Goal: Task Accomplishment & Management: Complete application form

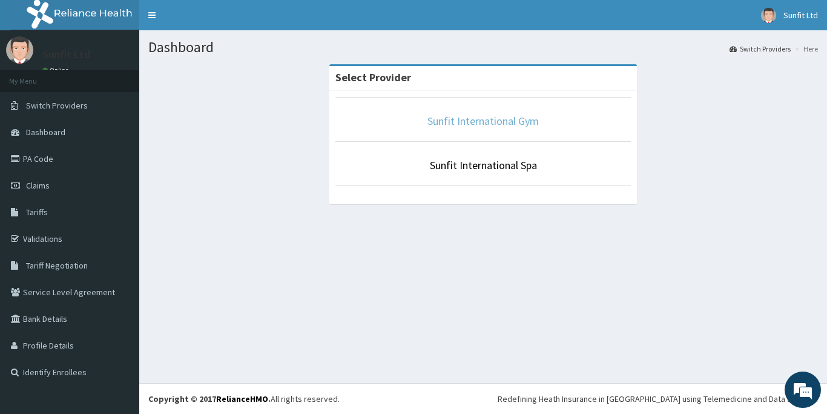
click at [495, 125] on link "Sunfit International Gym" at bounding box center [483, 121] width 111 height 14
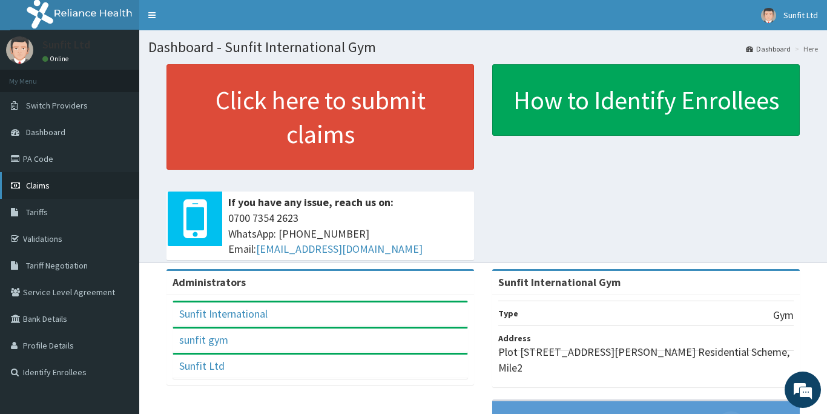
click at [44, 190] on span "Claims" at bounding box center [38, 185] width 24 height 11
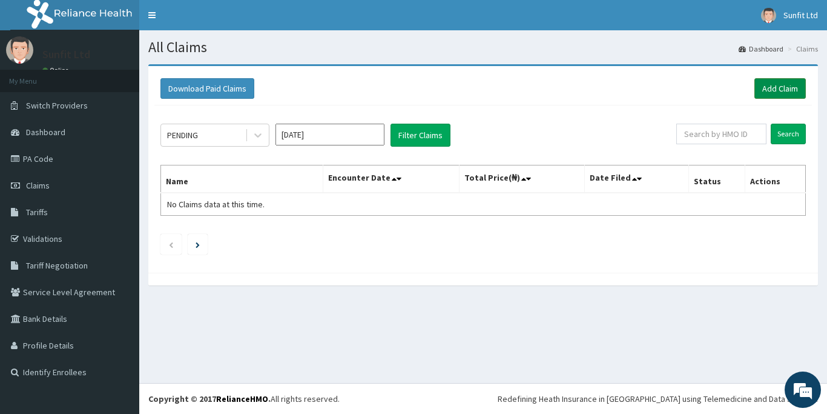
click at [785, 87] on link "Add Claim" at bounding box center [780, 88] width 51 height 21
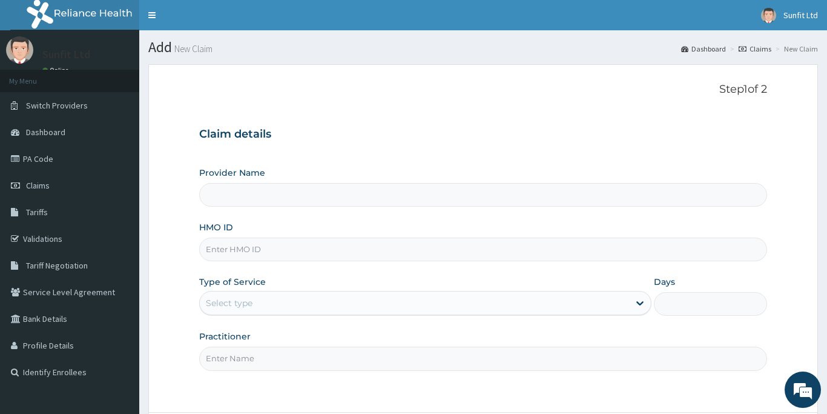
type input "Sunfit International Gym"
type input "1"
click at [330, 257] on input "HMO ID" at bounding box center [483, 249] width 568 height 24
type input "LLD/10069/A"
click at [267, 363] on input "Practitioner" at bounding box center [483, 358] width 568 height 24
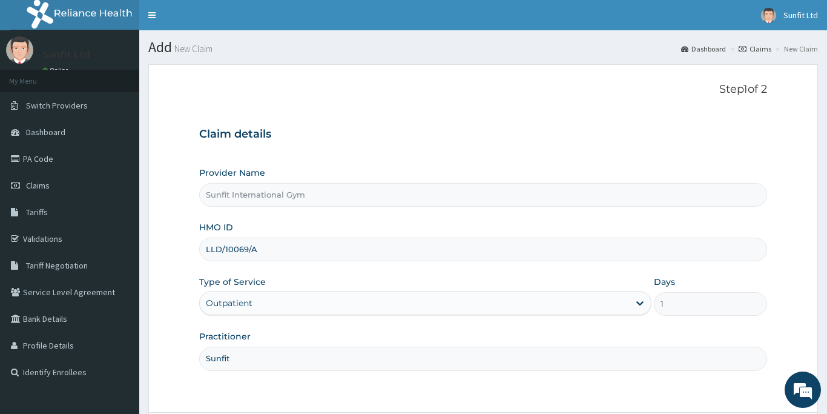
type input "Sunfit"
click at [520, 412] on form "Step 1 of 2 Claim details Provider Name Sunfit International Gym HMO ID LLD/100…" at bounding box center [483, 272] width 670 height 416
click at [795, 282] on form "Step 1 of 2 Claim details Provider Name Sunfit International Gym HMO ID LLD/100…" at bounding box center [483, 272] width 670 height 416
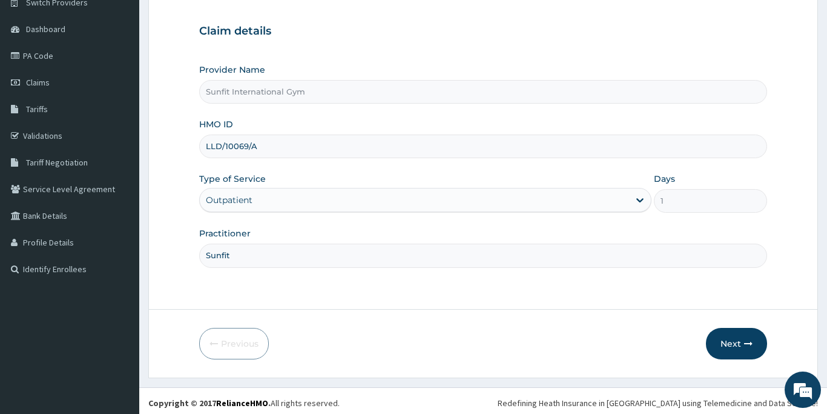
scroll to position [107, 0]
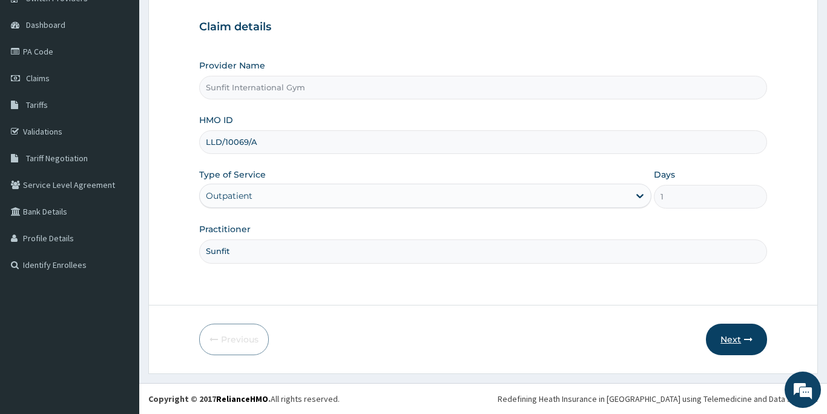
click at [742, 339] on button "Next" at bounding box center [736, 338] width 61 height 31
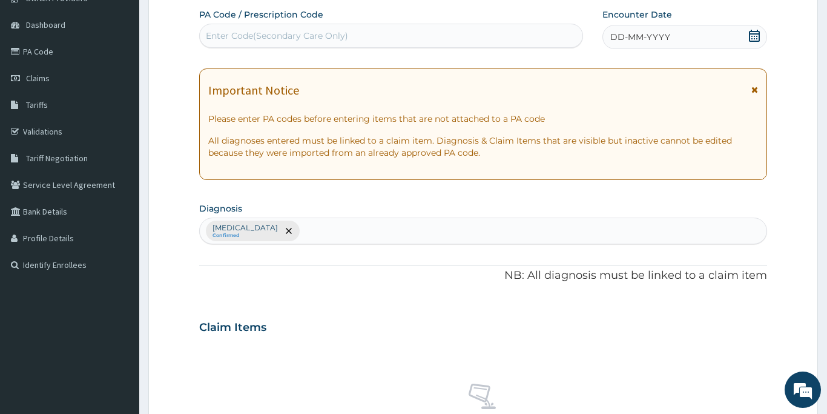
click at [349, 44] on div "Enter Code(Secondary Care Only)" at bounding box center [391, 35] width 383 height 19
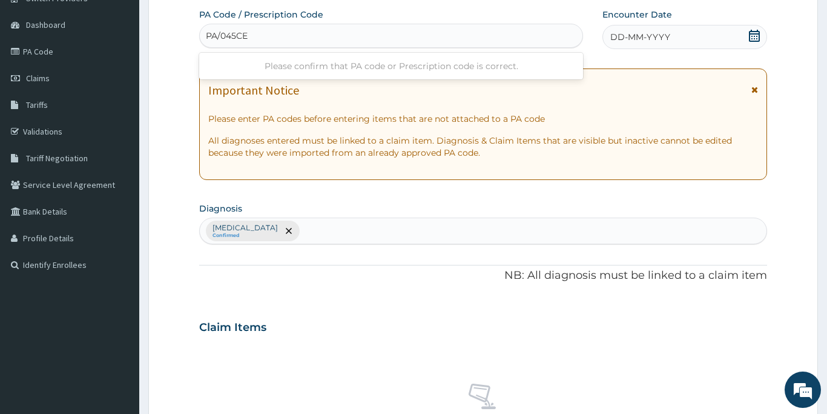
type input "PA/045CE3"
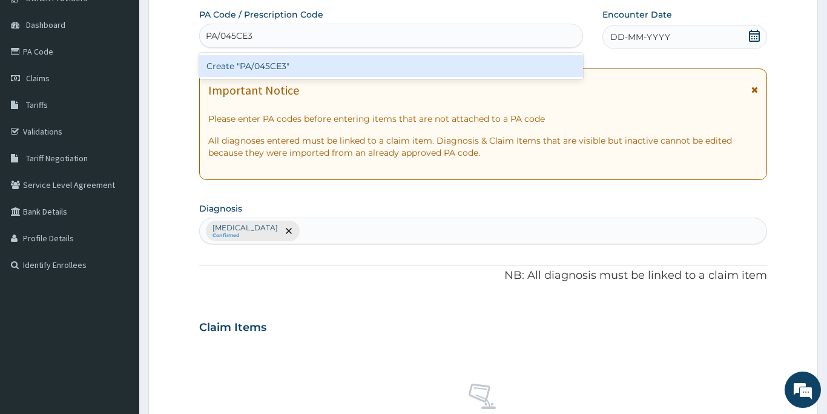
click at [323, 67] on div "Create "PA/045CE3"" at bounding box center [391, 66] width 384 height 22
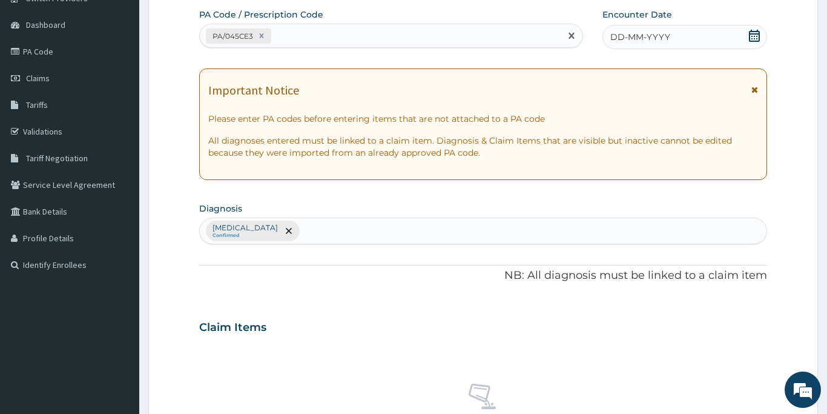
click at [640, 37] on span "DD-MM-YYYY" at bounding box center [640, 37] width 60 height 12
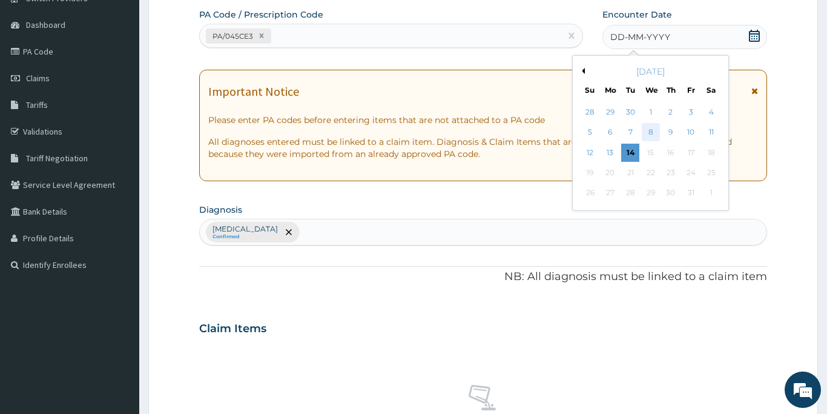
click at [647, 133] on div "8" at bounding box center [651, 133] width 18 height 18
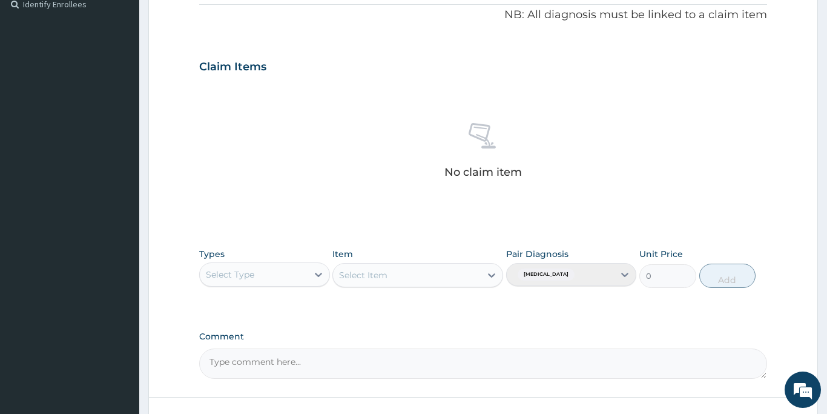
scroll to position [398, 0]
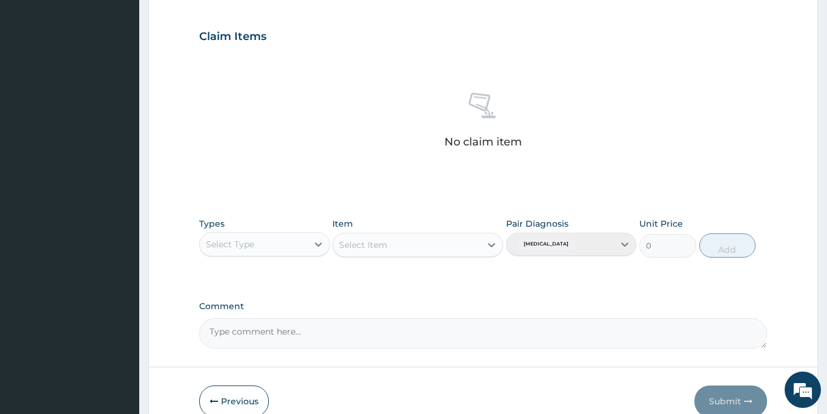
click at [297, 243] on div "Select Type" at bounding box center [254, 243] width 108 height 19
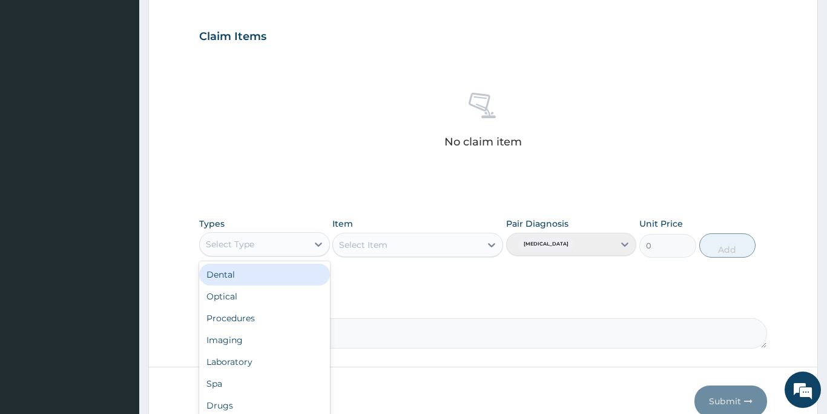
type input "G"
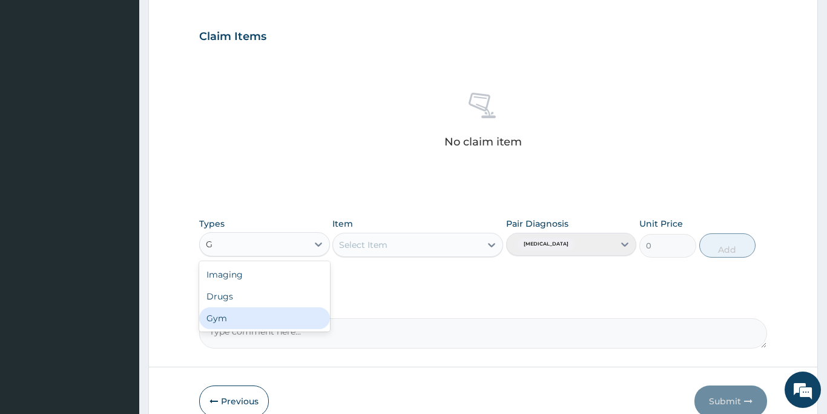
click at [268, 321] on div "Gym" at bounding box center [264, 318] width 131 height 22
click at [386, 243] on div "Select Item" at bounding box center [363, 245] width 48 height 12
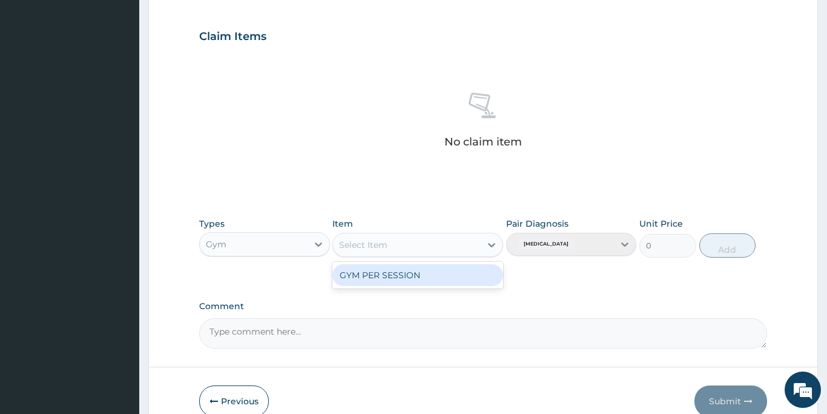
click at [391, 271] on div "GYM PER SESSION" at bounding box center [417, 275] width 171 height 22
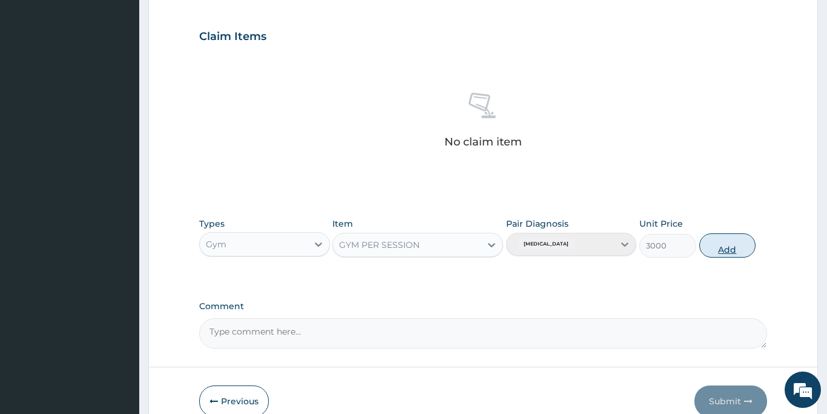
click at [726, 247] on button "Add" at bounding box center [727, 245] width 57 height 24
type input "0"
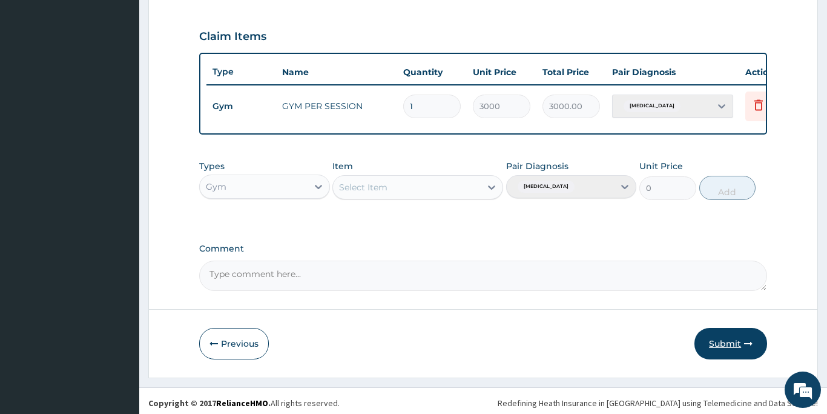
click at [739, 343] on button "Submit" at bounding box center [731, 343] width 73 height 31
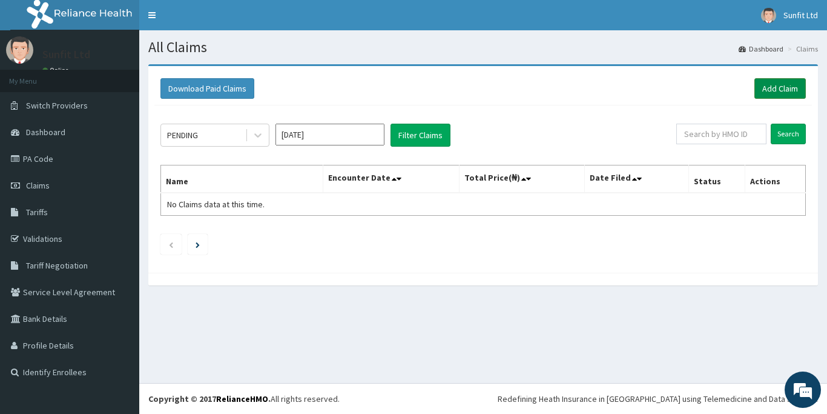
click at [776, 87] on link "Add Claim" at bounding box center [780, 88] width 51 height 21
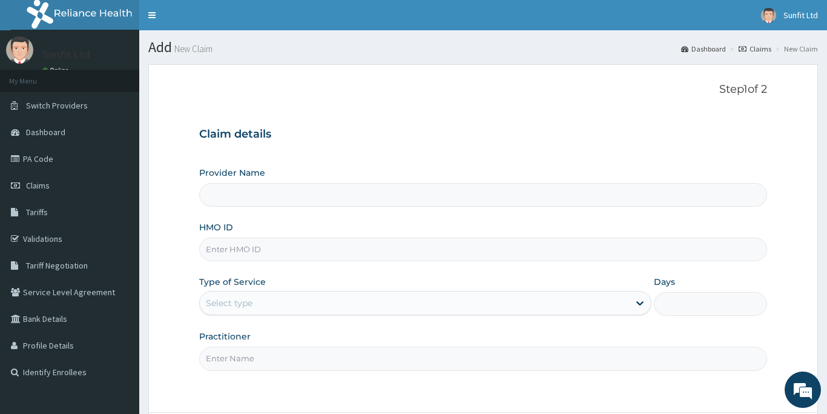
click at [256, 196] on input "Provider Name" at bounding box center [483, 195] width 568 height 24
type input "Sunfit International Gym"
type input "1"
click at [259, 249] on input "HMO ID" at bounding box center [483, 249] width 568 height 24
type input "RSJ/10284/B"
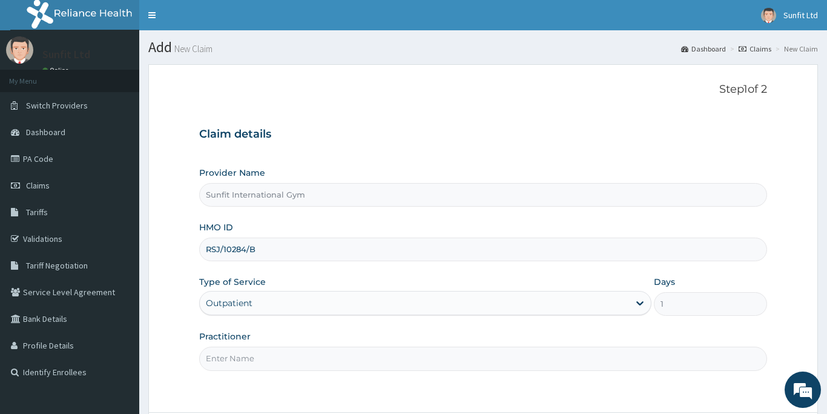
click at [246, 353] on input "Practitioner" at bounding box center [483, 358] width 568 height 24
type input "Sunfit"
click at [736, 395] on form "Step 1 of 2 Claim details Provider Name Sunfit International Gym HMO ID RSJ/102…" at bounding box center [483, 272] width 670 height 416
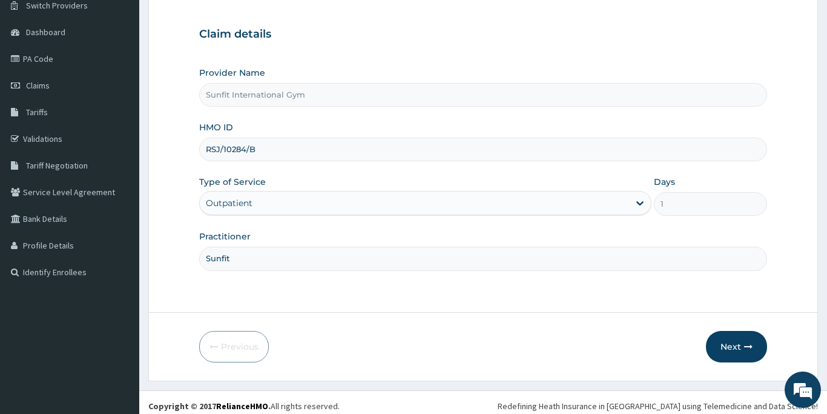
scroll to position [107, 0]
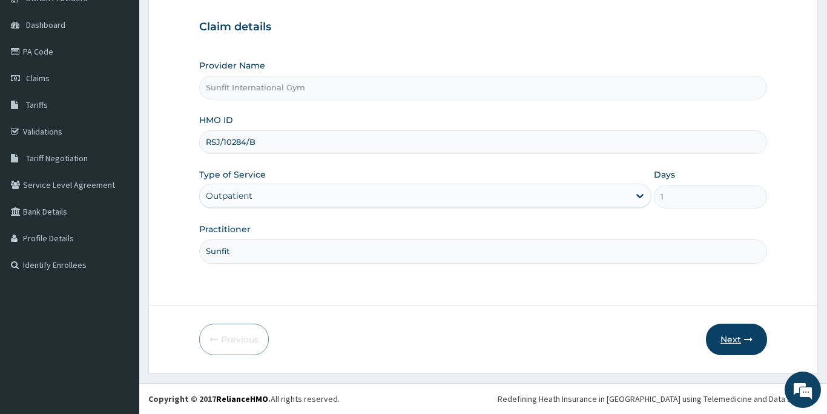
click at [732, 337] on button "Next" at bounding box center [736, 338] width 61 height 31
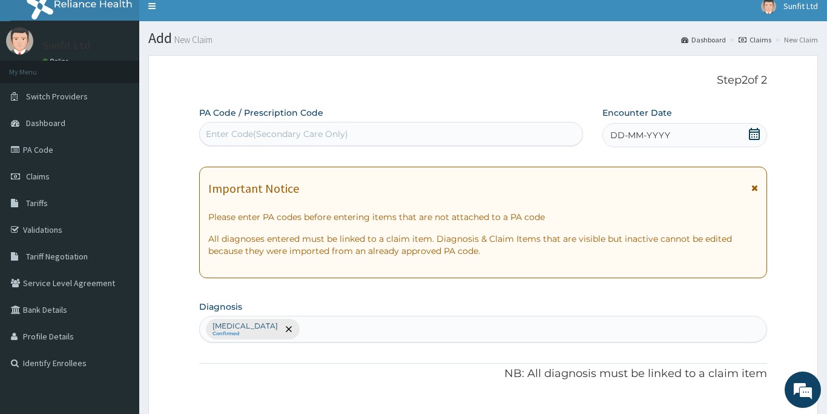
scroll to position [0, 0]
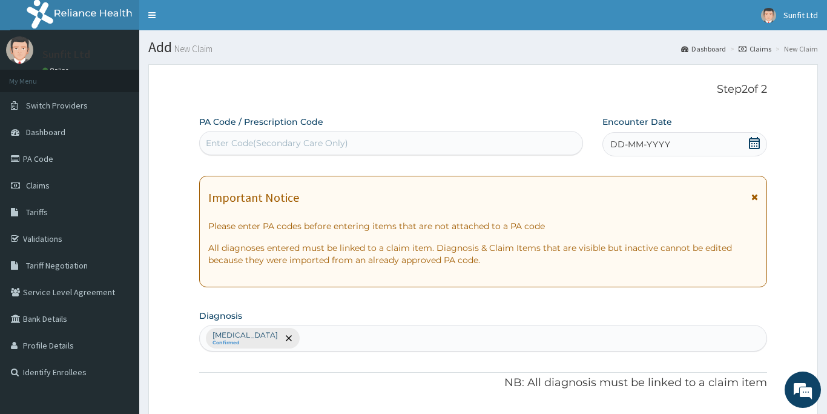
click at [243, 141] on div "Enter Code(Secondary Care Only)" at bounding box center [277, 143] width 142 height 12
type input "PA/B2E071"
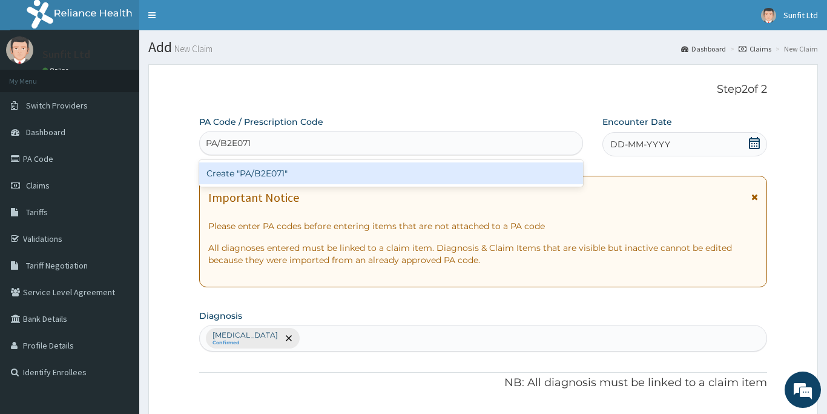
click at [263, 171] on div "Create "PA/B2E071"" at bounding box center [391, 173] width 384 height 22
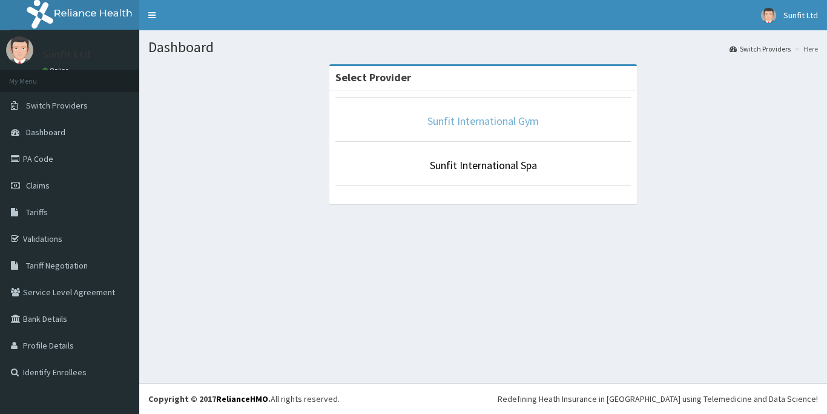
click at [468, 121] on link "Sunfit International Gym" at bounding box center [483, 121] width 111 height 14
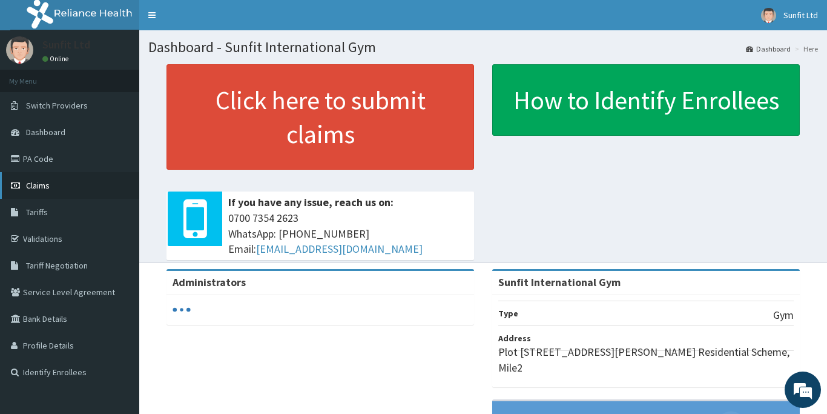
click at [42, 186] on span "Claims" at bounding box center [38, 185] width 24 height 11
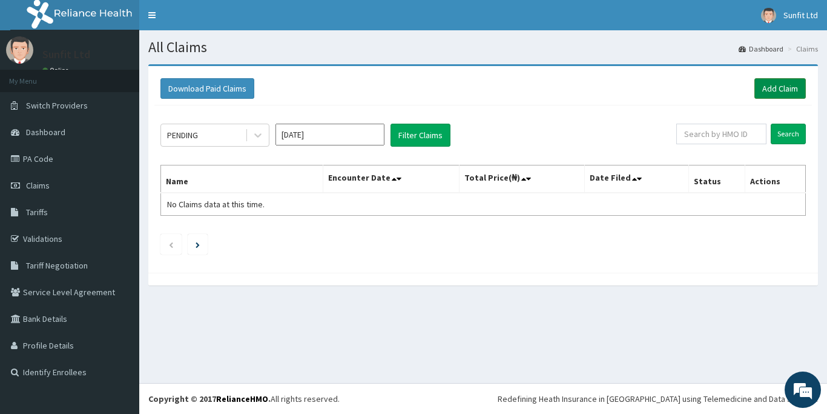
click at [769, 84] on link "Add Claim" at bounding box center [780, 88] width 51 height 21
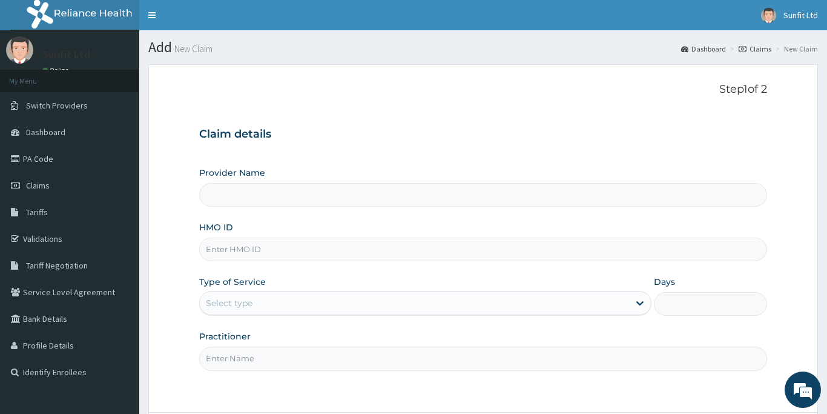
type input "Sunfit International Gym"
type input "1"
click at [222, 251] on input "HMO ID" at bounding box center [483, 249] width 568 height 24
type input "RSJ/10284/B"
click at [220, 360] on input "Practitioner" at bounding box center [483, 358] width 568 height 24
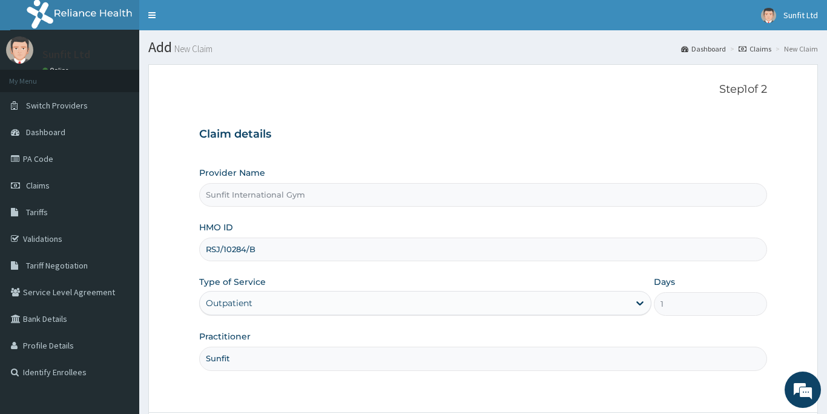
type input "Sunfit"
click at [680, 413] on html "R EL Toggle navigation Sunfit Ltd Sunfit Ltd - esthersunfit@gmail.com Member si…" at bounding box center [413, 260] width 827 height 521
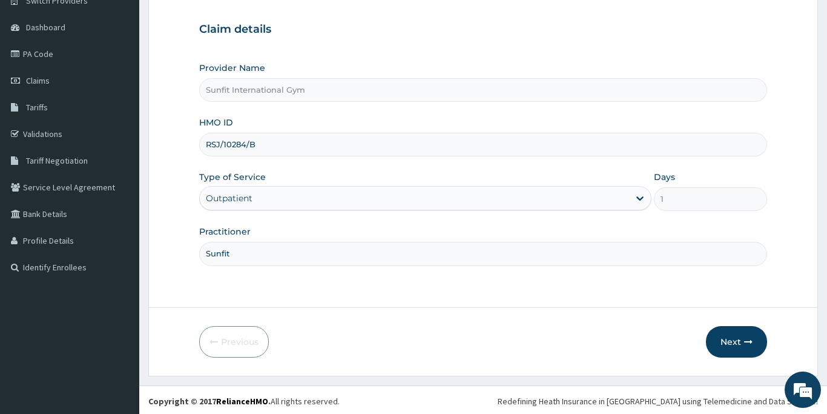
scroll to position [107, 0]
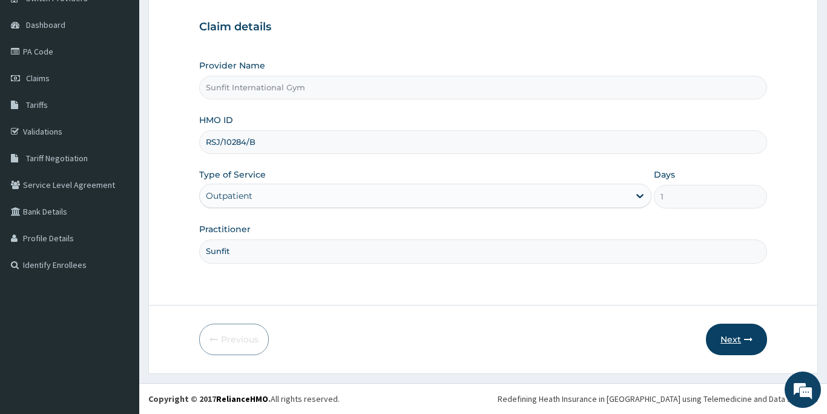
click at [739, 340] on button "Next" at bounding box center [736, 338] width 61 height 31
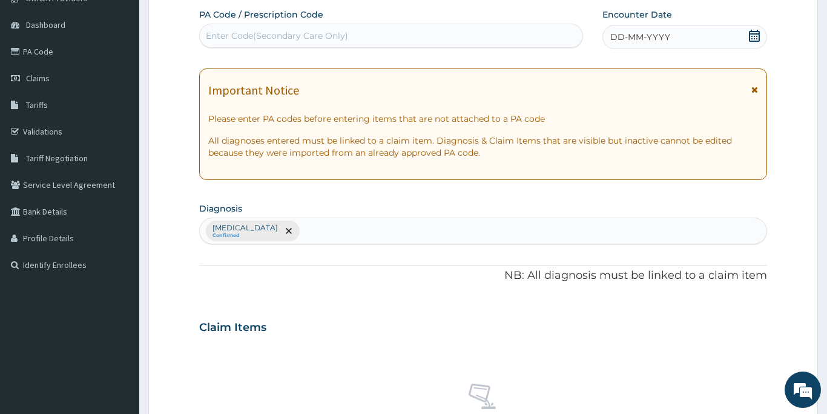
click at [286, 35] on div "Enter Code(Secondary Care Only)" at bounding box center [277, 36] width 142 height 12
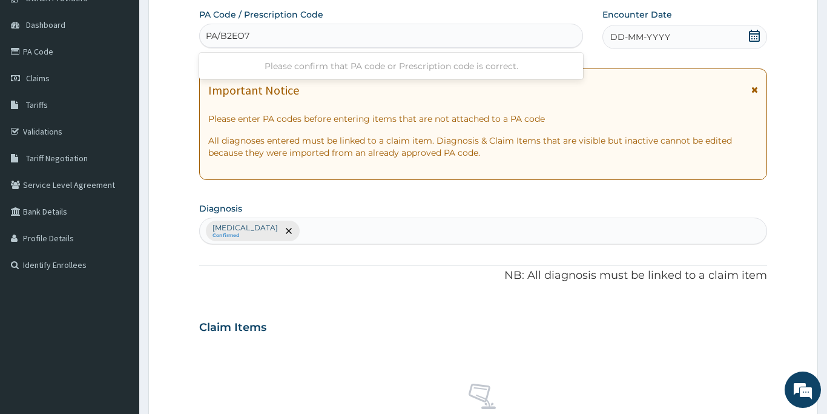
type input "PA/B2EO71"
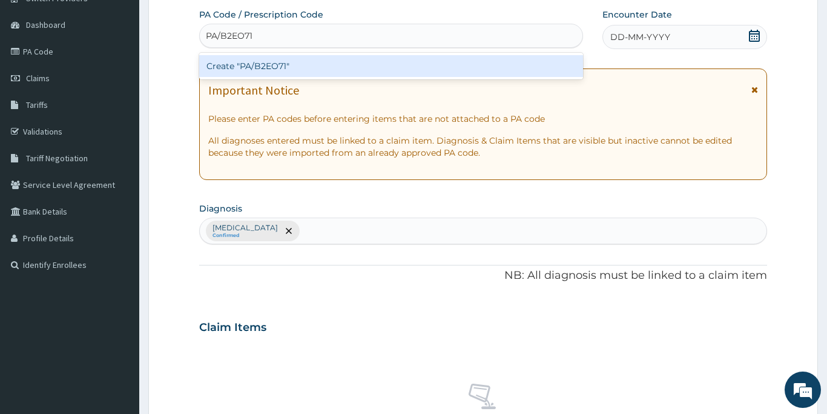
click at [293, 63] on div "Create "PA/B2EO71"" at bounding box center [391, 66] width 384 height 22
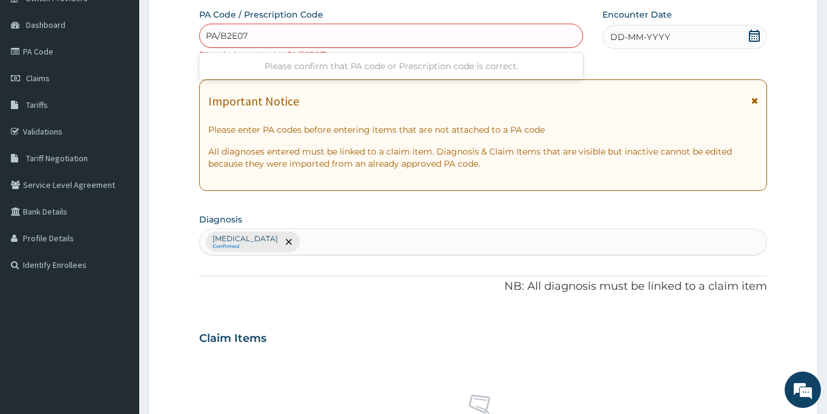
type input "PA/B2E071"
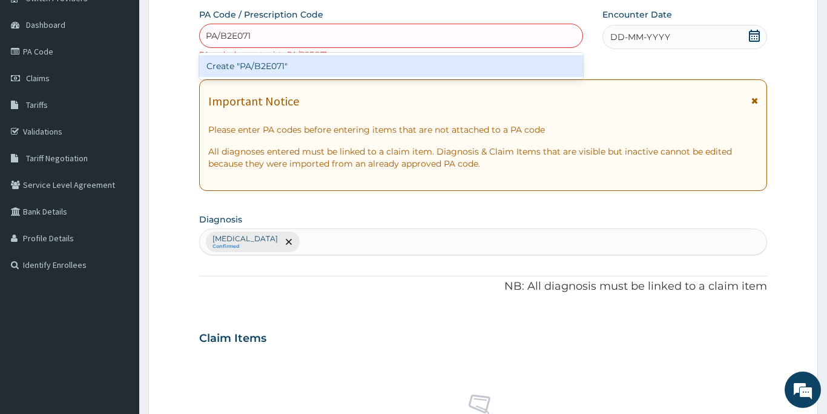
click at [282, 68] on div "Create "PA/B2E071"" at bounding box center [391, 66] width 384 height 22
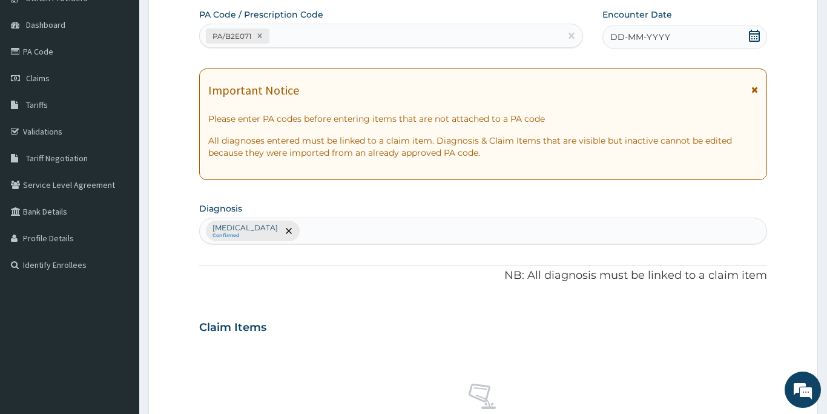
click at [628, 35] on span "DD-MM-YYYY" at bounding box center [640, 37] width 60 height 12
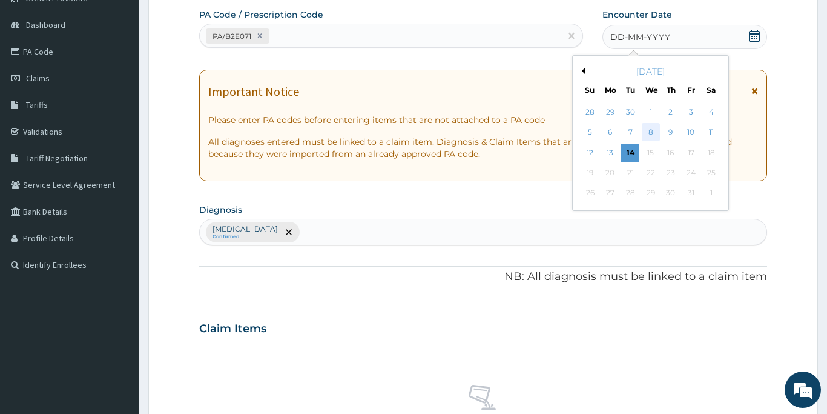
click at [652, 127] on div "8" at bounding box center [651, 133] width 18 height 18
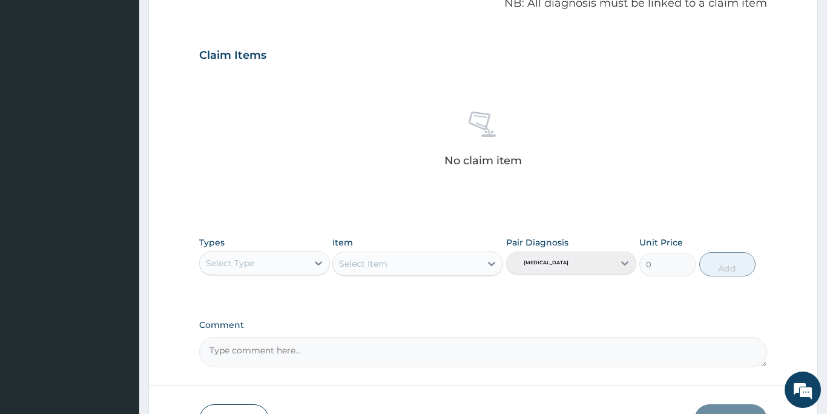
scroll to position [398, 0]
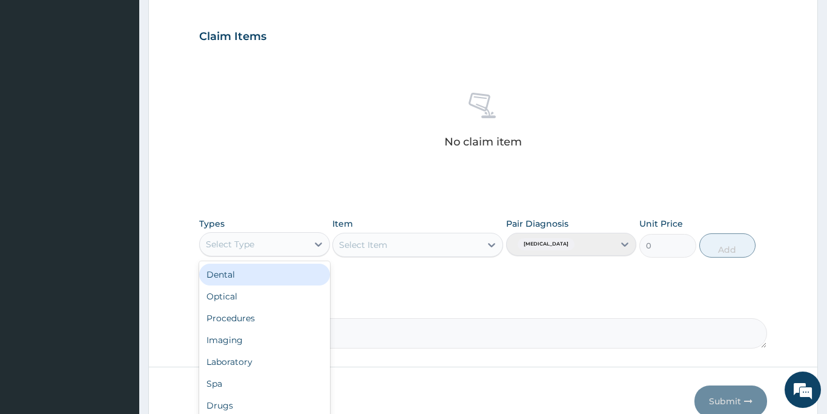
click at [236, 247] on div "Select Type" at bounding box center [230, 244] width 48 height 12
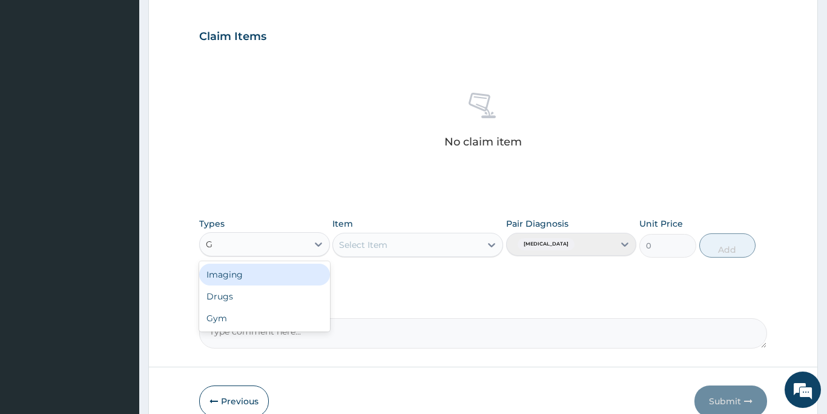
type input "GY"
click at [239, 273] on div "Gym" at bounding box center [264, 274] width 131 height 22
click at [414, 252] on div "Select Item" at bounding box center [407, 244] width 148 height 19
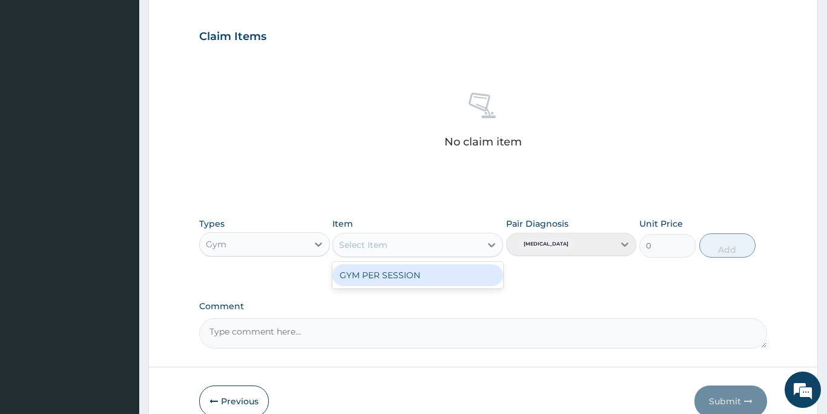
click at [409, 273] on div "GYM PER SESSION" at bounding box center [417, 275] width 171 height 22
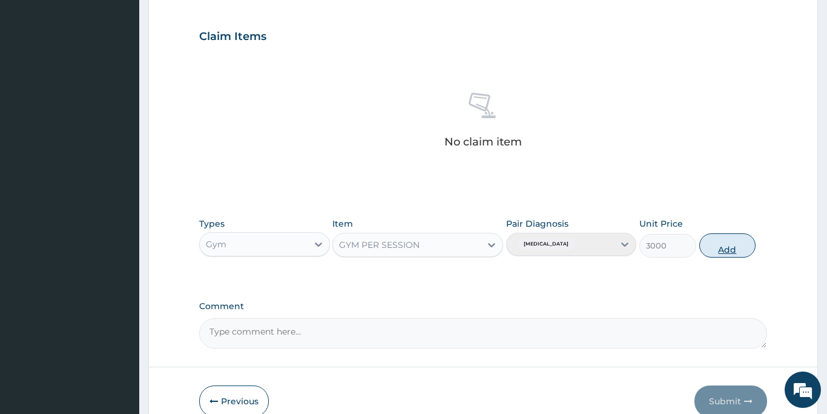
click at [726, 253] on button "Add" at bounding box center [727, 245] width 57 height 24
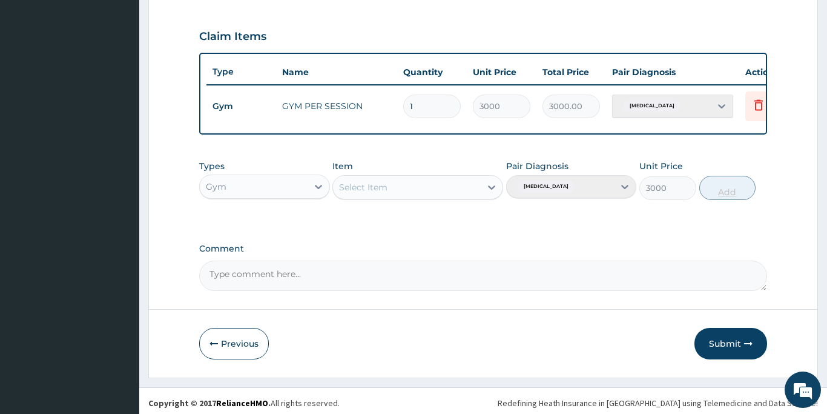
type input "0"
click at [724, 345] on button "Submit" at bounding box center [731, 343] width 73 height 31
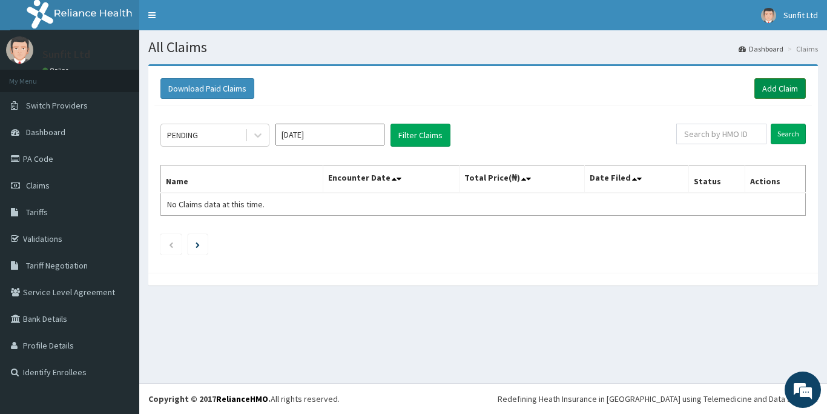
click at [786, 89] on link "Add Claim" at bounding box center [780, 88] width 51 height 21
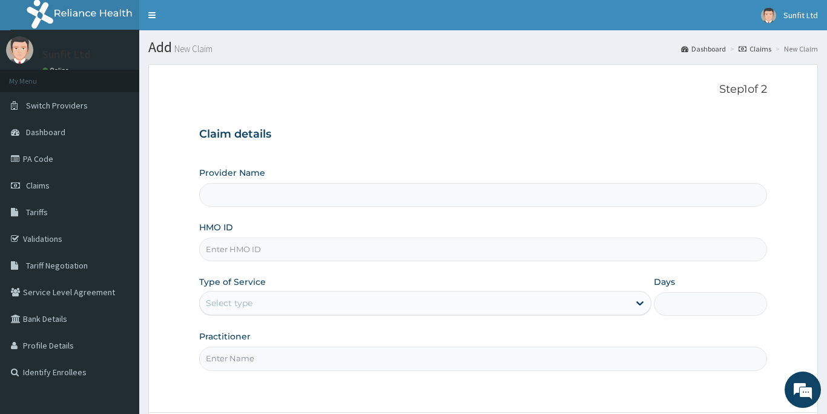
click at [233, 251] on input "HMO ID" at bounding box center [483, 249] width 568 height 24
type input "Sunfit International Gym"
type input "1"
type input "ISW/10428//A"
click at [234, 359] on input "Practitioner" at bounding box center [483, 358] width 568 height 24
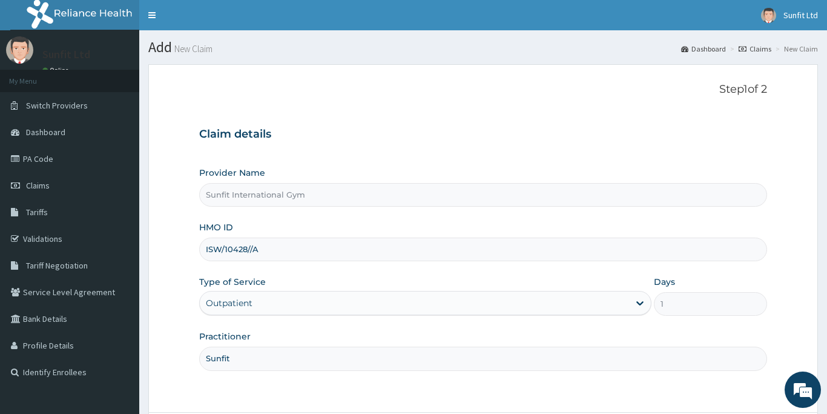
type input "Sunfit"
click at [791, 325] on form "Step 1 of 2 Claim details Provider Name Sunfit International Gym HMO ID ISW/104…" at bounding box center [483, 272] width 670 height 416
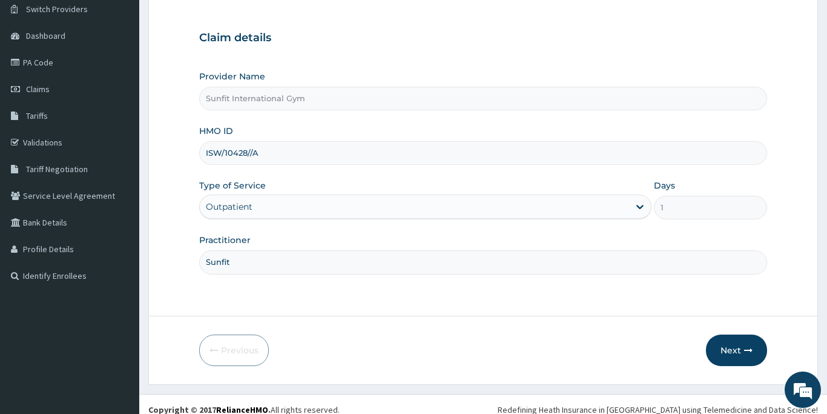
scroll to position [107, 0]
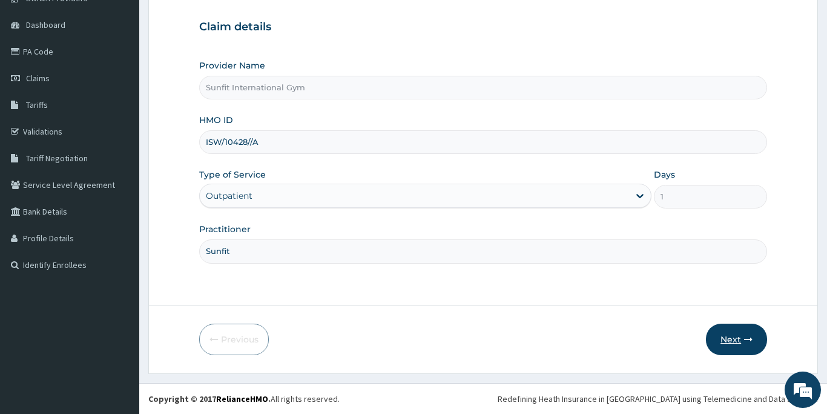
click at [727, 339] on button "Next" at bounding box center [736, 338] width 61 height 31
type input "I"
type input "i"
type input "ISW/10428/A"
click at [631, 309] on form "Step 1 of 2 Claim details Provider Name Sunfit International Gym HMO ID ISW/104…" at bounding box center [483, 165] width 670 height 416
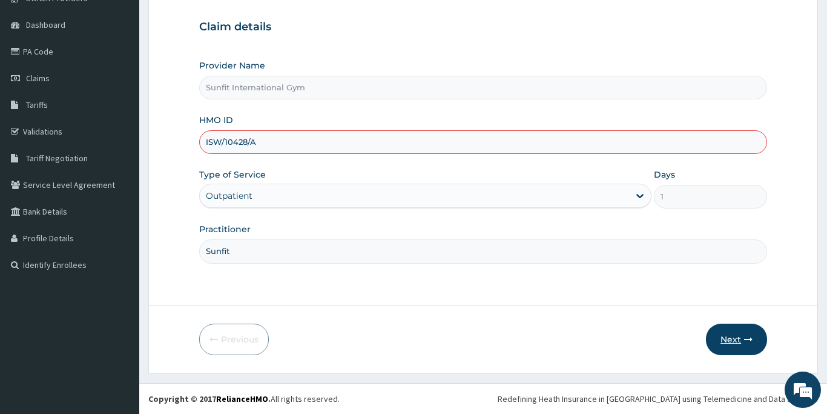
click at [724, 335] on button "Next" at bounding box center [736, 338] width 61 height 31
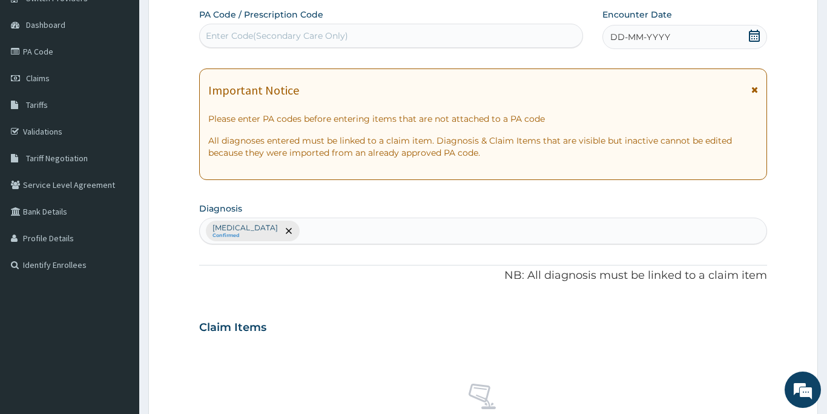
click at [230, 35] on div "Enter Code(Secondary Care Only)" at bounding box center [277, 36] width 142 height 12
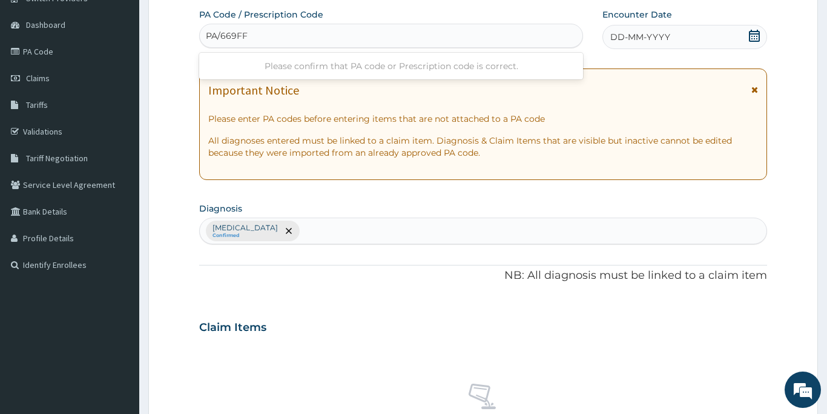
type input "PA/669FF5"
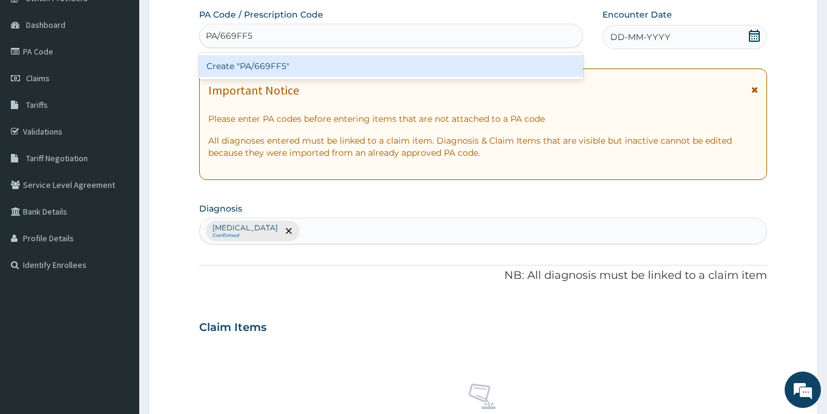
click at [239, 65] on div "Create "PA/669FF5"" at bounding box center [391, 66] width 384 height 22
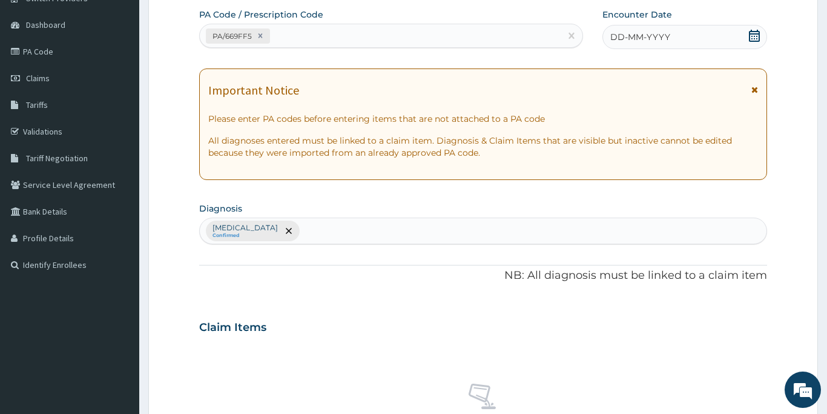
click at [658, 35] on span "DD-MM-YYYY" at bounding box center [640, 37] width 60 height 12
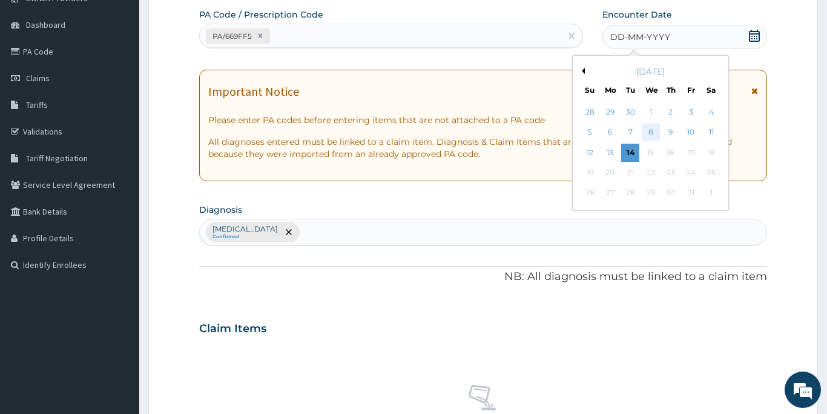
click at [653, 133] on div "8" at bounding box center [651, 133] width 18 height 18
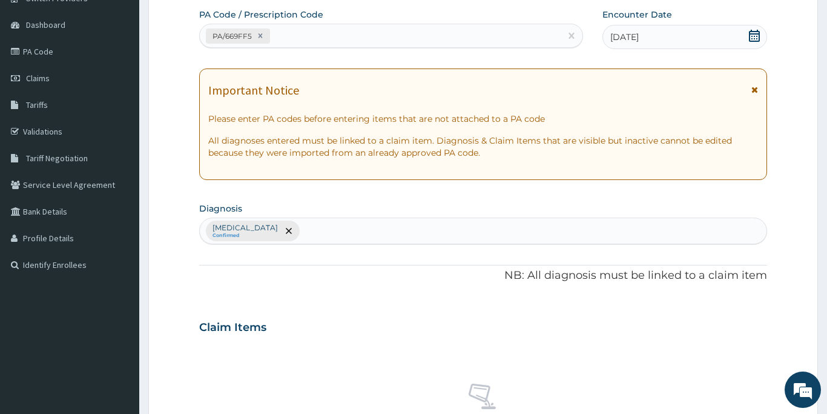
click at [555, 342] on div "Claim Items No claim item" at bounding box center [483, 396] width 568 height 174
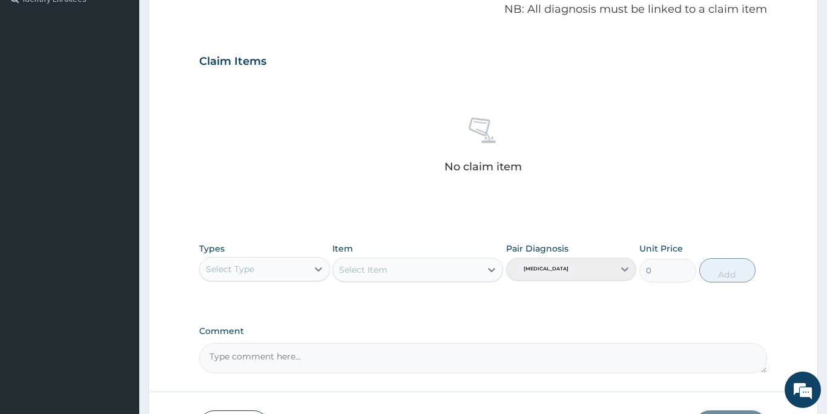
scroll to position [374, 0]
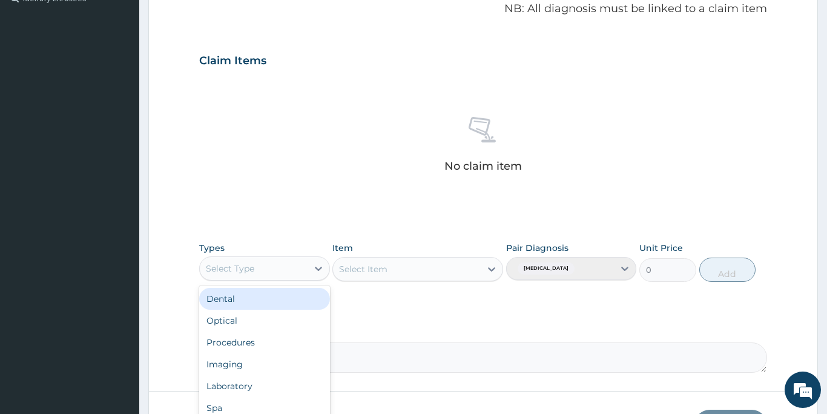
click at [251, 266] on div "Select Type" at bounding box center [230, 268] width 48 height 12
type input "gym"
click at [225, 299] on div "Gym" at bounding box center [264, 299] width 131 height 22
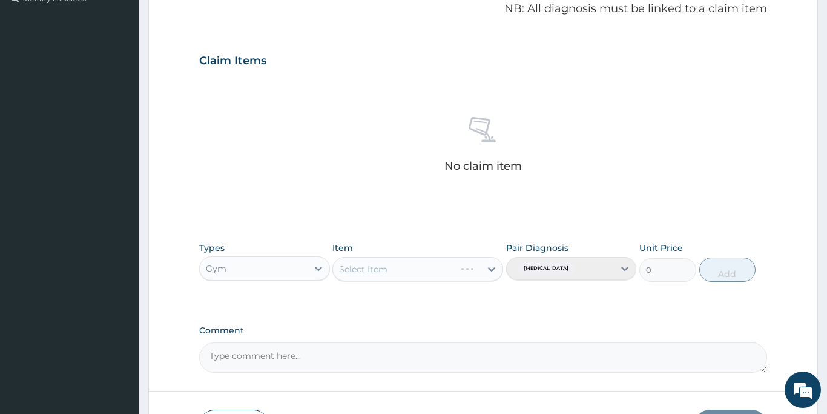
click at [402, 267] on div "Select Item" at bounding box center [417, 269] width 171 height 24
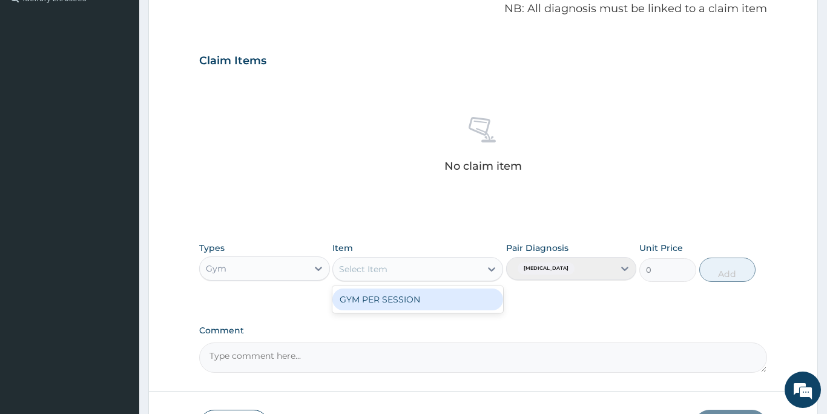
click at [402, 267] on div "Select Item" at bounding box center [407, 268] width 148 height 19
click at [399, 295] on div "GYM PER SESSION" at bounding box center [417, 299] width 171 height 22
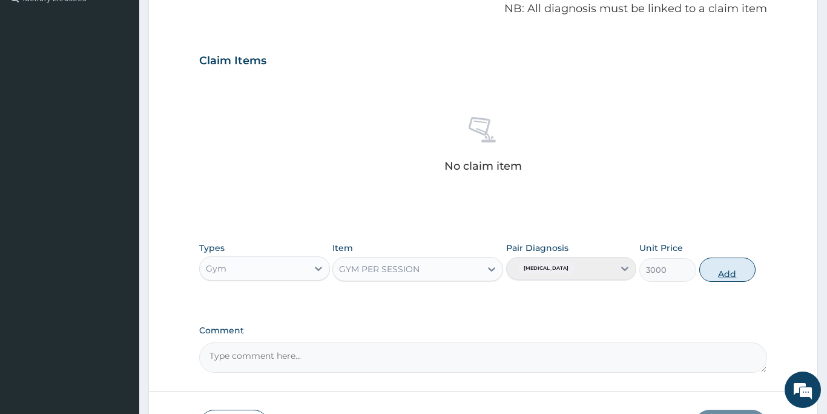
click at [734, 273] on button "Add" at bounding box center [727, 269] width 57 height 24
type input "0"
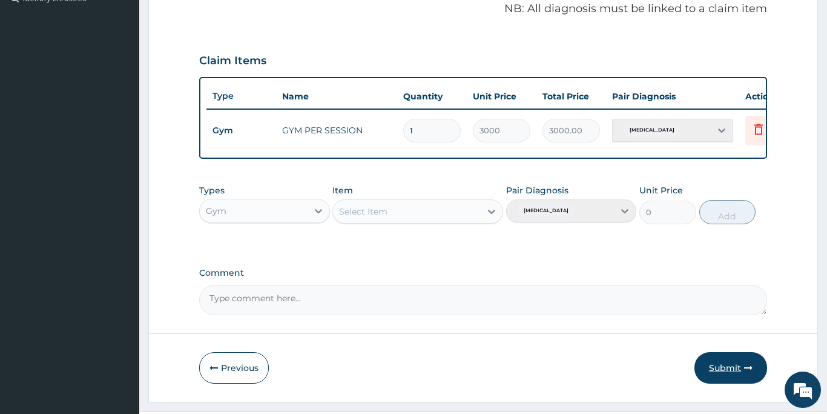
click at [724, 366] on button "Submit" at bounding box center [731, 367] width 73 height 31
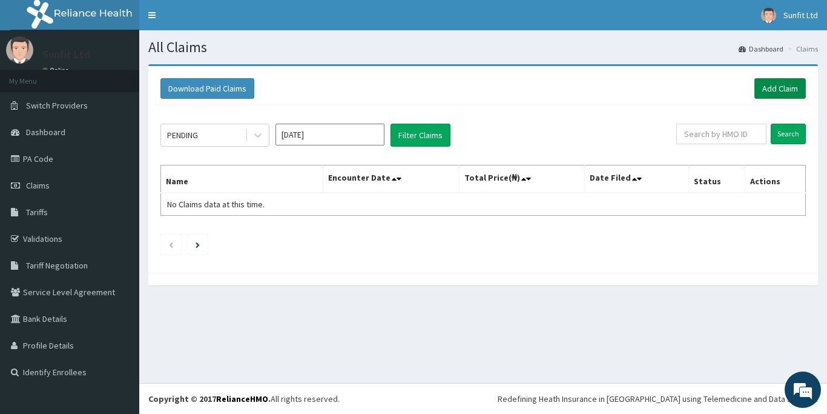
click at [770, 86] on link "Add Claim" at bounding box center [780, 88] width 51 height 21
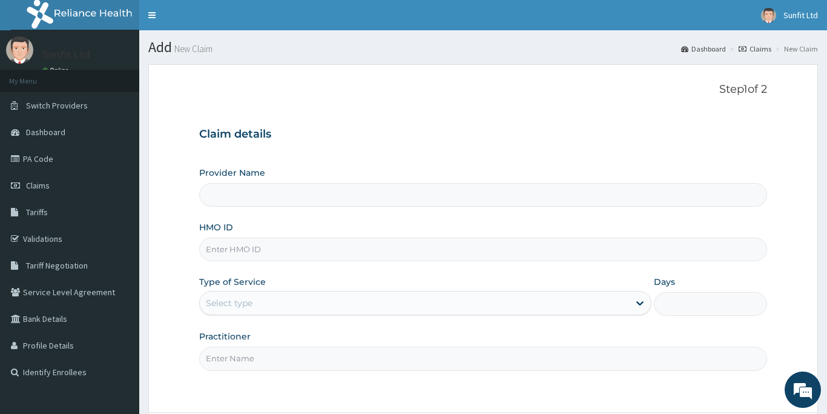
type input "Sunfit International Gym"
type input "1"
click at [236, 251] on input "HMO ID" at bounding box center [483, 249] width 568 height 24
type input "CSW/10016/A"
click at [229, 354] on input "Practitioner" at bounding box center [483, 358] width 568 height 24
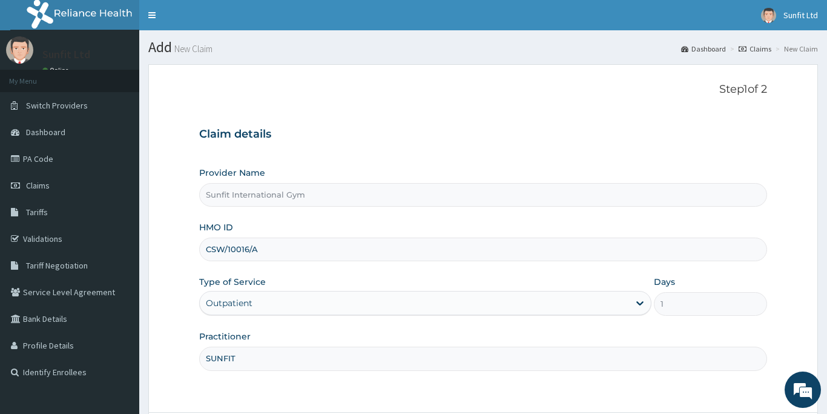
type input "SUNFIT"
click at [789, 346] on form "Step 1 of 2 Claim details Provider Name Sunfit International Gym HMO ID CSW/100…" at bounding box center [483, 272] width 670 height 416
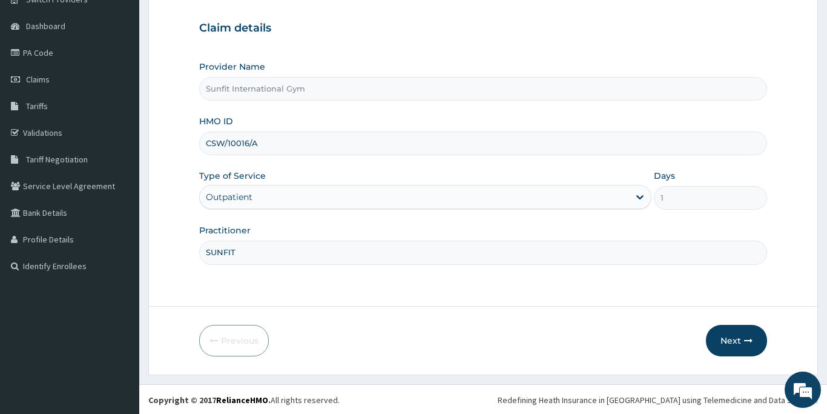
scroll to position [107, 0]
click at [739, 348] on button "Next" at bounding box center [736, 338] width 61 height 31
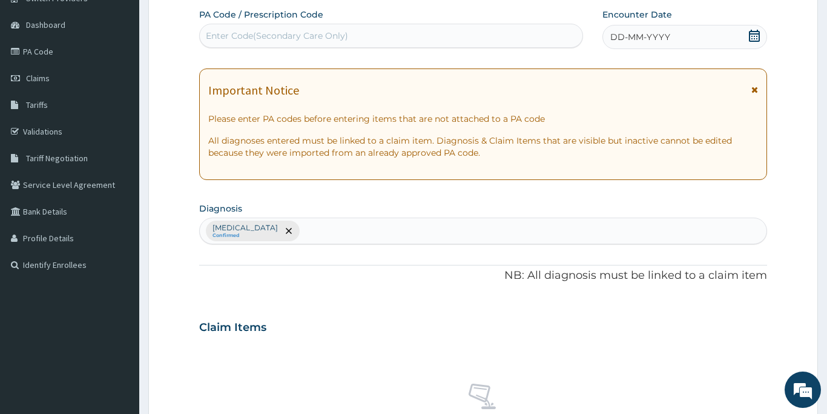
click at [293, 36] on div "Enter Code(Secondary Care Only)" at bounding box center [277, 36] width 142 height 12
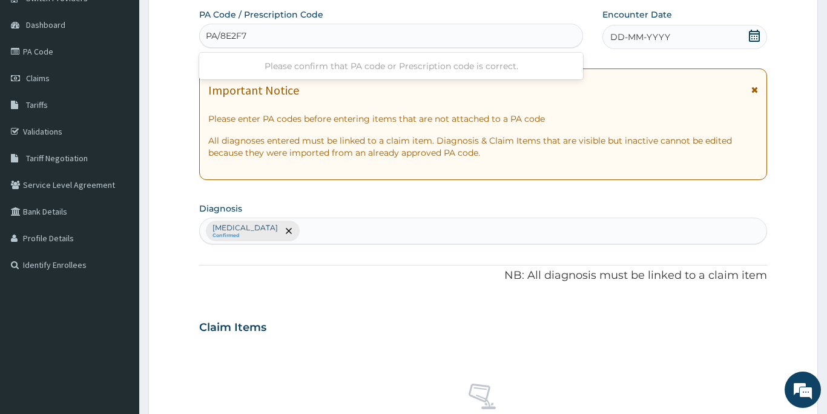
type input "PA/8E2F7B"
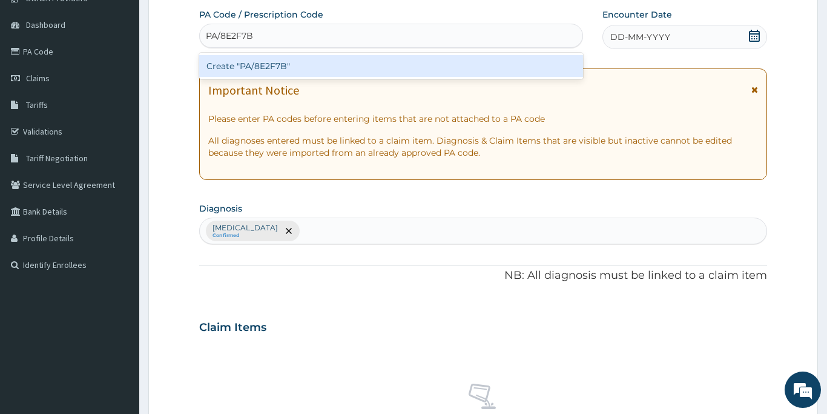
click at [286, 67] on div "Create "PA/8E2F7B"" at bounding box center [391, 66] width 384 height 22
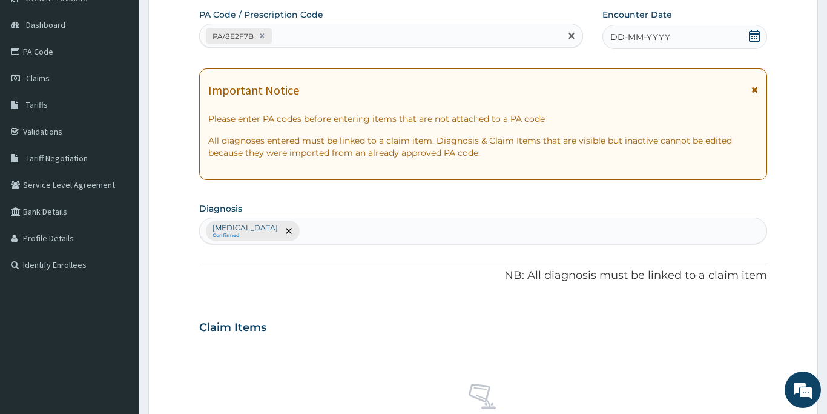
click at [613, 37] on span "DD-MM-YYYY" at bounding box center [640, 37] width 60 height 12
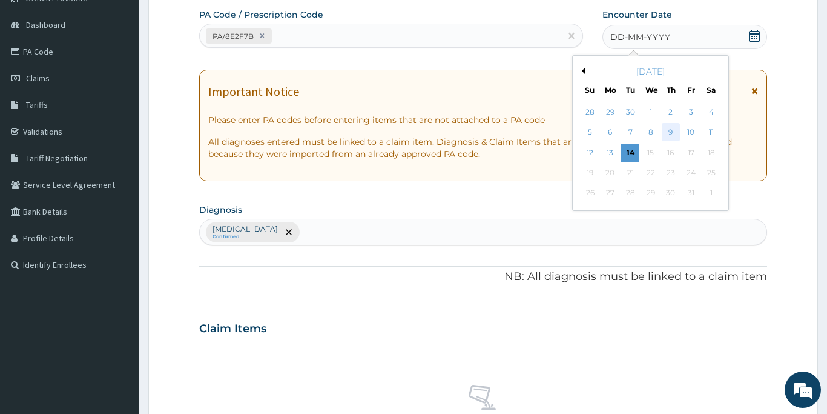
click at [672, 129] on div "9" at bounding box center [671, 133] width 18 height 18
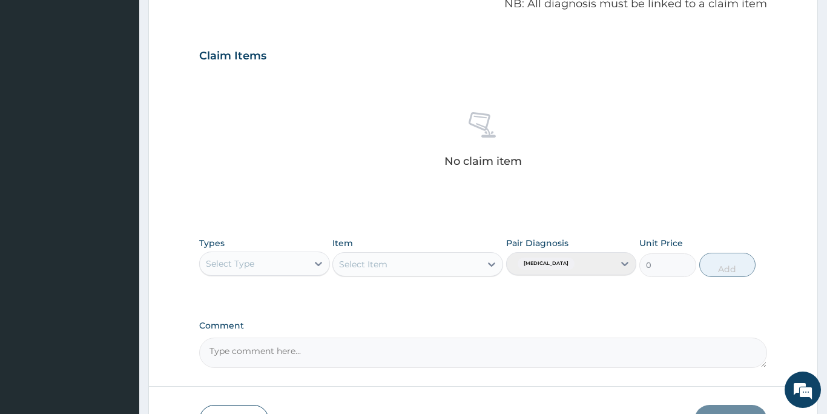
scroll to position [398, 0]
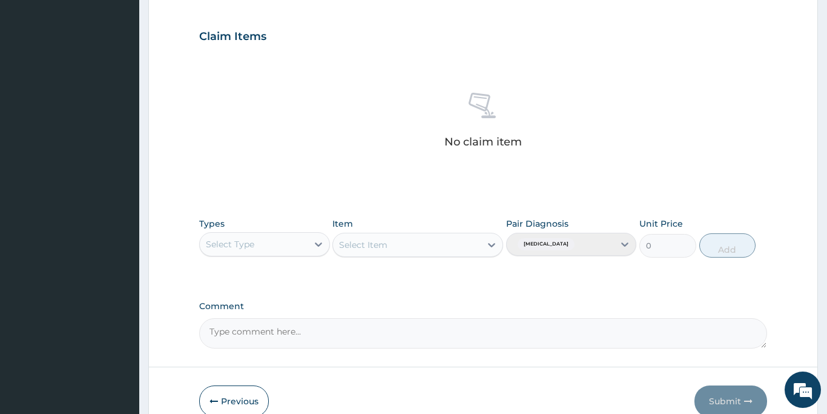
click at [275, 240] on div "Select Type" at bounding box center [254, 243] width 108 height 19
type input "GYM"
click at [258, 280] on div "Gym" at bounding box center [264, 274] width 131 height 22
click at [374, 245] on div "Select Item" at bounding box center [417, 245] width 171 height 24
click at [374, 245] on div "Select Item" at bounding box center [363, 245] width 48 height 12
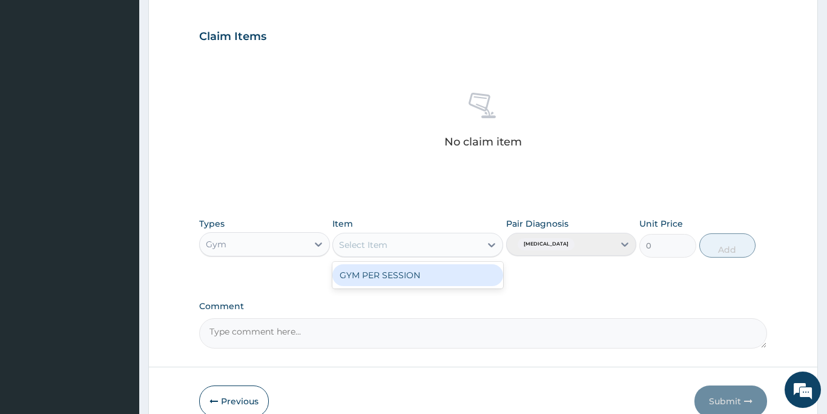
click at [375, 278] on div "GYM PER SESSION" at bounding box center [417, 275] width 171 height 22
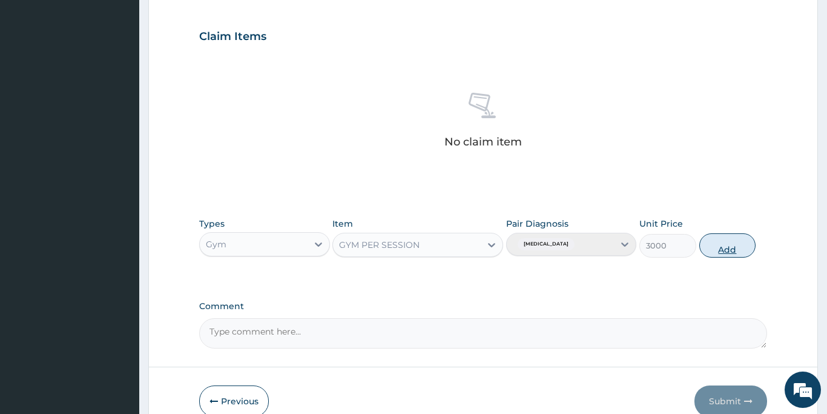
click at [733, 247] on button "Add" at bounding box center [727, 245] width 57 height 24
type input "0"
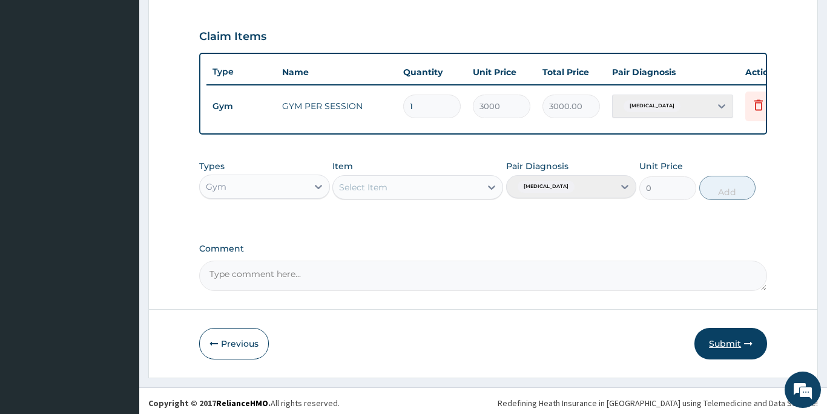
click at [724, 345] on button "Submit" at bounding box center [731, 343] width 73 height 31
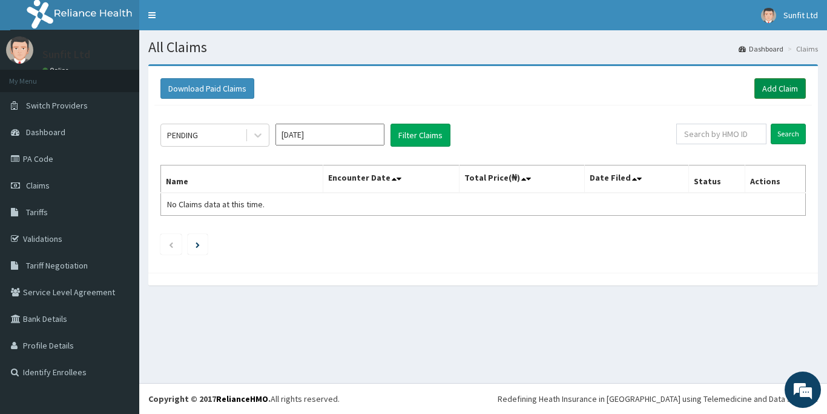
click at [775, 88] on link "Add Claim" at bounding box center [780, 88] width 51 height 21
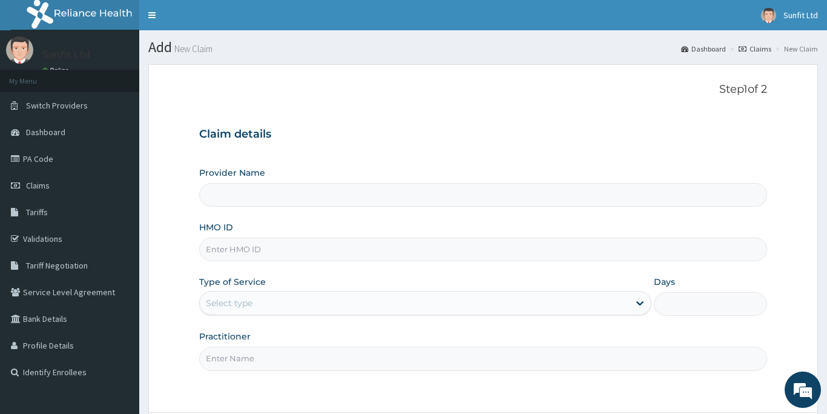
type input "Sunfit International Gym"
type input "1"
click at [222, 251] on input "HMO ID" at bounding box center [483, 249] width 568 height 24
type input "PPY/10321/D"
click at [220, 359] on input "Practitioner" at bounding box center [483, 358] width 568 height 24
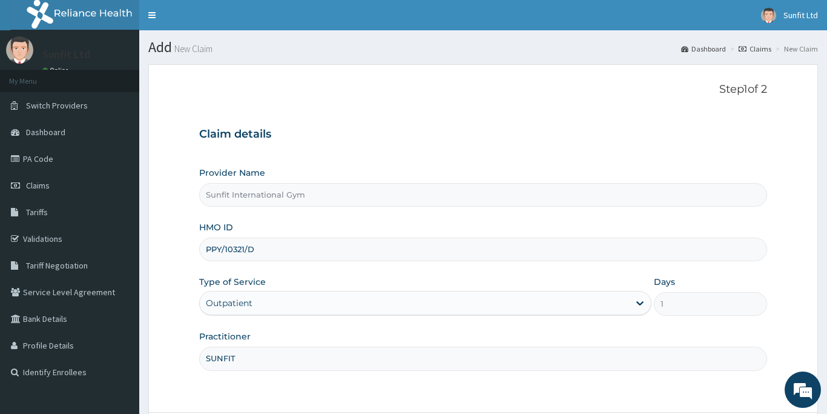
type input "SUNFIT"
click at [629, 397] on form "Step 1 of 2 Claim details Provider Name Sunfit International Gym HMO ID PPY/103…" at bounding box center [483, 272] width 670 height 416
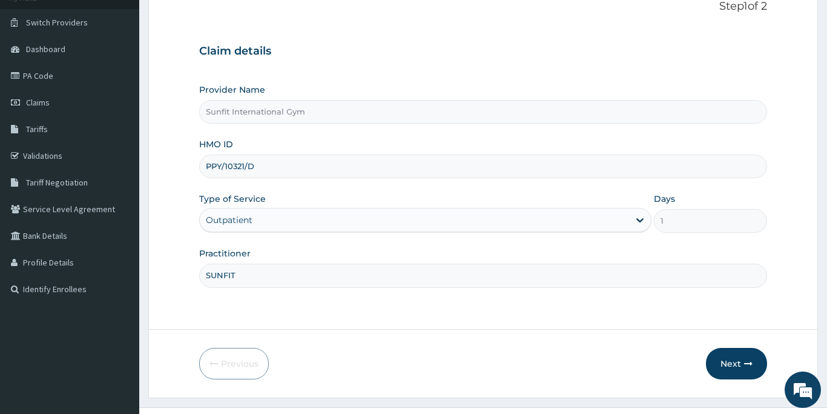
scroll to position [107, 0]
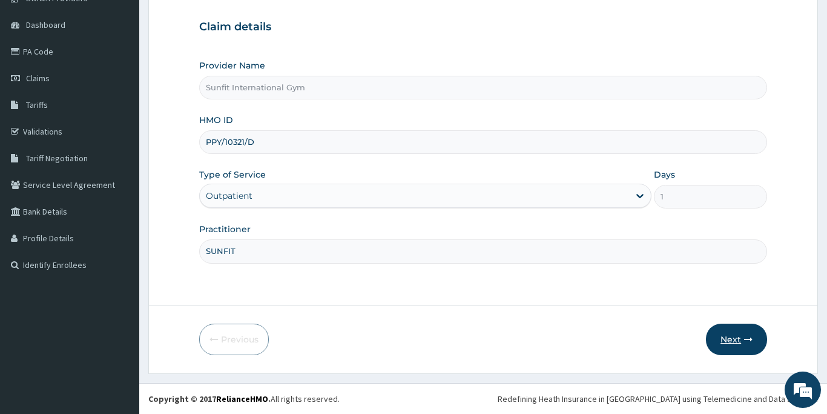
click at [727, 335] on button "Next" at bounding box center [736, 338] width 61 height 31
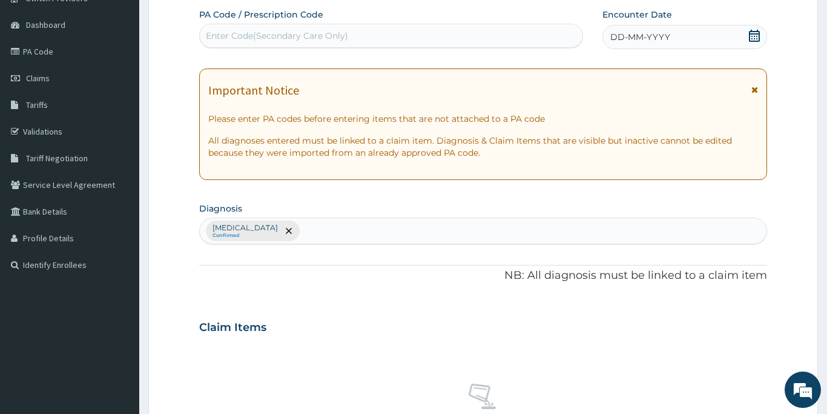
click at [257, 35] on div "Enter Code(Secondary Care Only)" at bounding box center [277, 36] width 142 height 12
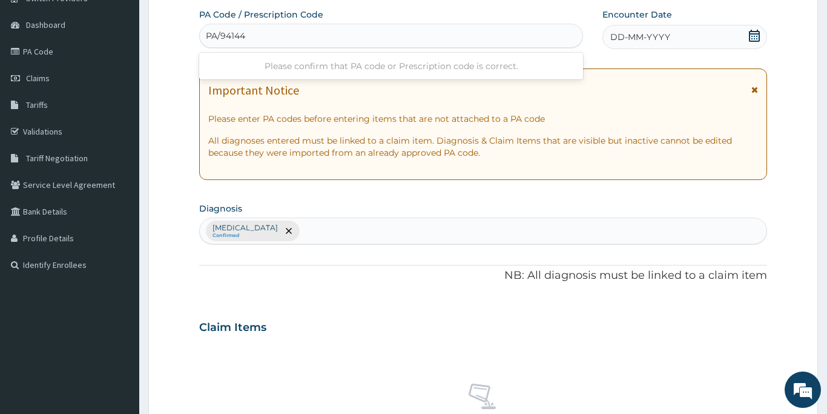
type input "PA/941448"
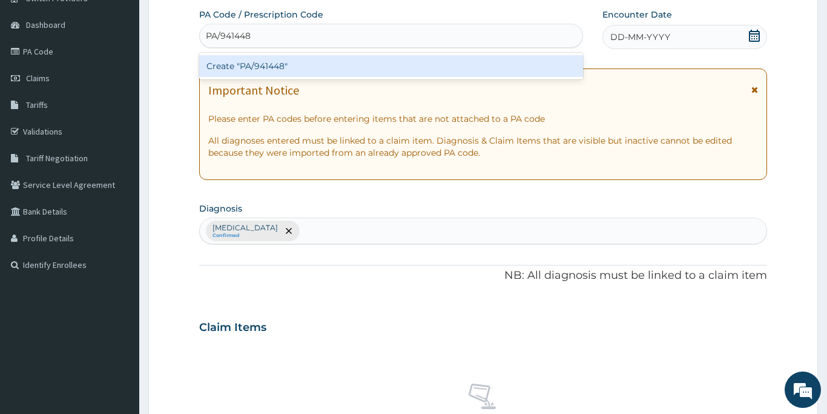
click at [254, 64] on div "Create "PA/941448"" at bounding box center [391, 66] width 384 height 22
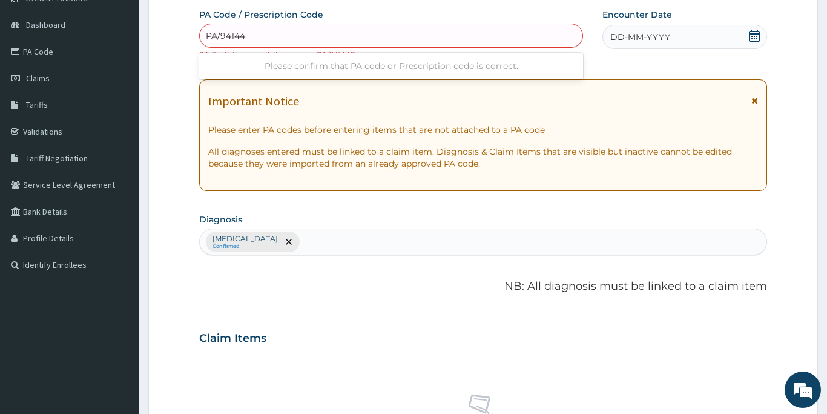
type input "PA/941448"
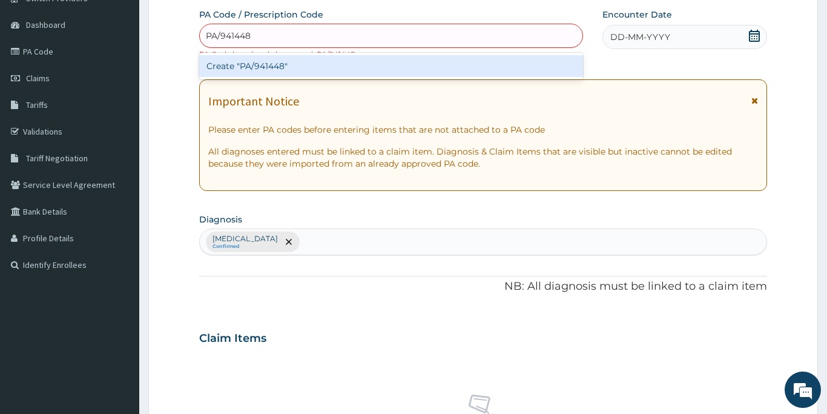
click at [254, 73] on div "Create "PA/941448"" at bounding box center [391, 66] width 384 height 22
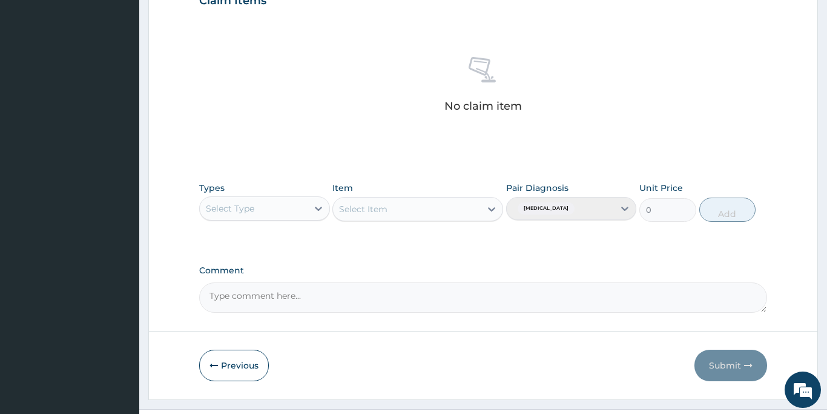
scroll to position [446, 0]
click at [222, 362] on button "Previous" at bounding box center [234, 363] width 70 height 31
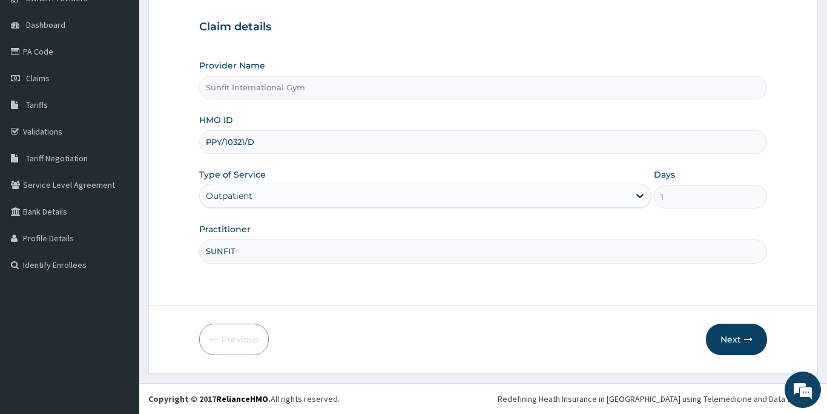
click at [262, 141] on input "PPY/10321/D" at bounding box center [483, 142] width 568 height 24
type input "P"
type input "RBP/10025/A"
click at [731, 339] on button "Next" at bounding box center [736, 338] width 61 height 31
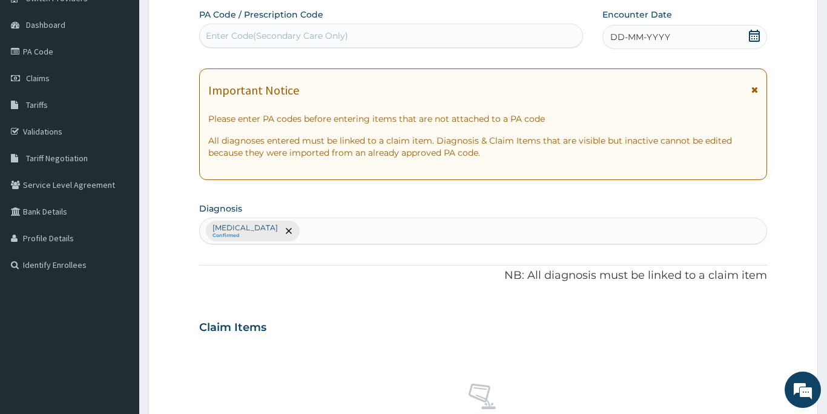
click at [315, 35] on div "Enter Code(Secondary Care Only)" at bounding box center [277, 36] width 142 height 12
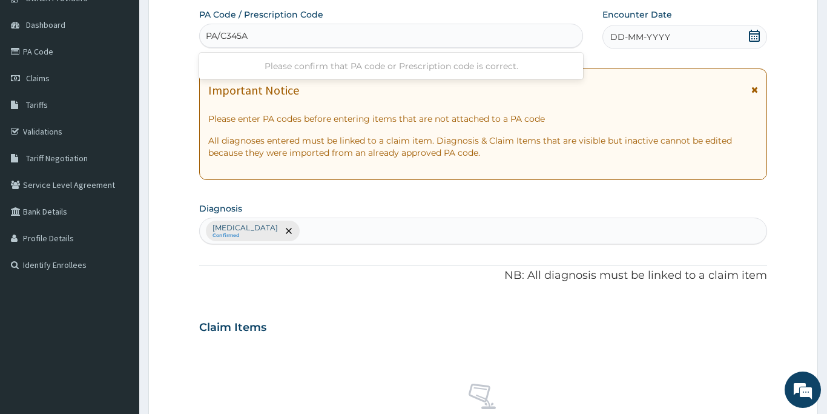
type input "PA/C345A0"
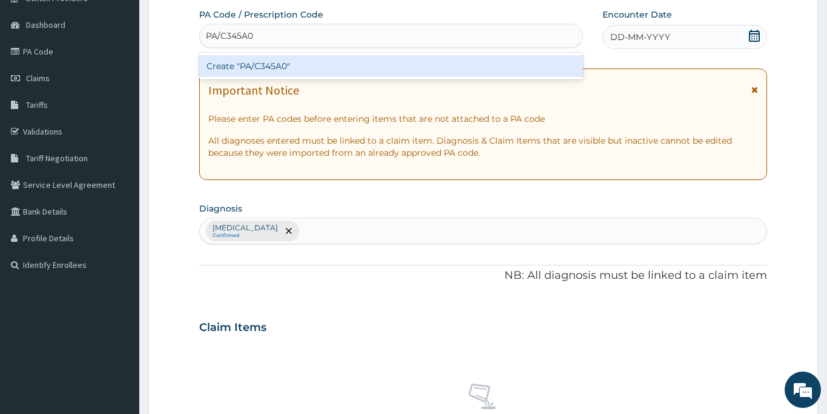
click at [306, 62] on div "Create "PA/C345A0"" at bounding box center [391, 66] width 384 height 22
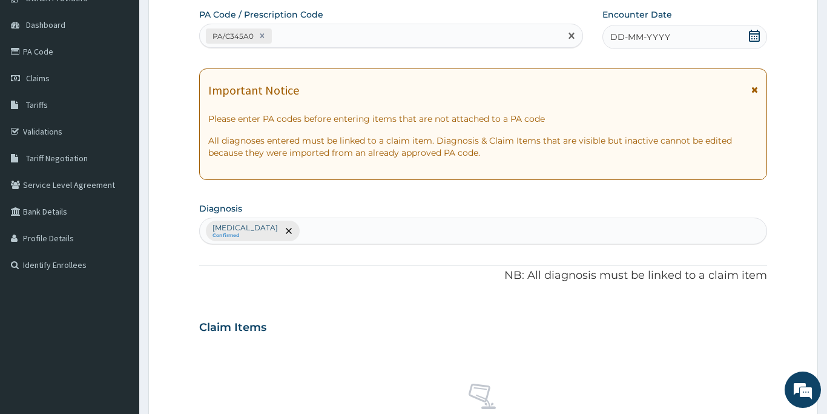
click at [661, 41] on span "DD-MM-YYYY" at bounding box center [640, 37] width 60 height 12
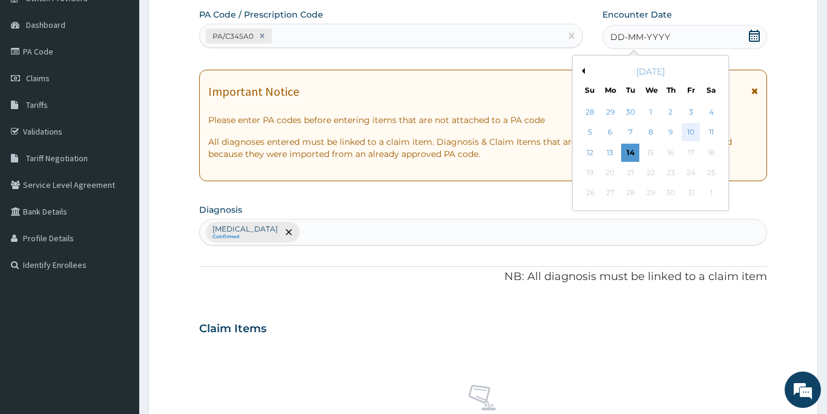
click at [693, 133] on div "10" at bounding box center [691, 133] width 18 height 18
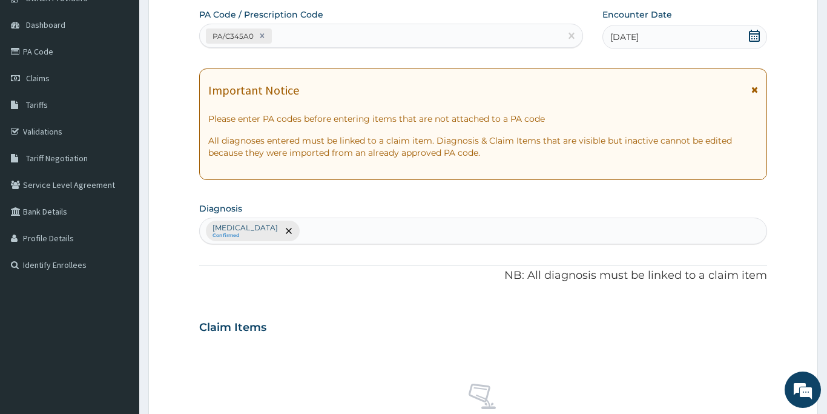
click at [418, 316] on div "Claim Items" at bounding box center [483, 324] width 568 height 31
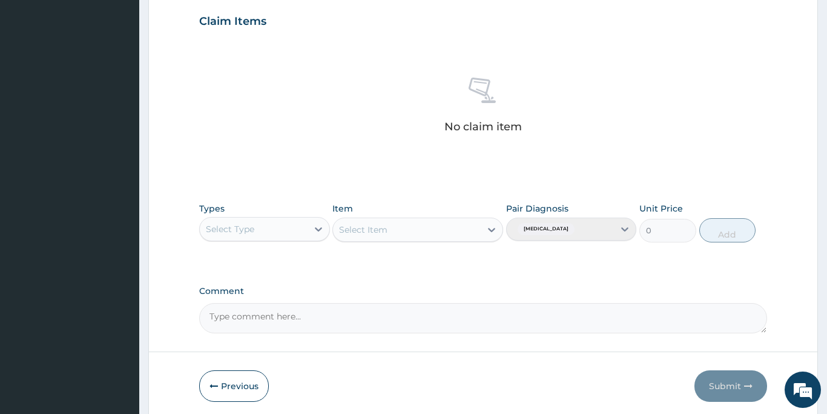
scroll to position [422, 0]
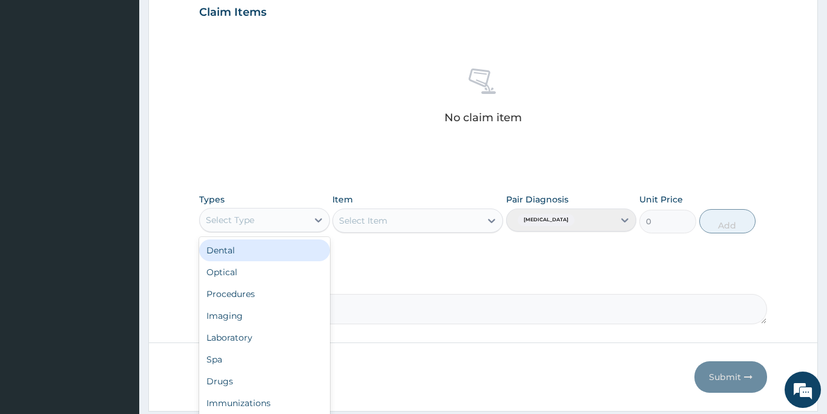
click at [252, 222] on div "Select Type" at bounding box center [230, 220] width 48 height 12
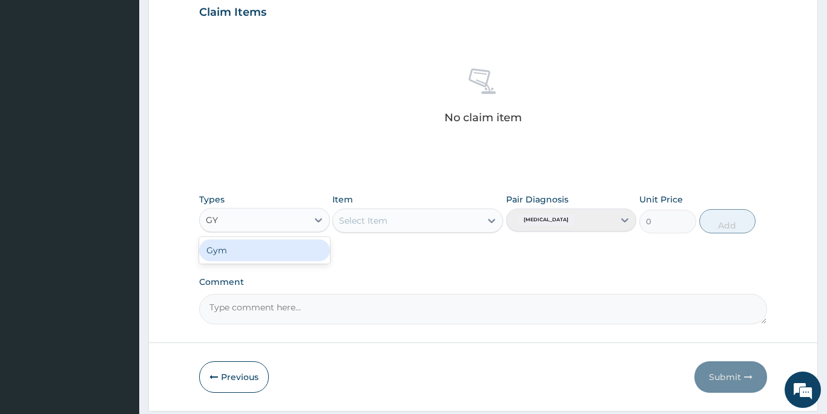
type input "GYM"
click at [238, 251] on div "Gym" at bounding box center [264, 250] width 131 height 22
click at [416, 220] on div "Select Item" at bounding box center [407, 220] width 148 height 19
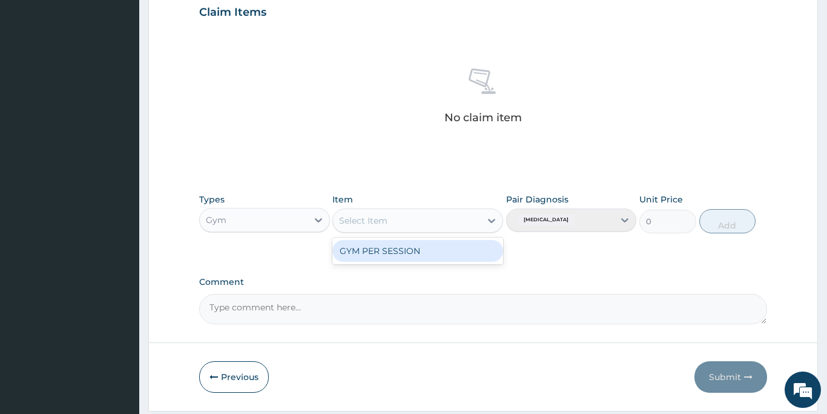
click at [411, 250] on div "GYM PER SESSION" at bounding box center [417, 251] width 171 height 22
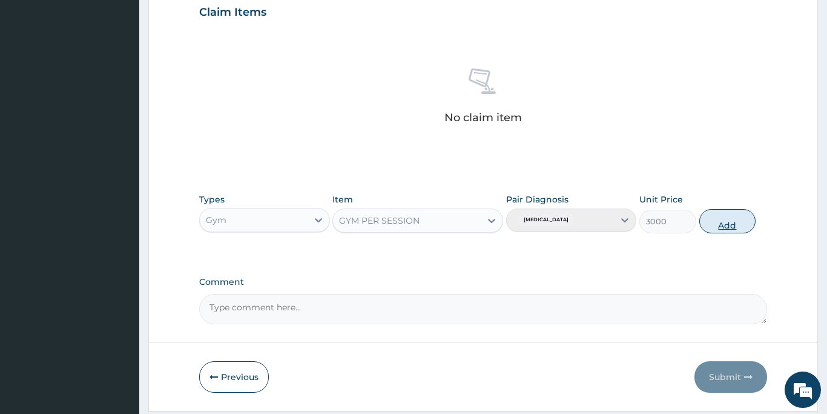
click at [734, 225] on button "Add" at bounding box center [727, 221] width 57 height 24
type input "0"
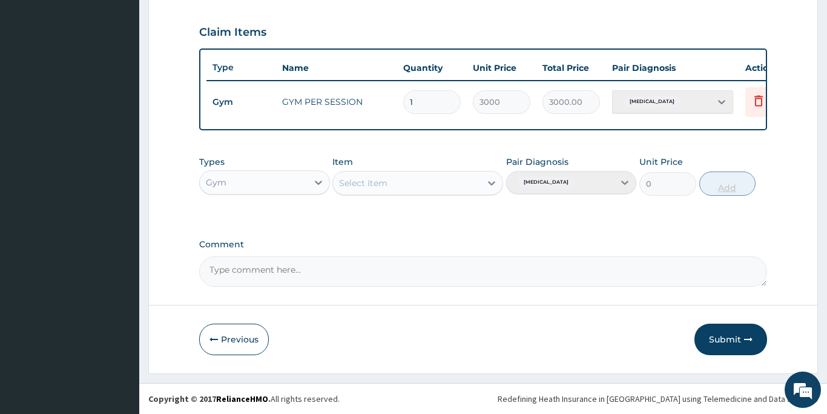
scroll to position [402, 0]
click at [722, 338] on button "Submit" at bounding box center [731, 338] width 73 height 31
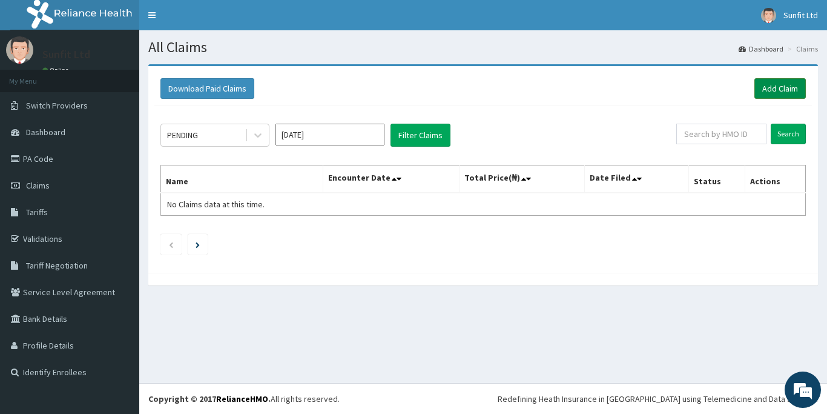
click at [769, 86] on link "Add Claim" at bounding box center [780, 88] width 51 height 21
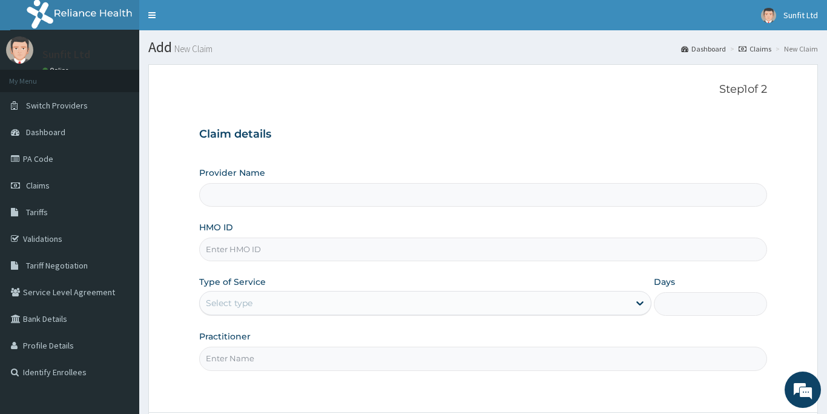
type input "Sunfit International Gym"
type input "1"
click at [222, 254] on input "HMO ID" at bounding box center [483, 249] width 568 height 24
type input "LLD/10069/A"
click at [336, 359] on input "Practitioner" at bounding box center [483, 358] width 568 height 24
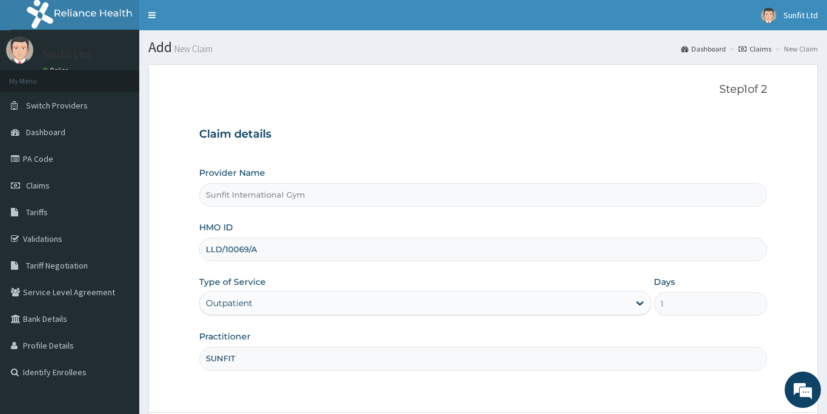
type input "SUNFIT"
click at [786, 283] on form "Step 1 of 2 Claim details Provider Name Sunfit International Gym HMO ID LLD/100…" at bounding box center [483, 272] width 670 height 416
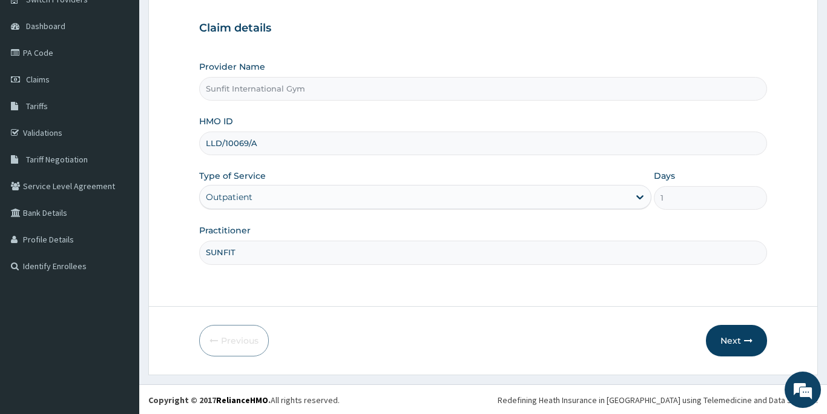
scroll to position [107, 0]
click at [740, 339] on button "Next" at bounding box center [736, 338] width 61 height 31
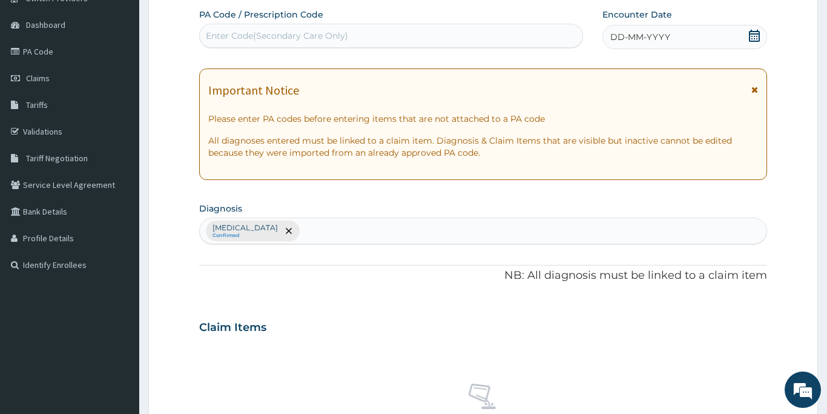
click at [300, 35] on div "Enter Code(Secondary Care Only)" at bounding box center [277, 36] width 142 height 12
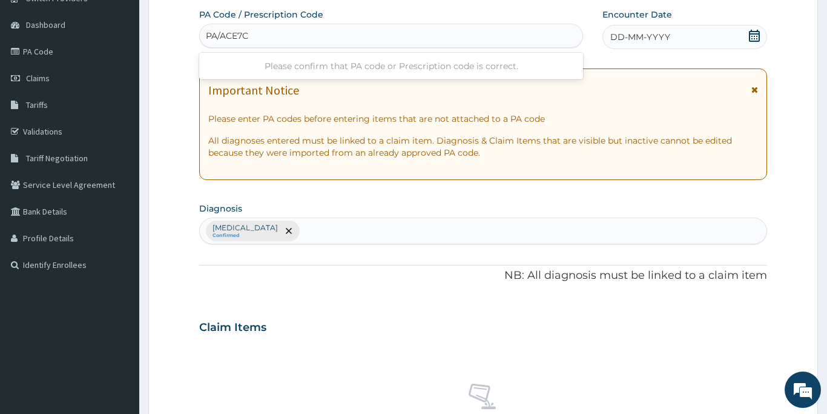
type input "PA/ACE7CF"
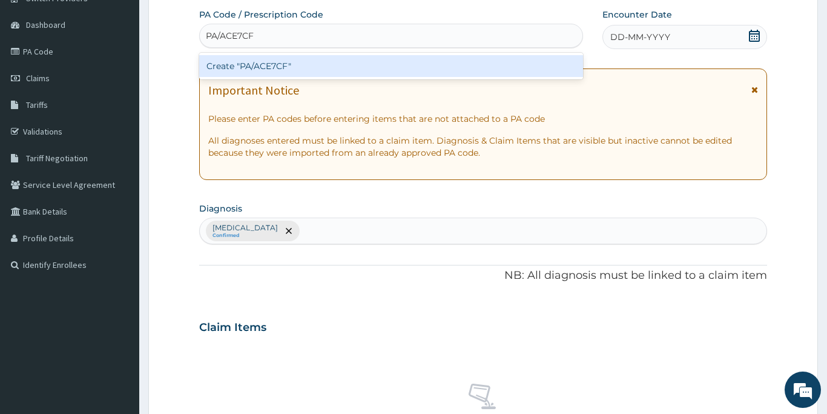
click at [297, 67] on div "Create "PA/ACE7CF"" at bounding box center [391, 66] width 384 height 22
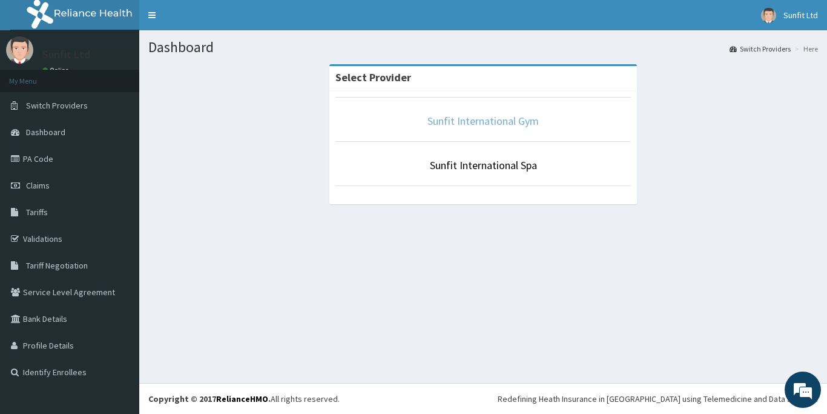
click at [495, 125] on link "Sunfit International Gym" at bounding box center [483, 121] width 111 height 14
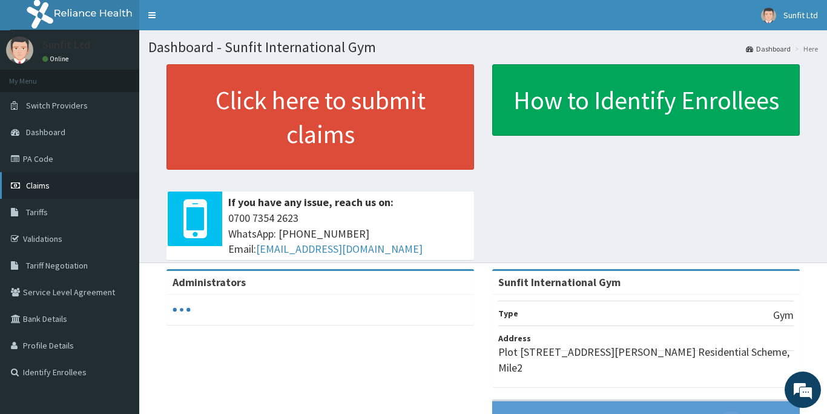
click at [48, 186] on span "Claims" at bounding box center [38, 185] width 24 height 11
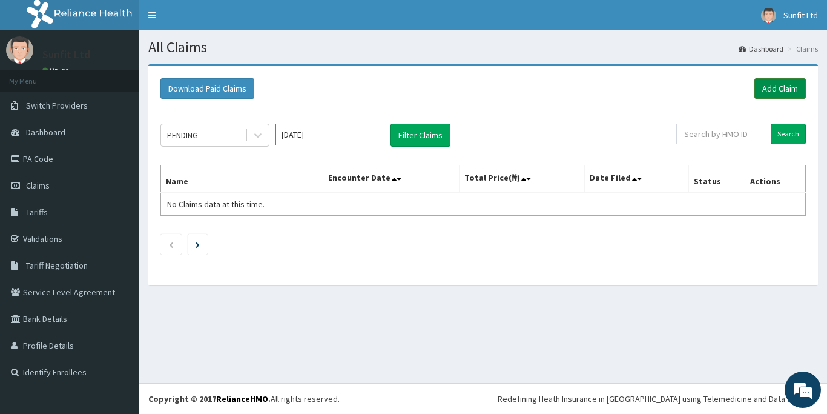
click at [770, 91] on link "Add Claim" at bounding box center [780, 88] width 51 height 21
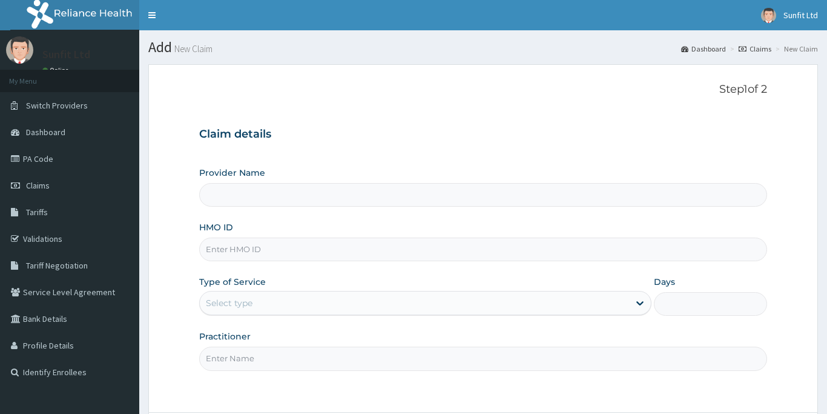
type input "Sunfit International Gym"
type input "1"
click at [253, 253] on input "HMO ID" at bounding box center [483, 249] width 568 height 24
type input "LLD/10069/A"
click at [240, 361] on input "Practitioner" at bounding box center [483, 358] width 568 height 24
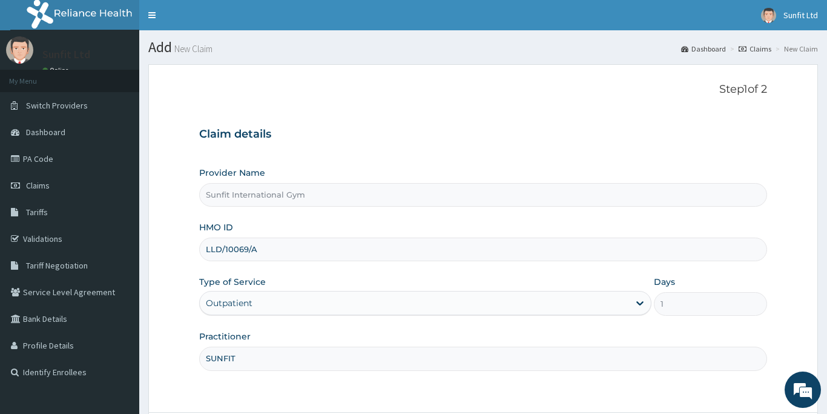
type input "SUNFIT"
click at [687, 404] on form "Step 1 of 2 Claim details Provider Name Sunfit International Gym HMO ID LLD/100…" at bounding box center [483, 272] width 670 height 416
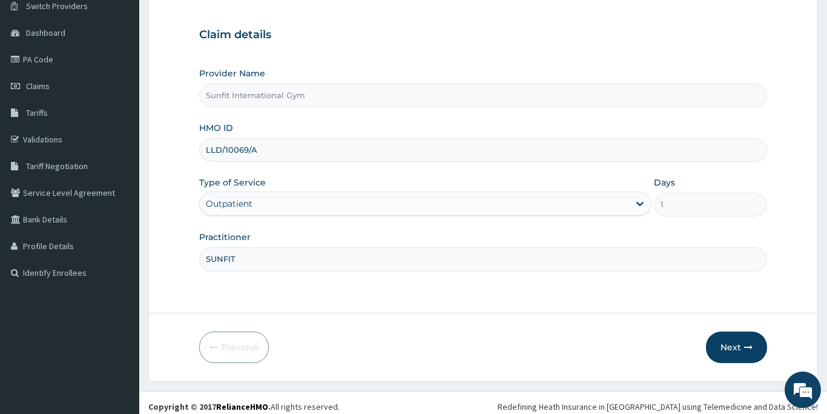
scroll to position [107, 0]
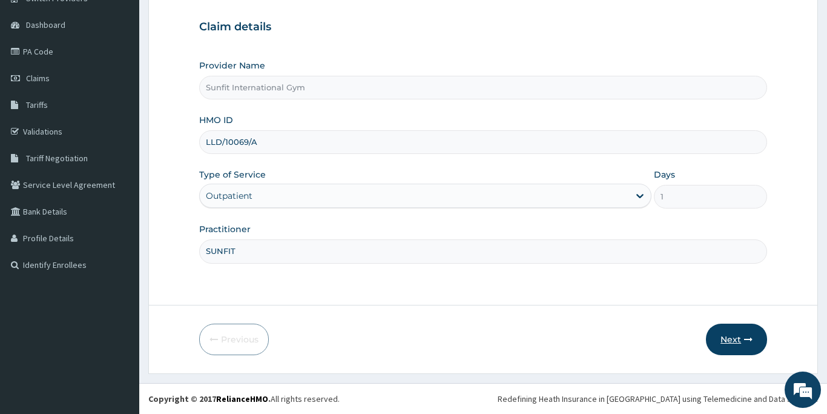
click at [734, 337] on button "Next" at bounding box center [736, 338] width 61 height 31
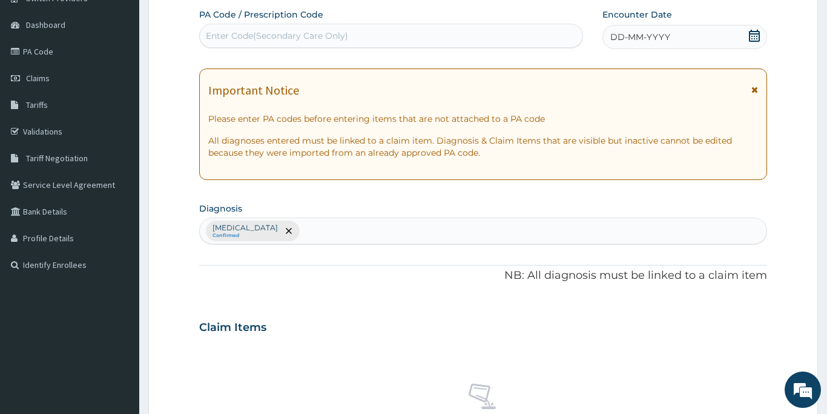
click at [351, 33] on div "Enter Code(Secondary Care Only)" at bounding box center [391, 35] width 383 height 19
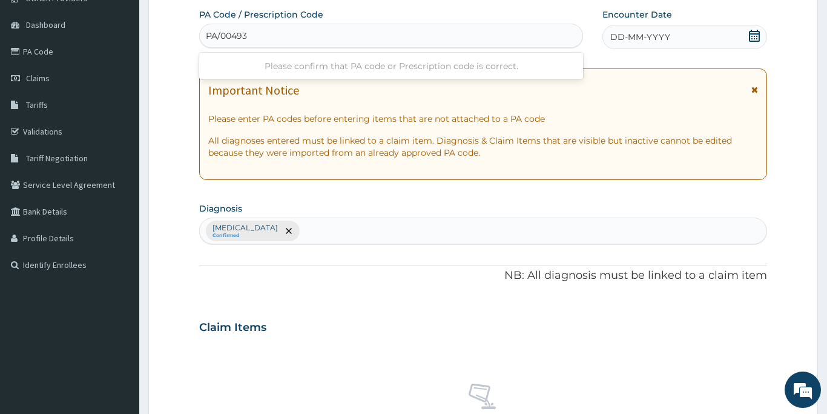
type input "PA/00493C"
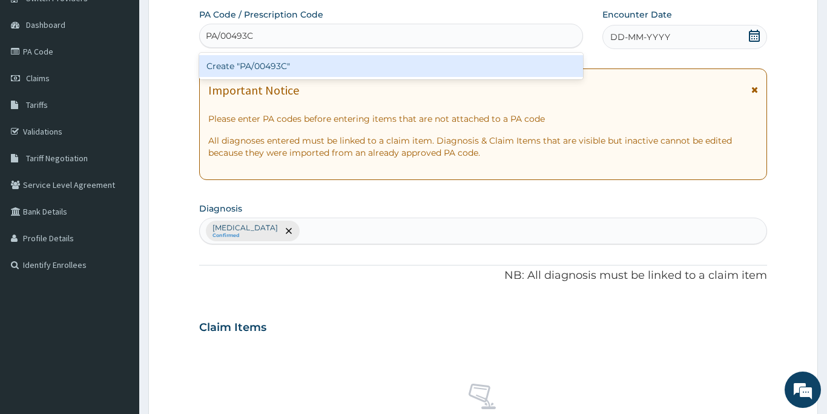
click at [331, 67] on div "Create "PA/00493C"" at bounding box center [391, 66] width 384 height 22
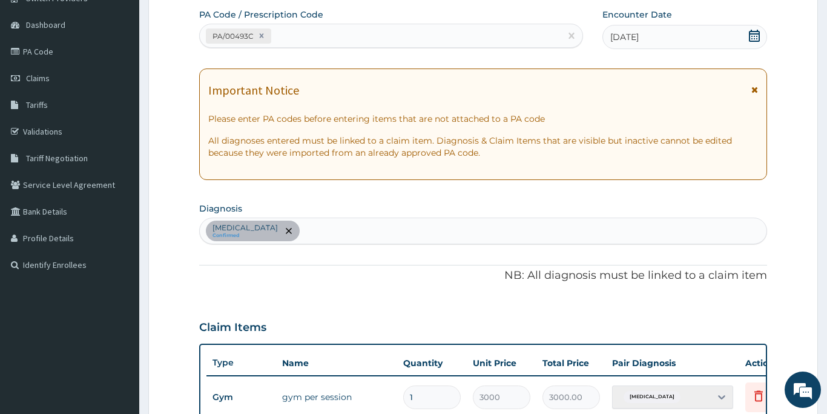
type input "0"
type input "0.00"
type input "1"
type input "3000.00"
type input "0"
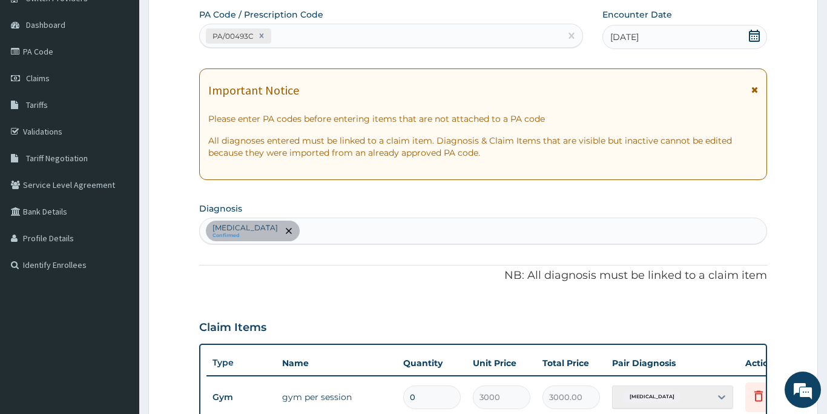
type input "0.00"
type input "1"
type input "3000.00"
click at [785, 289] on form "Step 2 of 2 PA Code / Prescription Code PA/00493C Encounter Date 10-10-2025 Imp…" at bounding box center [483, 312] width 670 height 711
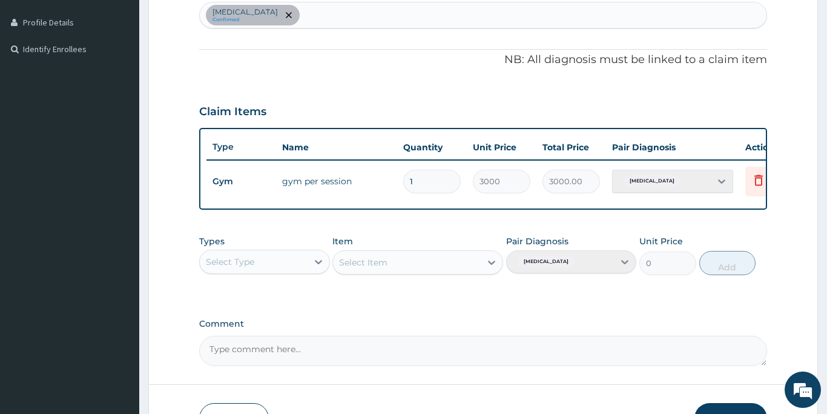
scroll to position [325, 0]
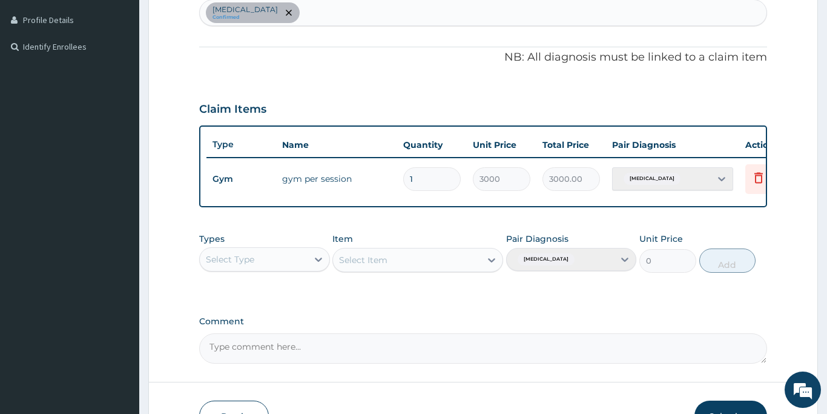
click at [715, 409] on button "Submit" at bounding box center [731, 415] width 73 height 31
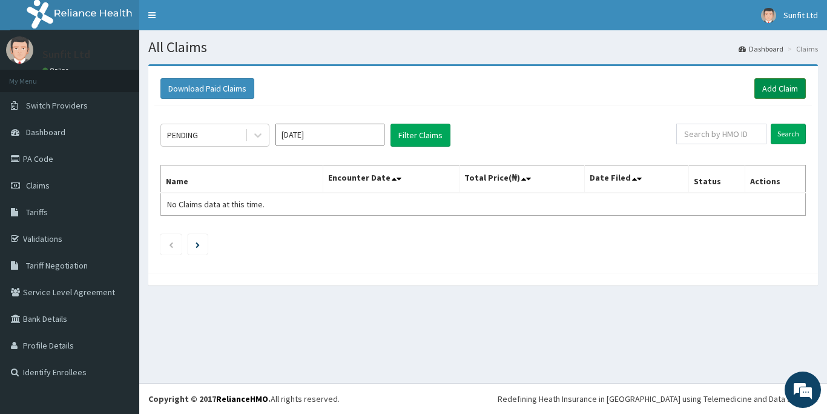
click at [771, 86] on link "Add Claim" at bounding box center [780, 88] width 51 height 21
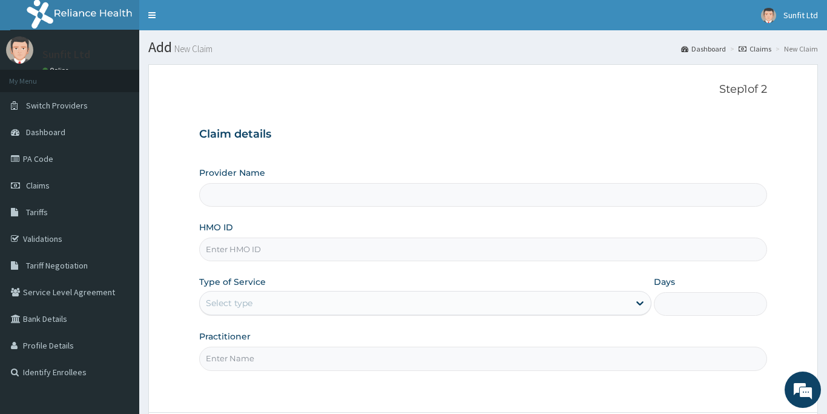
type input "Sunfit International Gym"
type input "1"
click at [293, 254] on input "HMO ID" at bounding box center [483, 249] width 568 height 24
type input "XMG/10280/A"
click at [239, 363] on input "Practitioner" at bounding box center [483, 358] width 568 height 24
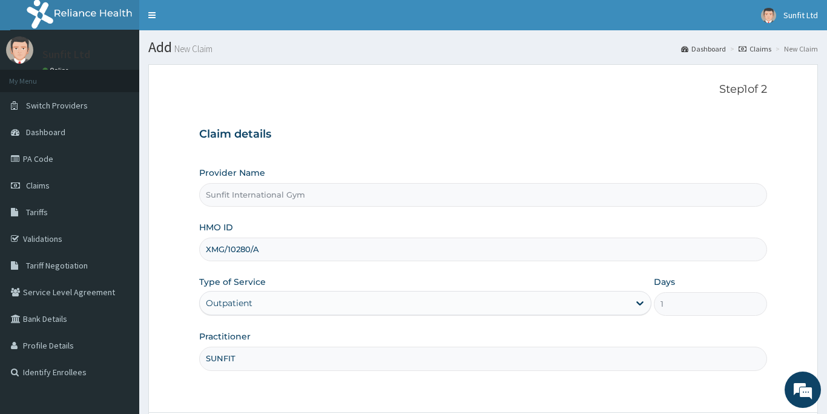
type input "SUNFIT"
click at [782, 340] on form "Step 1 of 2 Claim details Provider Name Sunfit International Gym HMO ID XMG/102…" at bounding box center [483, 272] width 670 height 416
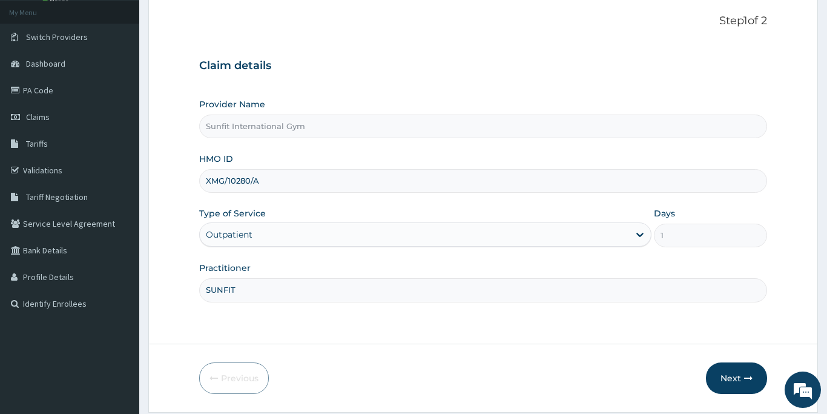
scroll to position [107, 0]
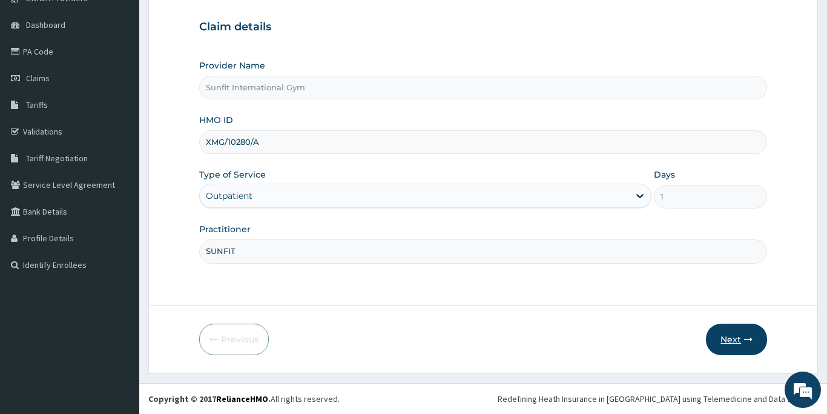
click at [734, 340] on button "Next" at bounding box center [736, 338] width 61 height 31
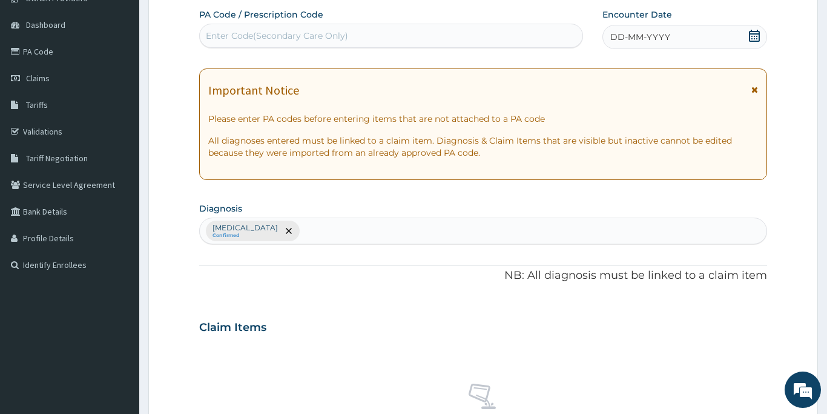
click at [263, 26] on div "Enter Code(Secondary Care Only)" at bounding box center [391, 35] width 383 height 19
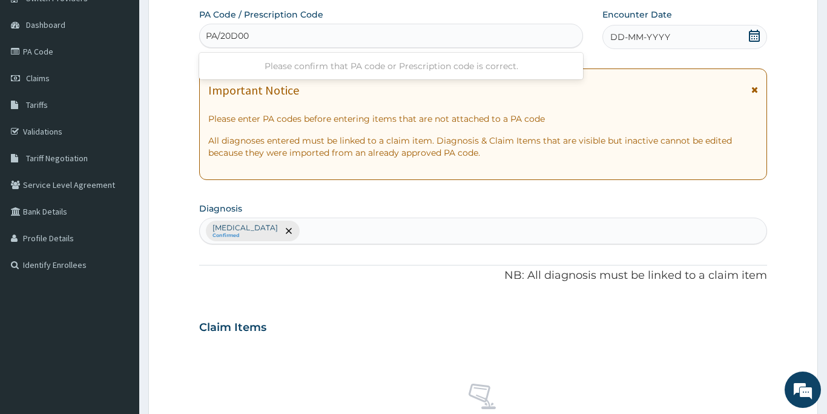
type input "PA/20D00A"
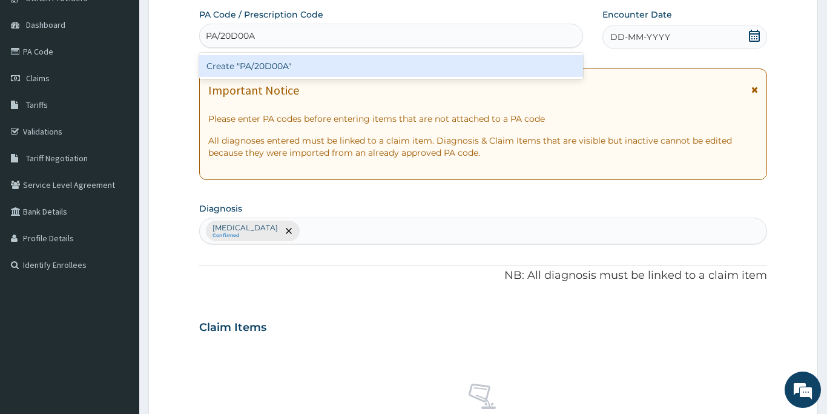
click at [262, 61] on div "Create "PA/20D00A"" at bounding box center [391, 66] width 384 height 22
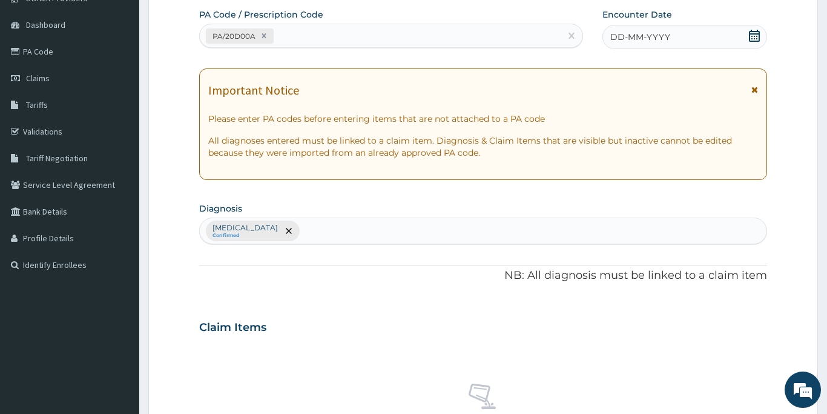
click at [656, 34] on span "DD-MM-YYYY" at bounding box center [640, 37] width 60 height 12
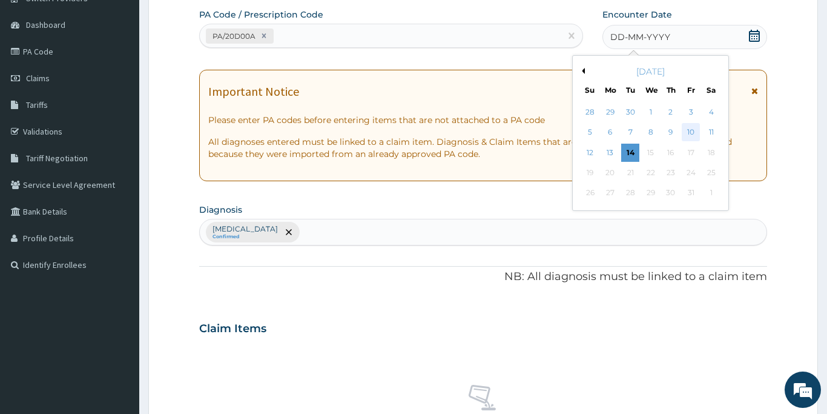
click at [686, 131] on div "10" at bounding box center [691, 133] width 18 height 18
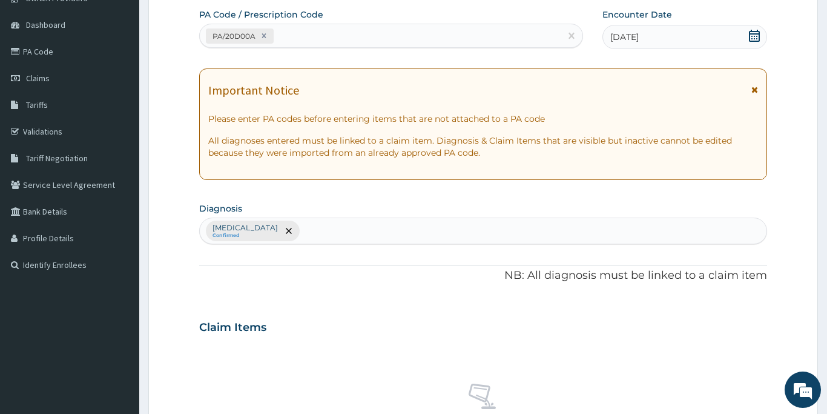
click at [815, 258] on form "Step 2 of 2 PA Code / Prescription Code PA/20D00A Encounter Date 10-10-2025 Imp…" at bounding box center [483, 341] width 670 height 769
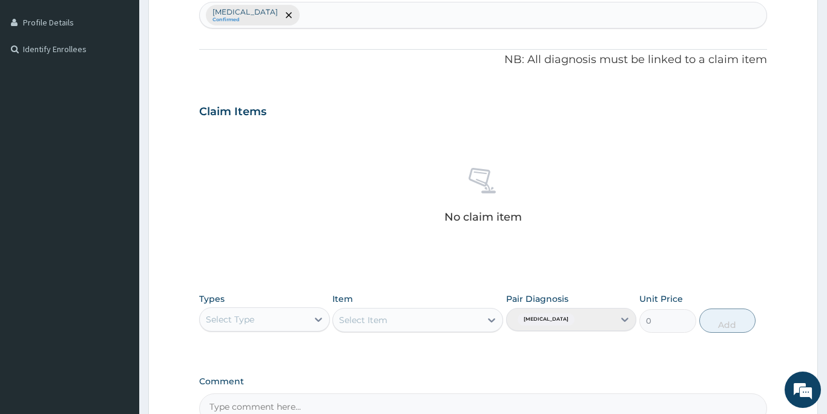
scroll to position [325, 0]
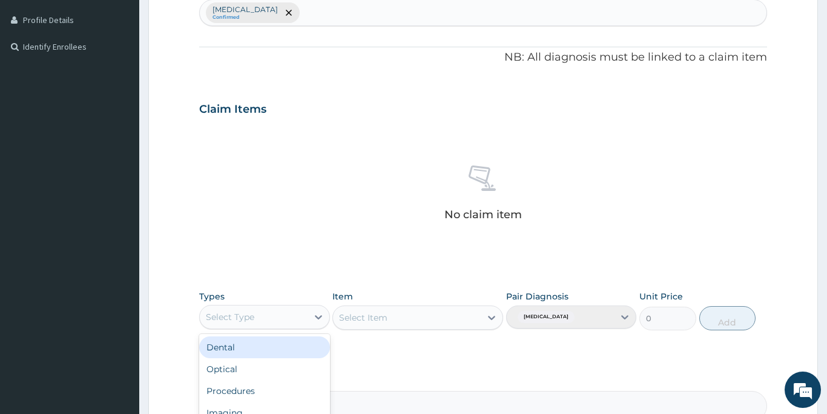
click at [277, 313] on div "Select Type" at bounding box center [254, 316] width 108 height 19
type input "GYM"
click at [258, 350] on div "Gym" at bounding box center [264, 347] width 131 height 22
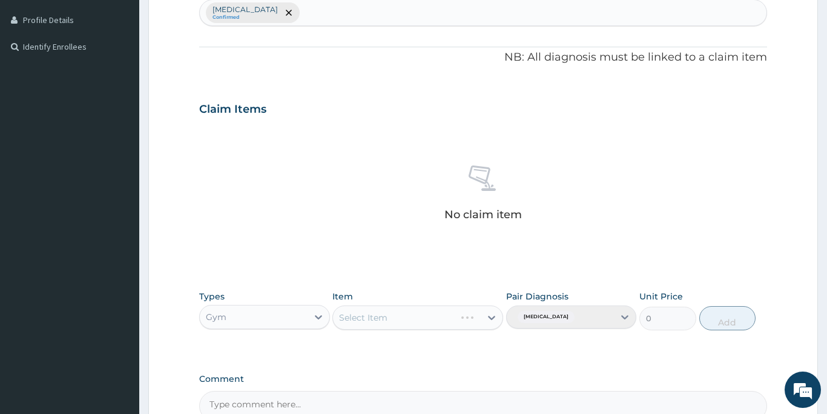
click at [391, 314] on div "Select Item" at bounding box center [417, 317] width 171 height 24
click at [389, 319] on div "Select Item" at bounding box center [407, 317] width 148 height 19
click at [383, 354] on div "GYM PER SESSION" at bounding box center [417, 348] width 171 height 22
click at [726, 320] on button "Add" at bounding box center [727, 318] width 57 height 24
type input "0"
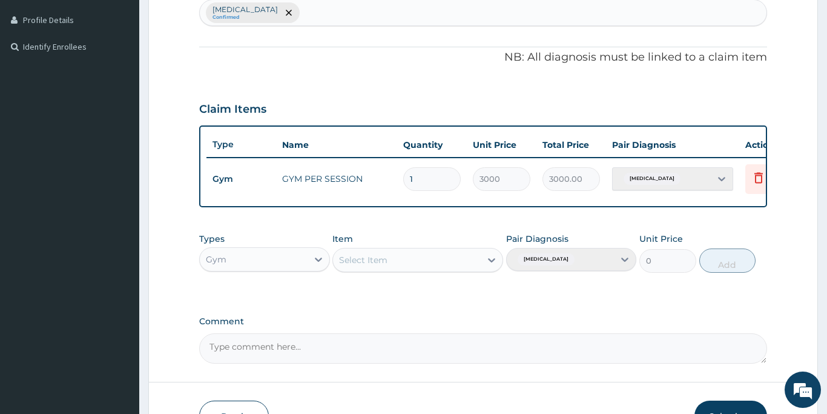
click at [735, 411] on button "Submit" at bounding box center [731, 415] width 73 height 31
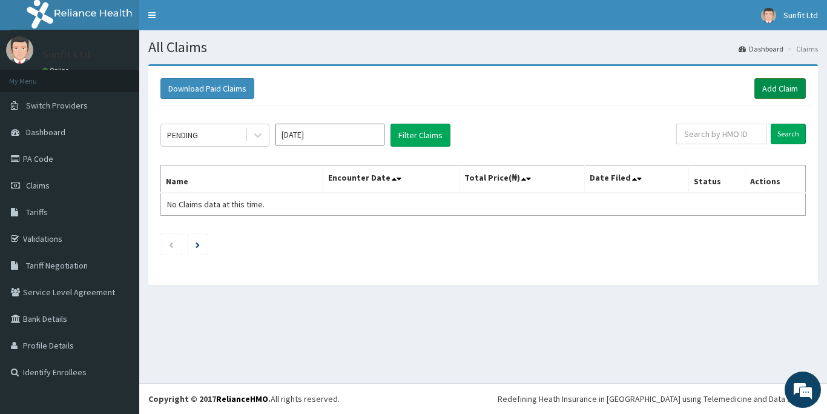
click at [772, 87] on link "Add Claim" at bounding box center [780, 88] width 51 height 21
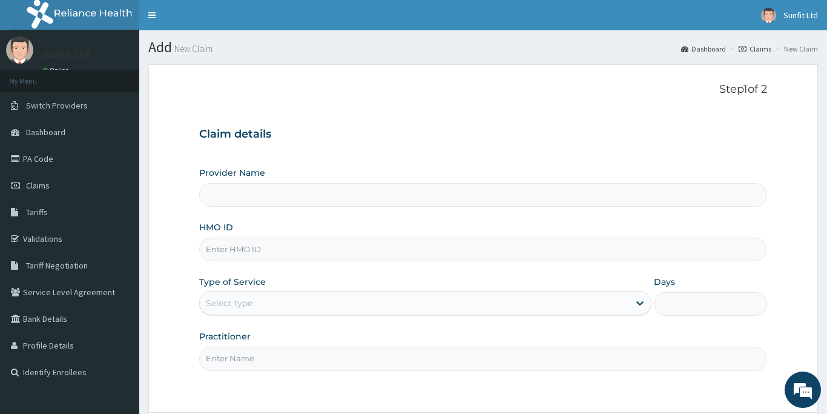
type input "Sunfit International Gym"
type input "1"
click at [224, 248] on input "HMO ID" at bounding box center [483, 249] width 568 height 24
type input "XMG/1028,A"
click at [220, 363] on input "Practitioner" at bounding box center [483, 358] width 568 height 24
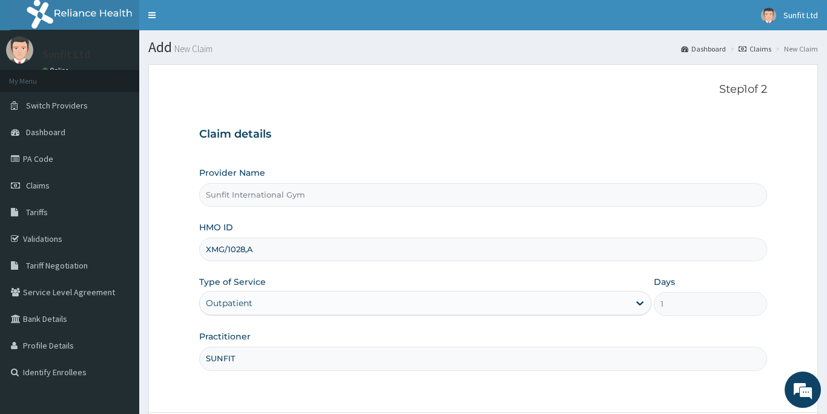
type input "SUNFIT"
click at [703, 391] on div "Step 1 of 2 Claim details Provider Name Sunfit International Gym HMO ID XMG/102…" at bounding box center [483, 238] width 568 height 310
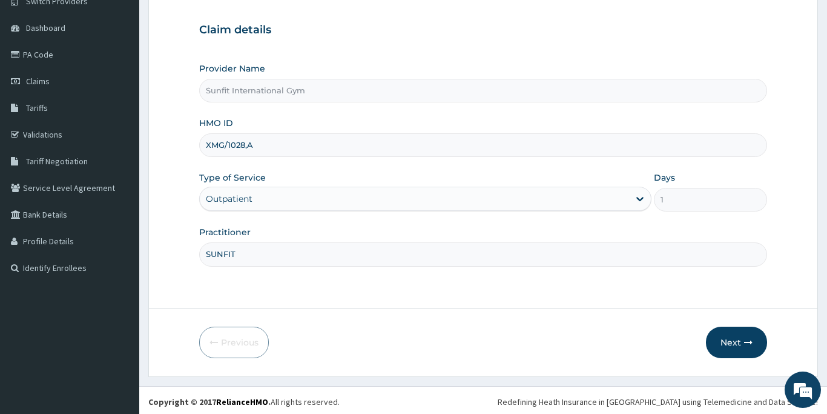
scroll to position [107, 0]
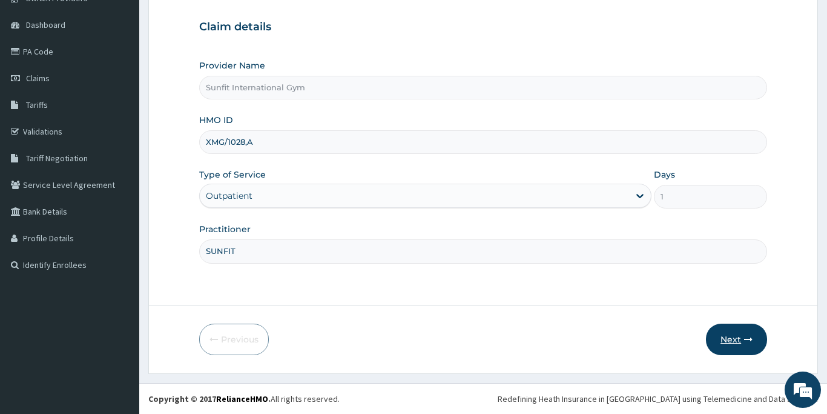
click at [735, 334] on button "Next" at bounding box center [736, 338] width 61 height 31
click at [735, 341] on button "Next" at bounding box center [736, 338] width 61 height 31
type input "XMG/10280/A"
click at [733, 346] on button "Next" at bounding box center [736, 338] width 61 height 31
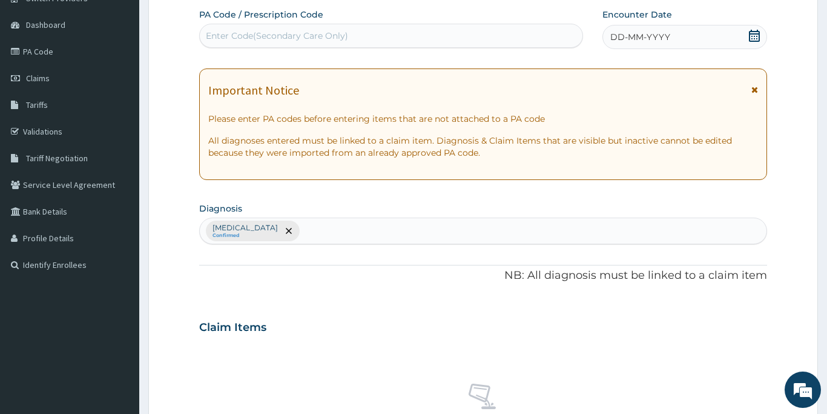
click at [422, 33] on div "Enter Code(Secondary Care Only)" at bounding box center [391, 35] width 383 height 19
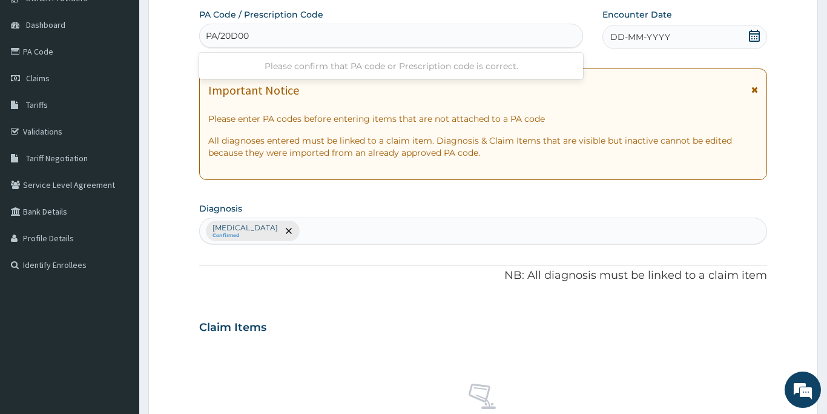
type input "PA/20D00A"
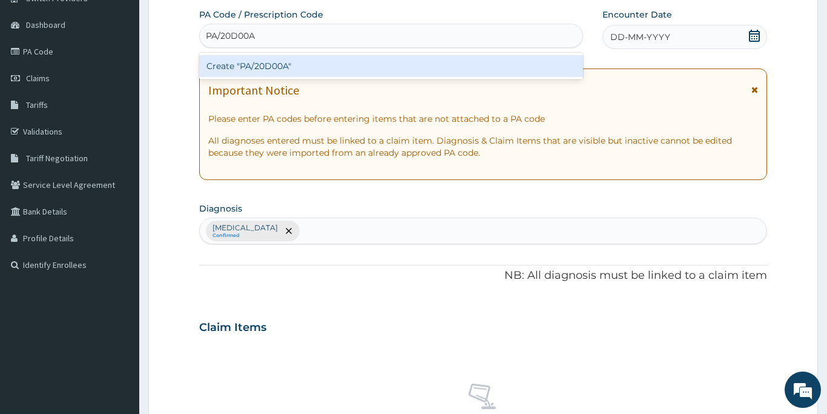
click at [480, 71] on div "Create "PA/20D00A"" at bounding box center [391, 66] width 384 height 22
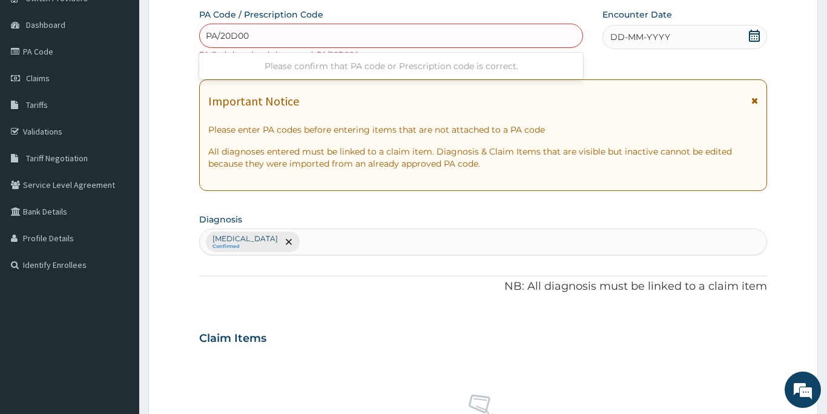
type input "PA/20D00A"
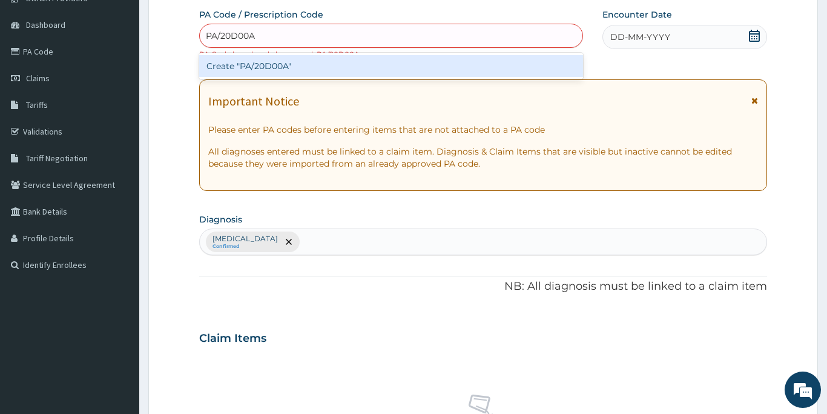
click at [391, 62] on div "Create "PA/20D00A"" at bounding box center [391, 66] width 384 height 22
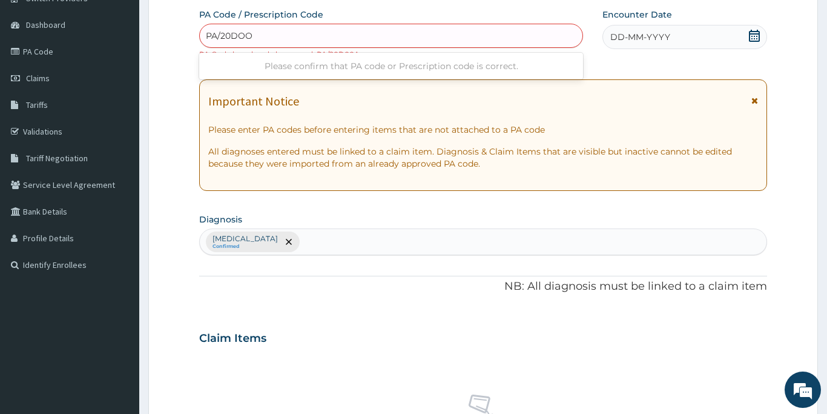
type input "PA/20DOOA"
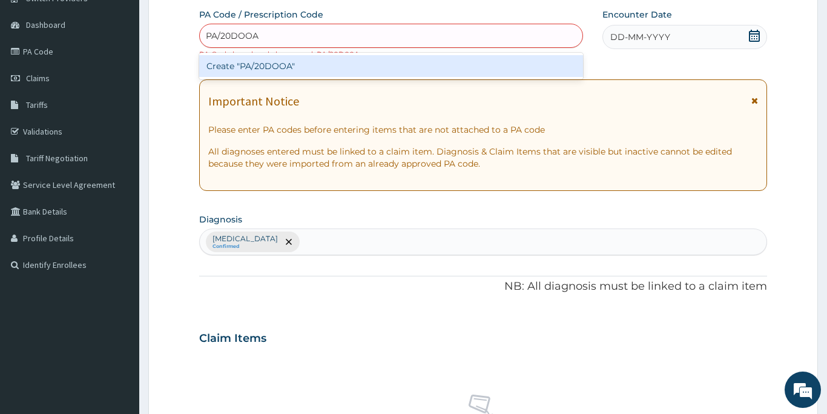
click at [377, 74] on div "Create "PA/20DOOA"" at bounding box center [391, 66] width 384 height 22
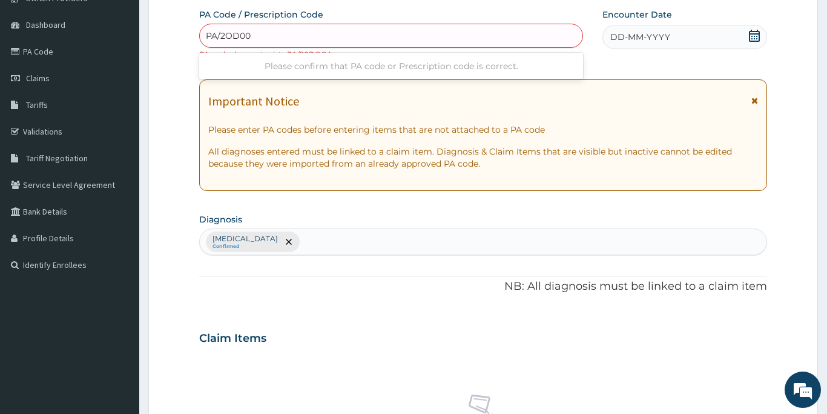
type input "PA/2OD00A"
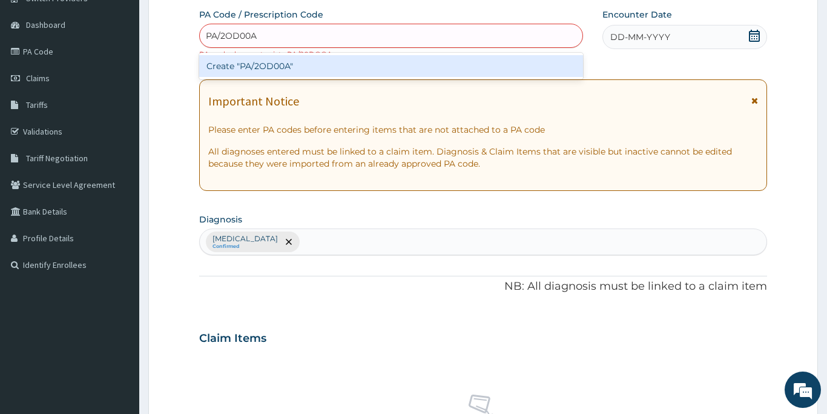
click at [334, 69] on div "Create "PA/2OD00A"" at bounding box center [391, 66] width 384 height 22
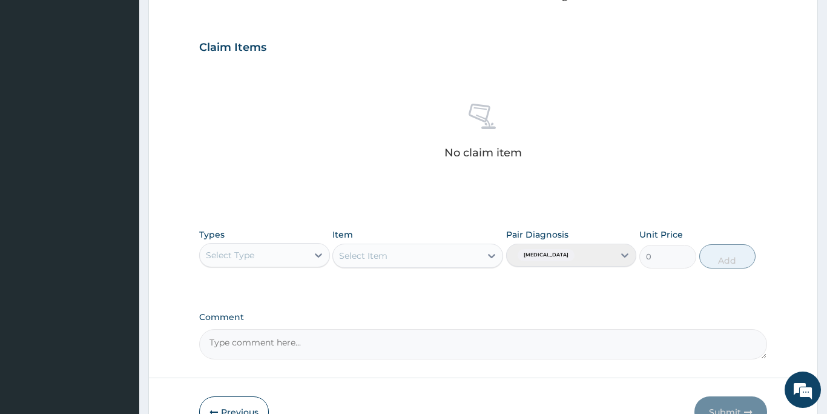
scroll to position [422, 0]
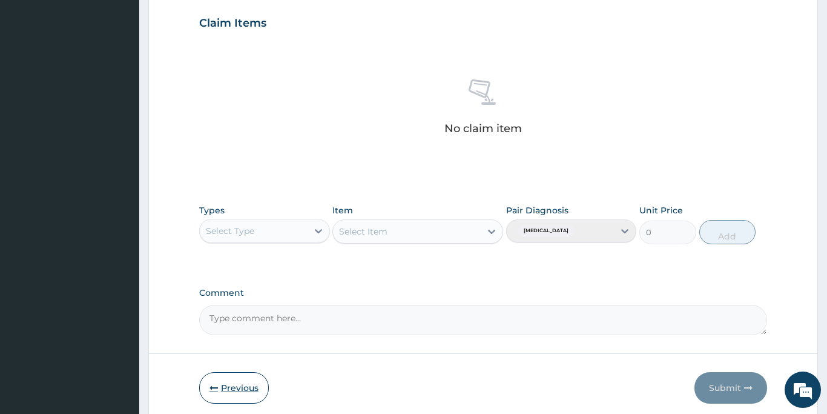
click at [225, 391] on button "Previous" at bounding box center [234, 387] width 70 height 31
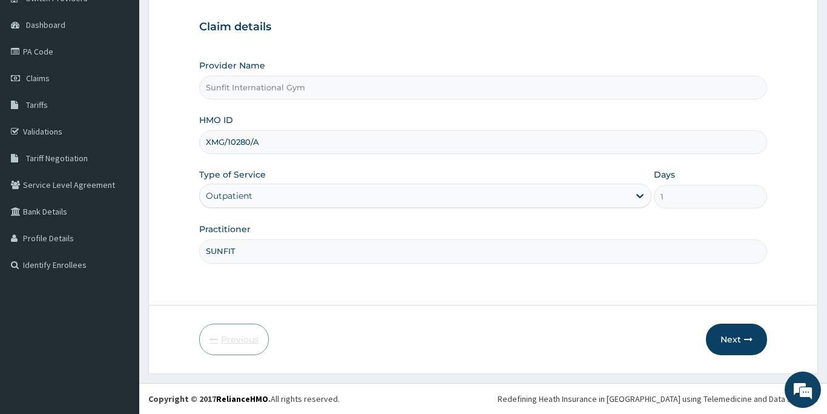
scroll to position [107, 0]
click at [266, 142] on input "XMG/10280/A" at bounding box center [483, 142] width 568 height 24
type input "X"
type input "h"
type input "HNL/10061/A"
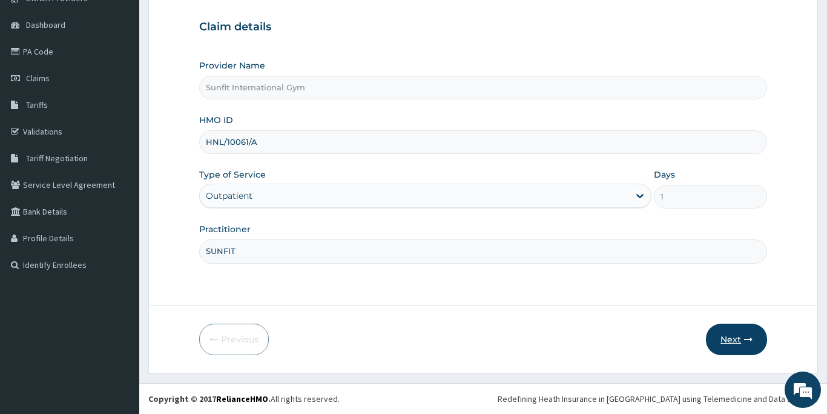
click at [733, 337] on button "Next" at bounding box center [736, 338] width 61 height 31
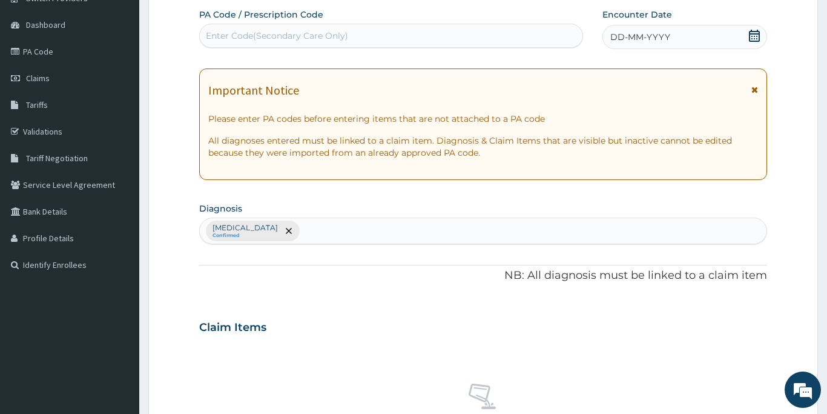
click at [273, 33] on div "Enter Code(Secondary Care Only)" at bounding box center [277, 36] width 142 height 12
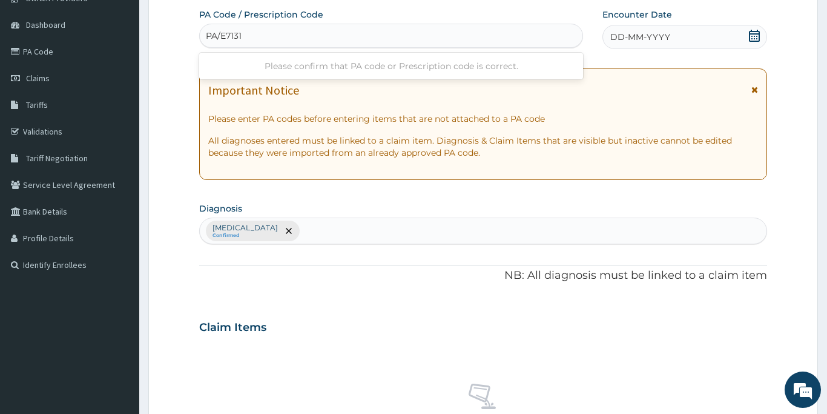
type input "PA/E71316"
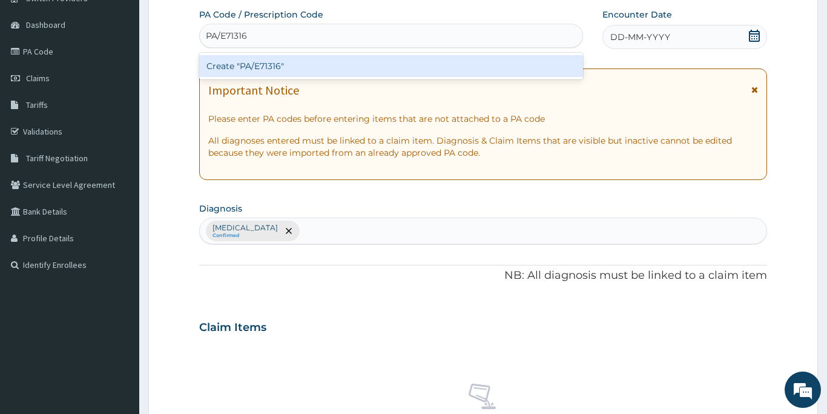
click at [264, 64] on div "Create "PA/E71316"" at bounding box center [391, 66] width 384 height 22
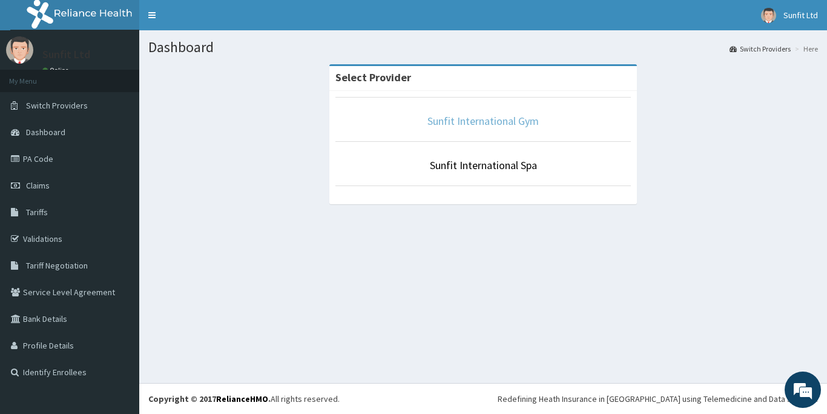
click at [443, 127] on link "Sunfit International Gym" at bounding box center [483, 121] width 111 height 14
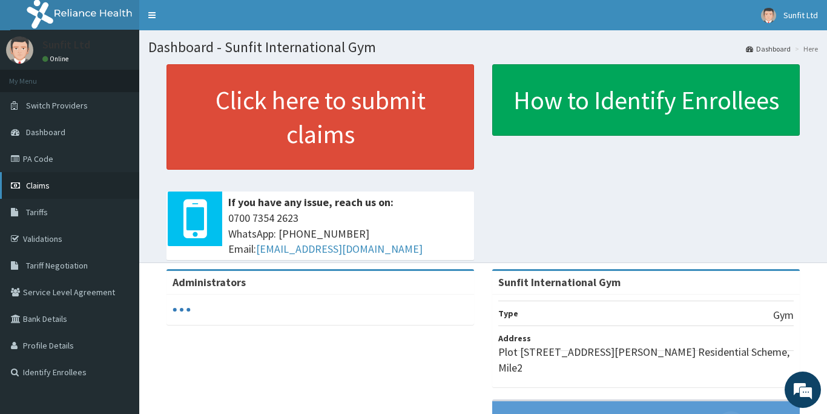
click at [48, 183] on span "Claims" at bounding box center [38, 185] width 24 height 11
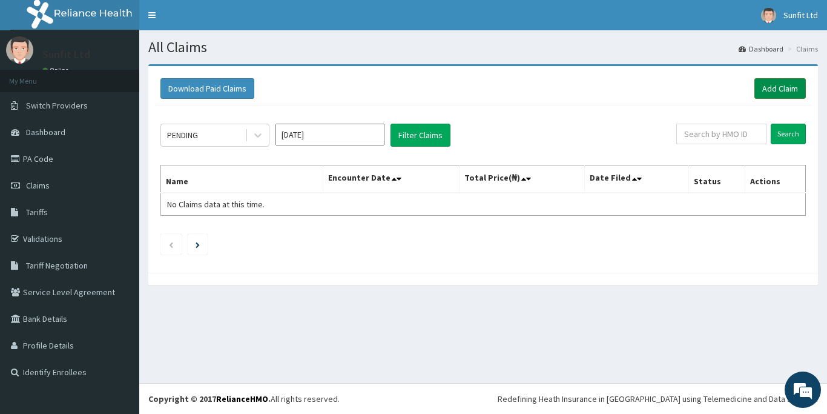
click at [778, 90] on link "Add Claim" at bounding box center [780, 88] width 51 height 21
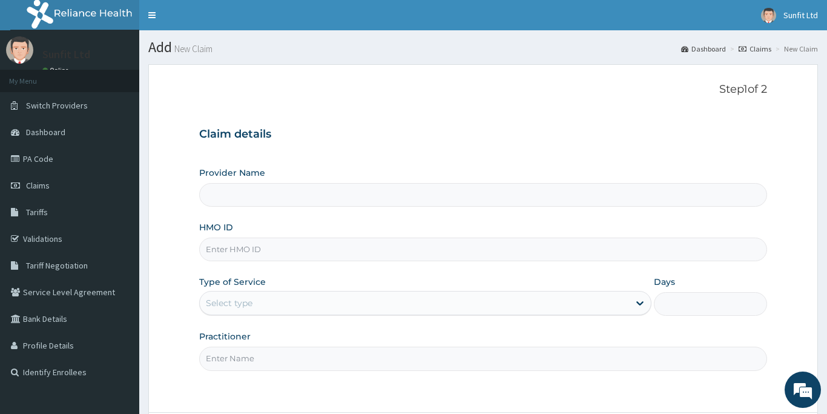
type input "Sunfit International Gym"
type input "1"
click at [250, 250] on input "HMO ID" at bounding box center [483, 249] width 568 height 24
type input "HNL/10061/A"
click at [237, 364] on input "Practitioner" at bounding box center [483, 358] width 568 height 24
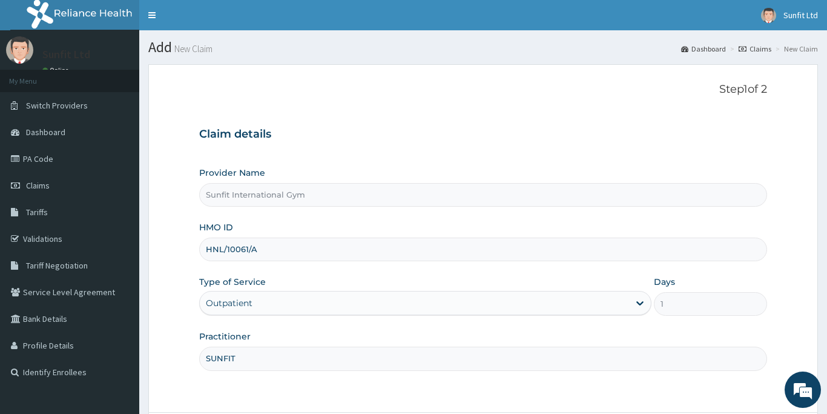
type input "SUNFIT"
click at [651, 394] on form "Step 1 of 2 Claim details Provider Name Sunfit International Gym HMO ID HNL/100…" at bounding box center [483, 272] width 670 height 416
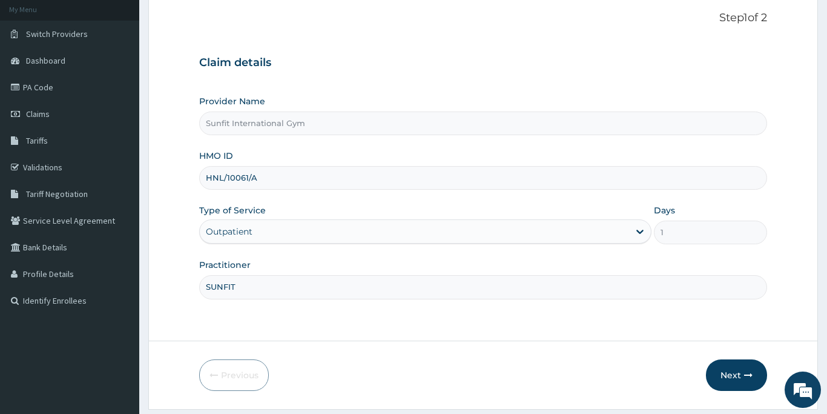
scroll to position [73, 0]
click at [733, 366] on button "Next" at bounding box center [736, 373] width 61 height 31
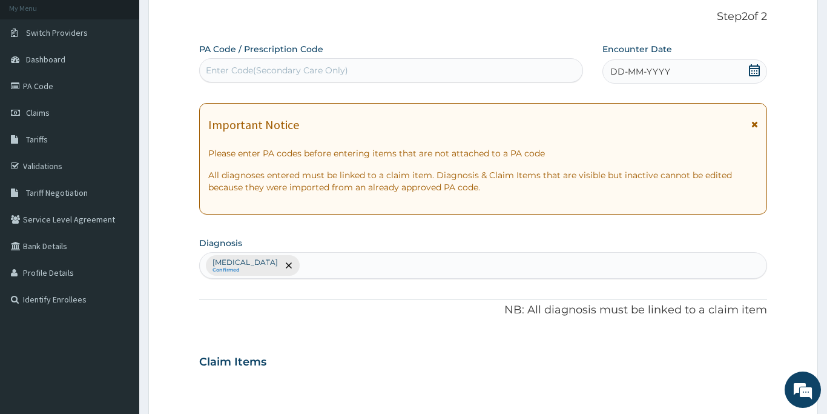
click at [285, 64] on div "Enter Code(Secondary Care Only)" at bounding box center [277, 70] width 142 height 12
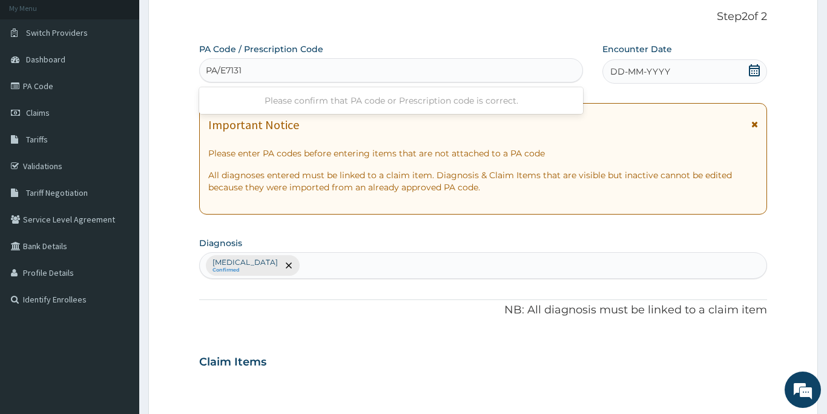
type input "PA/E71316"
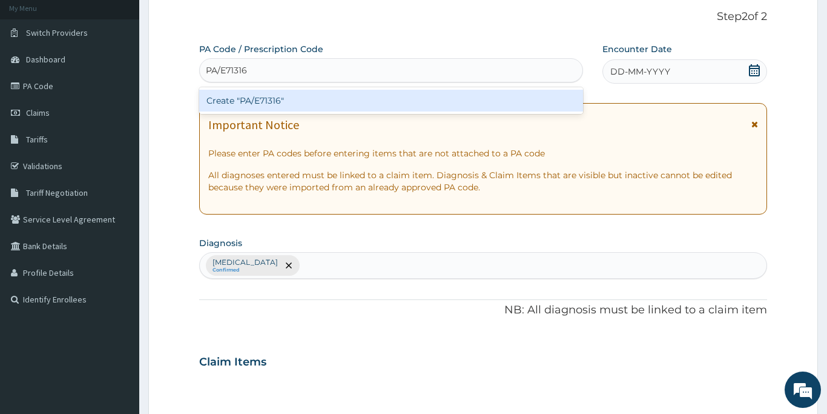
click at [284, 98] on div "Create "PA/E71316"" at bounding box center [391, 101] width 384 height 22
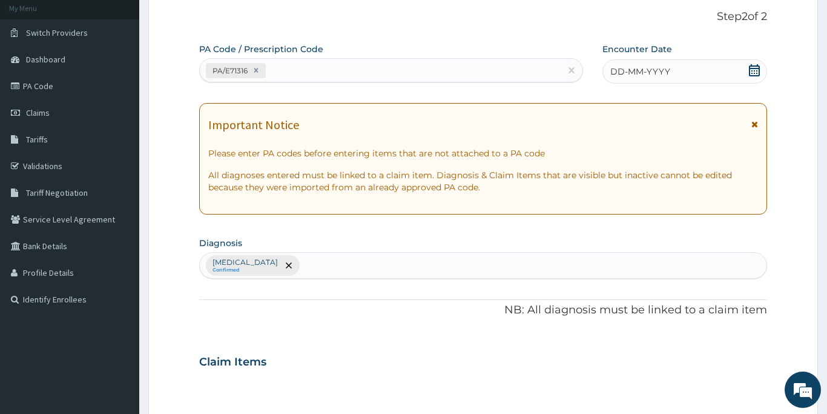
click at [634, 79] on div "DD-MM-YYYY" at bounding box center [685, 71] width 165 height 24
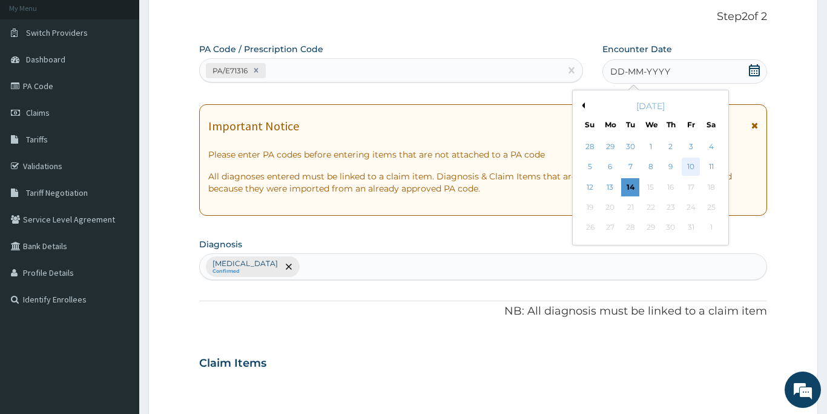
click at [688, 167] on div "10" at bounding box center [691, 167] width 18 height 18
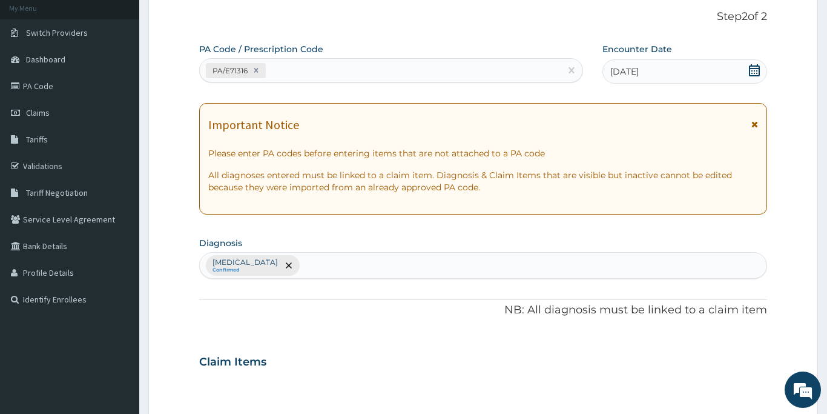
click at [775, 273] on form "Step 2 of 2 PA Code / Prescription Code PA/E71316 Encounter Date 10-10-2025 Imp…" at bounding box center [483, 376] width 670 height 769
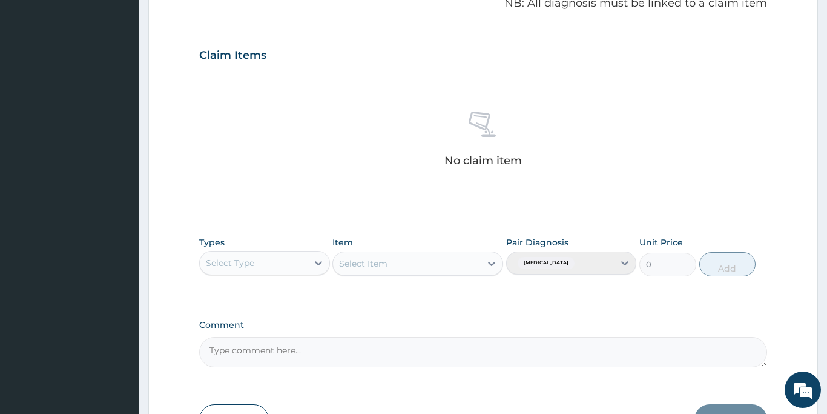
scroll to position [388, 0]
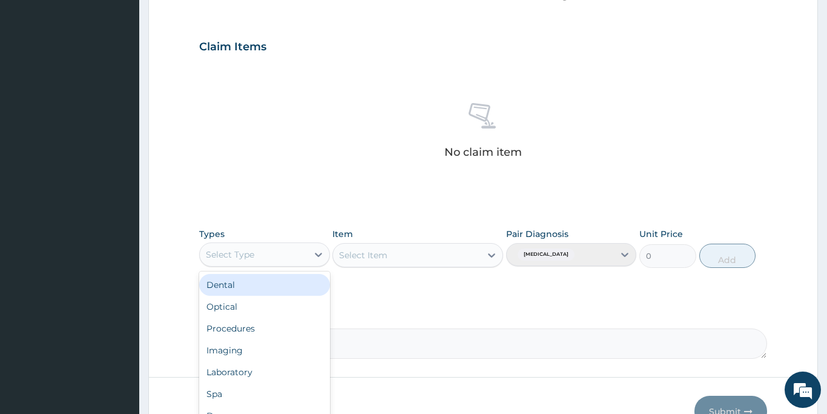
click at [230, 255] on div "Select Type" at bounding box center [230, 254] width 48 height 12
type input "GY"
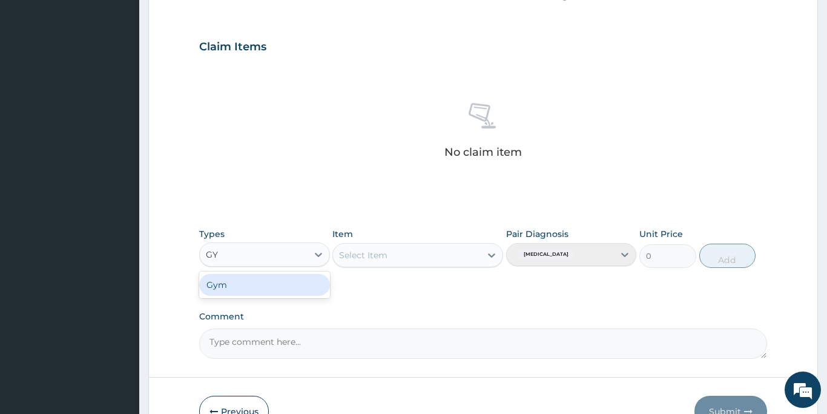
click at [222, 282] on div "Gym" at bounding box center [264, 285] width 131 height 22
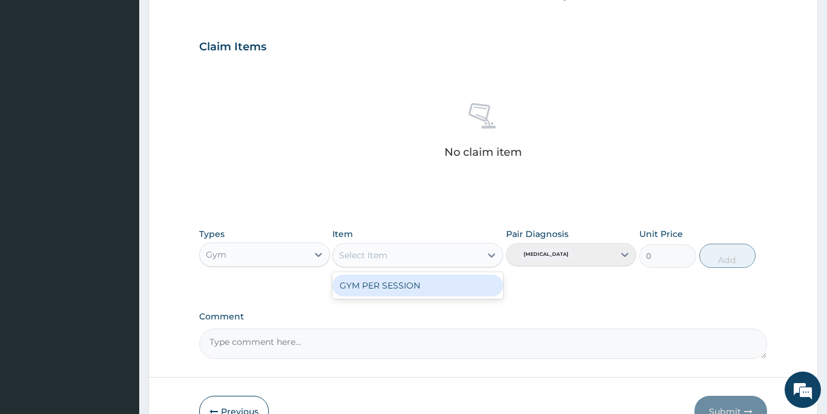
click at [388, 257] on div "Select Item" at bounding box center [407, 254] width 148 height 19
click at [388, 288] on div "GYM PER SESSION" at bounding box center [417, 285] width 171 height 22
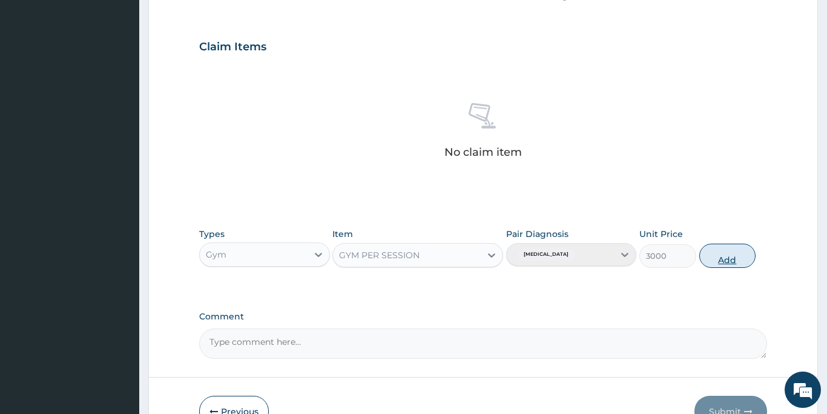
click at [716, 261] on button "Add" at bounding box center [727, 255] width 57 height 24
type input "0"
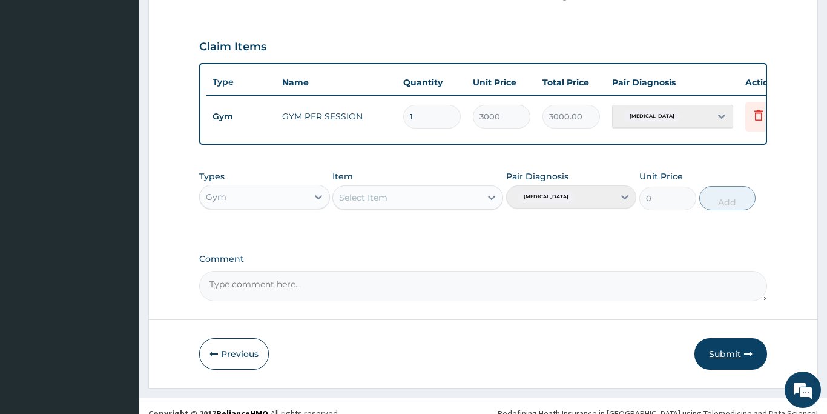
click at [724, 349] on button "Submit" at bounding box center [731, 353] width 73 height 31
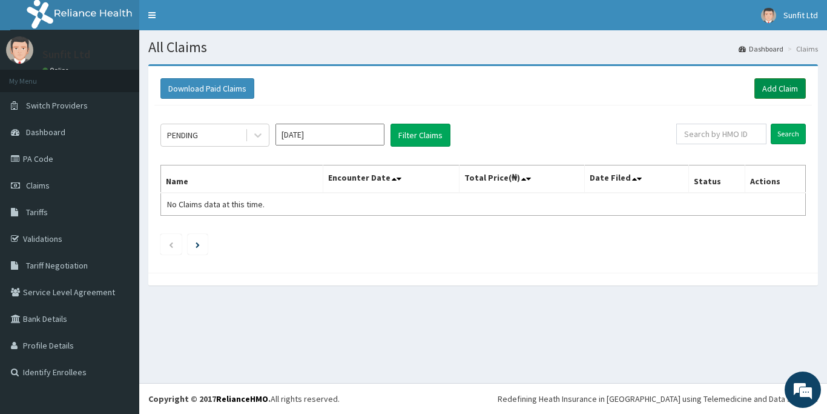
click at [779, 88] on link "Add Claim" at bounding box center [780, 88] width 51 height 21
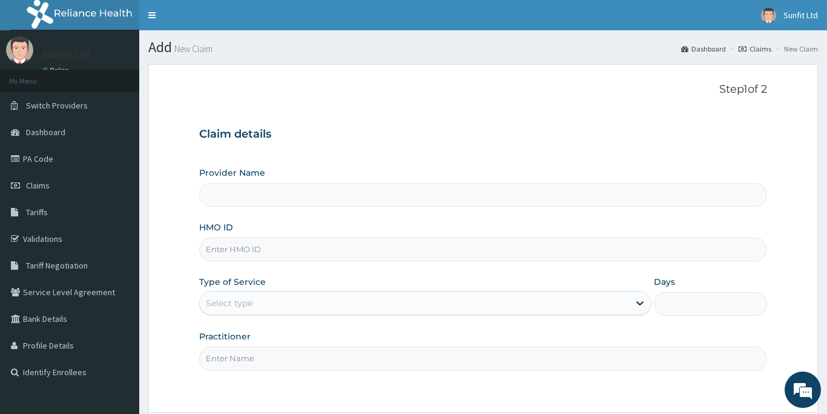
click at [260, 304] on div "Select type" at bounding box center [415, 302] width 430 height 19
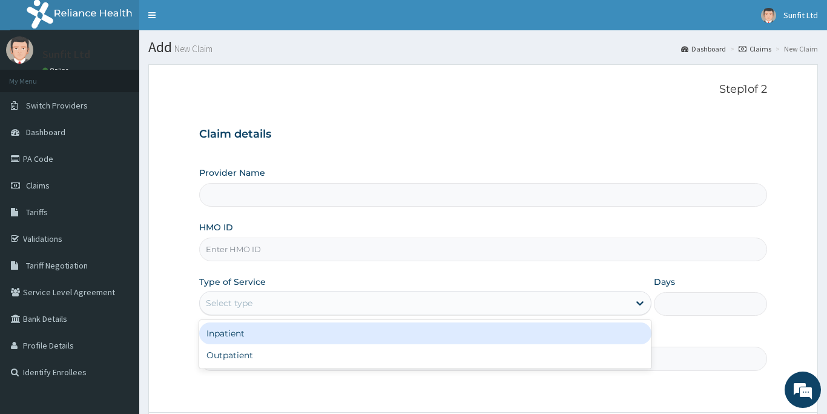
type input "Sunfit International Gym"
type input "1"
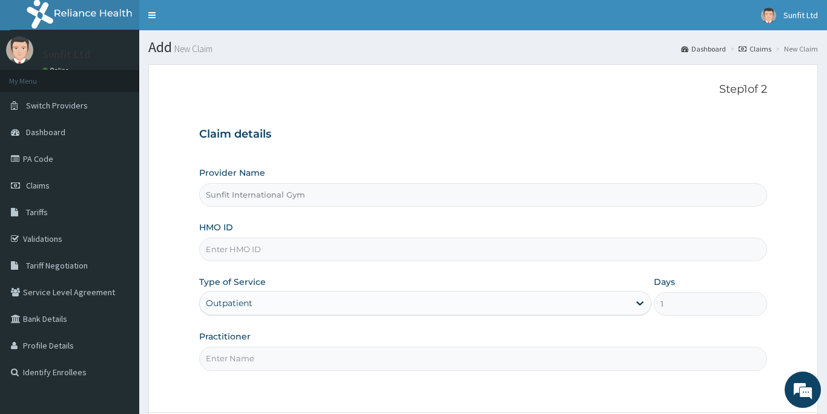
click at [231, 248] on input "HMO ID" at bounding box center [483, 249] width 568 height 24
type input "VMM/10023/A"
click at [233, 363] on input "Practitioner" at bounding box center [483, 358] width 568 height 24
type input "SUNFIT"
click at [643, 392] on div "Step 1 of 2 Claim details Provider Name Sunfit International Gym HMO ID VMM/100…" at bounding box center [483, 238] width 568 height 310
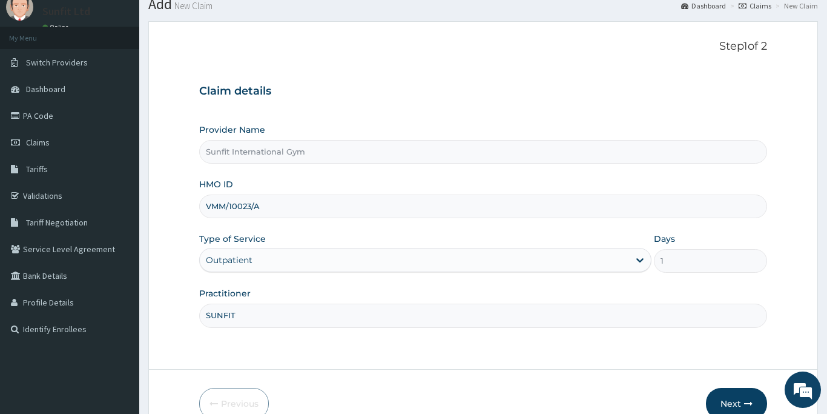
scroll to position [48, 0]
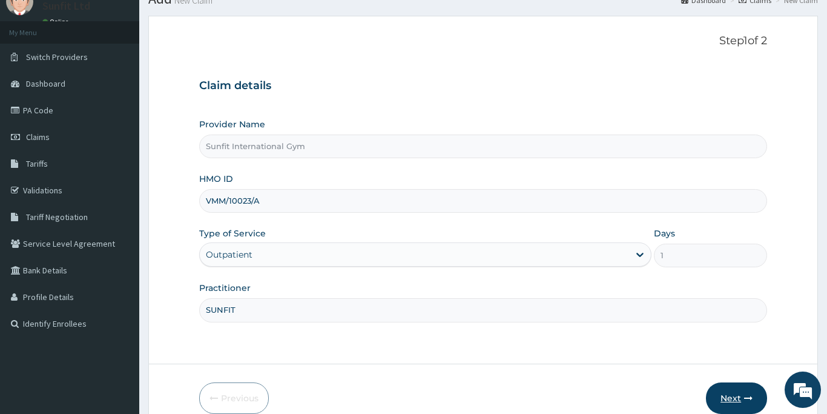
click at [724, 394] on button "Next" at bounding box center [736, 397] width 61 height 31
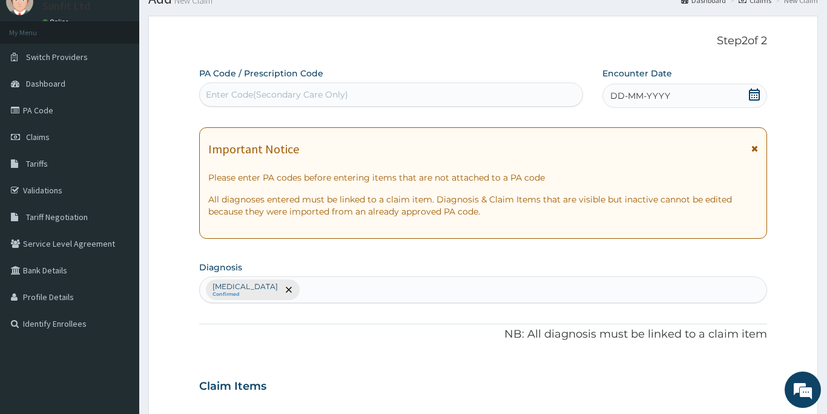
click at [236, 88] on div "Enter Code(Secondary Care Only)" at bounding box center [277, 94] width 142 height 12
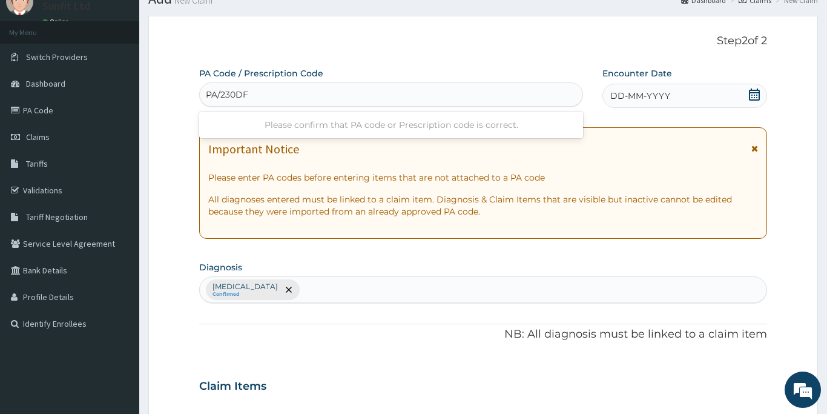
type input "PA/230DF9"
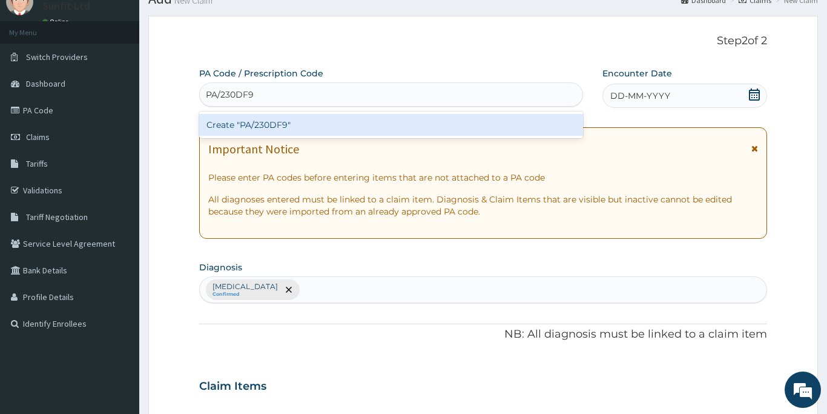
click at [236, 122] on div "Create "PA/230DF9"" at bounding box center [391, 125] width 384 height 22
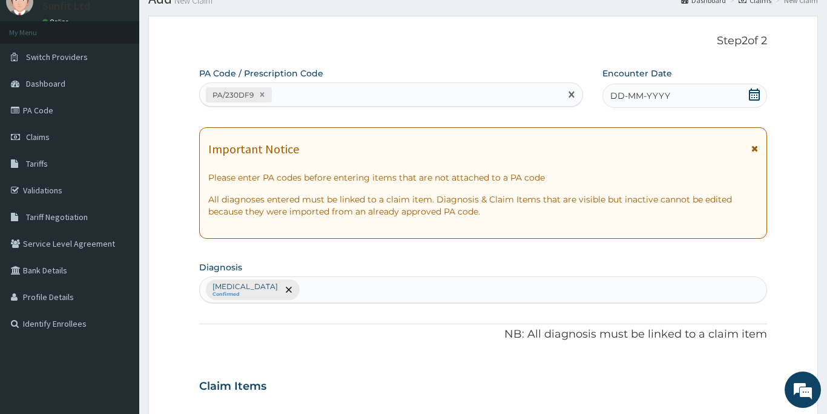
click at [619, 96] on span "DD-MM-YYYY" at bounding box center [640, 96] width 60 height 12
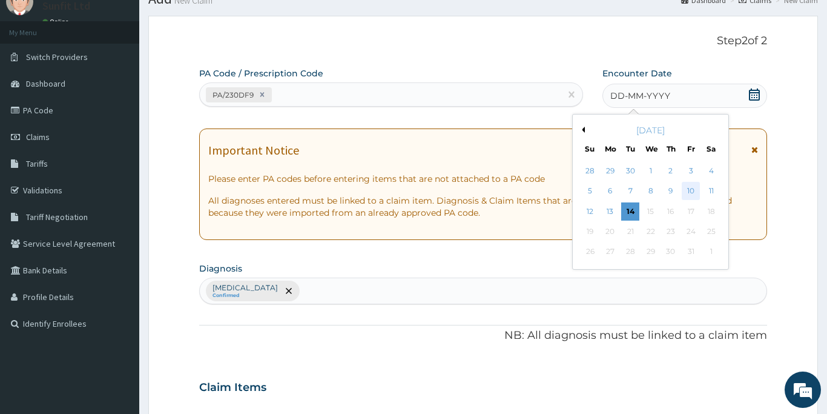
click at [692, 191] on div "10" at bounding box center [691, 191] width 18 height 18
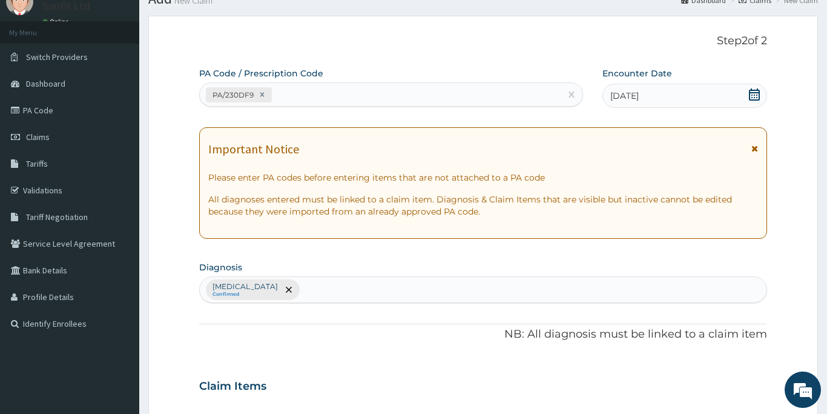
click at [468, 389] on div "Claim Items" at bounding box center [483, 383] width 568 height 31
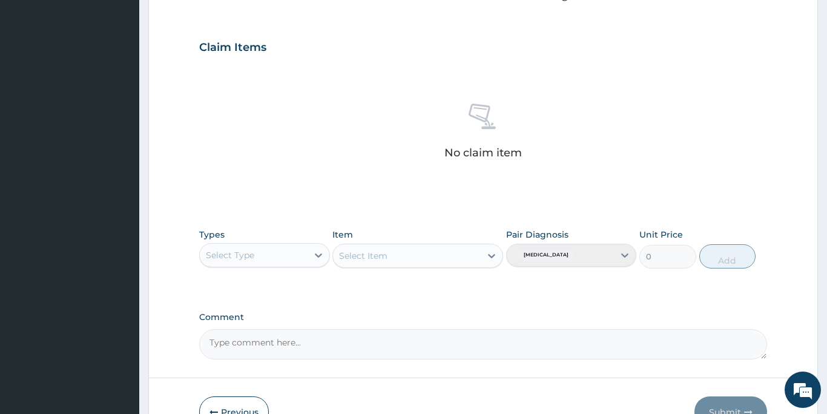
scroll to position [412, 0]
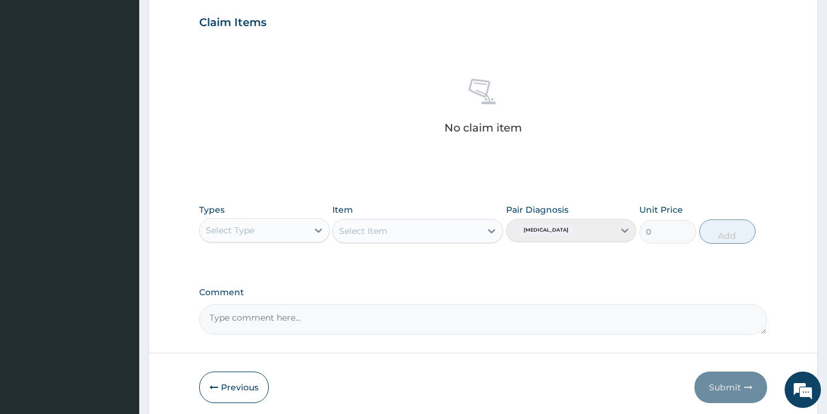
click at [247, 232] on div "Select Type" at bounding box center [230, 230] width 48 height 12
type input "GY"
click at [227, 259] on div "Gym" at bounding box center [264, 261] width 131 height 22
click at [377, 233] on div "Select Item" at bounding box center [417, 231] width 171 height 24
click at [377, 228] on div "Select Item" at bounding box center [363, 231] width 48 height 12
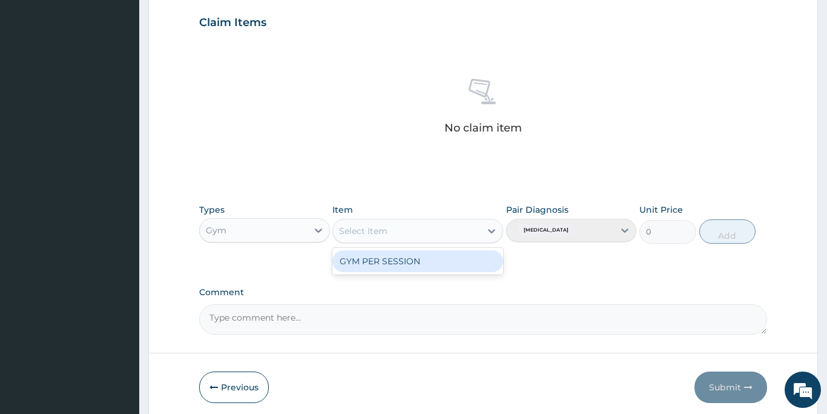
click at [387, 264] on div "GYM PER SESSION" at bounding box center [417, 261] width 171 height 22
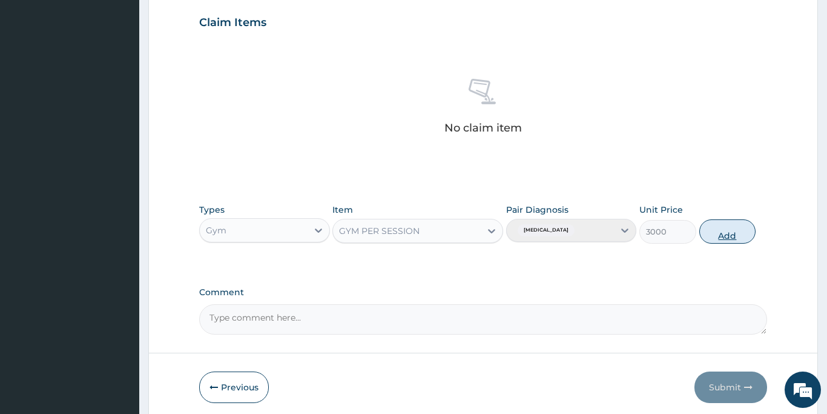
click at [729, 237] on button "Add" at bounding box center [727, 231] width 57 height 24
type input "0"
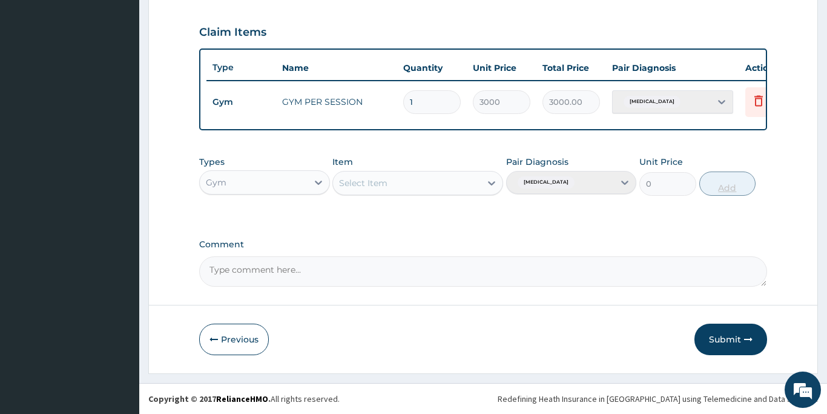
scroll to position [402, 0]
click at [721, 340] on button "Submit" at bounding box center [731, 338] width 73 height 31
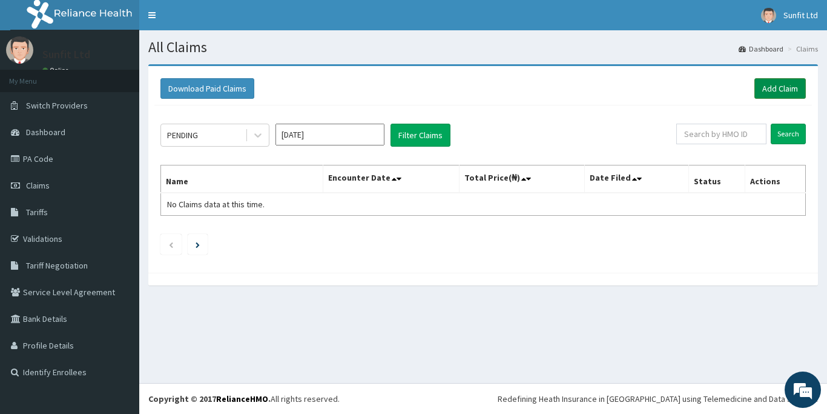
click at [767, 87] on link "Add Claim" at bounding box center [780, 88] width 51 height 21
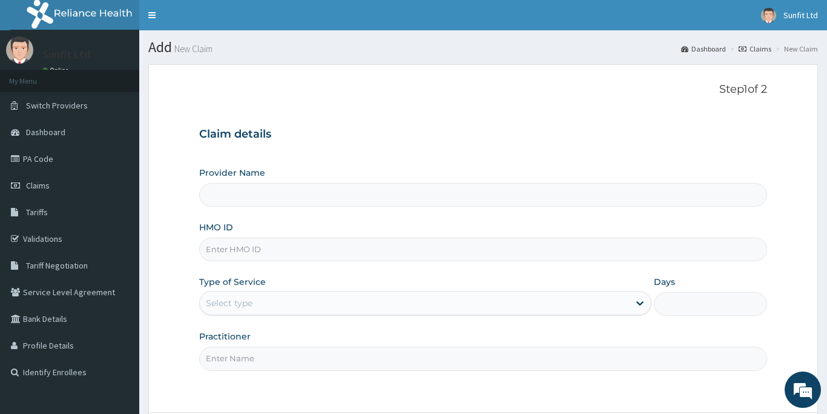
click at [213, 302] on div "Select type" at bounding box center [229, 303] width 47 height 12
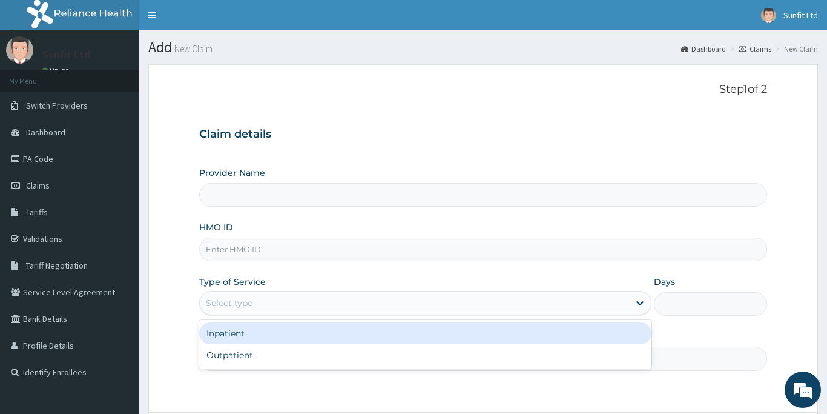
type input "Sunfit International Gym"
type input "1"
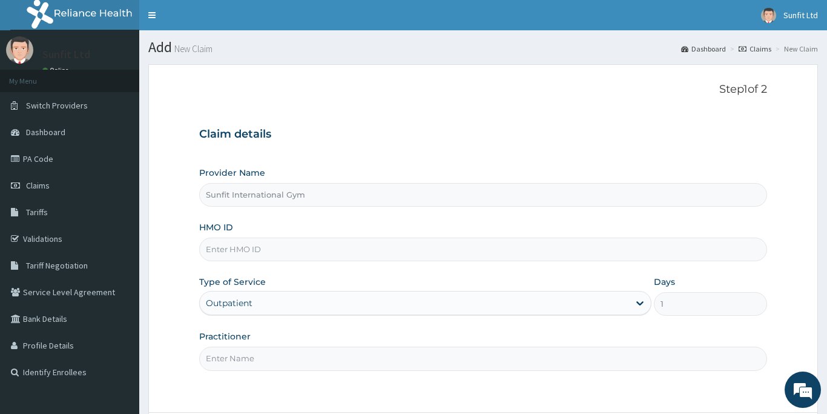
click at [231, 251] on input "HMO ID" at bounding box center [483, 249] width 568 height 24
type input "XMG/10312/A"
click at [233, 363] on input "Practitioner" at bounding box center [483, 358] width 568 height 24
type input "SUNFIT"
click at [403, 395] on form "Step 1 of 2 Claim details Provider Name Sunfit International Gym HMO ID XMG/103…" at bounding box center [483, 272] width 670 height 416
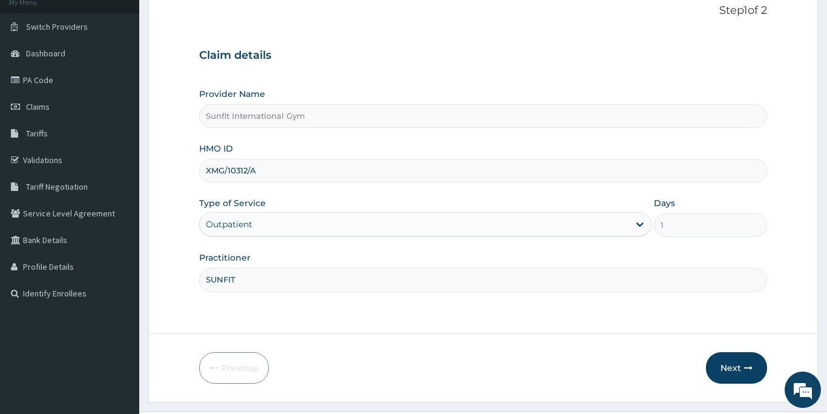
scroll to position [107, 0]
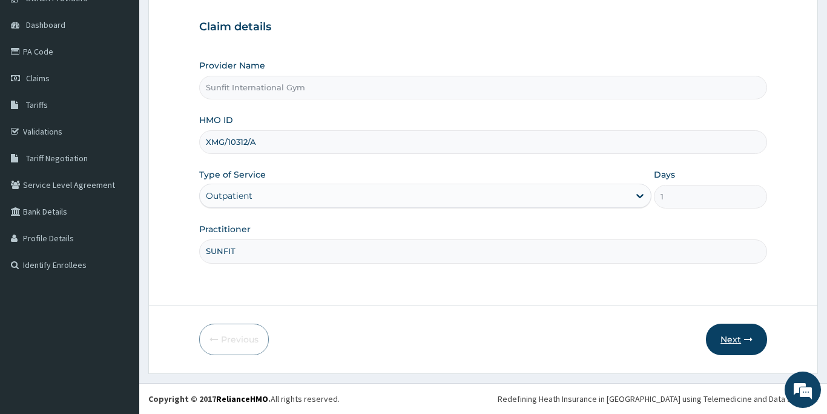
click at [734, 340] on button "Next" at bounding box center [736, 338] width 61 height 31
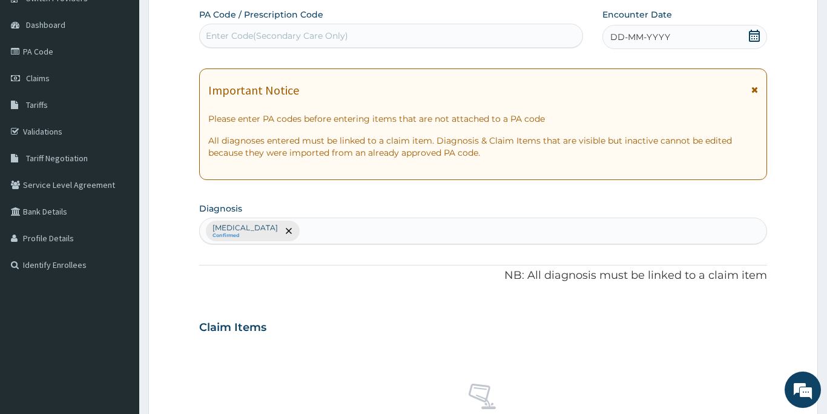
click at [256, 36] on div "Enter Code(Secondary Care Only)" at bounding box center [277, 36] width 142 height 12
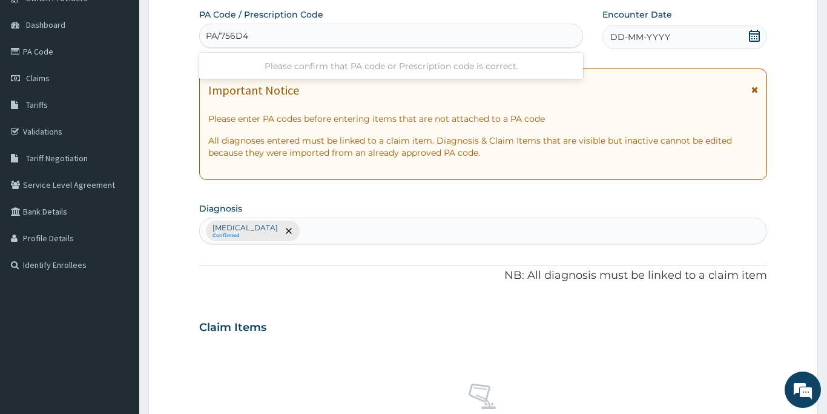
type input "PA/756D4C"
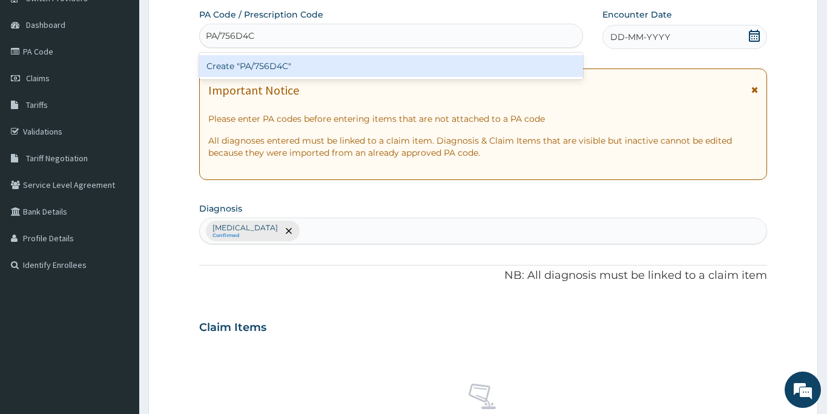
click at [273, 66] on div "Create "PA/756D4C"" at bounding box center [391, 66] width 384 height 22
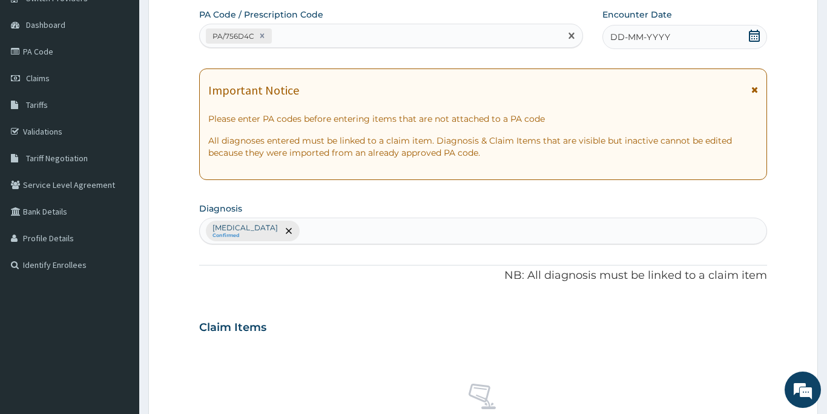
click at [646, 38] on span "DD-MM-YYYY" at bounding box center [640, 37] width 60 height 12
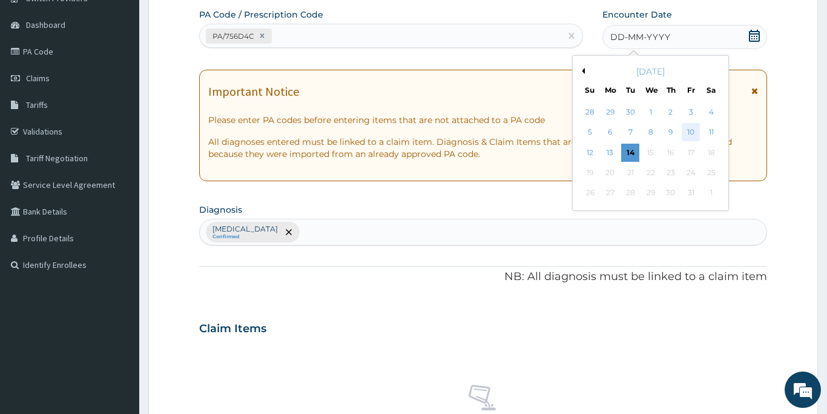
click at [689, 128] on div "10" at bounding box center [691, 133] width 18 height 18
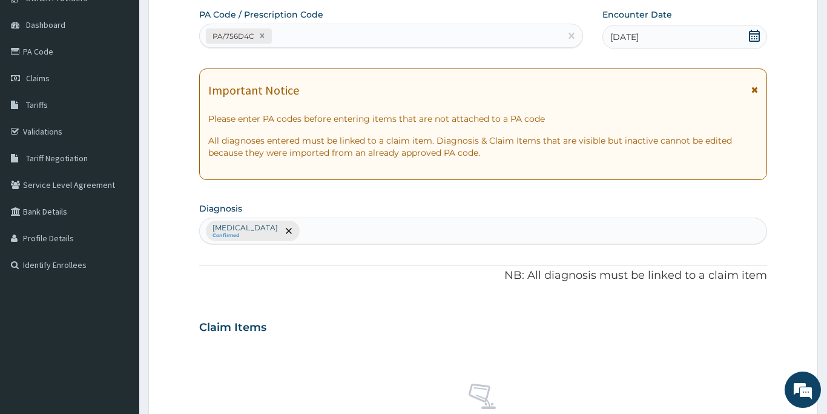
click at [589, 314] on div "Claim Items" at bounding box center [483, 324] width 568 height 31
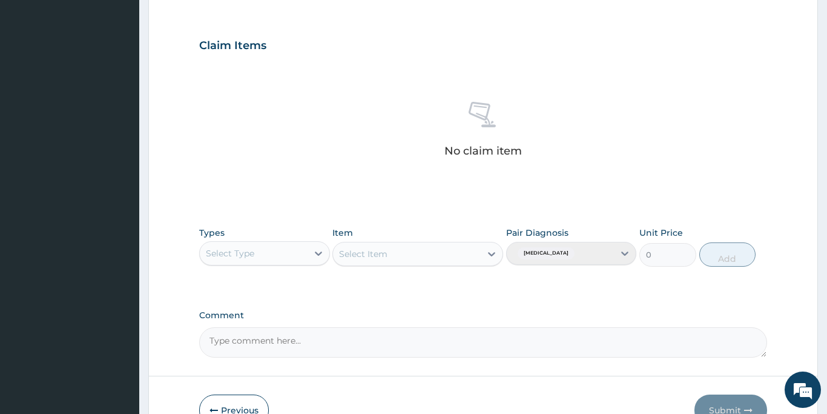
scroll to position [398, 0]
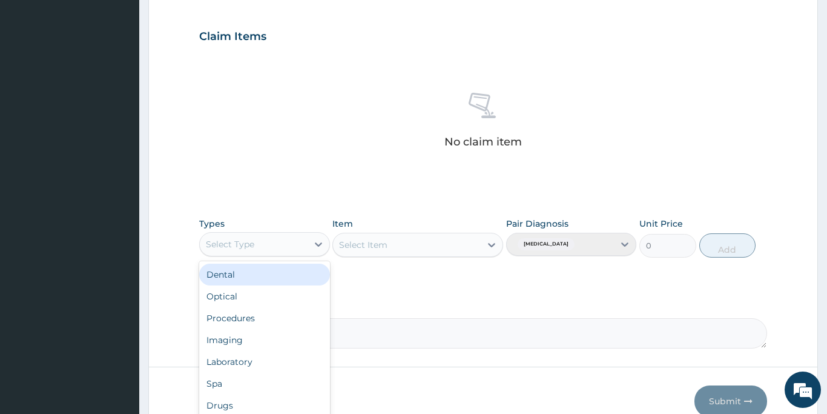
click at [252, 243] on div "Select Type" at bounding box center [230, 244] width 48 height 12
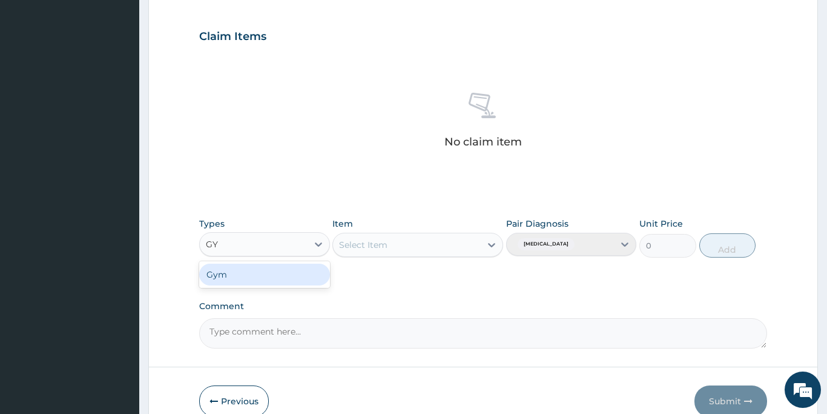
type input "GYM"
click at [241, 276] on div "Gym" at bounding box center [264, 274] width 131 height 22
click at [365, 245] on div "Select Item" at bounding box center [363, 245] width 48 height 12
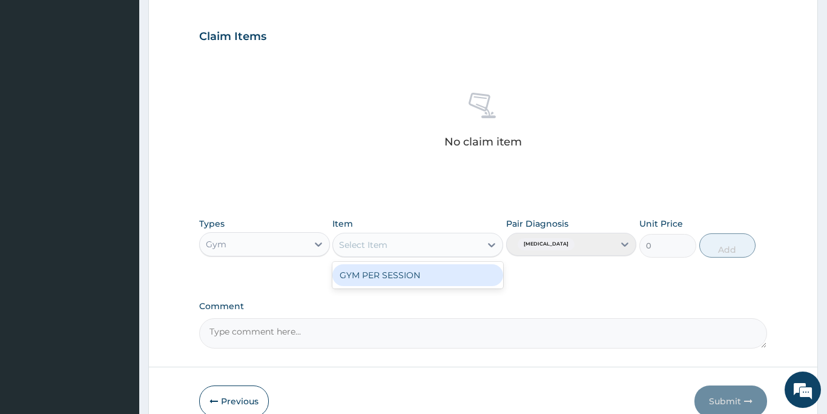
click at [367, 271] on div "GYM PER SESSION" at bounding box center [417, 275] width 171 height 22
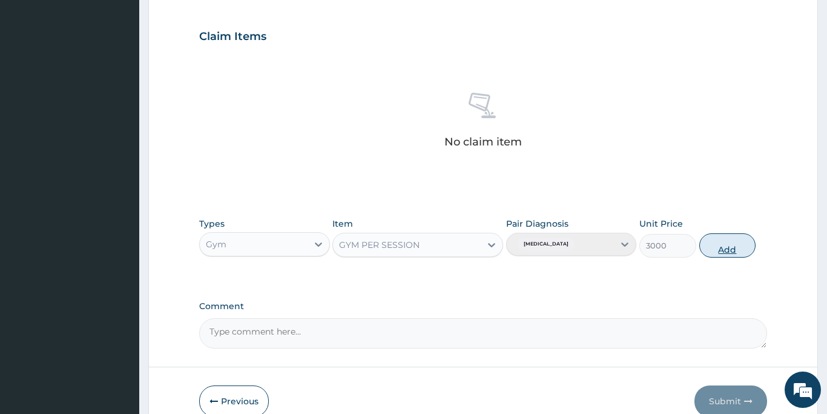
click at [710, 244] on button "Add" at bounding box center [727, 245] width 57 height 24
type input "0"
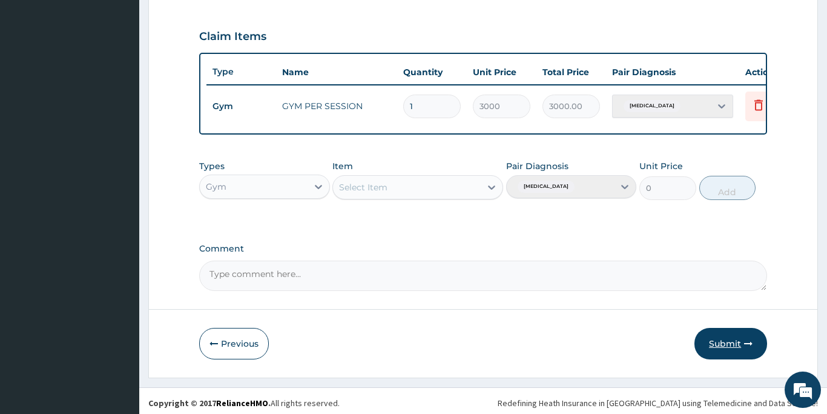
click at [721, 341] on button "Submit" at bounding box center [731, 343] width 73 height 31
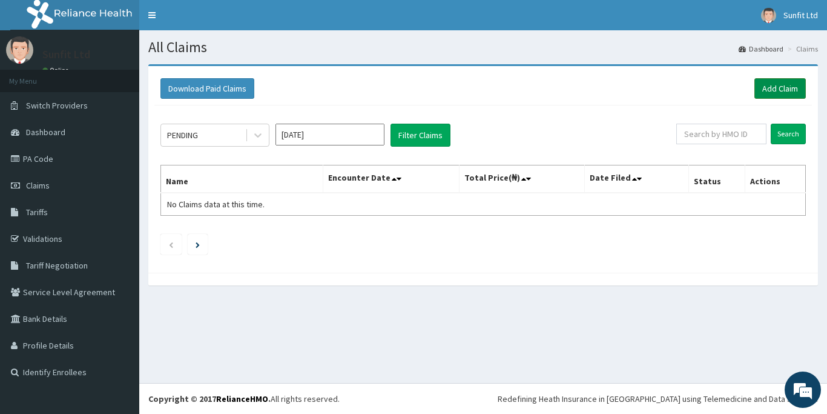
click at [768, 88] on link "Add Claim" at bounding box center [780, 88] width 51 height 21
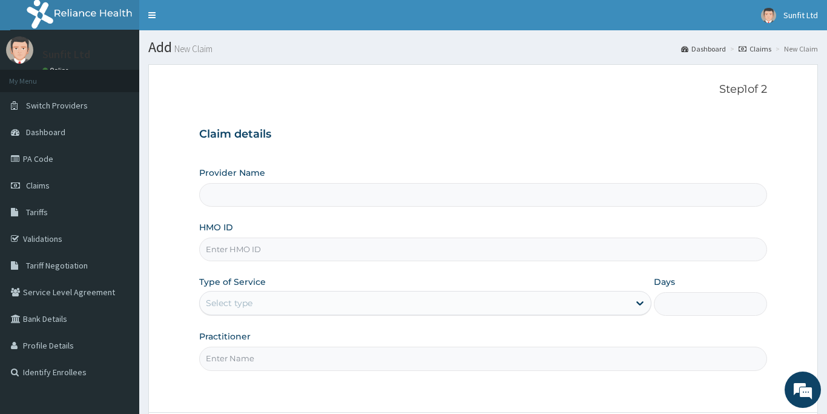
click at [249, 254] on input "HMO ID" at bounding box center [483, 249] width 568 height 24
type input "V"
type input "Sunfit International Gym"
type input "1"
type input "VUR/10014/A"
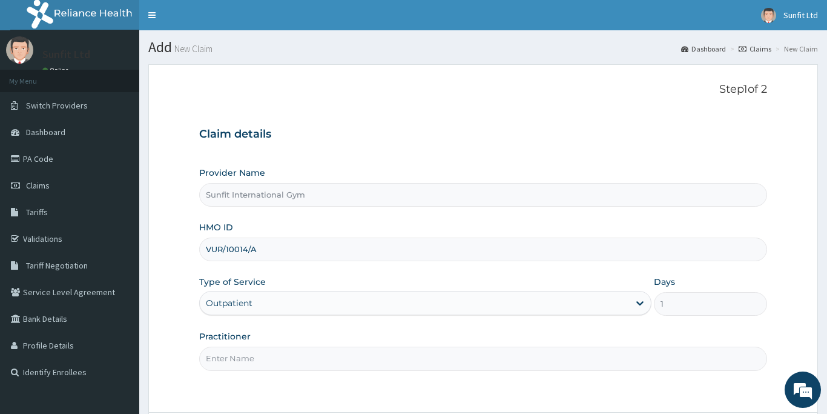
click at [247, 357] on input "Practitioner" at bounding box center [483, 358] width 568 height 24
type input "SUNFIT"
click at [596, 397] on form "Step 1 of 2 Claim details Provider Name Sunfit International Gym HMO ID VUR/100…" at bounding box center [483, 272] width 670 height 416
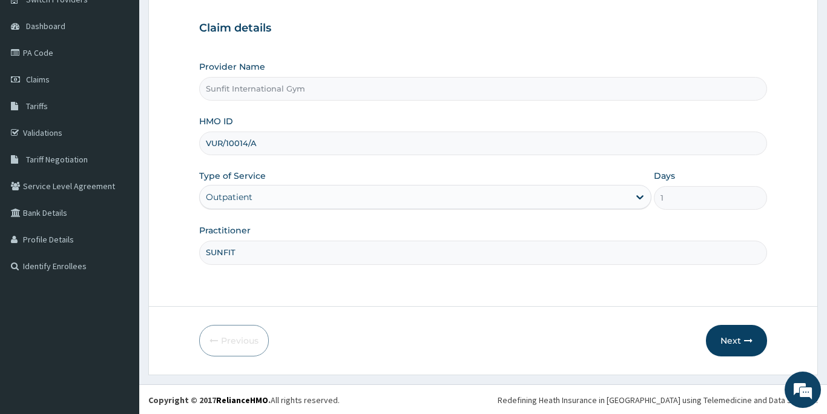
scroll to position [107, 0]
click at [741, 336] on button "Next" at bounding box center [736, 338] width 61 height 31
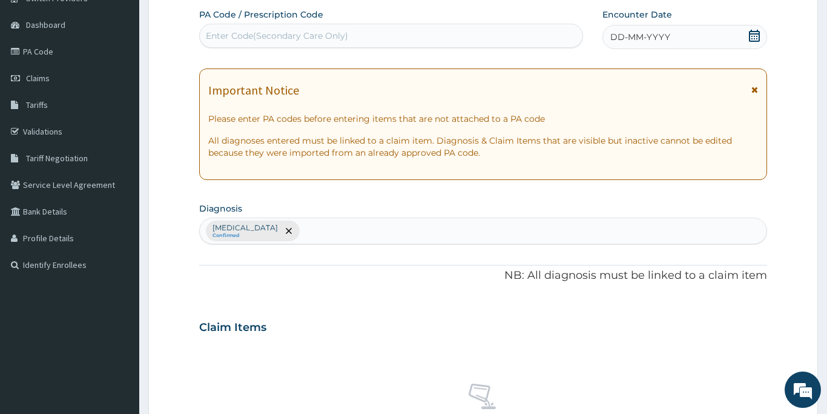
click at [211, 36] on div "Enter Code(Secondary Care Only)" at bounding box center [277, 36] width 142 height 12
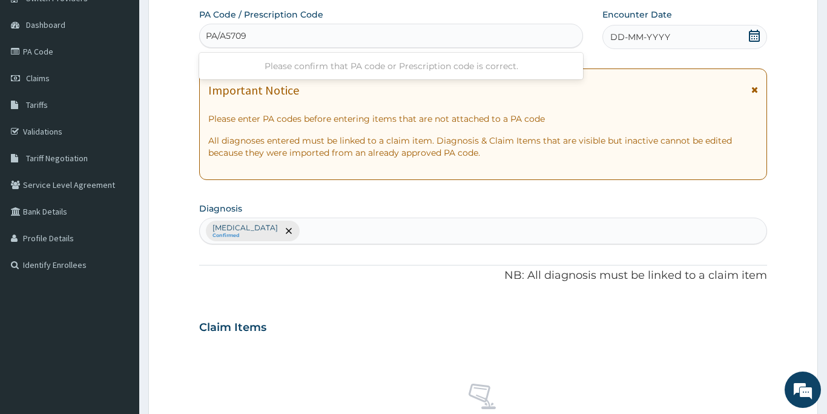
type input "PA/A57099"
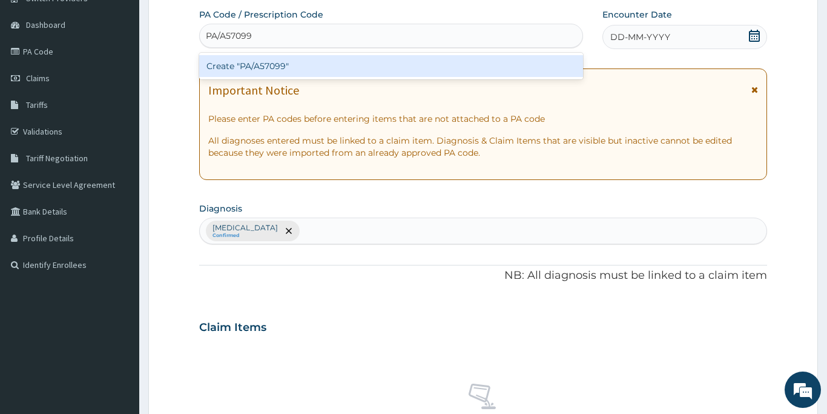
click at [241, 64] on div "Create "PA/A57099"" at bounding box center [391, 66] width 384 height 22
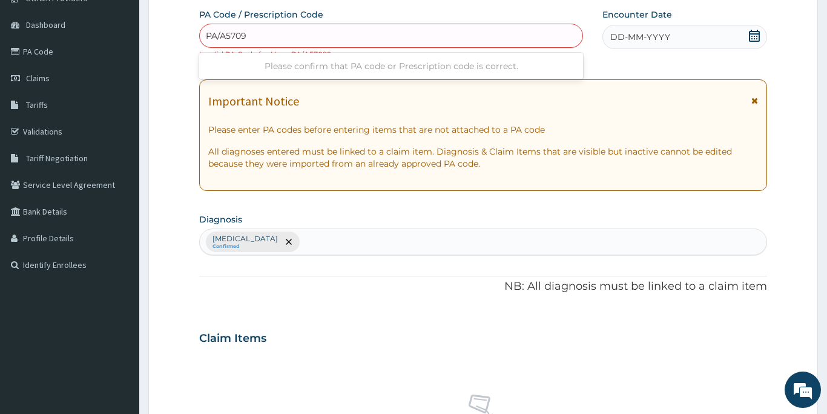
type input "PA/A57099"
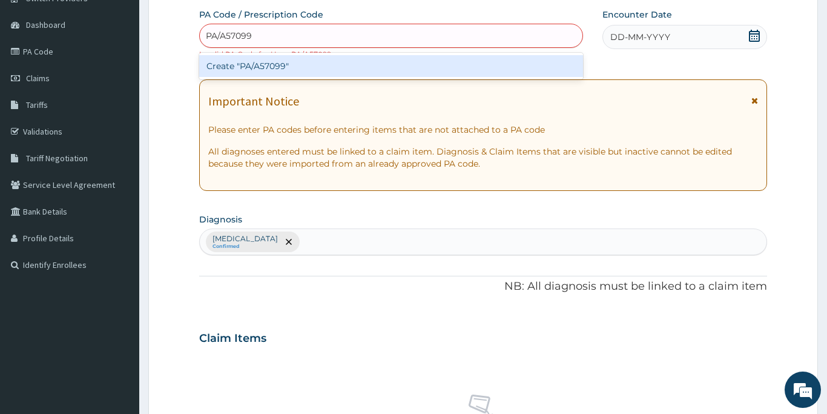
click at [409, 68] on div "Create "PA/A57099"" at bounding box center [391, 66] width 384 height 22
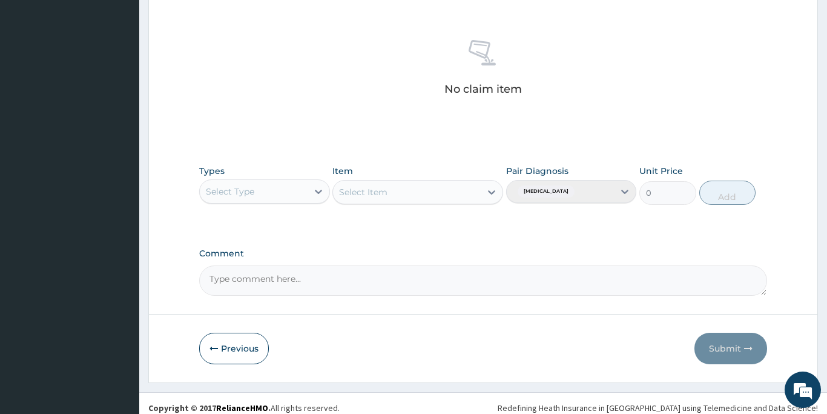
scroll to position [471, 0]
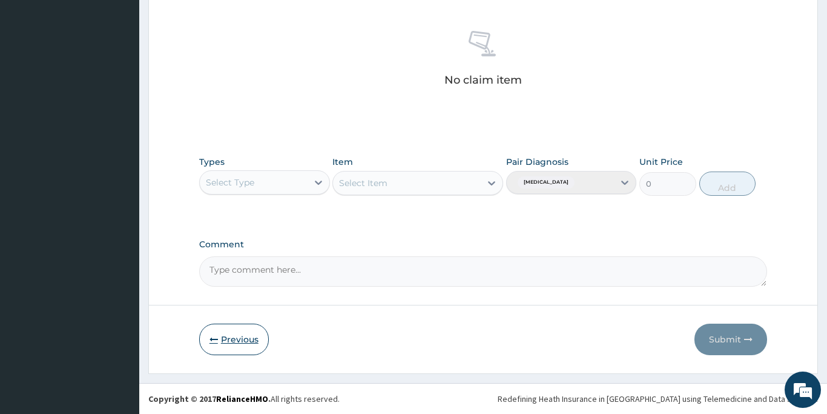
click at [244, 341] on button "Previous" at bounding box center [234, 338] width 70 height 31
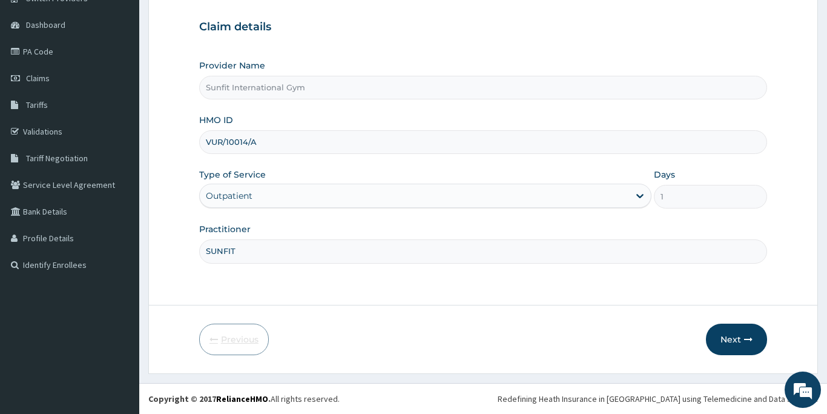
scroll to position [107, 0]
click at [262, 143] on input "VUR/10014/A" at bounding box center [483, 142] width 568 height 24
type input "V"
type input "COT/10001/A"
click at [734, 335] on button "Next" at bounding box center [736, 338] width 61 height 31
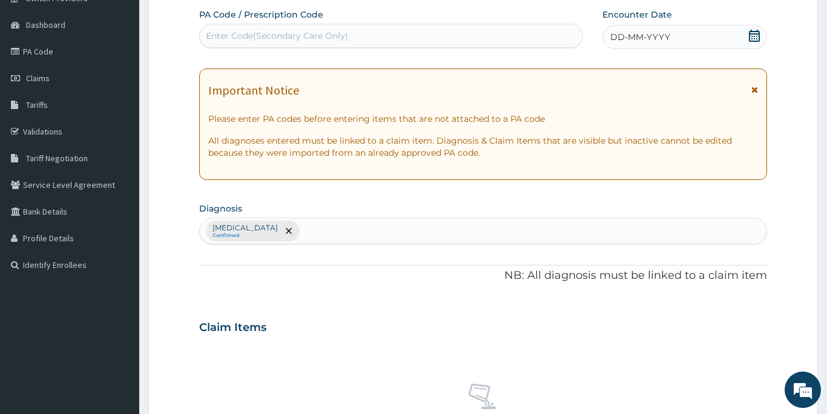
click at [360, 31] on div "Enter Code(Secondary Care Only)" at bounding box center [391, 35] width 383 height 19
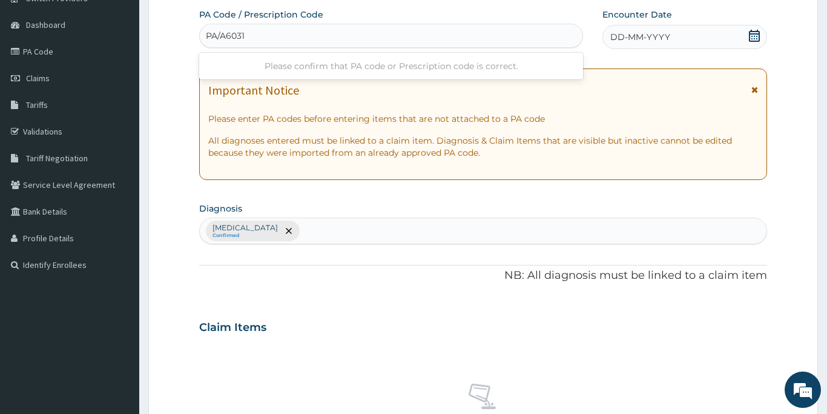
type input "PA/A60318"
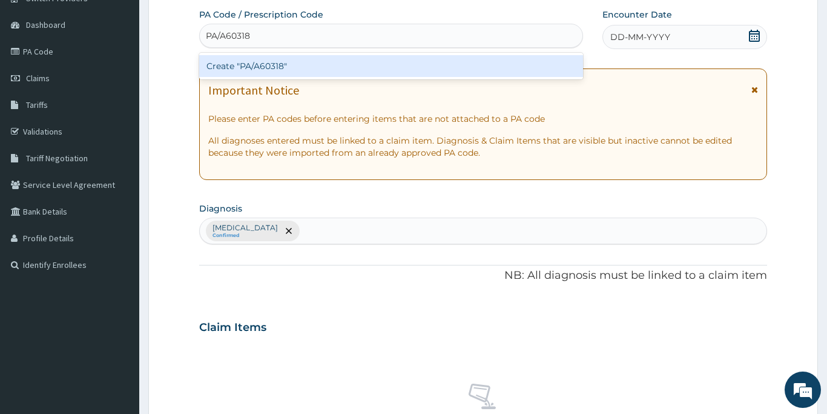
click at [343, 61] on div "Create "PA/A60318"" at bounding box center [391, 66] width 384 height 22
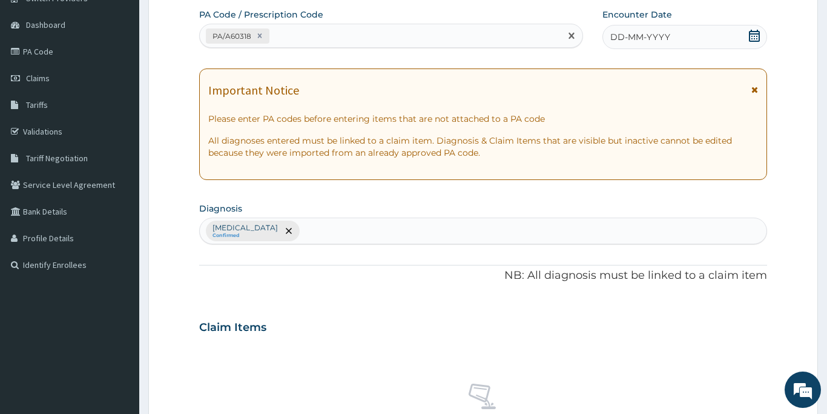
click at [642, 41] on span "DD-MM-YYYY" at bounding box center [640, 37] width 60 height 12
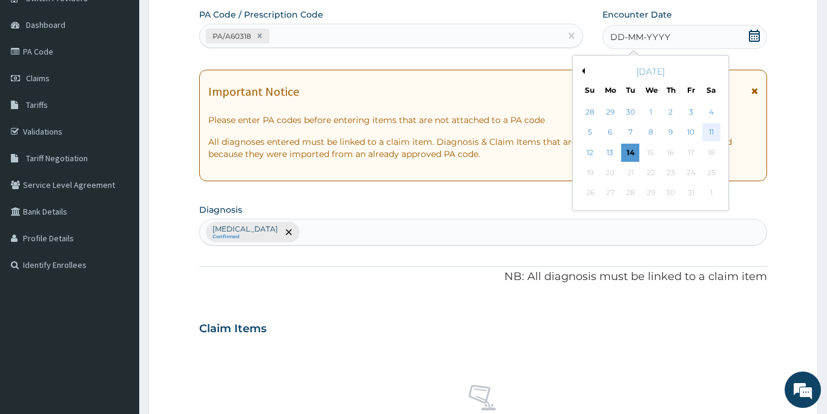
click at [712, 131] on div "11" at bounding box center [712, 133] width 18 height 18
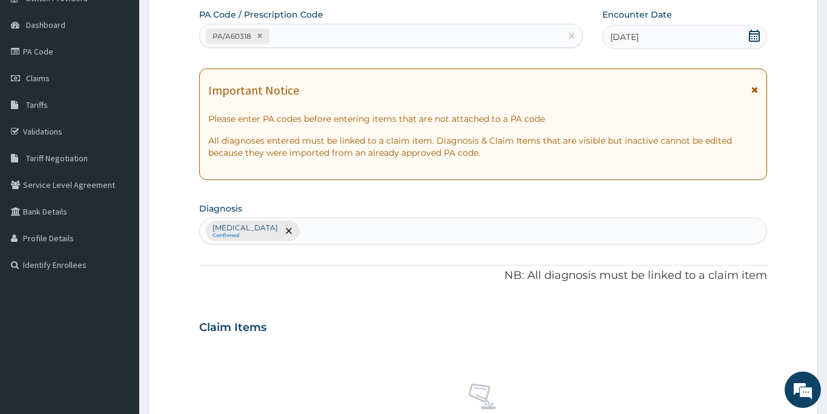
click at [346, 320] on div "Claim Items" at bounding box center [483, 324] width 568 height 31
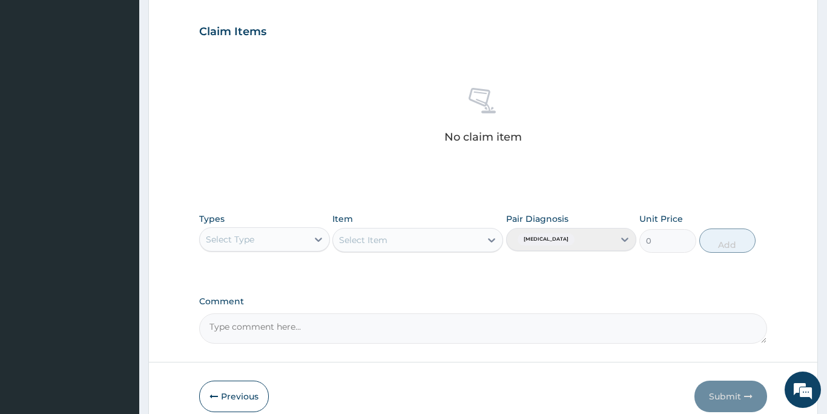
scroll to position [446, 0]
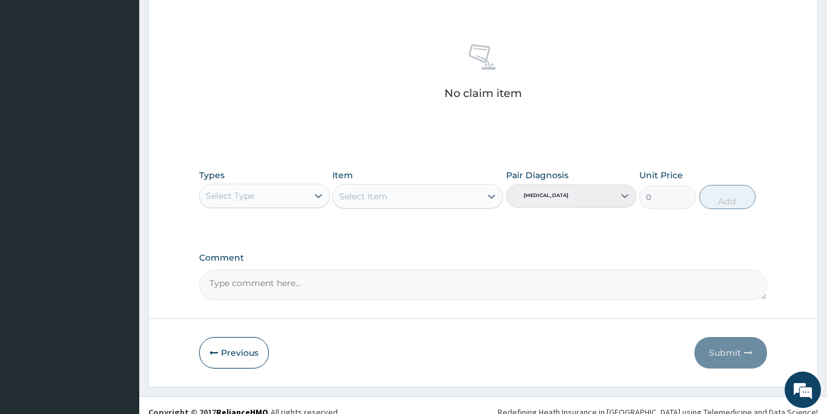
click at [238, 196] on div "Select Type" at bounding box center [230, 196] width 48 height 12
type input "GYM"
click at [226, 227] on div "Gym" at bounding box center [264, 226] width 131 height 22
click at [399, 200] on div "Select Item" at bounding box center [417, 196] width 171 height 24
click at [397, 200] on div "Select Item" at bounding box center [407, 196] width 148 height 19
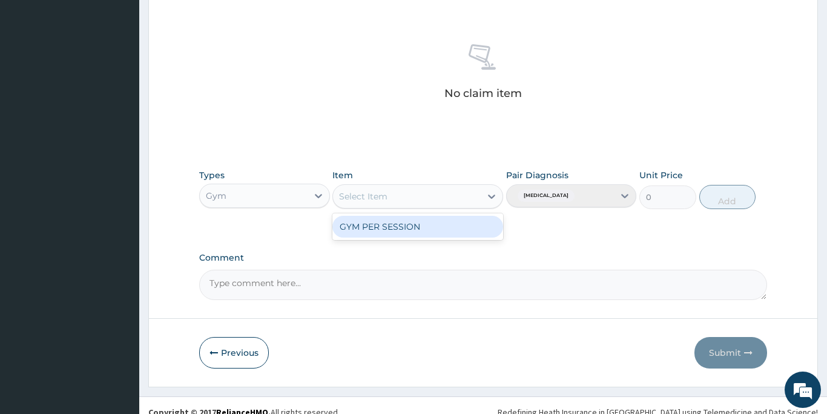
click at [398, 233] on div "GYM PER SESSION" at bounding box center [417, 227] width 171 height 22
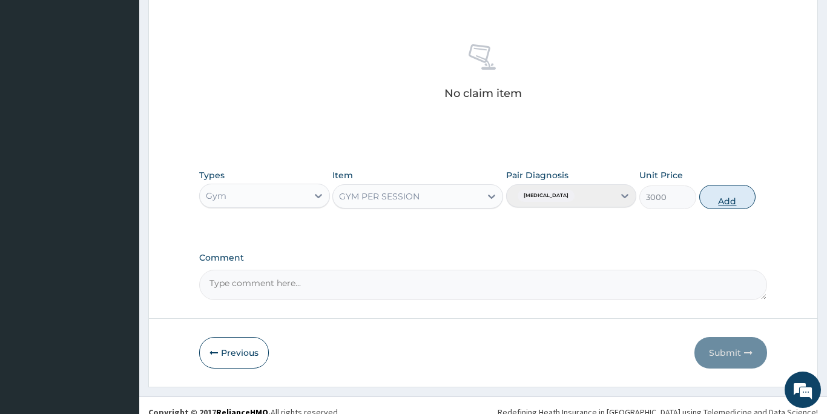
click at [727, 197] on button "Add" at bounding box center [727, 197] width 57 height 24
type input "0"
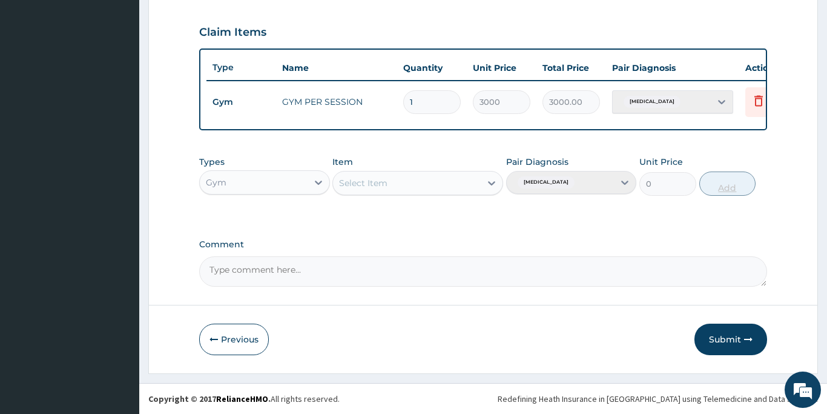
scroll to position [402, 0]
click at [729, 342] on button "Submit" at bounding box center [731, 338] width 73 height 31
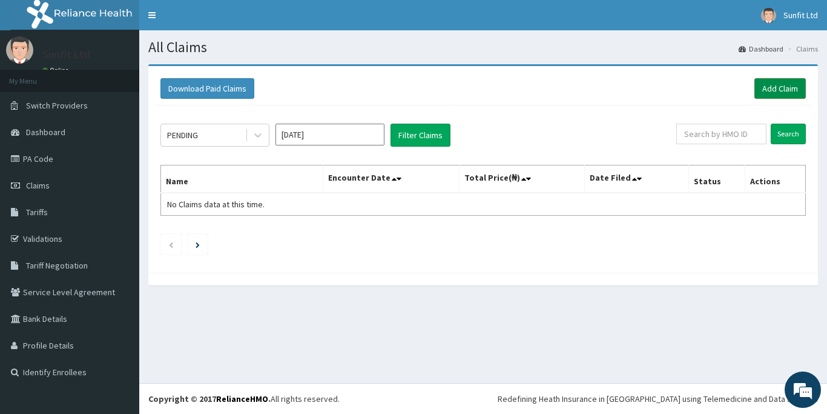
click at [779, 88] on link "Add Claim" at bounding box center [780, 88] width 51 height 21
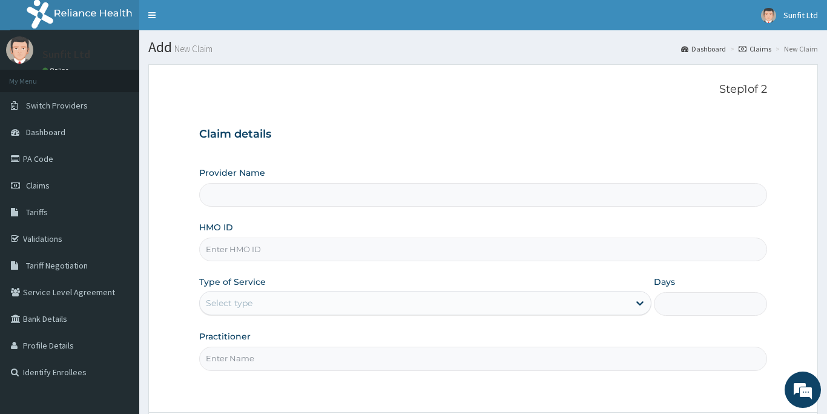
click at [248, 247] on input "HMO ID" at bounding box center [483, 249] width 568 height 24
type input "N"
type input "Sunfit International Gym"
type input "1"
type input "NBL/10514/A"
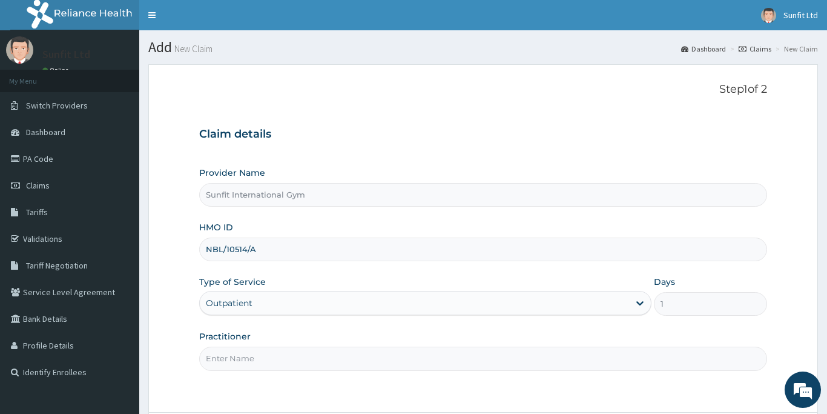
click at [248, 355] on input "Practitioner" at bounding box center [483, 358] width 568 height 24
type input "SUNFIT"
click at [692, 375] on div "Step 1 of 2 Claim details Provider Name Sunfit International Gym HMO ID NBL/105…" at bounding box center [483, 238] width 568 height 310
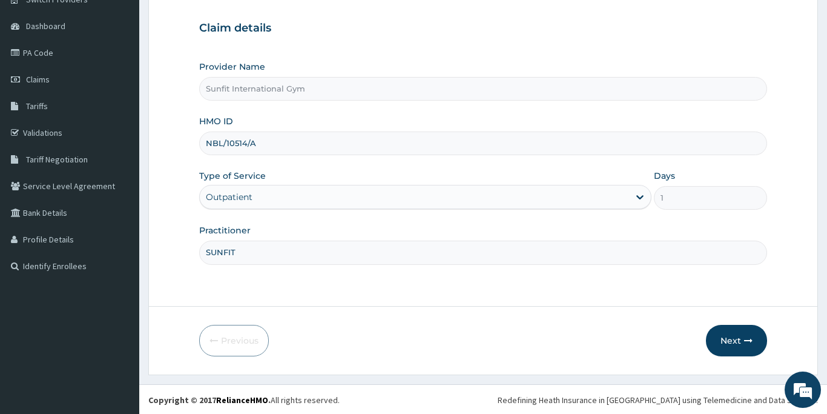
scroll to position [107, 0]
click at [732, 334] on button "Next" at bounding box center [736, 338] width 61 height 31
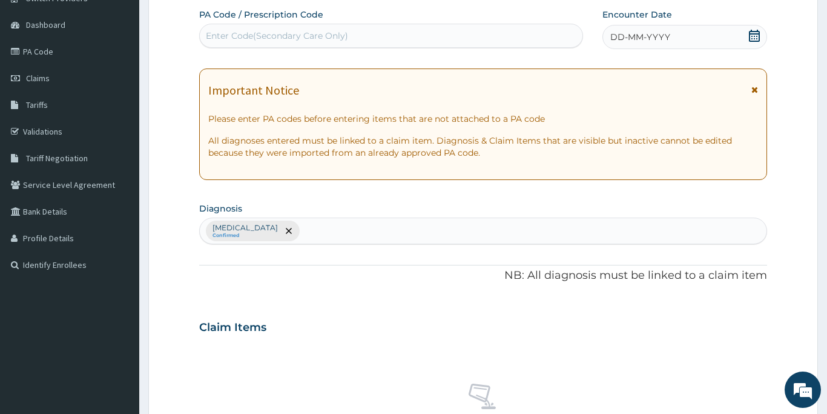
click at [361, 32] on div "Enter Code(Secondary Care Only)" at bounding box center [391, 35] width 383 height 19
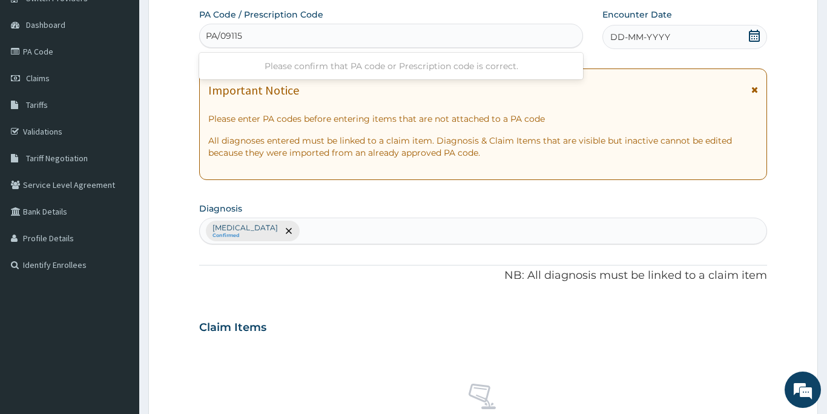
type input "PA/09115C"
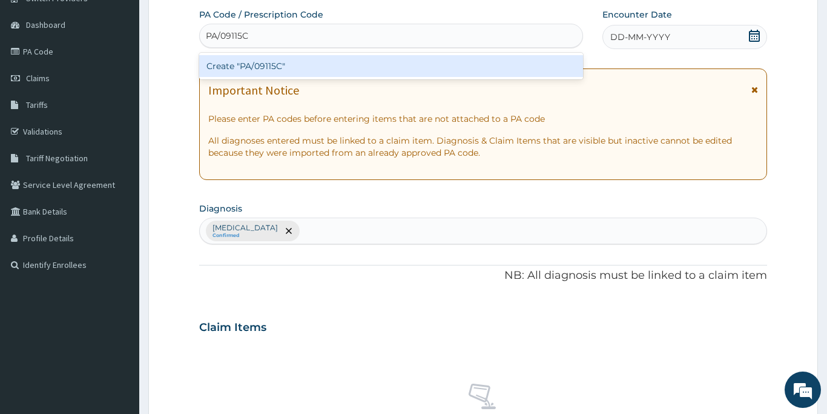
click at [322, 62] on div "Create "PA/09115C"" at bounding box center [391, 66] width 384 height 22
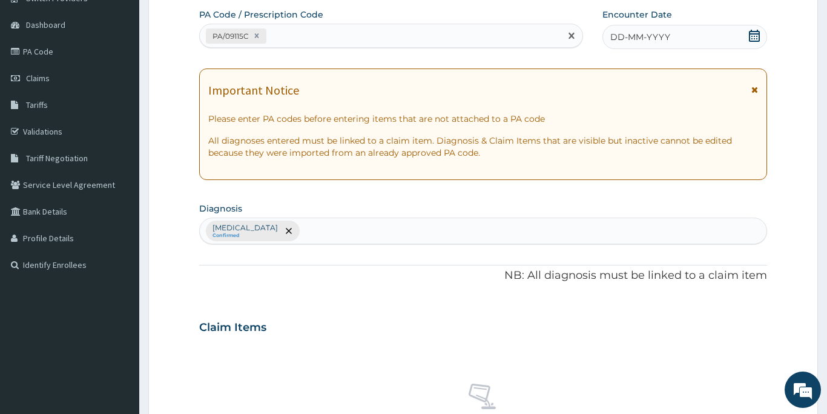
click at [637, 37] on span "DD-MM-YYYY" at bounding box center [640, 37] width 60 height 12
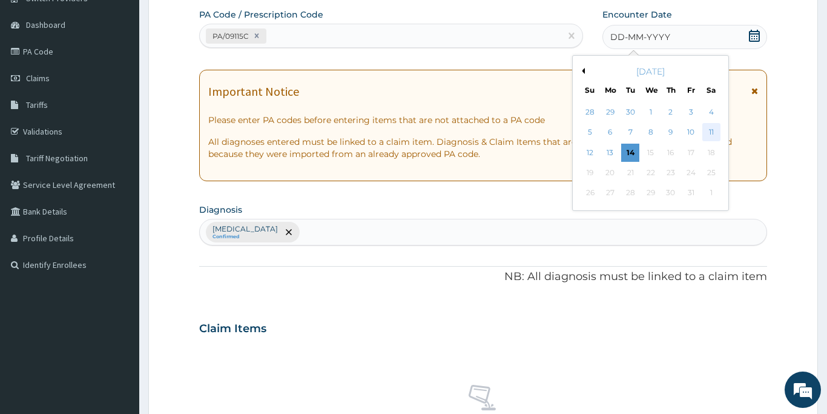
click at [709, 131] on div "11" at bounding box center [712, 133] width 18 height 18
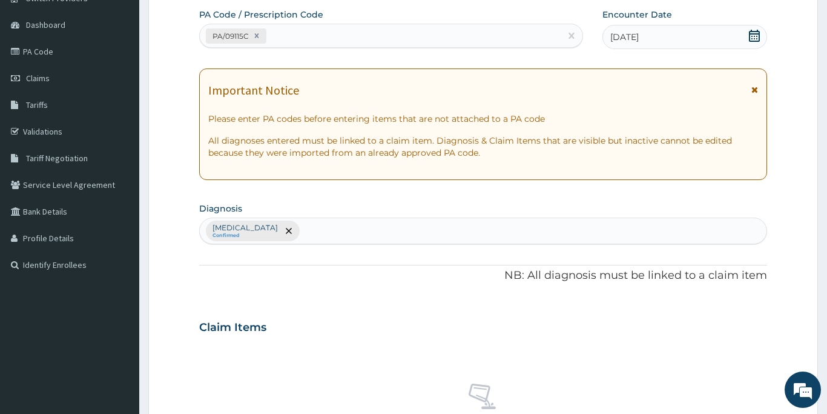
click at [375, 316] on div "Claim Items" at bounding box center [483, 324] width 568 height 31
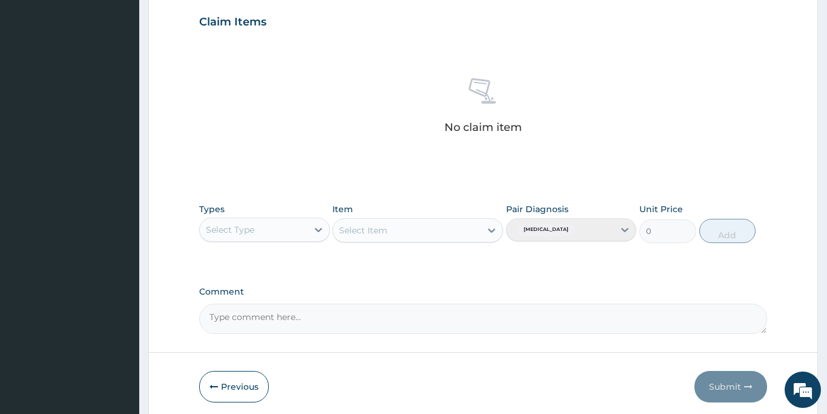
scroll to position [422, 0]
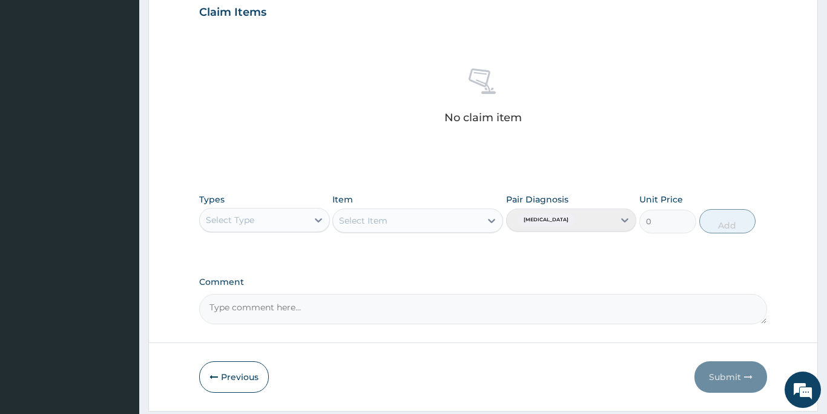
click at [229, 220] on div "Select Type" at bounding box center [230, 220] width 48 height 12
type input "GYM"
click at [218, 248] on div "Gym" at bounding box center [264, 250] width 131 height 22
click at [402, 219] on div "Select Item" at bounding box center [407, 220] width 148 height 19
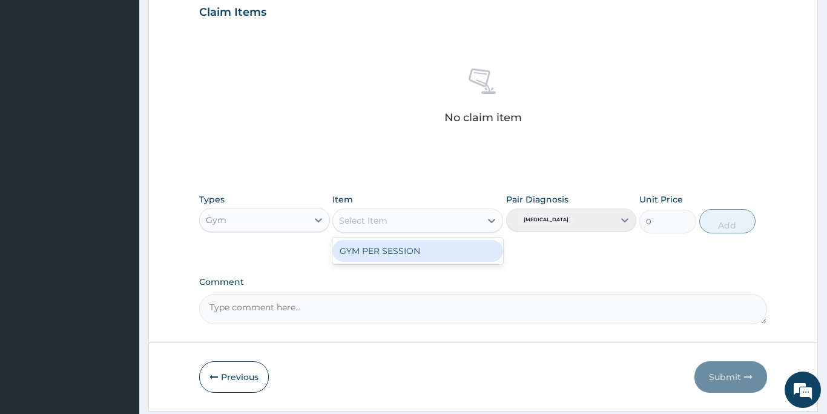
click at [395, 251] on div "GYM PER SESSION" at bounding box center [417, 251] width 171 height 22
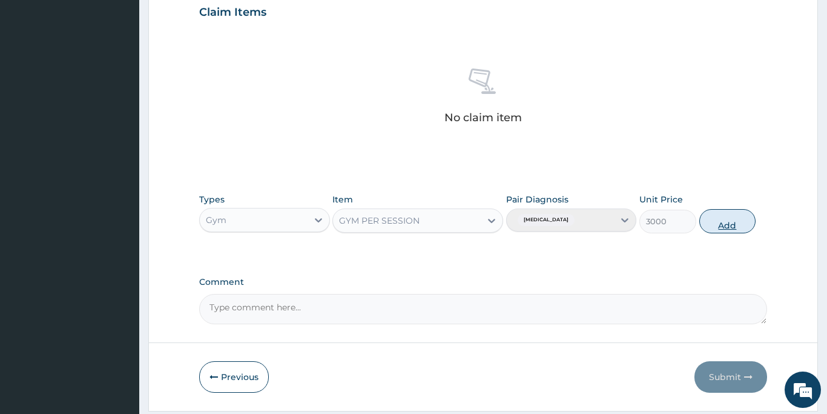
click at [729, 222] on button "Add" at bounding box center [727, 221] width 57 height 24
type input "0"
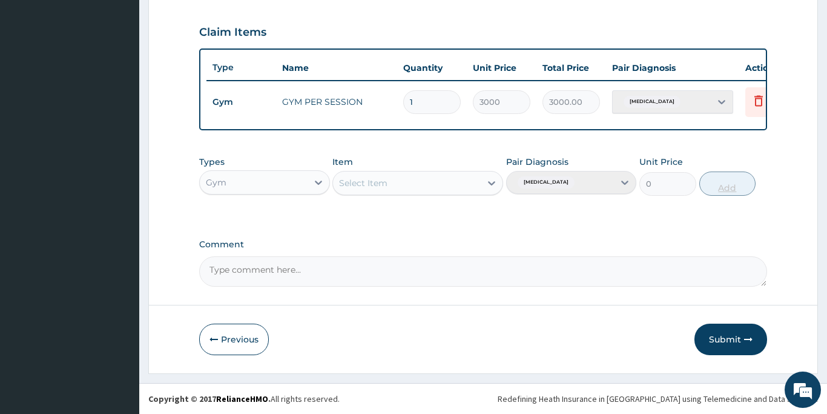
scroll to position [402, 0]
click at [713, 343] on button "Submit" at bounding box center [731, 338] width 73 height 31
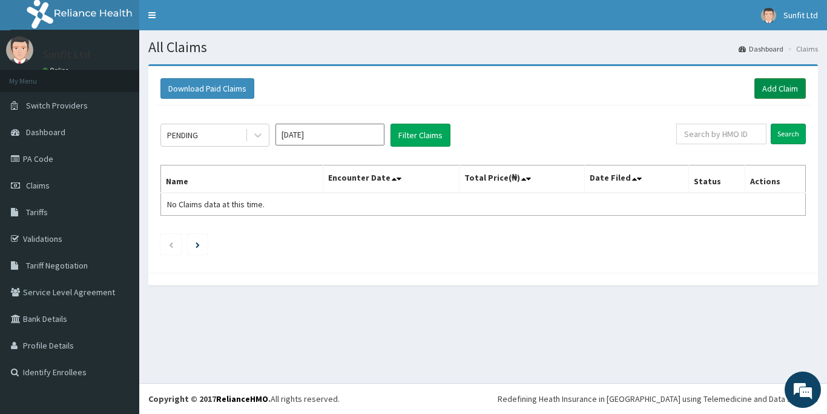
click at [772, 87] on link "Add Claim" at bounding box center [780, 88] width 51 height 21
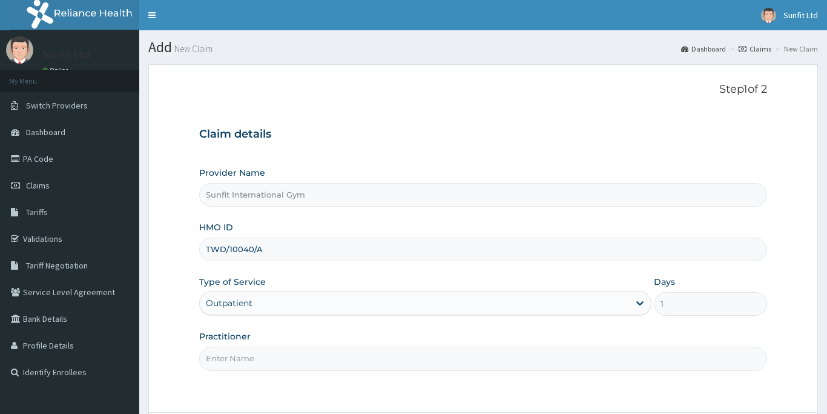
type input "TWD/10040/A"
click at [246, 357] on input "Practitioner" at bounding box center [483, 358] width 568 height 24
type input "SUNFIT"
click at [452, 403] on form "Step 1 of 2 Claim details Provider Name Sunfit International Gym HMO ID TWD/100…" at bounding box center [483, 272] width 670 height 416
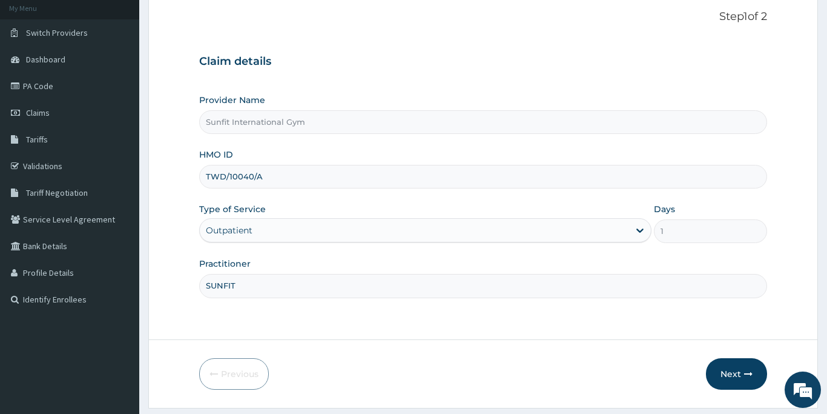
scroll to position [107, 0]
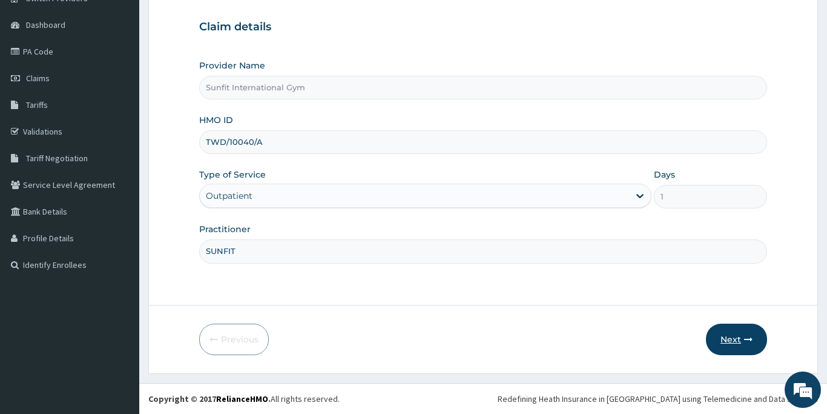
click at [719, 339] on button "Next" at bounding box center [736, 338] width 61 height 31
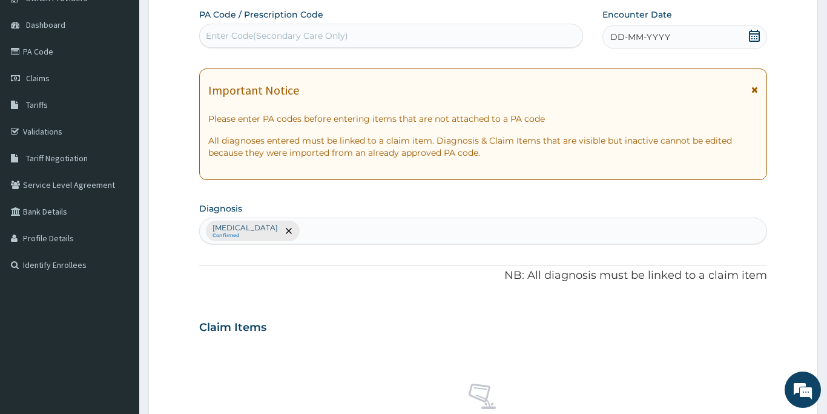
scroll to position [0, 0]
click at [208, 34] on div "Enter Code(Secondary Care Only)" at bounding box center [277, 36] width 142 height 12
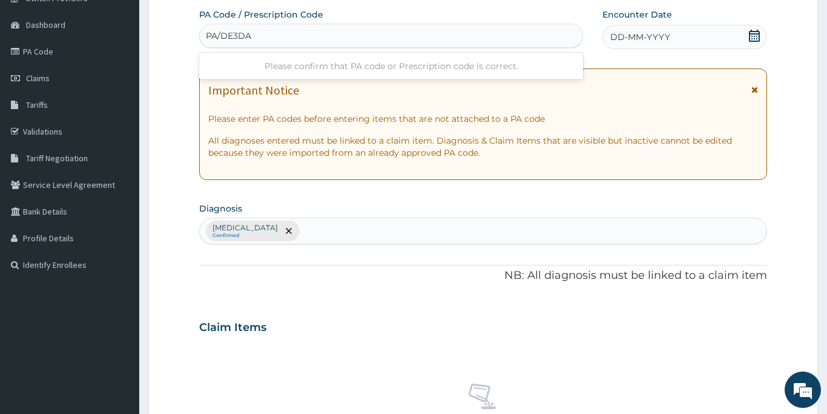
type input "PA/DE3DAO"
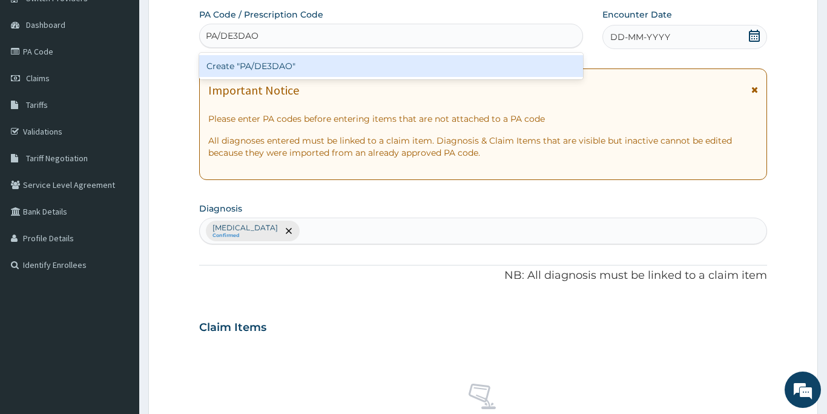
click at [240, 65] on div "Create "PA/DE3DAO"" at bounding box center [391, 66] width 384 height 22
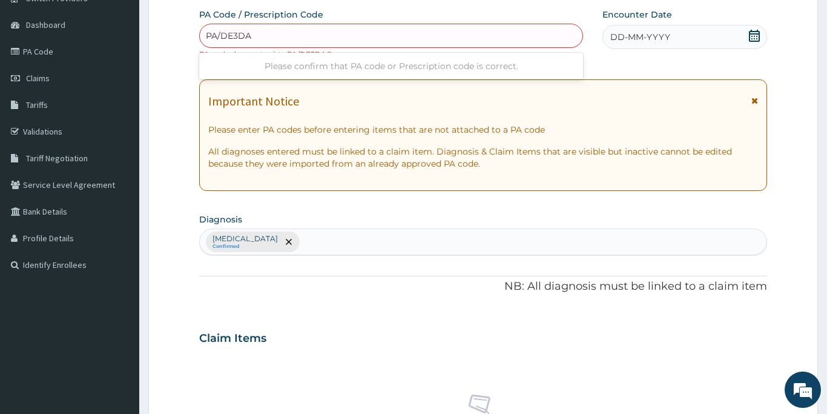
type input "PA/DE3DA0"
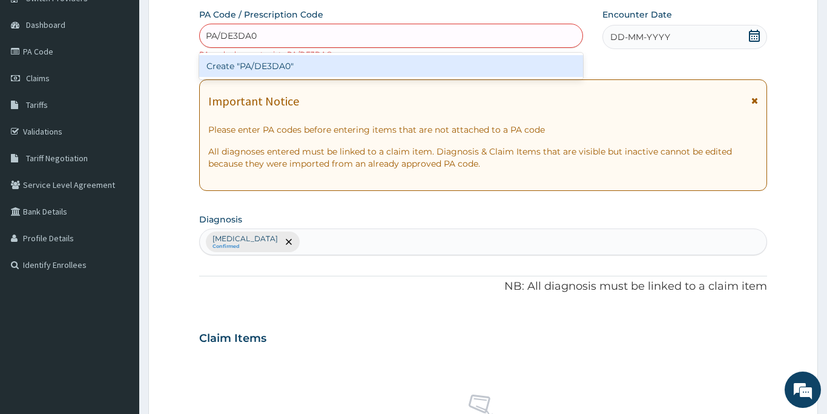
click at [422, 71] on div "Create "PA/DE3DA0"" at bounding box center [391, 66] width 384 height 22
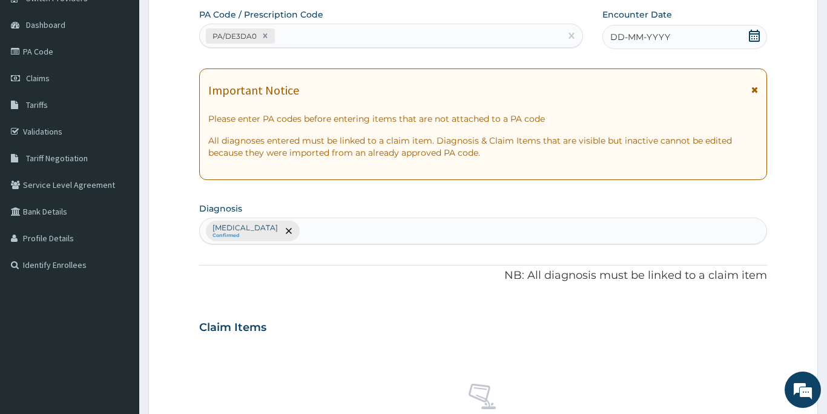
click at [644, 38] on span "DD-MM-YYYY" at bounding box center [640, 37] width 60 height 12
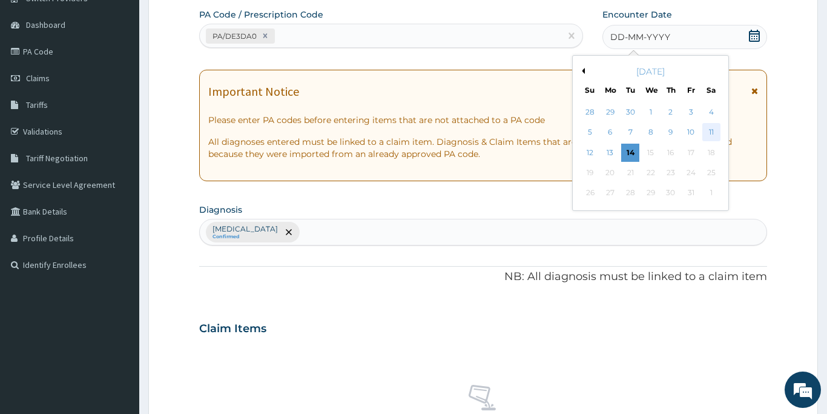
click at [712, 132] on div "11" at bounding box center [712, 133] width 18 height 18
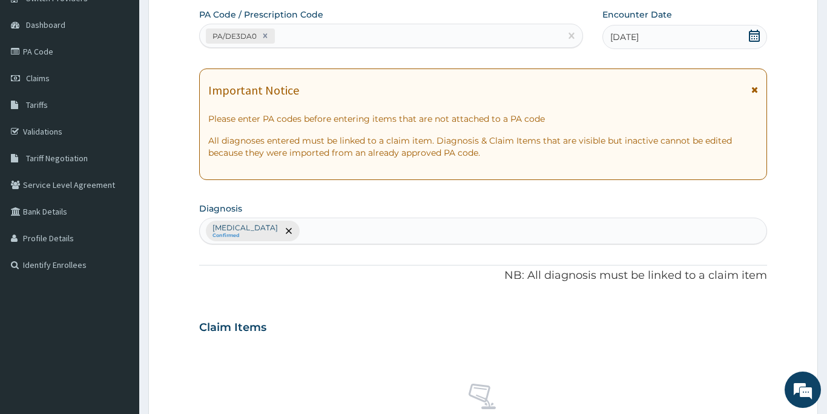
click at [317, 337] on div "Claim Items" at bounding box center [483, 324] width 568 height 31
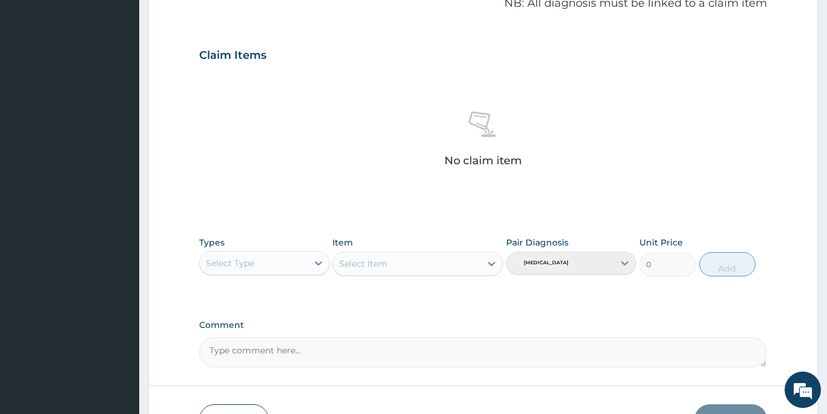
scroll to position [398, 0]
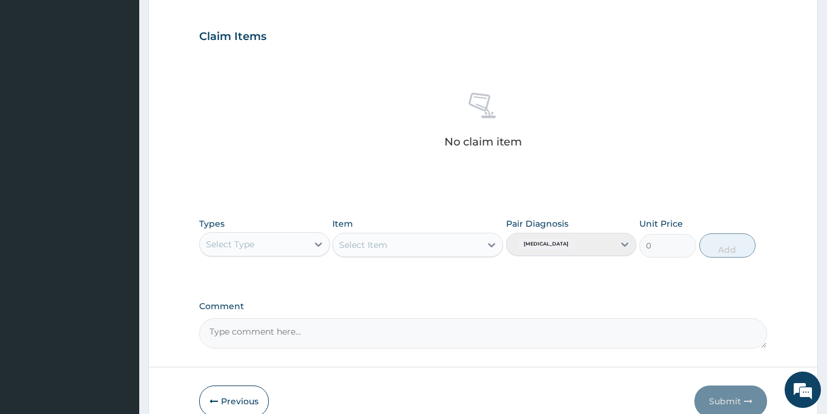
click at [268, 243] on div "Select Type" at bounding box center [254, 243] width 108 height 19
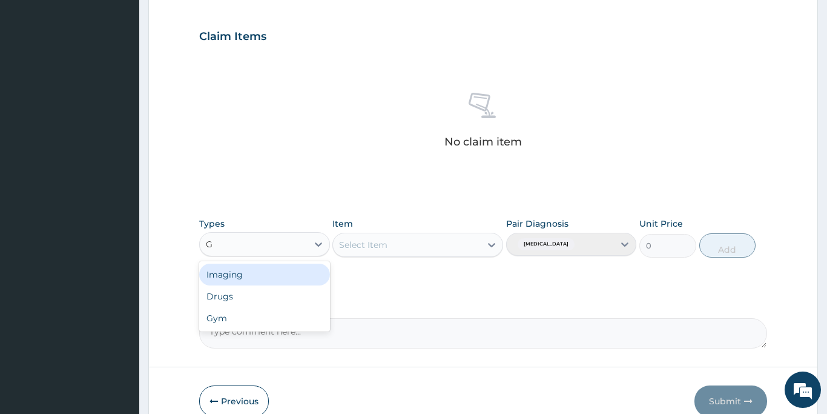
type input "GY"
click at [242, 280] on div "Gym" at bounding box center [264, 274] width 131 height 22
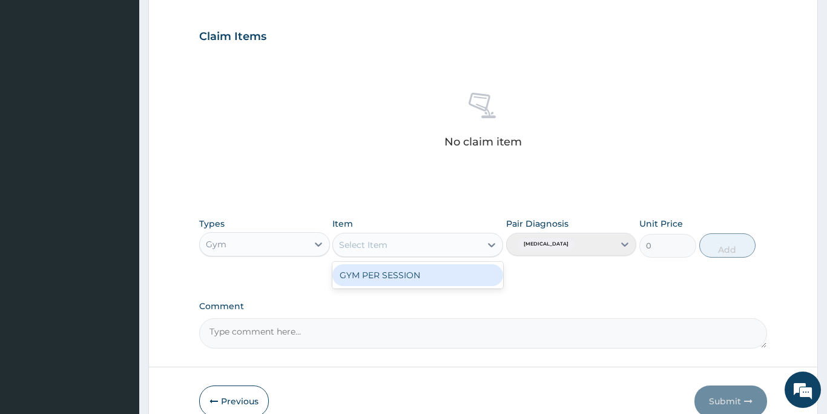
click at [366, 241] on div "Select Item" at bounding box center [363, 245] width 48 height 12
click at [371, 277] on div "GYM PER SESSION" at bounding box center [417, 275] width 171 height 22
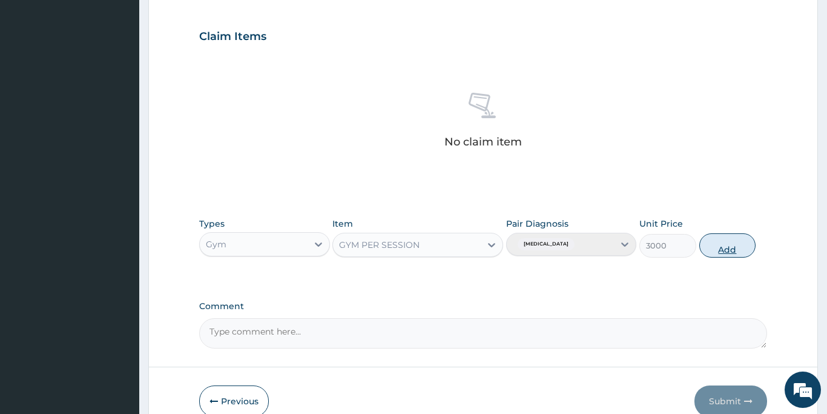
click at [724, 245] on button "Add" at bounding box center [727, 245] width 57 height 24
type input "0"
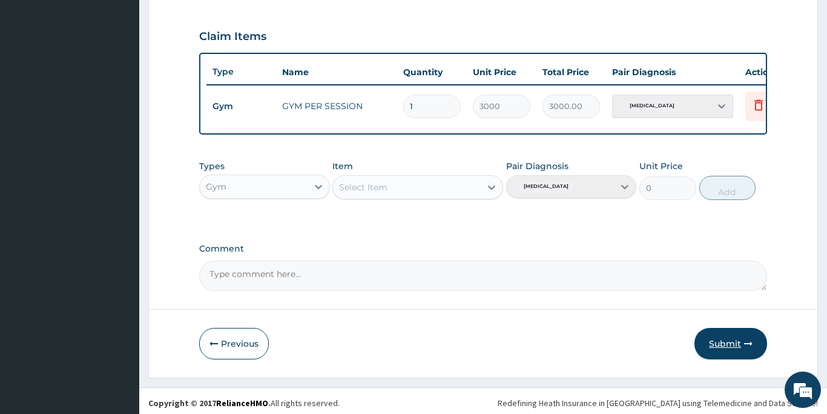
click at [716, 341] on button "Submit" at bounding box center [731, 343] width 73 height 31
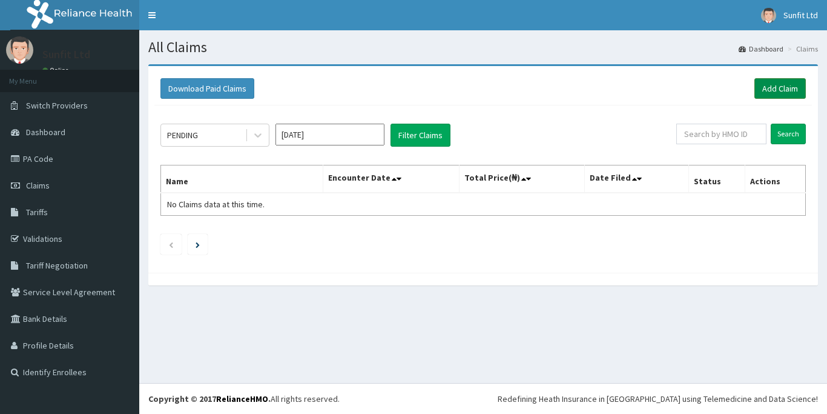
click at [771, 85] on link "Add Claim" at bounding box center [780, 88] width 51 height 21
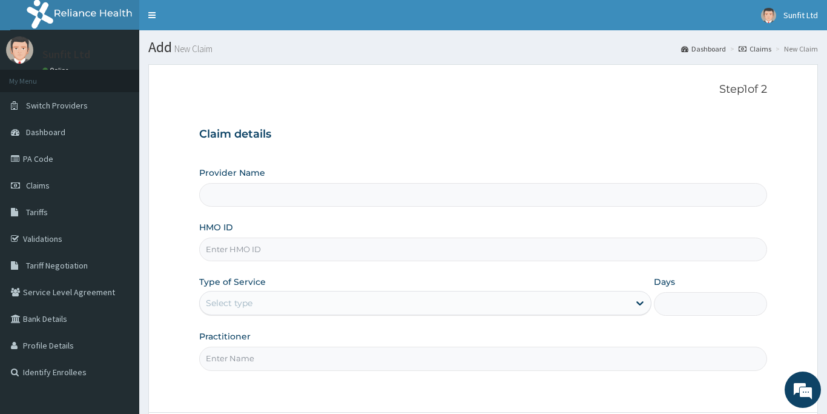
type input "Sunfit International Gym"
type input "1"
click at [379, 255] on input "HMO ID" at bounding box center [483, 249] width 568 height 24
type input "TWD/10040/F"
click at [311, 353] on input "Practitioner" at bounding box center [483, 358] width 568 height 24
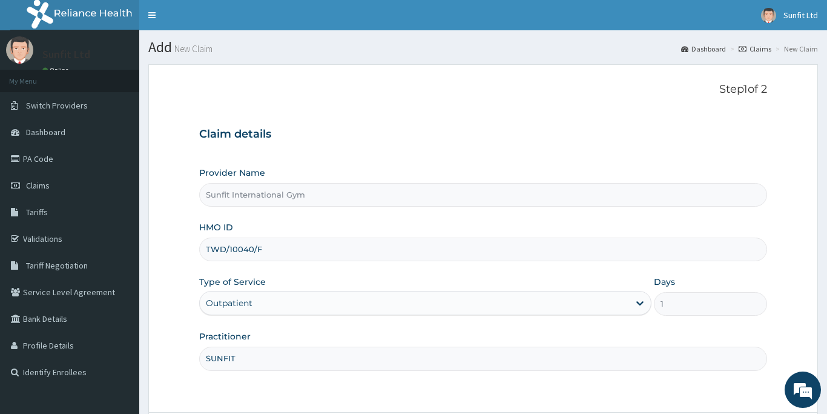
type input "SUNFIT"
click at [554, 402] on form "Step 1 of 2 Claim details Provider Name Sunfit International Gym HMO ID TWD/100…" at bounding box center [483, 272] width 670 height 416
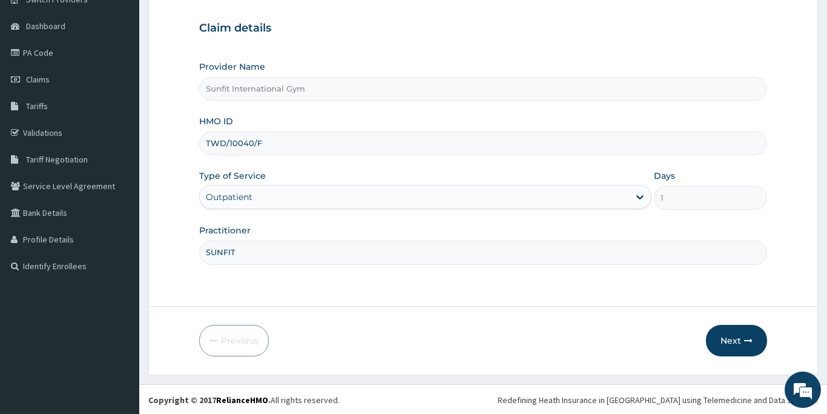
scroll to position [107, 0]
click at [723, 336] on button "Next" at bounding box center [736, 338] width 61 height 31
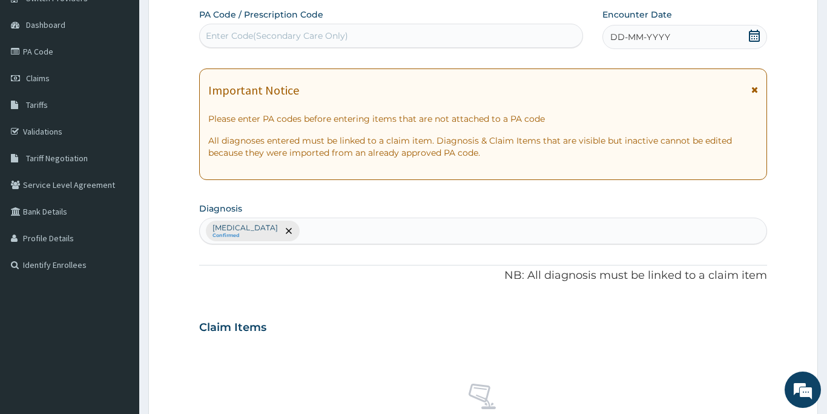
click at [409, 33] on div "Enter Code(Secondary Care Only)" at bounding box center [391, 35] width 383 height 19
type input "A"
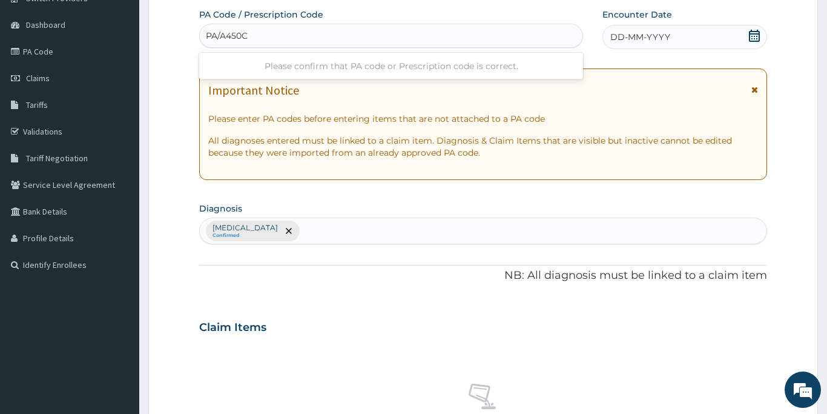
type input "PA/A450C1"
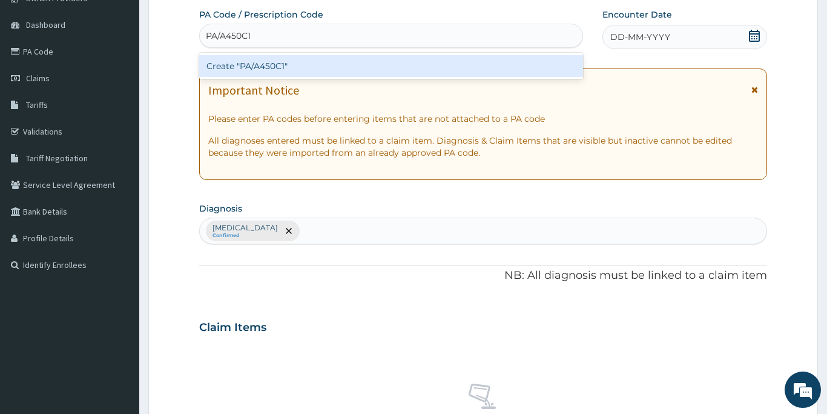
click at [265, 66] on div "Create "PA/A450C1"" at bounding box center [391, 66] width 384 height 22
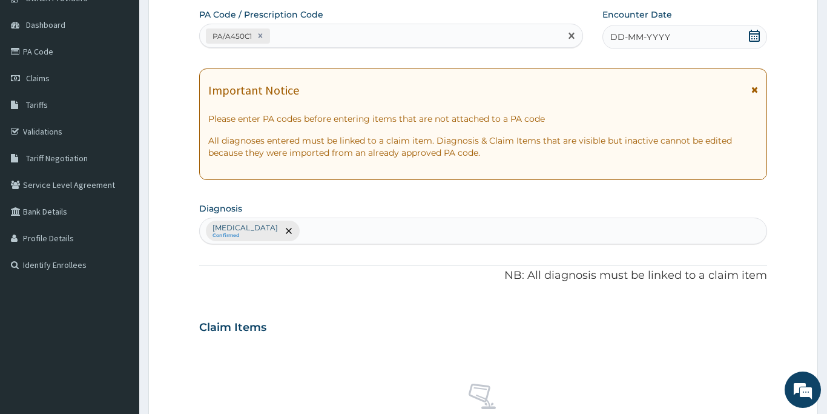
click at [638, 39] on span "DD-MM-YYYY" at bounding box center [640, 37] width 60 height 12
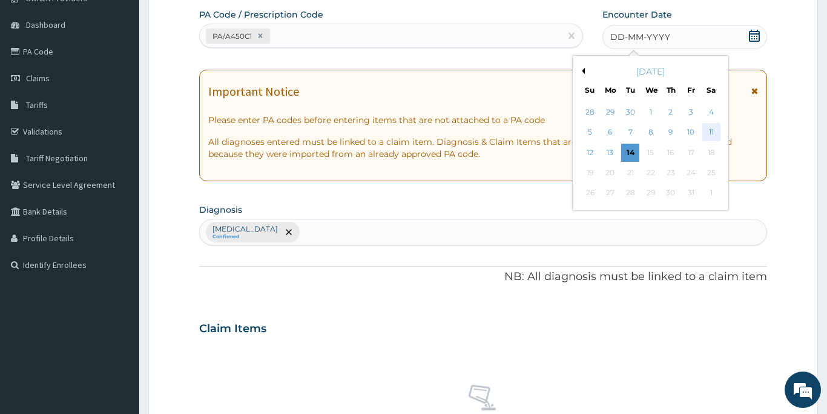
click at [712, 130] on div "11" at bounding box center [712, 133] width 18 height 18
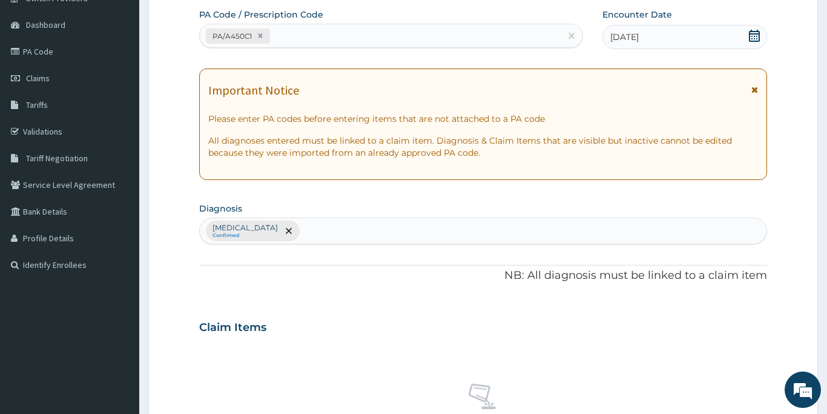
click at [389, 321] on div "Claim Items" at bounding box center [483, 324] width 568 height 31
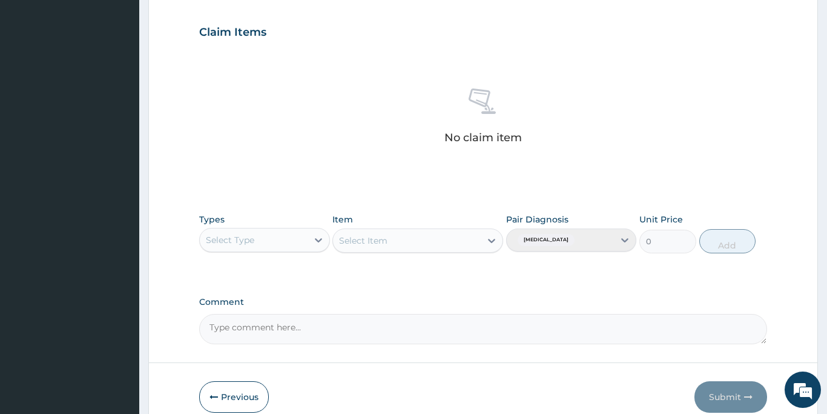
scroll to position [422, 0]
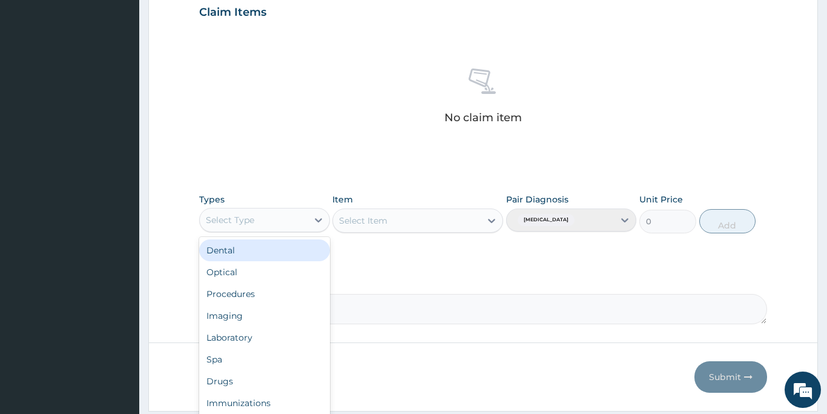
click at [273, 223] on div "Select Type" at bounding box center [254, 219] width 108 height 19
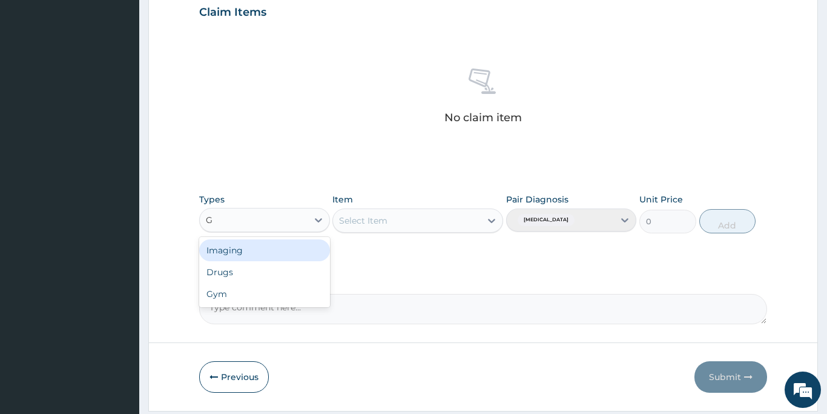
type input "GY"
click at [266, 246] on div "Gym" at bounding box center [264, 250] width 131 height 22
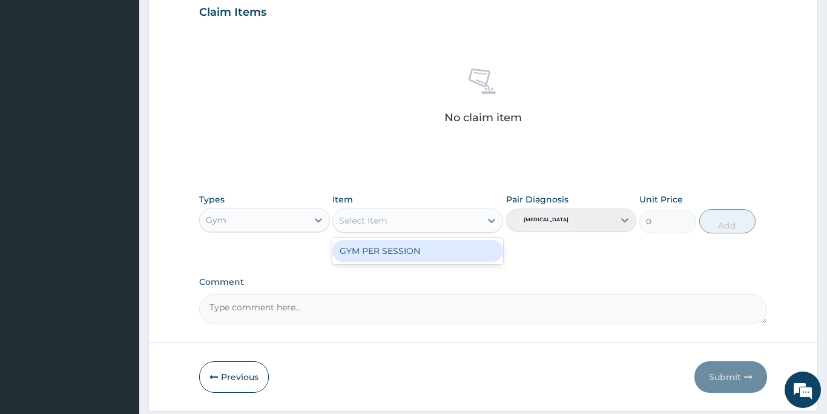
click at [398, 220] on div "Select Item" at bounding box center [407, 220] width 148 height 19
click at [399, 251] on div "GYM PER SESSION" at bounding box center [417, 251] width 171 height 22
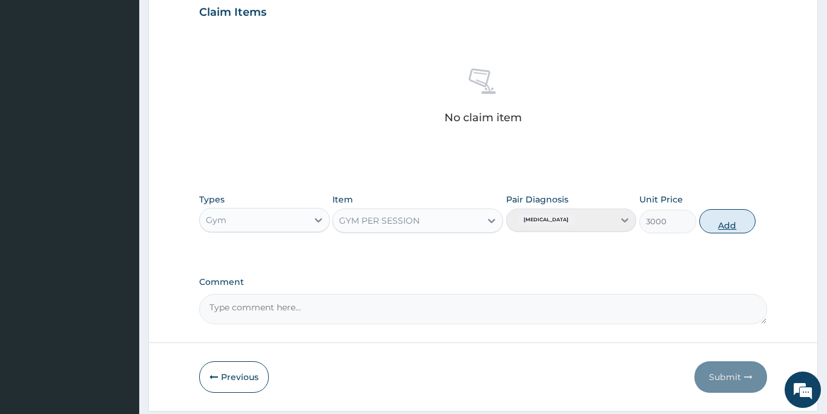
click at [725, 226] on button "Add" at bounding box center [727, 221] width 57 height 24
type input "0"
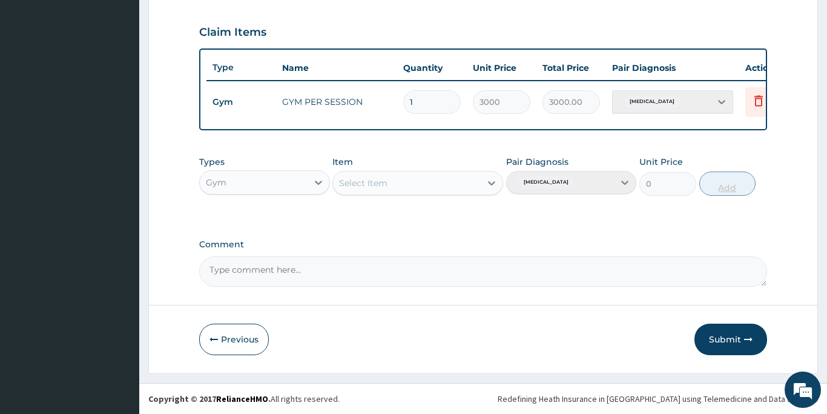
scroll to position [402, 0]
click at [725, 337] on button "Submit" at bounding box center [731, 338] width 73 height 31
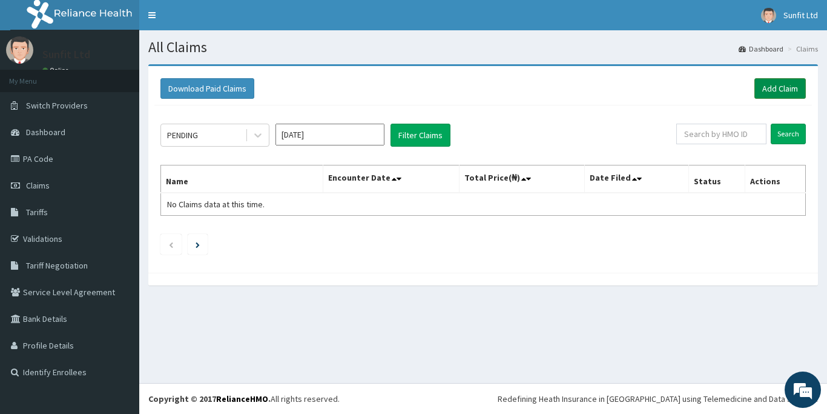
click at [785, 89] on link "Add Claim" at bounding box center [780, 88] width 51 height 21
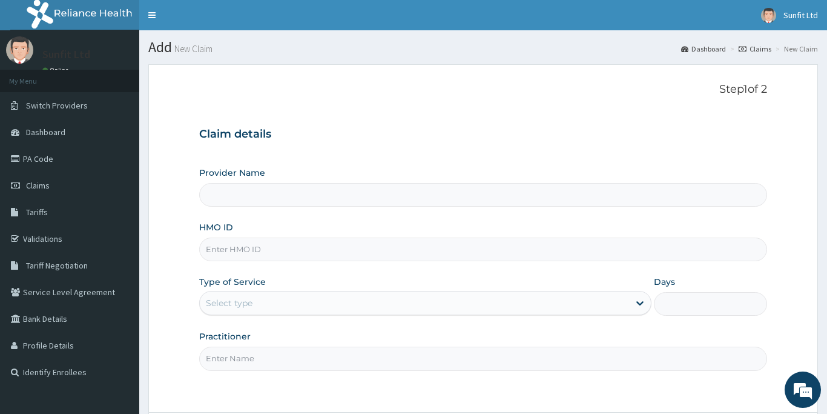
type input "Sunfit International Gym"
type input "1"
click at [234, 250] on input "HMO ID" at bounding box center [483, 249] width 568 height 24
type input "CHQ/10104/A"
click at [232, 359] on input "Practitioner" at bounding box center [483, 358] width 568 height 24
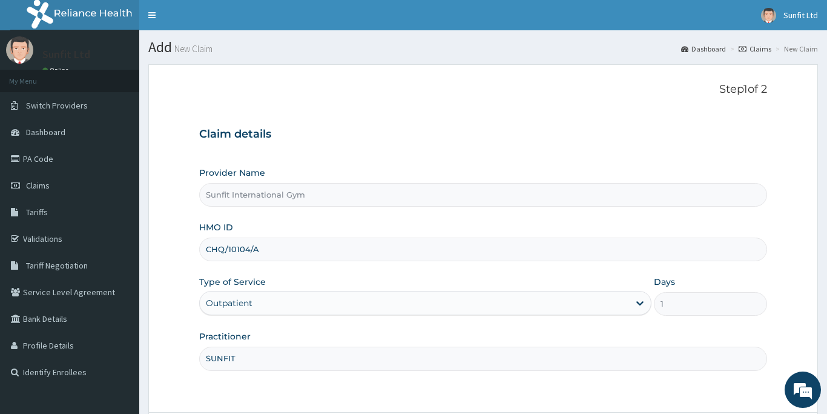
type input "SUNFIT"
click at [448, 399] on form "Step 1 of 2 Claim details Provider Name Sunfit International Gym HMO ID CHQ/101…" at bounding box center [483, 272] width 670 height 416
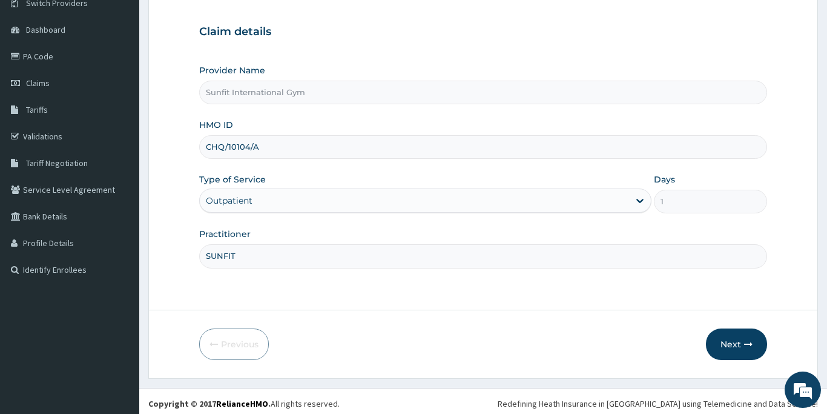
scroll to position [107, 0]
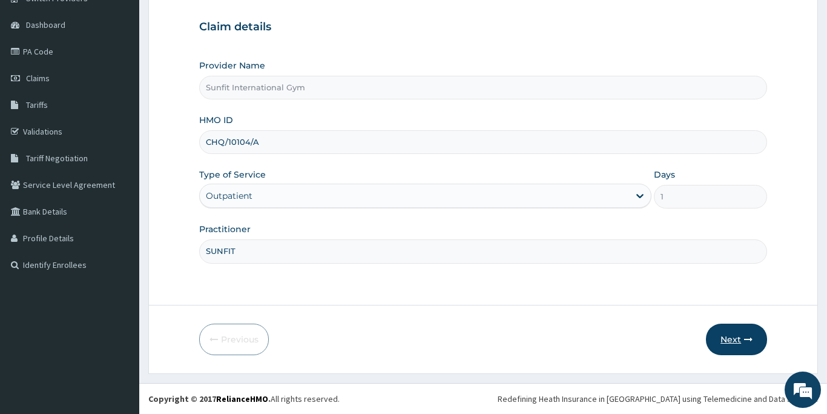
click at [727, 339] on button "Next" at bounding box center [736, 338] width 61 height 31
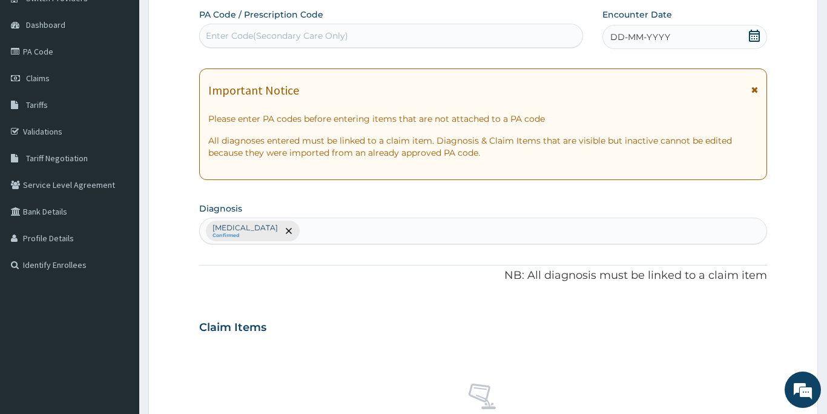
click at [359, 31] on div "Enter Code(Secondary Care Only)" at bounding box center [391, 35] width 383 height 19
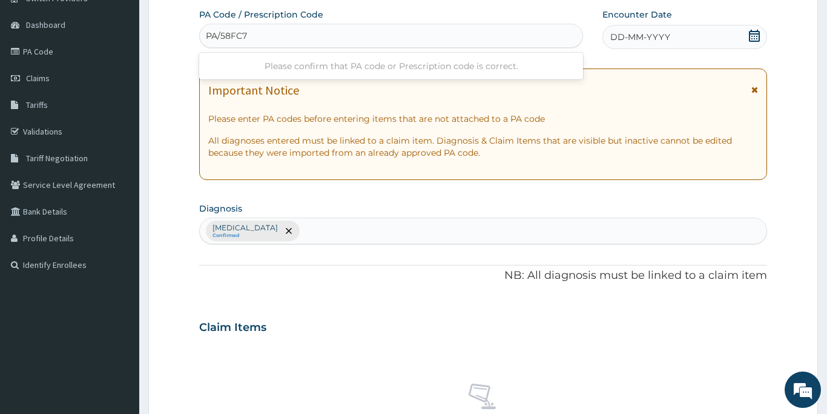
type input "PA/58FC71"
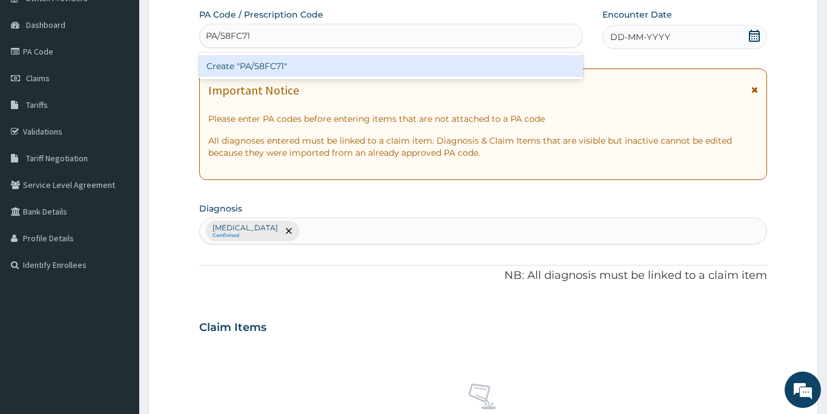
click at [319, 70] on div "Create "PA/58FC71"" at bounding box center [391, 66] width 384 height 22
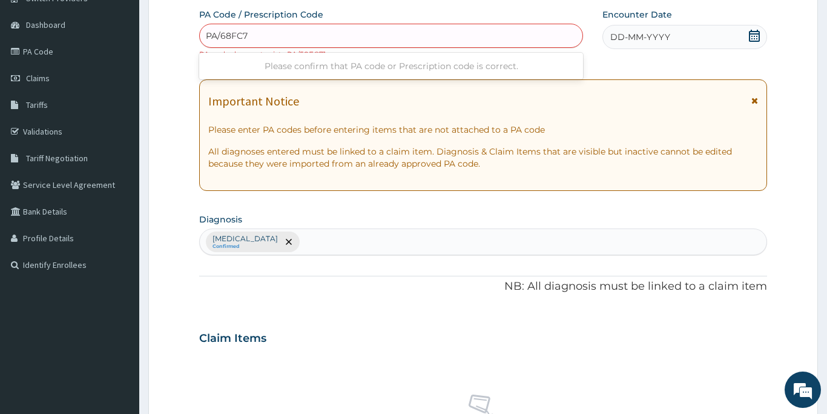
type input "PA/68FC71"
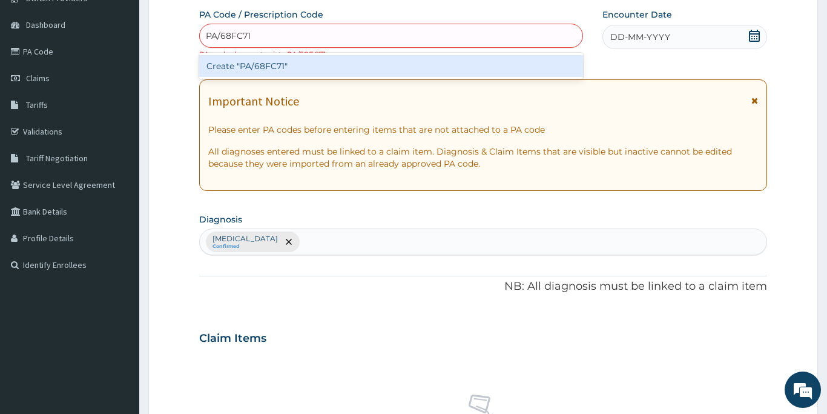
click at [359, 68] on div "Create "PA/68FC71"" at bounding box center [391, 66] width 384 height 22
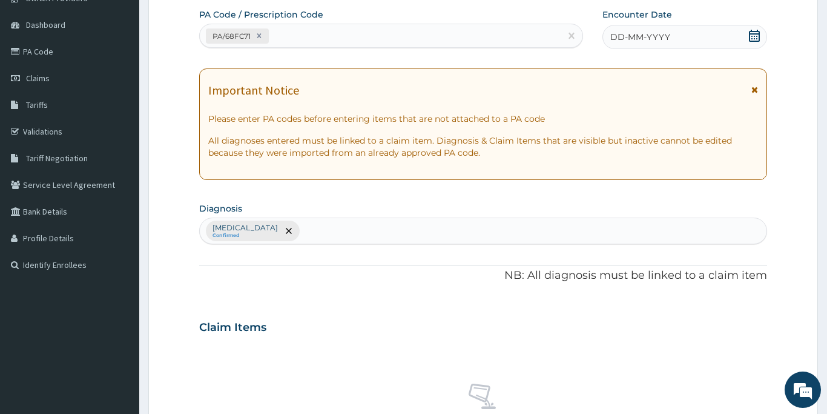
click at [626, 35] on span "DD-MM-YYYY" at bounding box center [640, 37] width 60 height 12
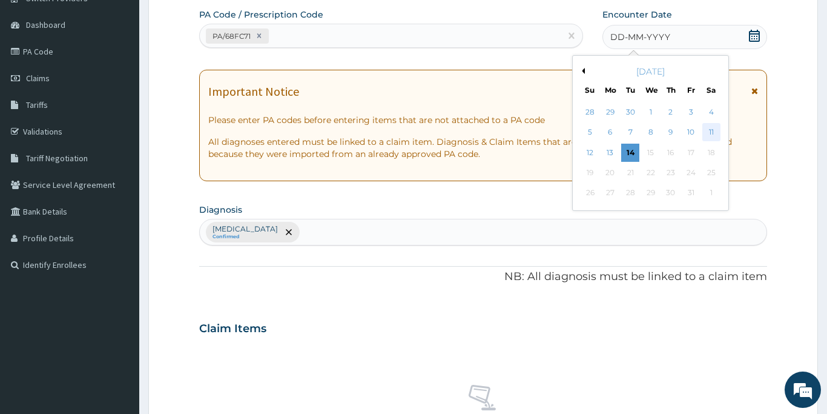
click at [709, 133] on div "11" at bounding box center [712, 133] width 18 height 18
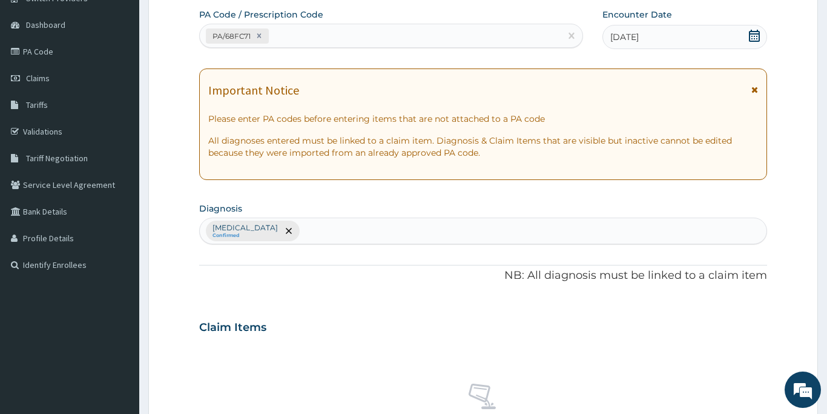
click at [458, 317] on div "Claim Items" at bounding box center [483, 324] width 568 height 31
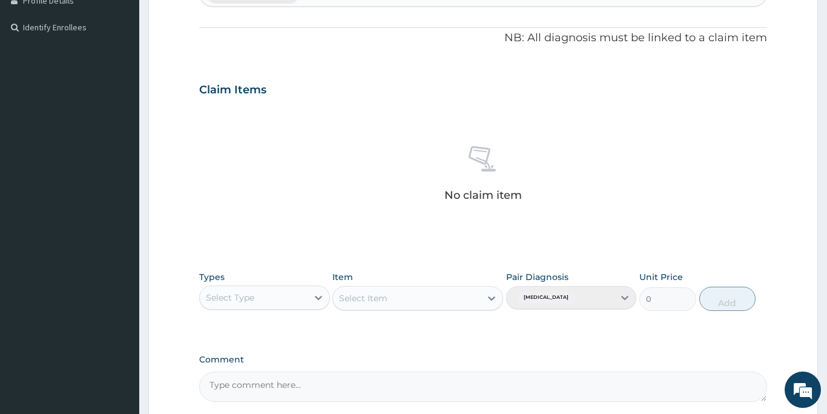
scroll to position [398, 0]
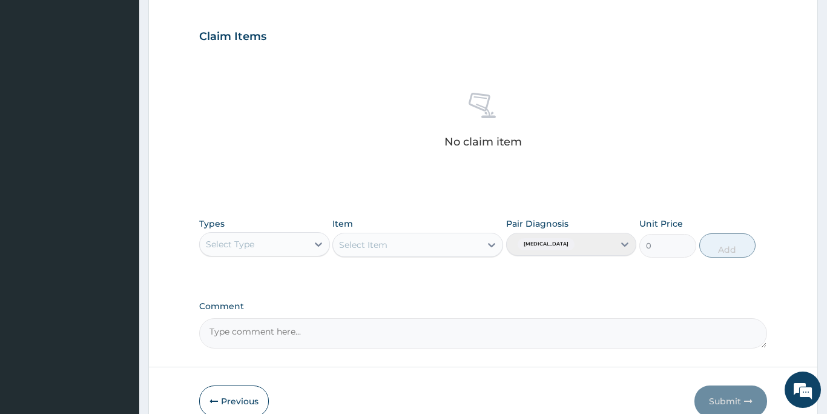
click at [247, 244] on div "Select Type" at bounding box center [230, 244] width 48 height 12
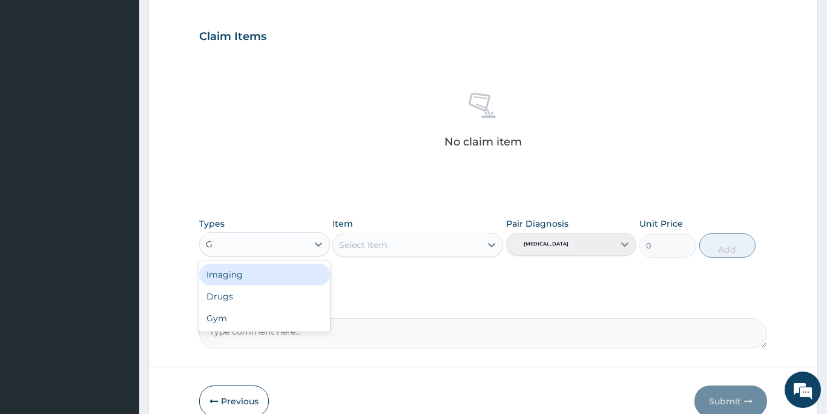
type input "GY"
click at [239, 271] on div "Gym" at bounding box center [264, 274] width 131 height 22
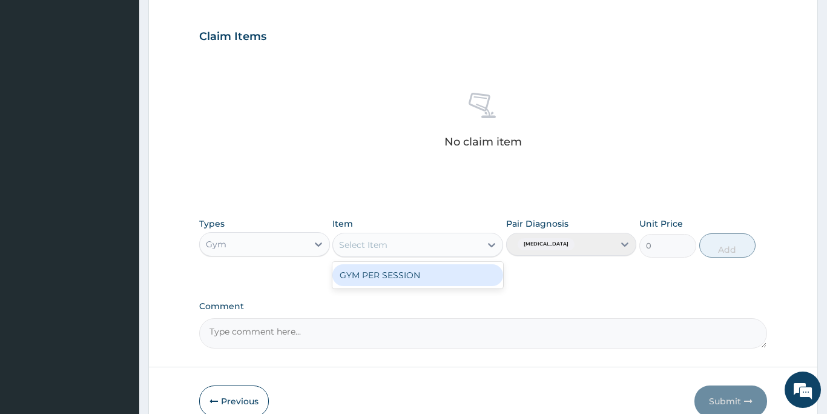
click at [407, 246] on div "Select Item" at bounding box center [407, 244] width 148 height 19
click at [405, 278] on div "GYM PER SESSION" at bounding box center [417, 275] width 171 height 22
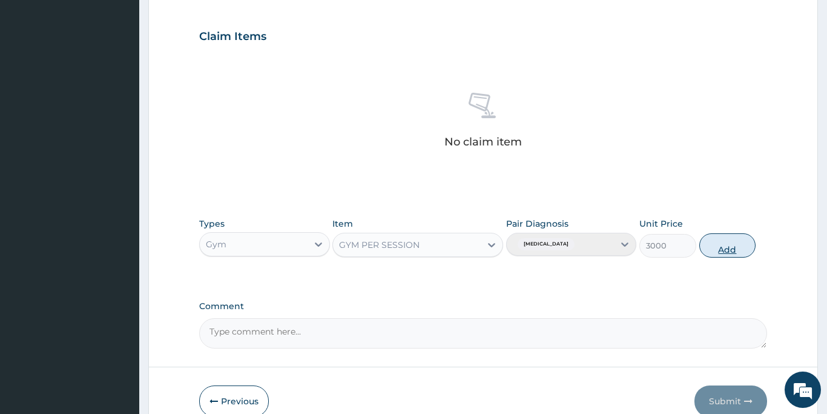
click at [723, 248] on button "Add" at bounding box center [727, 245] width 57 height 24
type input "0"
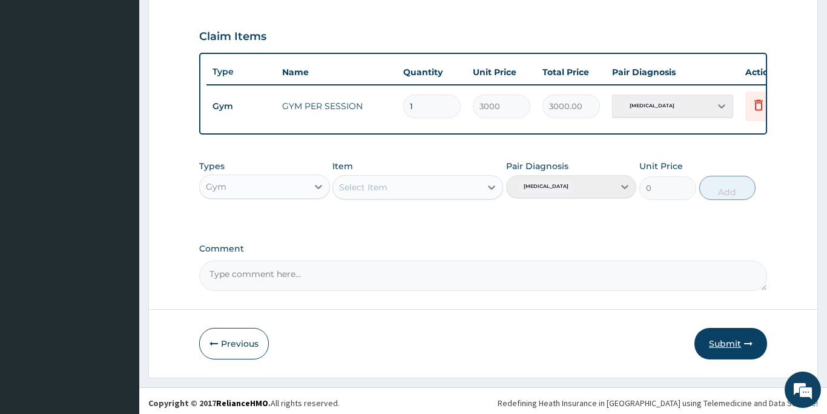
click at [716, 340] on button "Submit" at bounding box center [731, 343] width 73 height 31
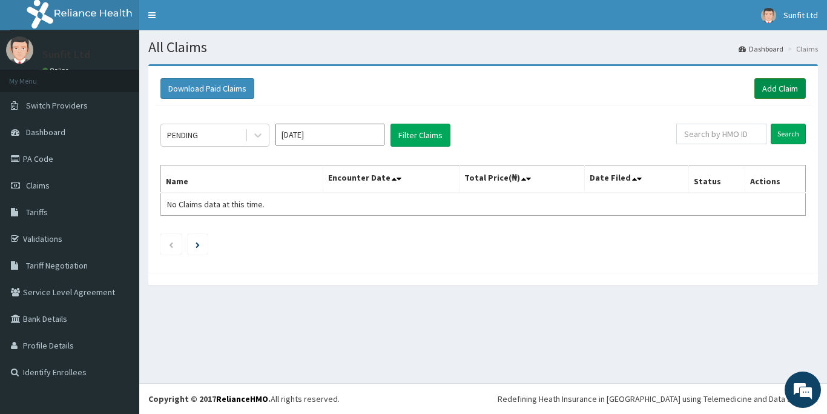
click at [770, 90] on link "Add Claim" at bounding box center [780, 88] width 51 height 21
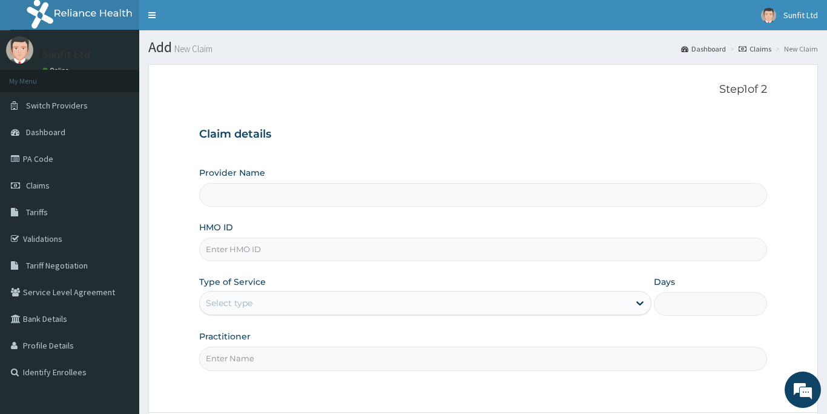
click at [223, 249] on input "HMO ID" at bounding box center [483, 249] width 568 height 24
type input "GT"
type input "Sunfit International Gym"
type input "1"
type input "GTB/10657/A"
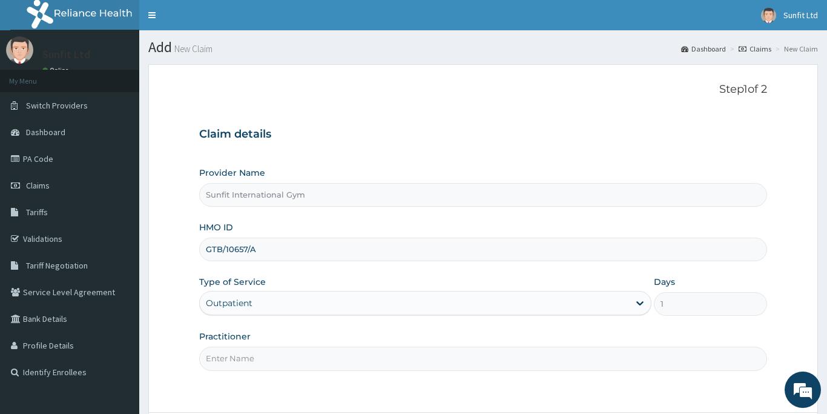
click at [223, 359] on input "Practitioner" at bounding box center [483, 358] width 568 height 24
type input "SUNFIT"
click at [542, 382] on div "Step 1 of 2 Claim details Provider Name Sunfit International Gym HMO ID GTB/106…" at bounding box center [483, 238] width 568 height 310
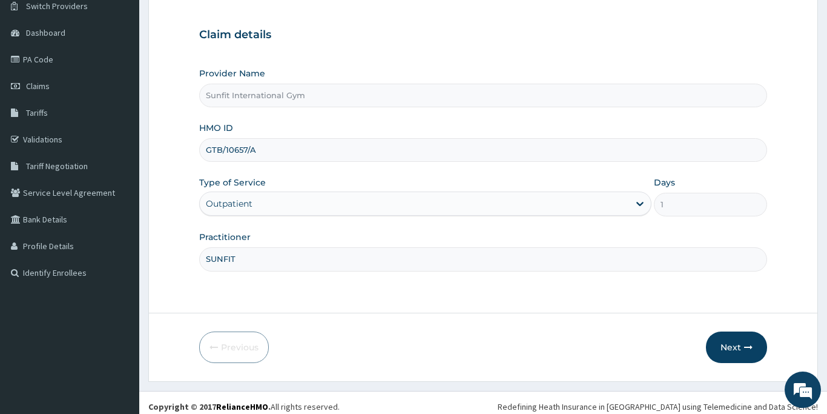
scroll to position [107, 0]
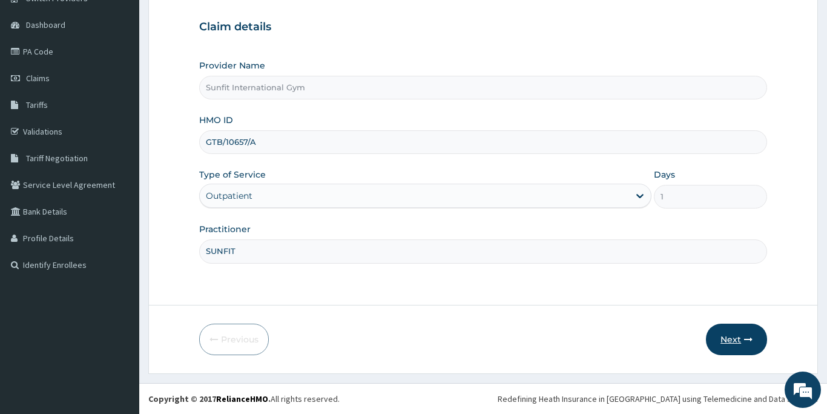
click at [727, 339] on button "Next" at bounding box center [736, 338] width 61 height 31
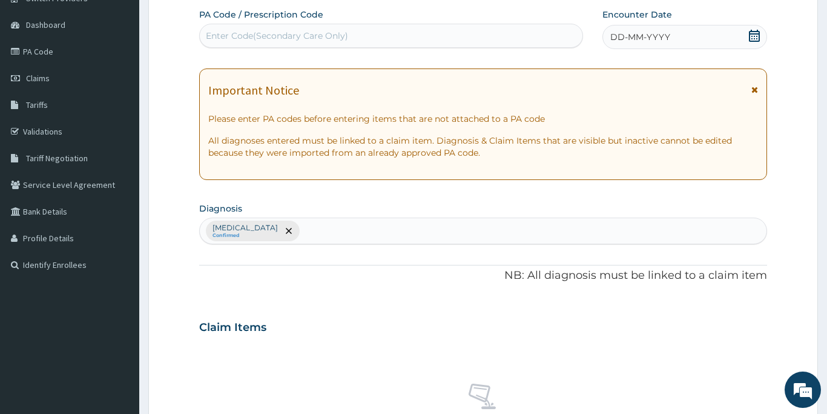
click at [368, 24] on div "Enter Code(Secondary Care Only)" at bounding box center [391, 36] width 384 height 24
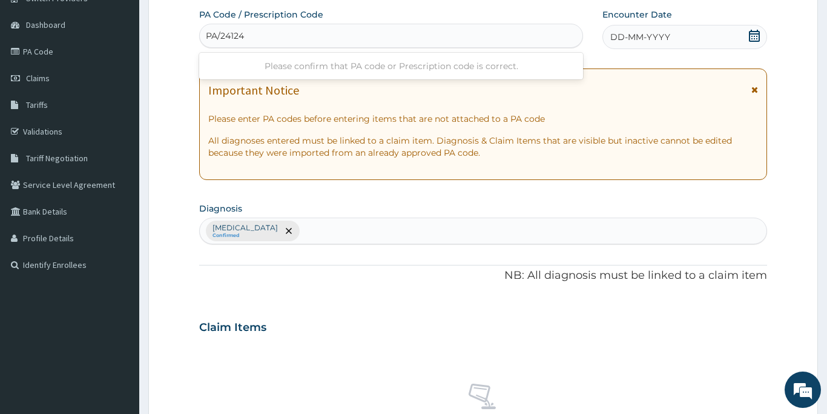
type input "PA/241247"
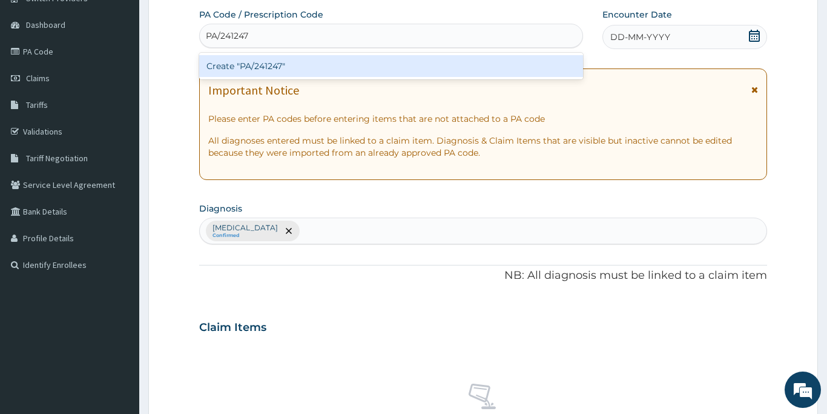
click at [346, 63] on div "Create "PA/241247"" at bounding box center [391, 66] width 384 height 22
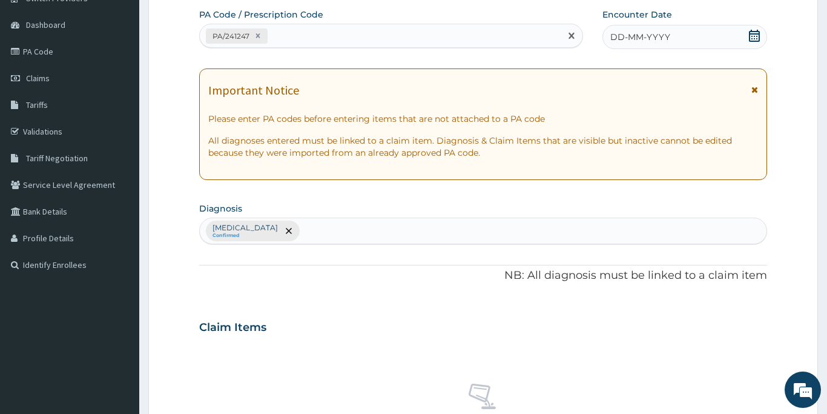
click at [626, 38] on span "DD-MM-YYYY" at bounding box center [640, 37] width 60 height 12
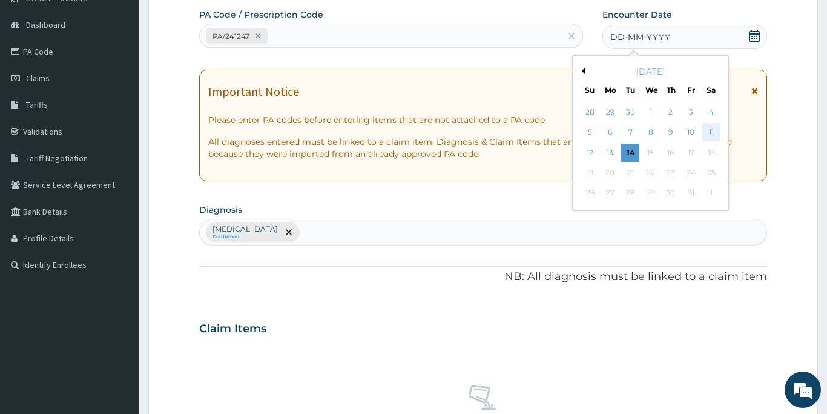
click at [714, 131] on div "11" at bounding box center [712, 133] width 18 height 18
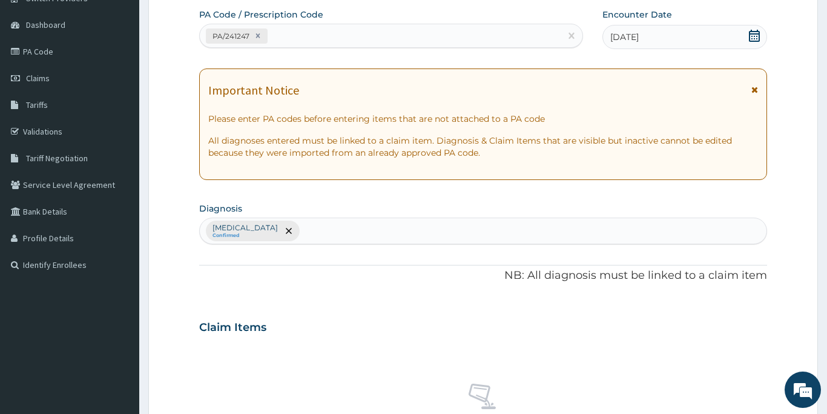
click at [367, 294] on div "PA Code / Prescription Code PA/241247 Encounter Date 11-10-2025 Important Notic…" at bounding box center [483, 323] width 568 height 630
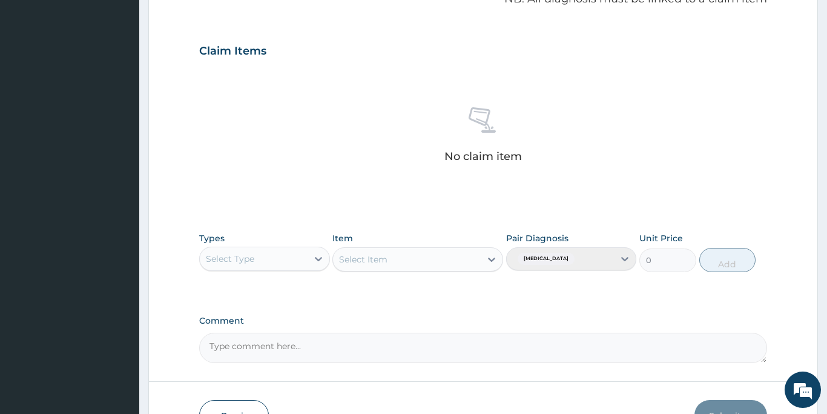
scroll to position [398, 0]
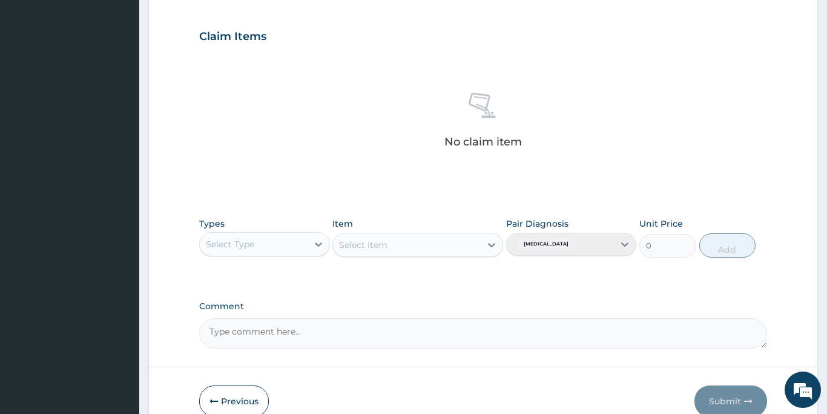
click at [233, 242] on div "Select Type" at bounding box center [230, 244] width 48 height 12
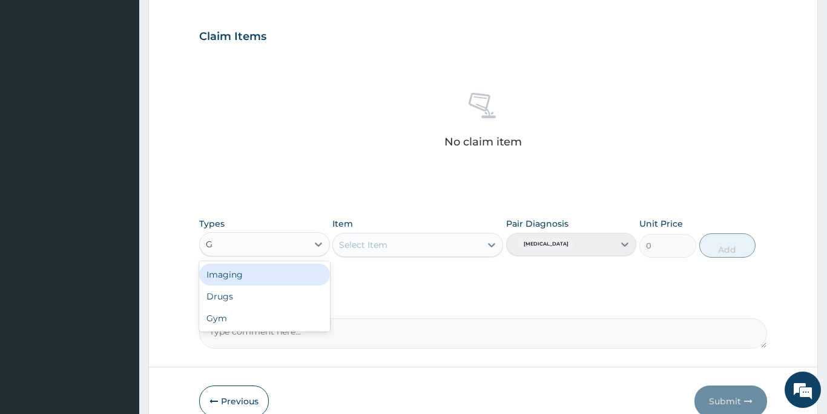
type input "GY"
click at [223, 274] on div "Gym" at bounding box center [264, 274] width 131 height 22
click at [452, 246] on div "Select Item" at bounding box center [407, 244] width 148 height 19
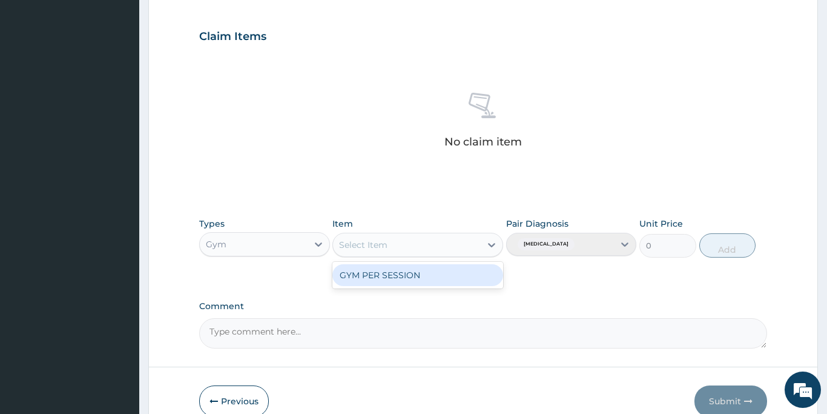
click at [448, 280] on div "GYM PER SESSION" at bounding box center [417, 275] width 171 height 22
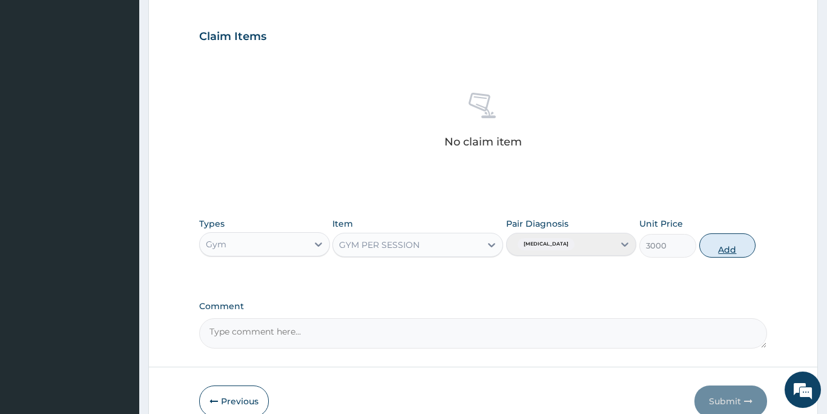
click at [732, 242] on button "Add" at bounding box center [727, 245] width 57 height 24
type input "0"
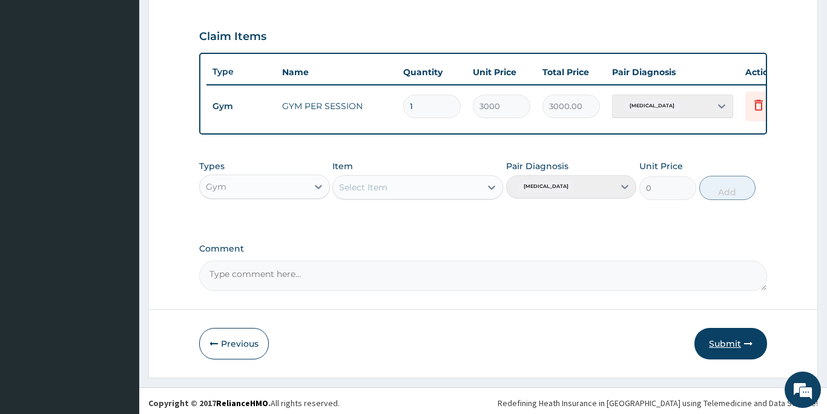
click at [727, 347] on button "Submit" at bounding box center [731, 343] width 73 height 31
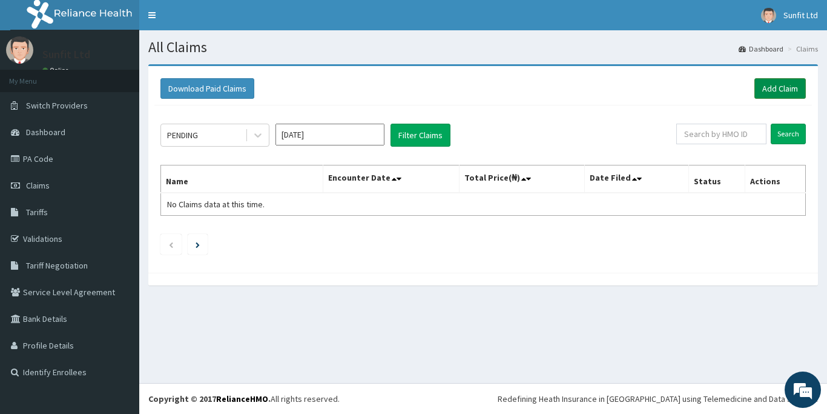
click at [772, 86] on link "Add Claim" at bounding box center [780, 88] width 51 height 21
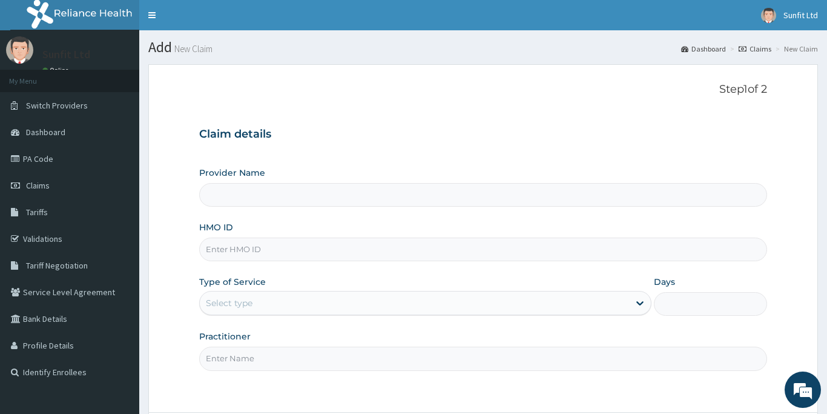
type input "Sunfit International Gym"
type input "1"
click at [321, 253] on input "HMO ID" at bounding box center [483, 249] width 568 height 24
type input "NBL/10514/A"
click at [285, 360] on input "Practitioner" at bounding box center [483, 358] width 568 height 24
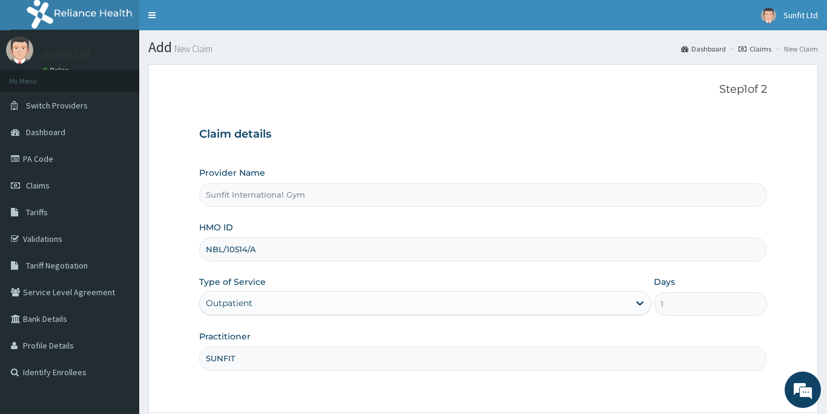
type input "SUNFIT"
click at [355, 406] on form "Step 1 of 2 Claim details Provider Name Sunfit International Gym HMO ID NBL/105…" at bounding box center [483, 272] width 670 height 416
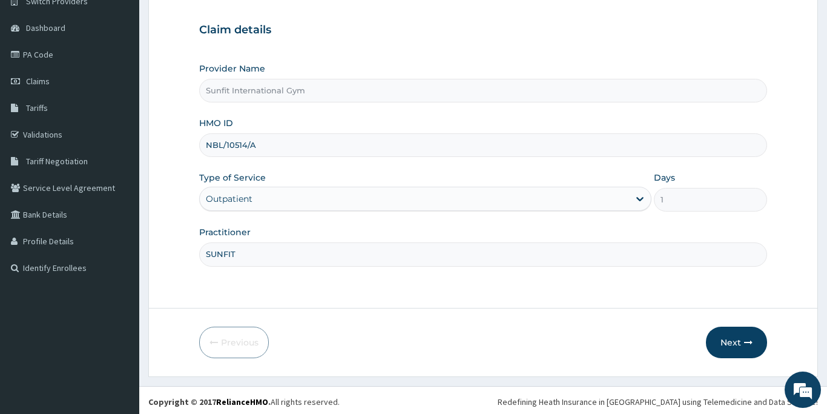
scroll to position [107, 0]
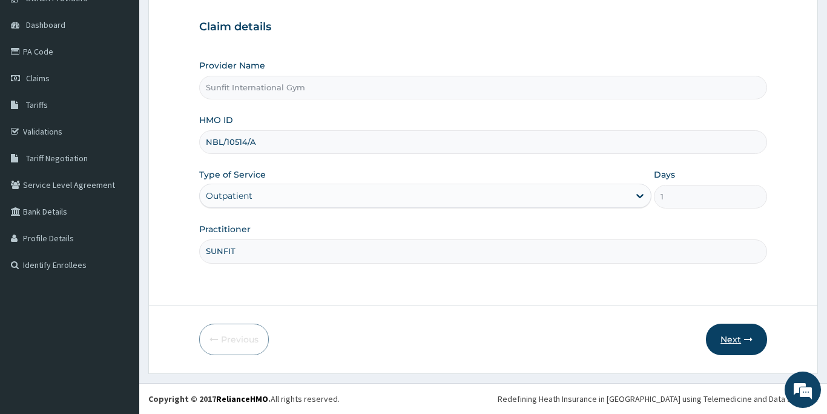
click at [720, 340] on button "Next" at bounding box center [736, 338] width 61 height 31
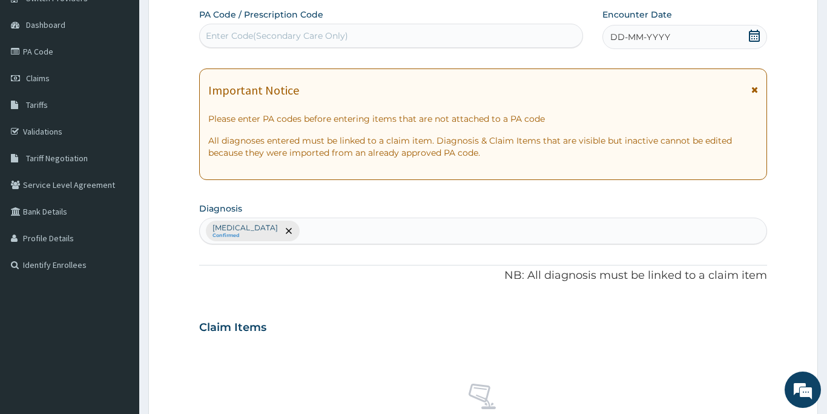
click at [254, 30] on div "Enter Code(Secondary Care Only)" at bounding box center [277, 36] width 142 height 12
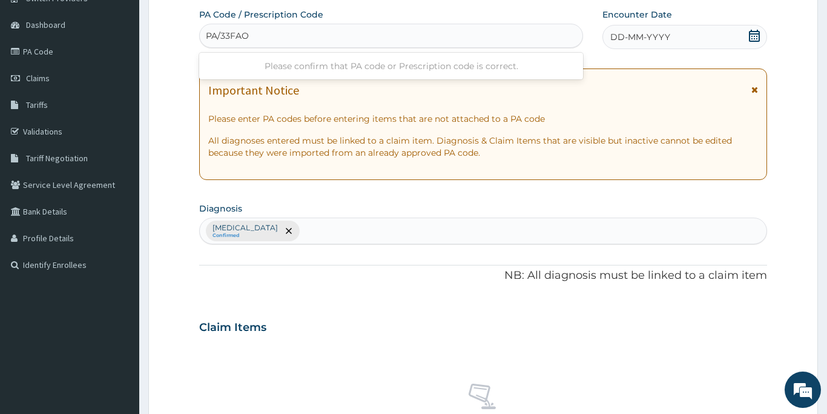
type input "PA/33FAO1"
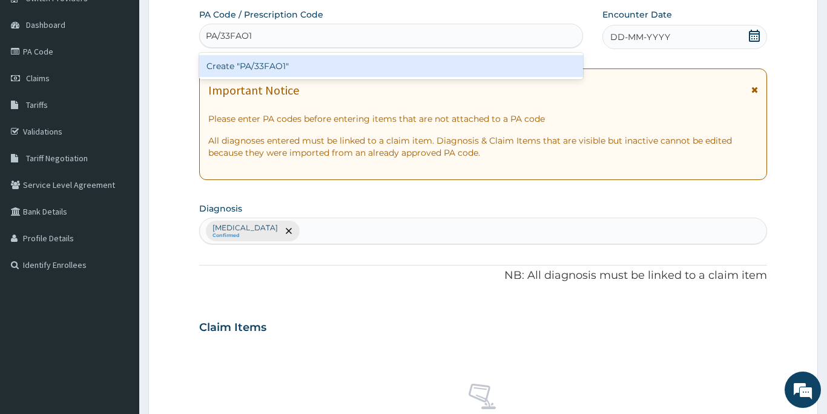
click at [265, 61] on div "Create "PA/33FAO1"" at bounding box center [391, 66] width 384 height 22
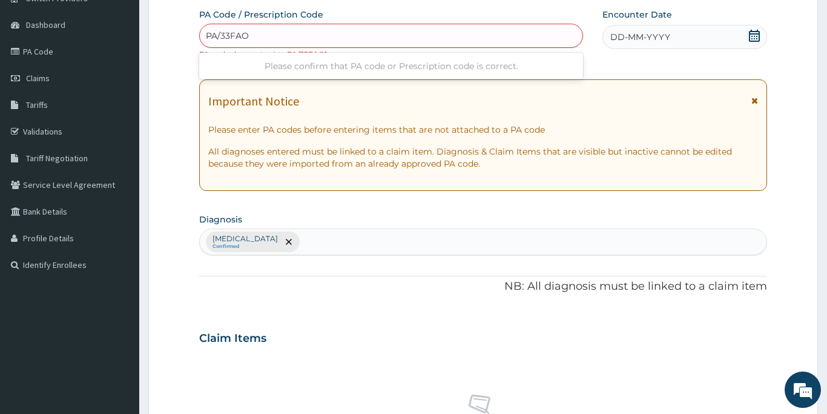
type input "PA/33FAO1"
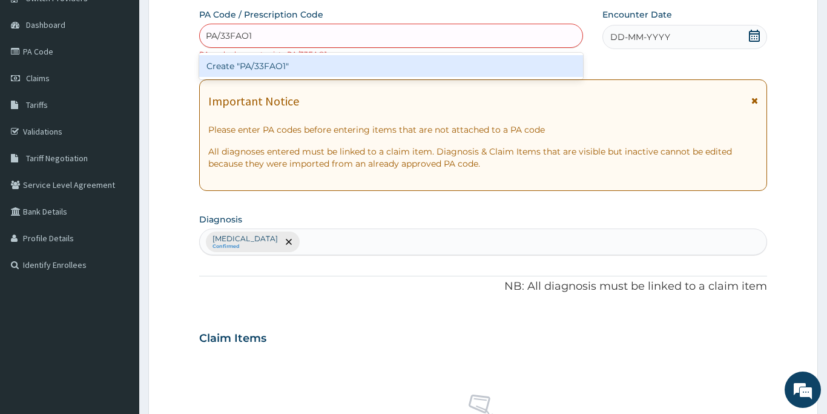
click at [501, 66] on div "Create "PA/33FAO1"" at bounding box center [391, 66] width 384 height 22
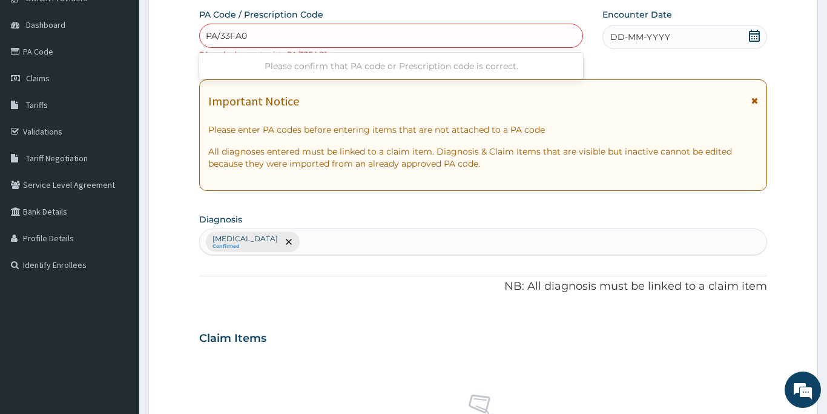
type input "PA/33FA01"
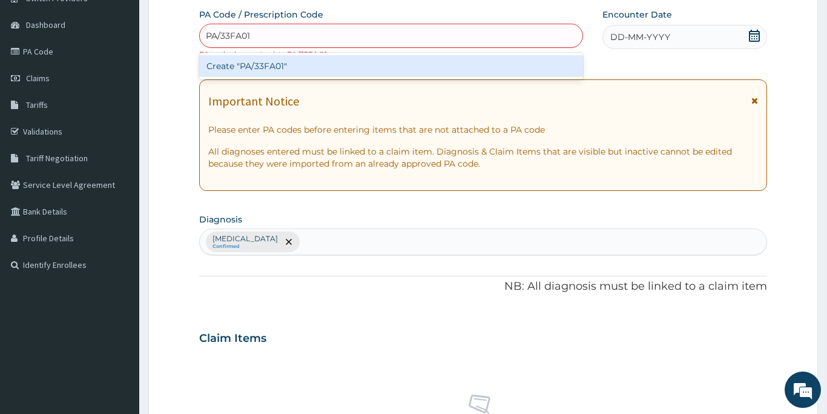
click at [441, 70] on div "Create "PA/33FA01"" at bounding box center [391, 66] width 384 height 22
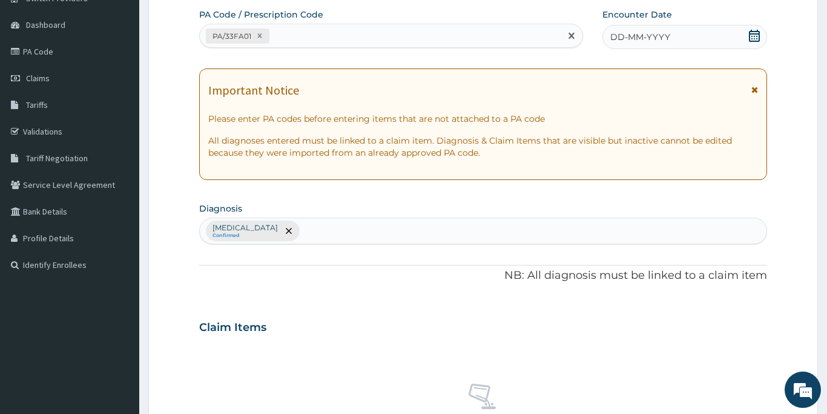
click at [624, 37] on span "DD-MM-YYYY" at bounding box center [640, 37] width 60 height 12
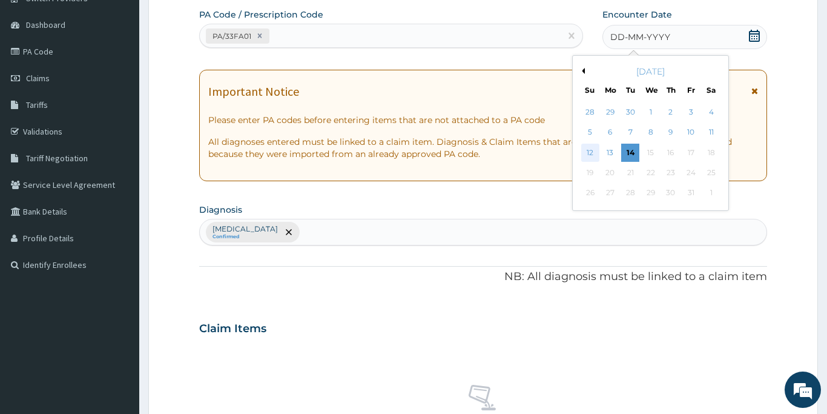
click at [586, 154] on div "12" at bounding box center [590, 153] width 18 height 18
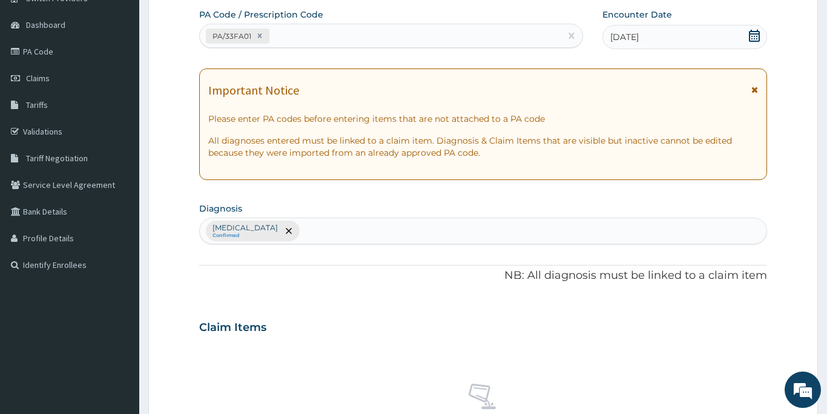
click at [425, 323] on div "Claim Items" at bounding box center [483, 324] width 568 height 31
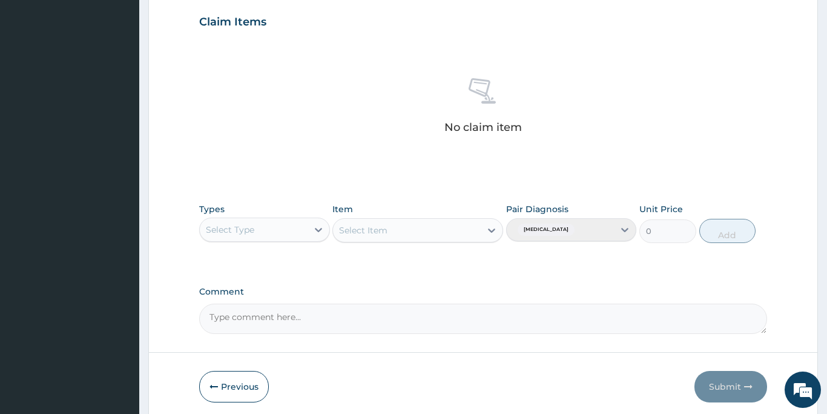
scroll to position [422, 0]
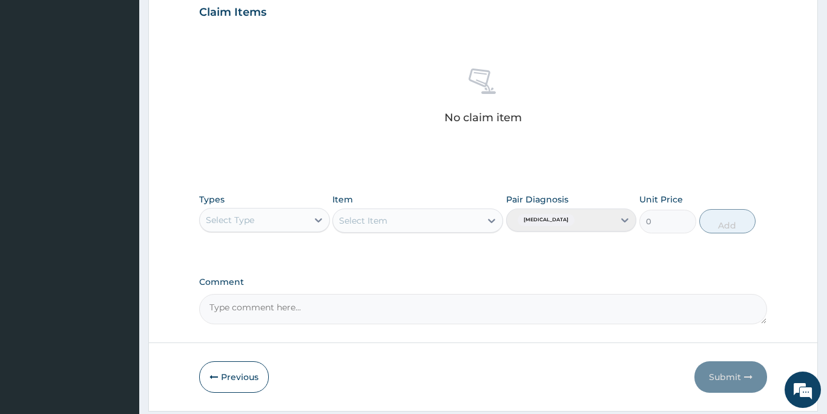
click at [293, 223] on div "Select Type" at bounding box center [254, 219] width 108 height 19
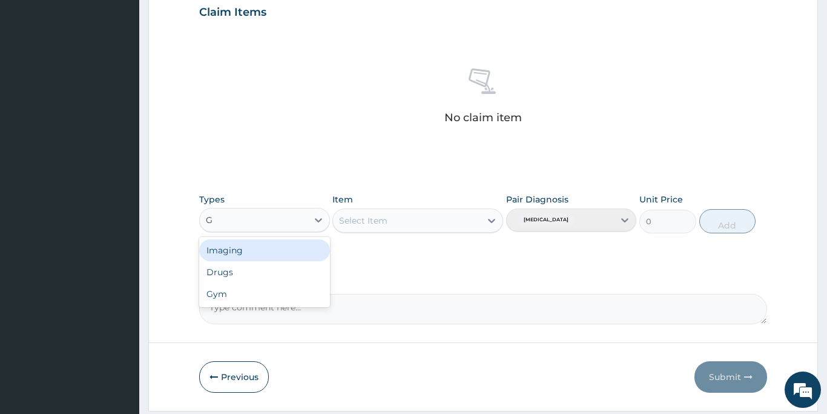
type input "GY"
click at [261, 252] on div "Gym" at bounding box center [264, 250] width 131 height 22
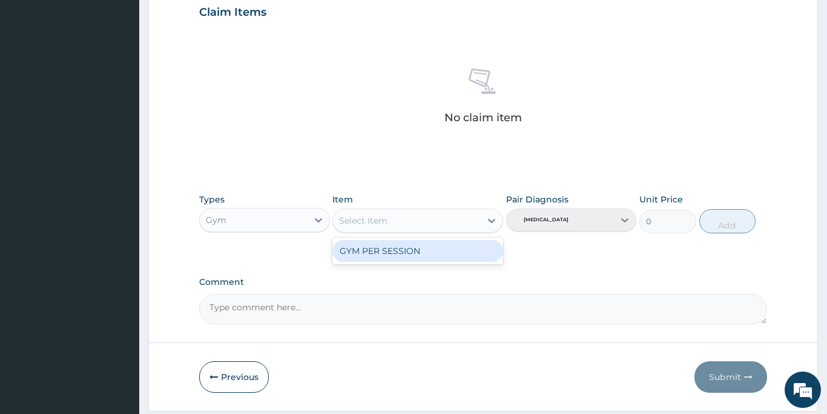
click at [414, 222] on div "Select Item" at bounding box center [407, 220] width 148 height 19
click at [409, 257] on div "GYM PER SESSION" at bounding box center [417, 251] width 171 height 22
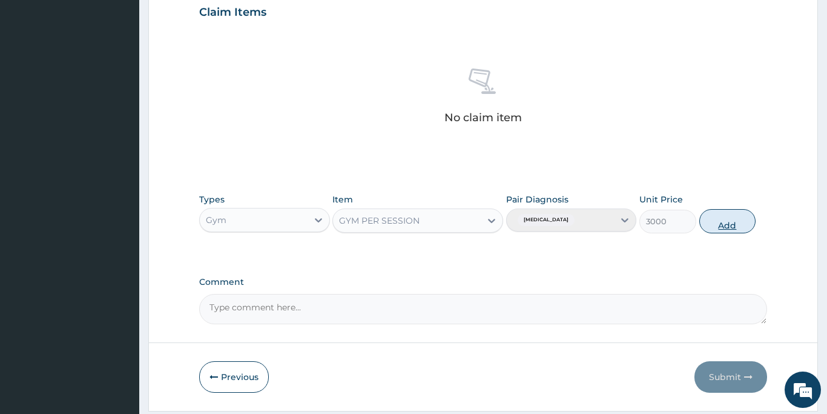
click at [725, 224] on button "Add" at bounding box center [727, 221] width 57 height 24
type input "0"
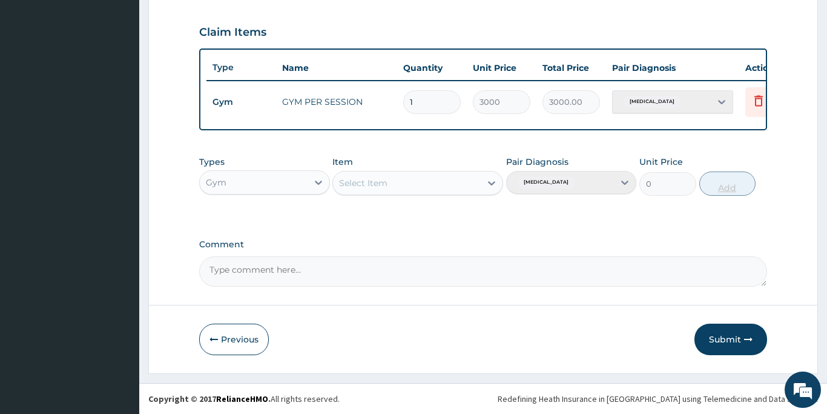
scroll to position [402, 0]
click at [719, 343] on button "Submit" at bounding box center [731, 338] width 73 height 31
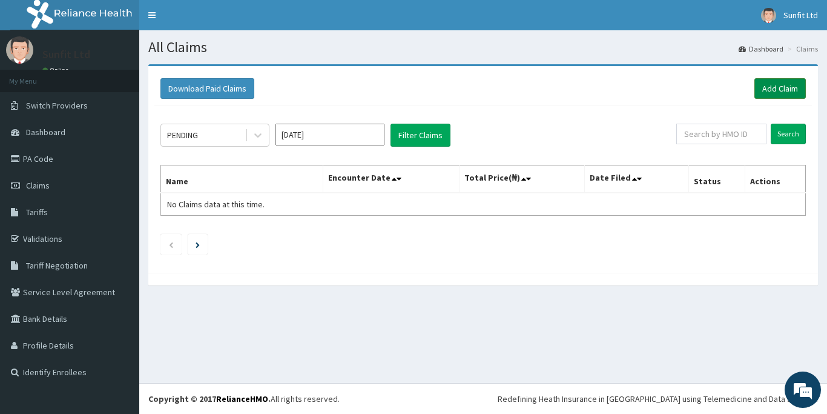
click at [785, 88] on link "Add Claim" at bounding box center [780, 88] width 51 height 21
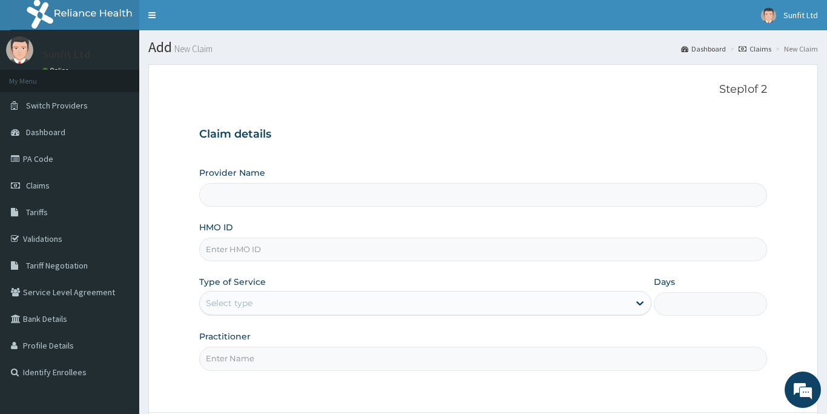
click at [230, 251] on input "HMO ID" at bounding box center [483, 249] width 568 height 24
type input "A"
type input "Sunfit International Gym"
type input "1"
type input "ABP/10217/A"
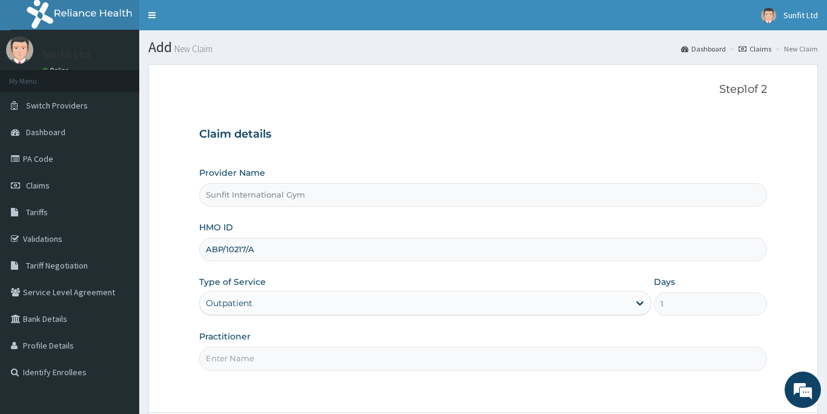
click at [217, 361] on input "Practitioner" at bounding box center [483, 358] width 568 height 24
type input "SUNFIT"
click at [420, 385] on div "Step 1 of 2 Claim details Provider Name Sunfit International Gym HMO ID ABP/102…" at bounding box center [483, 238] width 568 height 310
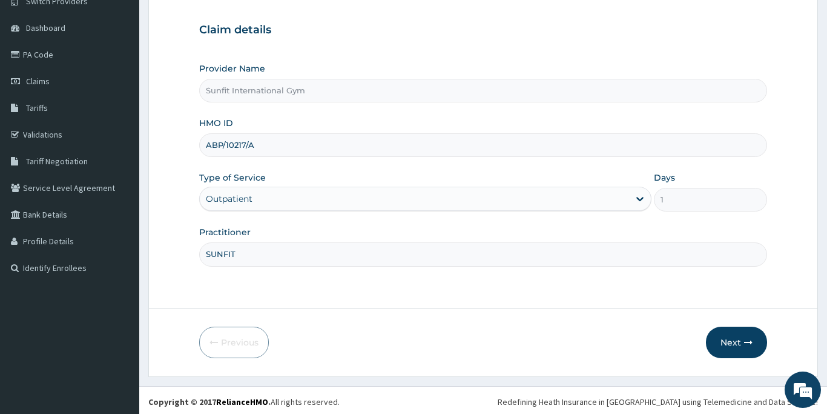
scroll to position [107, 0]
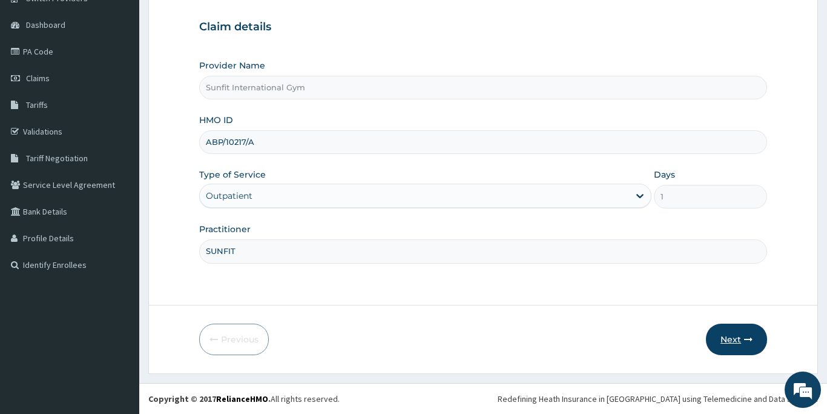
click at [729, 337] on button "Next" at bounding box center [736, 338] width 61 height 31
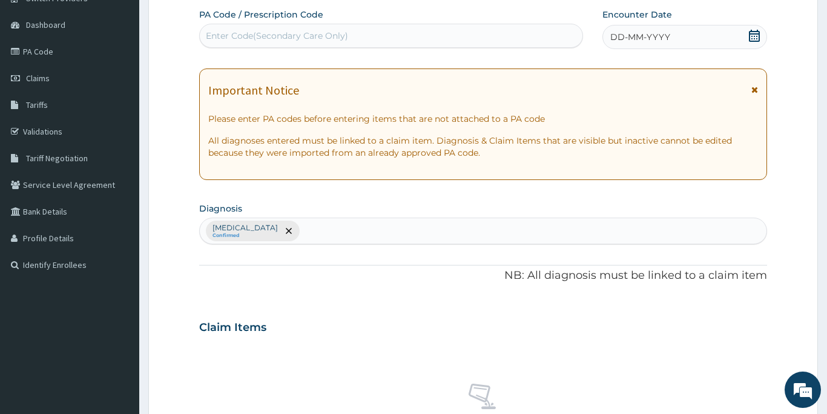
click at [275, 34] on div "Enter Code(Secondary Care Only)" at bounding box center [277, 36] width 142 height 12
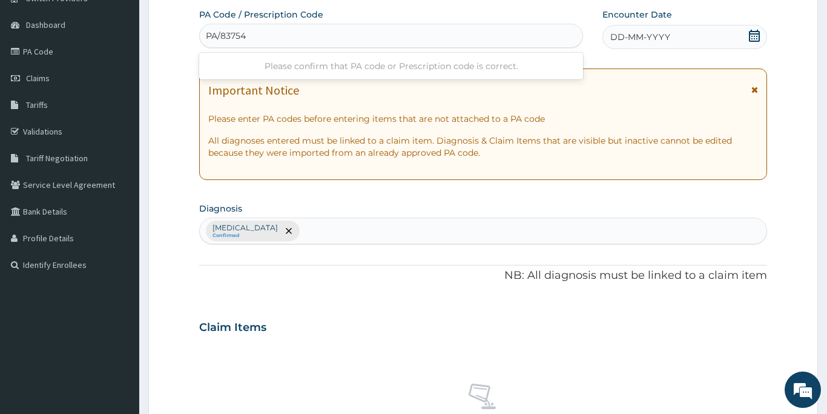
type input "PA/837546"
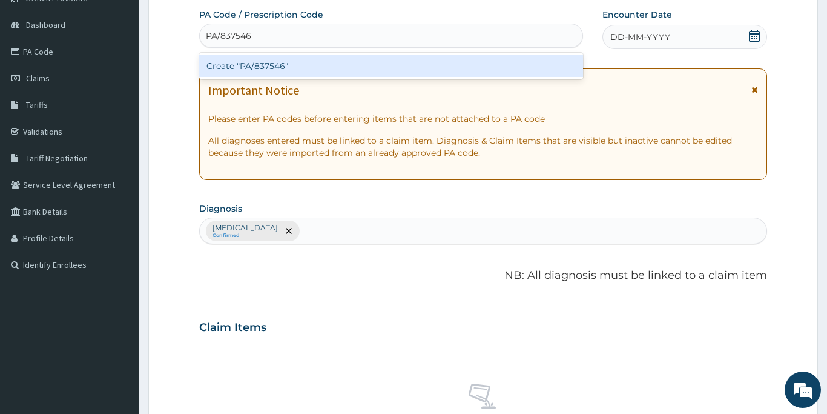
click at [268, 62] on div "Create "PA/837546"" at bounding box center [391, 66] width 384 height 22
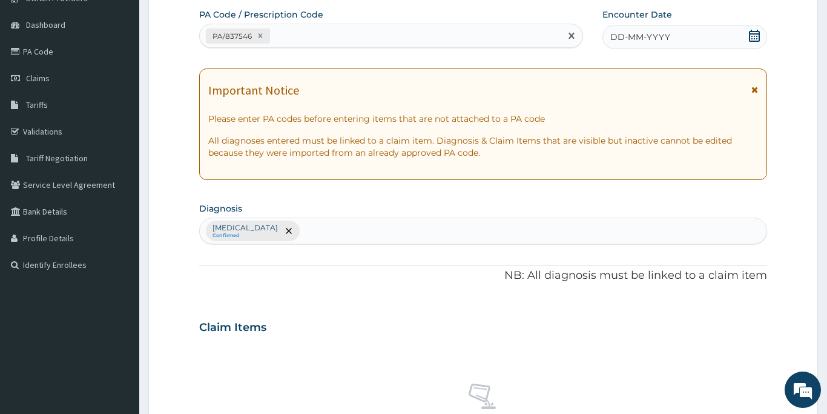
click at [623, 38] on span "DD-MM-YYYY" at bounding box center [640, 37] width 60 height 12
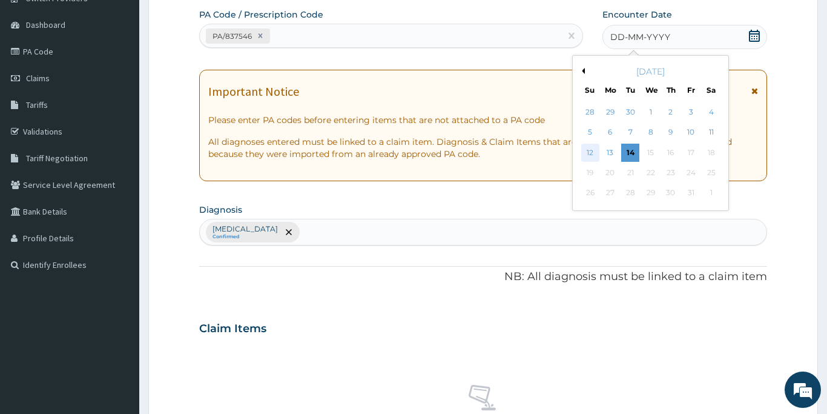
click at [586, 153] on div "12" at bounding box center [590, 153] width 18 height 18
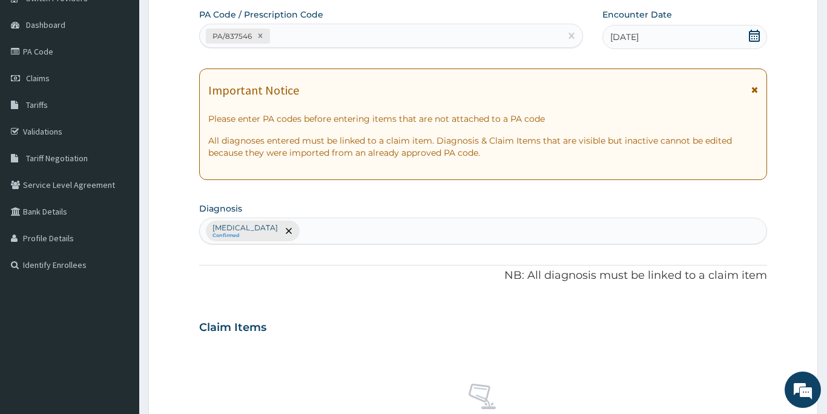
click at [632, 351] on div "No claim item" at bounding box center [483, 412] width 568 height 139
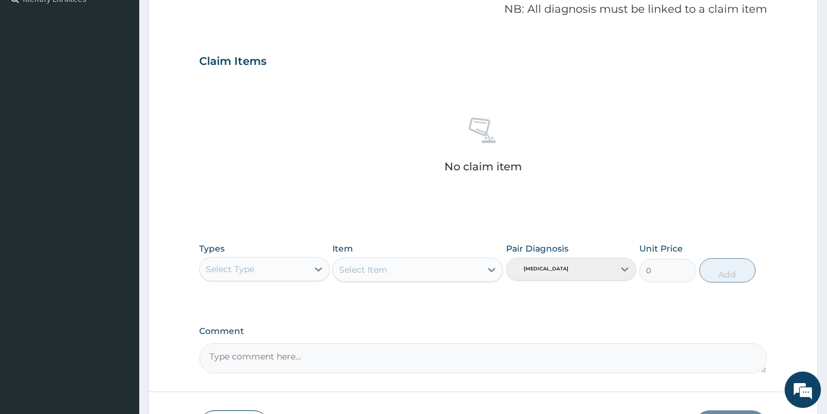
scroll to position [374, 0]
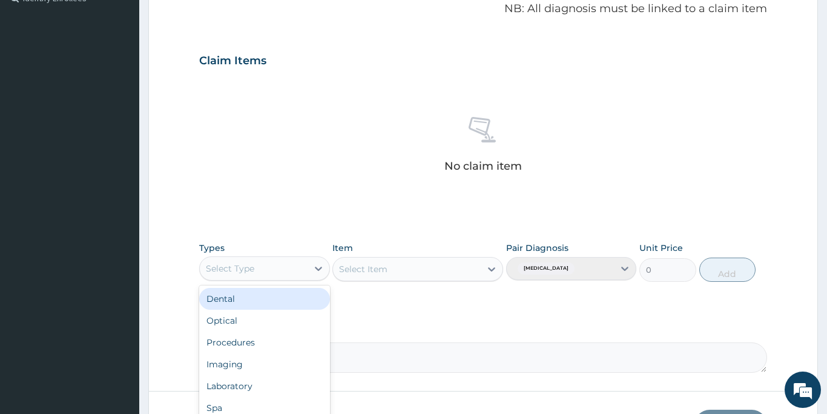
click at [280, 267] on div "Select Type" at bounding box center [254, 268] width 108 height 19
type input "GY"
click at [273, 299] on div "Gym" at bounding box center [264, 299] width 131 height 22
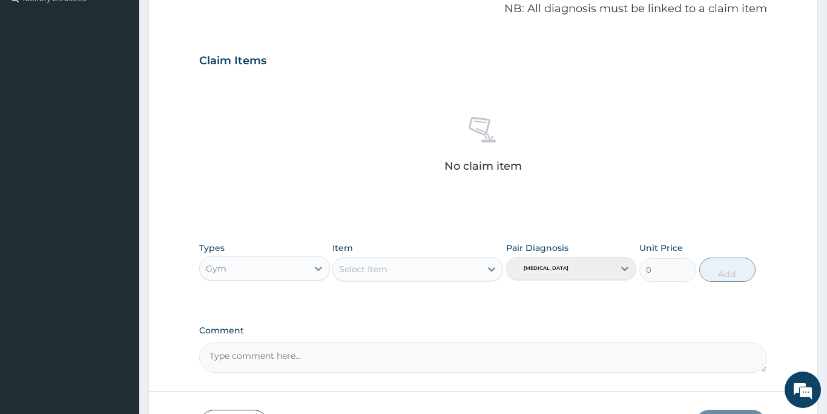
click at [410, 270] on div "Select Item" at bounding box center [407, 268] width 148 height 19
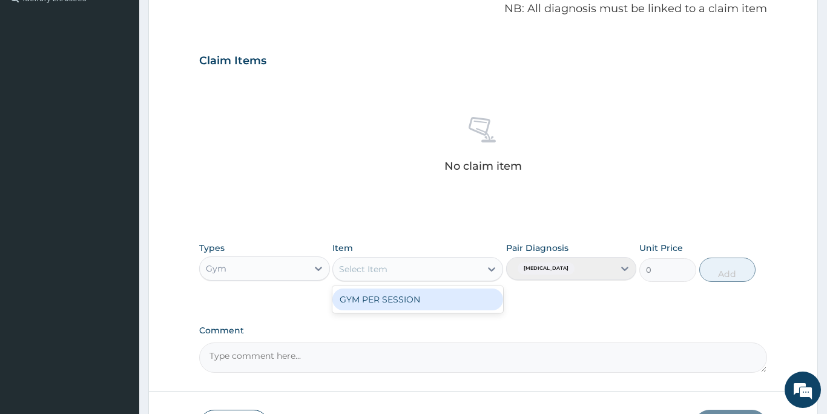
click at [410, 298] on div "GYM PER SESSION" at bounding box center [417, 299] width 171 height 22
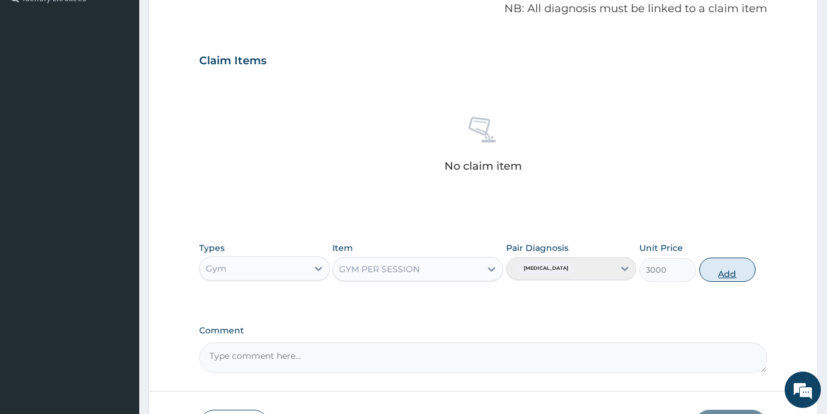
click at [718, 274] on button "Add" at bounding box center [727, 269] width 57 height 24
type input "0"
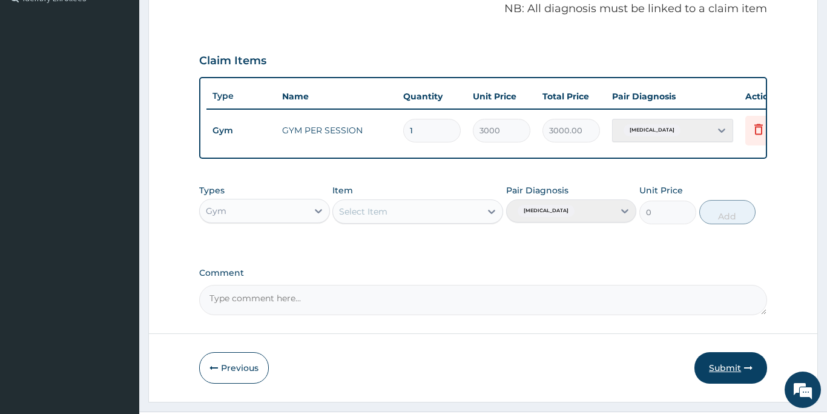
click at [722, 368] on button "Submit" at bounding box center [731, 367] width 73 height 31
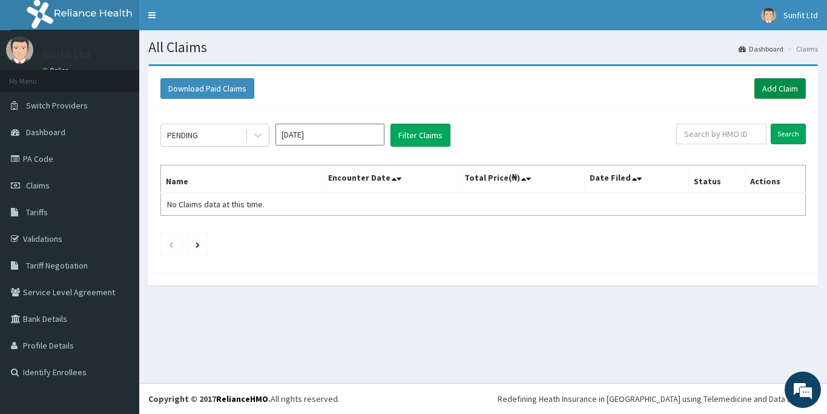
click at [772, 89] on link "Add Claim" at bounding box center [780, 88] width 51 height 21
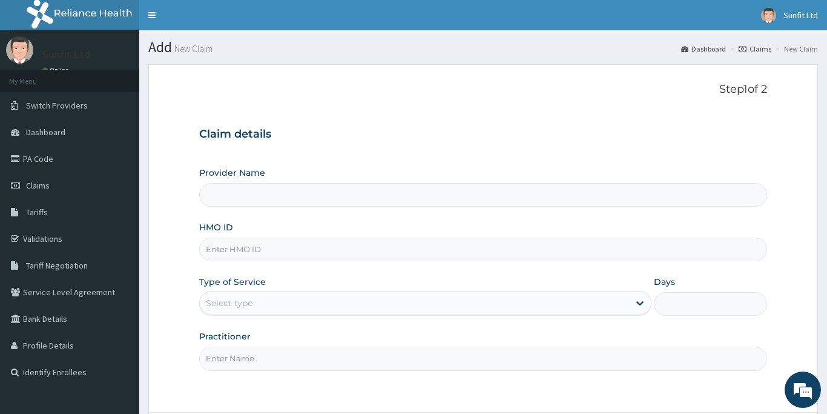
type input "Sunfit International Gym"
type input "1"
click at [299, 248] on input "HMO ID" at bounding box center [483, 249] width 568 height 24
type input "XMG/10280/A"
click at [220, 363] on input "Practitioner" at bounding box center [483, 358] width 568 height 24
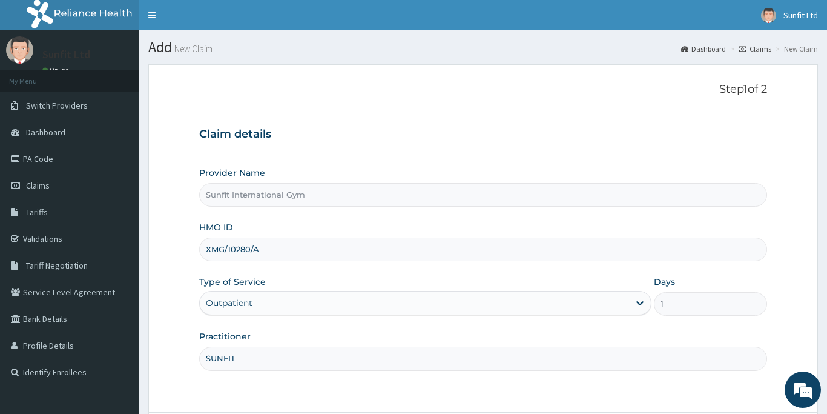
type input "SUNFIT"
click at [704, 394] on form "Step 1 of 2 Claim details Provider Name Sunfit International Gym HMO ID XMG/102…" at bounding box center [483, 272] width 670 height 416
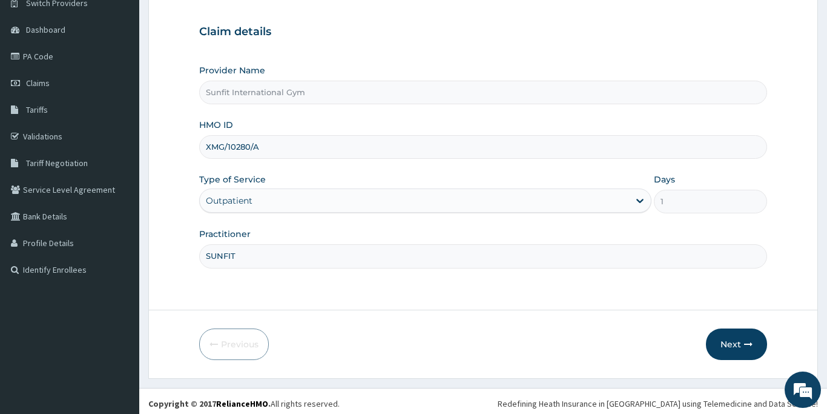
scroll to position [107, 0]
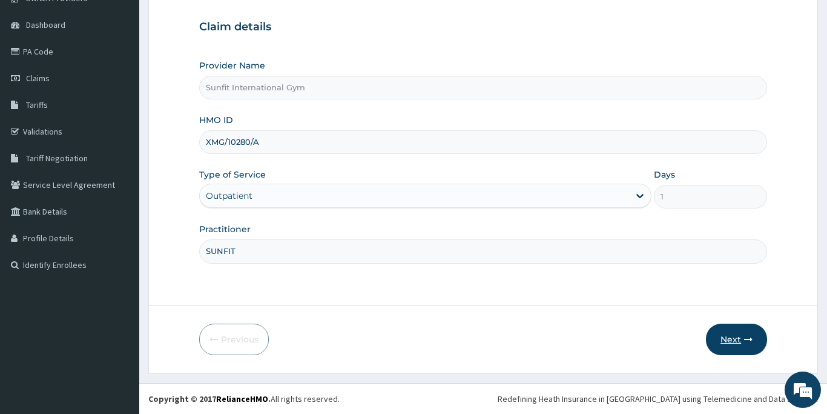
click at [732, 328] on button "Next" at bounding box center [736, 338] width 61 height 31
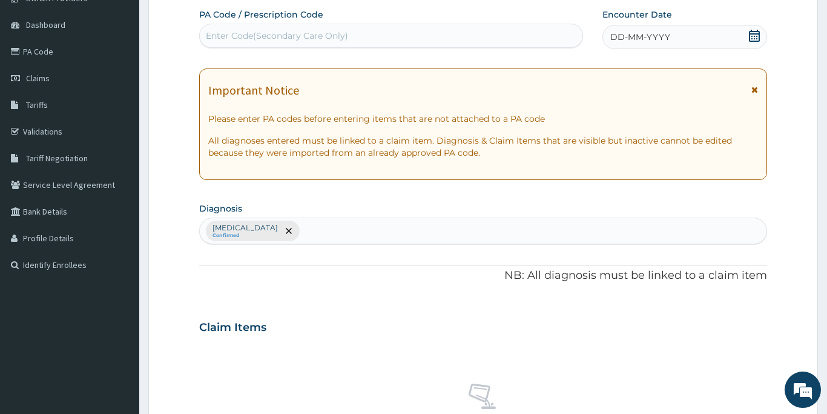
click at [405, 33] on div "Enter Code(Secondary Care Only)" at bounding box center [391, 35] width 383 height 19
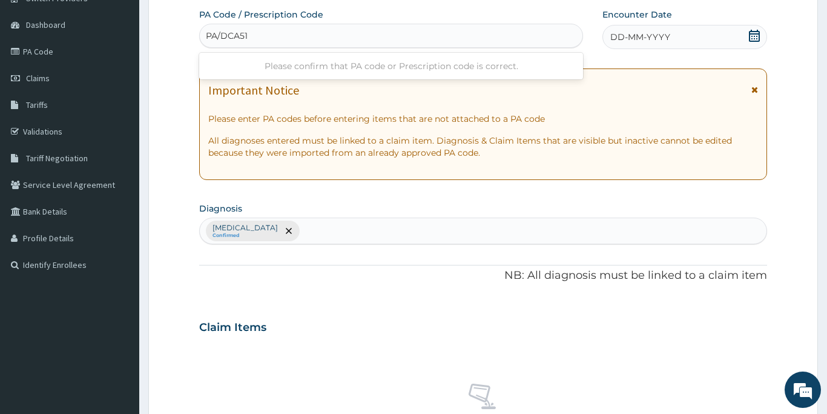
type input "PA/DCA512"
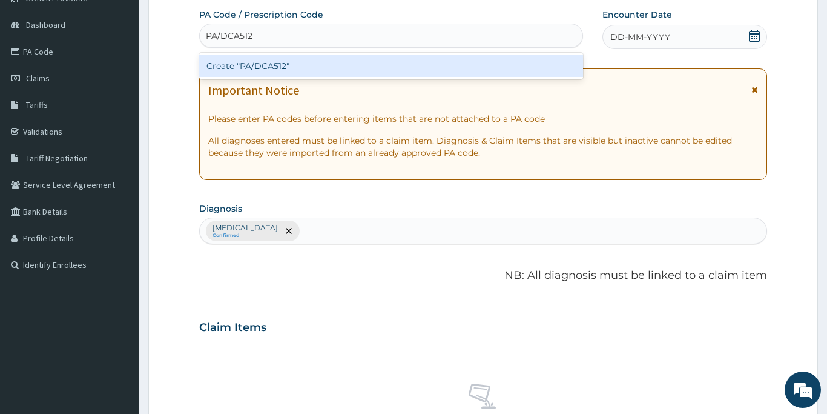
click at [375, 62] on div "Create "PA/DCA512"" at bounding box center [391, 66] width 384 height 22
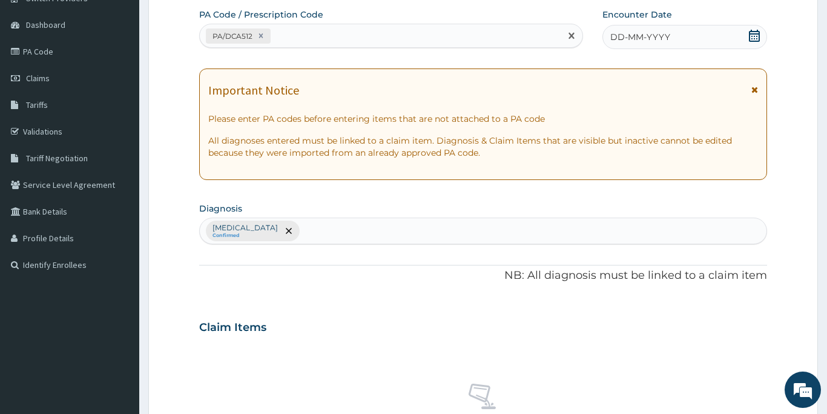
click at [630, 39] on span "DD-MM-YYYY" at bounding box center [640, 37] width 60 height 12
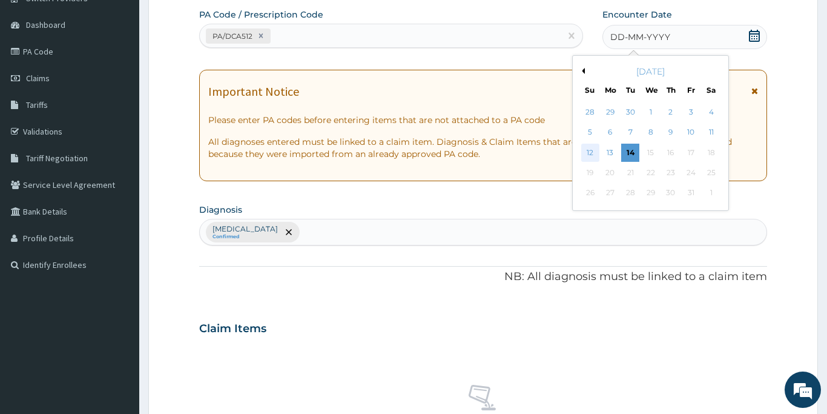
click at [593, 151] on div "12" at bounding box center [590, 153] width 18 height 18
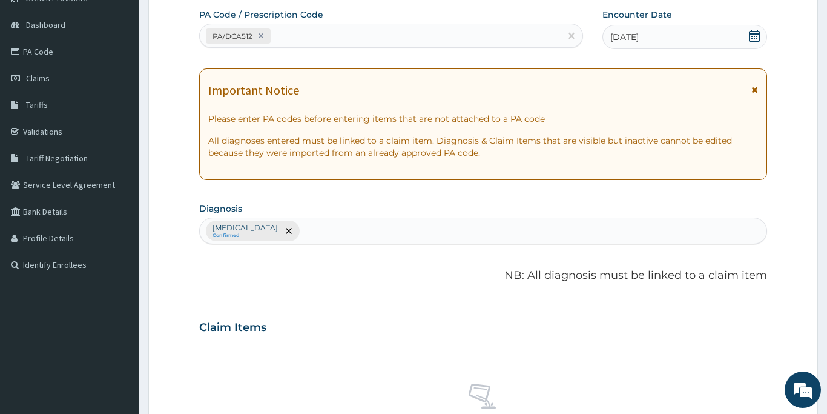
click at [557, 300] on div "PA Code / Prescription Code PA/DCA512 Encounter Date 12-10-2025 Important Notic…" at bounding box center [483, 323] width 568 height 630
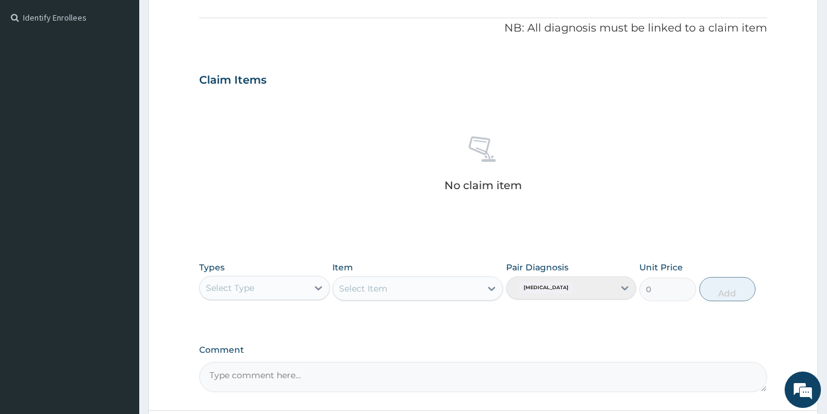
scroll to position [374, 0]
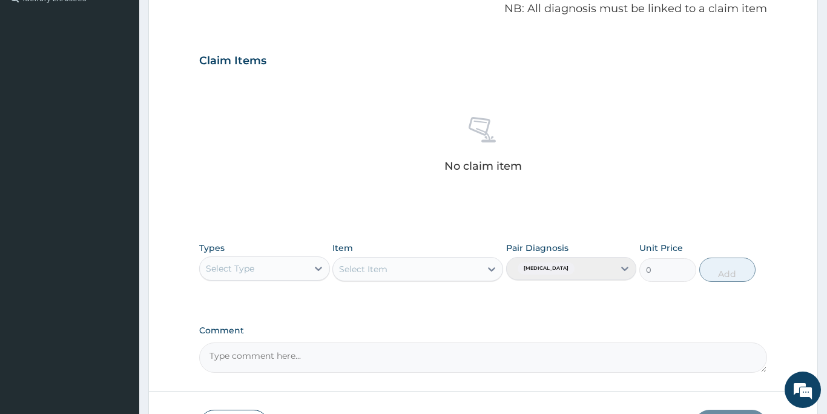
click at [253, 269] on div "Select Type" at bounding box center [230, 268] width 48 height 12
type input "GYM"
click at [242, 302] on div "Gym" at bounding box center [264, 299] width 131 height 22
click at [380, 268] on div "Select Item" at bounding box center [363, 269] width 48 height 12
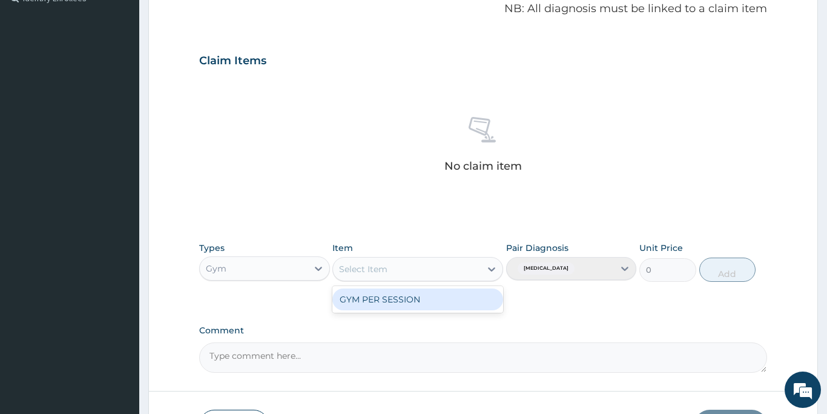
click at [377, 297] on div "GYM PER SESSION" at bounding box center [417, 299] width 171 height 22
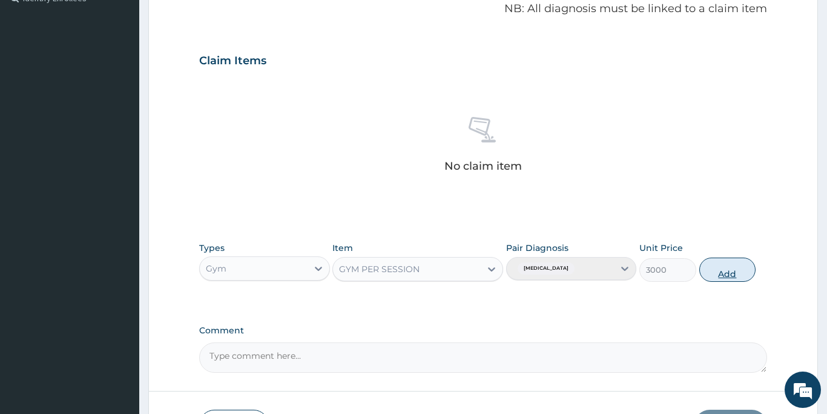
click at [715, 266] on button "Add" at bounding box center [727, 269] width 57 height 24
type input "0"
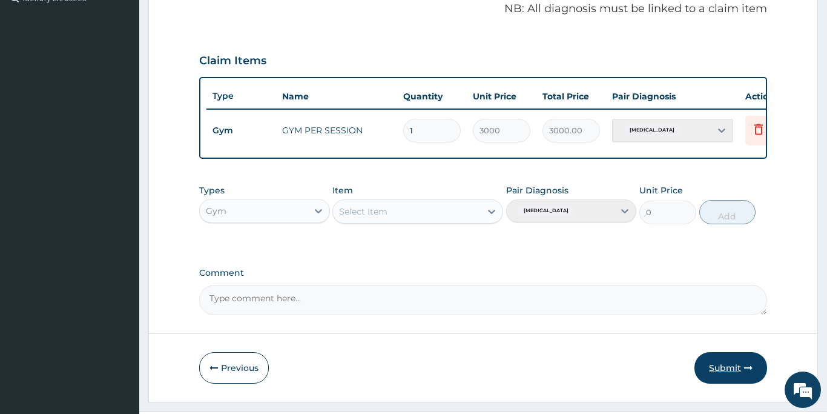
click at [724, 364] on button "Submit" at bounding box center [731, 367] width 73 height 31
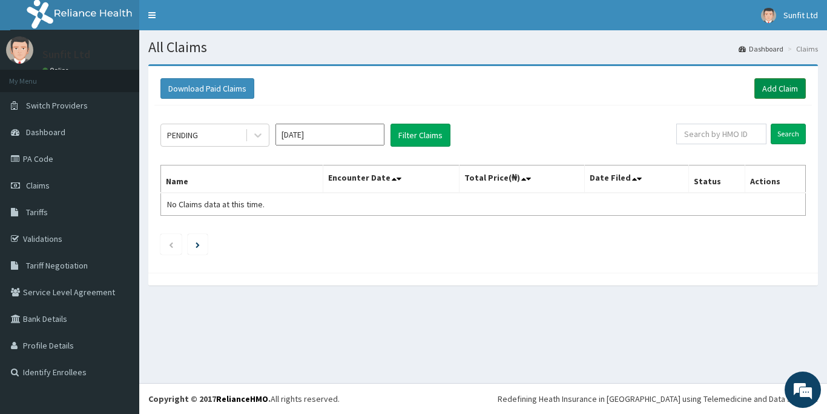
click at [778, 87] on link "Add Claim" at bounding box center [780, 88] width 51 height 21
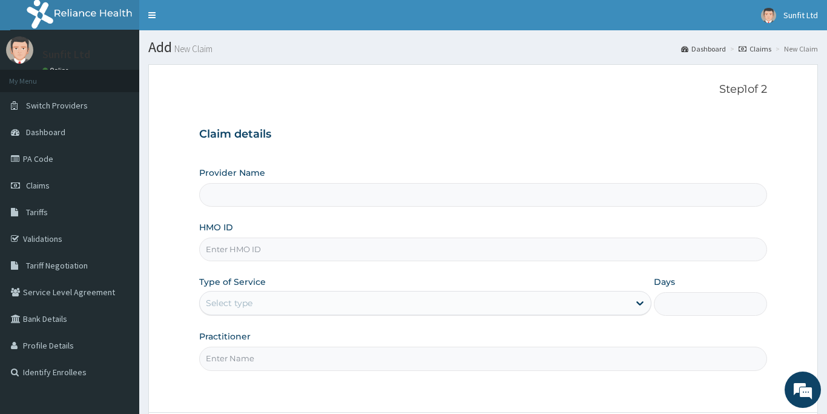
click at [235, 248] on input "HMO ID" at bounding box center [483, 249] width 568 height 24
type input "LL"
type input "Sunfit International Gym"
type input "1"
type input "LLD/10069/A"
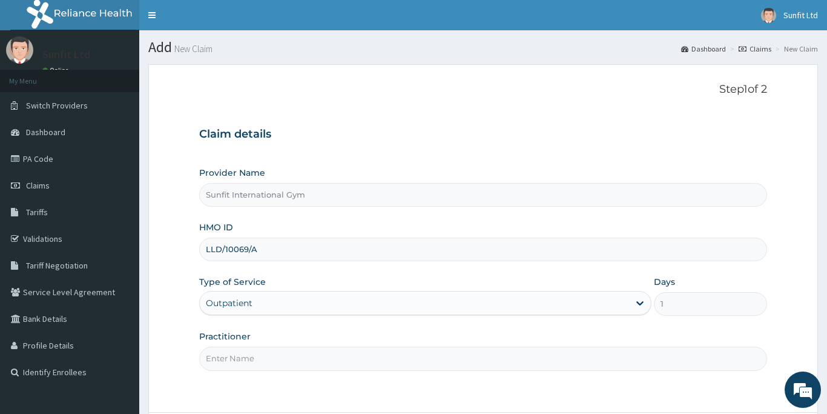
click at [216, 360] on input "Practitioner" at bounding box center [483, 358] width 568 height 24
type input "SUNFIT"
click at [285, 395] on form "Step 1 of 2 Claim details Provider Name Sunfit International Gym HMO ID LLD/100…" at bounding box center [483, 272] width 670 height 416
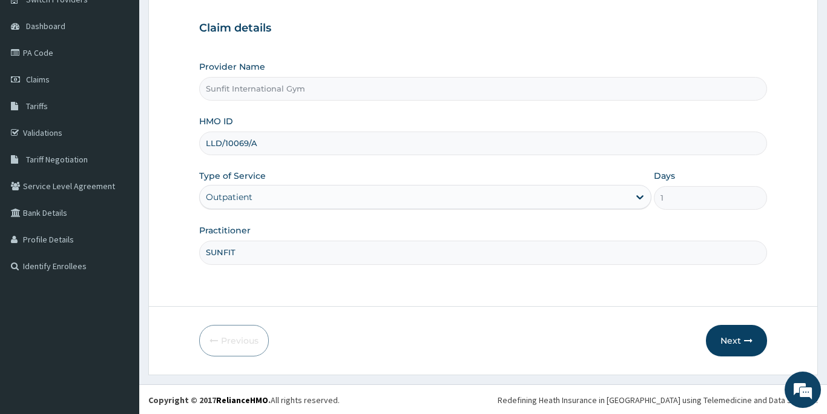
scroll to position [107, 0]
click at [736, 344] on button "Next" at bounding box center [736, 338] width 61 height 31
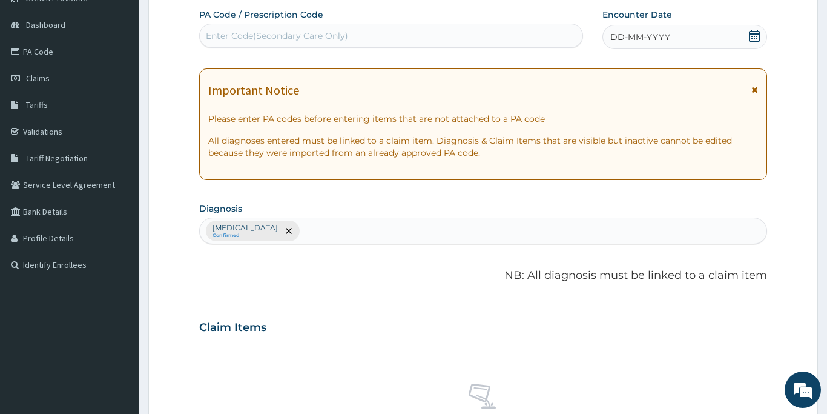
click at [380, 35] on div "Enter Code(Secondary Care Only)" at bounding box center [391, 35] width 383 height 19
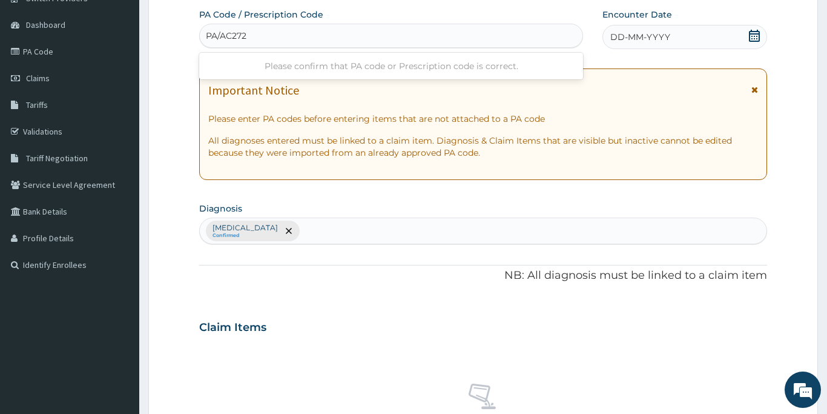
type input "PA/AC2724"
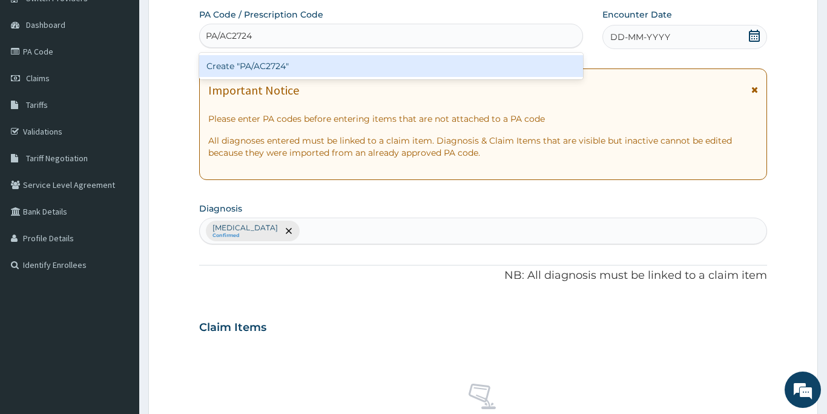
click at [352, 62] on div "Create "PA/AC2724"" at bounding box center [391, 66] width 384 height 22
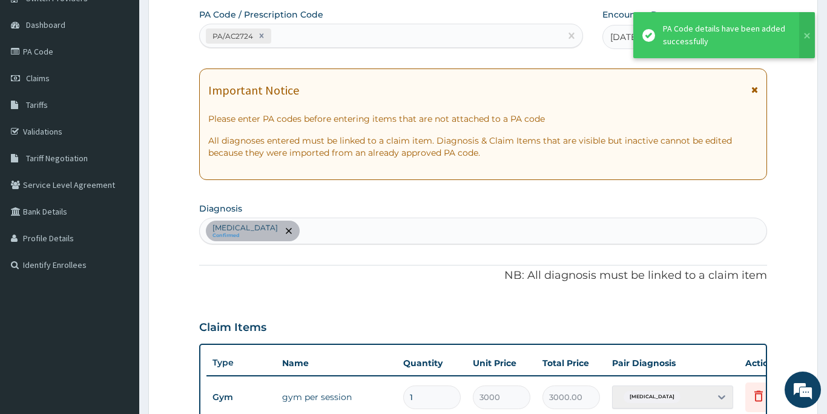
type input "0"
type input "0.00"
type input "1"
type input "3000.00"
type input "0"
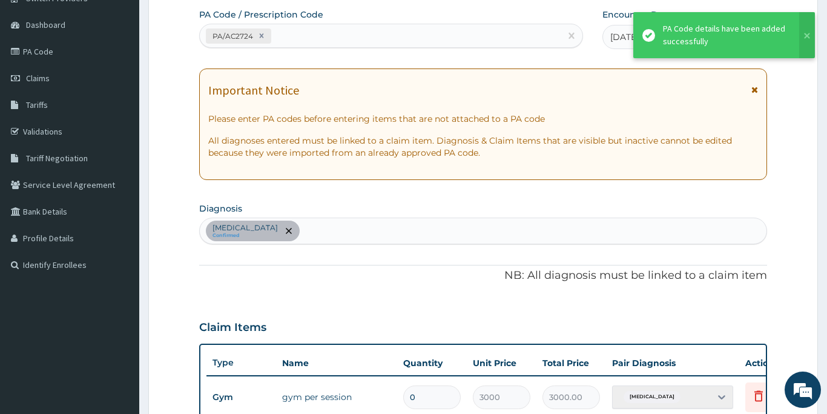
type input "0.00"
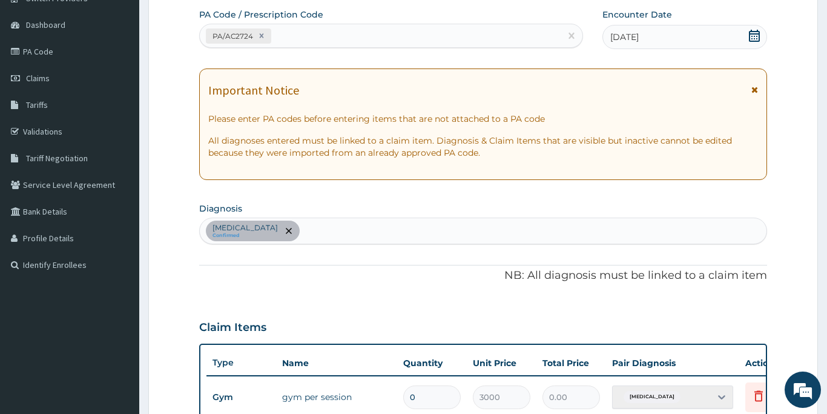
click at [799, 334] on form "Step 2 of 2 PA Code / Prescription Code PA/AC2724 Encounter Date [DATE] Importa…" at bounding box center [483, 312] width 670 height 711
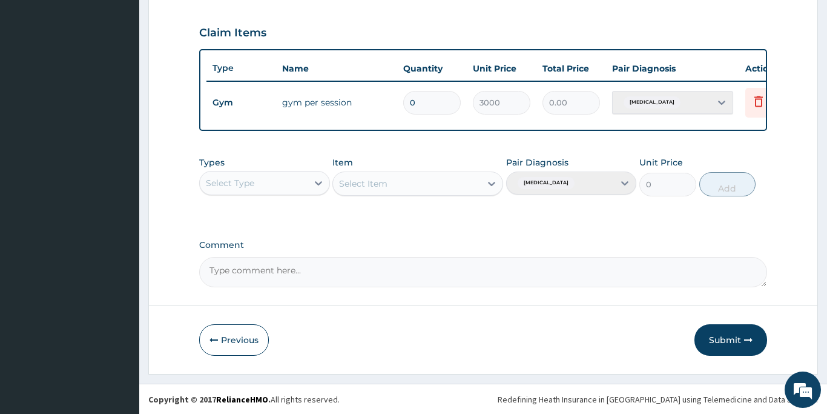
scroll to position [402, 0]
click at [722, 337] on button "Submit" at bounding box center [731, 338] width 73 height 31
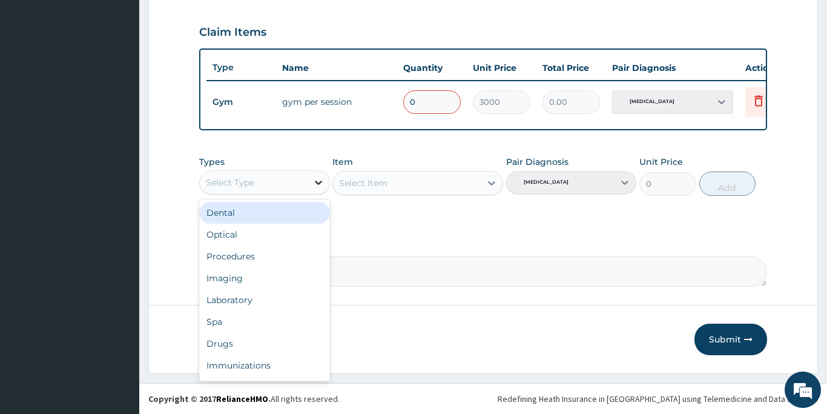
click at [310, 182] on div at bounding box center [319, 182] width 22 height 22
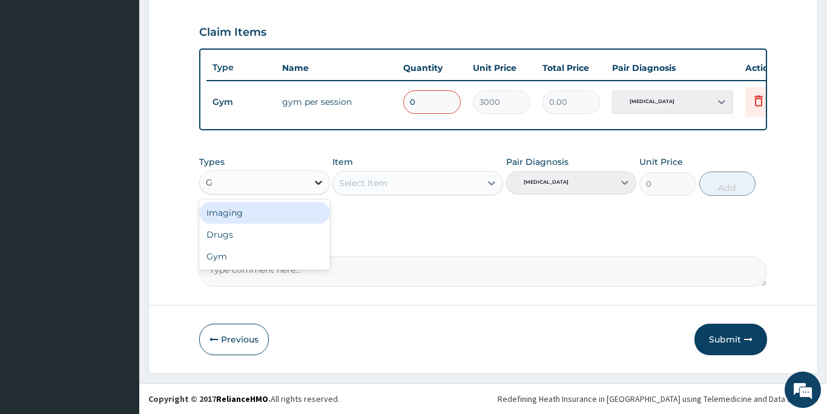
type input "GY"
click at [283, 216] on div "Gym" at bounding box center [264, 213] width 131 height 22
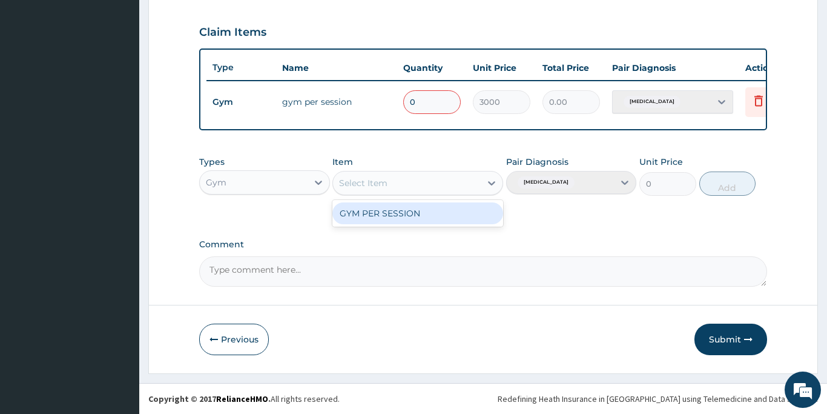
click at [388, 182] on div "Select Item" at bounding box center [407, 182] width 148 height 19
click at [386, 210] on div "GYM PER SESSION" at bounding box center [417, 213] width 171 height 22
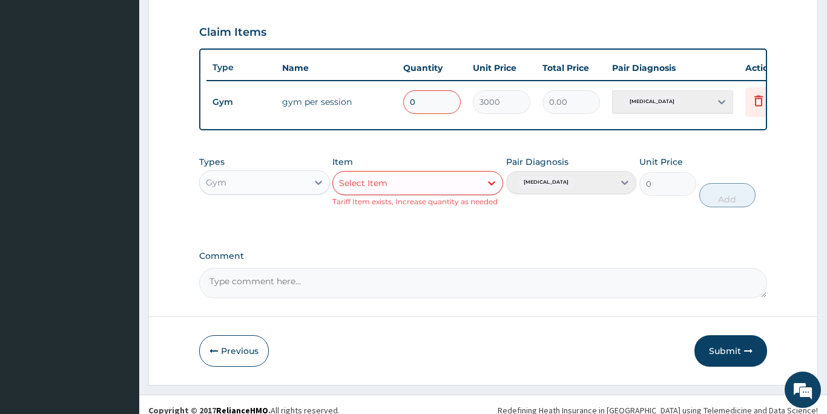
click at [425, 104] on input "0" at bounding box center [432, 102] width 58 height 24
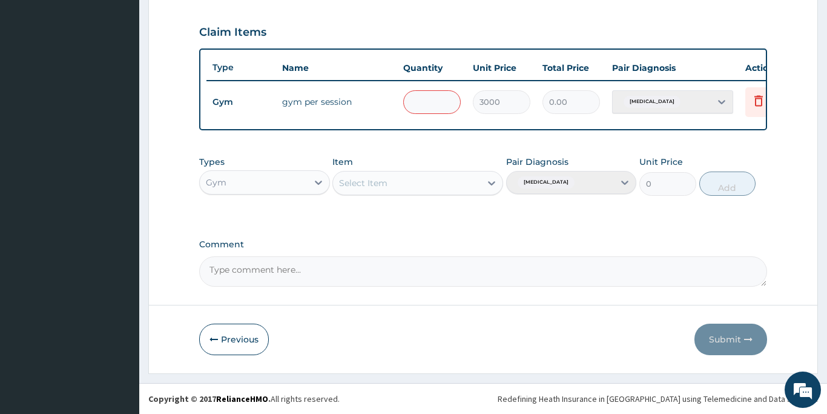
type input "1"
type input "3000.00"
type input "1"
click at [521, 136] on div "PA Code / Prescription Code PA/AC2724 Encounter Date [DATE] Important Notice Pl…" at bounding box center [483, 0] width 568 height 573
click at [587, 137] on div "PA Code / Prescription Code PA/AC2724 Encounter Date [DATE] Important Notice Pl…" at bounding box center [483, 0] width 568 height 573
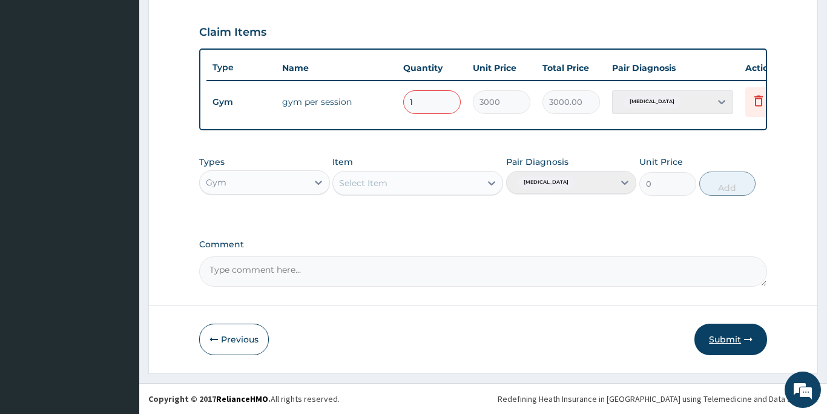
click at [727, 345] on button "Submit" at bounding box center [731, 338] width 73 height 31
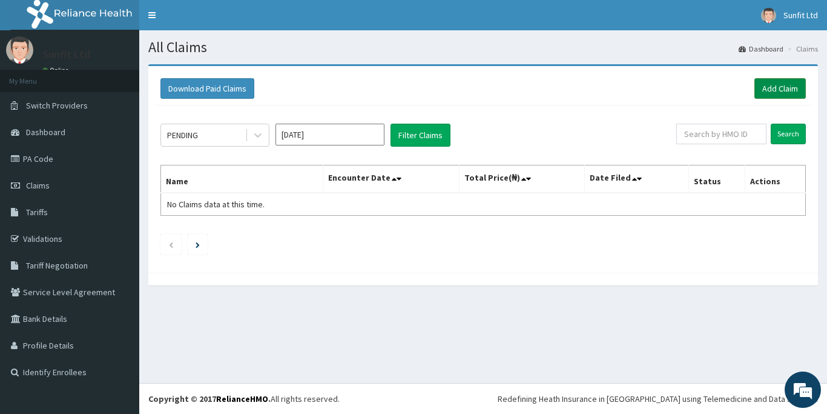
click at [781, 85] on link "Add Claim" at bounding box center [780, 88] width 51 height 21
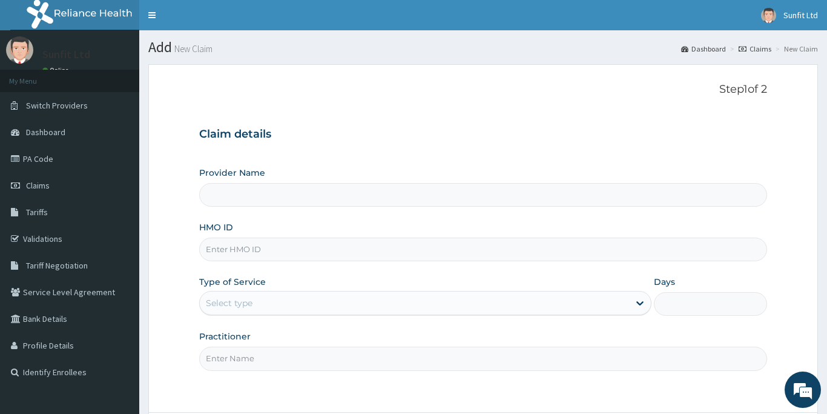
click at [320, 254] on input "HMO ID" at bounding box center [483, 249] width 568 height 24
type input "DDD"
type input "Sunfit International Gym"
type input "1"
type input "DDD/10102/A"
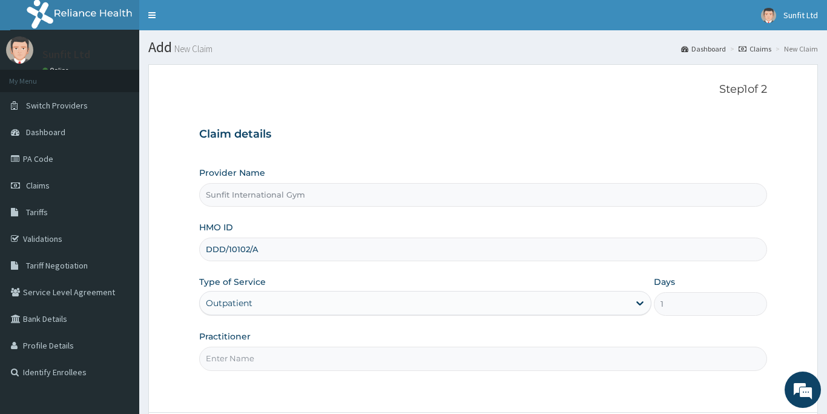
click at [300, 364] on input "Practitioner" at bounding box center [483, 358] width 568 height 24
type input "SUNFIT"
click at [359, 403] on form "Step 1 of 2 Claim details Provider Name Sunfit International Gym HMO ID DDD/101…" at bounding box center [483, 272] width 670 height 416
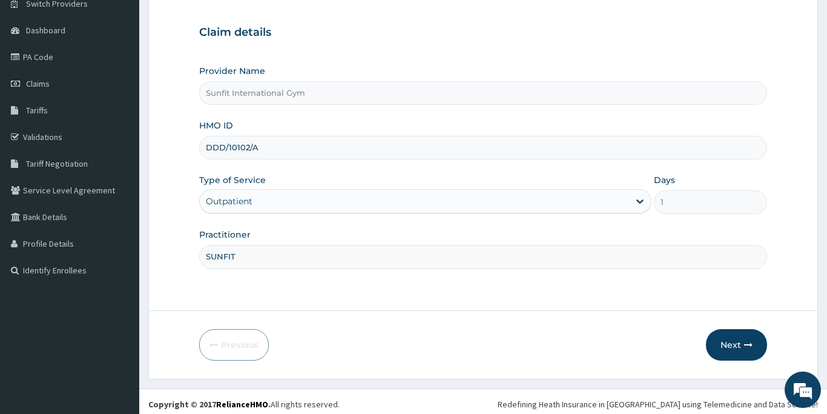
scroll to position [107, 0]
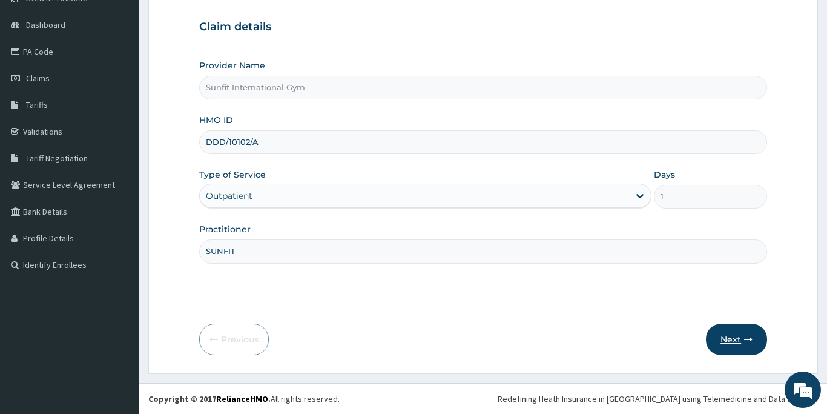
click at [737, 339] on button "Next" at bounding box center [736, 338] width 61 height 31
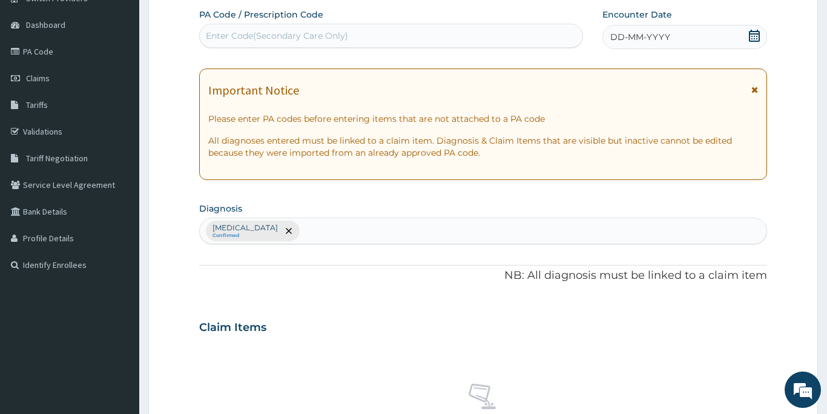
click at [325, 33] on div "Enter Code(Secondary Care Only)" at bounding box center [277, 36] width 142 height 12
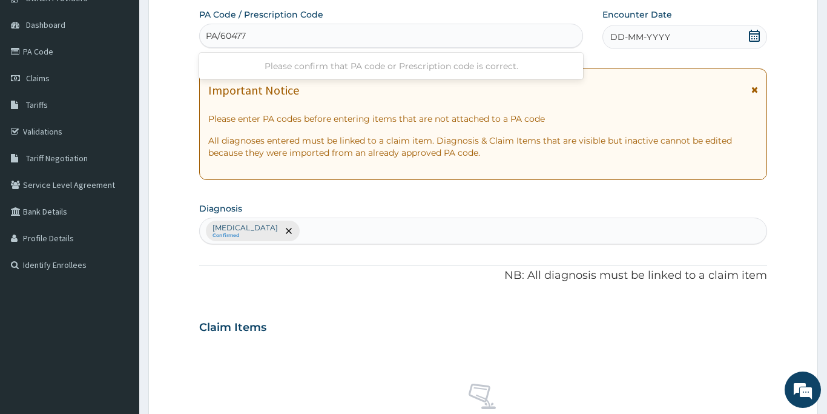
type input "PA/604777"
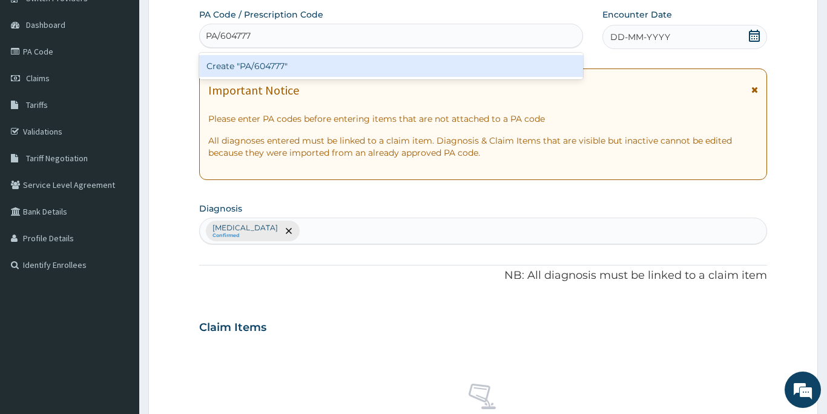
click at [277, 61] on div "Create "PA/604777"" at bounding box center [391, 66] width 384 height 22
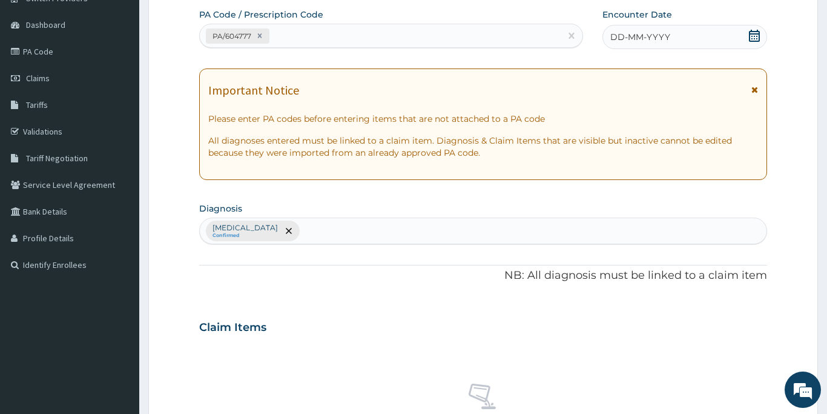
click at [639, 34] on span "DD-MM-YYYY" at bounding box center [640, 37] width 60 height 12
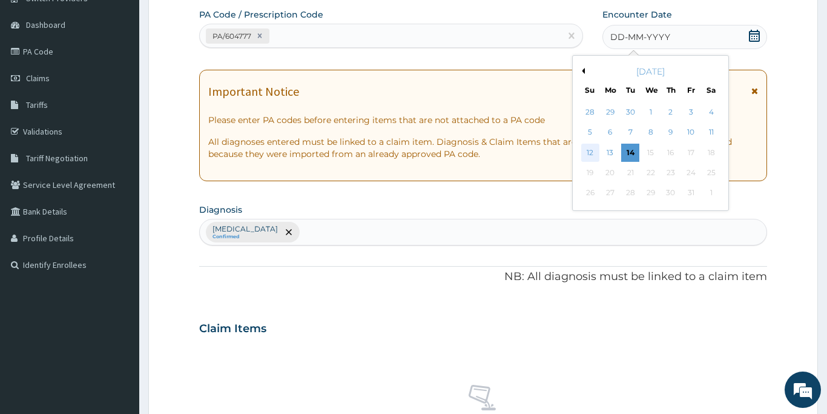
click at [595, 149] on div "12" at bounding box center [590, 153] width 18 height 18
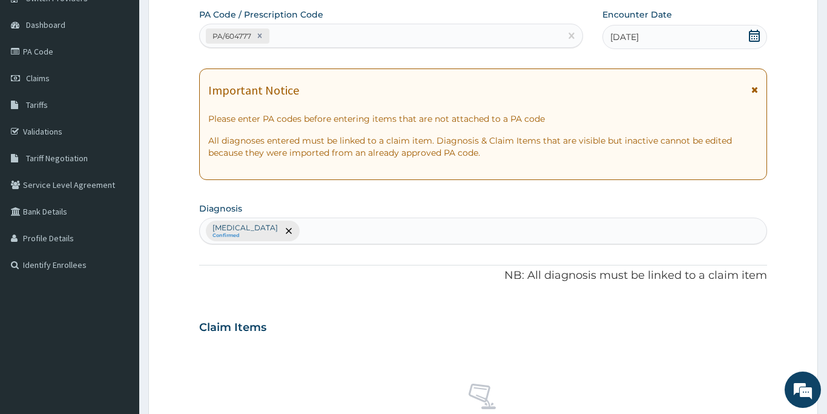
click at [308, 335] on div "Claim Items" at bounding box center [483, 324] width 568 height 31
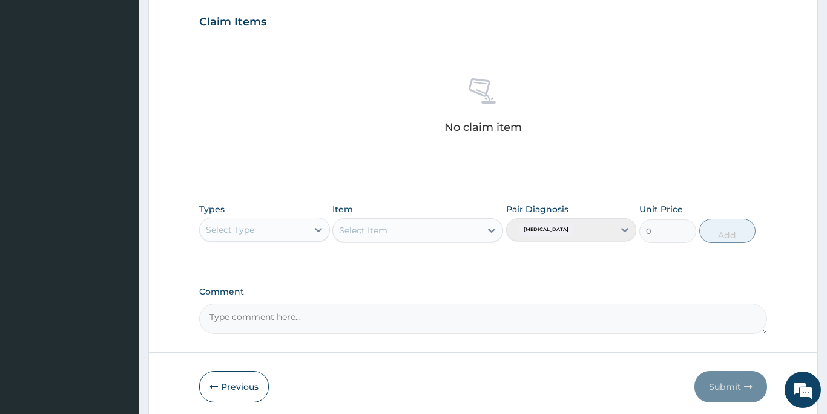
scroll to position [422, 0]
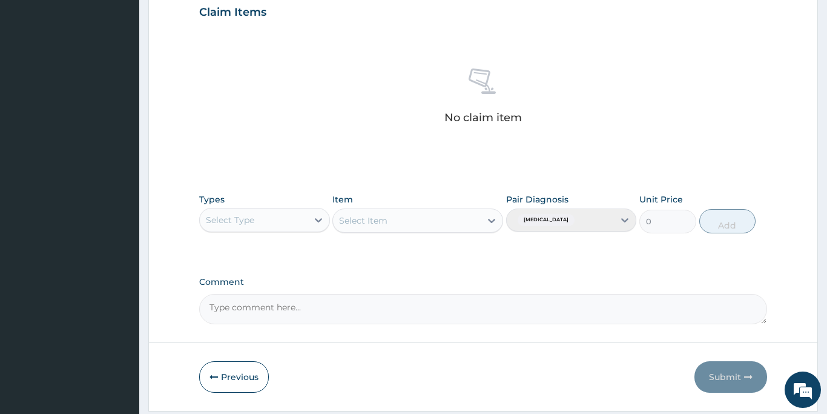
click at [279, 216] on div "Select Type" at bounding box center [254, 219] width 108 height 19
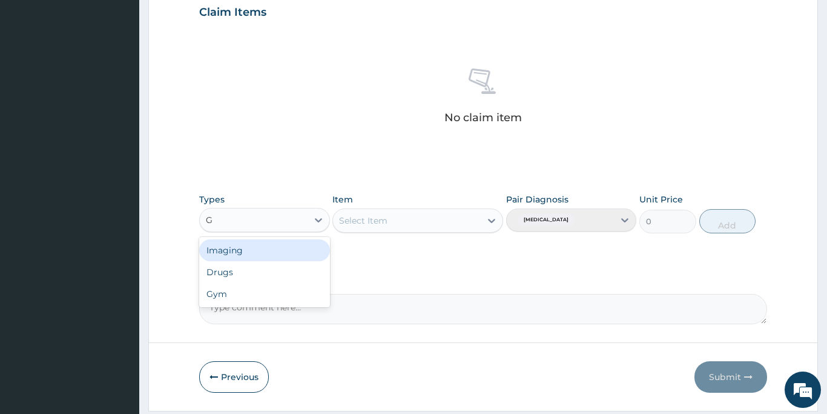
type input "GY"
click at [251, 253] on div "Gym" at bounding box center [264, 250] width 131 height 22
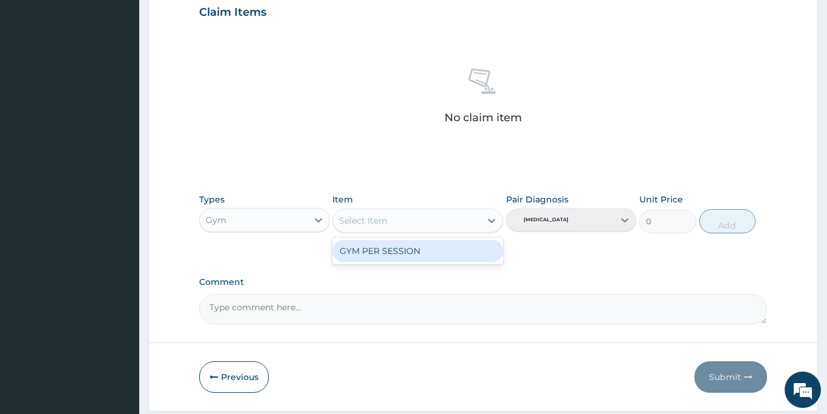
click at [447, 222] on div "Select Item" at bounding box center [407, 220] width 148 height 19
click at [435, 250] on div "GYM PER SESSION" at bounding box center [417, 251] width 171 height 22
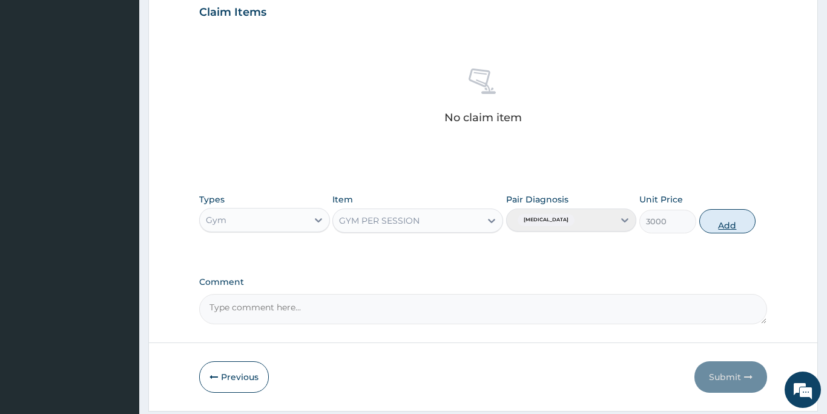
click at [718, 222] on button "Add" at bounding box center [727, 221] width 57 height 24
type input "0"
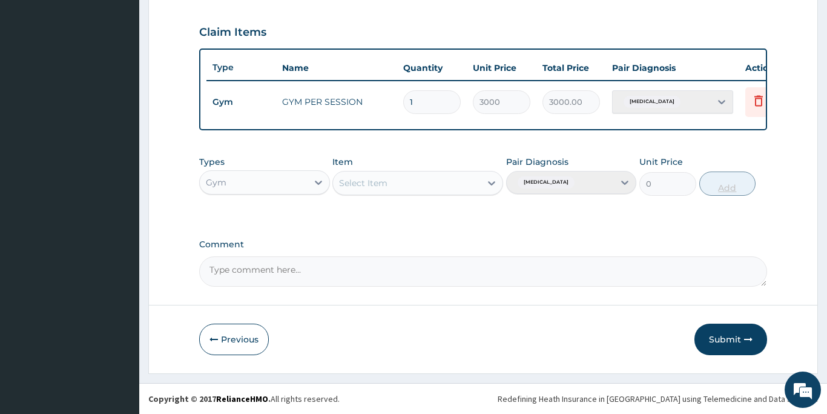
scroll to position [402, 0]
click at [721, 336] on button "Submit" at bounding box center [731, 338] width 73 height 31
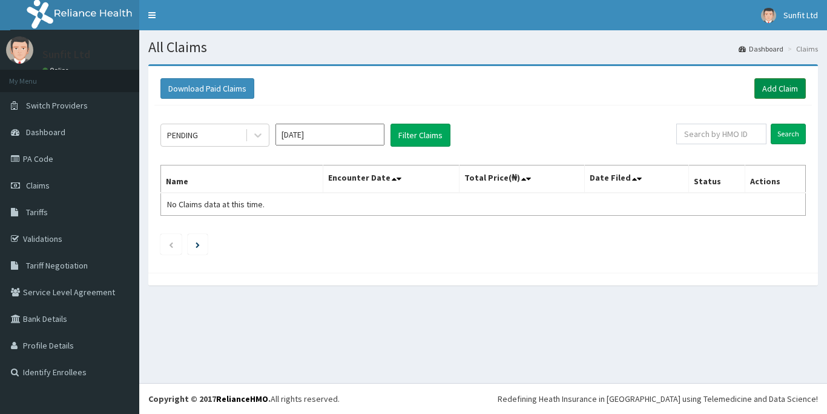
click at [790, 84] on link "Add Claim" at bounding box center [780, 88] width 51 height 21
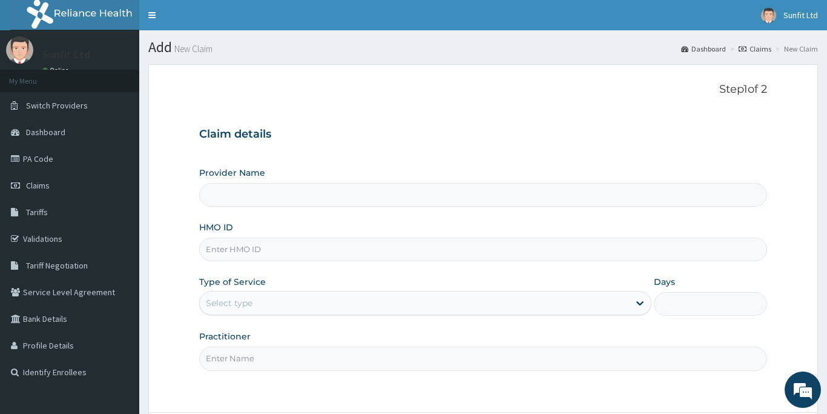
click at [317, 254] on input "HMO ID" at bounding box center [483, 249] width 568 height 24
type input "VM"
type input "Sunfit International Gym"
type input "1"
type input "VMM/10023/A"
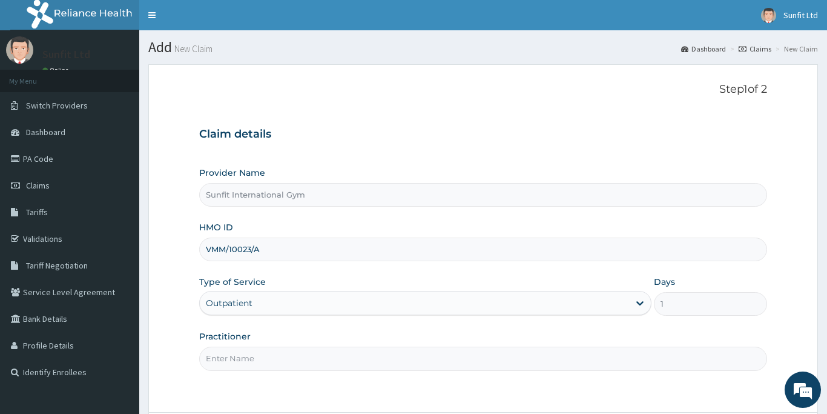
click at [280, 359] on input "Practitioner" at bounding box center [483, 358] width 568 height 24
type input "SUNFIT"
click at [445, 394] on form "Step 1 of 2 Claim details Provider Name Sunfit International Gym HMO ID VMM/100…" at bounding box center [483, 272] width 670 height 416
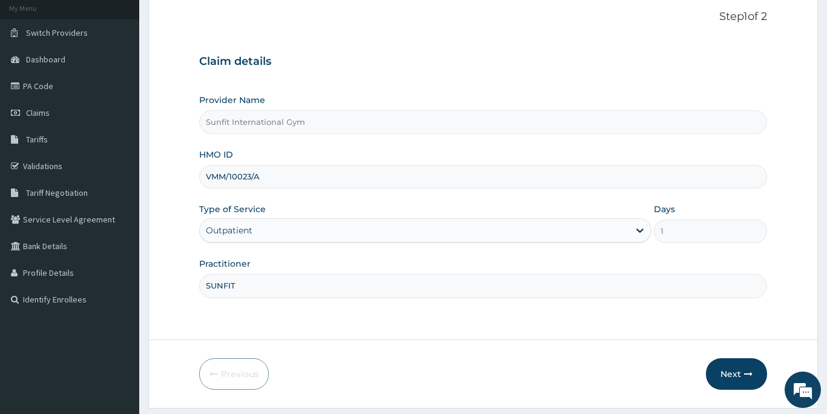
scroll to position [107, 0]
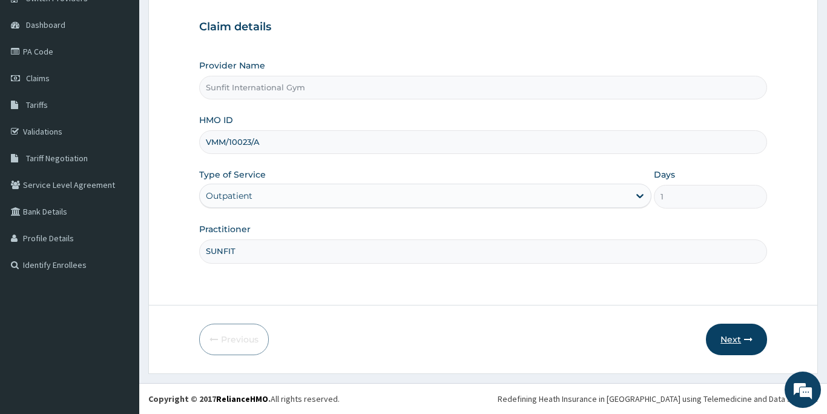
click at [729, 343] on button "Next" at bounding box center [736, 338] width 61 height 31
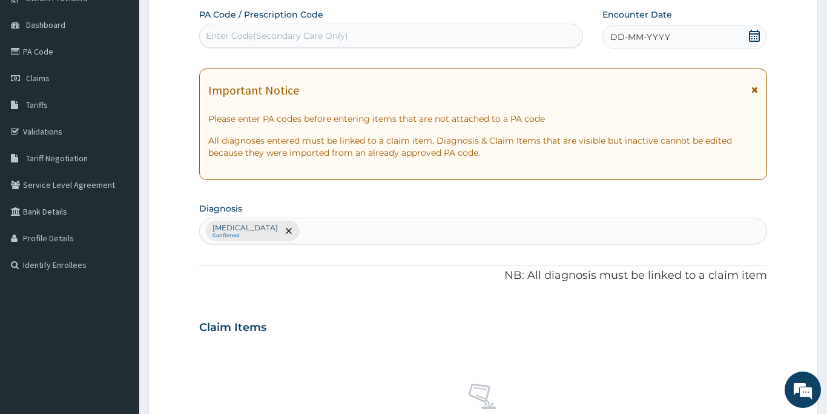
click at [303, 31] on div "Enter Code(Secondary Care Only)" at bounding box center [277, 36] width 142 height 12
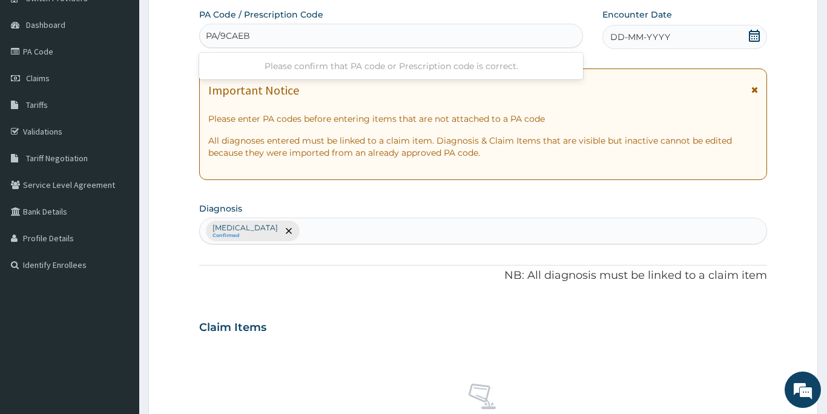
type input "PA/9CAEB8"
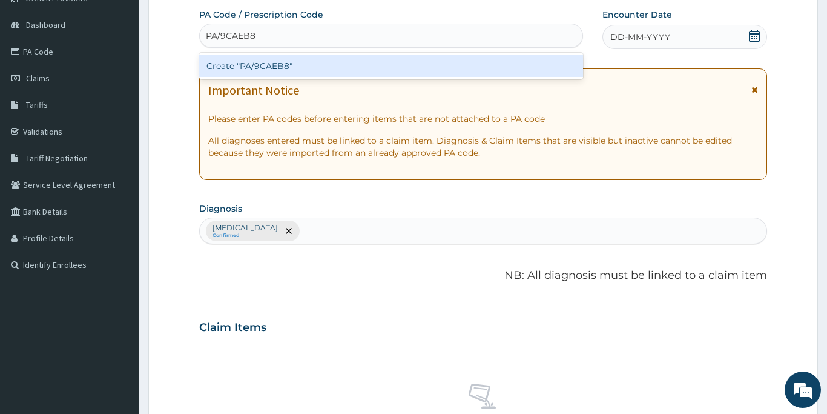
click at [276, 68] on div "Create "PA/9CAEB8"" at bounding box center [391, 66] width 384 height 22
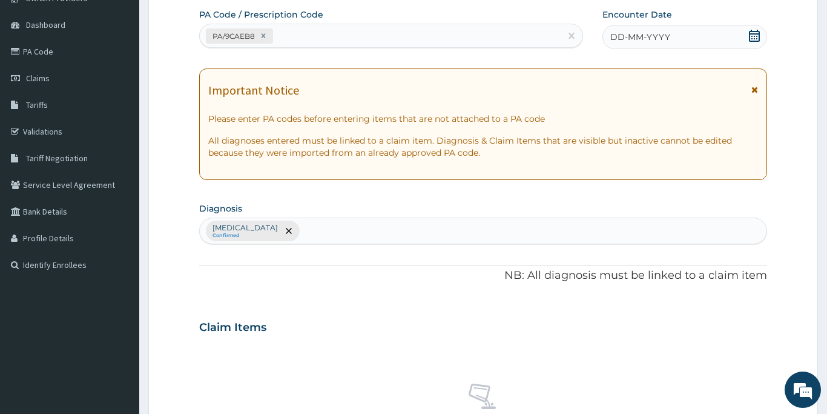
click at [625, 36] on span "DD-MM-YYYY" at bounding box center [640, 37] width 60 height 12
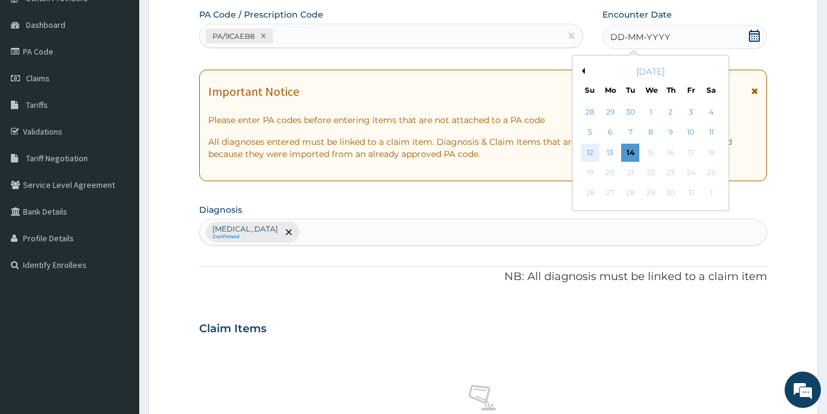
click at [589, 153] on div "12" at bounding box center [590, 153] width 18 height 18
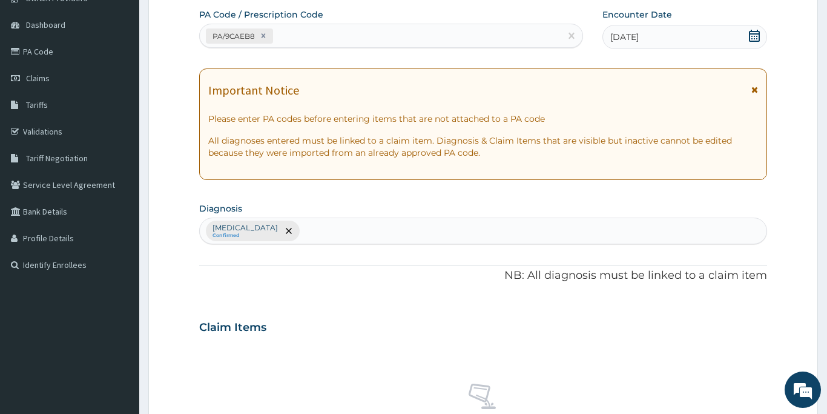
click at [370, 323] on div "Claim Items" at bounding box center [483, 324] width 568 height 31
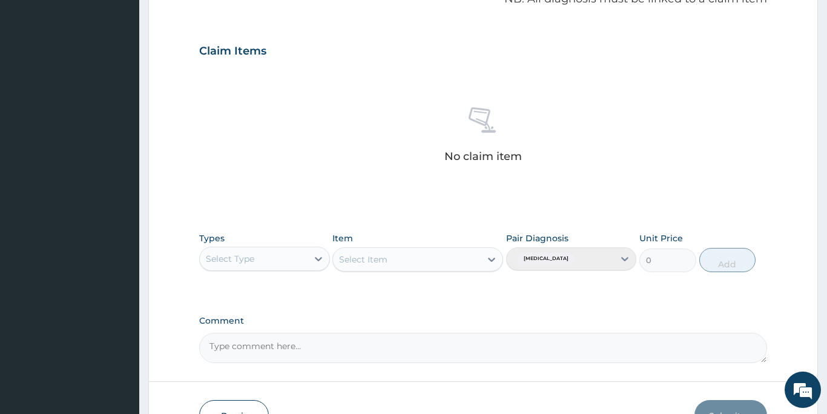
scroll to position [398, 0]
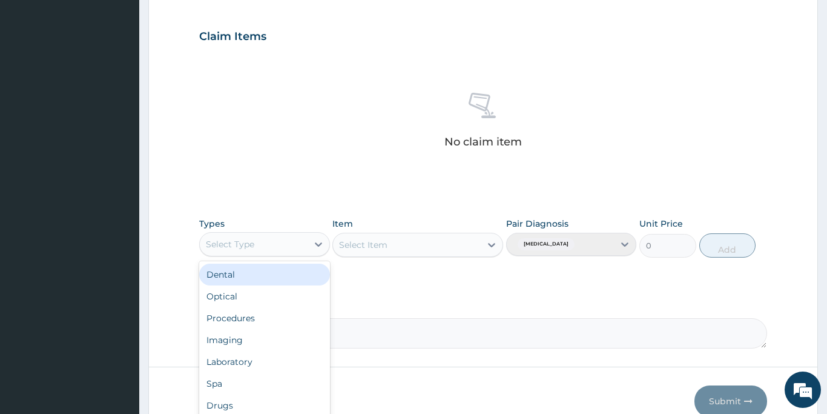
click at [257, 242] on div "Select Type" at bounding box center [254, 243] width 108 height 19
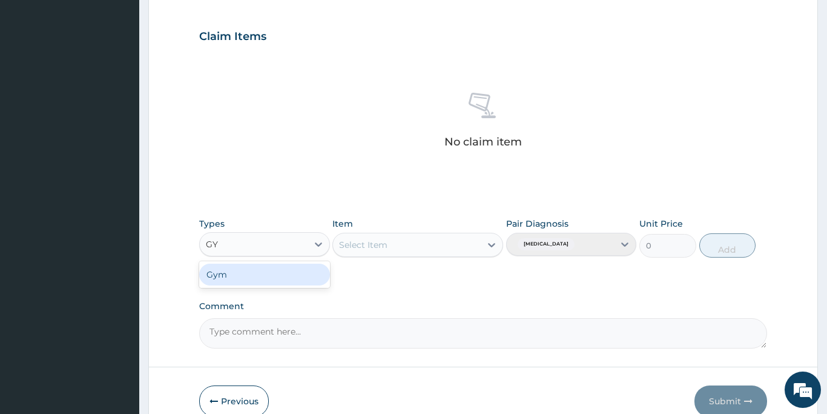
type input "GYM"
click at [234, 273] on div "Gym" at bounding box center [264, 274] width 131 height 22
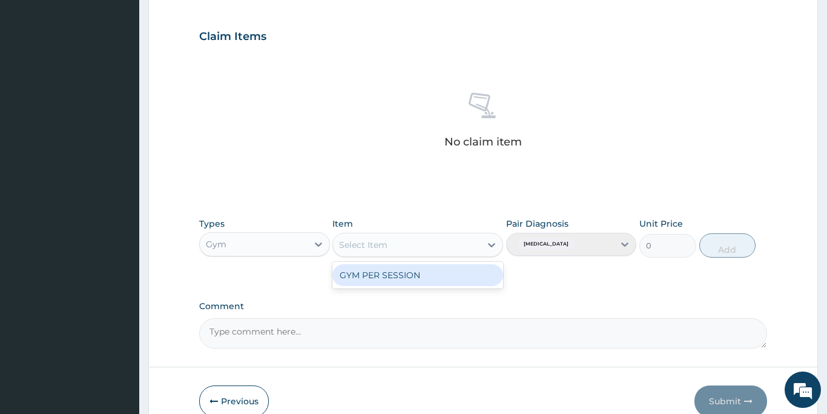
click at [356, 248] on div "Select Item" at bounding box center [363, 245] width 48 height 12
click at [364, 279] on div "GYM PER SESSION" at bounding box center [417, 275] width 171 height 22
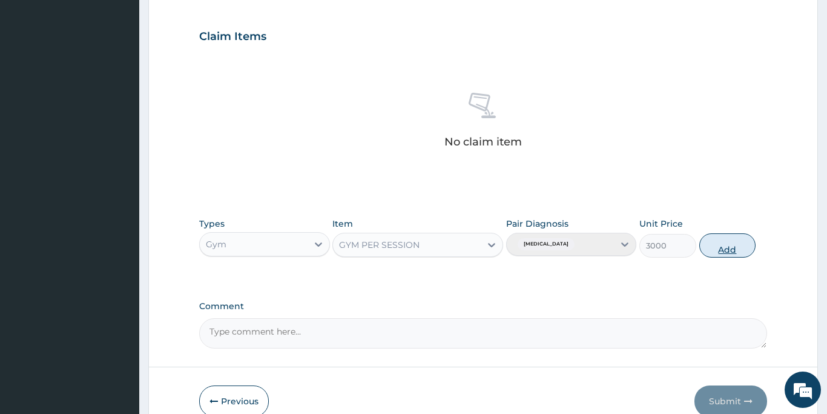
click at [731, 246] on button "Add" at bounding box center [727, 245] width 57 height 24
type input "0"
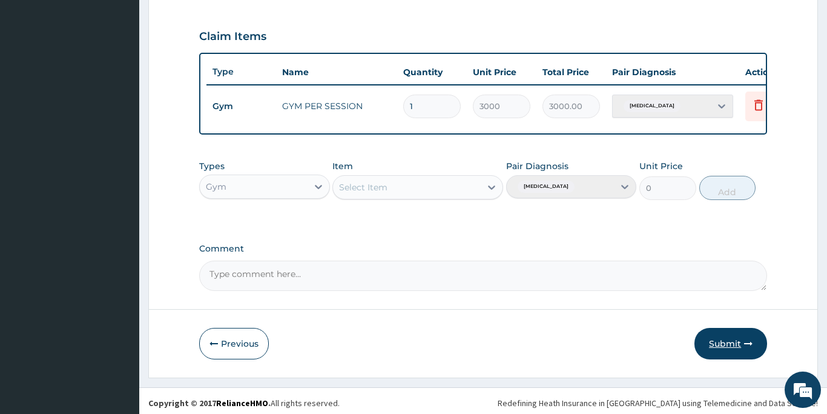
click at [720, 343] on button "Submit" at bounding box center [731, 343] width 73 height 31
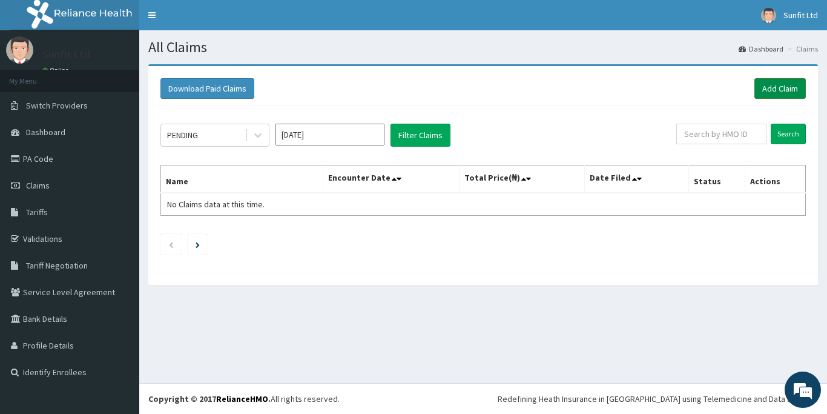
click at [775, 88] on link "Add Claim" at bounding box center [780, 88] width 51 height 21
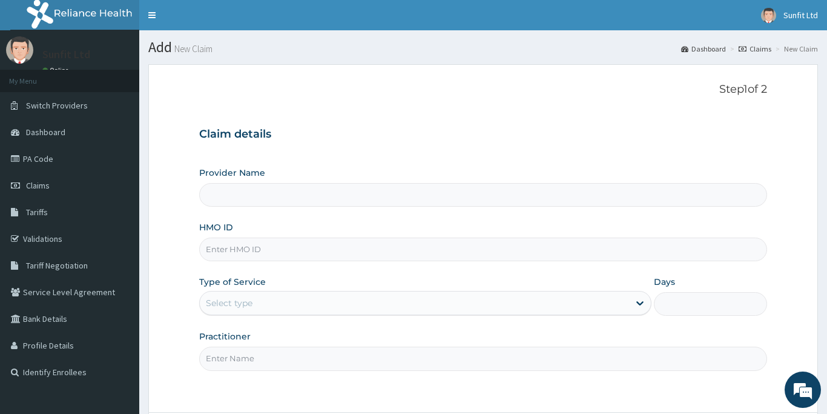
click at [306, 249] on input "HMO ID" at bounding box center [483, 249] width 568 height 24
type input "Sunfit International Gym"
type input "1"
type input "KGP/10298/E"
click at [270, 352] on input "Practitioner" at bounding box center [483, 358] width 568 height 24
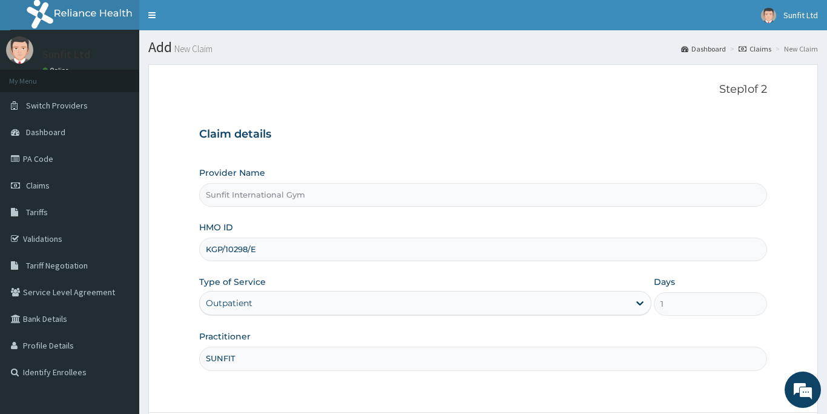
type input "SUNFIT"
click at [707, 392] on div "Step 1 of 2 Claim details Provider Name Sunfit International Gym HMO ID KGP/102…" at bounding box center [483, 238] width 568 height 310
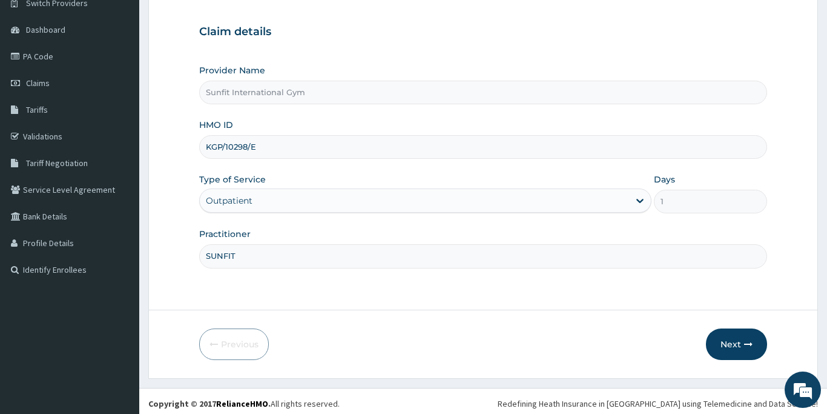
scroll to position [107, 0]
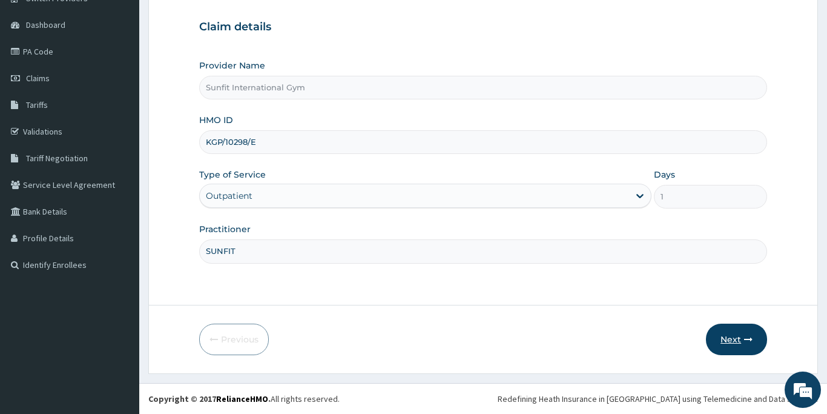
click at [733, 340] on button "Next" at bounding box center [736, 338] width 61 height 31
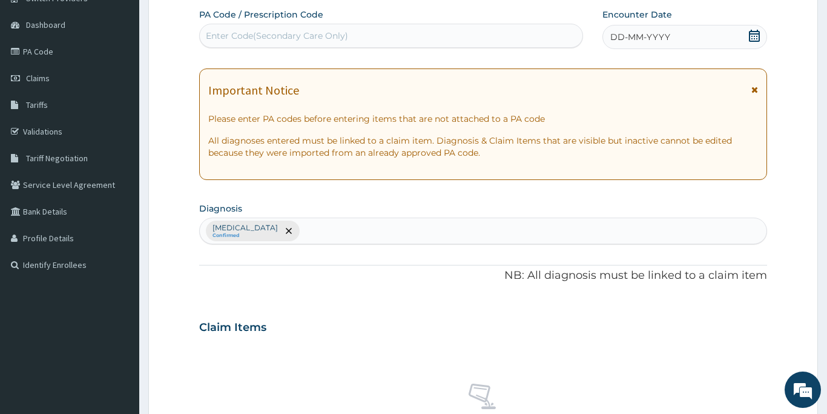
click at [360, 31] on div "Enter Code(Secondary Care Only)" at bounding box center [391, 35] width 383 height 19
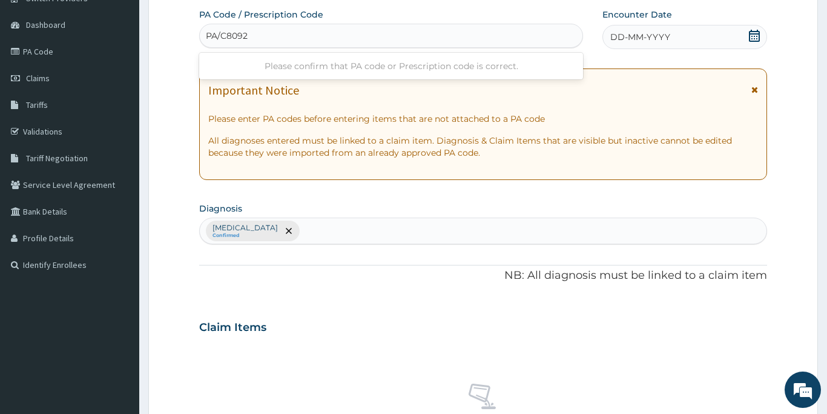
type input "PA/C80921"
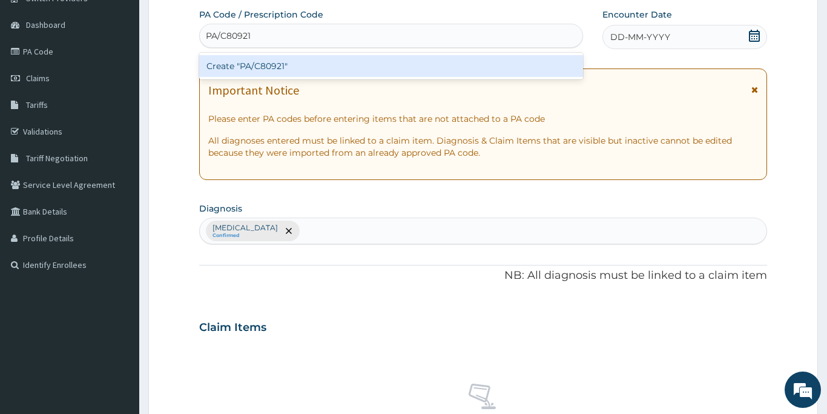
click at [329, 61] on div "Create "PA/C80921"" at bounding box center [391, 66] width 384 height 22
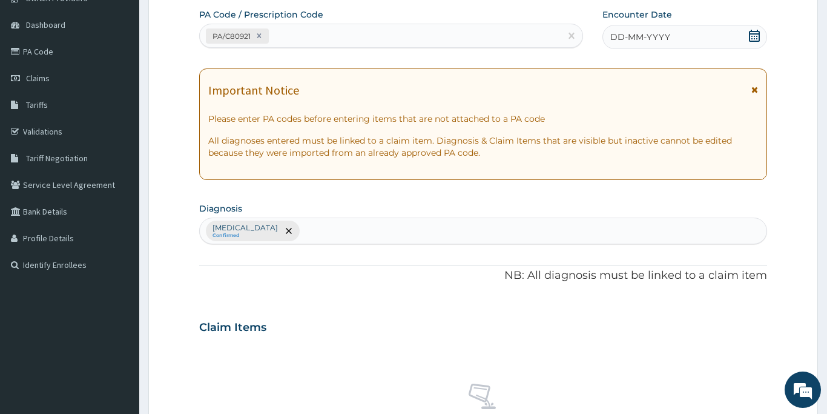
click at [624, 38] on span "DD-MM-YYYY" at bounding box center [640, 37] width 60 height 12
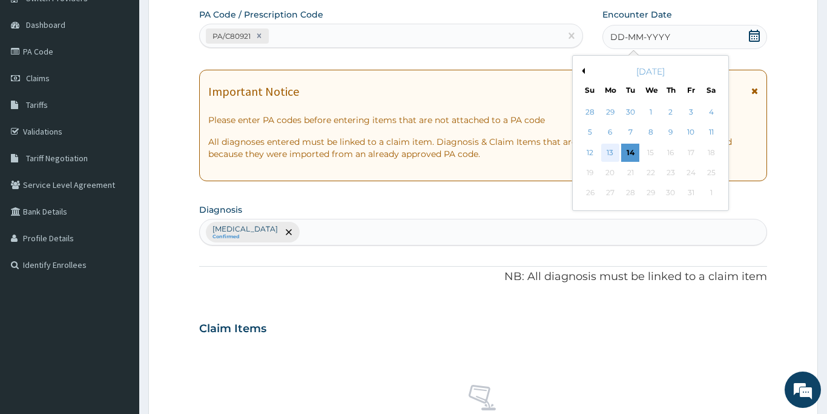
click at [610, 147] on div "13" at bounding box center [610, 153] width 18 height 18
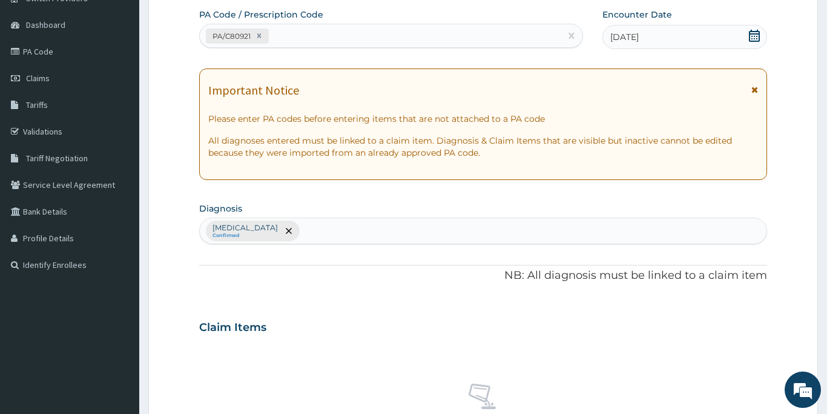
click at [363, 300] on div "PA Code / Prescription Code PA/C80921 Encounter Date 13-10-2025 Important Notic…" at bounding box center [483, 323] width 568 height 630
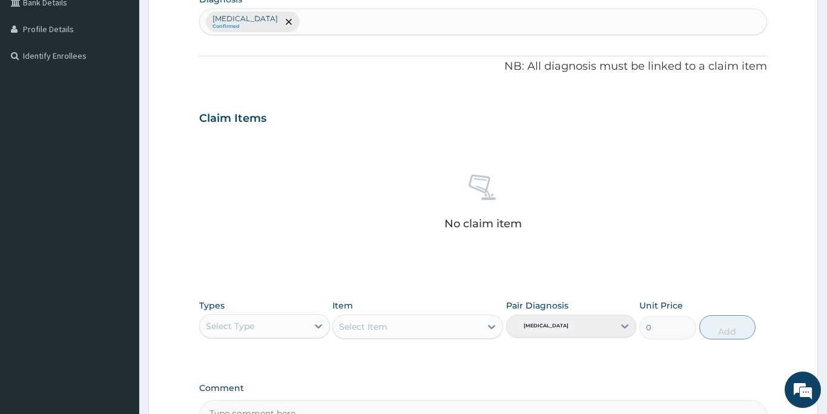
scroll to position [374, 0]
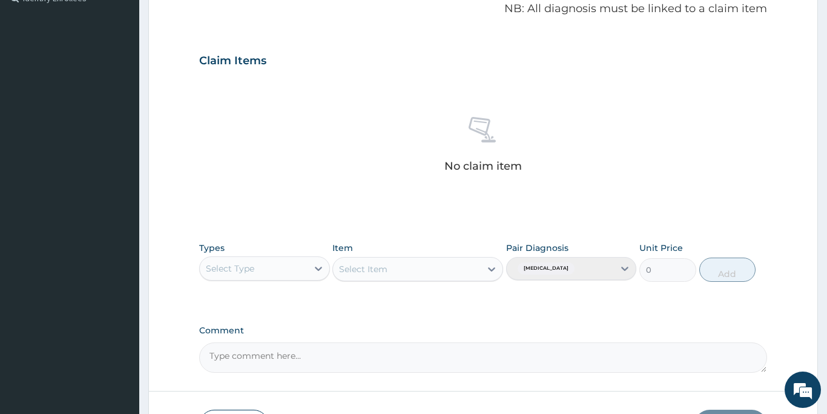
click at [242, 269] on div "Select Type" at bounding box center [230, 268] width 48 height 12
type input "GYM"
click at [218, 297] on div "Gym" at bounding box center [264, 299] width 131 height 22
click at [389, 268] on div "Select Item" at bounding box center [417, 269] width 171 height 24
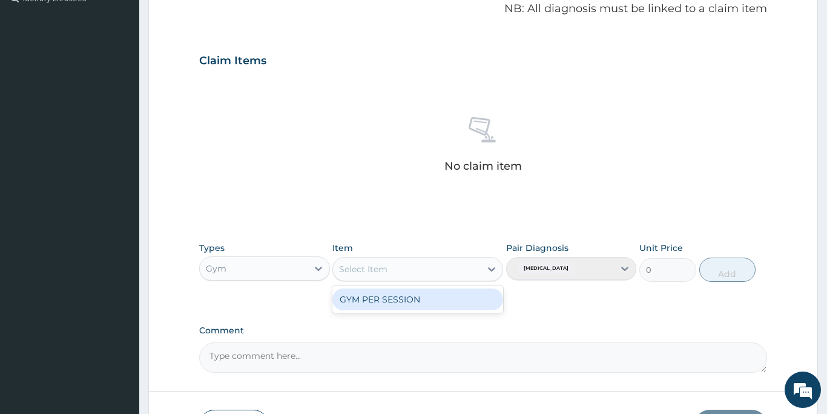
click at [389, 268] on div "Select Item" at bounding box center [407, 268] width 148 height 19
click at [384, 303] on div "GYM PER SESSION" at bounding box center [417, 299] width 171 height 22
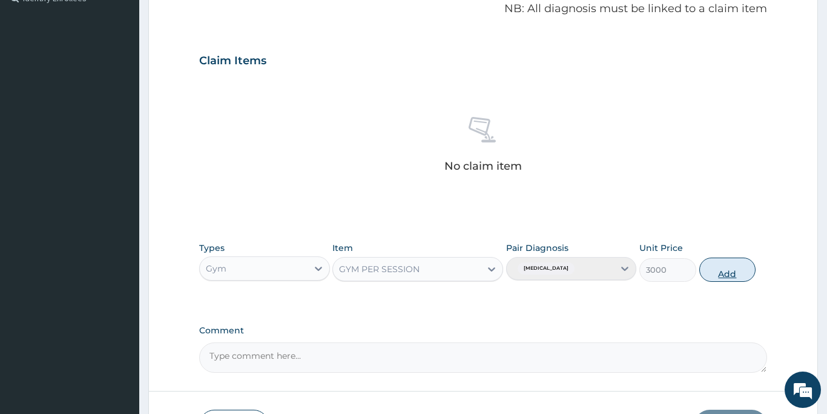
click at [720, 270] on button "Add" at bounding box center [727, 269] width 57 height 24
type input "0"
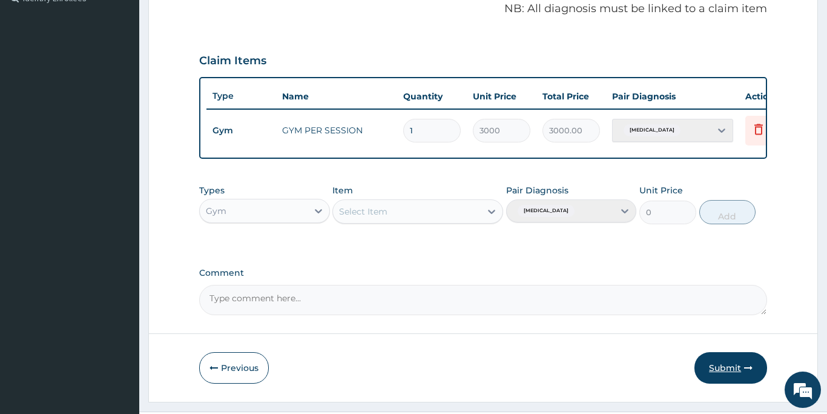
click at [716, 366] on button "Submit" at bounding box center [731, 367] width 73 height 31
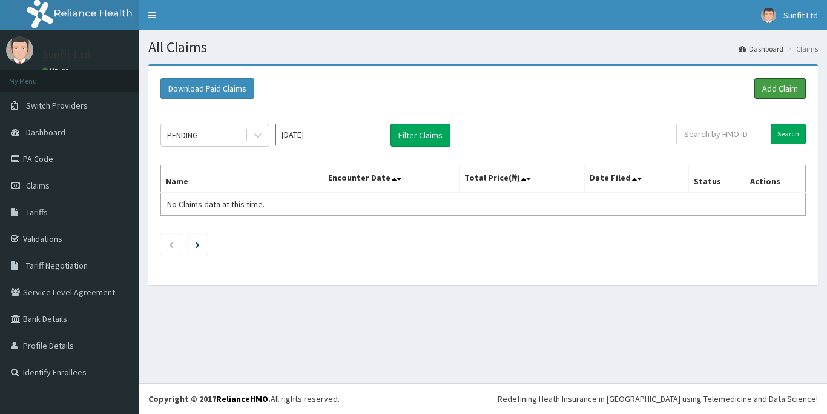
click at [789, 89] on link "Add Claim" at bounding box center [780, 88] width 51 height 21
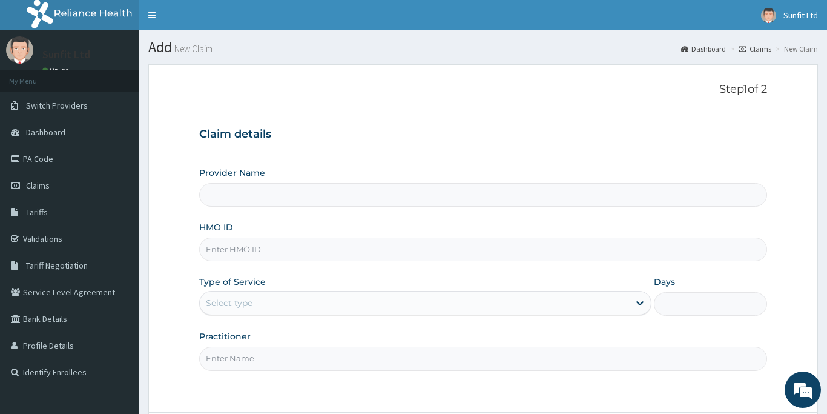
click at [228, 247] on input "HMO ID" at bounding box center [483, 249] width 568 height 24
type input "REL/"
type input "Sunfit International Gym"
type input "1"
type input "REL/10002/C"
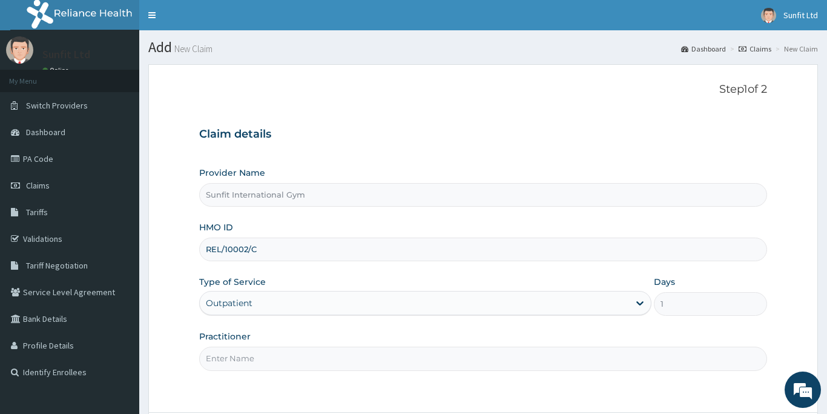
click at [214, 362] on input "Practitioner" at bounding box center [483, 358] width 568 height 24
type input "SUNFIT"
click at [435, 392] on div "Step 1 of 2 Claim details Provider Name Sunfit International Gym HMO ID REL/100…" at bounding box center [483, 238] width 568 height 310
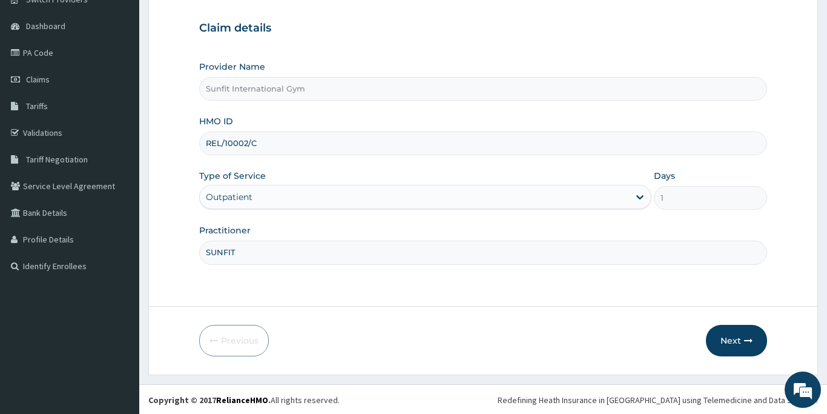
scroll to position [107, 0]
click at [734, 339] on button "Next" at bounding box center [736, 338] width 61 height 31
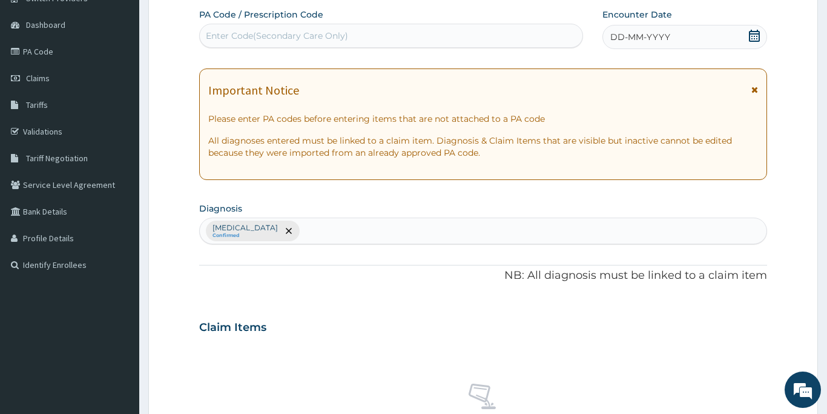
click at [345, 35] on div "Enter Code(Secondary Care Only)" at bounding box center [277, 36] width 142 height 12
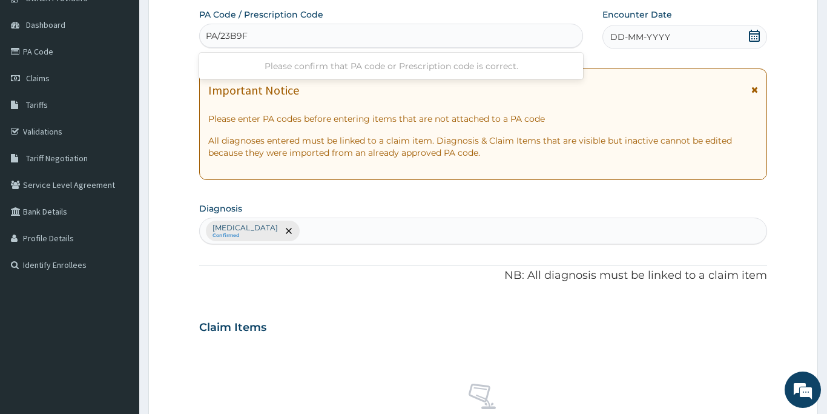
type input "PA/23B9F9"
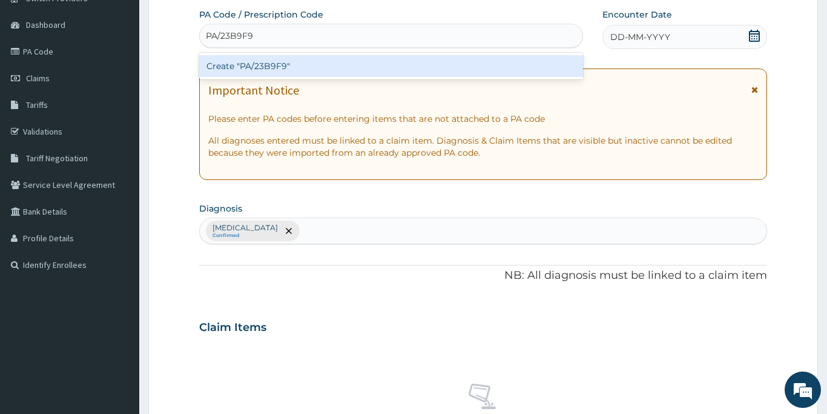
click at [317, 71] on div "Create "PA/23B9F9"" at bounding box center [391, 66] width 384 height 22
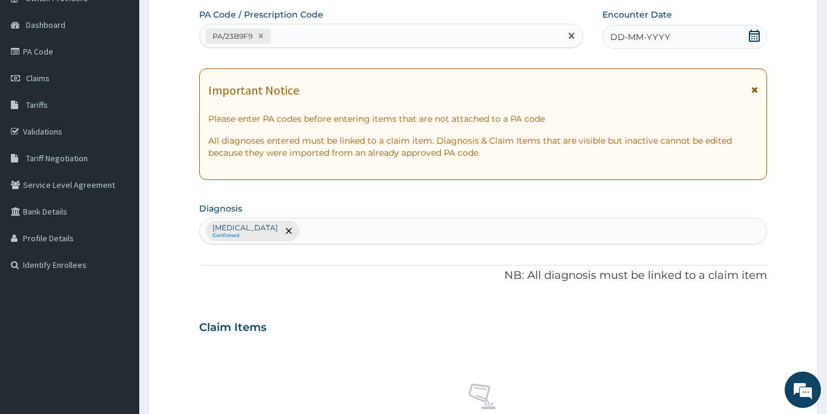
click at [619, 38] on span "DD-MM-YYYY" at bounding box center [640, 37] width 60 height 12
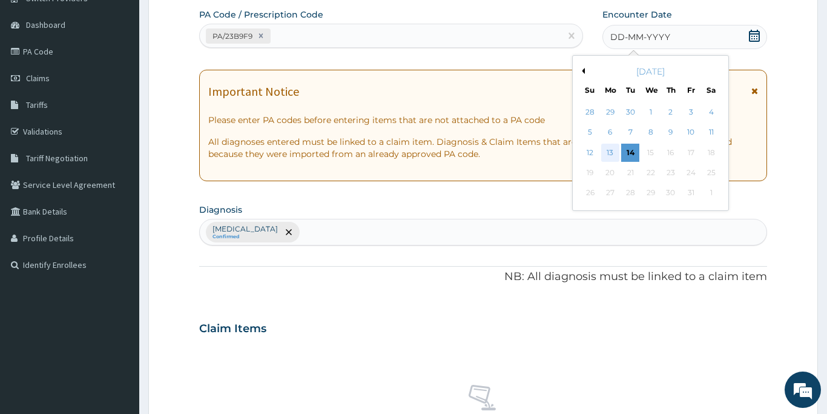
click at [610, 154] on div "13" at bounding box center [610, 153] width 18 height 18
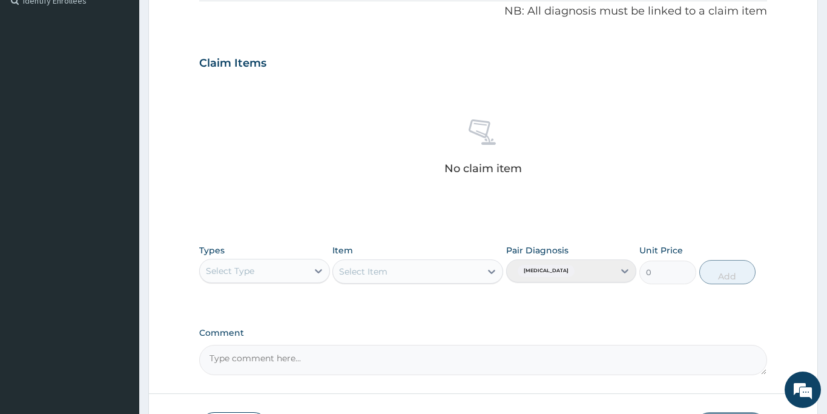
scroll to position [374, 0]
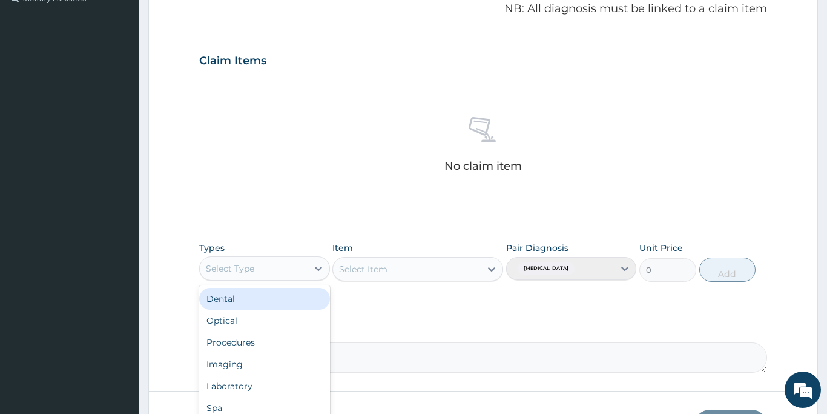
click at [236, 264] on div "Select Type" at bounding box center [230, 268] width 48 height 12
type input "GYM"
click at [228, 298] on div "Gym" at bounding box center [264, 299] width 131 height 22
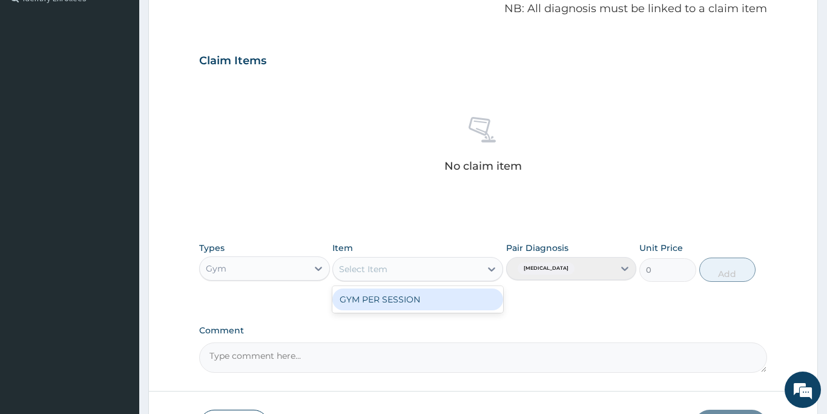
click at [434, 268] on div "Select Item" at bounding box center [407, 268] width 148 height 19
click at [422, 299] on div "GYM PER SESSION" at bounding box center [417, 299] width 171 height 22
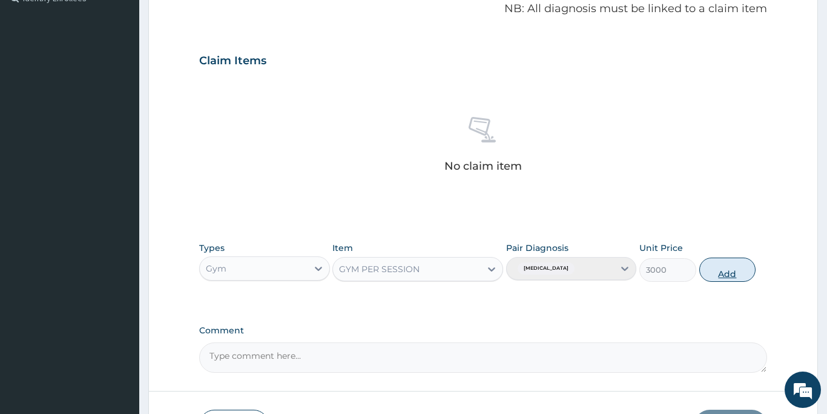
click at [719, 271] on button "Add" at bounding box center [727, 269] width 57 height 24
type input "0"
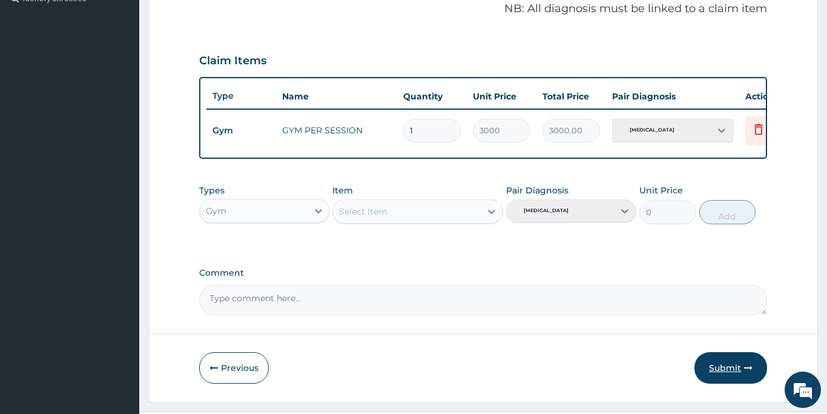
click at [724, 369] on button "Submit" at bounding box center [731, 367] width 73 height 31
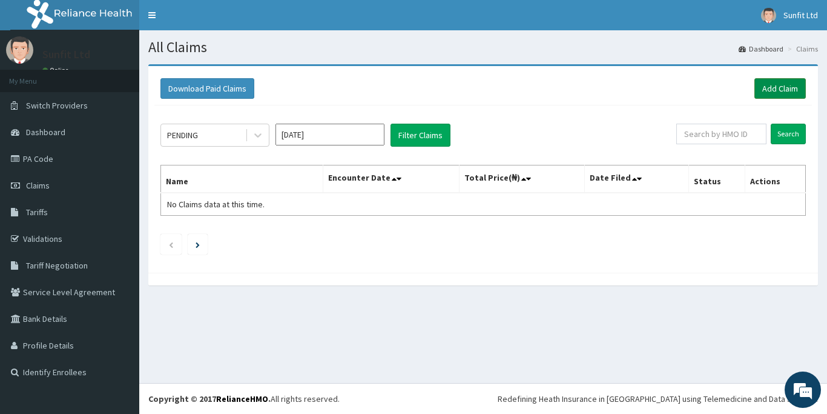
click at [773, 90] on link "Add Claim" at bounding box center [780, 88] width 51 height 21
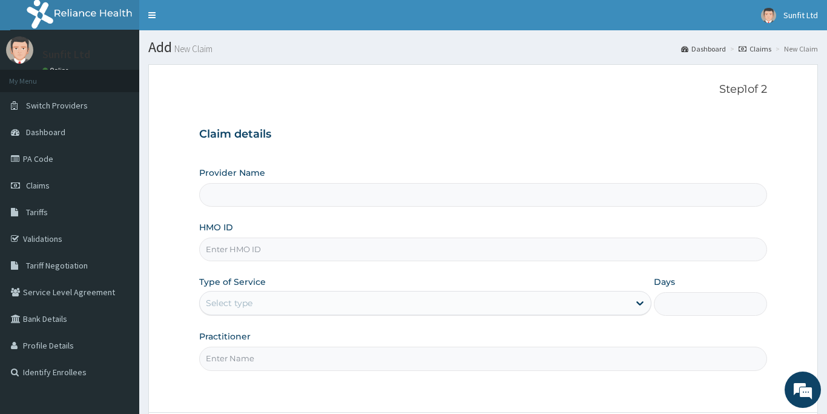
click at [219, 250] on input "HMO ID" at bounding box center [483, 249] width 568 height 24
type input "GTB"
type input "Sunfit International Gym"
type input "1"
type input "GTB/10657/A"
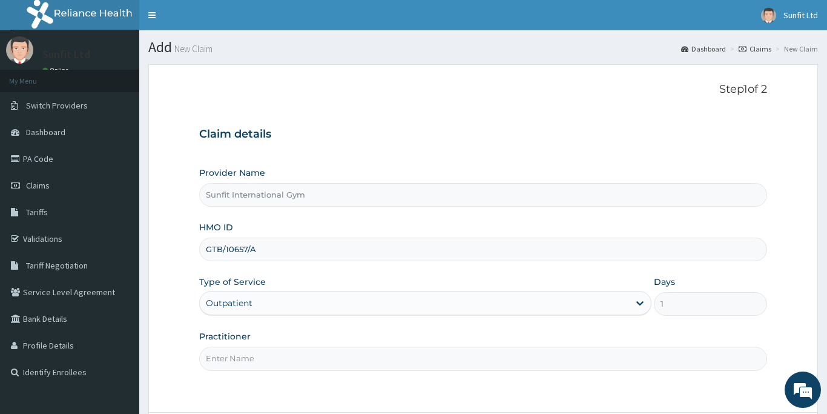
click at [212, 357] on input "Practitioner" at bounding box center [483, 358] width 568 height 24
type input "SUNFIT"
click at [273, 397] on form "Step 1 of 2 Claim details Provider Name Sunfit International Gym HMO ID GTB/106…" at bounding box center [483, 272] width 670 height 416
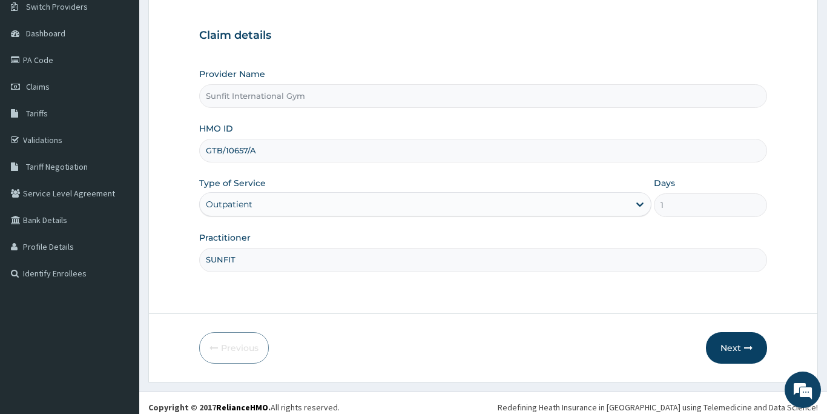
scroll to position [107, 0]
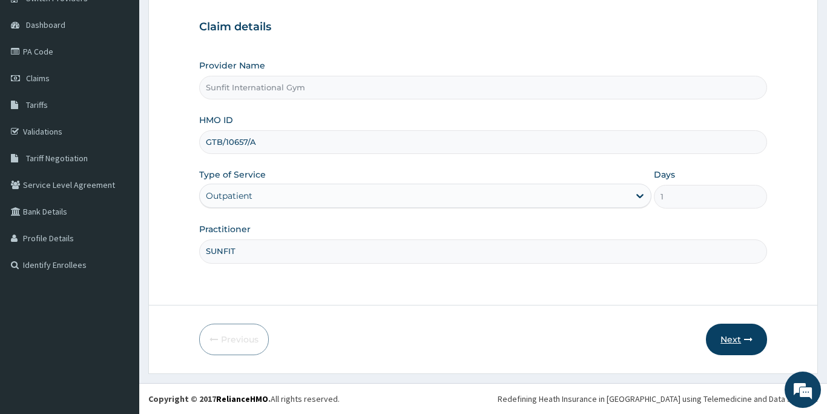
click at [727, 340] on button "Next" at bounding box center [736, 338] width 61 height 31
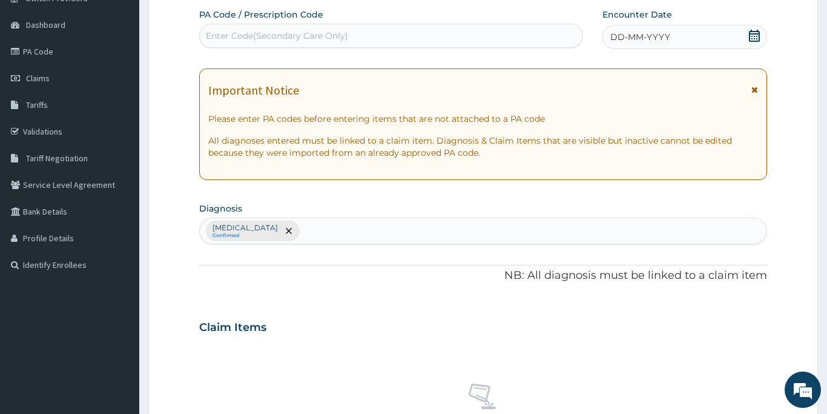
click at [247, 33] on div "Enter Code(Secondary Care Only)" at bounding box center [277, 36] width 142 height 12
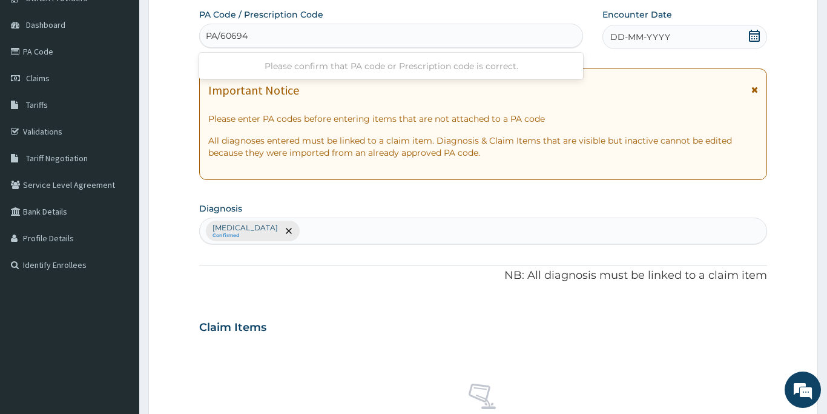
type input "PA/60694A"
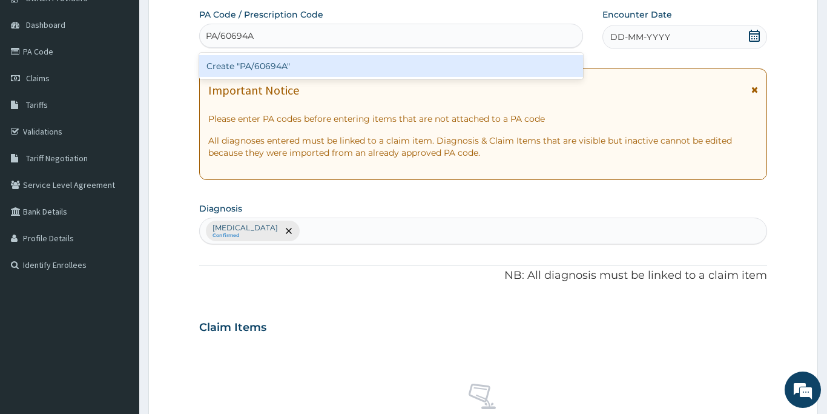
click at [243, 64] on div "Create "PA/60694A"" at bounding box center [391, 66] width 384 height 22
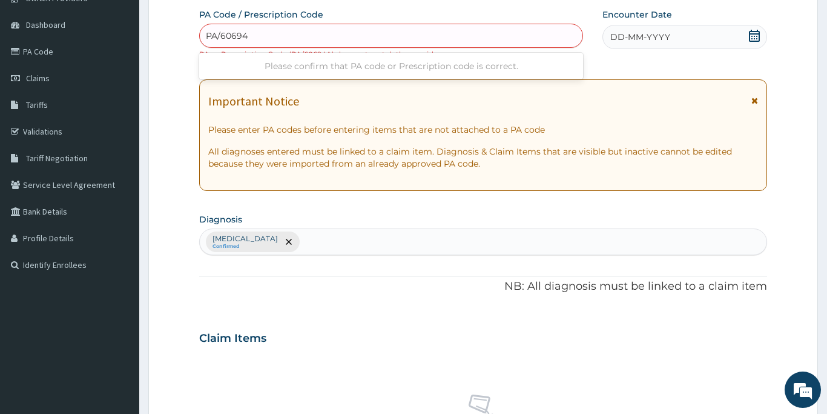
type input "PA/60694A"
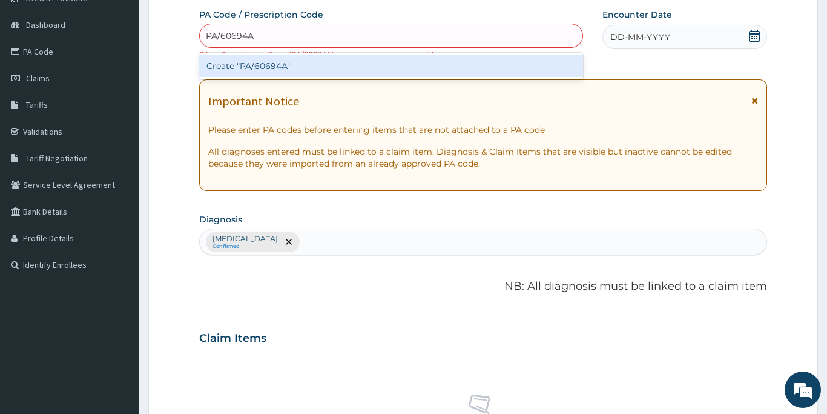
click at [240, 69] on div "Create "PA/60694A"" at bounding box center [391, 66] width 384 height 22
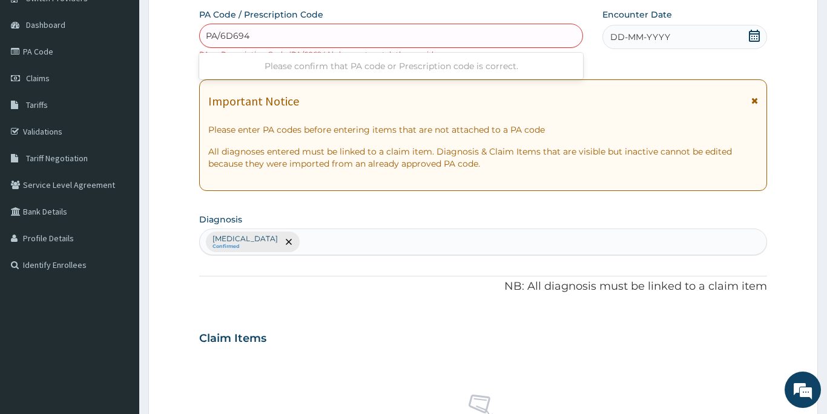
type input "PA/6D694A"
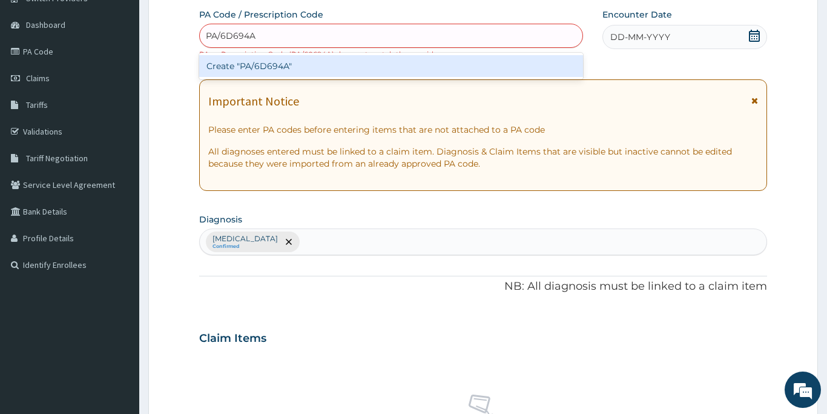
click at [234, 67] on div "Create "PA/6D694A"" at bounding box center [391, 66] width 384 height 22
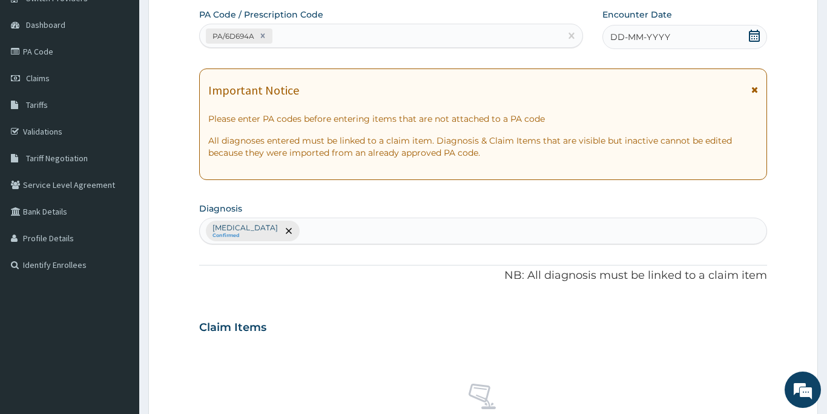
click at [670, 37] on div "DD-MM-YYYY" at bounding box center [685, 37] width 165 height 24
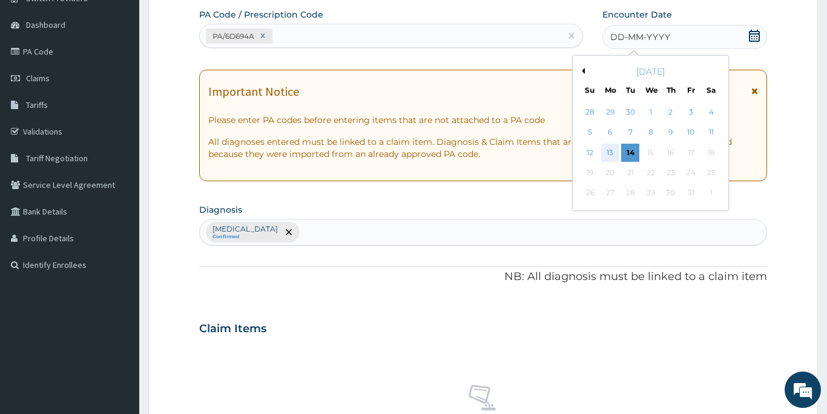
click at [614, 150] on div "13" at bounding box center [610, 153] width 18 height 18
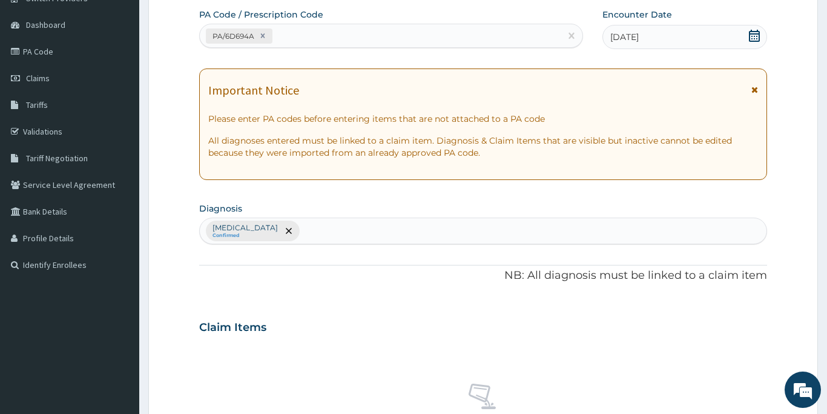
click at [316, 301] on div "PA Code / Prescription Code PA/6D694A Encounter Date 13-10-2025 Important Notic…" at bounding box center [483, 323] width 568 height 630
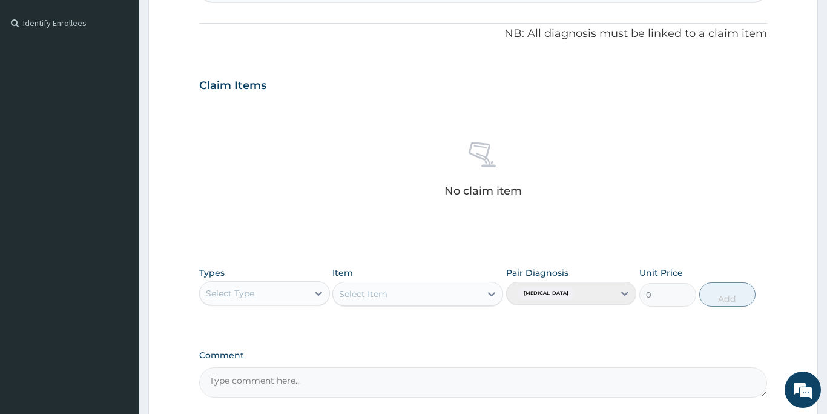
scroll to position [374, 0]
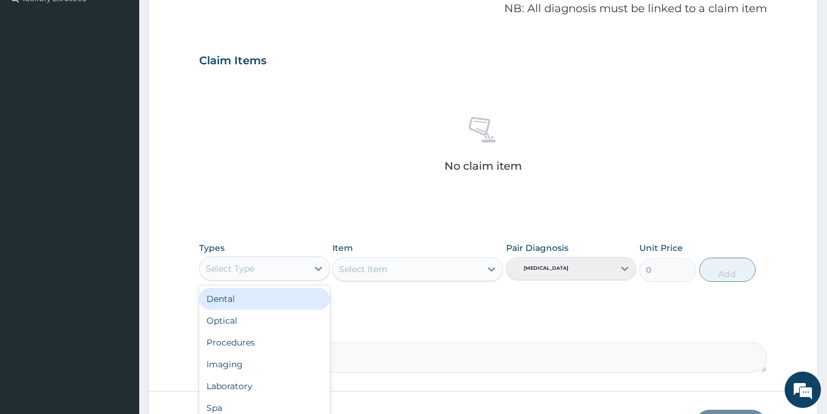
click at [229, 272] on div "Select Type" at bounding box center [230, 268] width 48 height 12
type input "GY"
click at [225, 296] on div "Gym" at bounding box center [264, 299] width 131 height 22
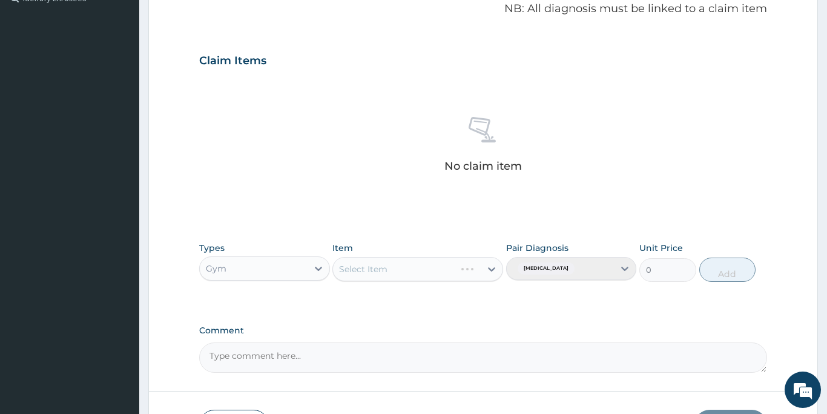
click at [403, 271] on div "Select Item" at bounding box center [417, 269] width 171 height 24
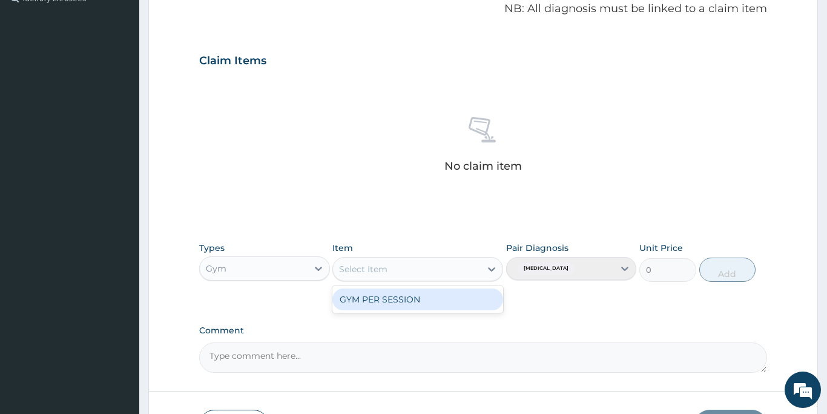
click at [403, 270] on div "Select Item" at bounding box center [407, 268] width 148 height 19
click at [395, 296] on div "GYM PER SESSION" at bounding box center [417, 299] width 171 height 22
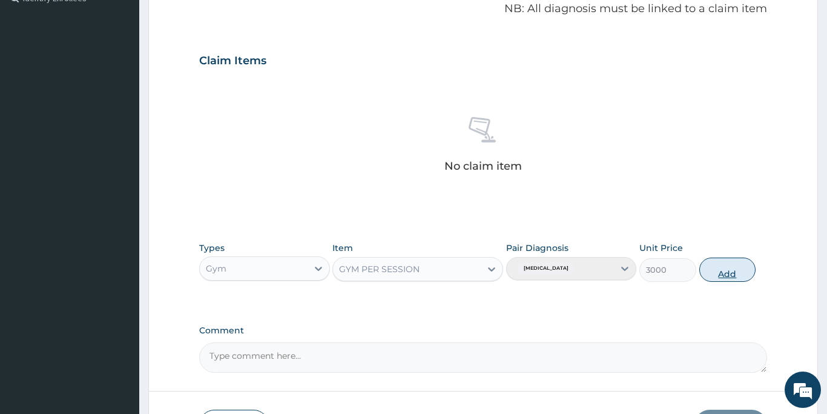
click at [726, 269] on button "Add" at bounding box center [727, 269] width 57 height 24
type input "0"
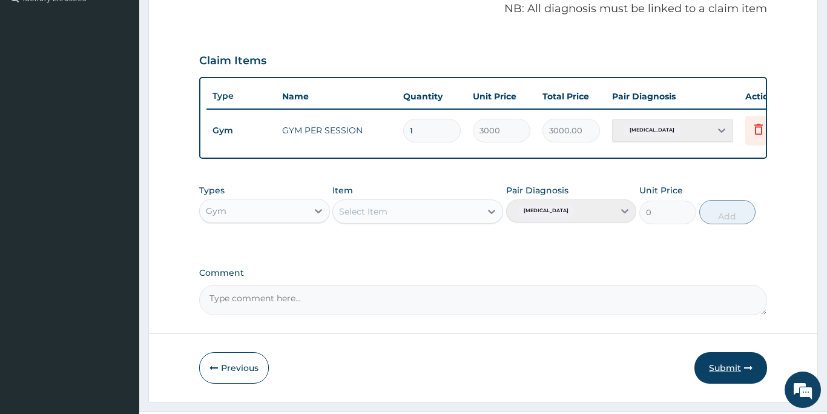
click at [721, 369] on button "Submit" at bounding box center [731, 367] width 73 height 31
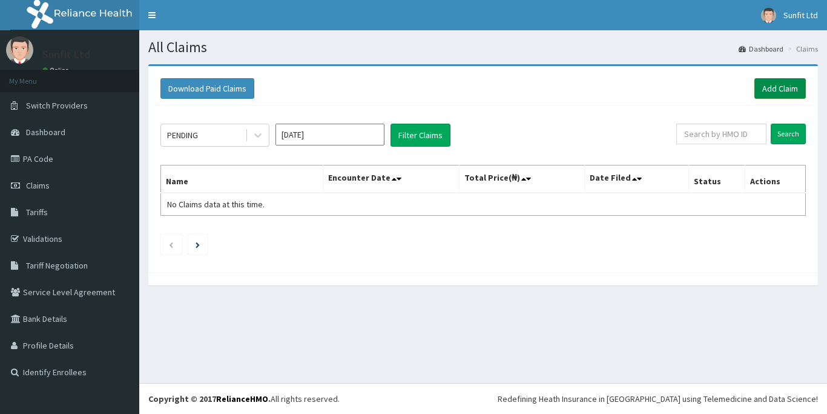
click at [776, 87] on link "Add Claim" at bounding box center [780, 88] width 51 height 21
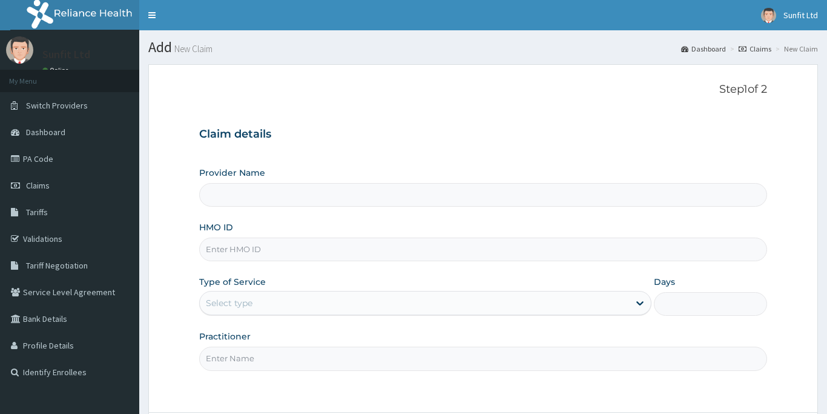
click at [313, 251] on input "HMO ID" at bounding box center [483, 249] width 568 height 24
type input "XM"
type input "Sunfit International Gym"
type input "1"
type input "XMG/10312/A"
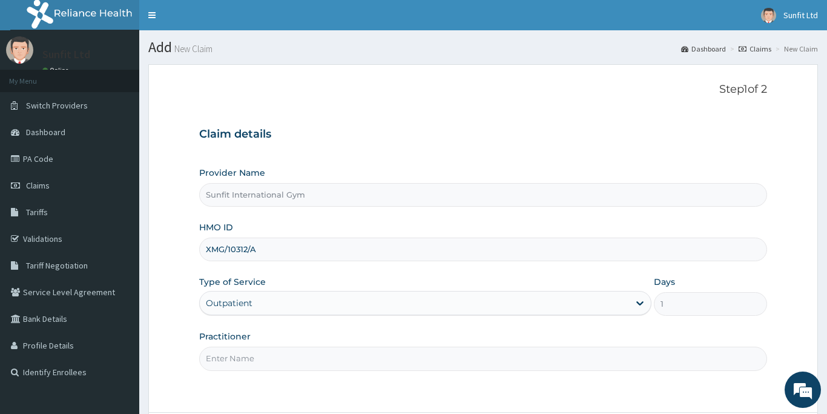
click at [276, 356] on input "Practitioner" at bounding box center [483, 358] width 568 height 24
type input "SUNFIT"
click at [301, 398] on form "Step 1 of 2 Claim details Provider Name Sunfit International Gym HMO ID XMG/103…" at bounding box center [483, 272] width 670 height 416
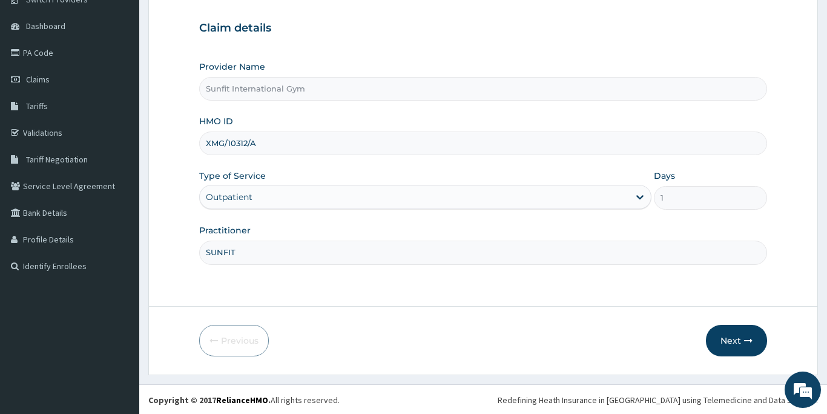
scroll to position [107, 0]
click at [731, 343] on button "Next" at bounding box center [736, 338] width 61 height 31
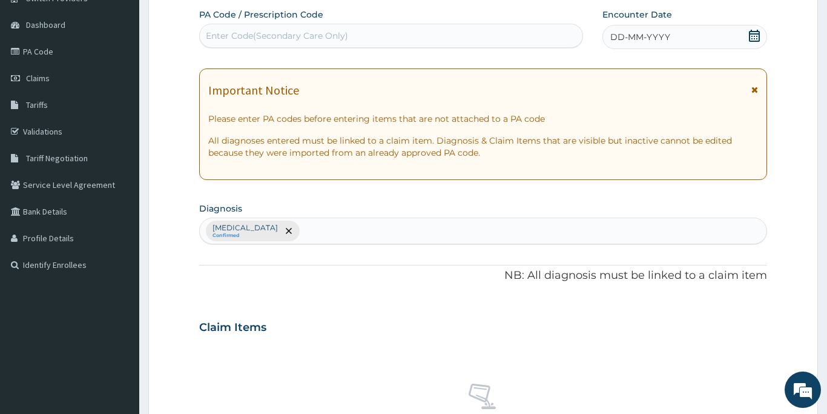
click at [217, 33] on div "Enter Code(Secondary Care Only)" at bounding box center [277, 36] width 142 height 12
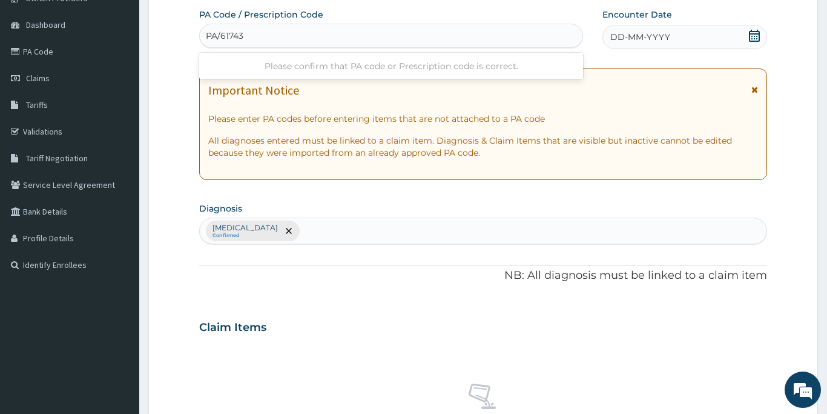
type input "PA/617438"
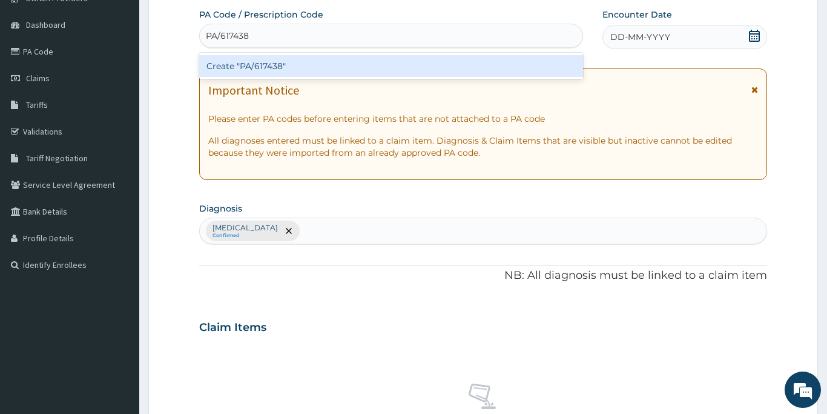
click at [225, 70] on div "Create "PA/617438"" at bounding box center [391, 66] width 384 height 22
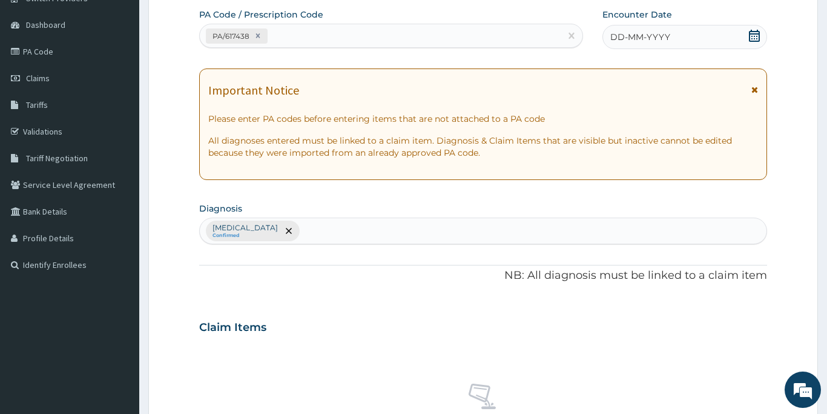
click at [640, 35] on span "DD-MM-YYYY" at bounding box center [640, 37] width 60 height 12
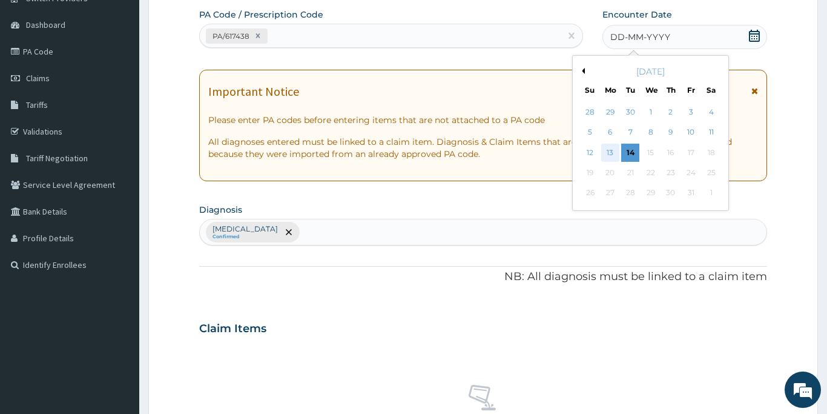
click at [612, 153] on div "13" at bounding box center [610, 153] width 18 height 18
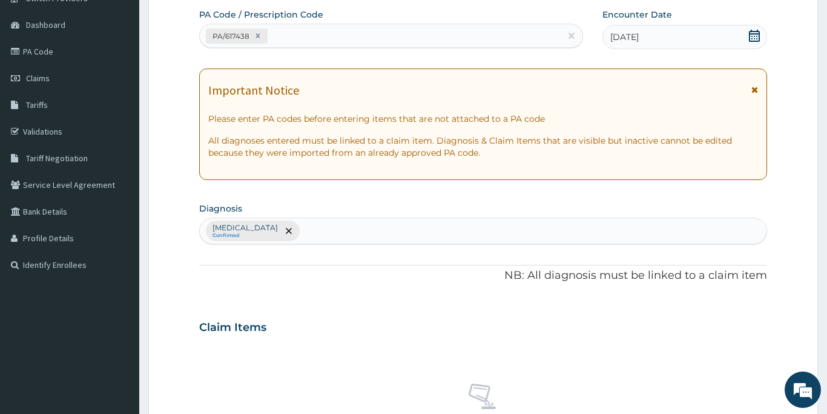
click at [598, 336] on div "Claim Items" at bounding box center [483, 324] width 568 height 31
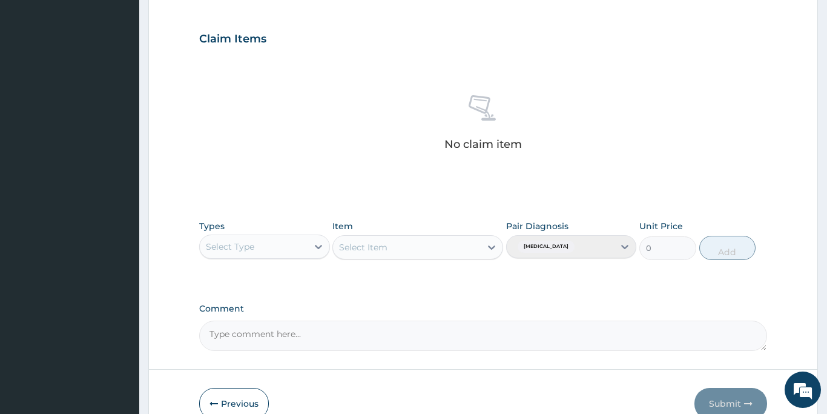
scroll to position [398, 0]
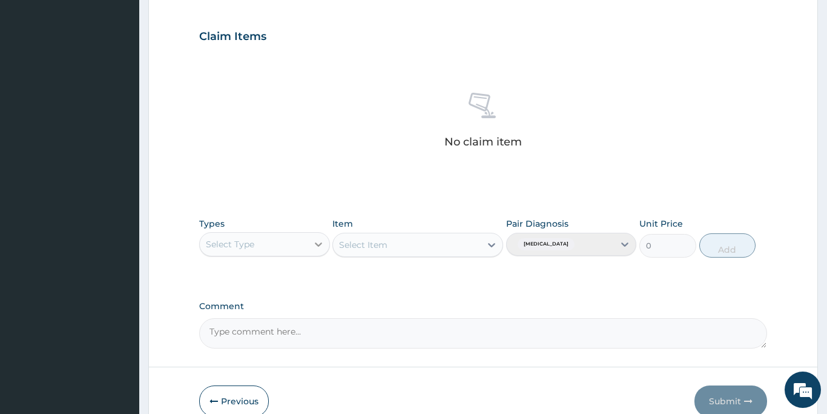
click at [316, 245] on icon at bounding box center [319, 244] width 12 height 12
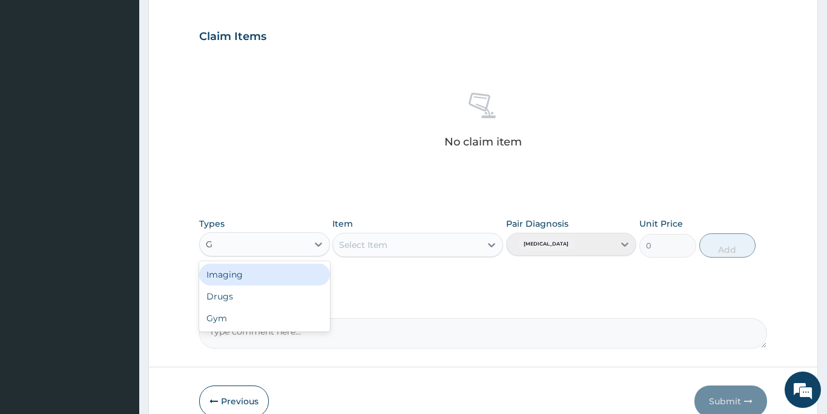
type input "GY"
click at [276, 277] on div "Gym" at bounding box center [264, 274] width 131 height 22
click at [377, 245] on div "Select Item" at bounding box center [417, 245] width 171 height 24
click at [378, 244] on div "Select Item" at bounding box center [363, 245] width 48 height 12
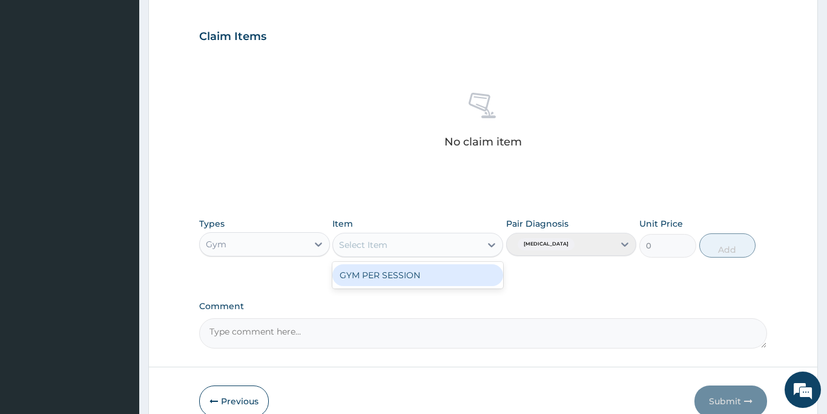
click at [378, 272] on div "GYM PER SESSION" at bounding box center [417, 275] width 171 height 22
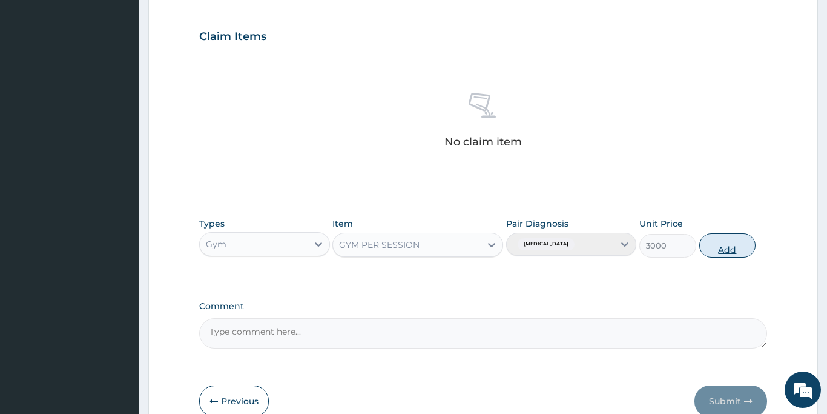
click at [732, 247] on button "Add" at bounding box center [727, 245] width 57 height 24
type input "0"
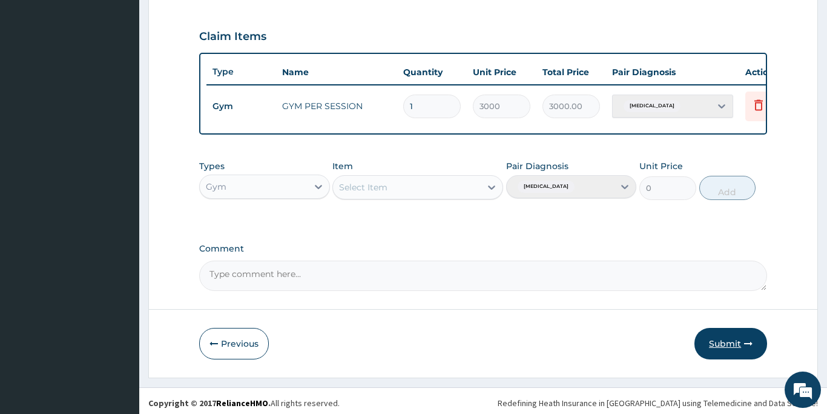
click at [719, 345] on button "Submit" at bounding box center [731, 343] width 73 height 31
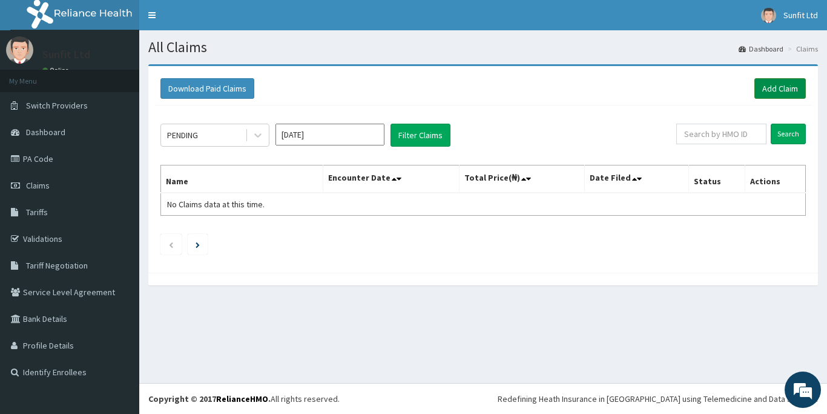
click at [775, 85] on link "Add Claim" at bounding box center [780, 88] width 51 height 21
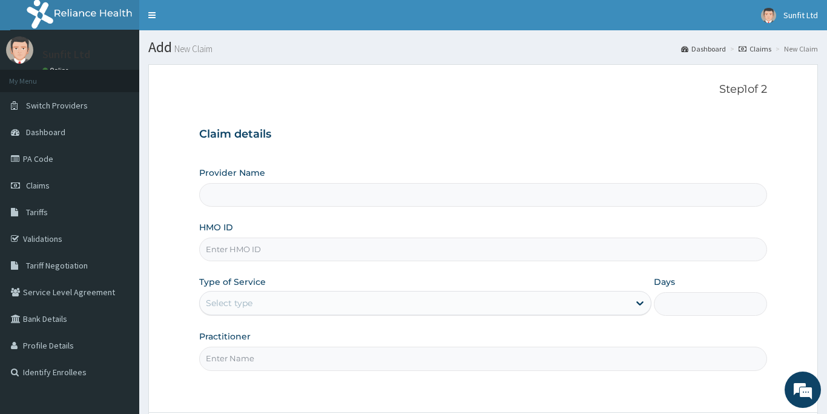
click at [259, 248] on input "HMO ID" at bounding box center [483, 249] width 568 height 24
type input "LL"
type input "Sunfit International Gym"
type input "1"
type input "LLD/10069/A"
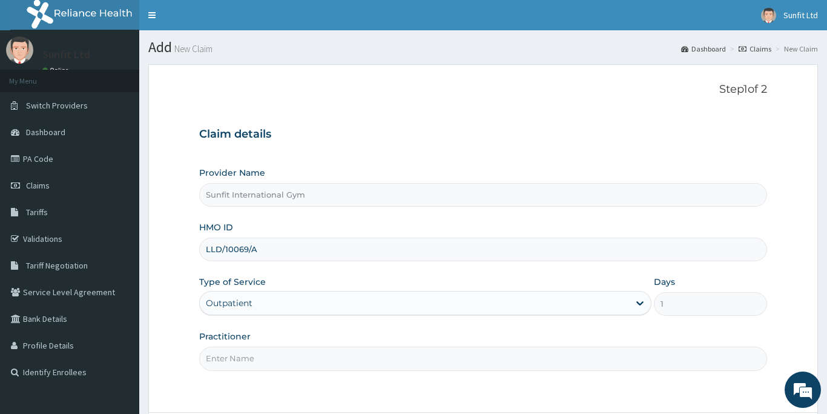
click at [218, 365] on input "Practitioner" at bounding box center [483, 358] width 568 height 24
type input "SUNFIT"
click at [436, 391] on div "Step 1 of 2 Claim details Provider Name Sunfit International Gym HMO ID LLD/100…" at bounding box center [483, 238] width 568 height 310
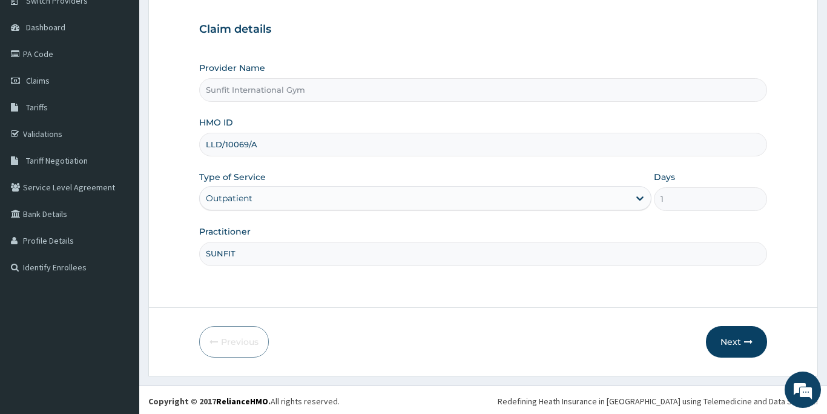
scroll to position [107, 0]
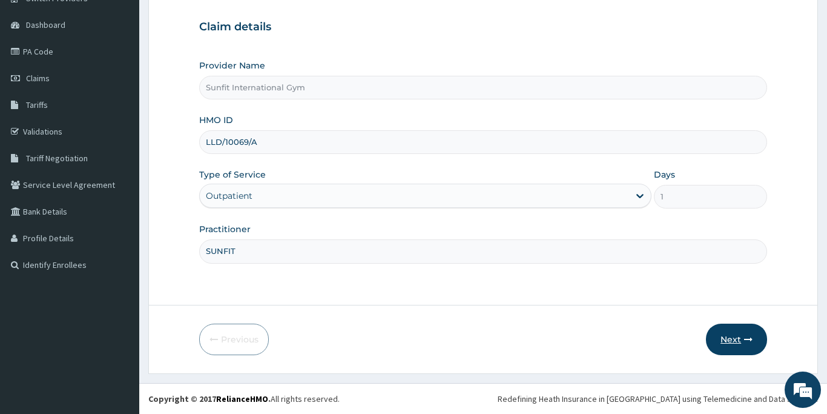
click at [736, 338] on button "Next" at bounding box center [736, 338] width 61 height 31
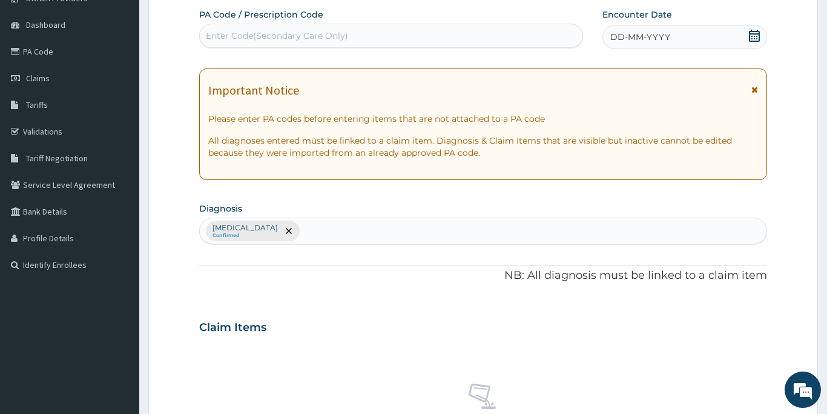
click at [383, 36] on div "Enter Code(Secondary Care Only)" at bounding box center [391, 35] width 383 height 19
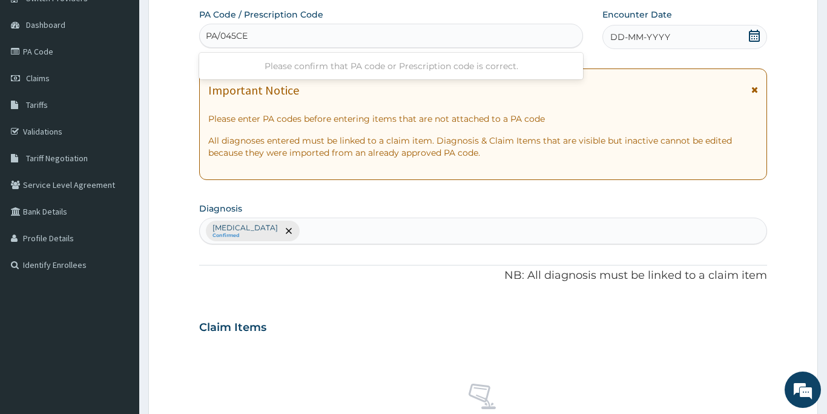
type input "PA/045CE3"
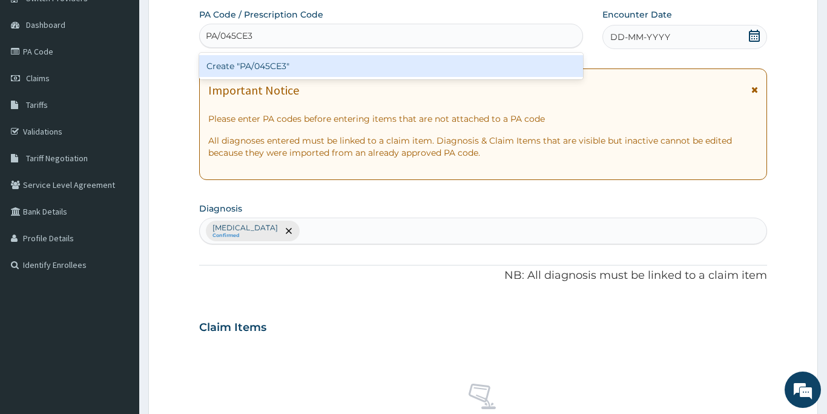
click at [317, 64] on div "Create "PA/045CE3"" at bounding box center [391, 66] width 384 height 22
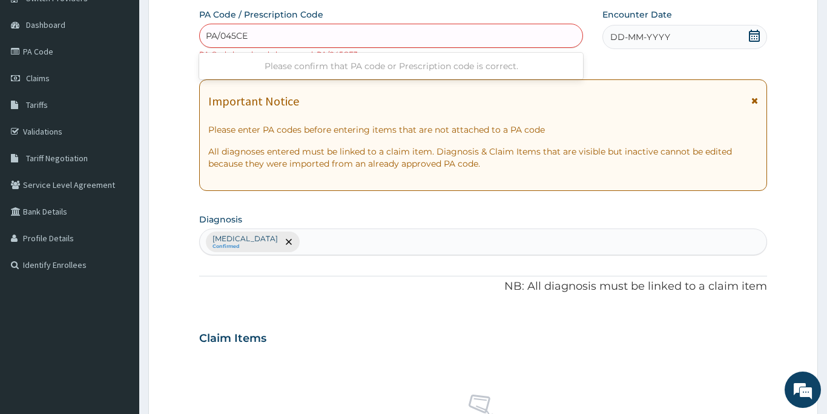
type input "PA/045CE3"
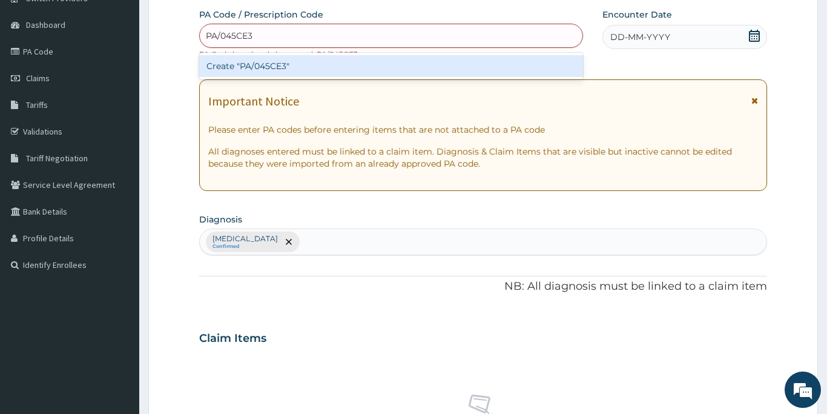
click at [274, 65] on div "Create "PA/045CE3"" at bounding box center [391, 66] width 384 height 22
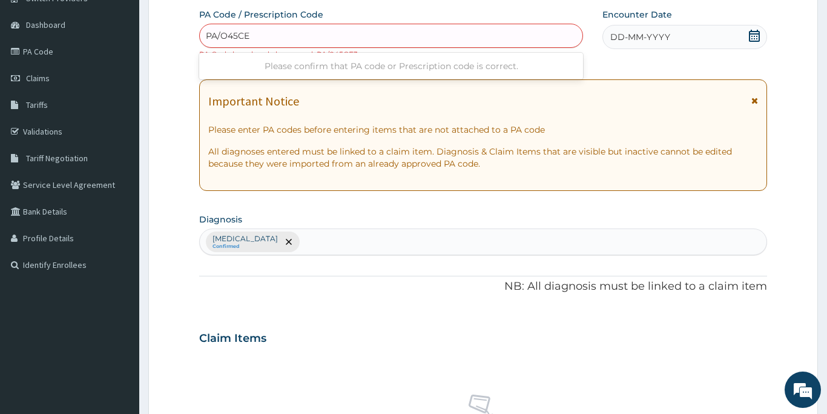
type input "PA/O45CE3"
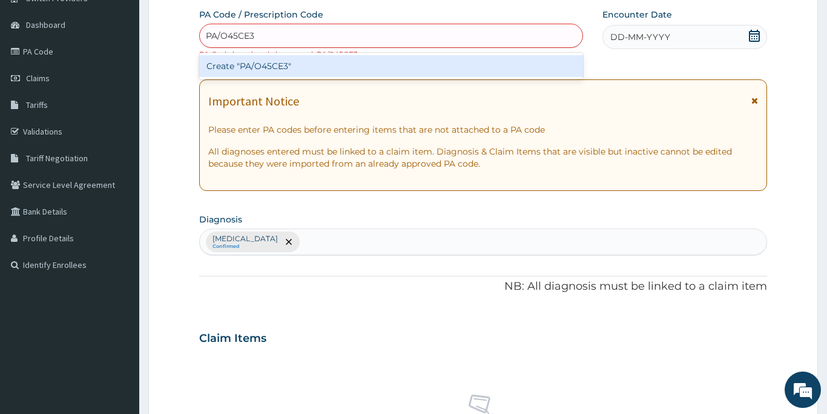
click at [266, 65] on div "Create "PA/O45CE3"" at bounding box center [391, 66] width 384 height 22
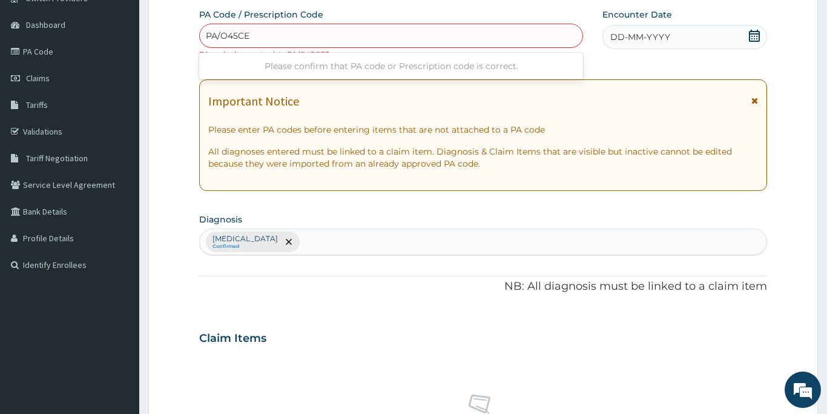
type input "PA/O45CE3"
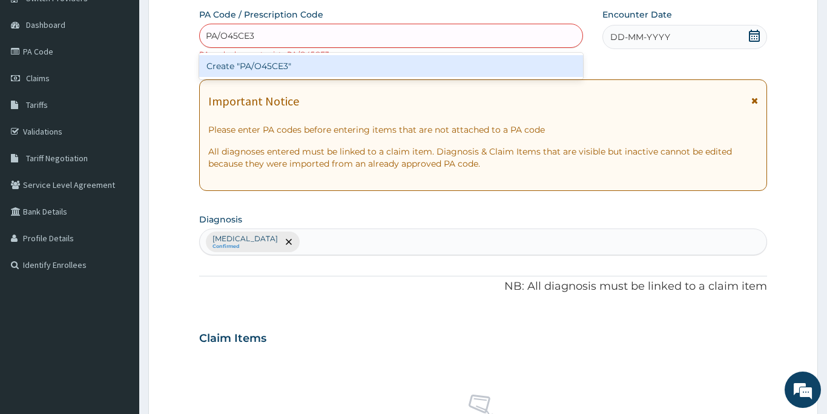
click at [258, 68] on div "Create "PA/O45CE3"" at bounding box center [391, 66] width 384 height 22
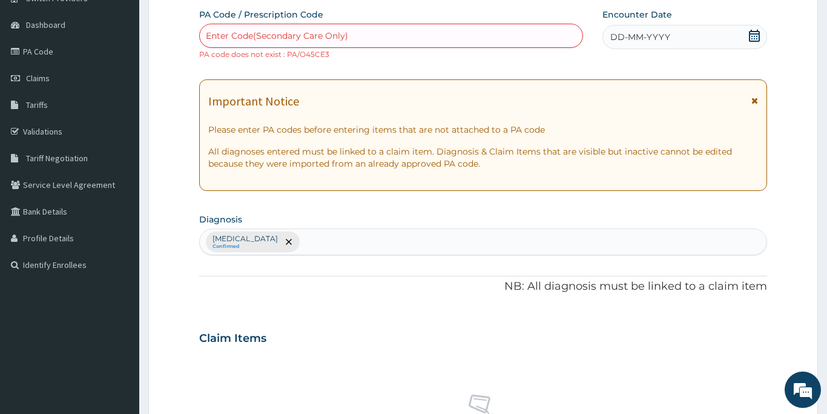
click at [213, 413] on html "R EL Toggle navigation Sunfit Ltd Sunfit Ltd - esthersunfit@gmail.com Member si…" at bounding box center [413, 335] width 827 height 884
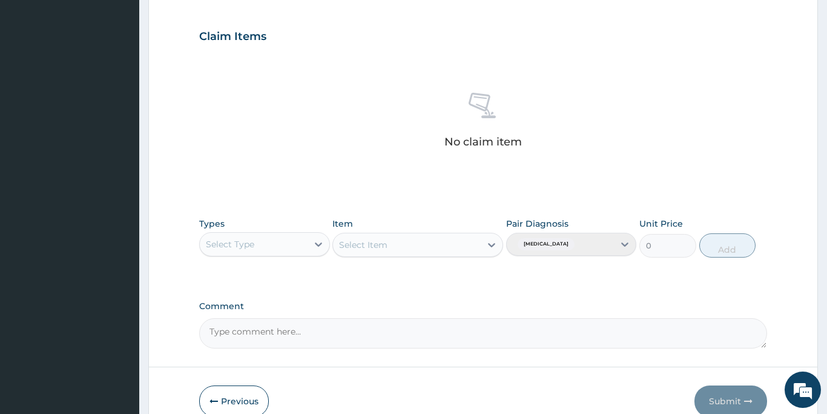
scroll to position [422, 0]
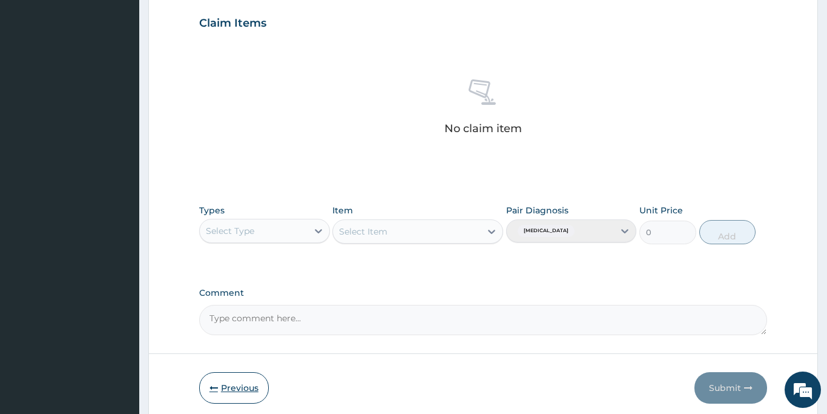
click at [226, 393] on button "Previous" at bounding box center [234, 387] width 70 height 31
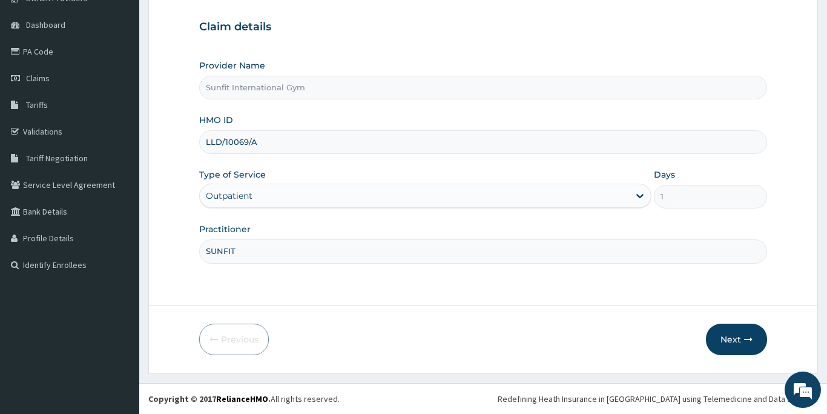
click at [270, 150] on input "LLD/10069/A" at bounding box center [483, 142] width 568 height 24
type input "L"
type input "RSJ/10284/B"
click at [731, 336] on button "Next" at bounding box center [736, 338] width 61 height 31
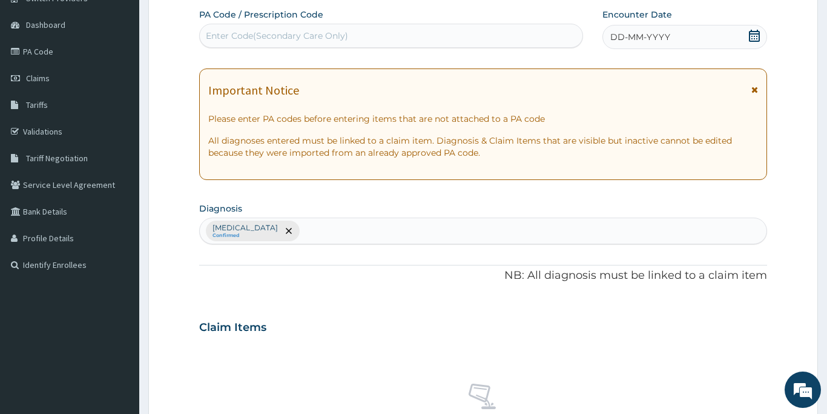
click at [227, 32] on div "Enter Code(Secondary Care Only)" at bounding box center [277, 36] width 142 height 12
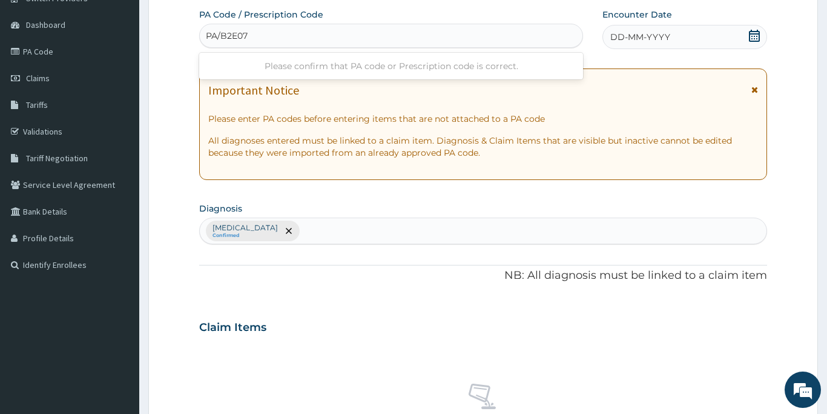
type input "PA/B2E071"
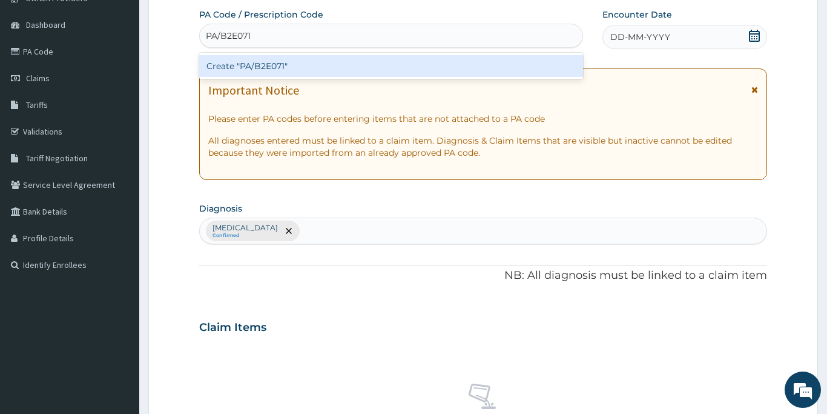
click at [229, 67] on div "Create "PA/B2E071"" at bounding box center [391, 66] width 384 height 22
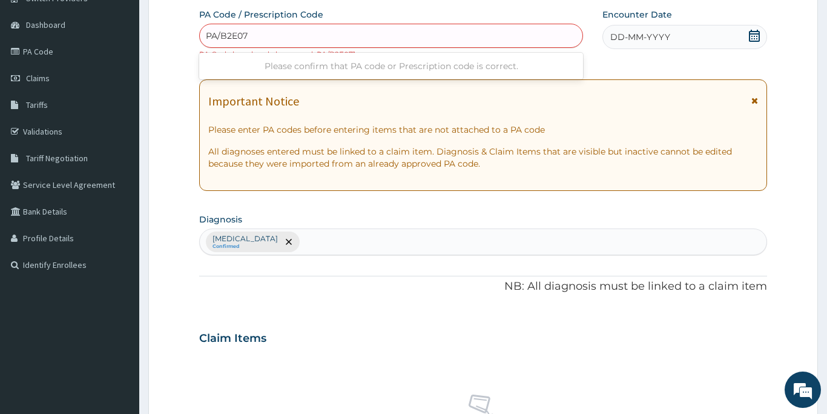
type input "PA/B2E071"
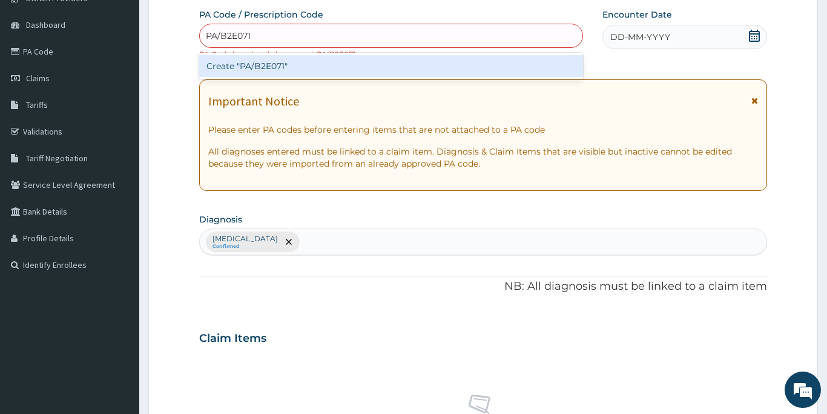
click at [282, 68] on div "Create "PA/B2E071"" at bounding box center [391, 66] width 384 height 22
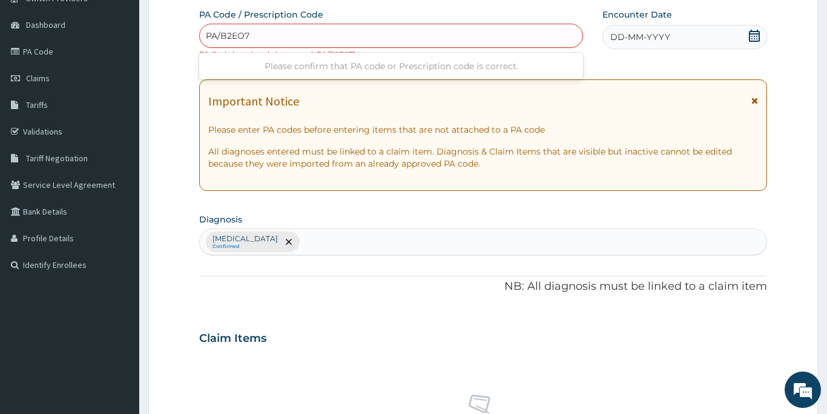
type input "PA/B2EO71"
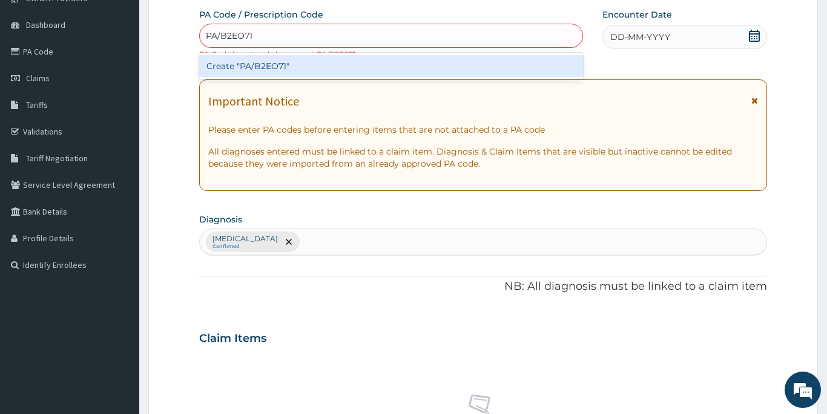
click at [277, 68] on div "Create "PA/B2EO71"" at bounding box center [391, 66] width 384 height 22
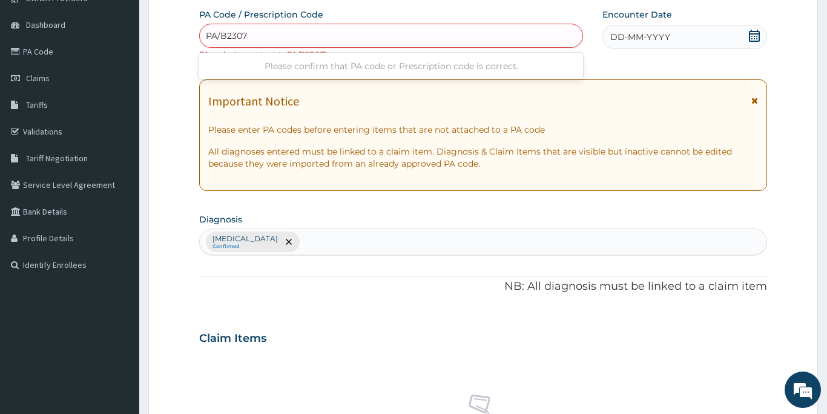
type input "PA/B23071"
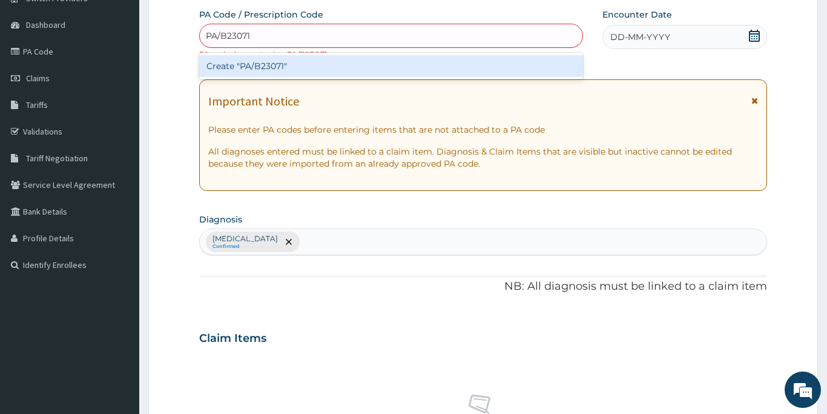
click at [273, 67] on div "Create "PA/B23071"" at bounding box center [391, 66] width 384 height 22
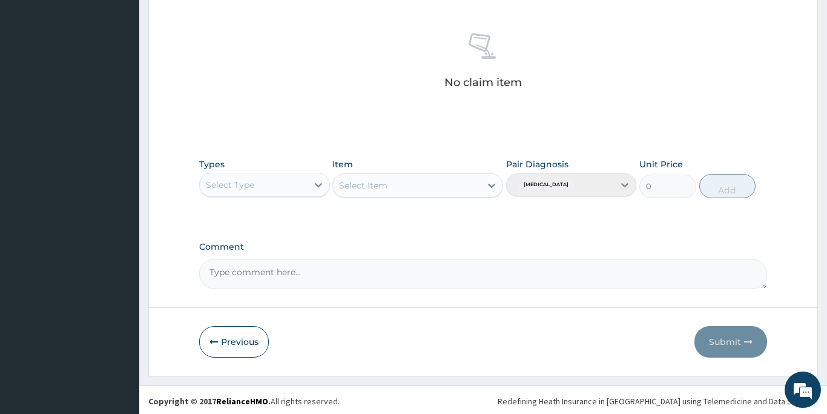
scroll to position [471, 0]
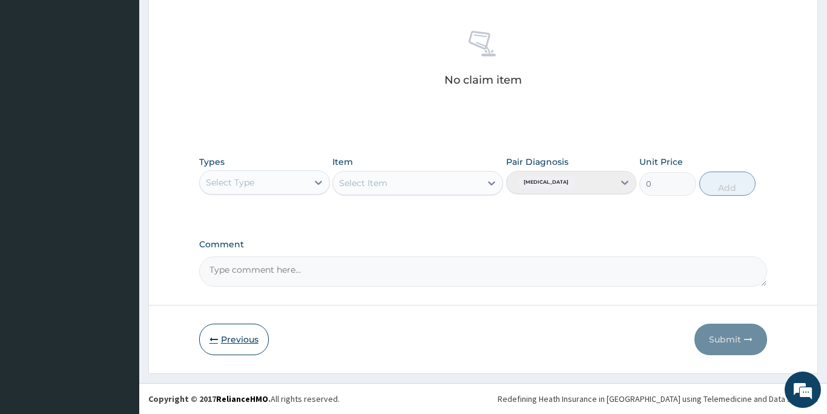
click at [233, 339] on button "Previous" at bounding box center [234, 338] width 70 height 31
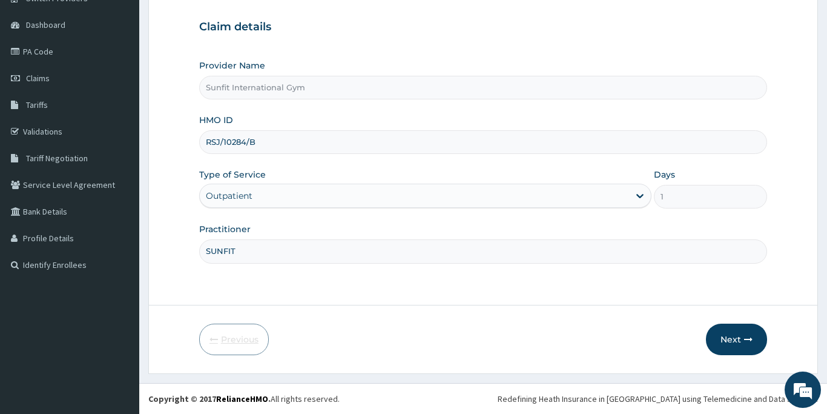
scroll to position [107, 0]
click at [263, 144] on input "RSJ/10284/B" at bounding box center [483, 142] width 568 height 24
type input "R"
type input "ISW/10428/A"
click at [736, 339] on button "Next" at bounding box center [736, 338] width 61 height 31
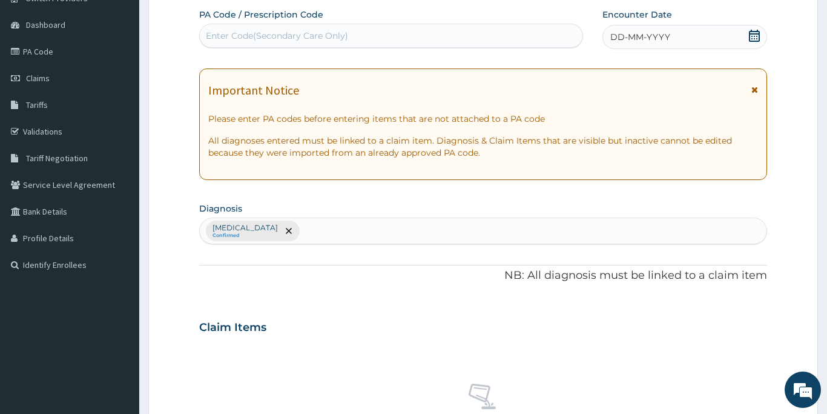
click at [287, 409] on div "No claim item" at bounding box center [483, 412] width 568 height 139
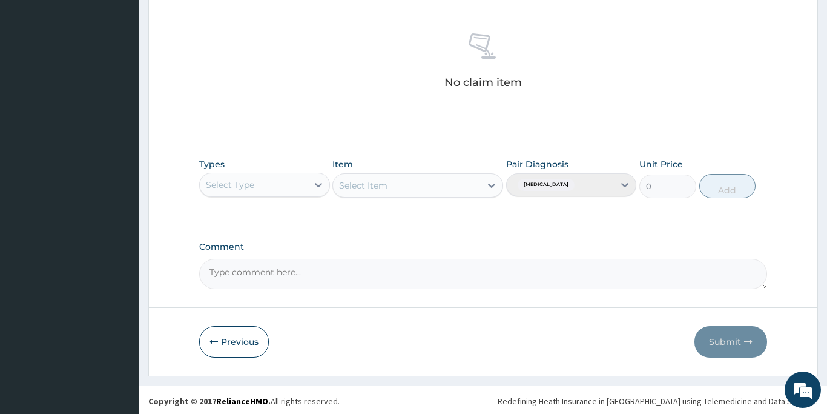
scroll to position [460, 0]
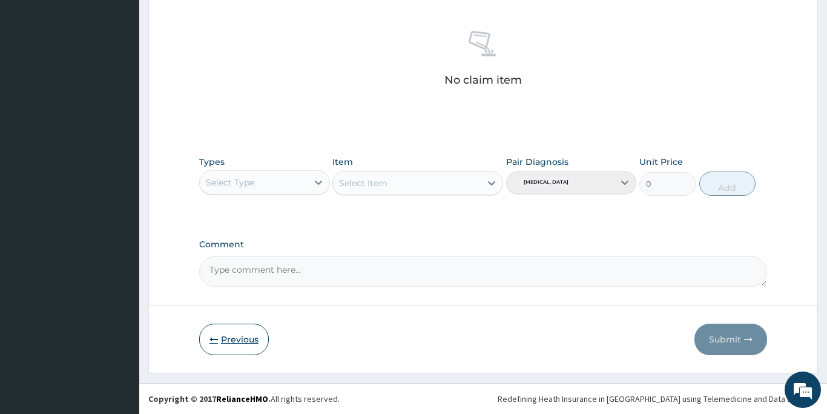
click at [240, 334] on button "Previous" at bounding box center [234, 338] width 70 height 31
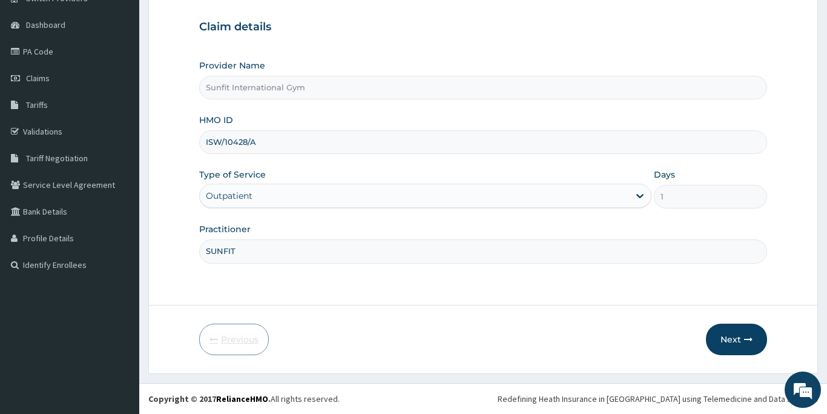
scroll to position [107, 0]
click at [262, 145] on input "ISW/10428/A" at bounding box center [483, 142] width 568 height 24
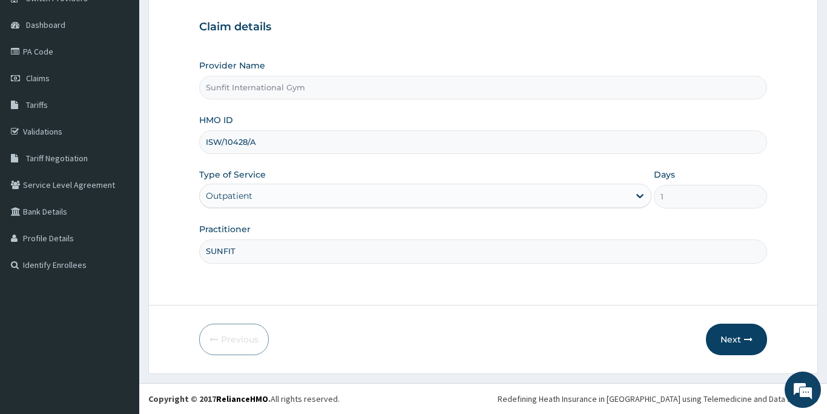
click at [262, 145] on input "ISW/10428/A" at bounding box center [483, 142] width 568 height 24
type input "KSL/10126/B"
click at [741, 341] on button "Next" at bounding box center [736, 338] width 61 height 31
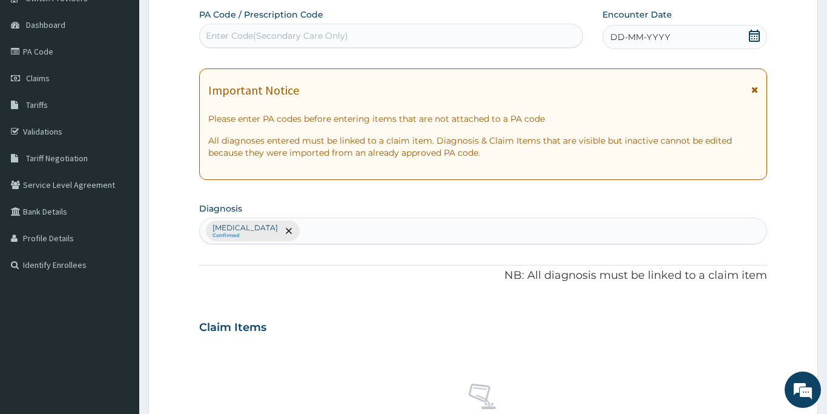
click at [218, 30] on div "Enter Code(Secondary Care Only)" at bounding box center [277, 36] width 142 height 12
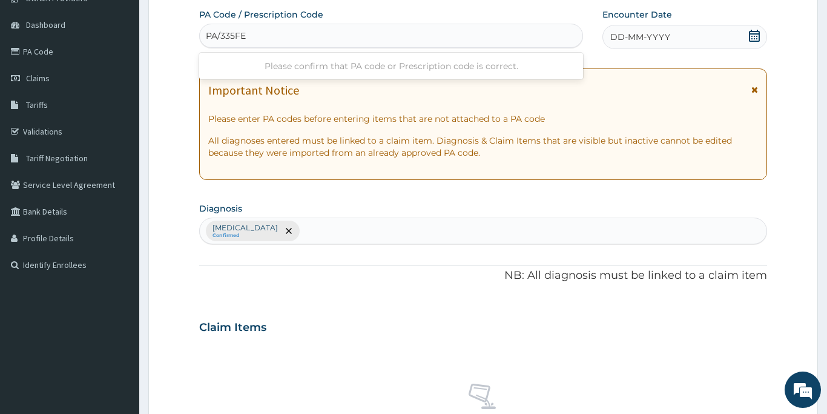
type input "PA/335FE6"
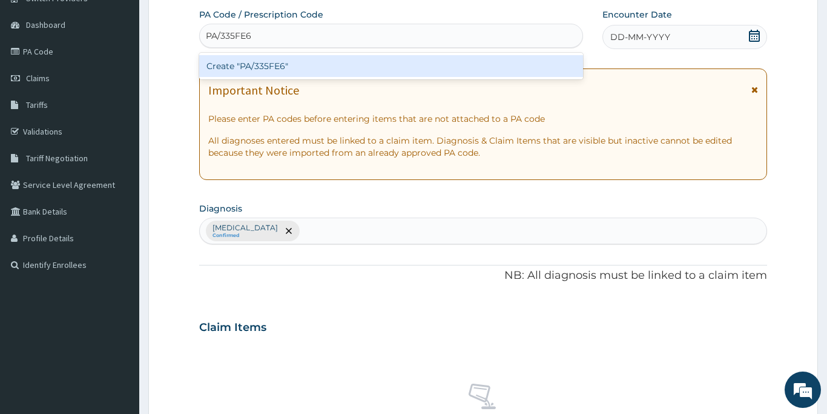
click at [236, 62] on div "Create "PA/335FE6"" at bounding box center [391, 66] width 384 height 22
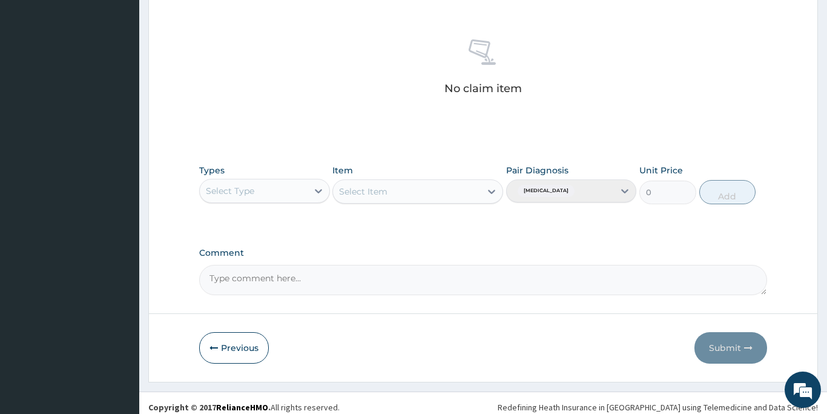
scroll to position [471, 0]
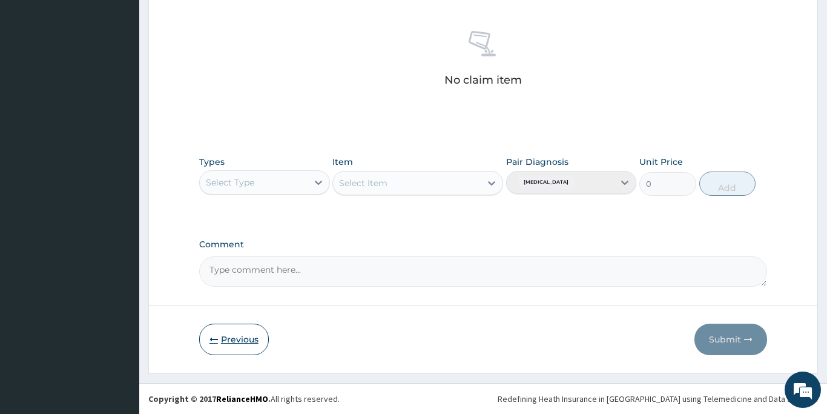
click at [225, 335] on button "Previous" at bounding box center [234, 338] width 70 height 31
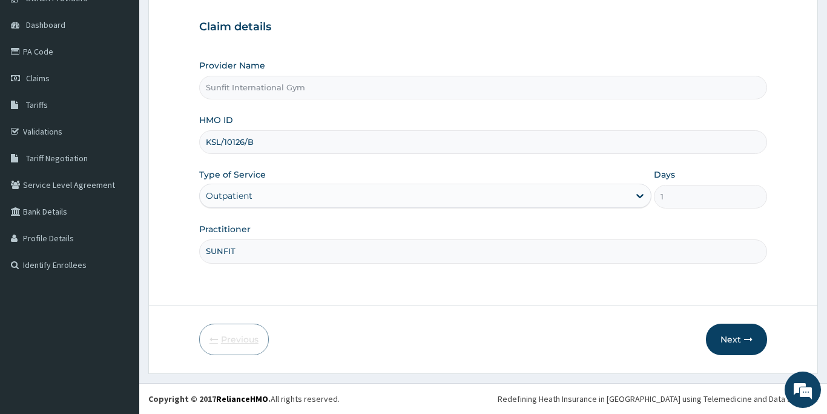
scroll to position [107, 0]
click at [220, 141] on input "KSL/10126/B" at bounding box center [483, 142] width 568 height 24
type input "KSB/10126/B"
click at [276, 165] on div "Provider Name Sunfit International Gym HMO ID KSB/10126/B Type of Service Outpa…" at bounding box center [483, 160] width 568 height 203
click at [732, 342] on button "Next" at bounding box center [736, 338] width 61 height 31
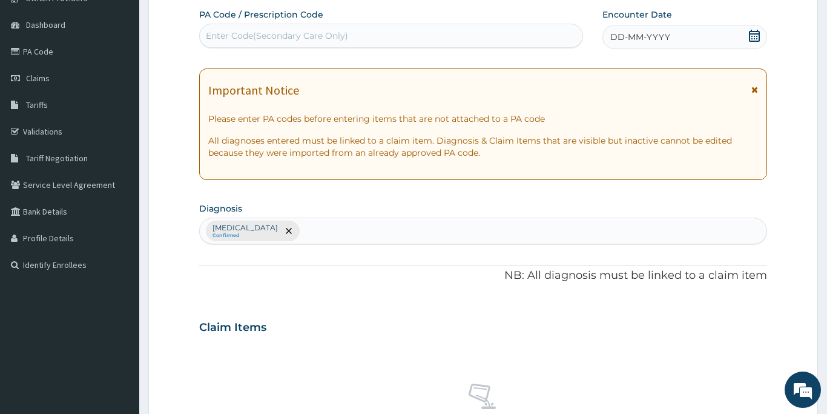
click at [311, 37] on div "Enter Code(Secondary Care Only)" at bounding box center [277, 36] width 142 height 12
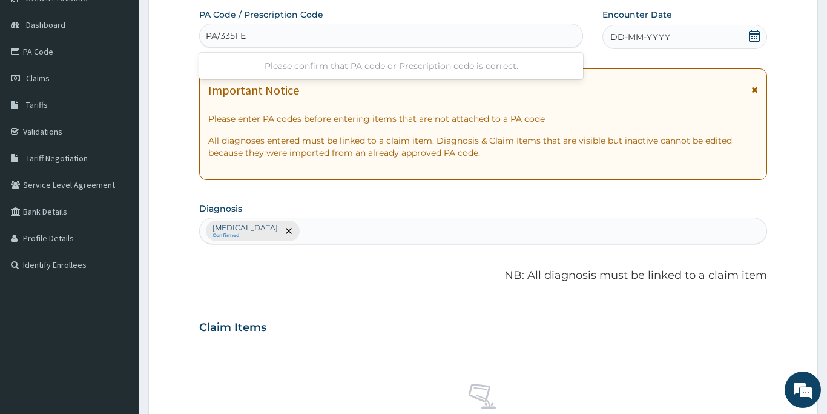
type input "PA/335FE6"
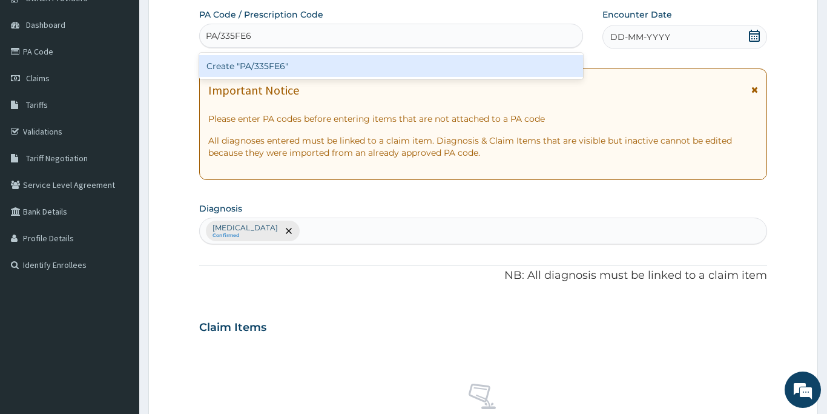
click at [314, 67] on div "Create "PA/335FE6"" at bounding box center [391, 66] width 384 height 22
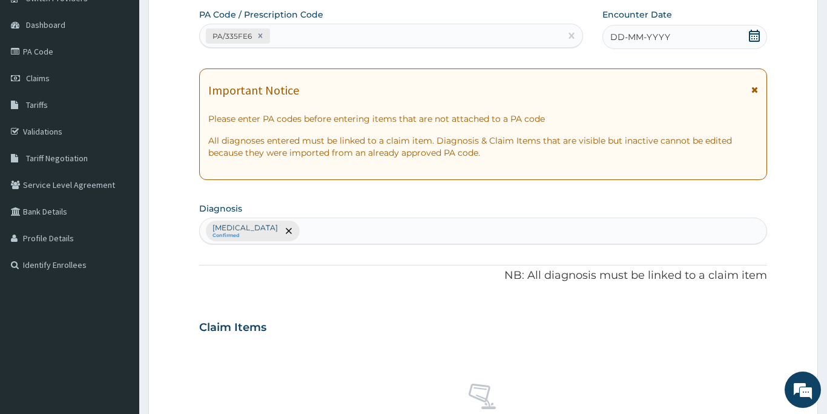
click at [638, 36] on span "DD-MM-YYYY" at bounding box center [640, 37] width 60 height 12
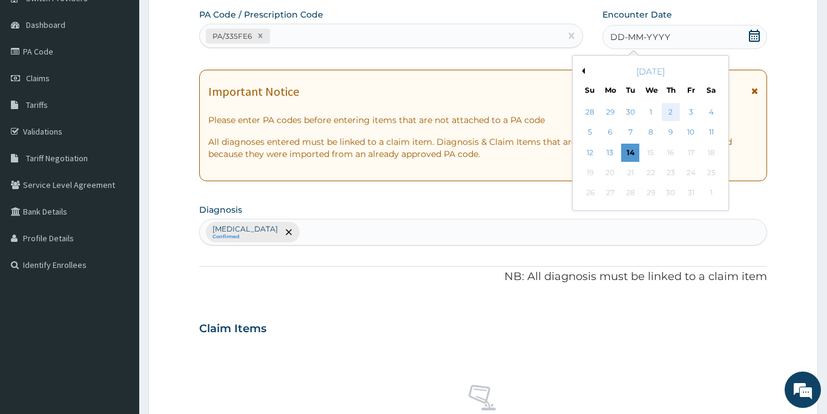
click at [671, 110] on div "2" at bounding box center [671, 112] width 18 height 18
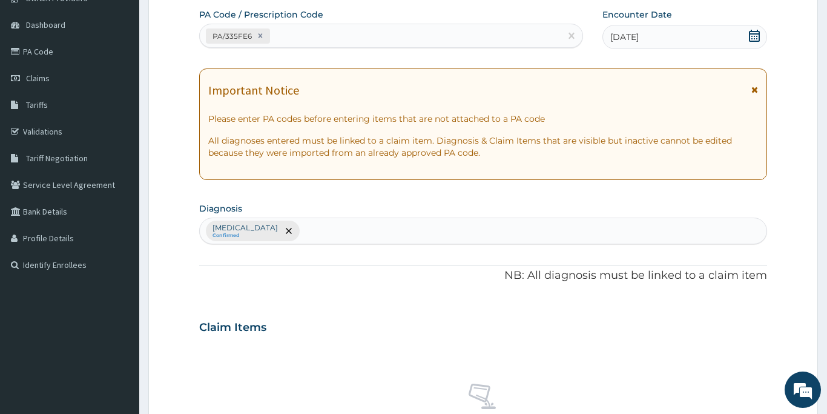
click at [526, 345] on div "No claim item" at bounding box center [483, 412] width 568 height 139
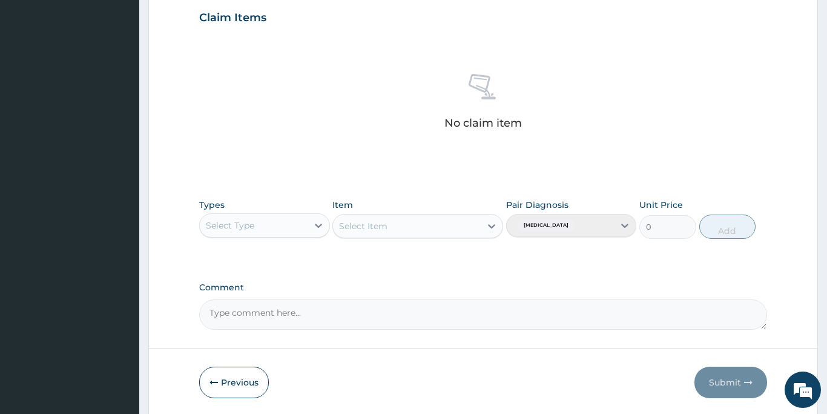
scroll to position [422, 0]
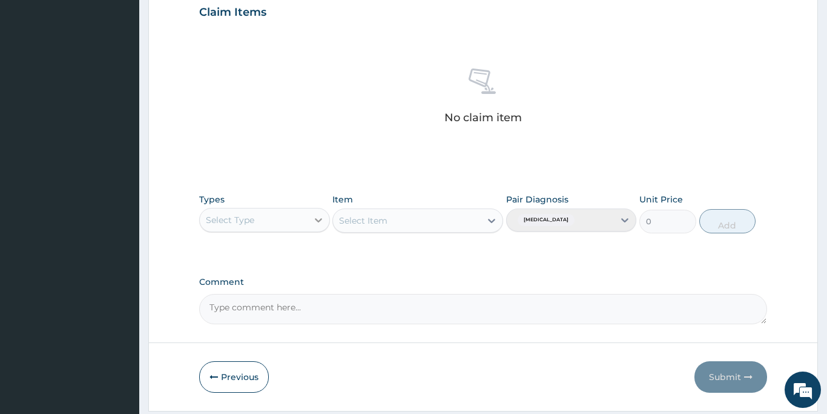
click at [314, 223] on icon at bounding box center [319, 220] width 12 height 12
type input "GYM"
click at [276, 251] on div "Gym" at bounding box center [264, 250] width 131 height 22
click at [388, 221] on div "Select Item" at bounding box center [417, 220] width 171 height 24
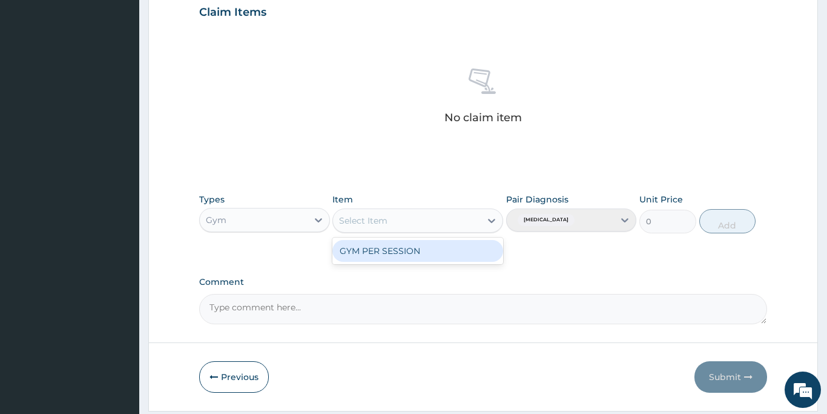
click at [388, 221] on div "Select Item" at bounding box center [407, 220] width 148 height 19
click at [388, 249] on div "GYM PER SESSION" at bounding box center [417, 251] width 171 height 22
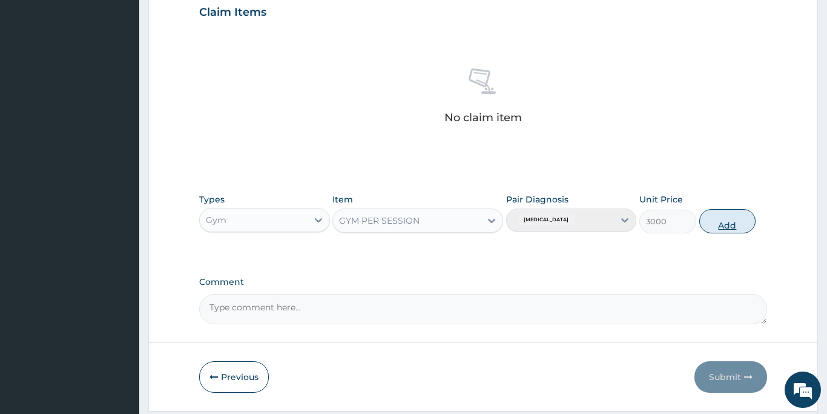
click at [739, 224] on button "Add" at bounding box center [727, 221] width 57 height 24
type input "0"
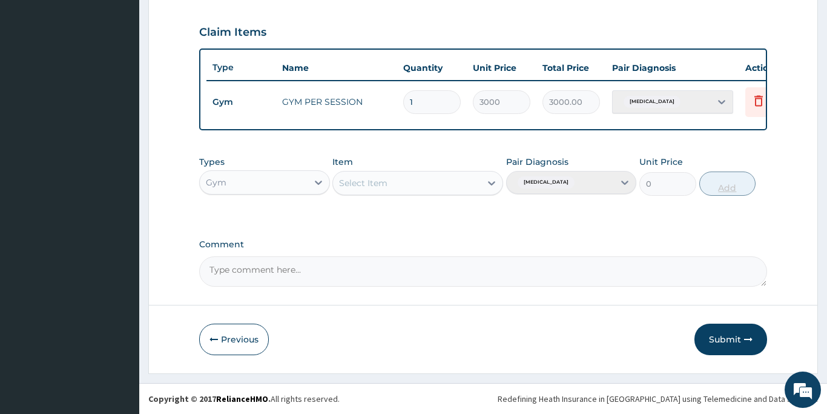
scroll to position [402, 0]
click at [736, 333] on button "Submit" at bounding box center [731, 338] width 73 height 31
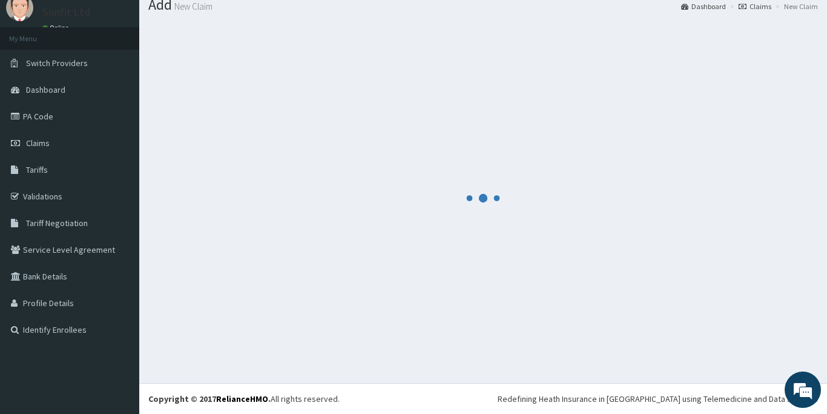
scroll to position [42, 0]
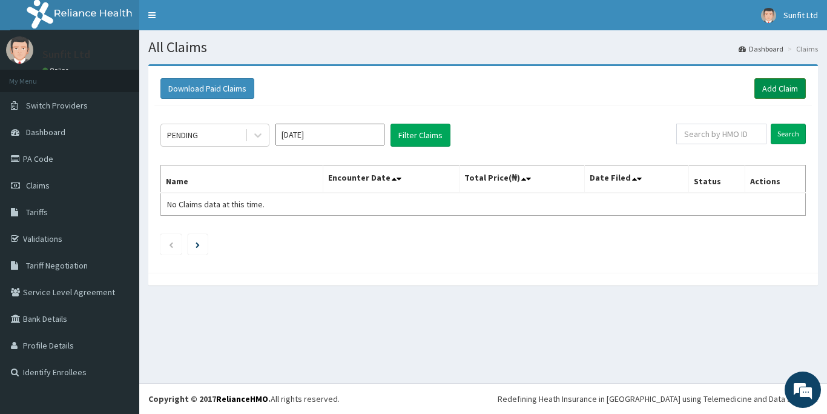
click at [784, 86] on link "Add Claim" at bounding box center [780, 88] width 51 height 21
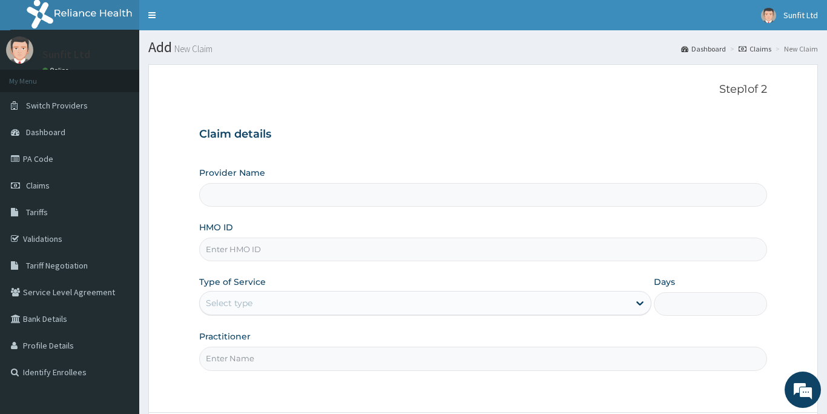
click at [302, 252] on input "HMO ID" at bounding box center [483, 249] width 568 height 24
type input "Sunfit International Gym"
type input "1"
type input "PPY/10415/A"
click at [273, 357] on input "Practitioner" at bounding box center [483, 358] width 568 height 24
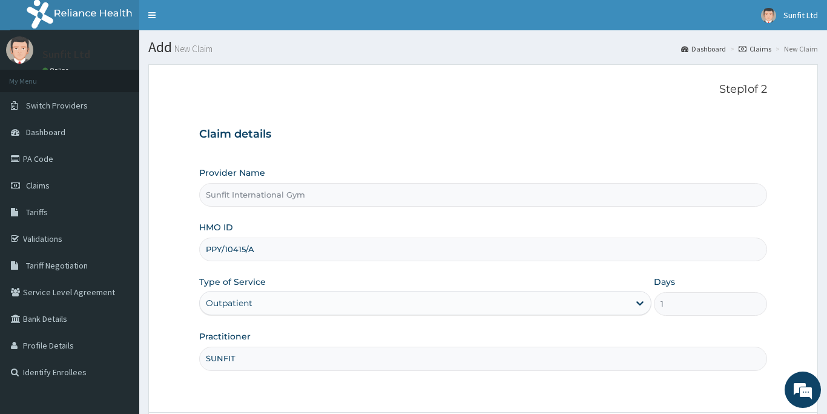
type input "SUNFIT"
click at [645, 406] on form "Step 1 of 2 Claim details Provider Name Sunfit International Gym HMO ID PPY/104…" at bounding box center [483, 272] width 670 height 416
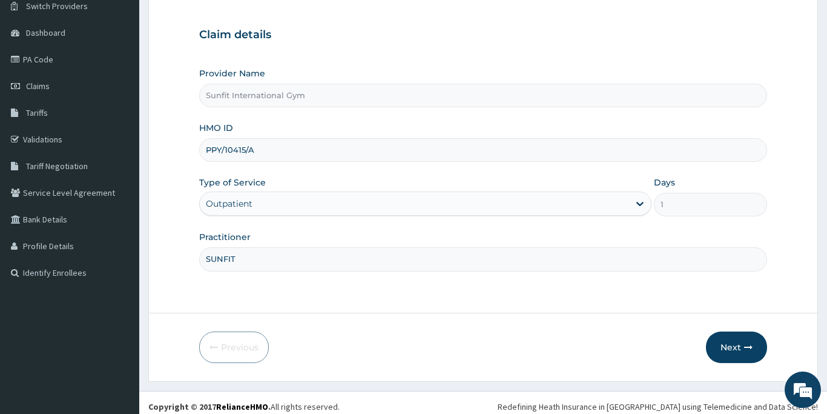
scroll to position [107, 0]
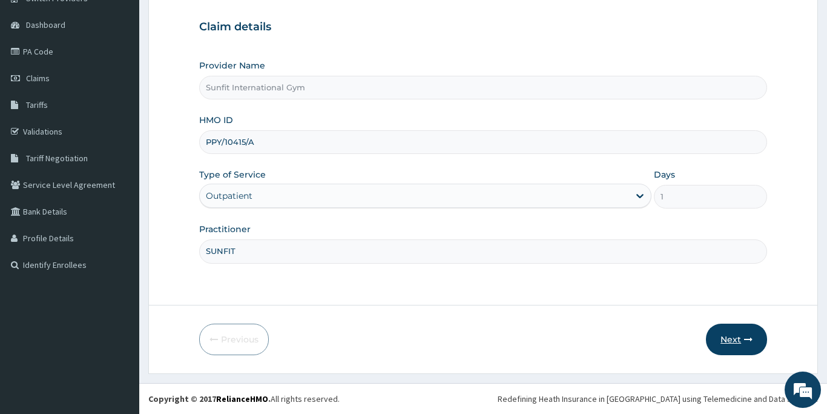
click at [729, 337] on button "Next" at bounding box center [736, 338] width 61 height 31
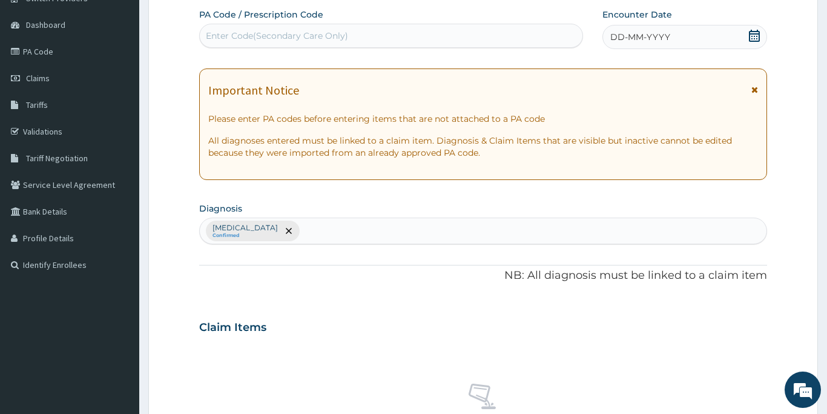
click at [357, 31] on div "Enter Code(Secondary Care Only)" at bounding box center [391, 35] width 383 height 19
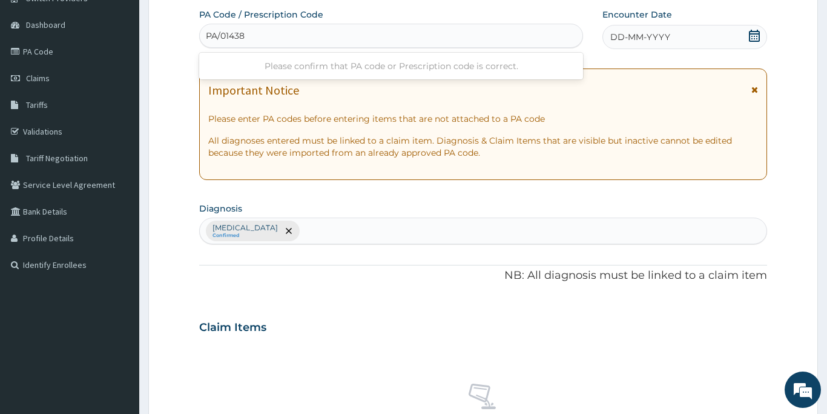
type input "PA/014386"
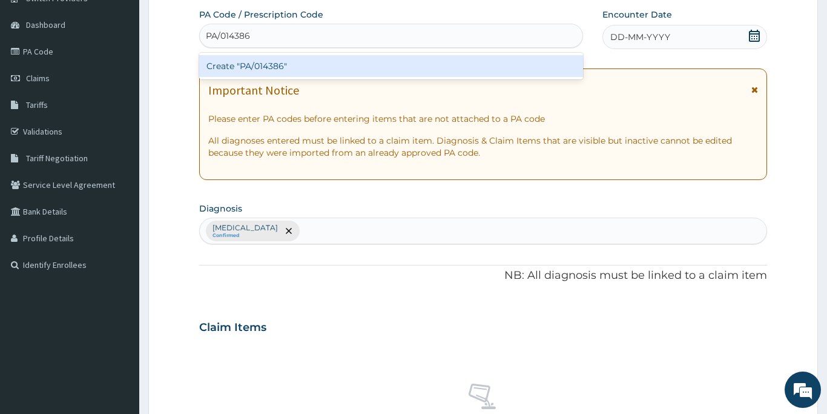
click at [339, 67] on div "Create "PA/014386"" at bounding box center [391, 66] width 384 height 22
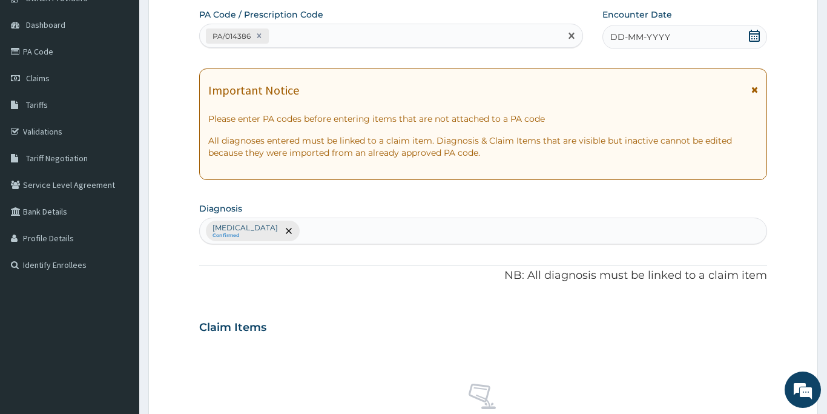
click at [618, 37] on span "DD-MM-YYYY" at bounding box center [640, 37] width 60 height 12
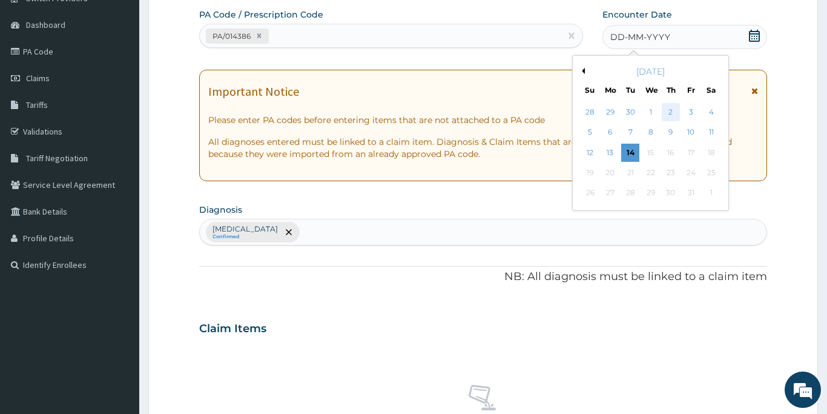
click at [665, 112] on div "2" at bounding box center [671, 112] width 18 height 18
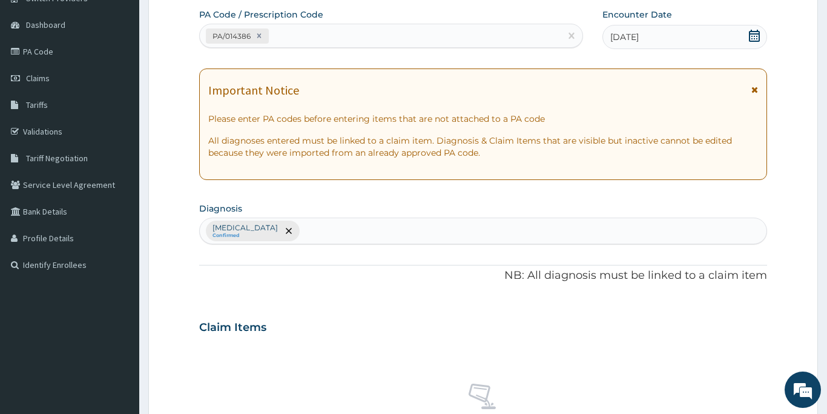
click at [472, 305] on div "PA Code / Prescription Code PA/014386 Encounter Date [DATE] Important Notice Pl…" at bounding box center [483, 323] width 568 height 630
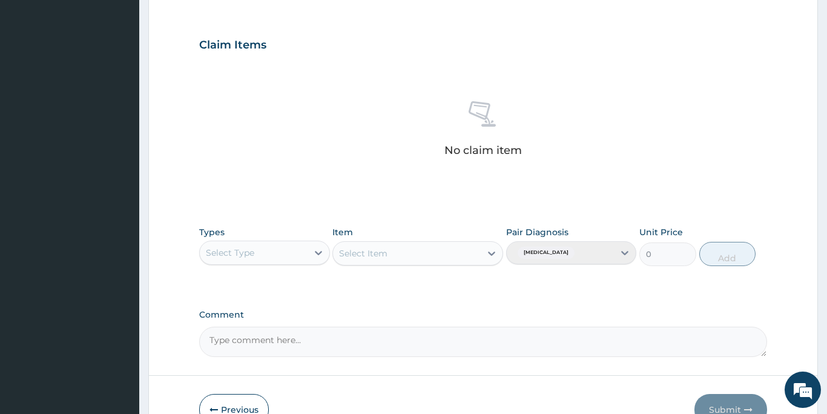
scroll to position [398, 0]
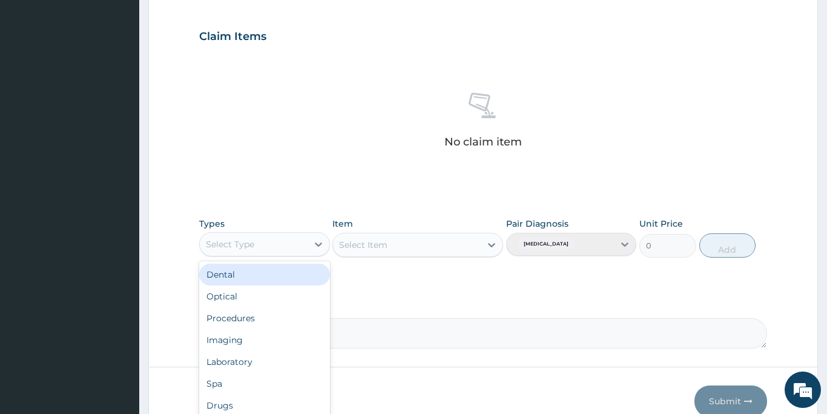
click at [266, 250] on div "Select Type" at bounding box center [254, 243] width 108 height 19
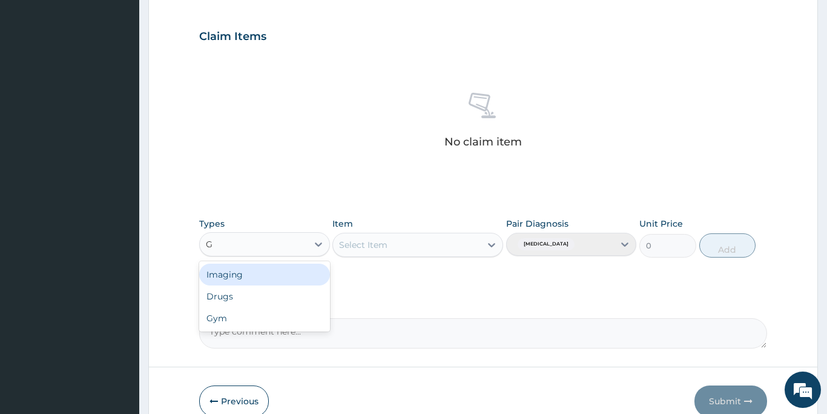
type input "GY"
click at [250, 270] on div "Gym" at bounding box center [264, 274] width 131 height 22
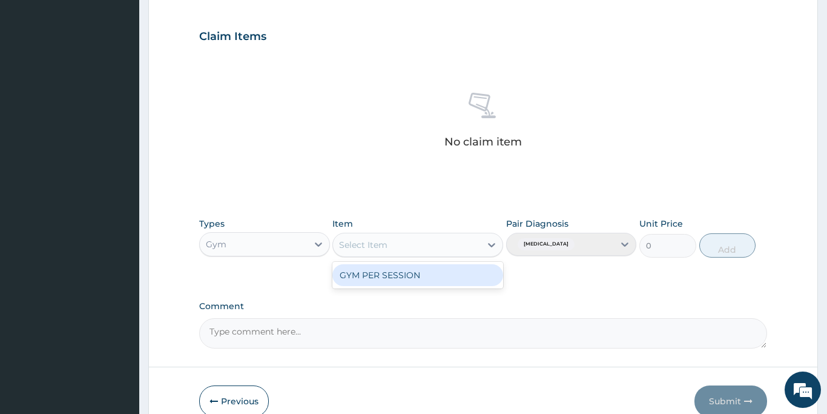
click at [374, 241] on div "Select Item" at bounding box center [363, 245] width 48 height 12
click at [377, 276] on div "GYM PER SESSION" at bounding box center [417, 275] width 171 height 22
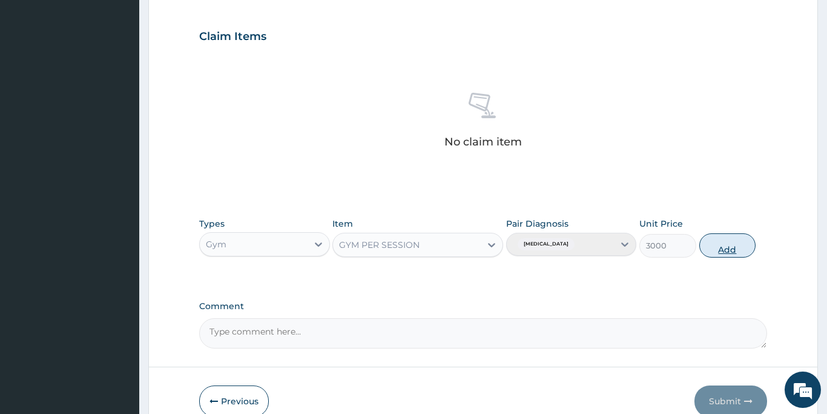
click at [714, 247] on button "Add" at bounding box center [727, 245] width 57 height 24
type input "0"
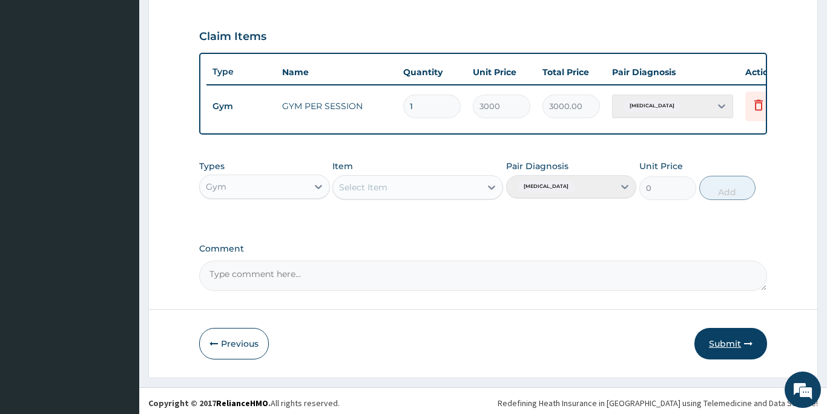
click at [724, 338] on button "Submit" at bounding box center [731, 343] width 73 height 31
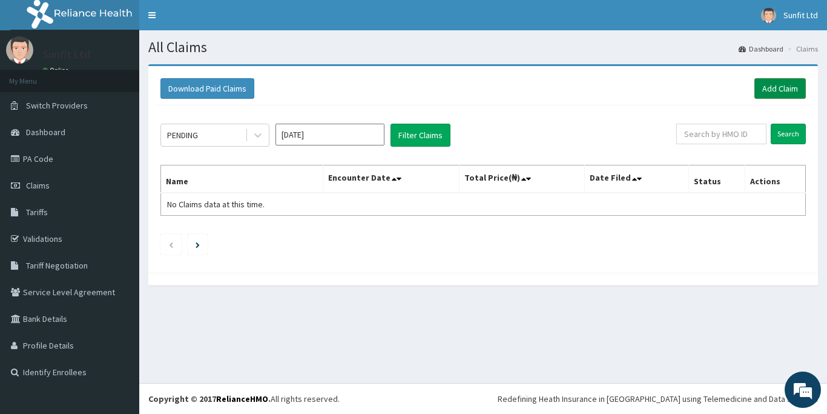
click at [788, 88] on link "Add Claim" at bounding box center [780, 88] width 51 height 21
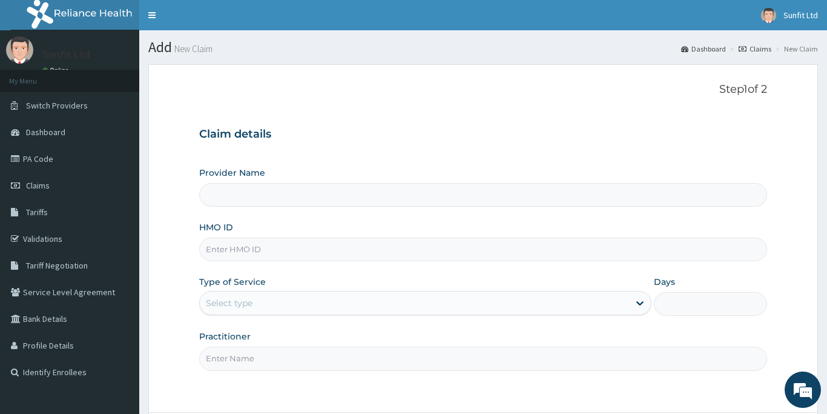
click at [257, 251] on input "HMO ID" at bounding box center [483, 249] width 568 height 24
type input "Sunfit International Gym"
type input "1"
type input "DO/10002/A"
click at [227, 354] on input "Practitioner" at bounding box center [483, 358] width 568 height 24
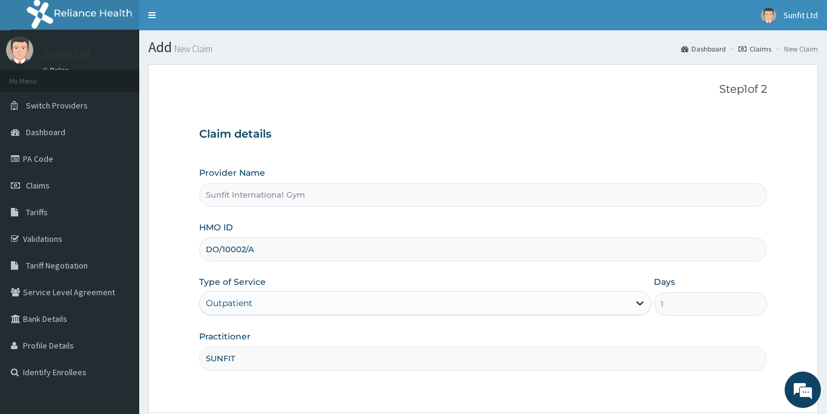
type input "SUNFIT"
click at [286, 402] on form "Step 1 of 2 Claim details Provider Name Sunfit International Gym HMO ID DO/1000…" at bounding box center [483, 272] width 670 height 416
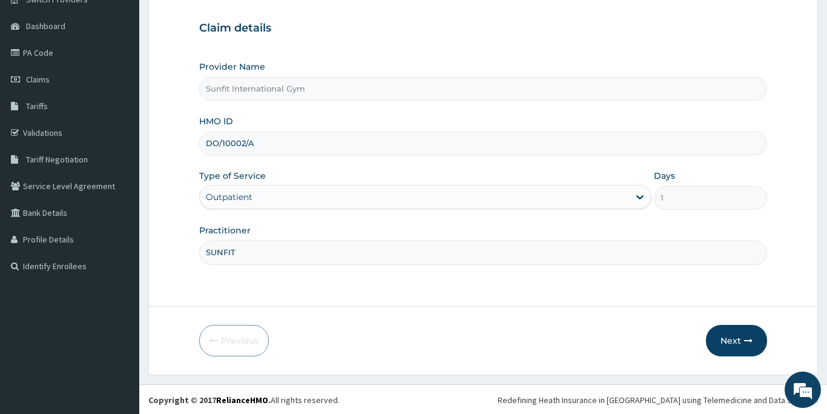
scroll to position [107, 0]
click at [726, 340] on button "Next" at bounding box center [736, 338] width 61 height 31
click at [219, 141] on input "DO/10002/A" at bounding box center [483, 142] width 568 height 24
click at [739, 332] on button "Next" at bounding box center [736, 338] width 61 height 31
click at [624, 306] on form "Step 1 of 2 Claim details Provider Name Sunfit International Gym HMO ID DQ/1000…" at bounding box center [483, 165] width 670 height 416
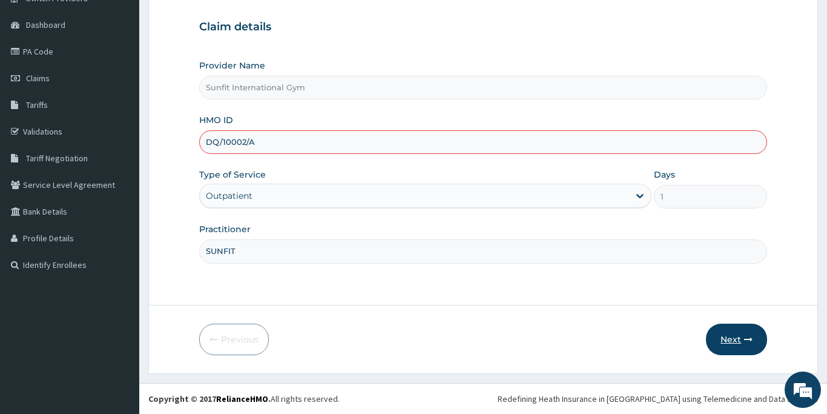
click at [737, 336] on button "Next" at bounding box center [736, 338] width 61 height 31
click at [454, 215] on div "Provider Name Sunfit International Gym HMO ID DA/10002/A Type of Service Outpat…" at bounding box center [483, 160] width 568 height 203
click at [736, 337] on button "Next" at bounding box center [736, 338] width 61 height 31
click at [330, 141] on input "DA/10002/A" at bounding box center [483, 142] width 568 height 24
click at [331, 171] on div "Type of Service Outpatient" at bounding box center [425, 188] width 453 height 40
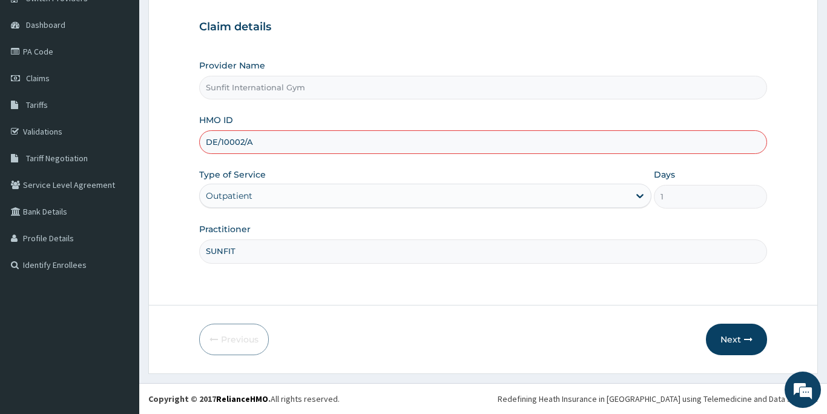
click at [279, 148] on input "DE/10002/A" at bounding box center [483, 142] width 568 height 24
type input "D"
type input "IHT/10005/A"
click at [732, 337] on button "Next" at bounding box center [736, 338] width 61 height 31
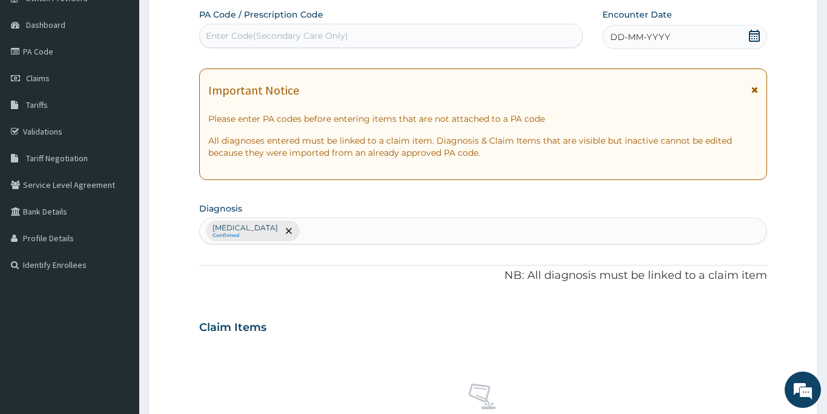
click at [294, 30] on div "Enter Code(Secondary Care Only)" at bounding box center [277, 36] width 142 height 12
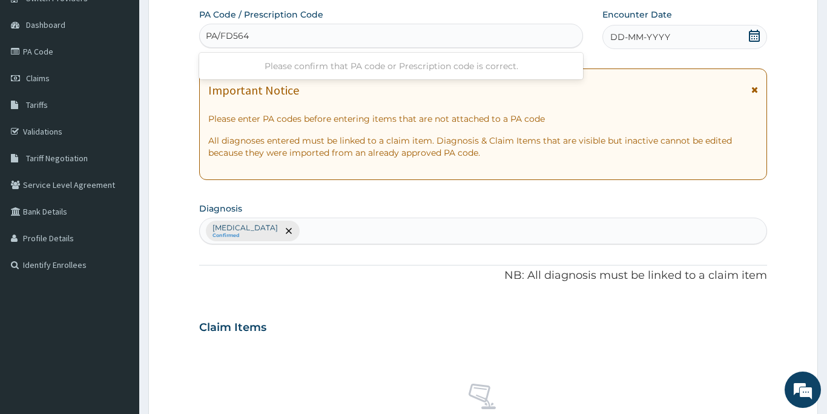
type input "PA/FD5642"
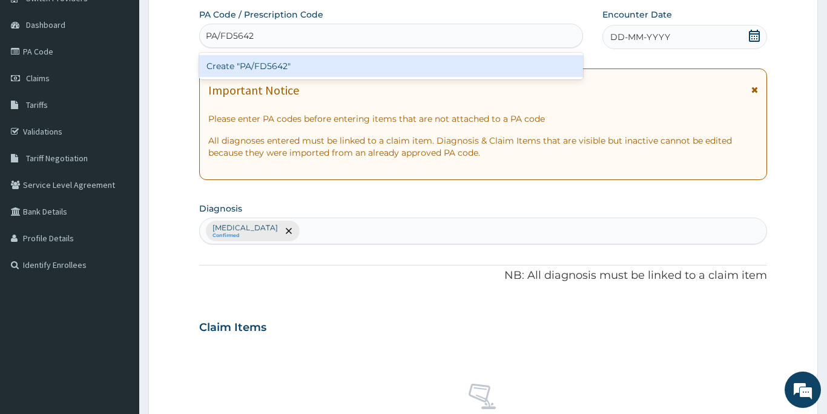
click at [279, 67] on div "Create "PA/FD5642"" at bounding box center [391, 66] width 384 height 22
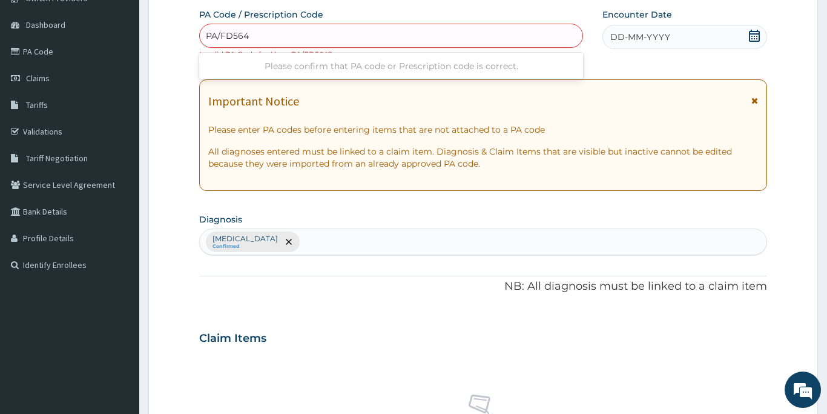
type input "PA/FD564Z"
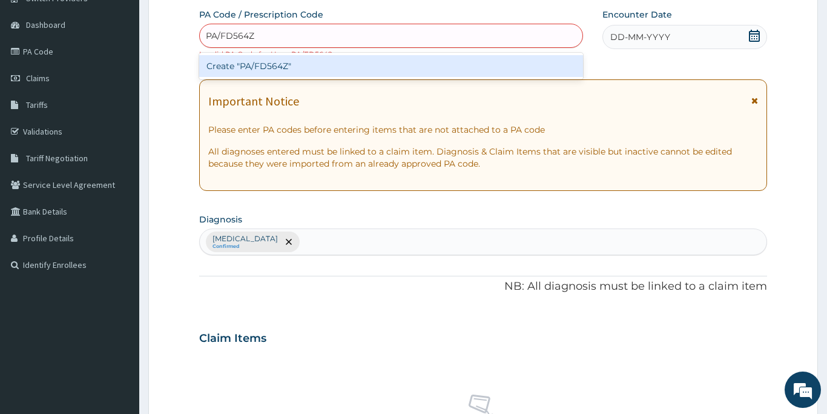
click at [273, 62] on div "Create "PA/FD564Z"" at bounding box center [391, 66] width 384 height 22
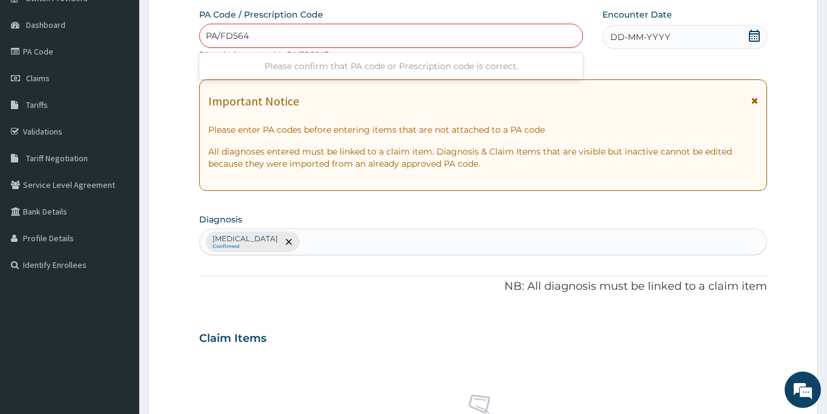
type input "PA/FD5642"
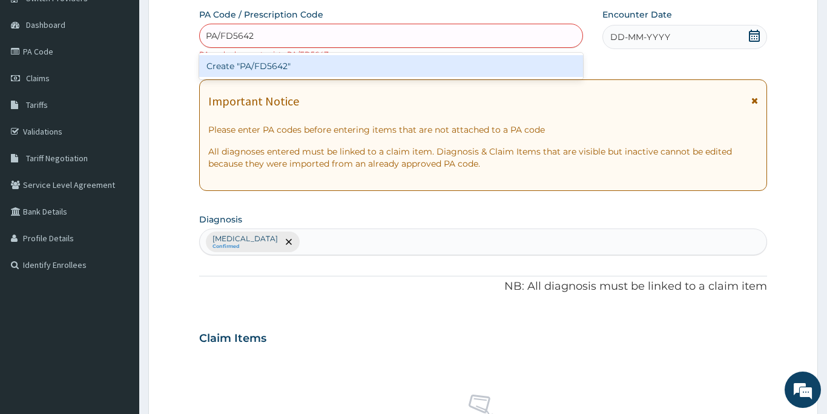
click at [372, 64] on div "Create "PA/FD5642"" at bounding box center [391, 66] width 384 height 22
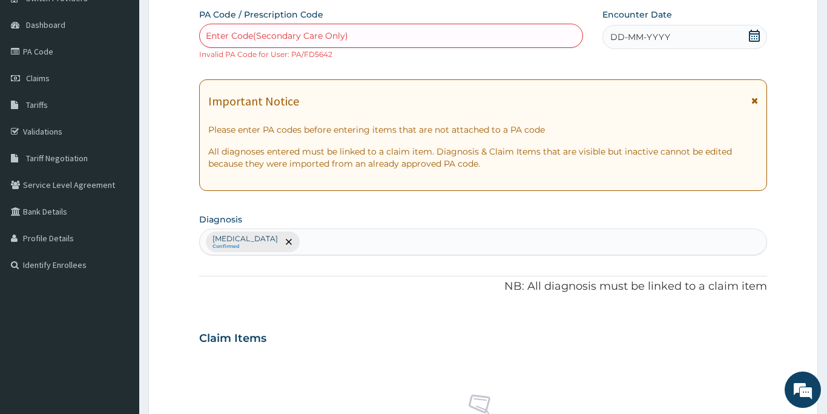
click at [393, 340] on div "Claim Items" at bounding box center [483, 335] width 568 height 31
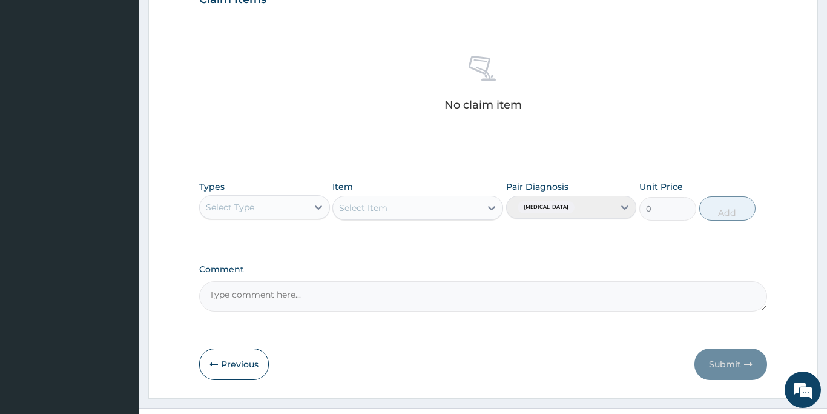
scroll to position [471, 0]
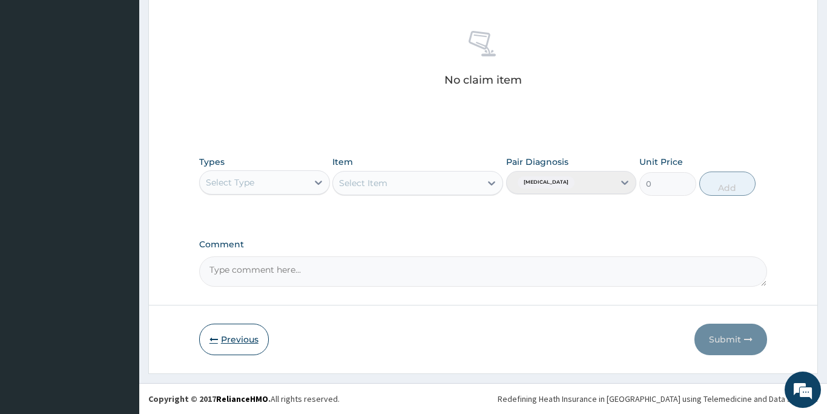
click at [227, 342] on button "Previous" at bounding box center [234, 338] width 70 height 31
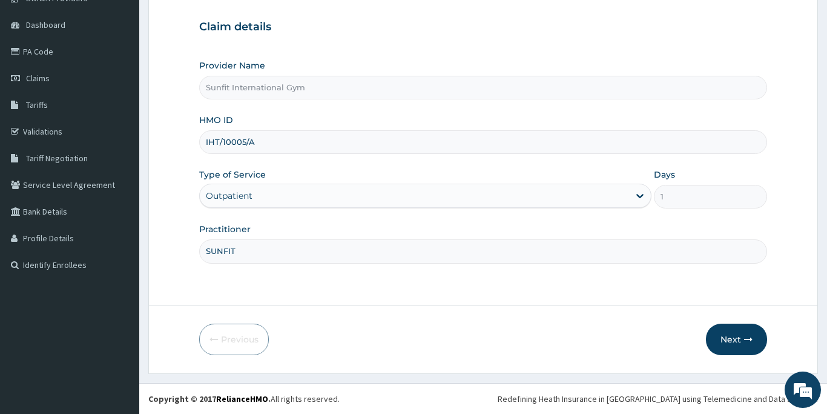
click at [259, 142] on input "IHT/10005/A" at bounding box center [483, 142] width 568 height 24
type input "PPY/10321/D"
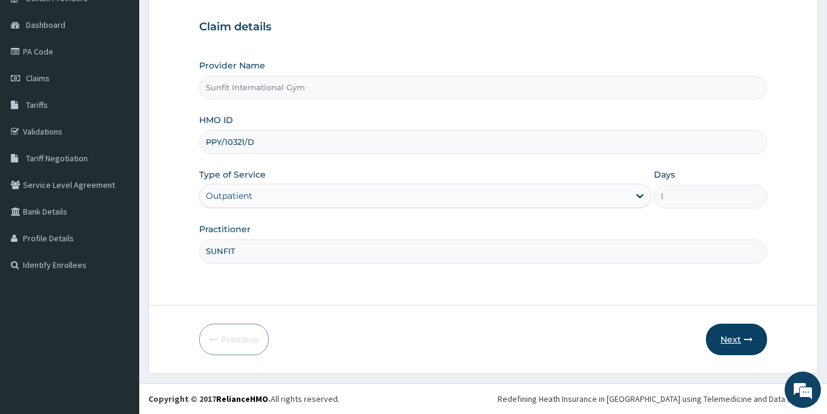
click at [734, 342] on button "Next" at bounding box center [736, 338] width 61 height 31
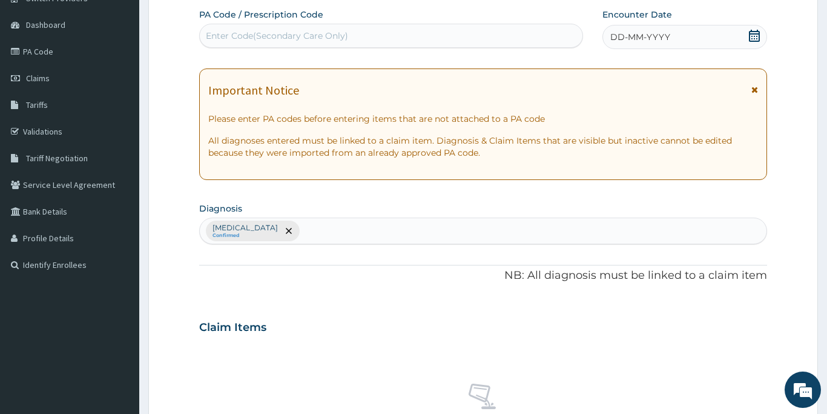
click at [408, 35] on div "Enter Code(Secondary Care Only)" at bounding box center [391, 35] width 383 height 19
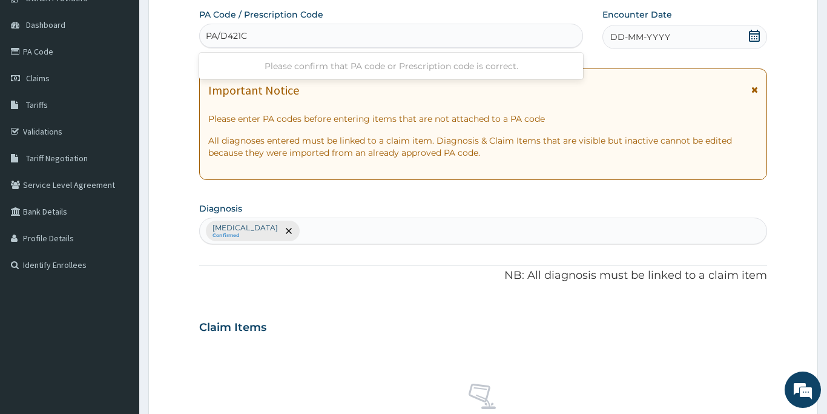
type input "PA/D421CI"
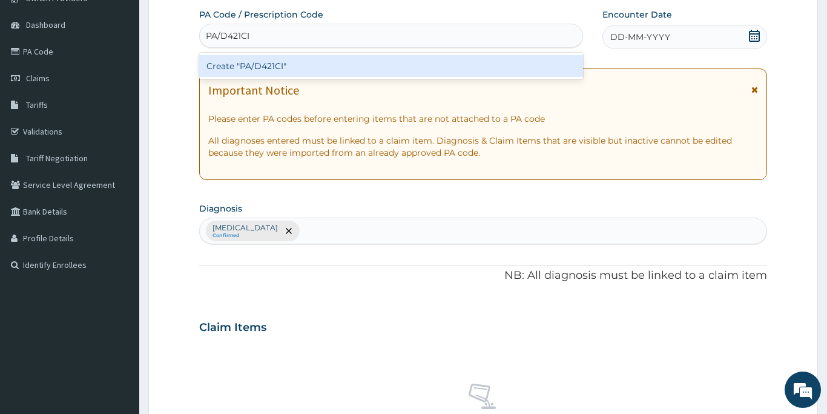
click at [386, 68] on div "Create "PA/D421CI"" at bounding box center [391, 66] width 384 height 22
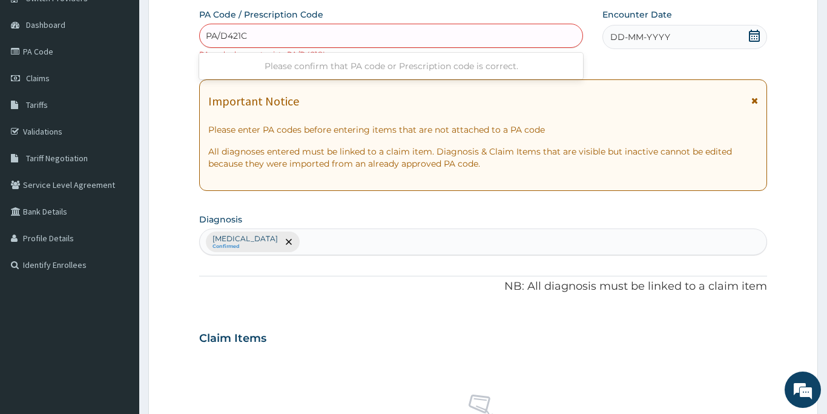
type input "PA/D421C1"
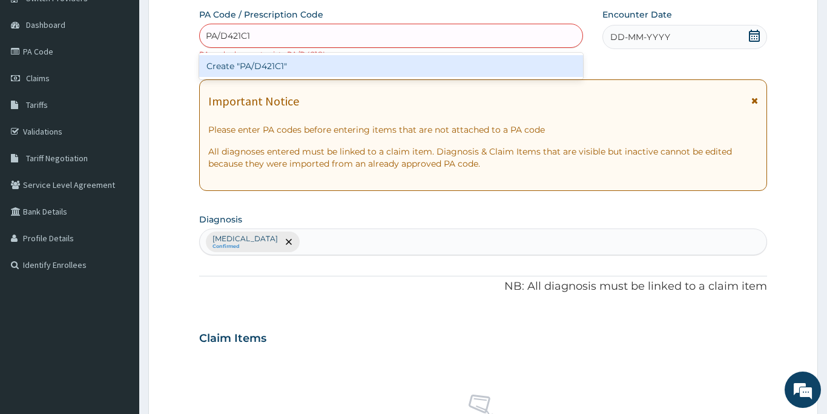
click at [352, 67] on div "Create "PA/D421C1"" at bounding box center [391, 66] width 384 height 22
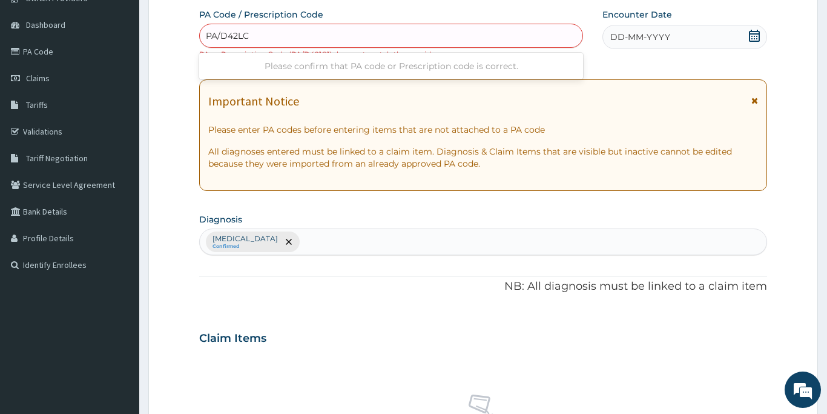
type input "PA/D42LC1"
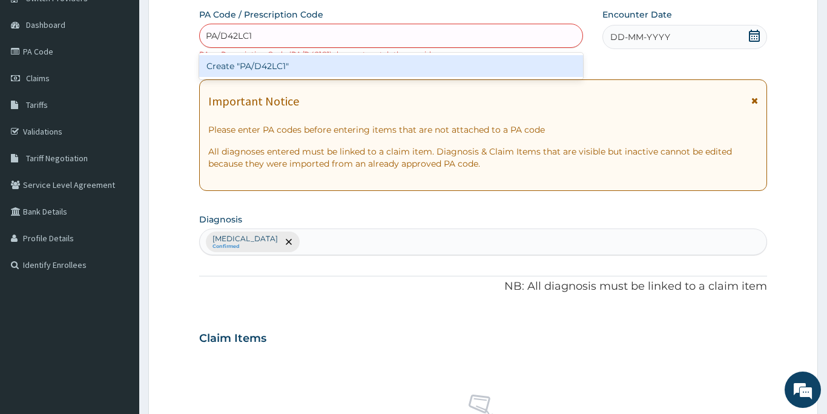
click at [319, 65] on div "Create "PA/D42LC1"" at bounding box center [391, 66] width 384 height 22
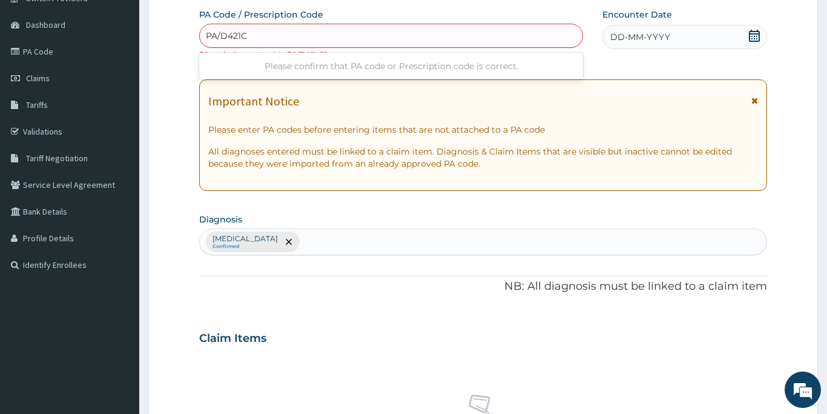
type input "PA/D421CL"
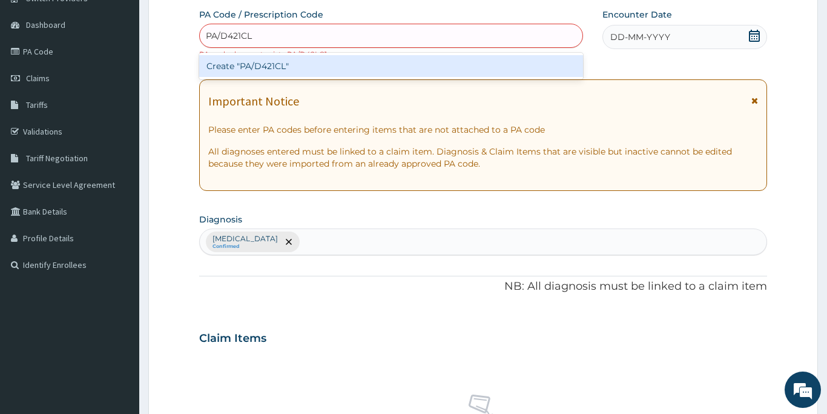
click at [251, 65] on div "Create "PA/D421CL"" at bounding box center [391, 66] width 384 height 22
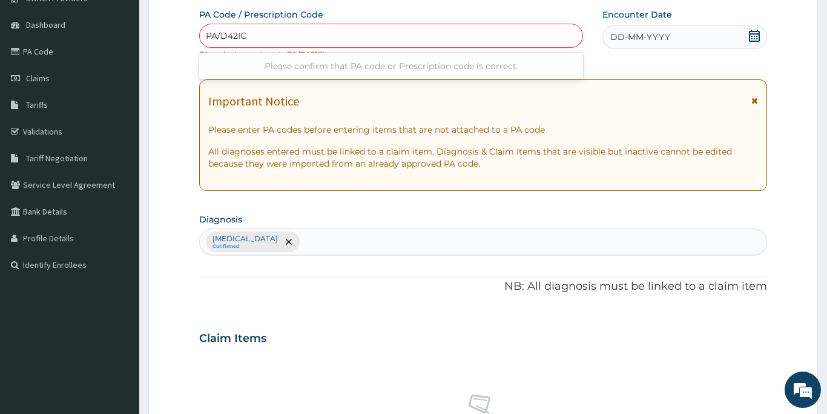
type input "PA/D42IC1"
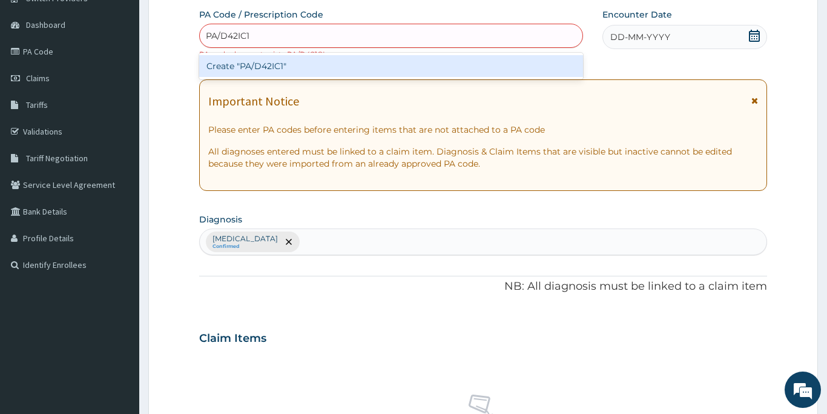
click at [256, 67] on div "Create "PA/D42IC1"" at bounding box center [391, 66] width 384 height 22
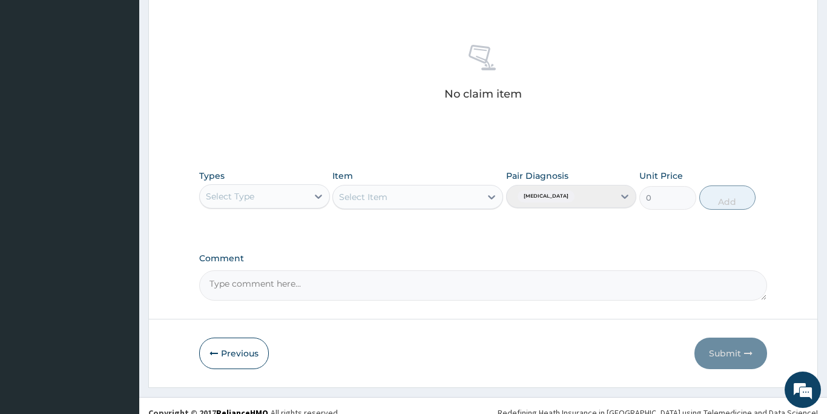
scroll to position [471, 0]
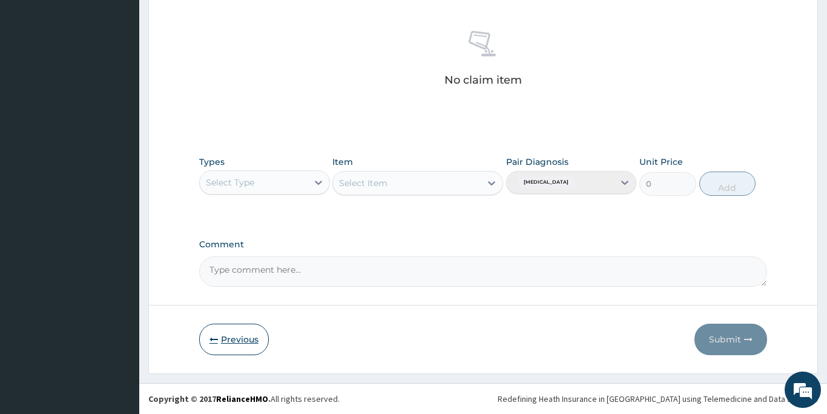
click at [228, 338] on button "Previous" at bounding box center [234, 338] width 70 height 31
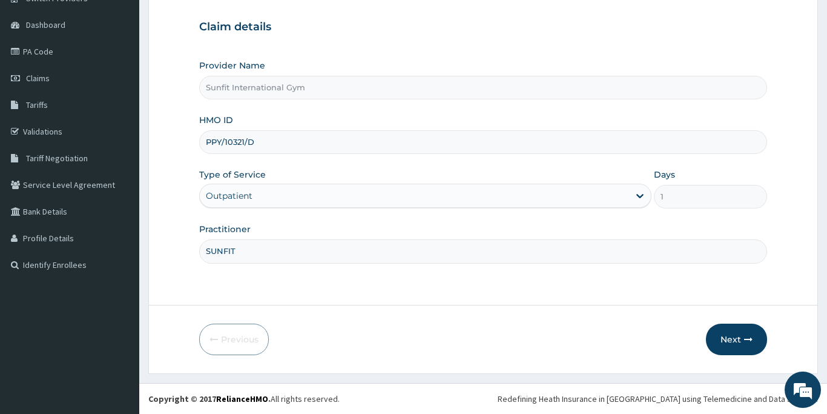
click at [259, 142] on input "PPY/10321/D" at bounding box center [483, 142] width 568 height 24
type input "P"
type input "XMG/10280/A"
click at [729, 333] on button "Next" at bounding box center [736, 338] width 61 height 31
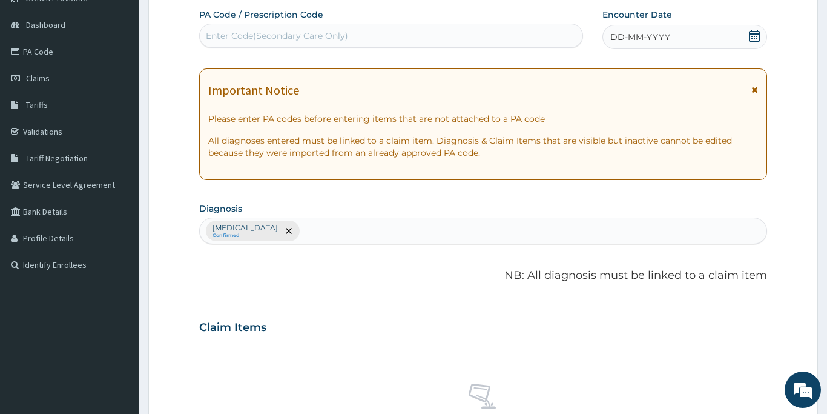
click at [299, 33] on div "Enter Code(Secondary Care Only)" at bounding box center [277, 36] width 142 height 12
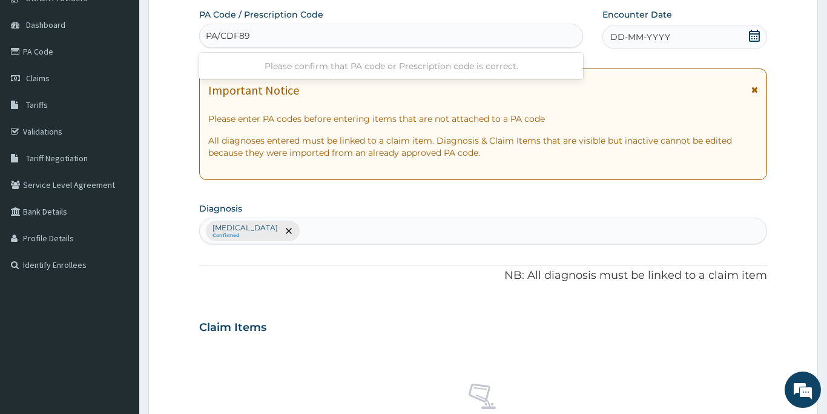
type input "PA/CDF89E"
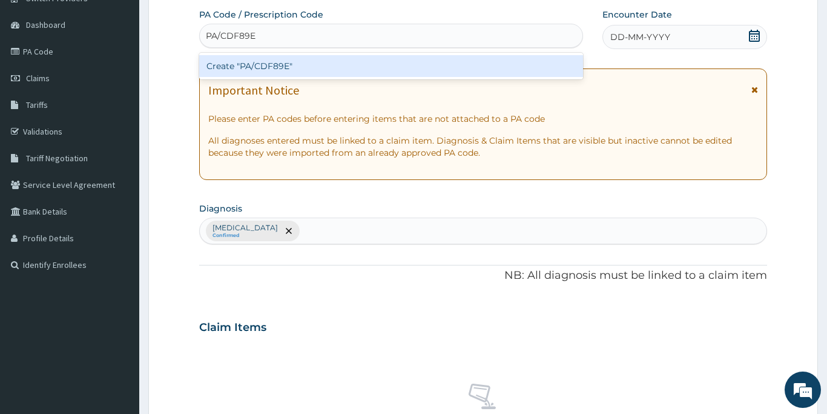
click at [293, 71] on div "Create "PA/CDF89E"" at bounding box center [391, 66] width 384 height 22
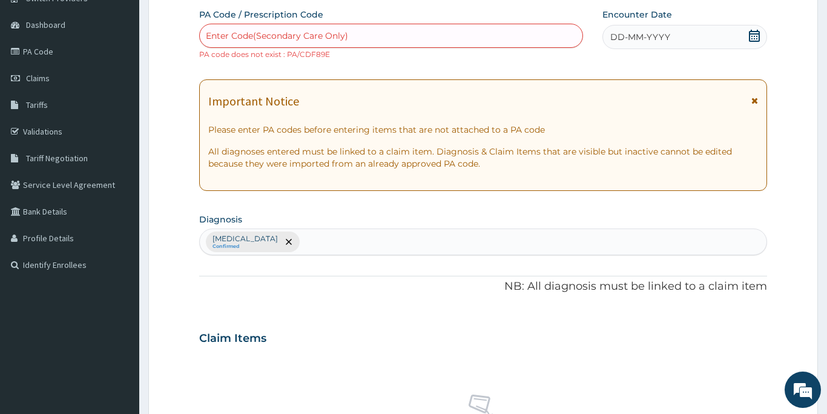
click at [364, 352] on div "Claim Items No claim item" at bounding box center [483, 407] width 568 height 174
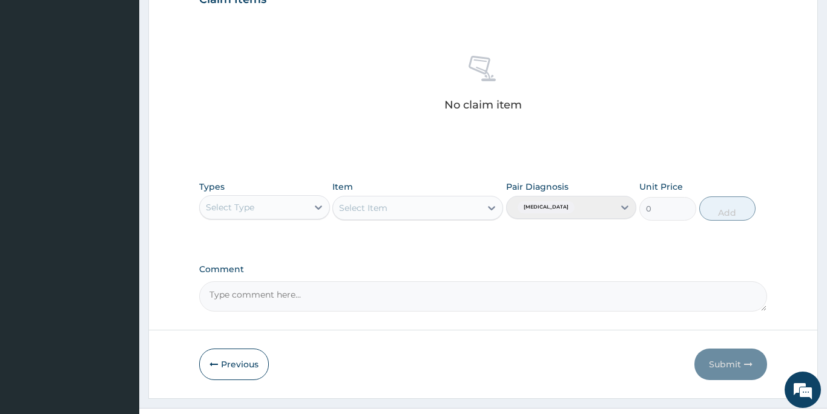
scroll to position [446, 0]
click at [228, 363] on button "Previous" at bounding box center [234, 363] width 70 height 31
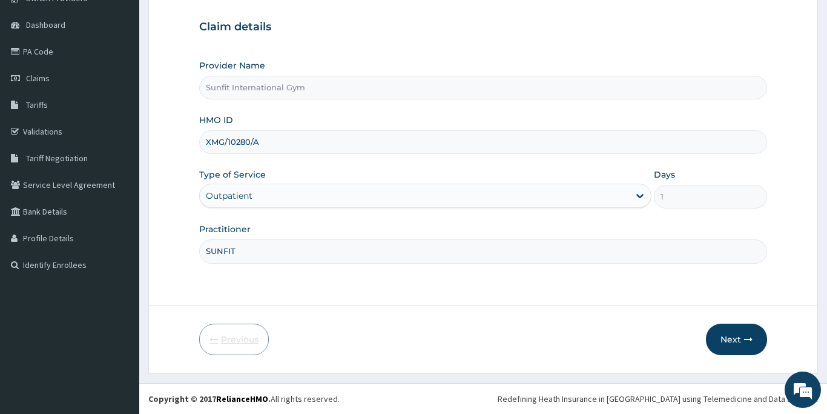
scroll to position [107, 0]
click at [270, 144] on input "XMG/10280/A" at bounding box center [483, 142] width 568 height 24
type input "X"
type input "NBL/10514/A"
click at [738, 336] on button "Next" at bounding box center [736, 338] width 61 height 31
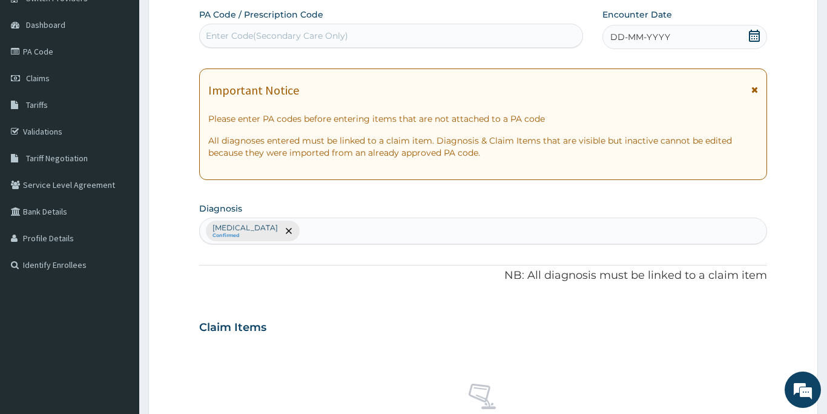
click at [287, 31] on div "Enter Code(Secondary Care Only)" at bounding box center [277, 36] width 142 height 12
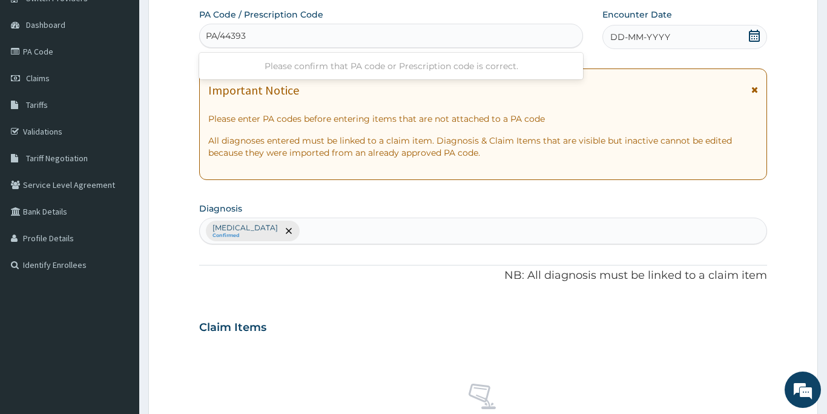
type input "PA/443938"
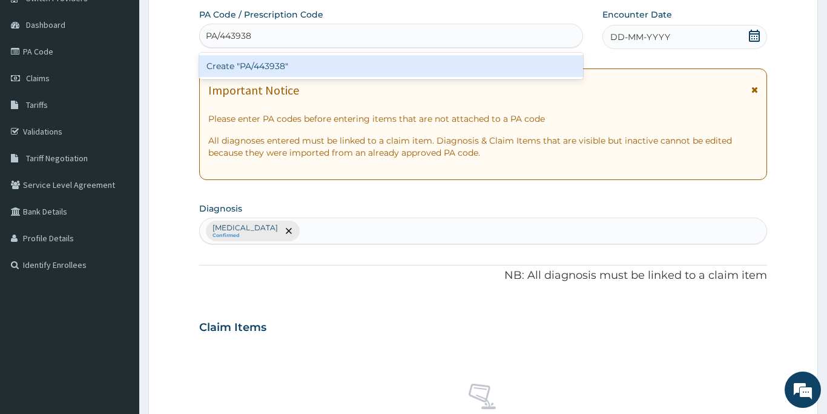
click at [280, 65] on div "Create "PA/443938"" at bounding box center [391, 66] width 384 height 22
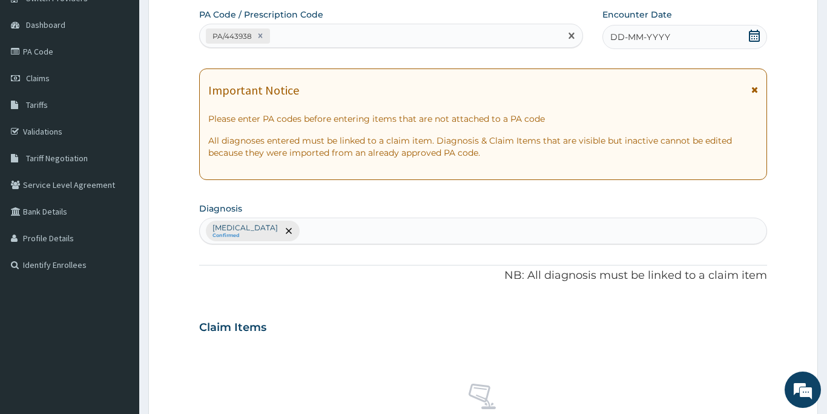
click at [632, 35] on span "DD-MM-YYYY" at bounding box center [640, 37] width 60 height 12
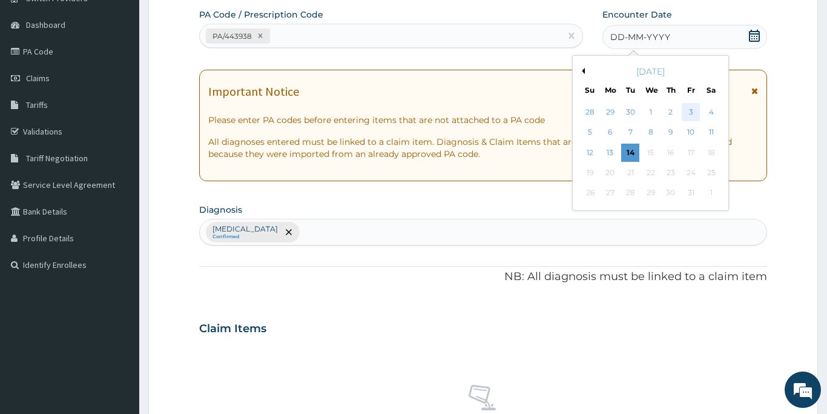
click at [691, 110] on div "3" at bounding box center [691, 112] width 18 height 18
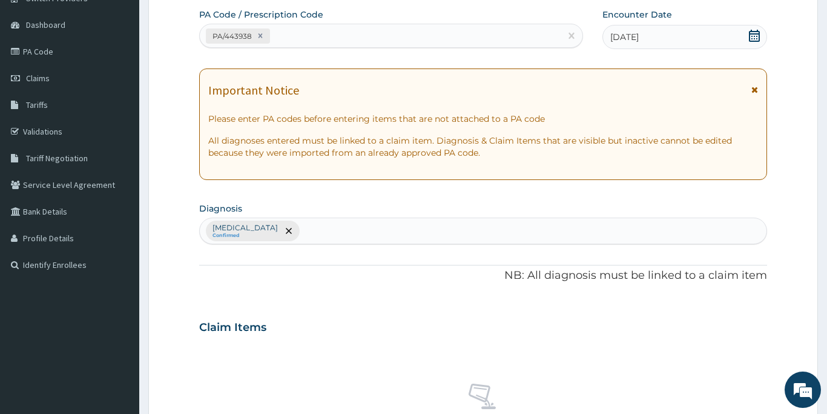
click at [448, 351] on div "No claim item" at bounding box center [483, 412] width 568 height 139
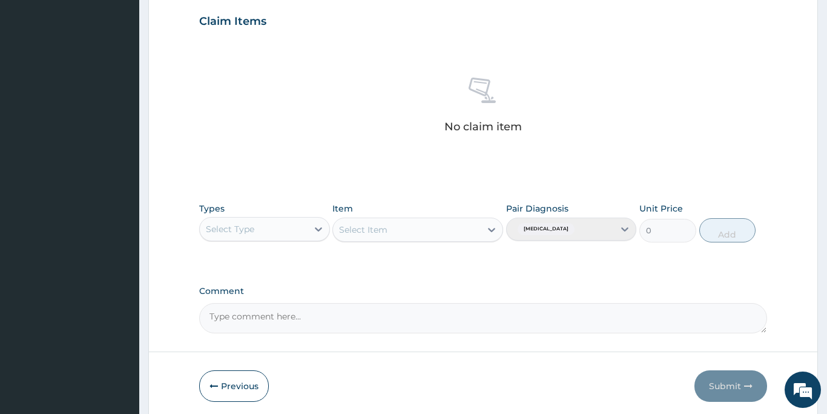
scroll to position [422, 0]
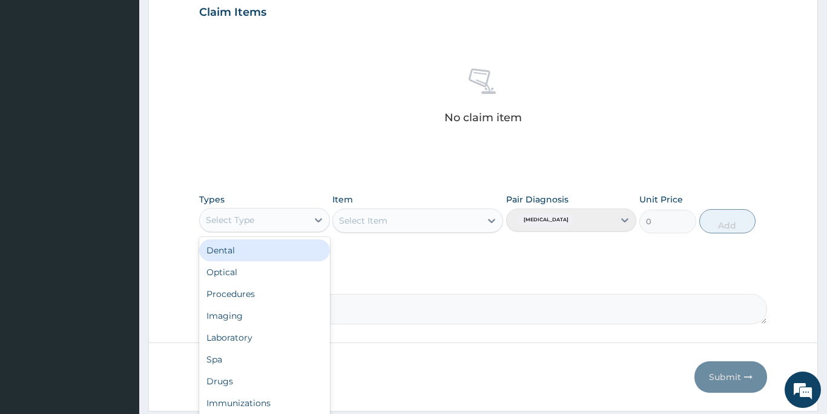
click at [284, 225] on div "Select Type" at bounding box center [254, 219] width 108 height 19
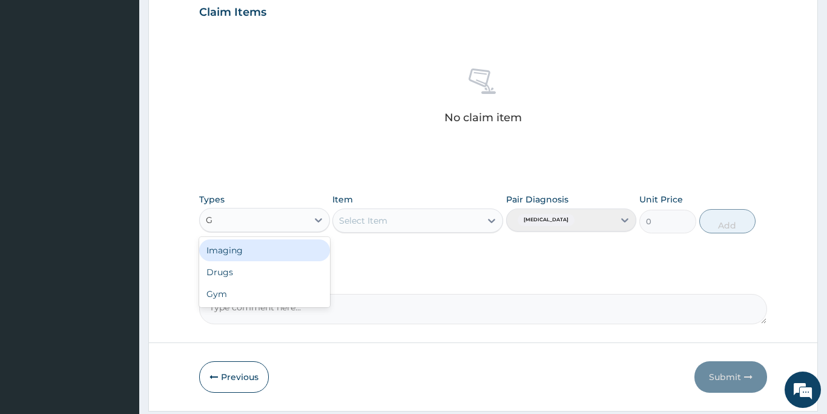
type input "GY"
click at [273, 248] on div "Gym" at bounding box center [264, 250] width 131 height 22
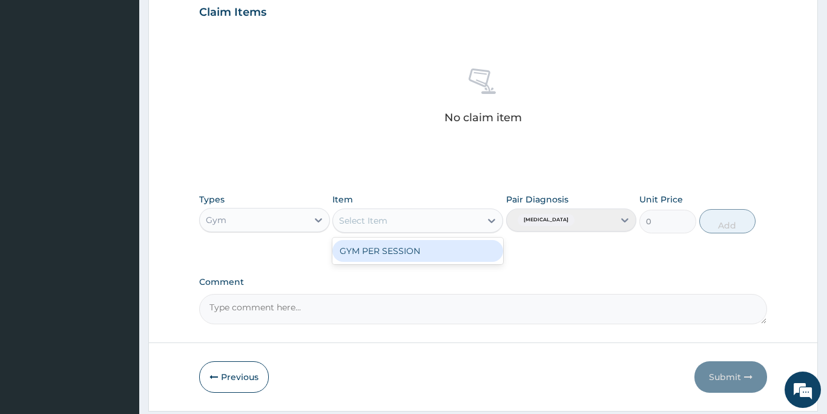
click at [397, 221] on div "Select Item" at bounding box center [407, 220] width 148 height 19
click at [397, 247] on div "GYM PER SESSION" at bounding box center [417, 251] width 171 height 22
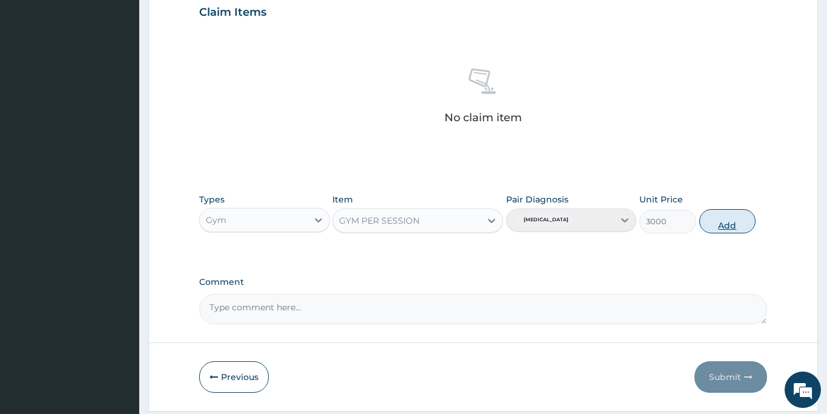
click at [735, 223] on button "Add" at bounding box center [727, 221] width 57 height 24
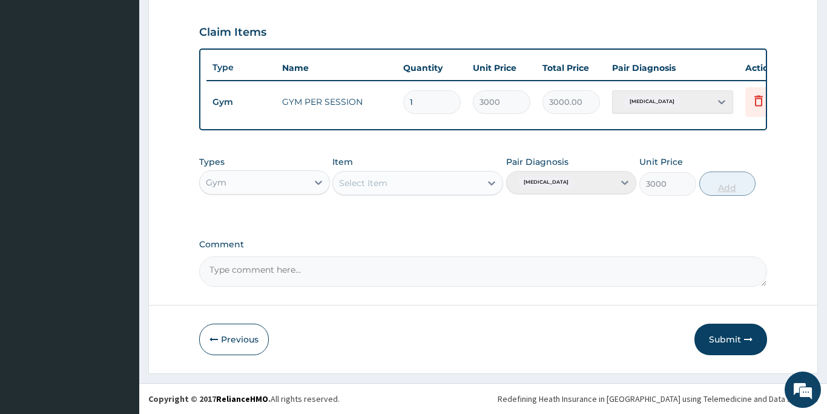
type input "0"
click at [723, 342] on button "Submit" at bounding box center [731, 338] width 73 height 31
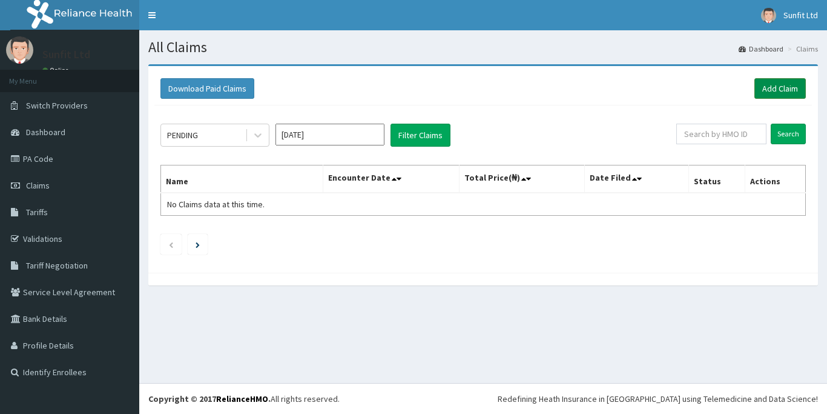
click at [774, 90] on link "Add Claim" at bounding box center [780, 88] width 51 height 21
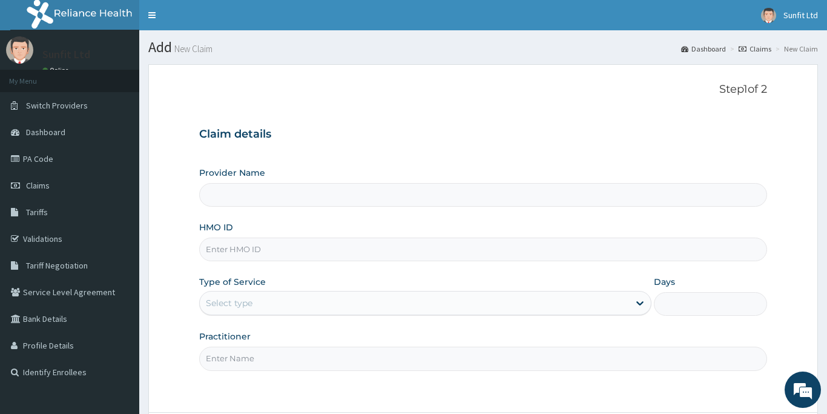
click at [227, 250] on input "HMO ID" at bounding box center [483, 249] width 568 height 24
type input "LLD"
type input "Sunfit International Gym"
type input "1"
type input "LLD/10069/A"
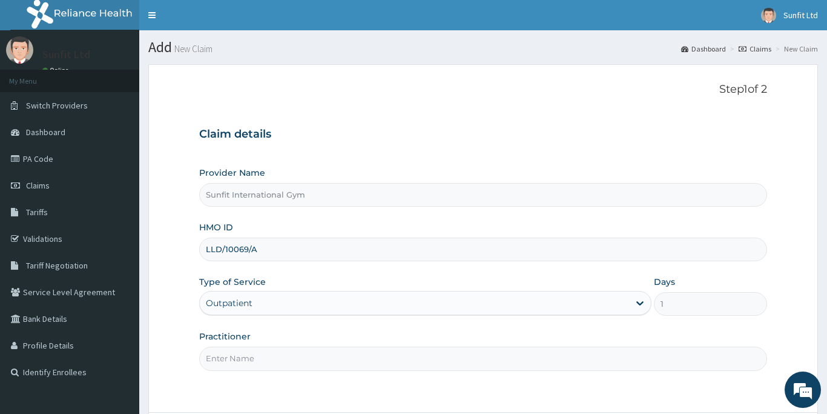
click at [220, 360] on input "Practitioner" at bounding box center [483, 358] width 568 height 24
type input "SUNFIT"
click at [325, 389] on div "Step 1 of 2 Claim details Provider Name Sunfit International Gym HMO ID LLD/100…" at bounding box center [483, 238] width 568 height 310
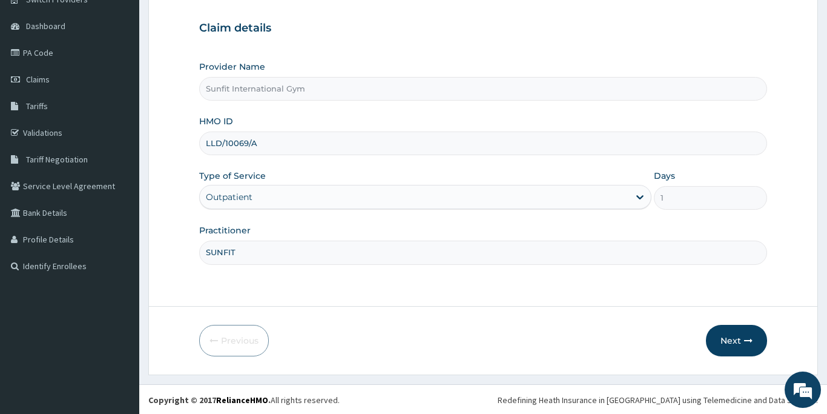
scroll to position [107, 0]
click at [726, 340] on button "Next" at bounding box center [736, 338] width 61 height 31
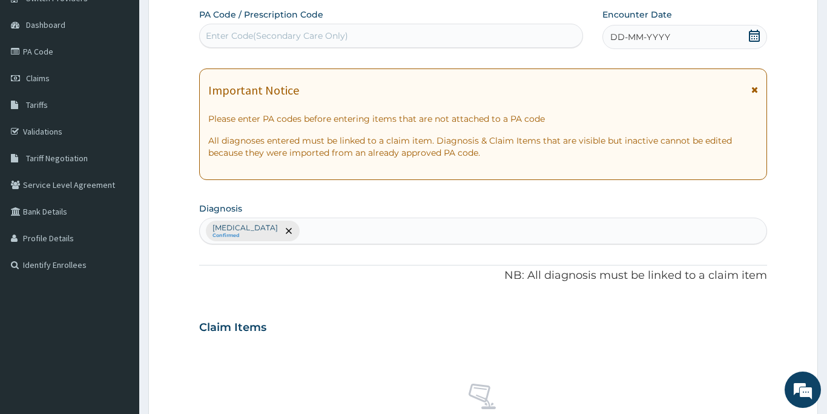
click at [257, 37] on div "Enter Code(Secondary Care Only)" at bounding box center [277, 36] width 142 height 12
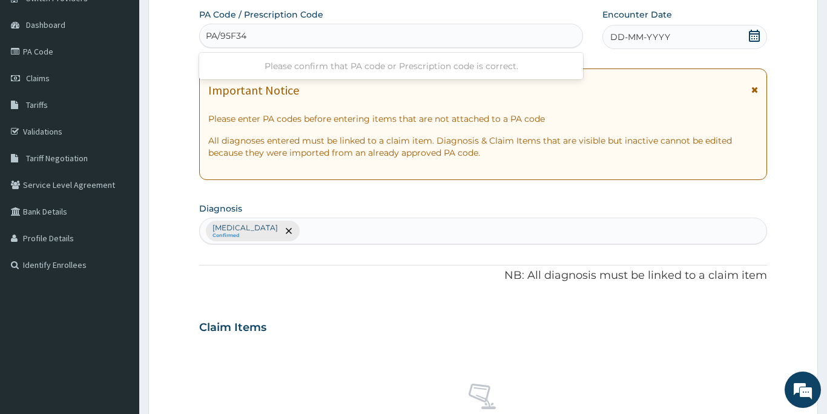
type input "PA/95F343"
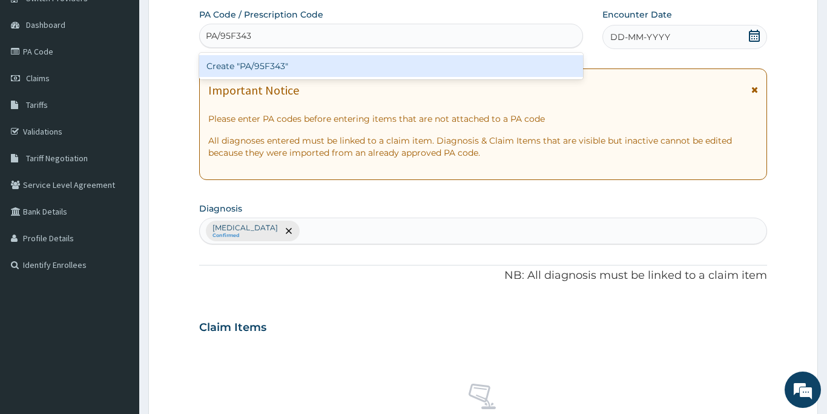
click at [262, 70] on div "Create "PA/95F343"" at bounding box center [391, 66] width 384 height 22
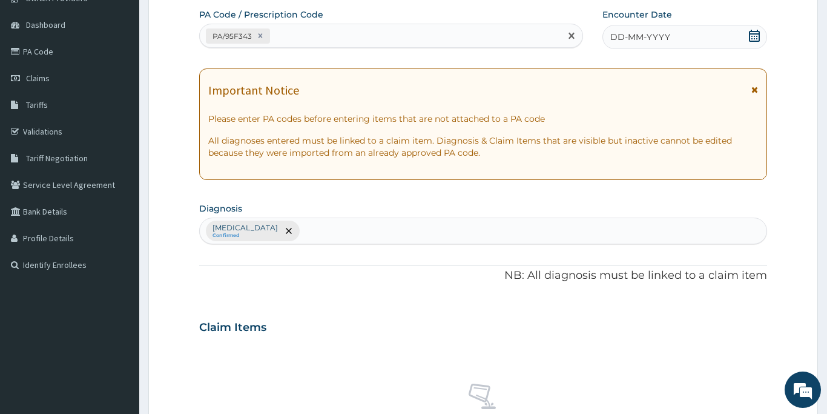
click at [621, 40] on span "DD-MM-YYYY" at bounding box center [640, 37] width 60 height 12
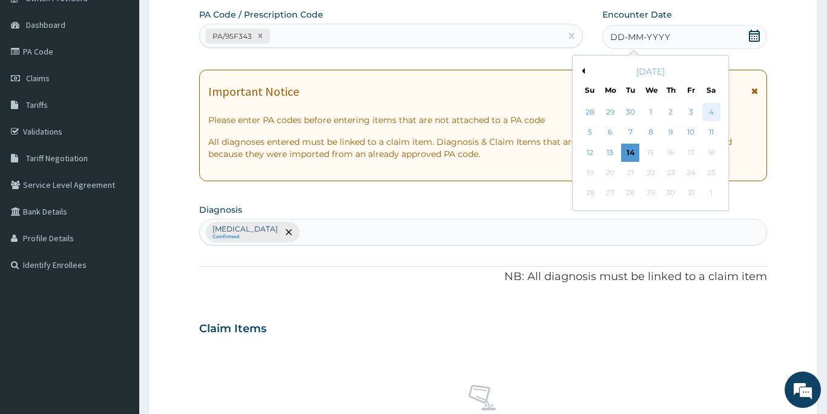
click at [708, 110] on div "4" at bounding box center [712, 112] width 18 height 18
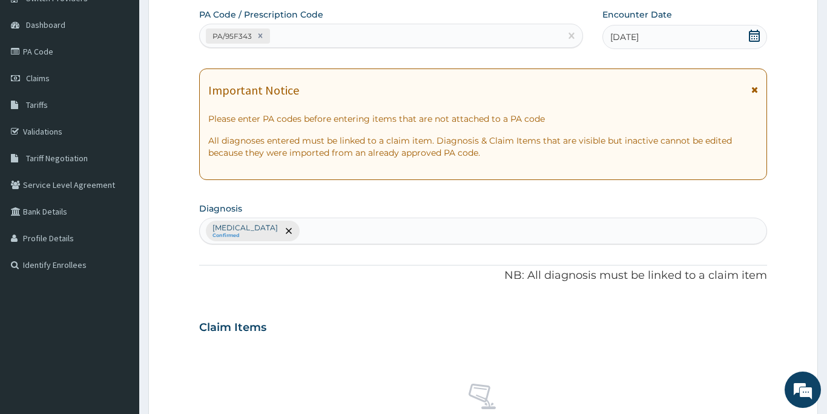
click at [348, 331] on div "Claim Items" at bounding box center [483, 324] width 568 height 31
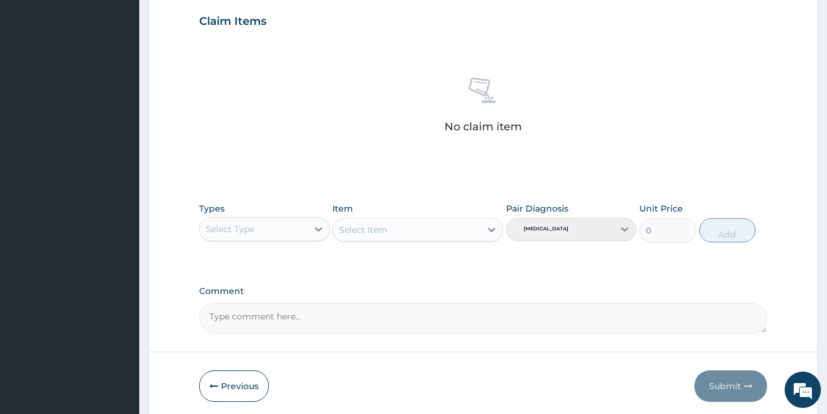
scroll to position [422, 0]
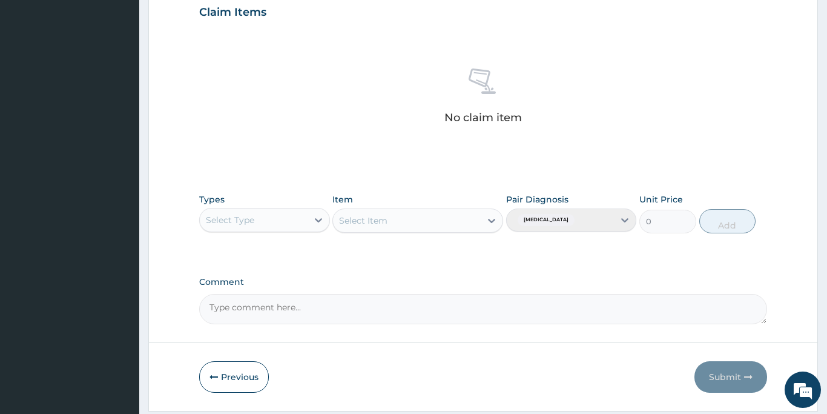
click at [263, 220] on div "Select Type" at bounding box center [254, 219] width 108 height 19
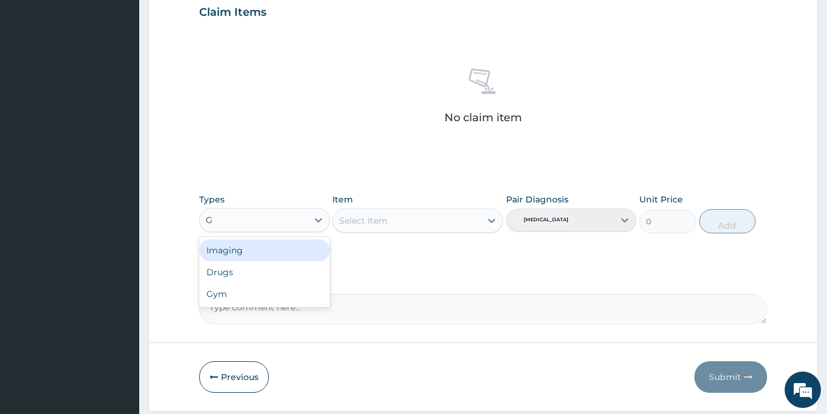
type input "GY"
click at [251, 249] on div "Gym" at bounding box center [264, 250] width 131 height 22
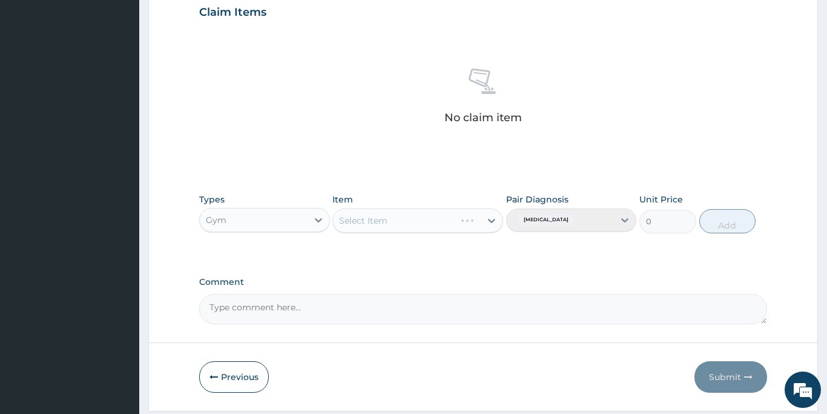
click at [406, 224] on div "Select Item" at bounding box center [417, 220] width 171 height 24
click at [405, 223] on div "Select Item" at bounding box center [407, 220] width 148 height 19
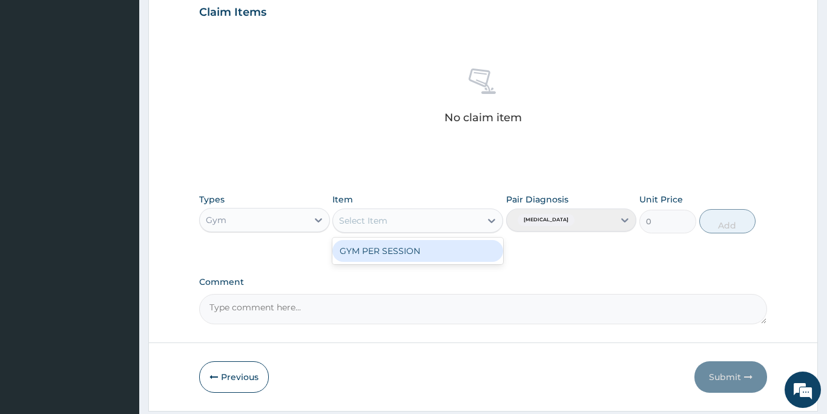
click at [405, 253] on div "GYM PER SESSION" at bounding box center [417, 251] width 171 height 22
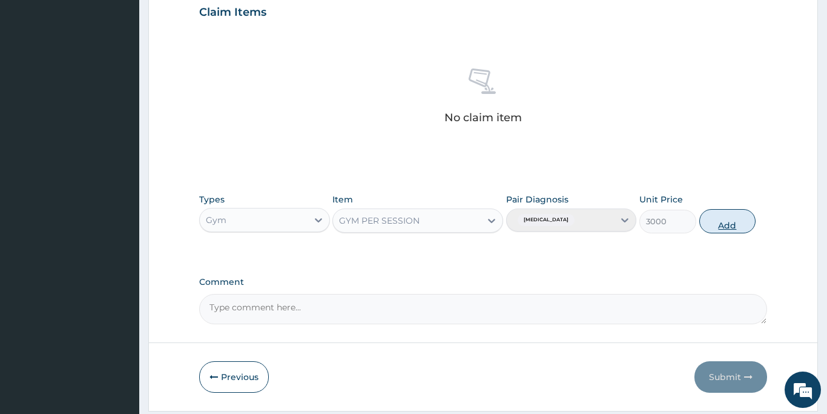
click at [729, 220] on button "Add" at bounding box center [727, 221] width 57 height 24
type input "0"
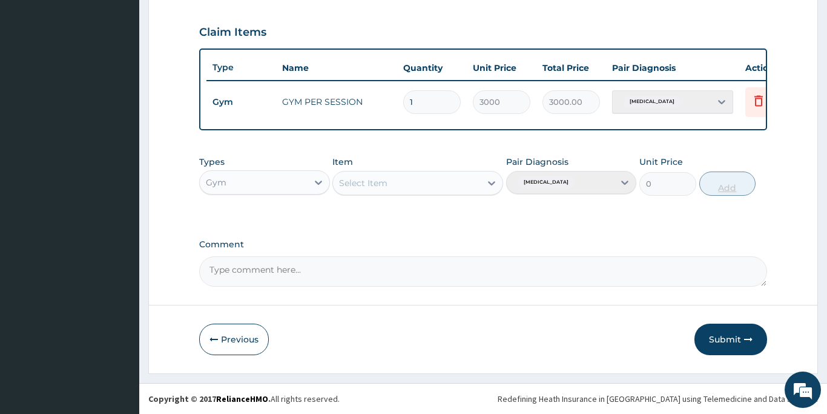
click at [729, 220] on div "PA Code / Prescription Code PA/95F343 Encounter Date 04-10-2025 Important Notic…" at bounding box center [483, 0] width 568 height 573
click at [711, 336] on button "Submit" at bounding box center [731, 338] width 73 height 31
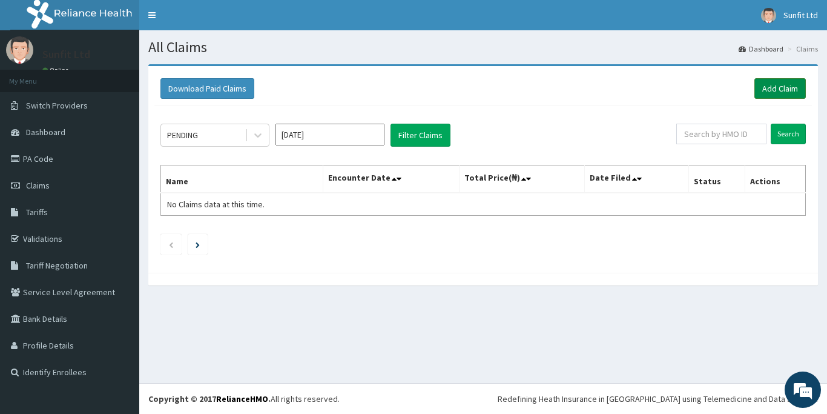
click at [778, 88] on link "Add Claim" at bounding box center [780, 88] width 51 height 21
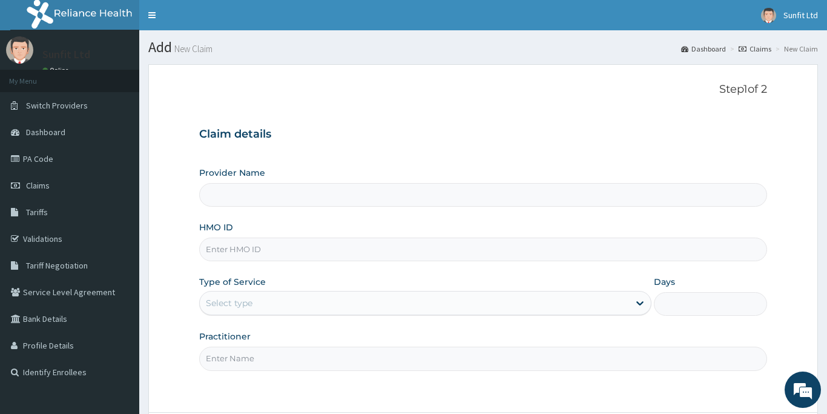
type input "Sunfit International Gym"
type input "1"
click at [246, 250] on input "HMO ID" at bounding box center [483, 249] width 568 height 24
type input "WFL/10003/A"
click at [259, 356] on input "Practitioner" at bounding box center [483, 358] width 568 height 24
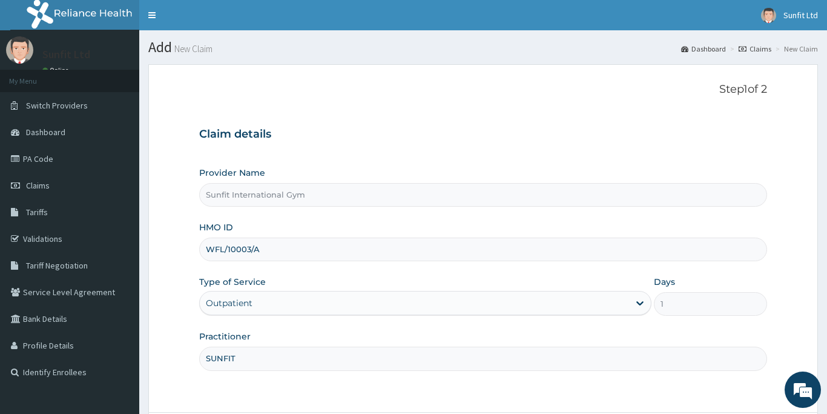
type input "SUNFIT"
click at [311, 397] on form "Step 1 of 2 Claim details Provider Name Sunfit International Gym HMO ID WFL/100…" at bounding box center [483, 272] width 670 height 416
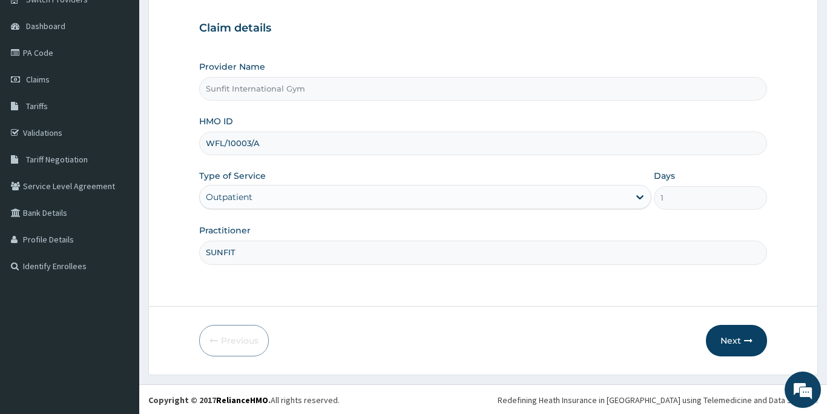
scroll to position [107, 0]
click at [739, 337] on button "Next" at bounding box center [736, 338] width 61 height 31
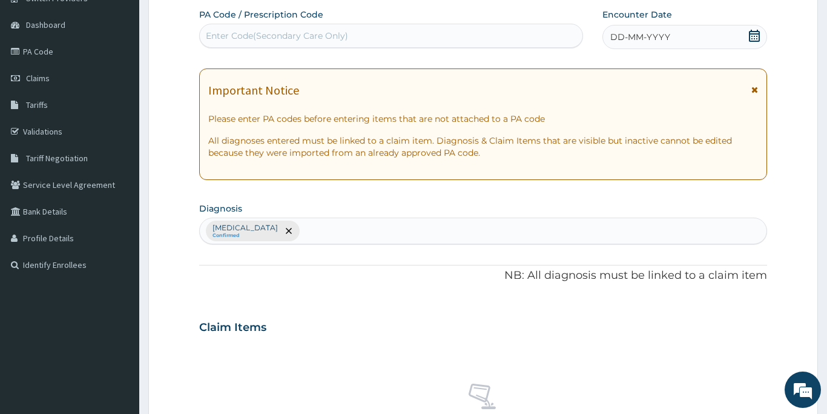
click at [244, 36] on div "Enter Code(Secondary Care Only)" at bounding box center [277, 36] width 142 height 12
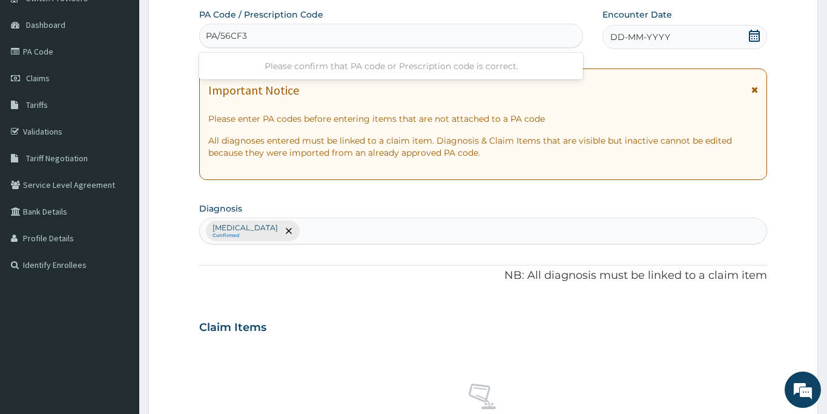
type input "PA/56CF3B"
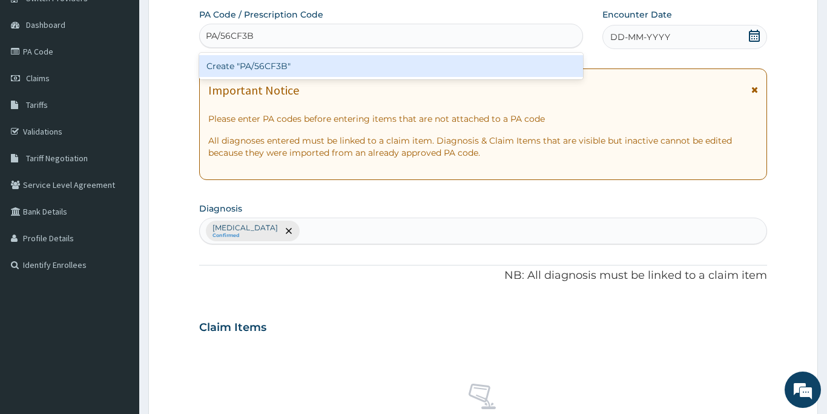
click at [265, 64] on div "Create "PA/56CF3B"" at bounding box center [391, 66] width 384 height 22
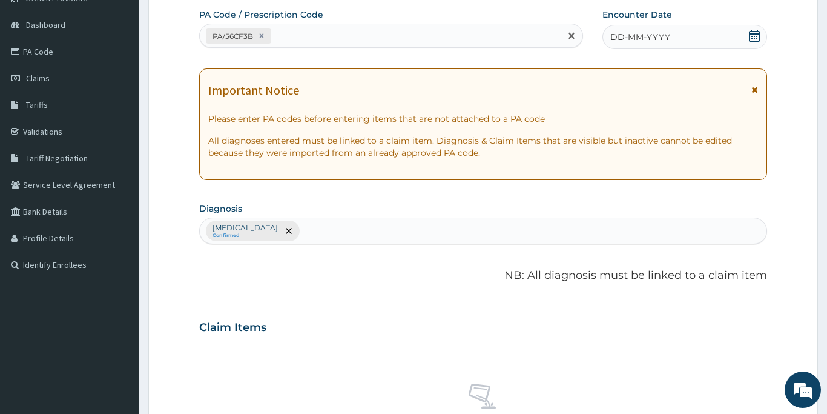
click at [624, 39] on span "DD-MM-YYYY" at bounding box center [640, 37] width 60 height 12
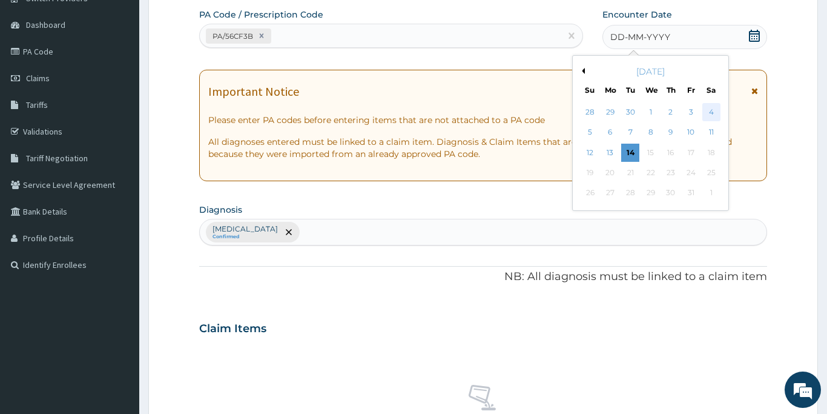
click at [710, 113] on div "4" at bounding box center [712, 112] width 18 height 18
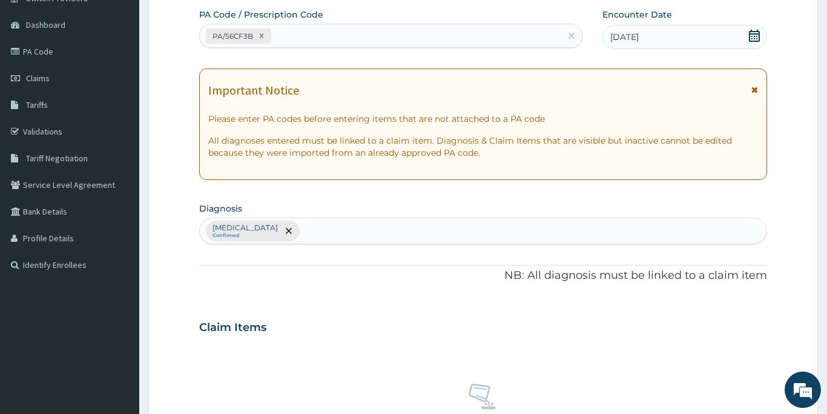
click at [371, 334] on div "Claim Items" at bounding box center [483, 324] width 568 height 31
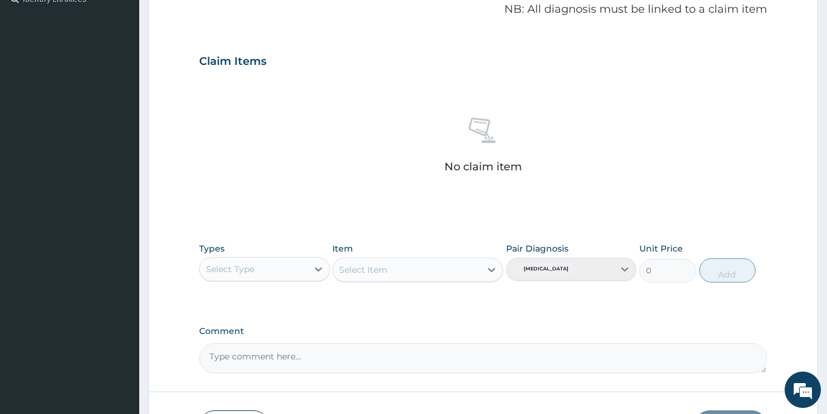
scroll to position [374, 0]
click at [231, 263] on div "Select Type" at bounding box center [230, 268] width 48 height 12
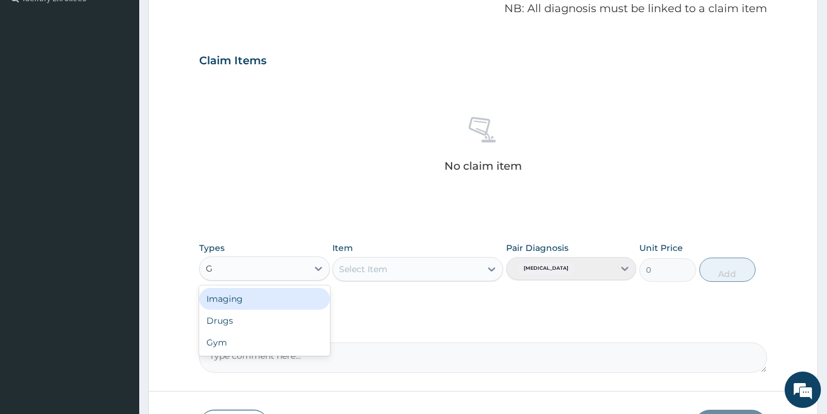
type input "GY"
click at [236, 300] on div "Gym" at bounding box center [264, 299] width 131 height 22
click at [381, 269] on div "Select Item" at bounding box center [417, 269] width 171 height 24
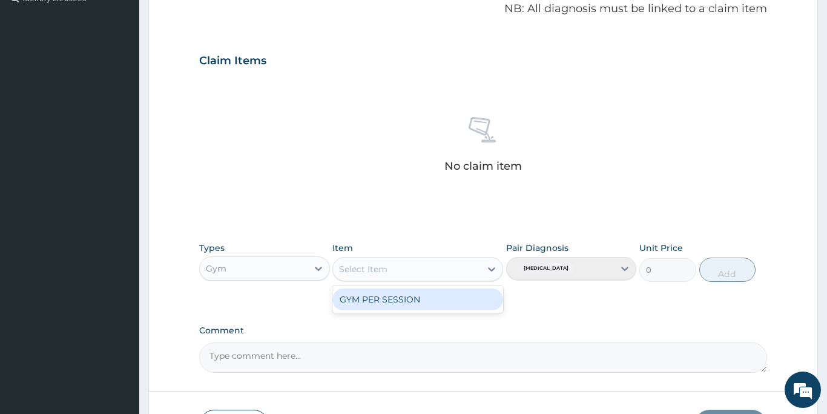
click at [385, 271] on div "Select Item" at bounding box center [363, 269] width 48 height 12
click at [386, 299] on div "GYM PER SESSION" at bounding box center [417, 299] width 171 height 22
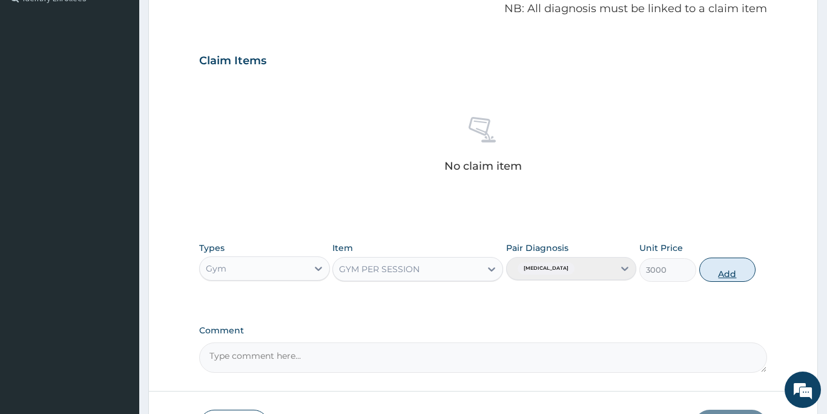
click at [717, 273] on button "Add" at bounding box center [727, 269] width 57 height 24
type input "0"
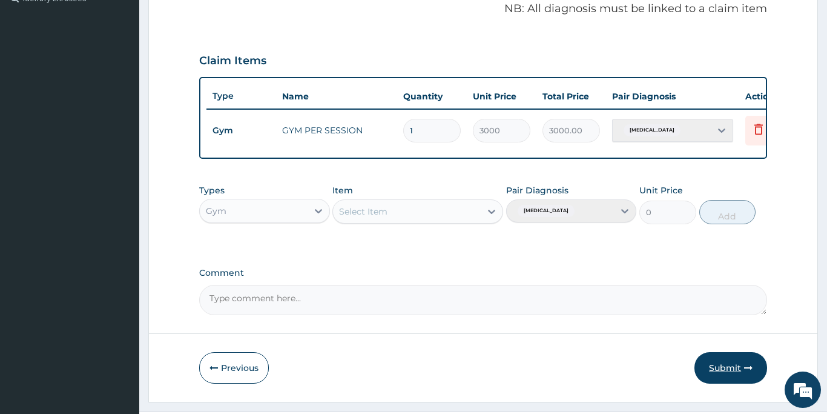
click at [715, 367] on button "Submit" at bounding box center [731, 367] width 73 height 31
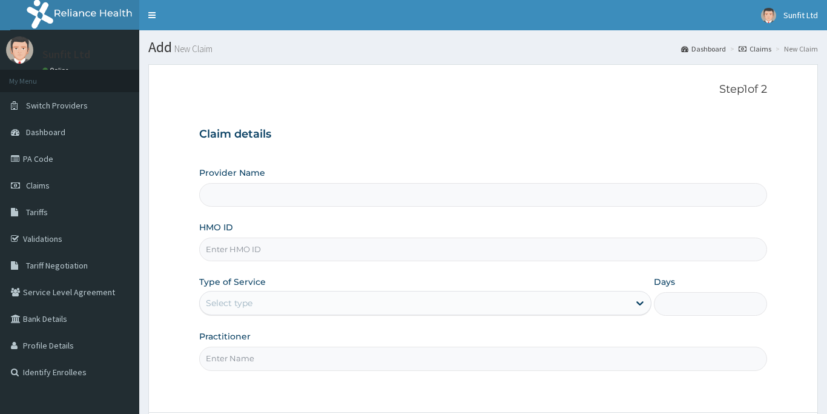
click at [226, 250] on input "HMO ID" at bounding box center [483, 249] width 568 height 24
type input "ISW"
type input "Sunfit International Gym"
type input "1"
type input "ISW/10500/A"
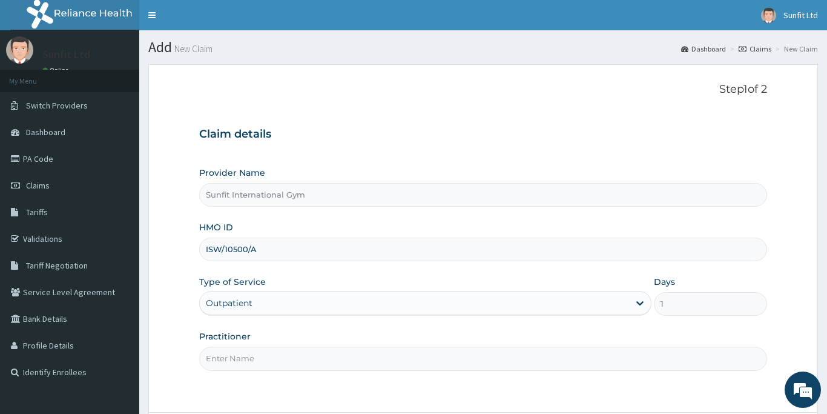
click at [289, 357] on input "Practitioner" at bounding box center [483, 358] width 568 height 24
type input "SUNFIT"
click at [490, 397] on form "Step 1 of 2 Claim details Provider Name Sunfit International Gym HMO ID ISW/105…" at bounding box center [483, 272] width 670 height 416
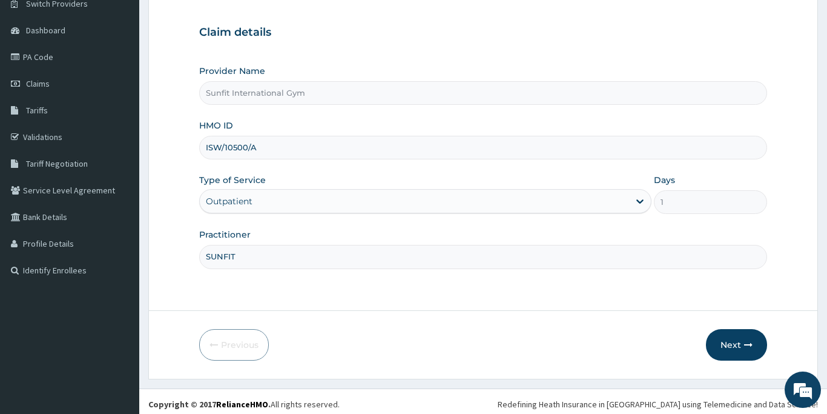
scroll to position [107, 0]
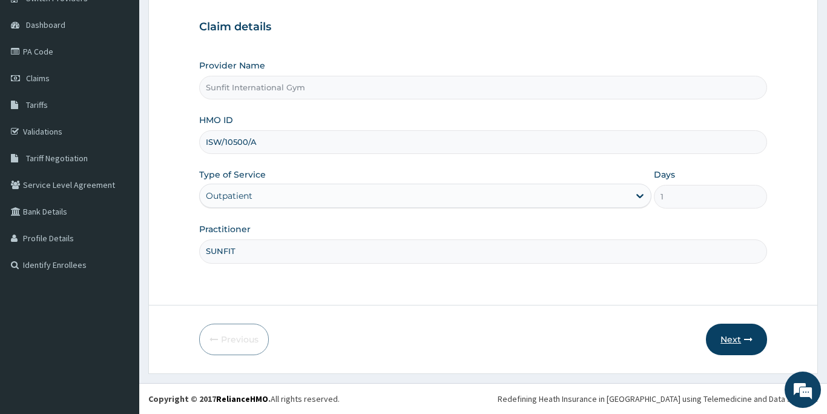
click at [730, 342] on button "Next" at bounding box center [736, 338] width 61 height 31
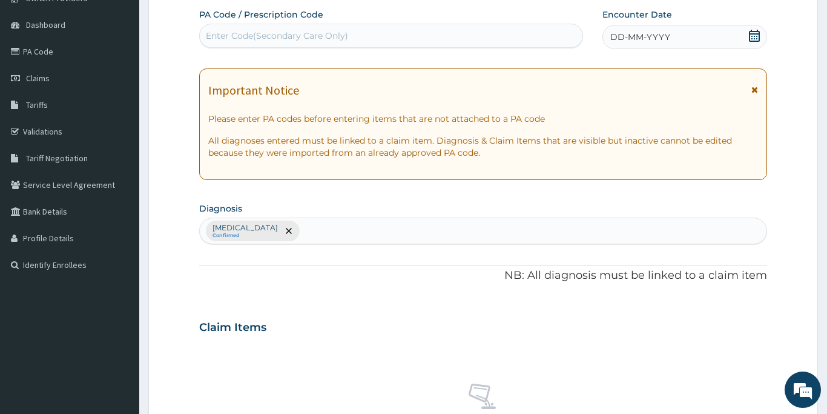
click at [264, 31] on div "Enter Code(Secondary Care Only)" at bounding box center [277, 36] width 142 height 12
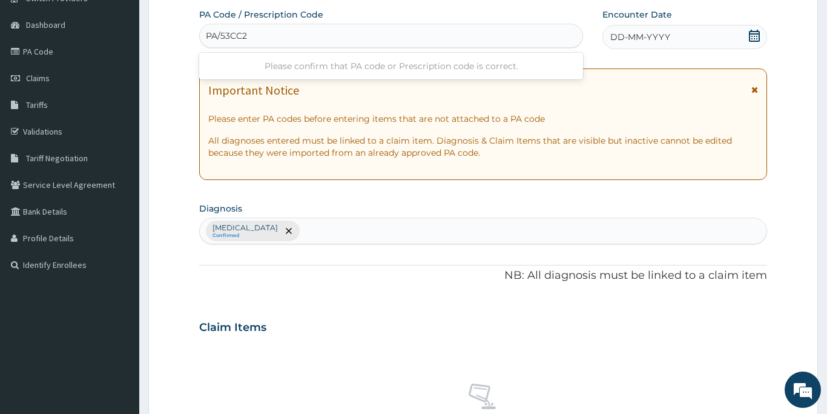
type input "PA/53CC22"
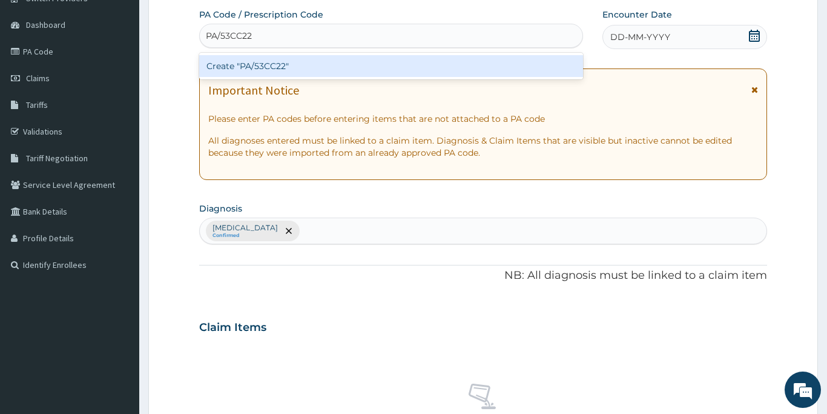
click at [277, 70] on div "Create "PA/53CC22"" at bounding box center [391, 66] width 384 height 22
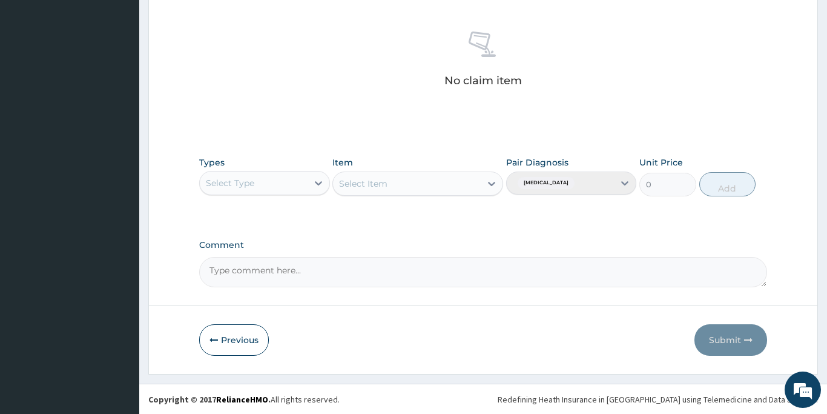
scroll to position [471, 0]
click at [225, 331] on button "Previous" at bounding box center [234, 338] width 70 height 31
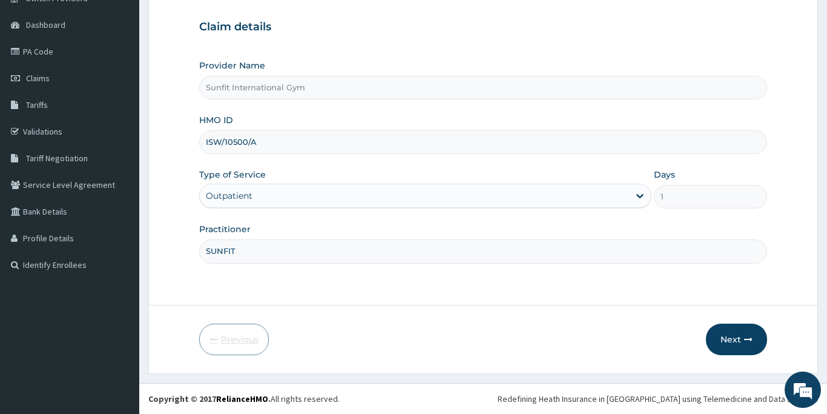
scroll to position [107, 0]
click at [262, 143] on input "ISW/10500/A" at bounding box center [483, 142] width 568 height 24
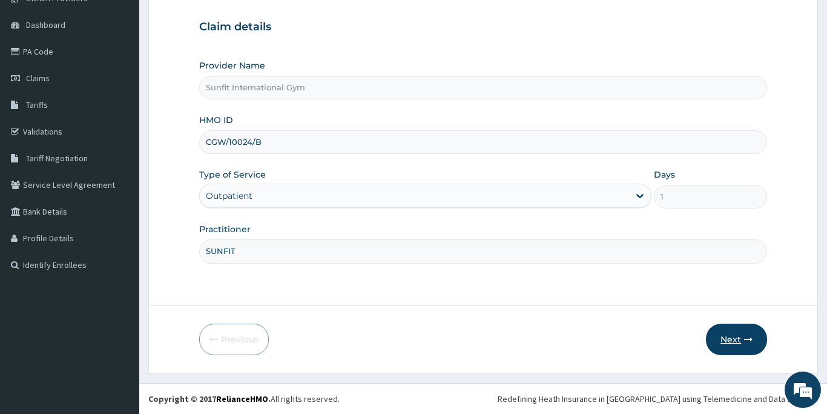
type input "CGW/10024/B"
click at [728, 343] on button "Next" at bounding box center [736, 338] width 61 height 31
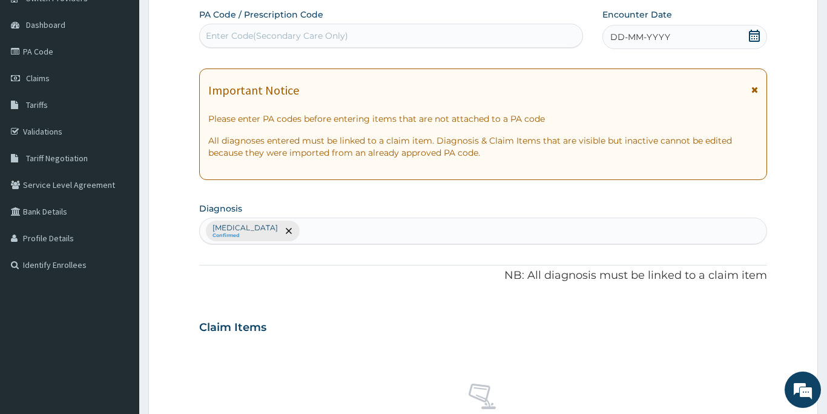
click at [329, 31] on div "Enter Code(Secondary Care Only)" at bounding box center [277, 36] width 142 height 12
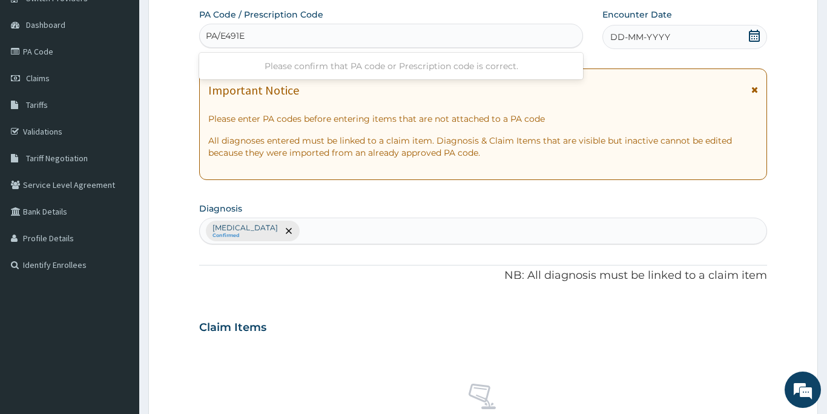
type input "PA/E491E6"
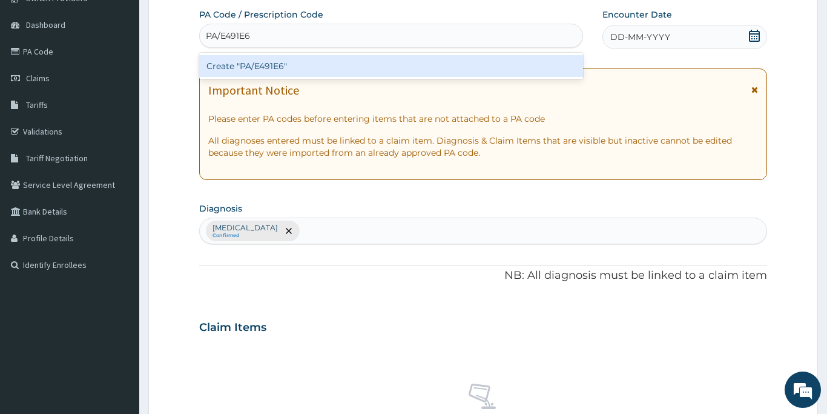
click at [326, 64] on div "Create "PA/E491E6"" at bounding box center [391, 66] width 384 height 22
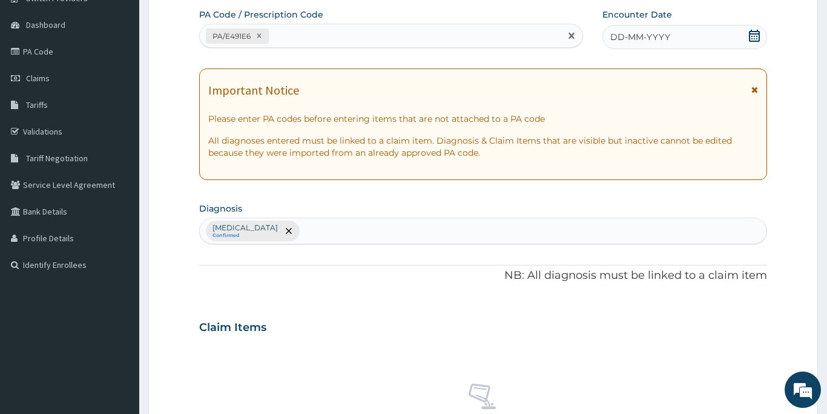
click at [630, 39] on span "DD-MM-YYYY" at bounding box center [640, 37] width 60 height 12
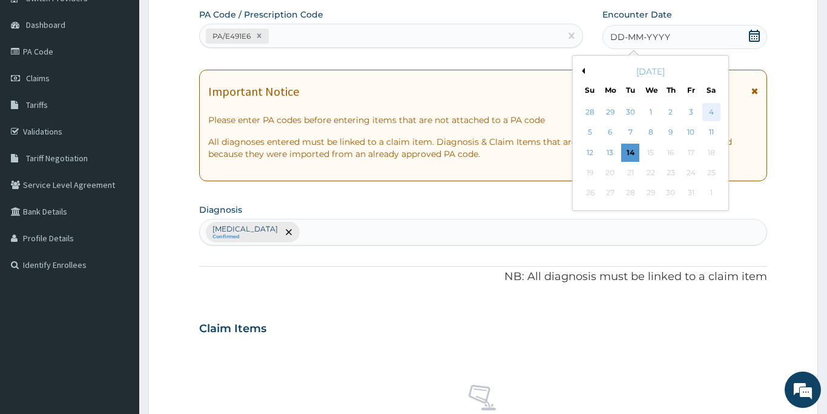
click at [710, 110] on div "4" at bounding box center [712, 112] width 18 height 18
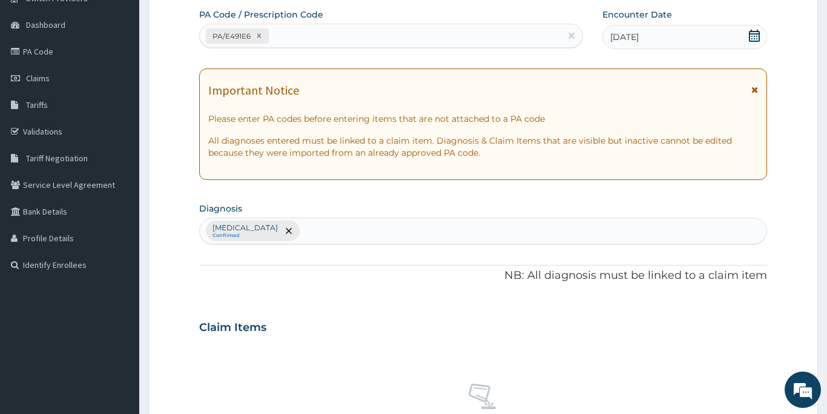
click at [695, 335] on div "Claim Items" at bounding box center [483, 324] width 568 height 31
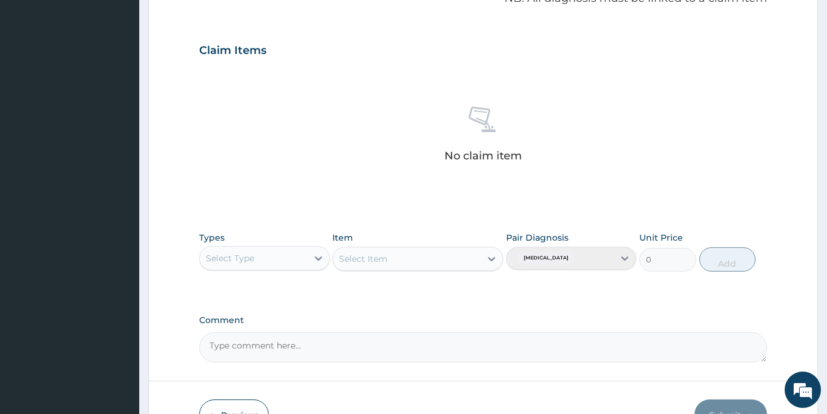
scroll to position [398, 0]
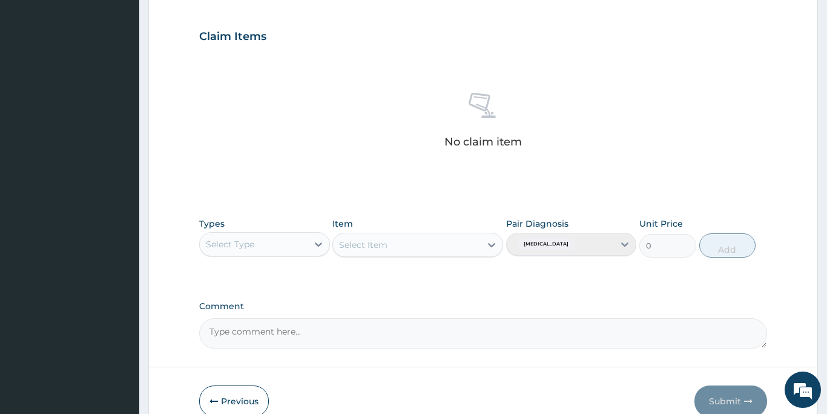
click at [239, 239] on div "Select Type" at bounding box center [230, 244] width 48 height 12
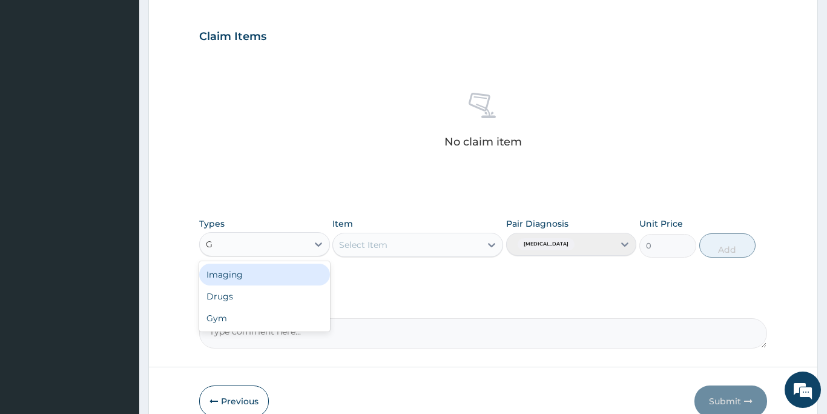
type input "GY"
click at [233, 272] on div "Gym" at bounding box center [264, 274] width 131 height 22
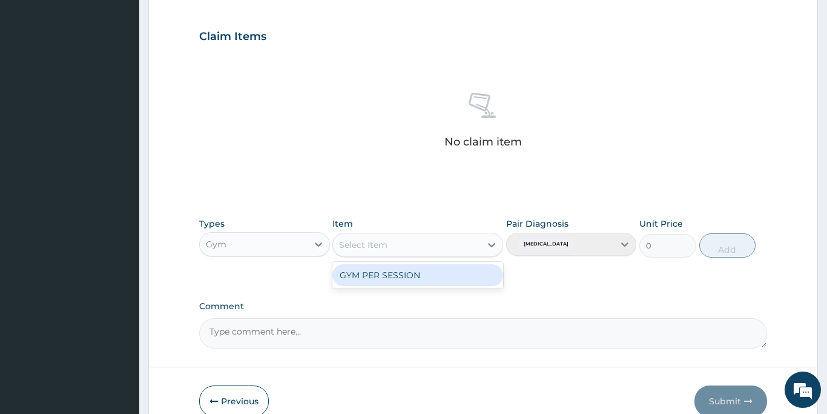
click at [356, 248] on div "Select Item" at bounding box center [363, 245] width 48 height 12
click at [359, 277] on div "GYM PER SESSION" at bounding box center [417, 275] width 171 height 22
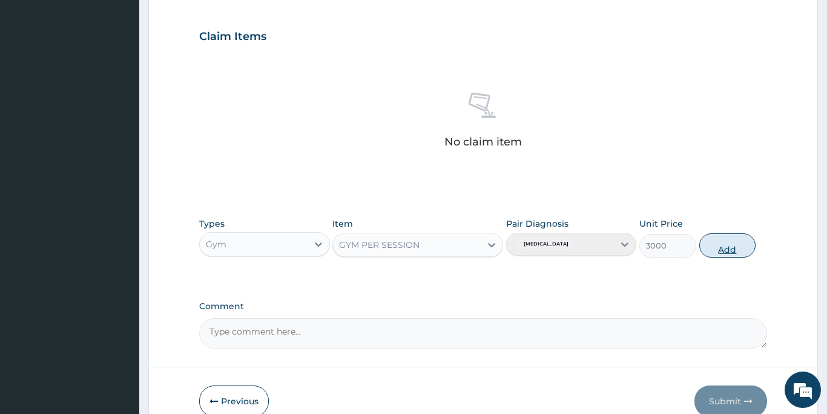
click at [718, 251] on button "Add" at bounding box center [727, 245] width 57 height 24
type input "0"
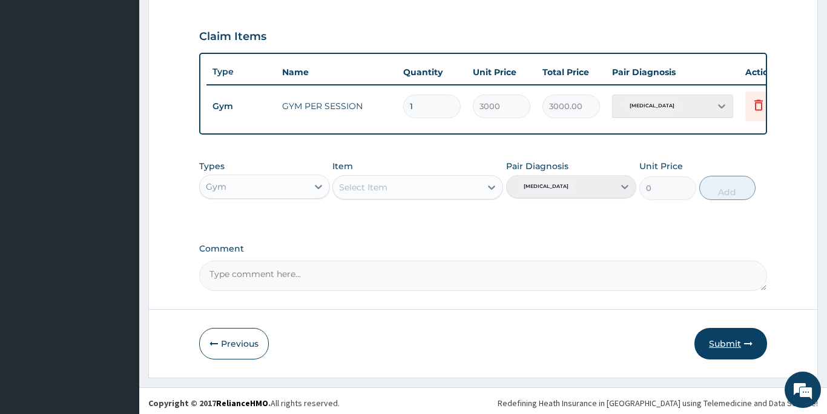
click at [718, 341] on button "Submit" at bounding box center [731, 343] width 73 height 31
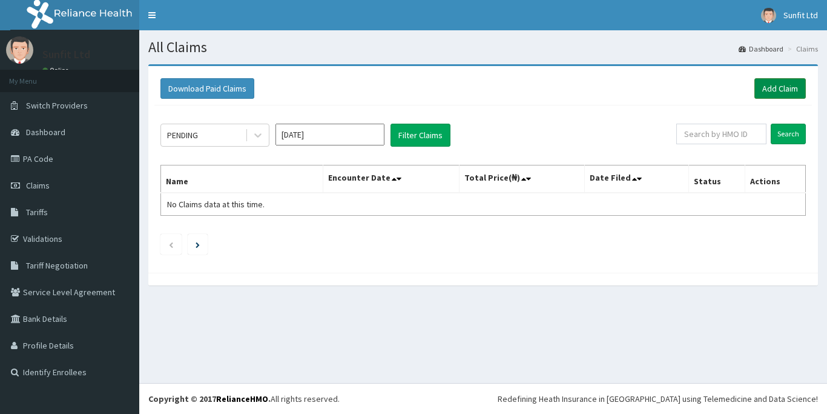
click at [775, 86] on link "Add Claim" at bounding box center [780, 88] width 51 height 21
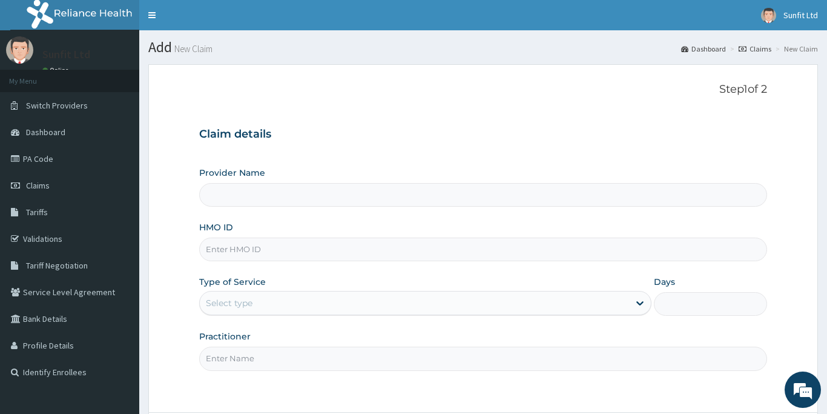
type input "Sunfit International Gym"
type input "1"
click at [274, 256] on input "HMO ID" at bounding box center [483, 249] width 568 height 24
type input "XMG/10280/A"
click at [245, 362] on input "Practitioner" at bounding box center [483, 358] width 568 height 24
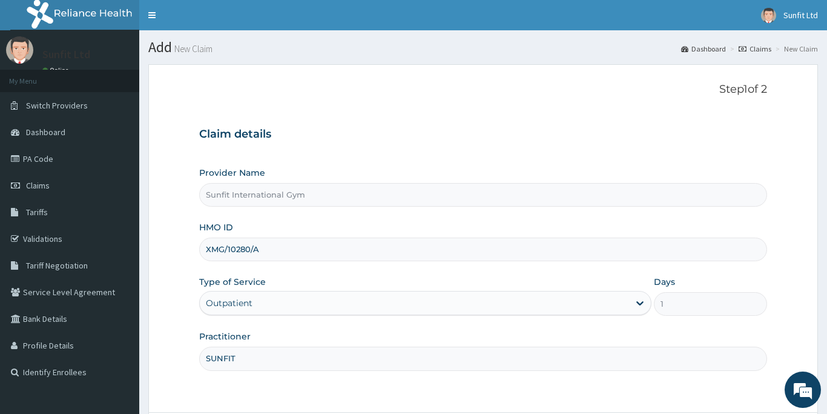
type input "SUNFIT"
click at [586, 391] on div "Step 1 of 2 Claim details Provider Name Sunfit International Gym HMO ID XMG/102…" at bounding box center [483, 238] width 568 height 310
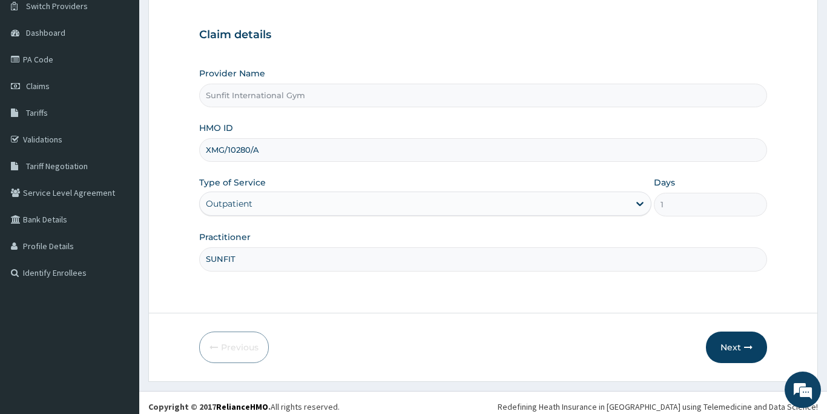
scroll to position [107, 0]
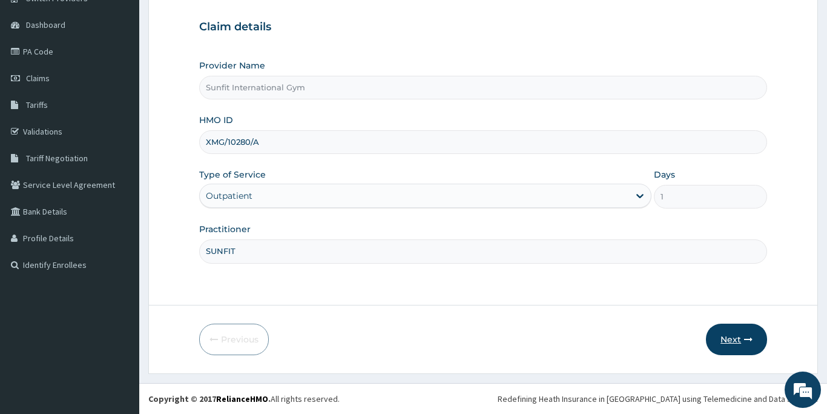
click at [729, 339] on button "Next" at bounding box center [736, 338] width 61 height 31
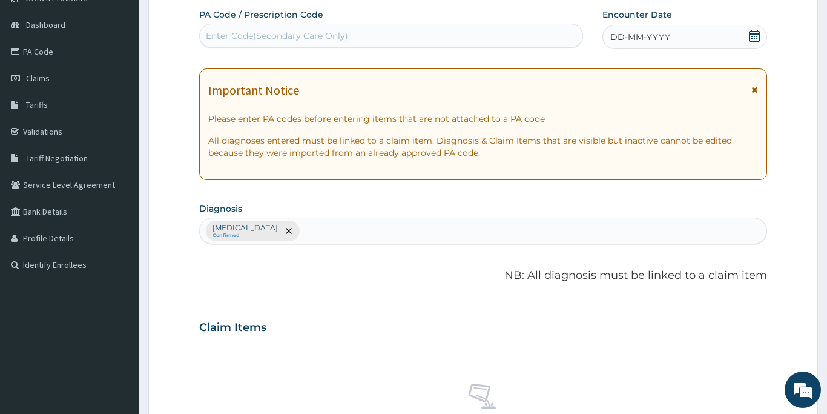
click at [223, 36] on div "Enter Code(Secondary Care Only)" at bounding box center [277, 36] width 142 height 12
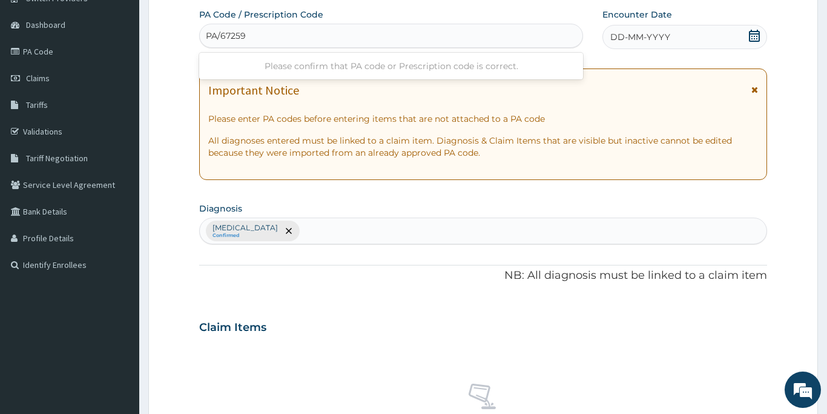
type input "PA/67259A"
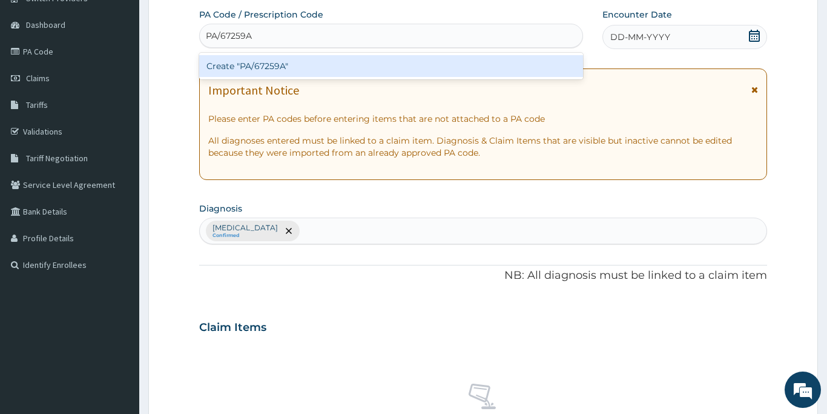
click at [229, 65] on div "Create "PA/67259A"" at bounding box center [391, 66] width 384 height 22
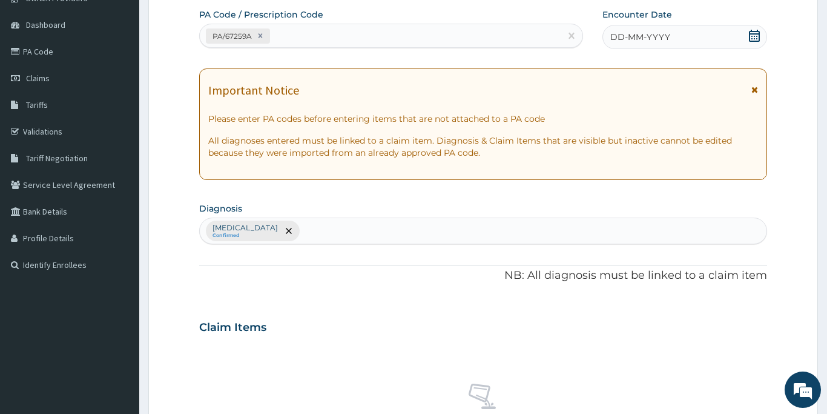
click at [621, 39] on span "DD-MM-YYYY" at bounding box center [640, 37] width 60 height 12
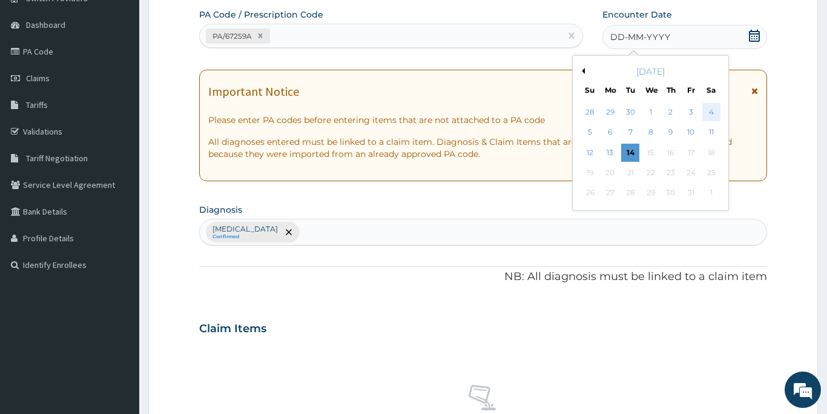
click at [712, 112] on div "4" at bounding box center [712, 112] width 18 height 18
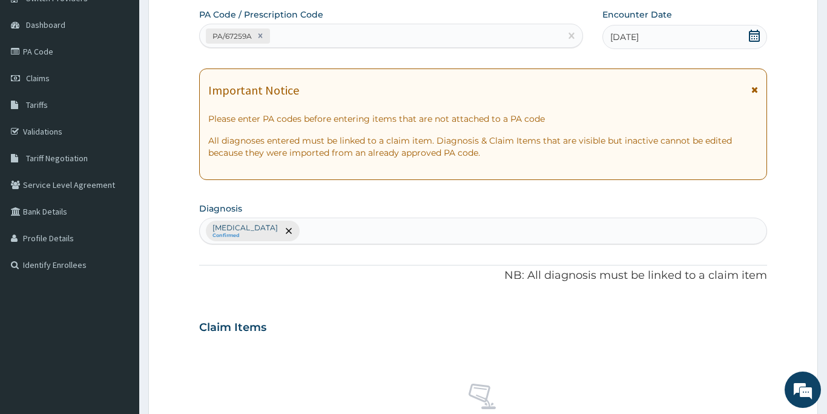
click at [468, 310] on div "Claim Items" at bounding box center [483, 324] width 568 height 31
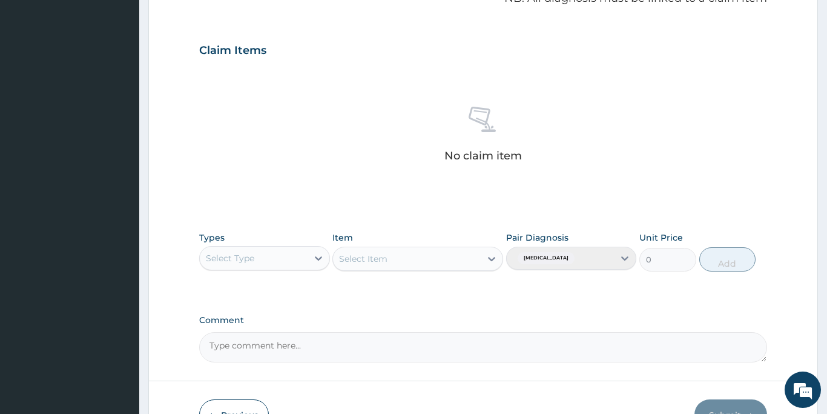
scroll to position [398, 0]
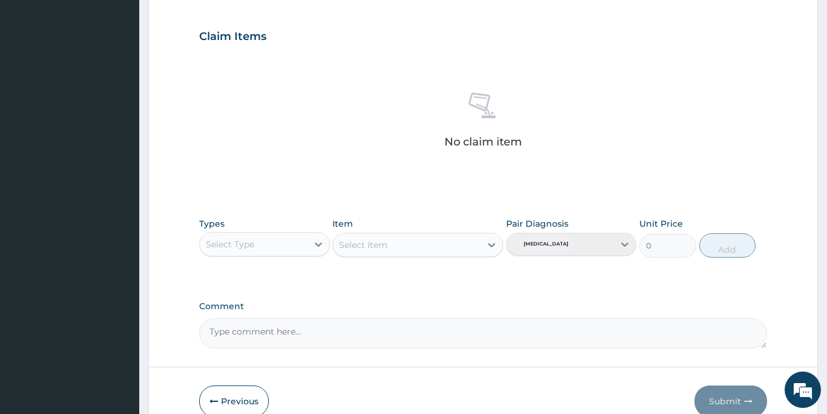
click at [272, 248] on div "Select Type" at bounding box center [254, 243] width 108 height 19
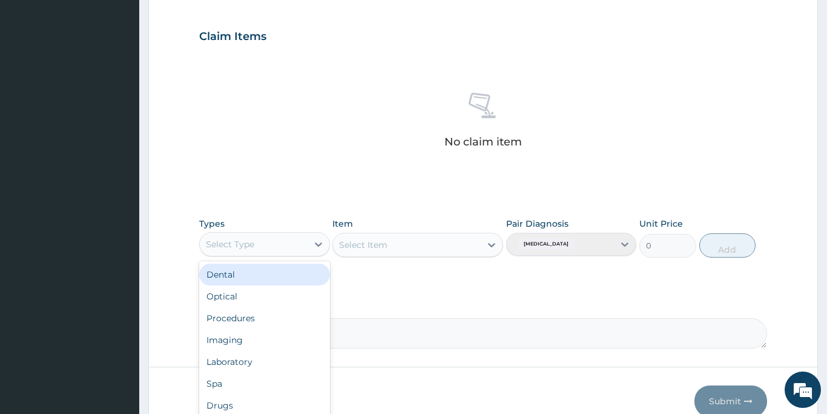
type input "G"
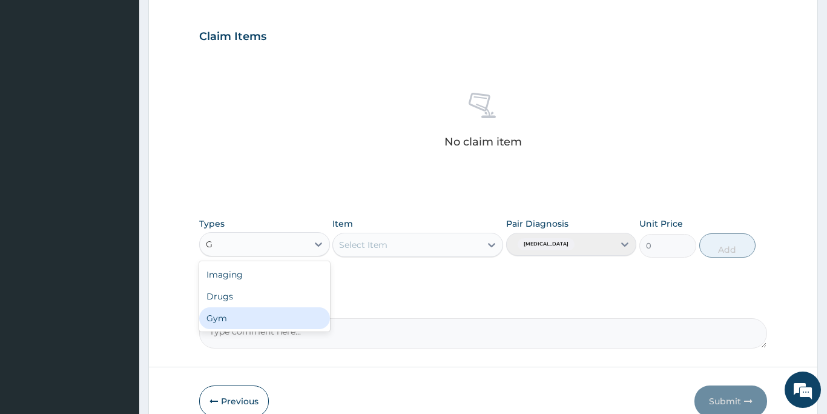
click at [245, 322] on div "Gym" at bounding box center [264, 318] width 131 height 22
click at [395, 243] on div "Select Item" at bounding box center [407, 244] width 148 height 19
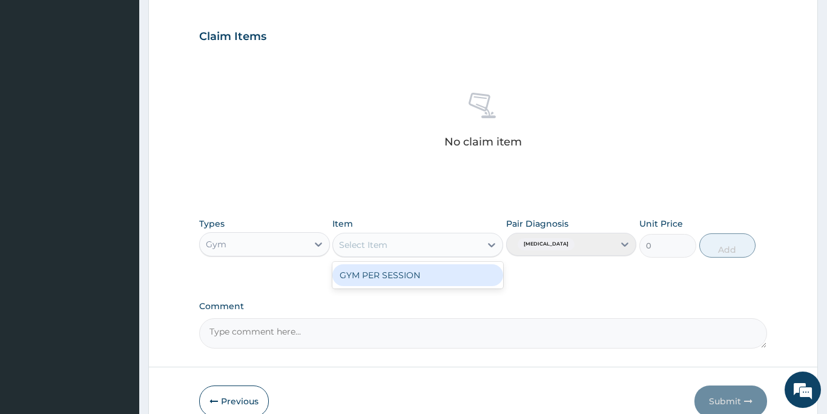
click at [403, 273] on div "GYM PER SESSION" at bounding box center [417, 275] width 171 height 22
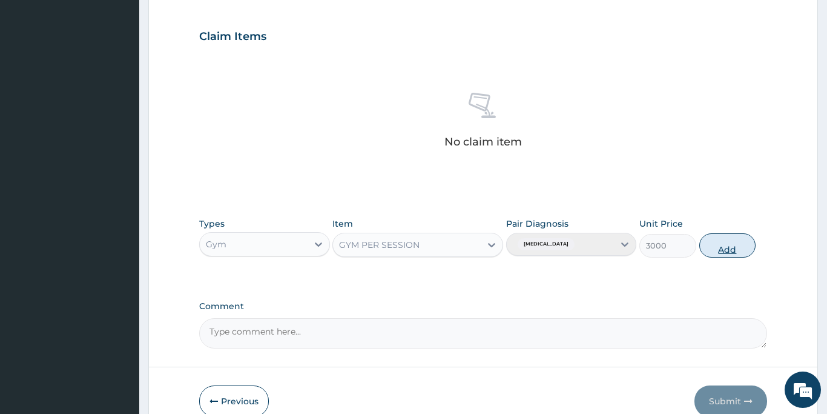
click at [733, 243] on button "Add" at bounding box center [727, 245] width 57 height 24
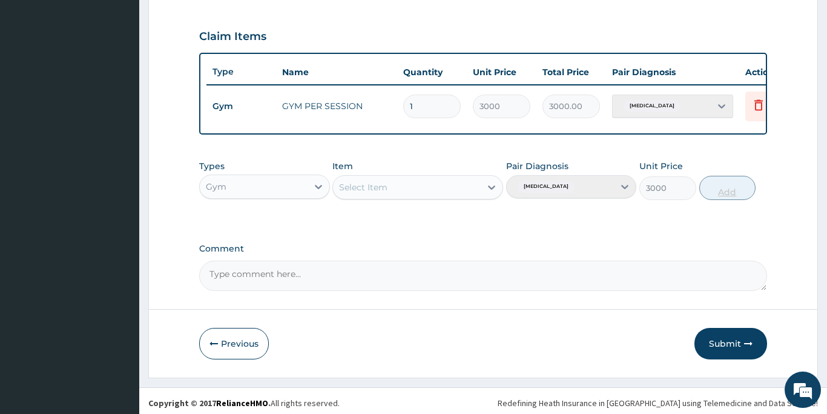
type input "0"
click at [728, 345] on button "Submit" at bounding box center [731, 343] width 73 height 31
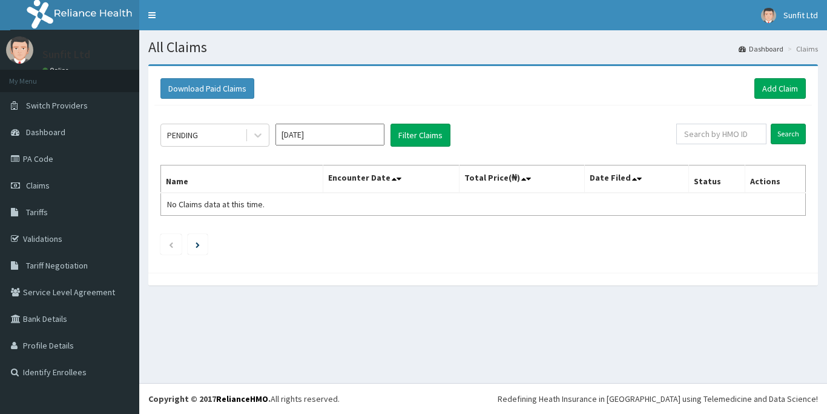
click at [770, 86] on link "Add Claim" at bounding box center [780, 88] width 51 height 21
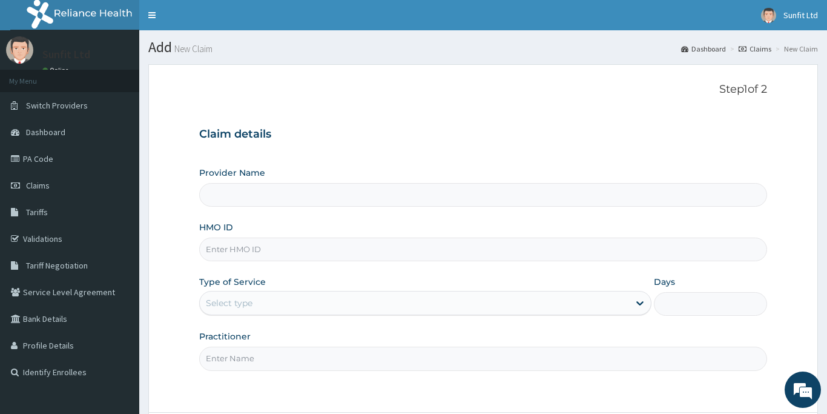
click at [298, 254] on input "HMO ID" at bounding box center [483, 249] width 568 height 24
type input "Sunfit International Gym"
type input "1"
type input "OHT/10343/A"
click at [289, 351] on input "Practitioner" at bounding box center [483, 358] width 568 height 24
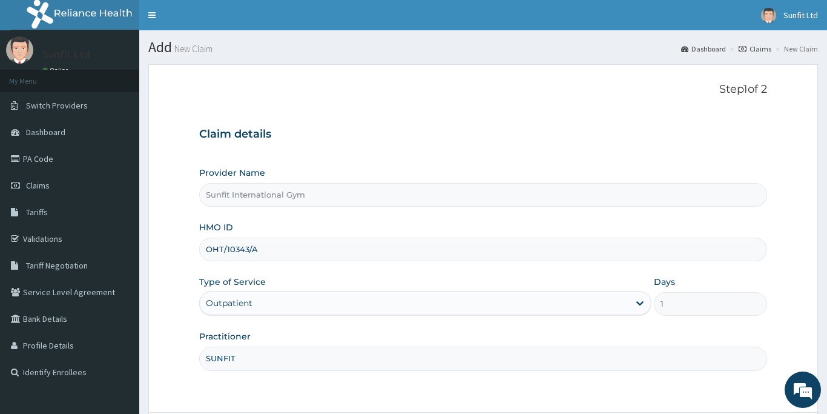
type input "SUNFIT"
click at [727, 413] on form "Step 1 of 2 Claim details Provider Name Sunfit International Gym HMO ID OHT/103…" at bounding box center [483, 272] width 670 height 416
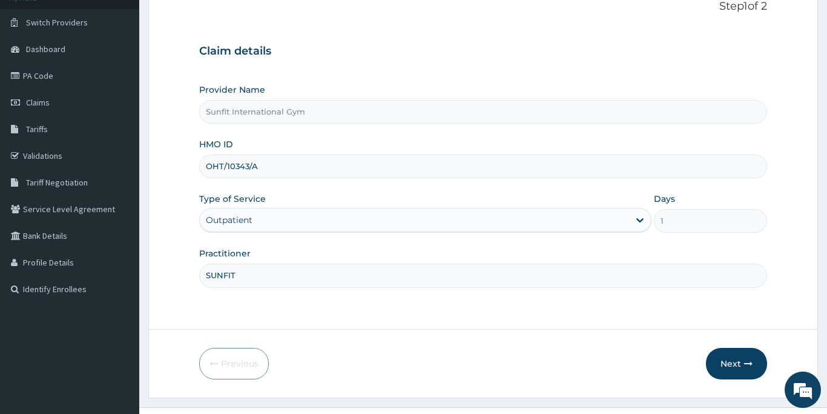
scroll to position [107, 0]
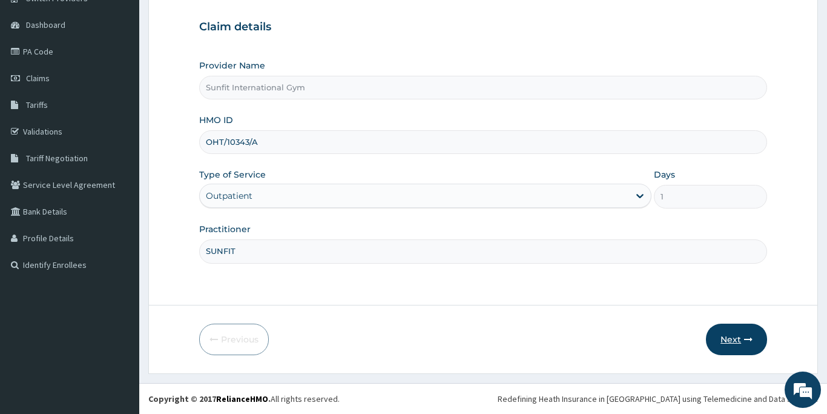
click at [733, 337] on button "Next" at bounding box center [736, 338] width 61 height 31
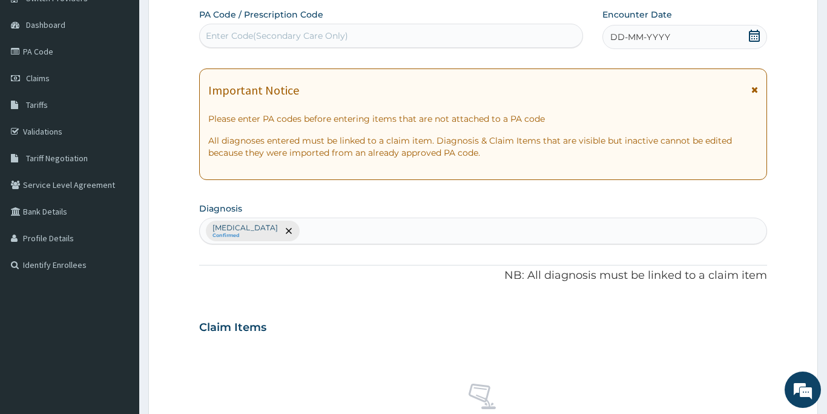
click at [368, 31] on div "Enter Code(Secondary Care Only)" at bounding box center [391, 35] width 383 height 19
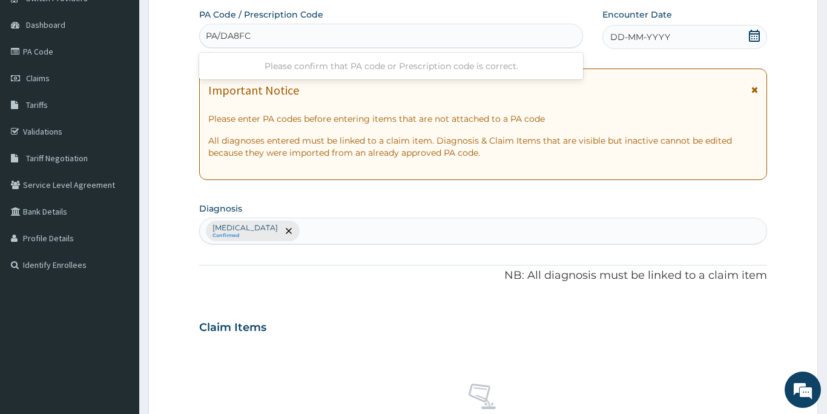
type input "PA/DA8FC7"
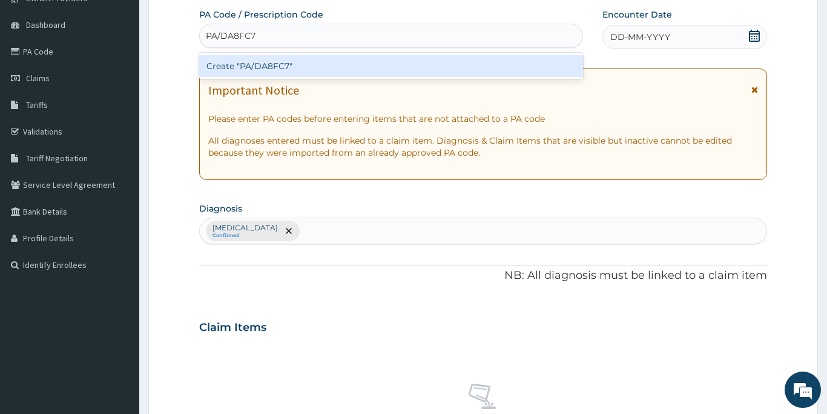
click at [355, 64] on div "Create "PA/DA8FC7"" at bounding box center [391, 66] width 384 height 22
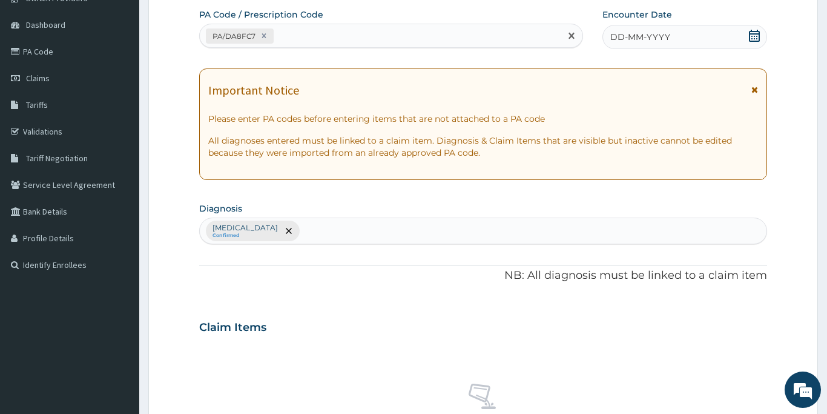
click at [624, 37] on span "DD-MM-YYYY" at bounding box center [640, 37] width 60 height 12
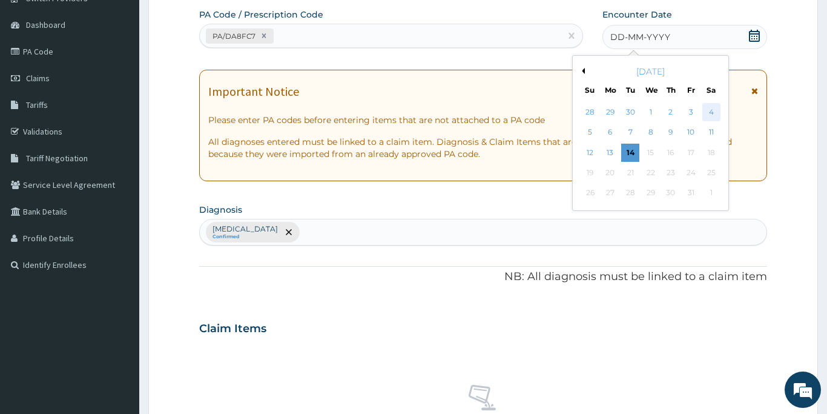
click at [712, 114] on div "4" at bounding box center [712, 112] width 18 height 18
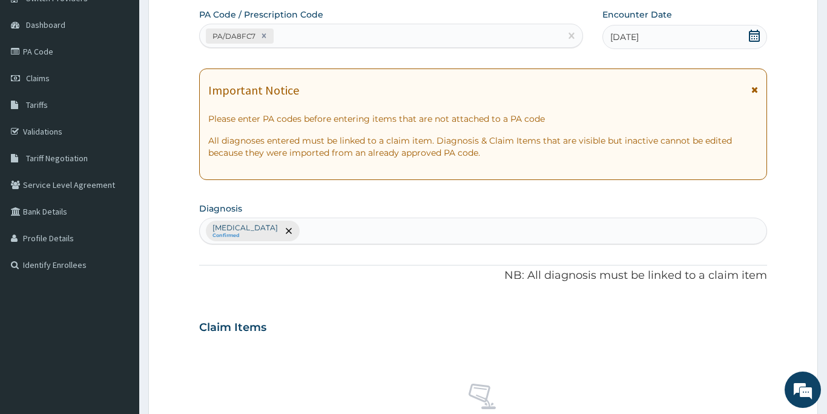
click at [604, 338] on div "Claim Items" at bounding box center [483, 324] width 568 height 31
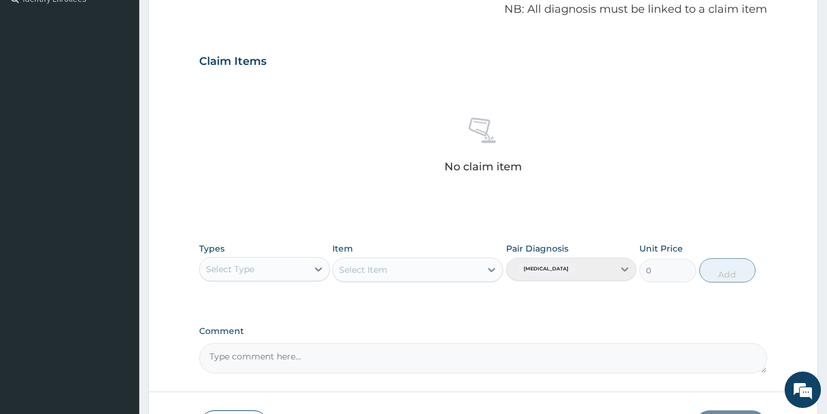
scroll to position [398, 0]
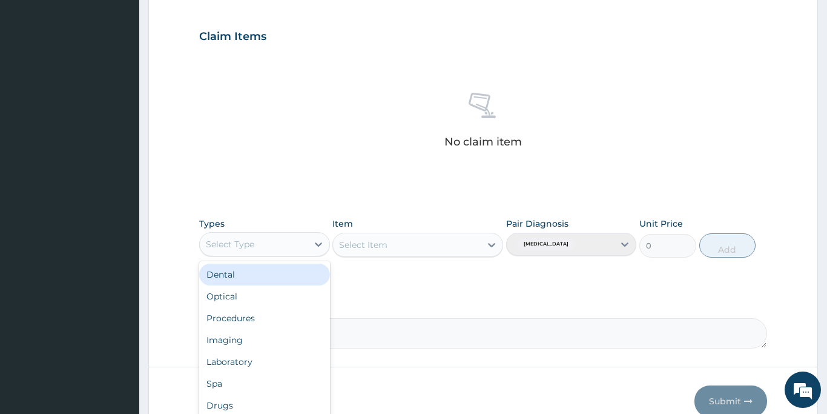
click at [291, 242] on div "Select Type" at bounding box center [254, 243] width 108 height 19
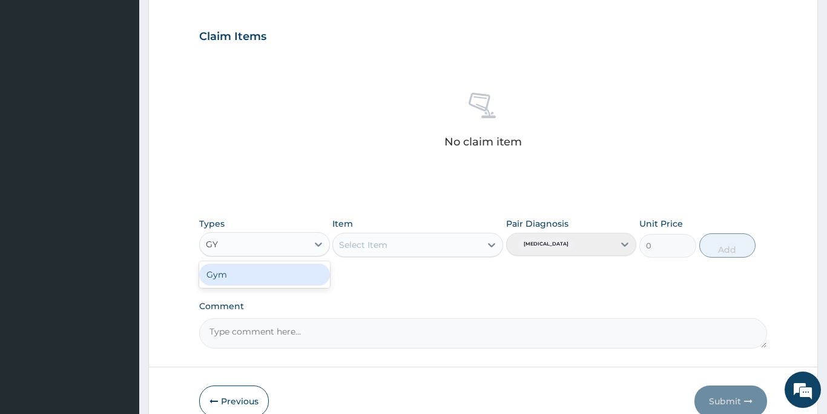
type input "GYM"
click at [254, 277] on div "Gym" at bounding box center [264, 274] width 131 height 22
click at [397, 245] on div "Select Item" at bounding box center [407, 244] width 148 height 19
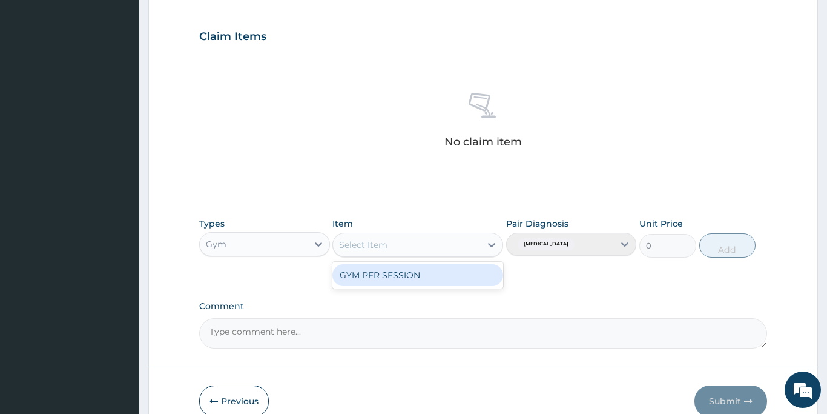
click at [397, 277] on div "GYM PER SESSION" at bounding box center [417, 275] width 171 height 22
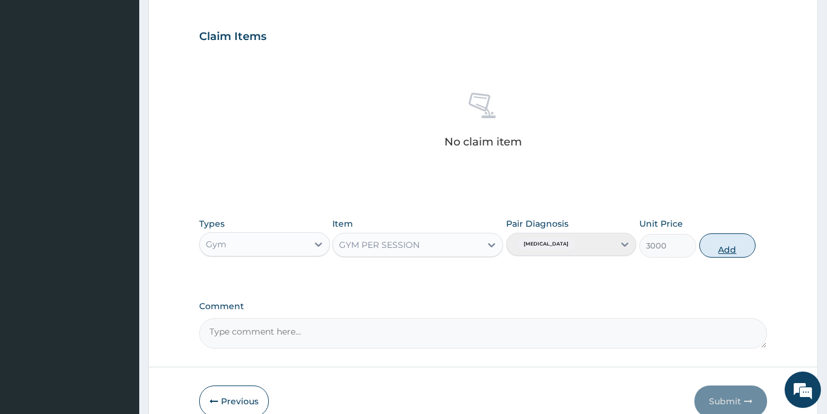
click at [722, 241] on button "Add" at bounding box center [727, 245] width 57 height 24
type input "0"
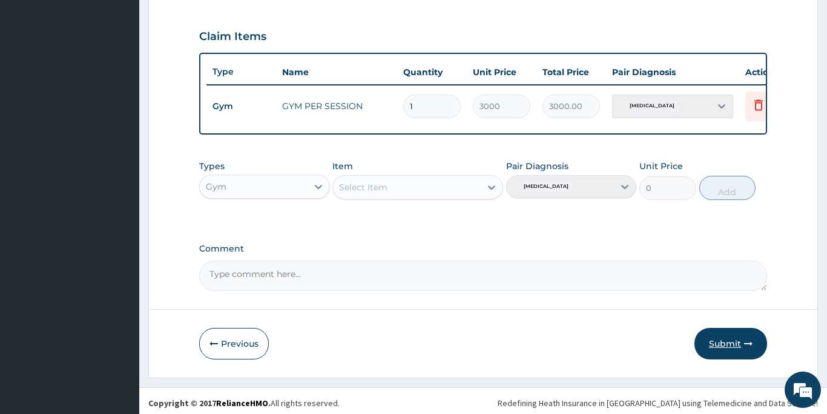
click at [729, 340] on button "Submit" at bounding box center [731, 343] width 73 height 31
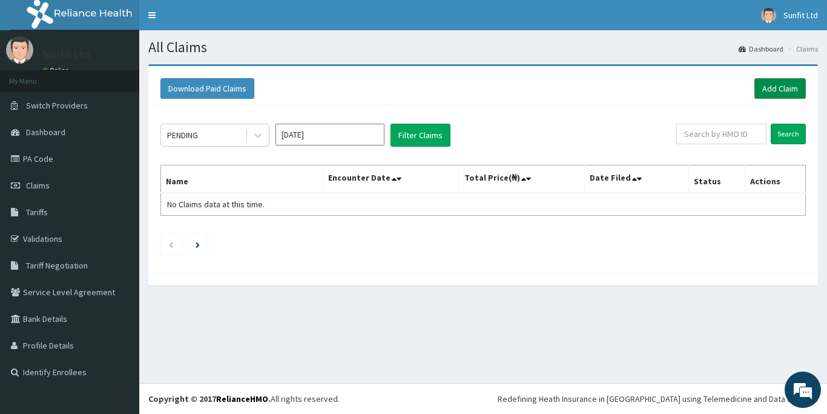
click at [787, 88] on link "Add Claim" at bounding box center [780, 88] width 51 height 21
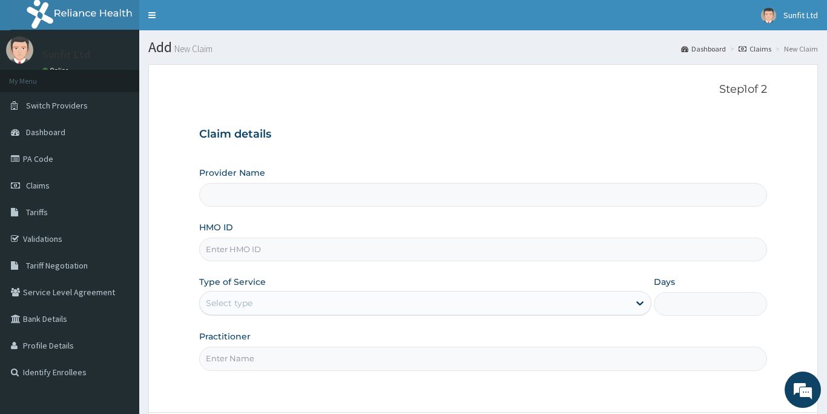
click at [222, 248] on input "HMO ID" at bounding box center [483, 249] width 568 height 24
type input "OHT"
type input "Sunfit International Gym"
type input "1"
type input "OHT/12628/A"
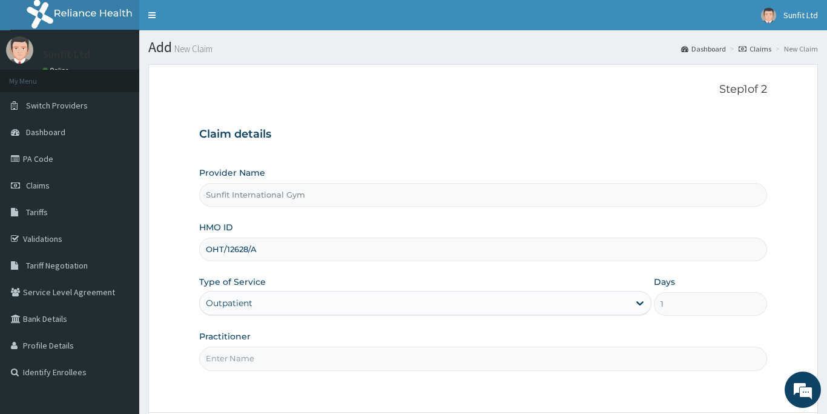
click at [250, 356] on input "Practitioner" at bounding box center [483, 358] width 568 height 24
type input "P"
type input "SUNFIT"
click at [566, 397] on form "Step 1 of 2 Claim details Provider Name Sunfit International Gym HMO ID OHT/126…" at bounding box center [483, 272] width 670 height 416
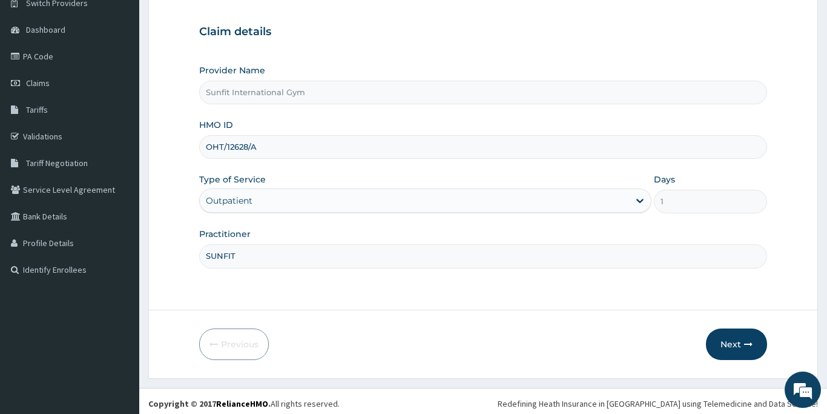
scroll to position [107, 0]
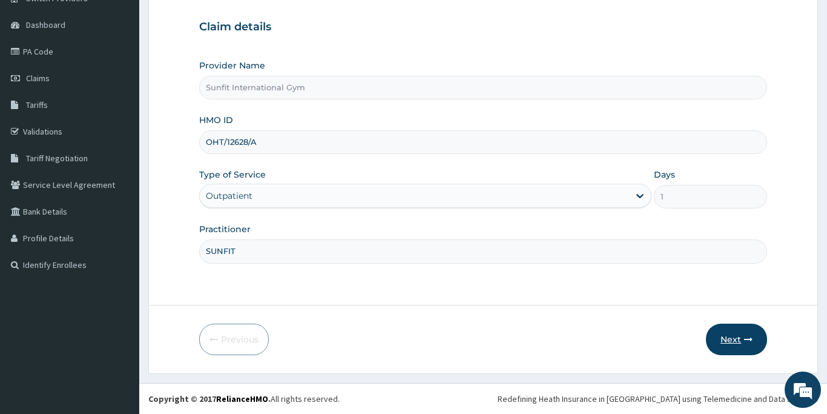
click at [727, 340] on button "Next" at bounding box center [736, 338] width 61 height 31
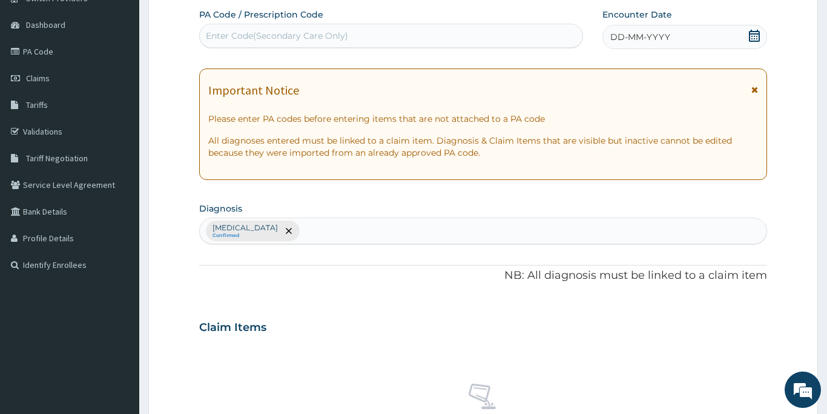
click at [339, 33] on div "Enter Code(Secondary Care Only)" at bounding box center [277, 36] width 142 height 12
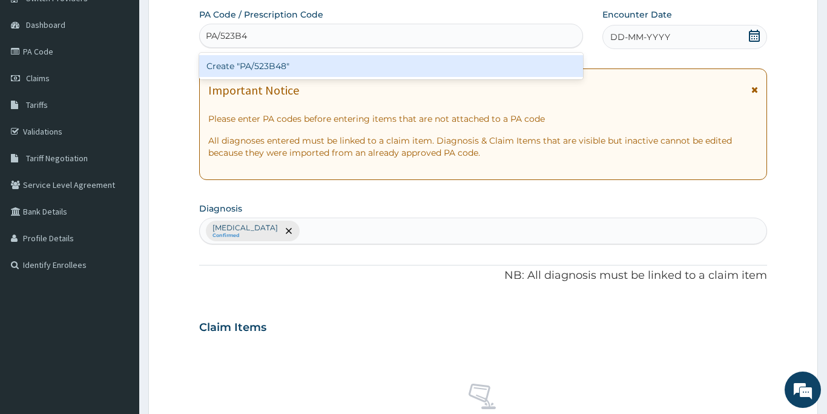
type input "PA/523B48"
click at [302, 65] on div "Create "PA/523B48"" at bounding box center [391, 66] width 384 height 22
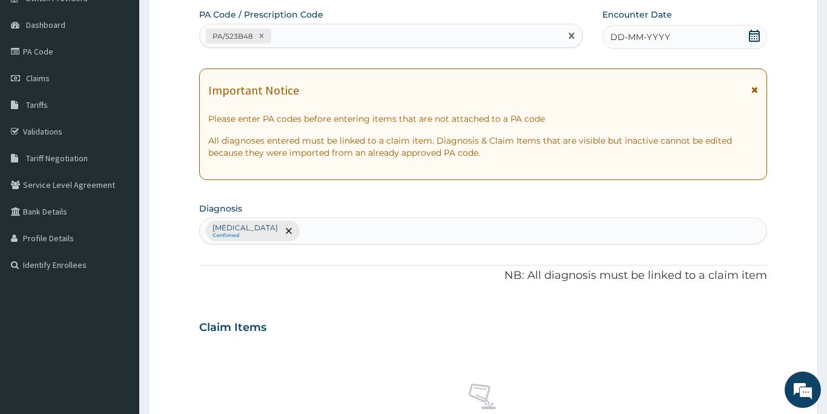
click at [638, 38] on span "DD-MM-YYYY" at bounding box center [640, 37] width 60 height 12
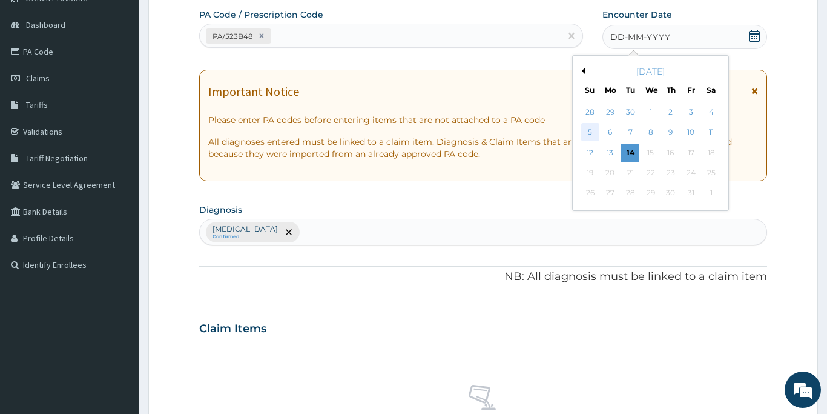
click at [589, 132] on div "5" at bounding box center [590, 133] width 18 height 18
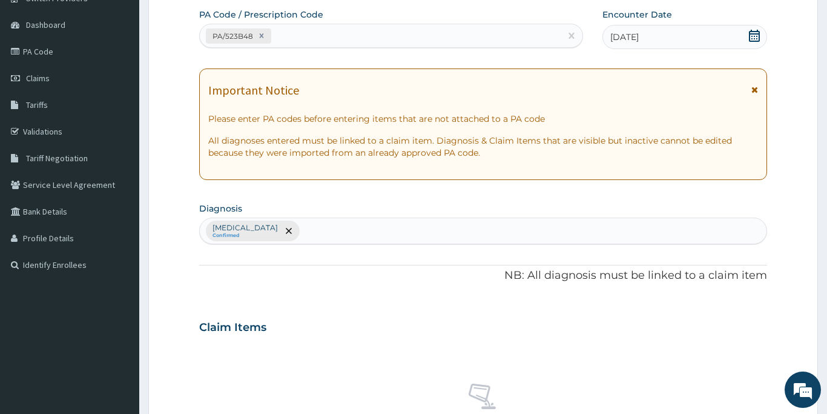
click at [381, 313] on div "Claim Items" at bounding box center [483, 324] width 568 height 31
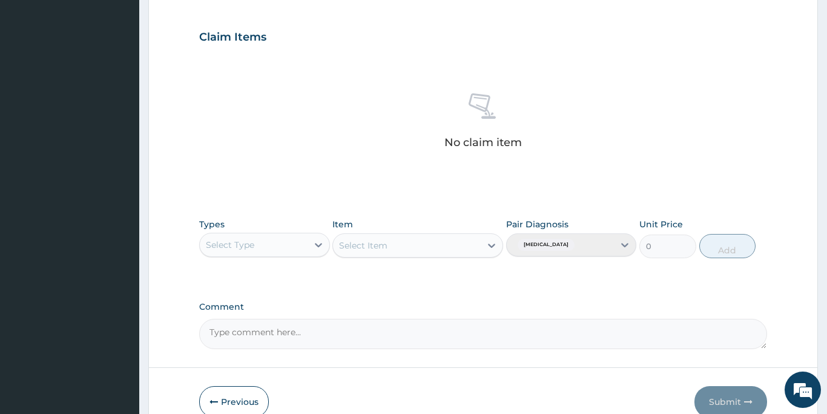
scroll to position [398, 0]
click at [253, 243] on div "Select Type" at bounding box center [230, 244] width 48 height 12
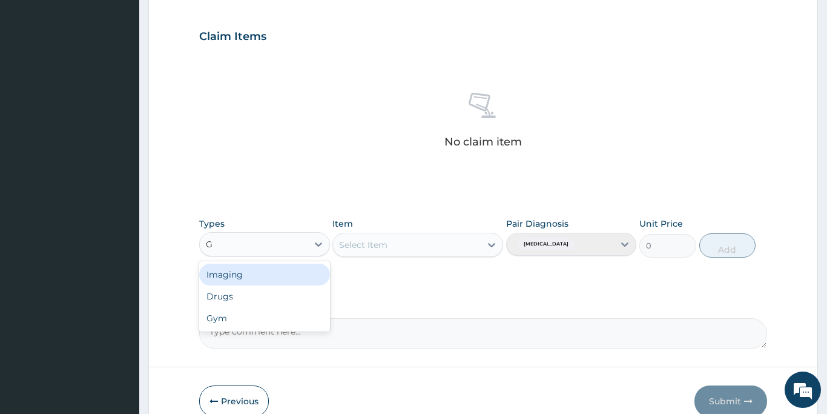
type input "GY"
click at [250, 270] on div "Gym" at bounding box center [264, 274] width 131 height 22
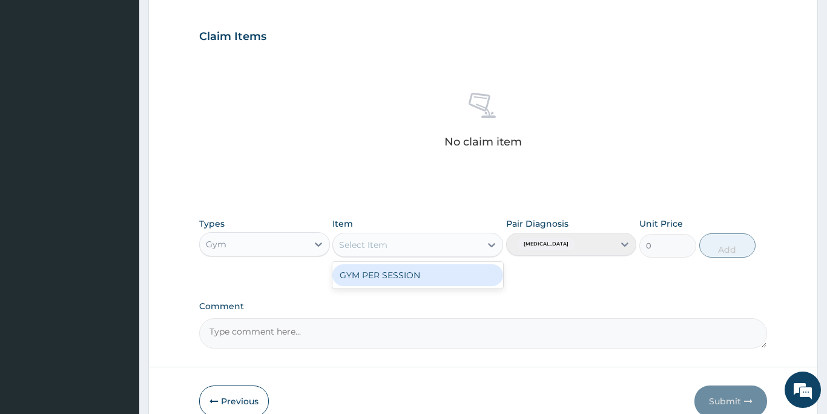
click at [365, 242] on div "Select Item" at bounding box center [363, 245] width 48 height 12
click at [372, 275] on div "GYM PER SESSION" at bounding box center [417, 275] width 171 height 22
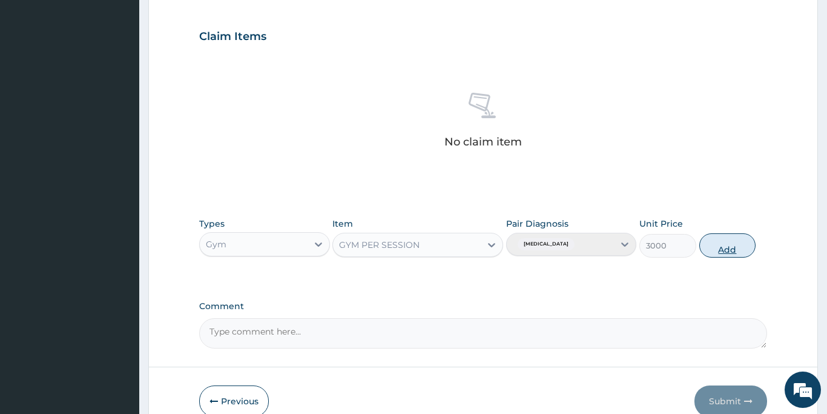
click at [719, 248] on button "Add" at bounding box center [727, 245] width 57 height 24
type input "0"
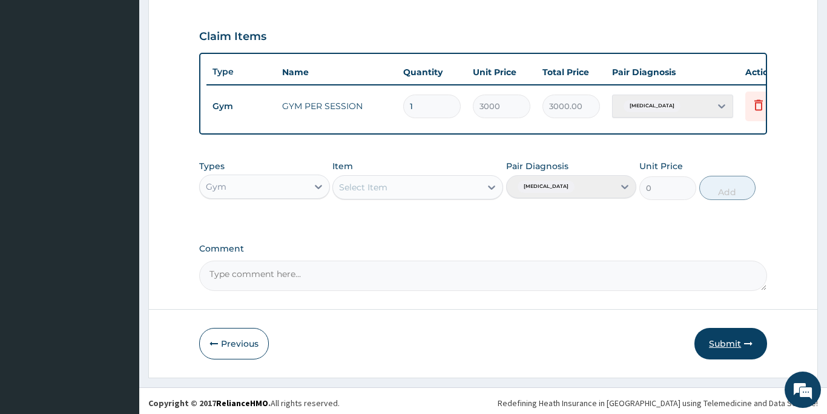
click at [717, 339] on button "Submit" at bounding box center [731, 343] width 73 height 31
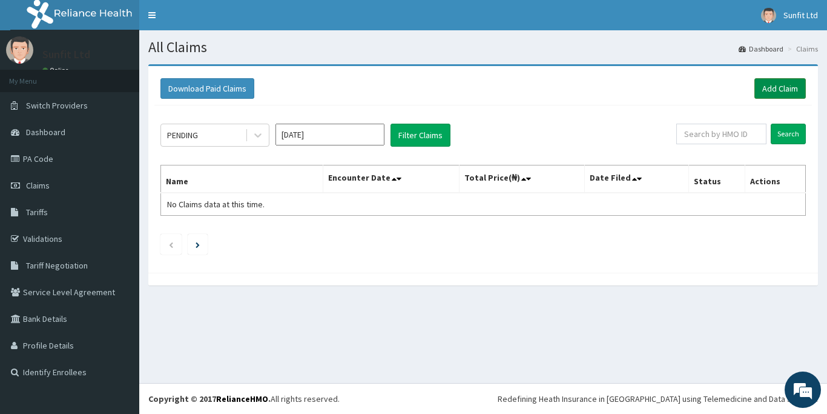
click at [766, 89] on link "Add Claim" at bounding box center [780, 88] width 51 height 21
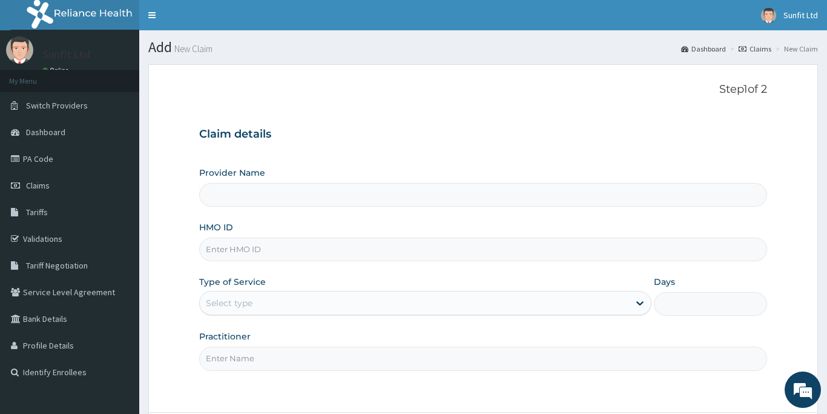
click at [226, 254] on input "HMO ID" at bounding box center [483, 249] width 568 height 24
type input "ABP/"
type input "Sunfit International Gym"
type input "1"
type input "ABP/10291/A"
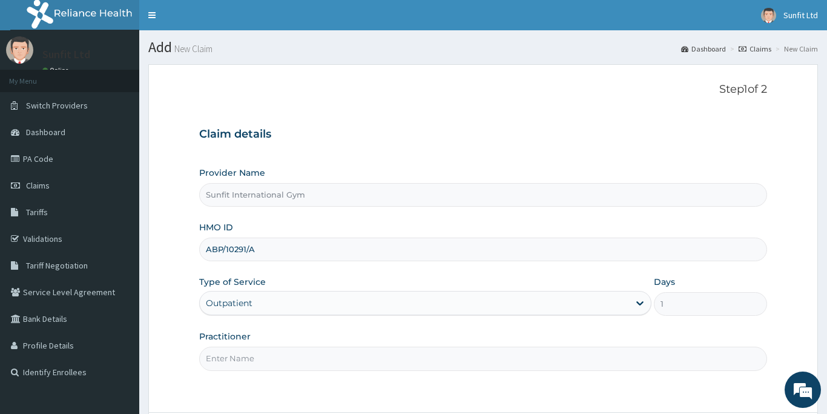
click at [268, 357] on input "Practitioner" at bounding box center [483, 358] width 568 height 24
type input "SUNFIT"
click at [349, 397] on form "Step 1 of 2 Claim details Provider Name Sunfit International Gym HMO ID ABP/102…" at bounding box center [483, 272] width 670 height 416
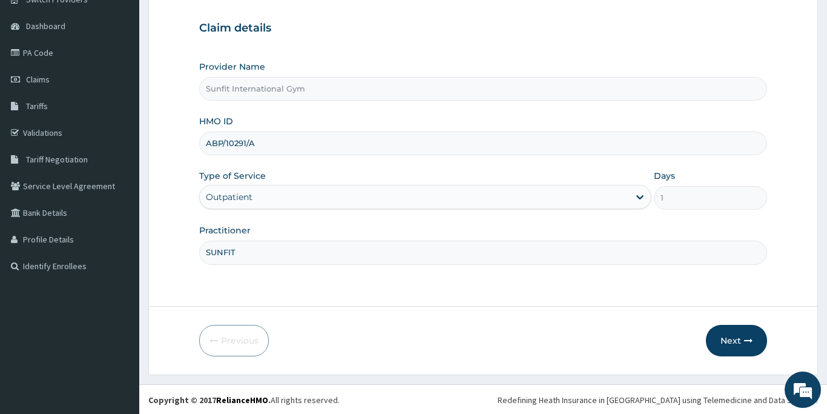
scroll to position [107, 0]
click at [725, 342] on button "Next" at bounding box center [736, 338] width 61 height 31
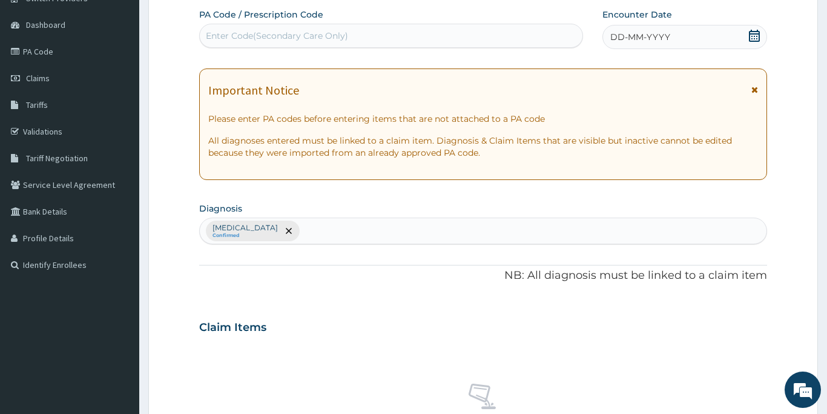
click at [313, 30] on div "Enter Code(Secondary Care Only)" at bounding box center [277, 36] width 142 height 12
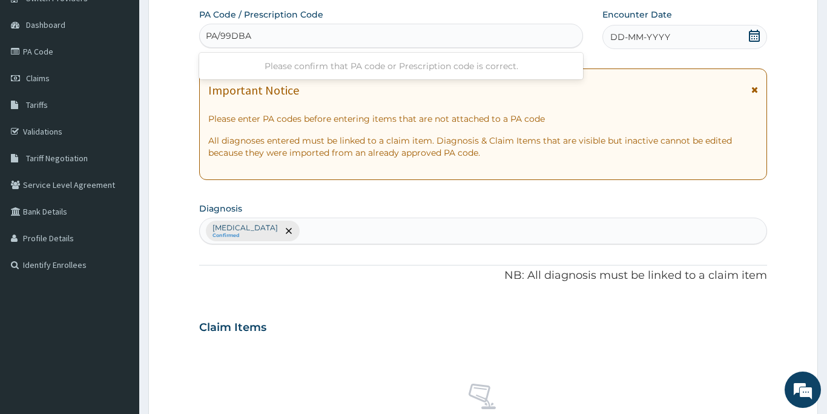
type input "PA/99DBA4"
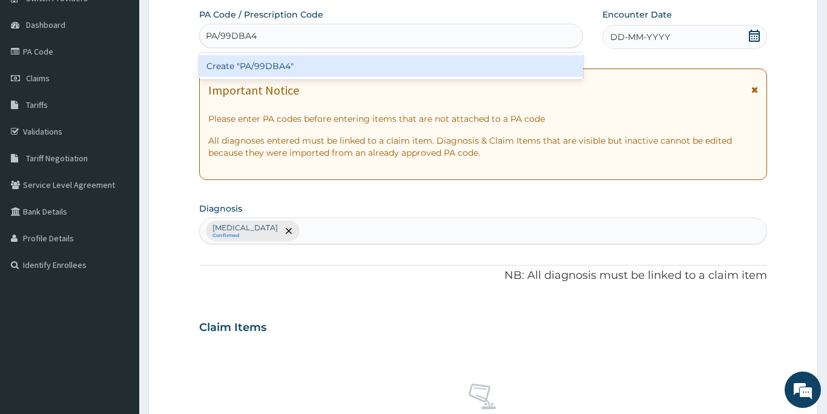
click at [307, 60] on div "Create "PA/99DBA4"" at bounding box center [391, 66] width 384 height 22
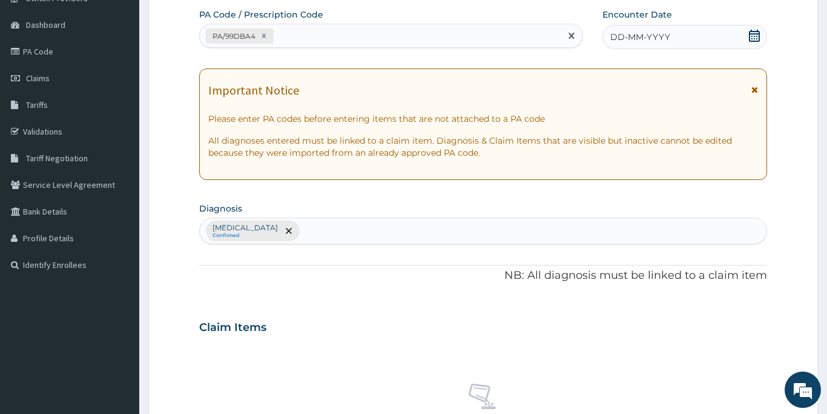
click at [650, 35] on span "DD-MM-YYYY" at bounding box center [640, 37] width 60 height 12
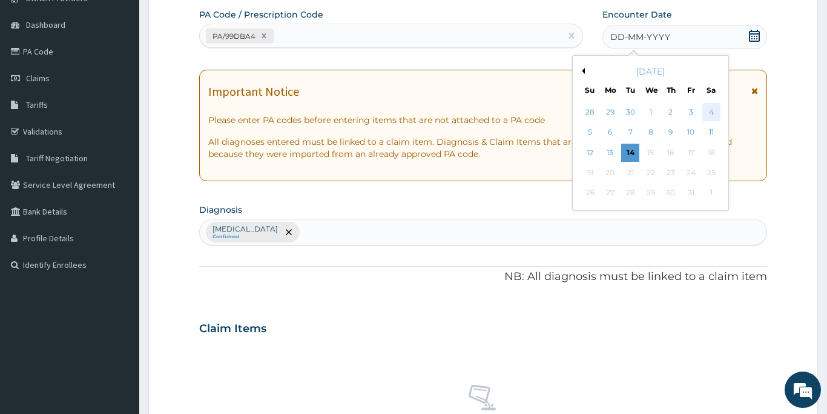
click at [715, 110] on div "4" at bounding box center [712, 112] width 18 height 18
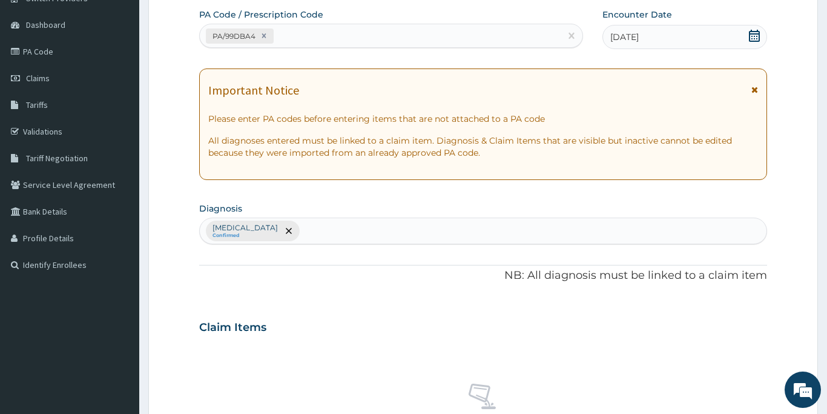
click at [506, 334] on div "Claim Items" at bounding box center [483, 324] width 568 height 31
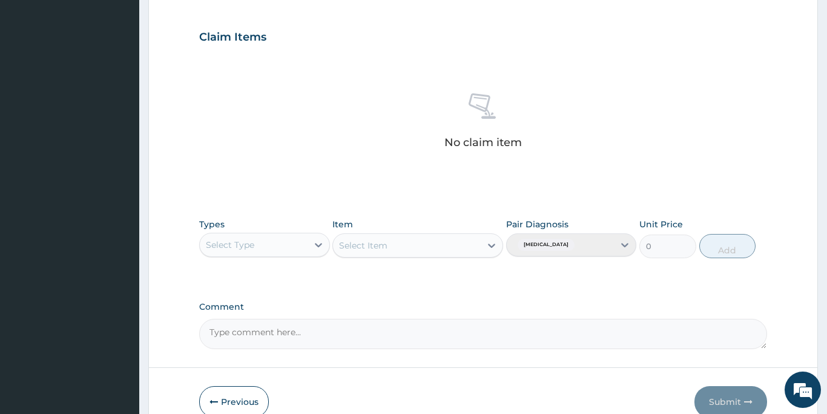
scroll to position [398, 0]
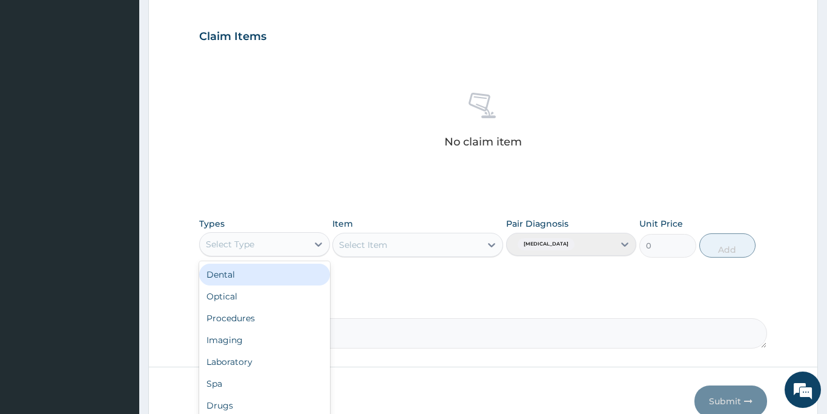
click at [293, 246] on div "Select Type" at bounding box center [254, 243] width 108 height 19
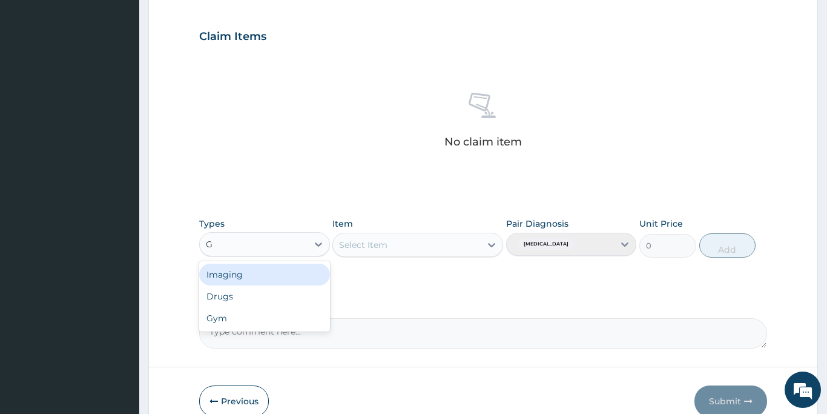
type input "GY"
click at [253, 274] on div "Gym" at bounding box center [264, 274] width 131 height 22
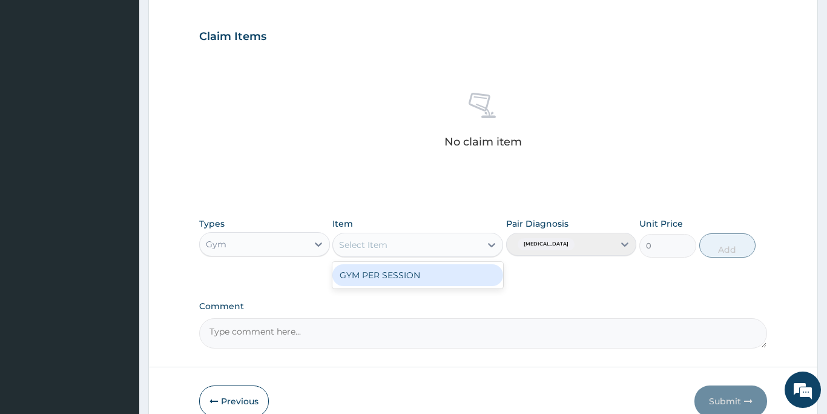
click at [406, 247] on div "Select Item" at bounding box center [407, 244] width 148 height 19
click at [405, 276] on div "GYM PER SESSION" at bounding box center [417, 275] width 171 height 22
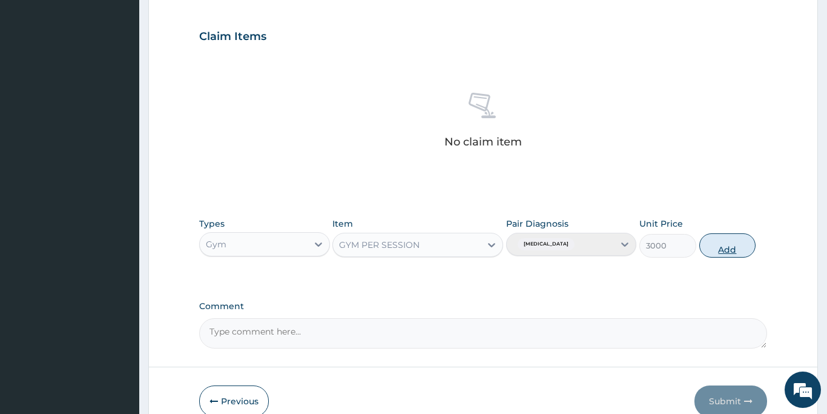
click at [731, 243] on button "Add" at bounding box center [727, 245] width 57 height 24
type input "0"
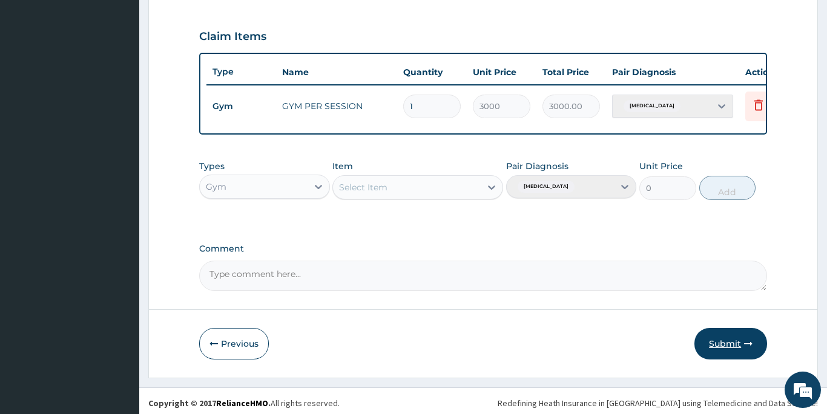
click at [726, 340] on button "Submit" at bounding box center [731, 343] width 73 height 31
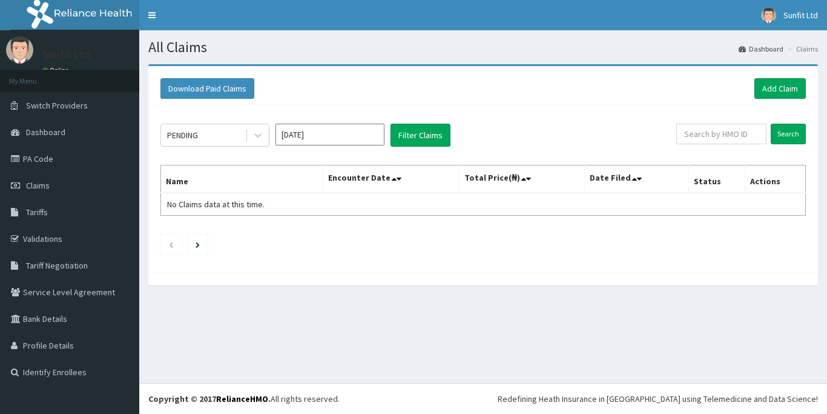
click at [775, 90] on link "Add Claim" at bounding box center [780, 88] width 51 height 21
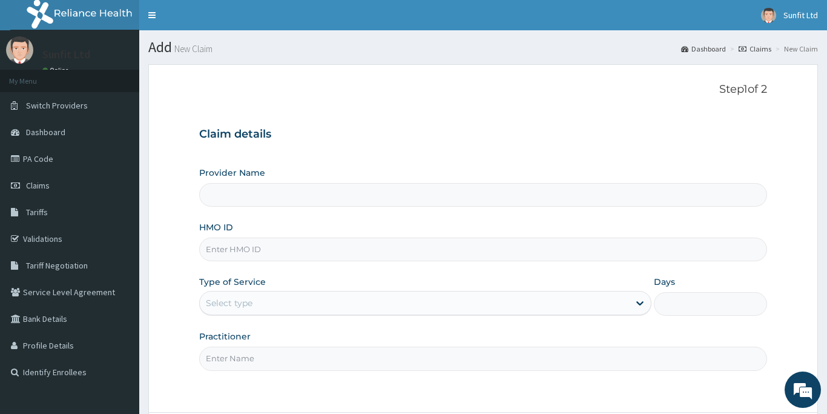
click at [285, 254] on input "HMO ID" at bounding box center [483, 249] width 568 height 24
type input "LLD"
type input "Sunfit International Gym"
type input "1"
type input "LLD/10069/A"
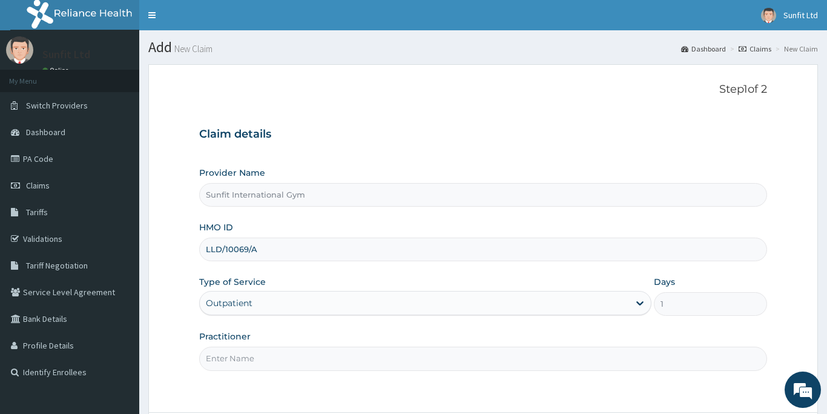
click at [255, 352] on input "Practitioner" at bounding box center [483, 358] width 568 height 24
type input "SUNFIT"
click at [400, 404] on form "Step 1 of 2 Claim details Provider Name Sunfit International Gym HMO ID LLD/100…" at bounding box center [483, 272] width 670 height 416
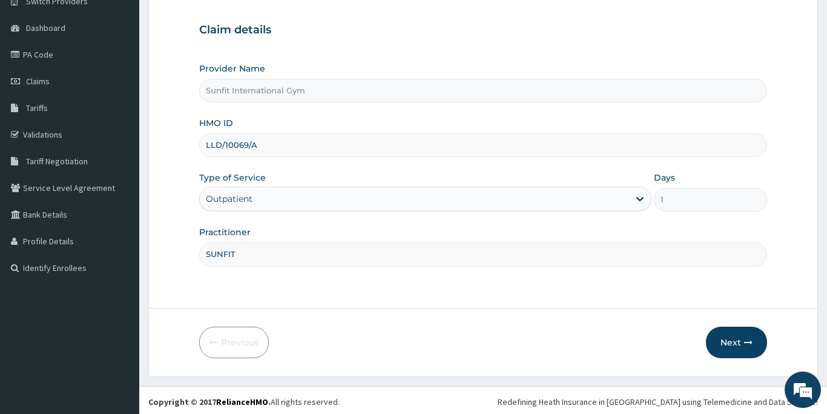
scroll to position [107, 0]
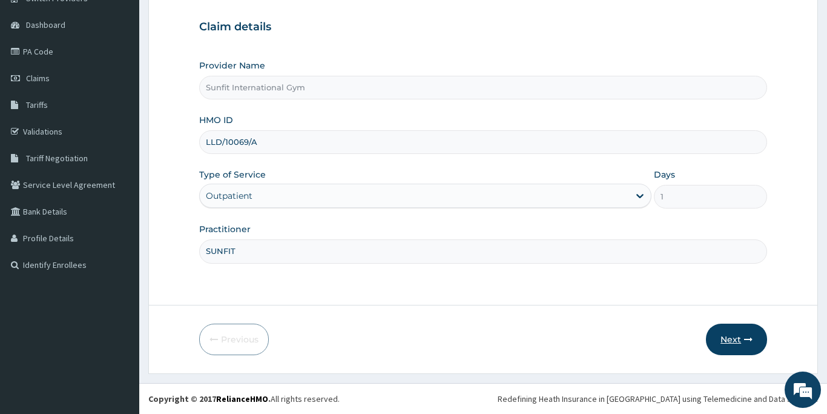
click at [724, 337] on button "Next" at bounding box center [736, 338] width 61 height 31
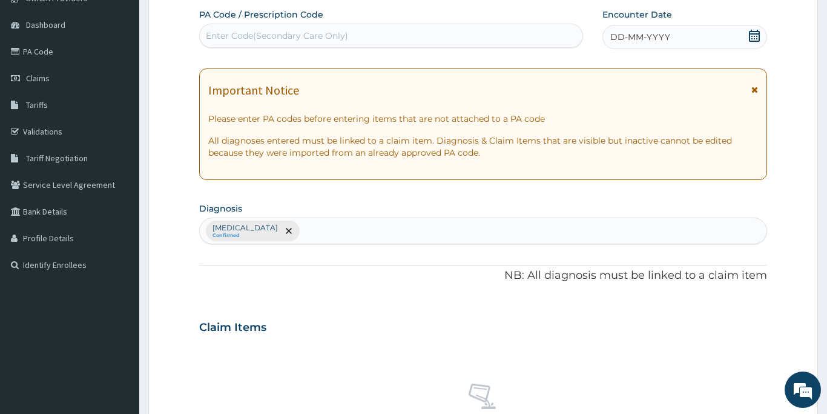
click at [285, 39] on div "Enter Code(Secondary Care Only)" at bounding box center [277, 36] width 142 height 12
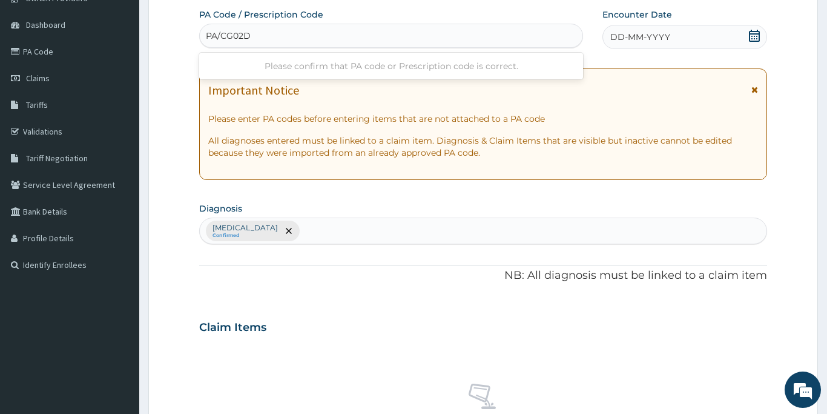
type input "PA/CG02DE"
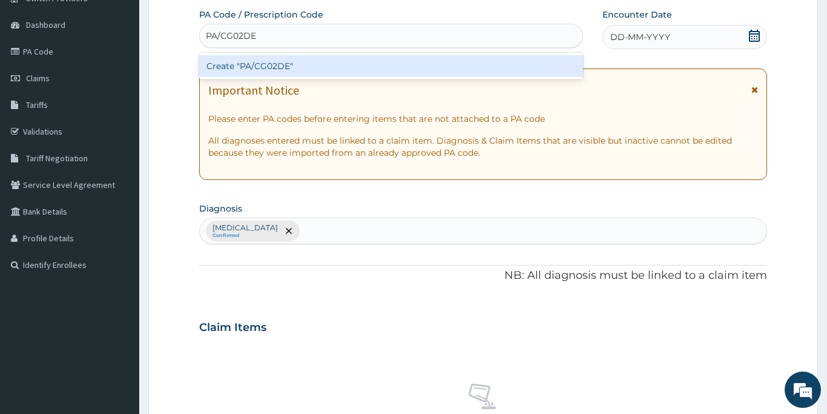
click at [280, 68] on div "Create "PA/CG02DE"" at bounding box center [391, 66] width 384 height 22
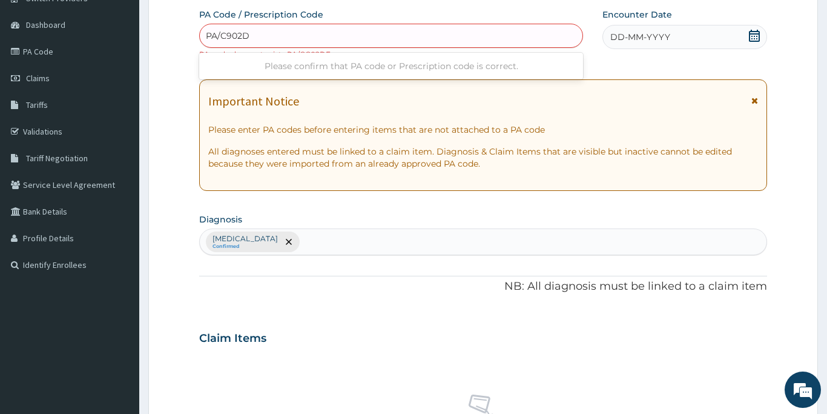
type input "PA/C902DE"
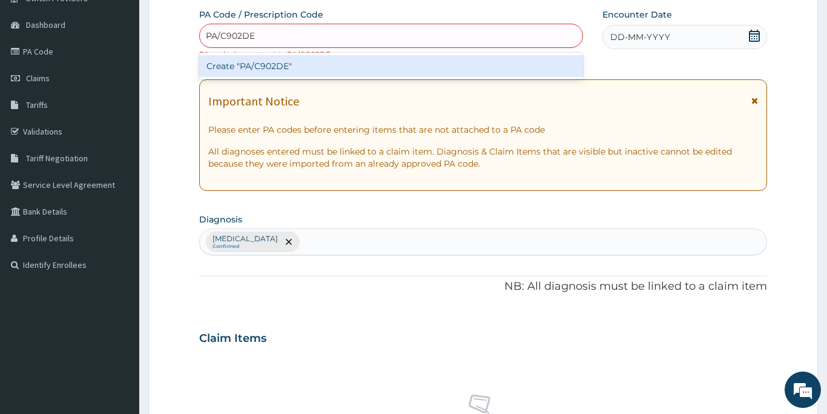
click at [309, 61] on div "Create "PA/C902DE"" at bounding box center [391, 66] width 384 height 22
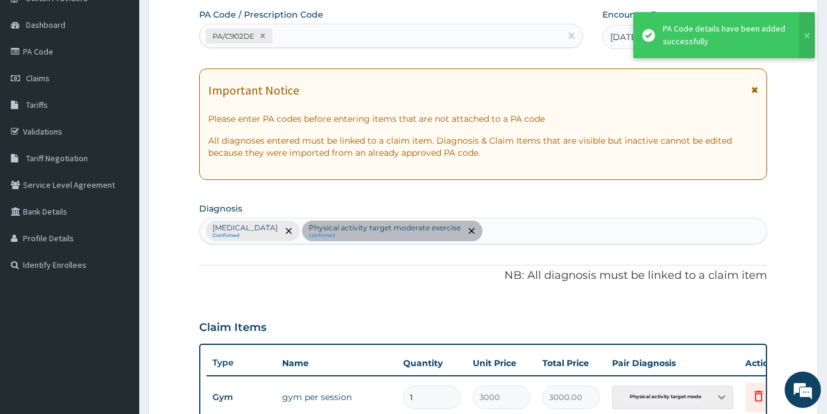
click at [713, 311] on div "Claim Items" at bounding box center [483, 324] width 568 height 31
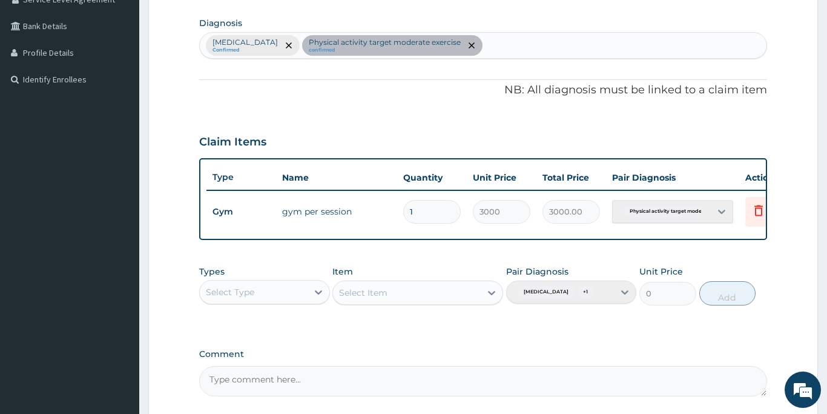
scroll to position [301, 0]
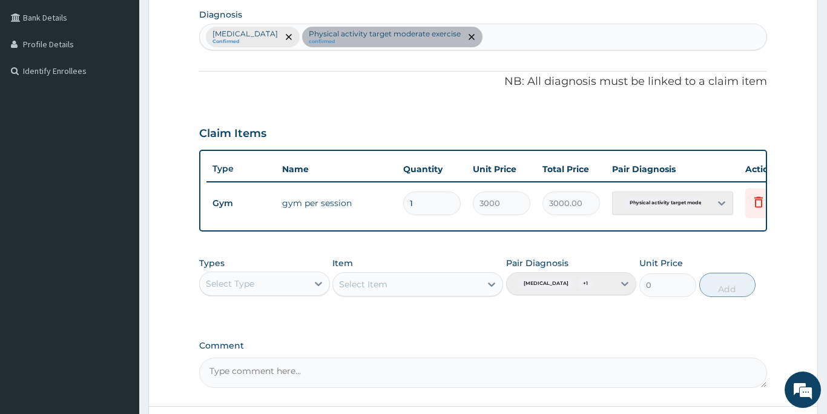
click at [431, 202] on input "1" at bounding box center [432, 203] width 58 height 24
type input "0"
type input "0.00"
type input "1"
type input "3000.00"
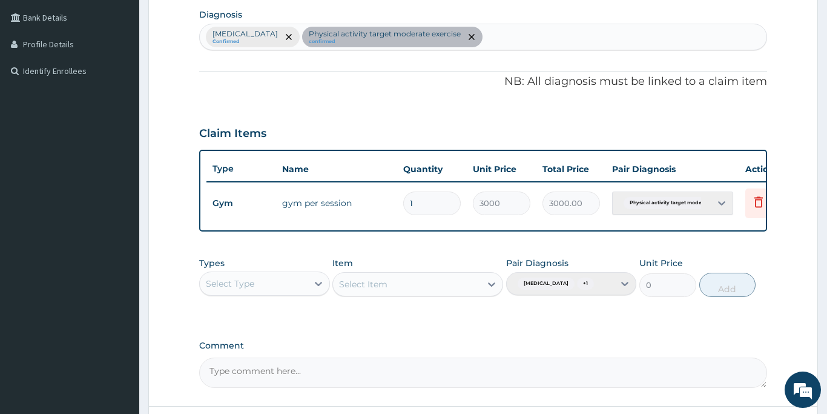
type input "0"
type input "0.00"
type input "1"
type input "3000.00"
click at [555, 341] on div "PA Code / Prescription Code PA/C902DE Encounter Date 05-10-2025 Important Notic…" at bounding box center [483, 101] width 568 height 573
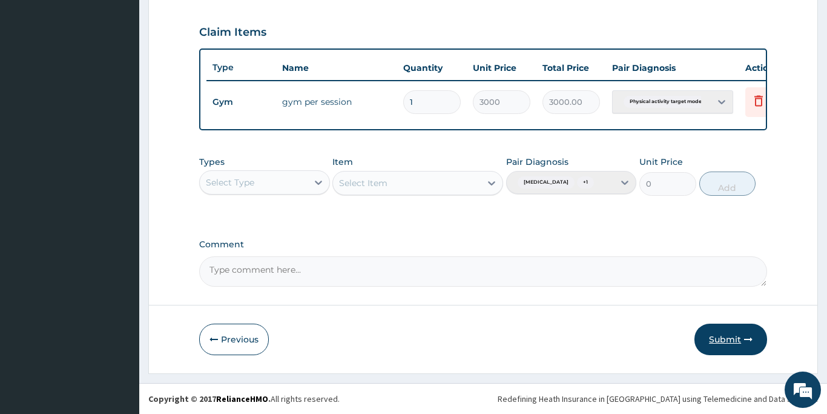
scroll to position [412, 0]
click at [726, 336] on button "Submit" at bounding box center [731, 338] width 73 height 31
click at [724, 340] on button "Submit" at bounding box center [731, 338] width 73 height 31
click at [711, 342] on button "Submit" at bounding box center [731, 338] width 73 height 31
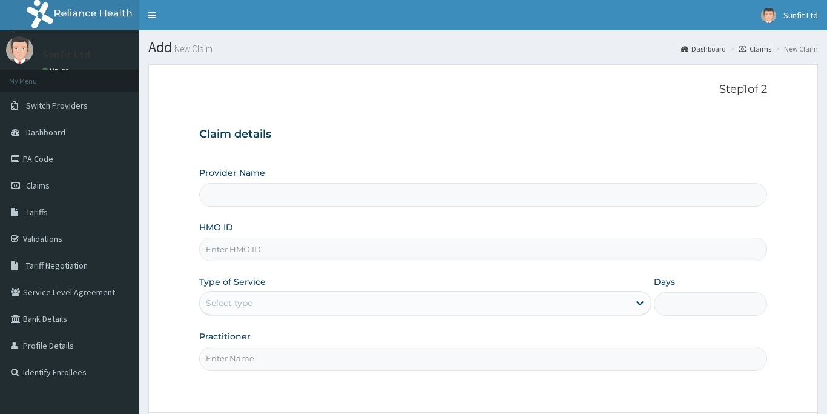
scroll to position [107, 0]
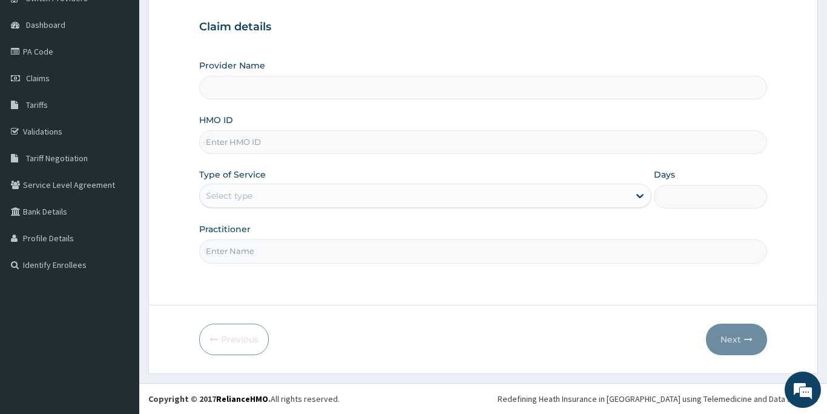
type input "Sunfit International Gym"
type input "1"
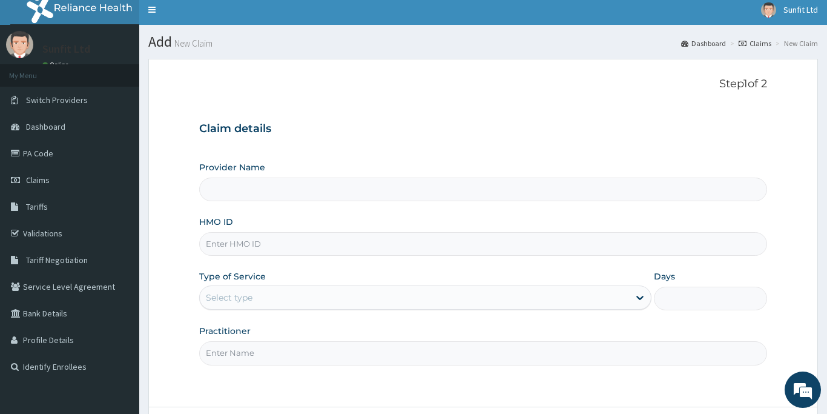
type input "Sunfit International Gym"
type input "1"
click at [222, 244] on input "HMO ID" at bounding box center [483, 244] width 568 height 24
type input "NBL/10514/A"
click at [233, 355] on input "Practitioner" at bounding box center [483, 353] width 568 height 24
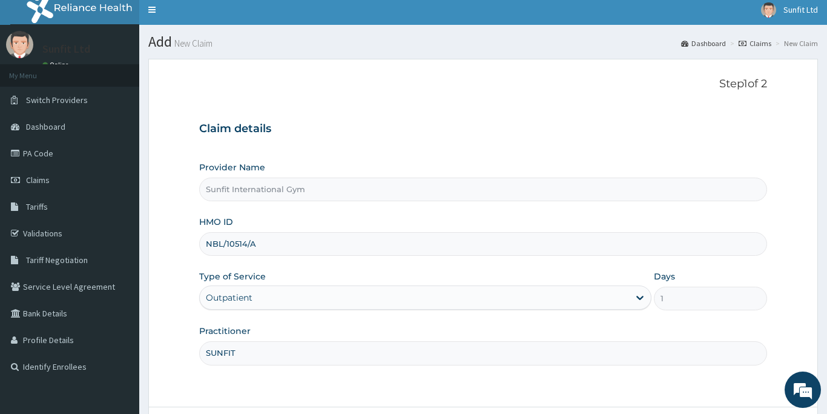
type input "SUNFIT"
click at [605, 380] on div "Step 1 of 2 Claim details Provider Name Sunfit International Gym HMO ID NBL/105…" at bounding box center [483, 233] width 568 height 310
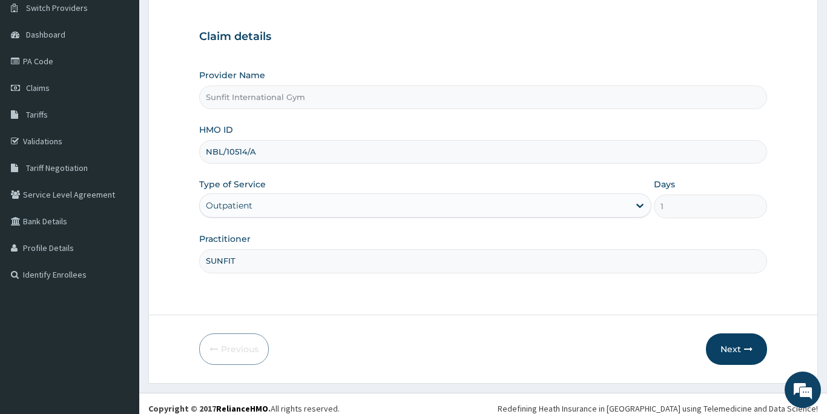
scroll to position [107, 0]
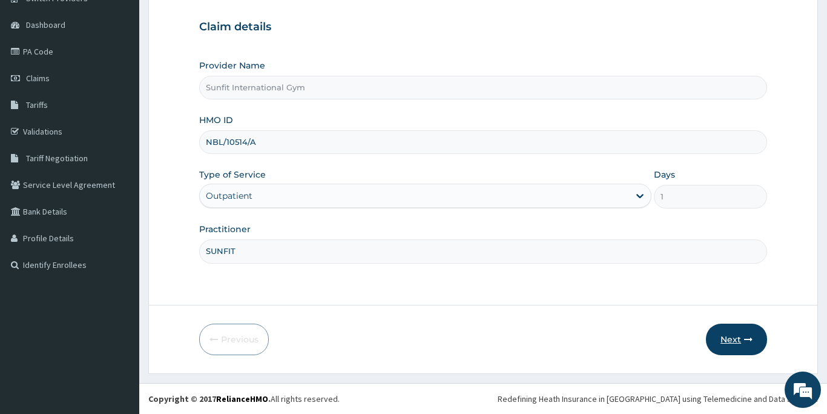
click at [737, 340] on button "Next" at bounding box center [736, 338] width 61 height 31
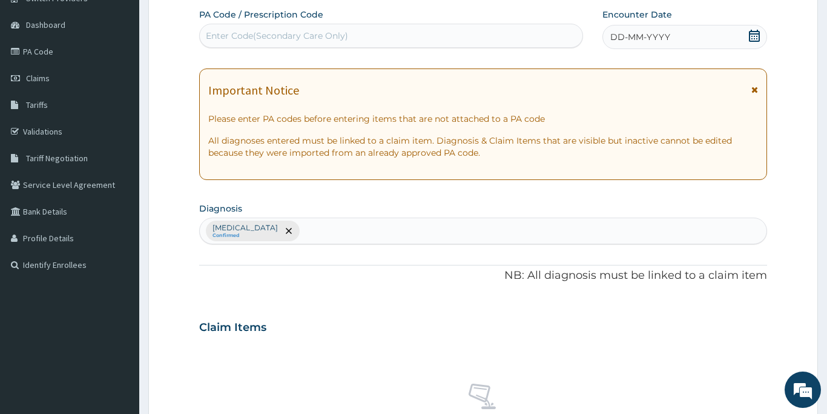
click at [302, 28] on div "Enter Code(Secondary Care Only)" at bounding box center [391, 35] width 383 height 19
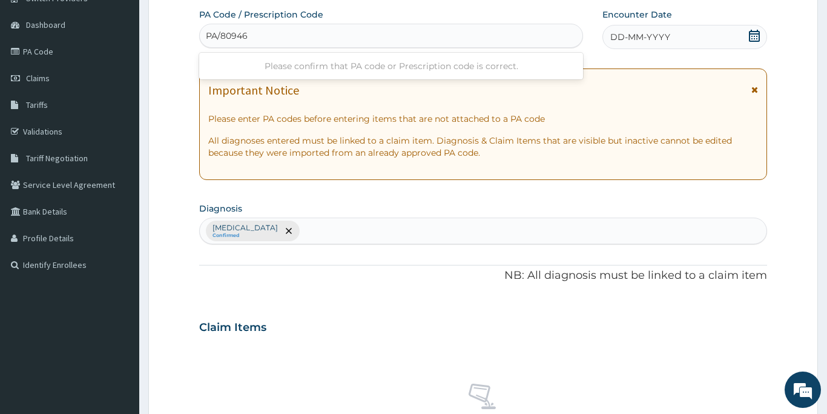
type input "PA/80946F"
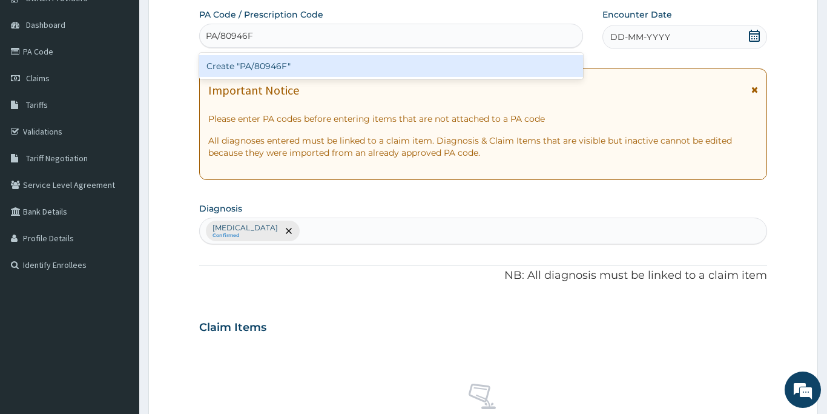
click at [298, 68] on div "Create "PA/80946F"" at bounding box center [391, 66] width 384 height 22
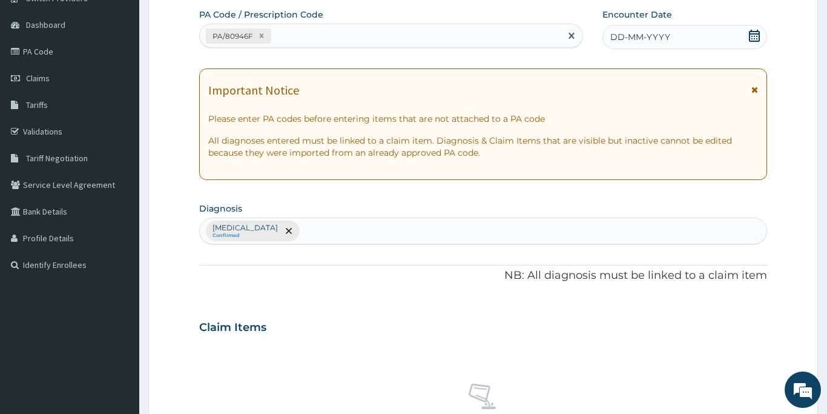
click at [641, 39] on span "DD-MM-YYYY" at bounding box center [640, 37] width 60 height 12
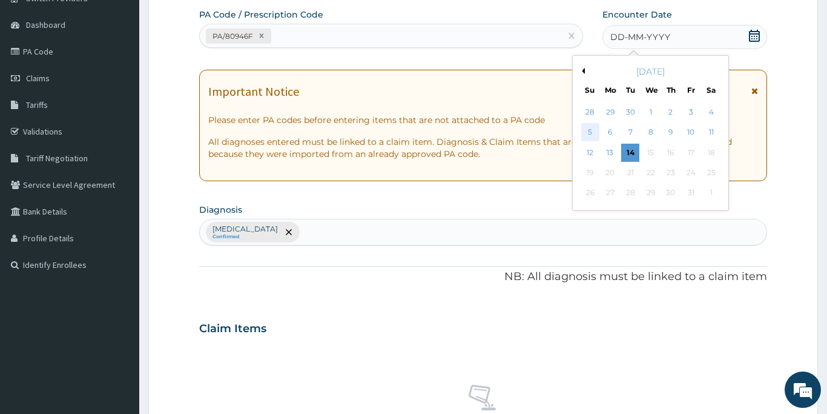
click at [592, 129] on div "5" at bounding box center [590, 133] width 18 height 18
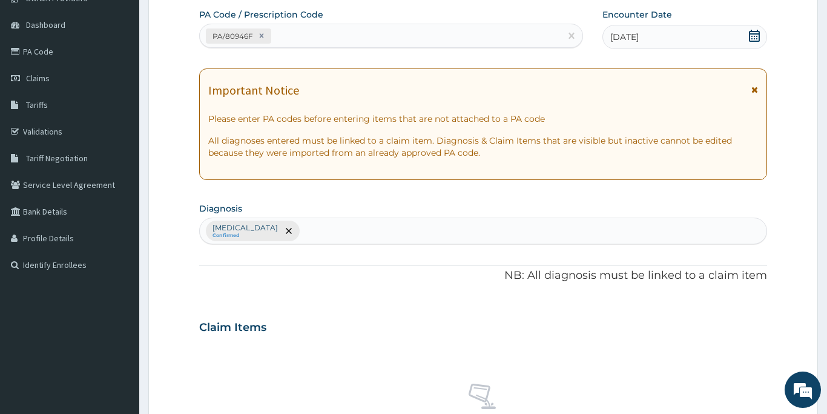
click at [615, 324] on div "Claim Items" at bounding box center [483, 324] width 568 height 31
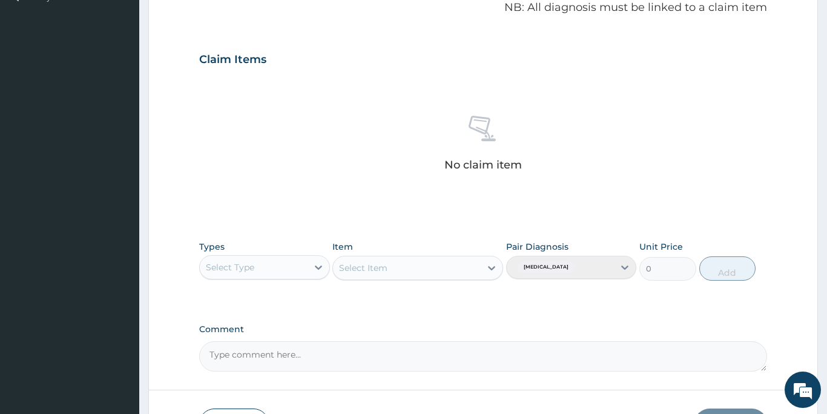
scroll to position [398, 0]
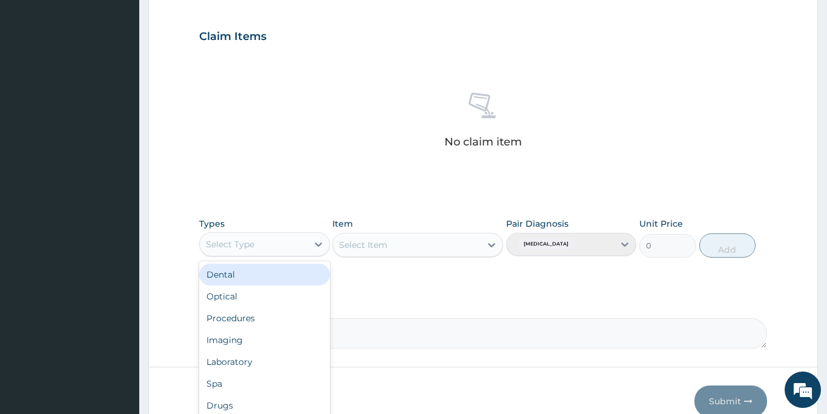
click at [223, 249] on div "Select Type" at bounding box center [230, 244] width 48 height 12
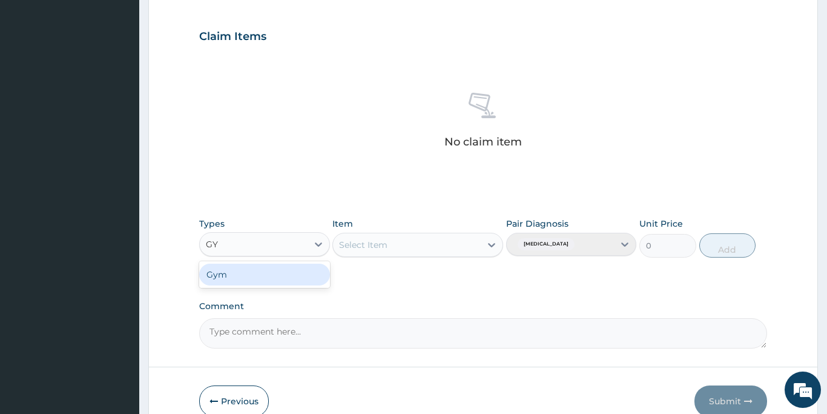
type input "GYM"
click at [229, 276] on div "Gym" at bounding box center [264, 274] width 131 height 22
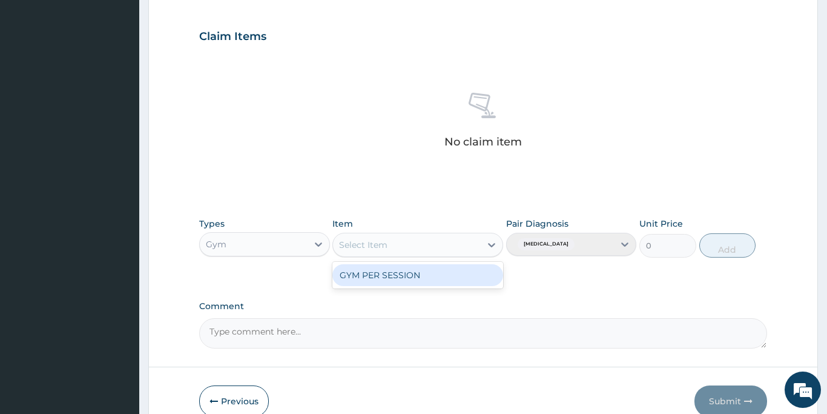
click at [386, 245] on div "Select Item" at bounding box center [363, 245] width 48 height 12
click at [379, 275] on div "GYM PER SESSION" at bounding box center [417, 275] width 171 height 22
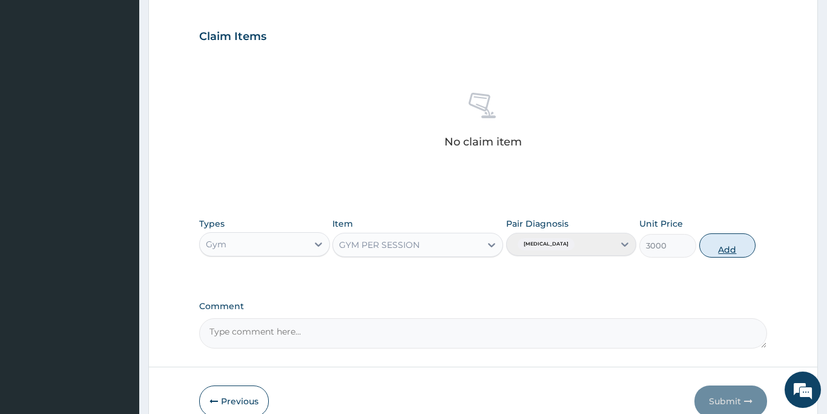
click at [721, 248] on button "Add" at bounding box center [727, 245] width 57 height 24
type input "0"
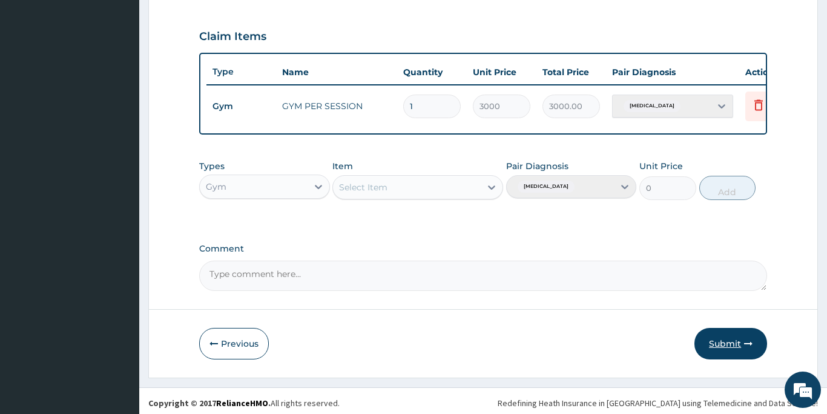
click at [718, 346] on button "Submit" at bounding box center [731, 343] width 73 height 31
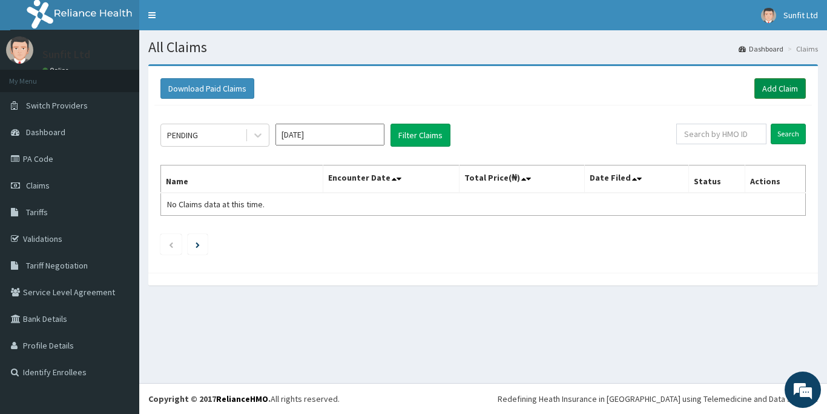
click at [779, 89] on link "Add Claim" at bounding box center [780, 88] width 51 height 21
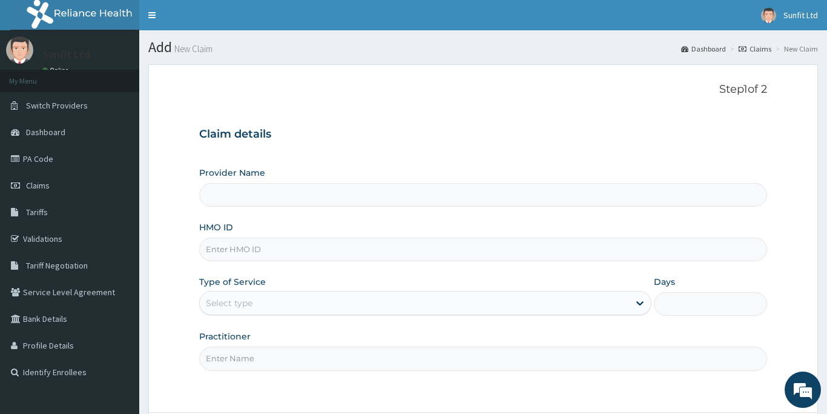
click at [243, 250] on input "HMO ID" at bounding box center [483, 249] width 568 height 24
type input "Sunfit International Gym"
type input "1"
type input "RBP/10025/A"
click at [245, 353] on input "Practitioner" at bounding box center [483, 358] width 568 height 24
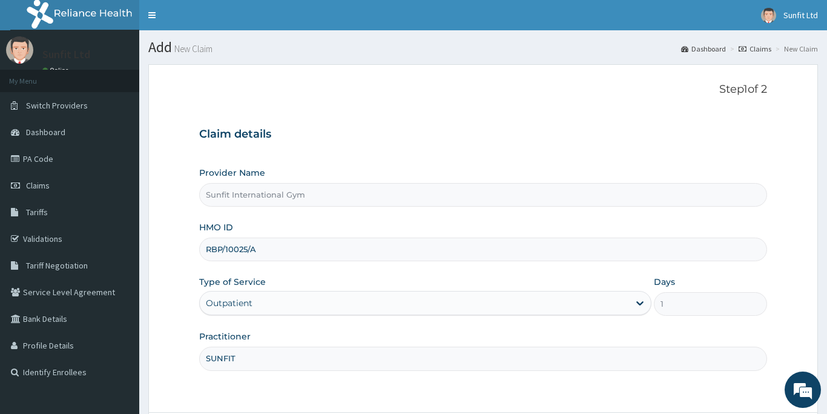
type input "SUNFIT"
click at [322, 401] on form "Step 1 of 2 Claim details Provider Name Sunfit International Gym HMO ID RBP/100…" at bounding box center [483, 272] width 670 height 416
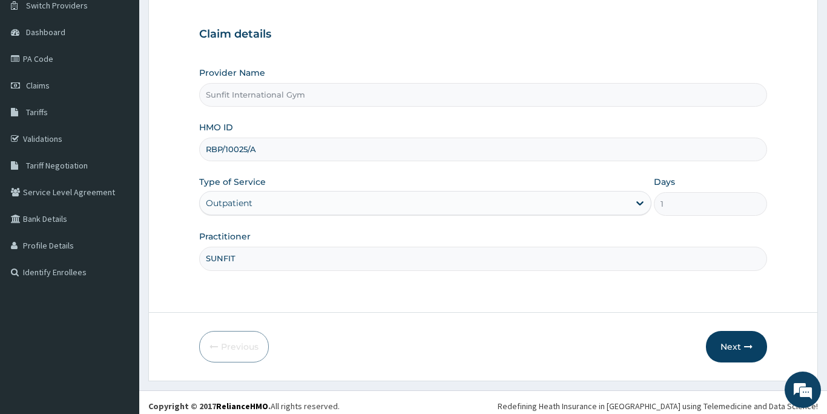
scroll to position [107, 0]
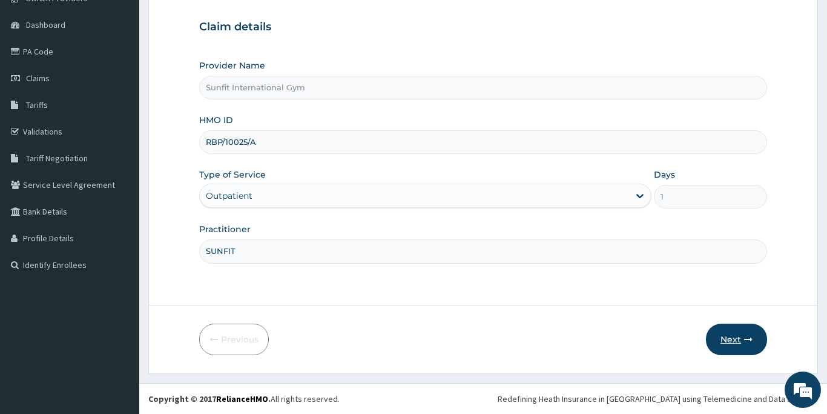
click at [735, 339] on button "Next" at bounding box center [736, 338] width 61 height 31
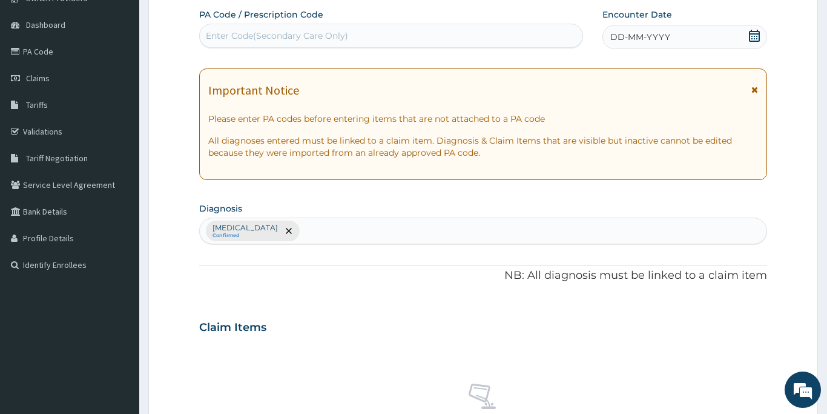
click at [331, 30] on div "Enter Code(Secondary Care Only)" at bounding box center [277, 36] width 142 height 12
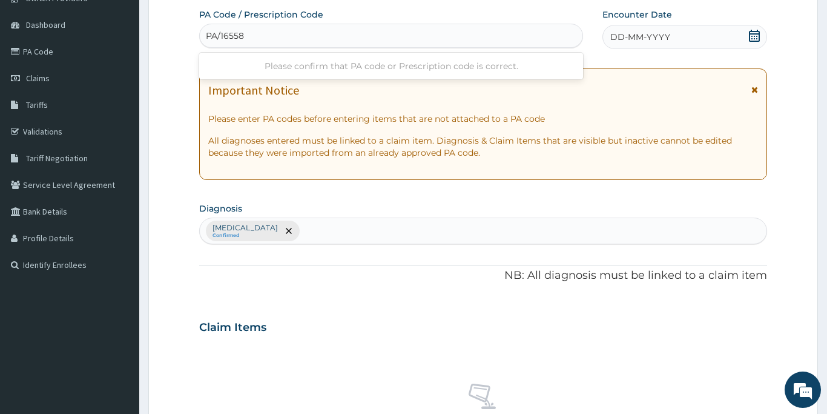
type input "PA/165589"
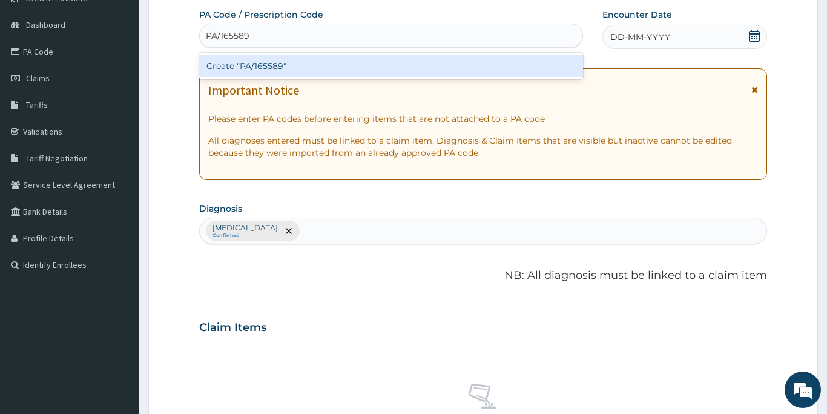
click at [312, 67] on div "Create "PA/165589"" at bounding box center [391, 66] width 384 height 22
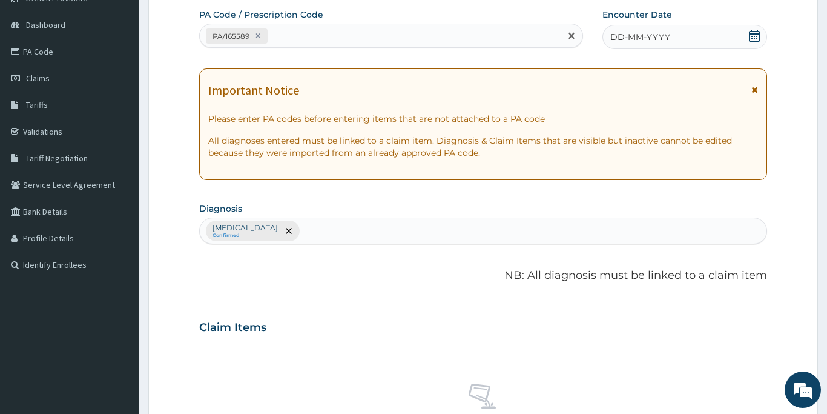
click at [625, 39] on span "DD-MM-YYYY" at bounding box center [640, 37] width 60 height 12
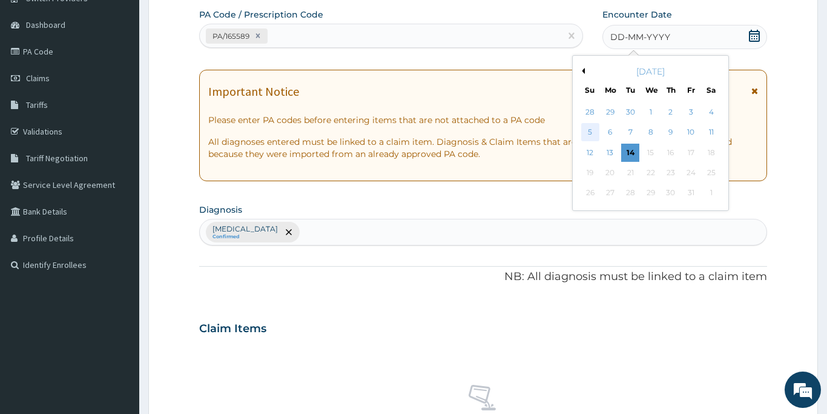
click at [587, 133] on div "5" at bounding box center [590, 133] width 18 height 18
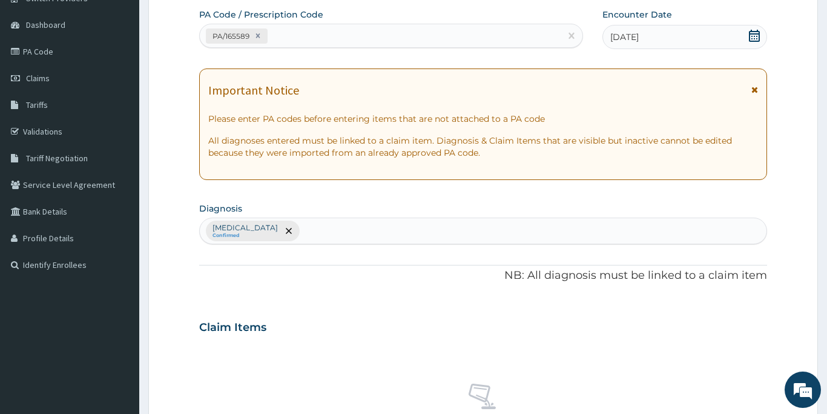
click at [549, 299] on div "PA Code / Prescription Code PA/165589 Encounter Date 05-10-2025 Important Notic…" at bounding box center [483, 323] width 568 height 630
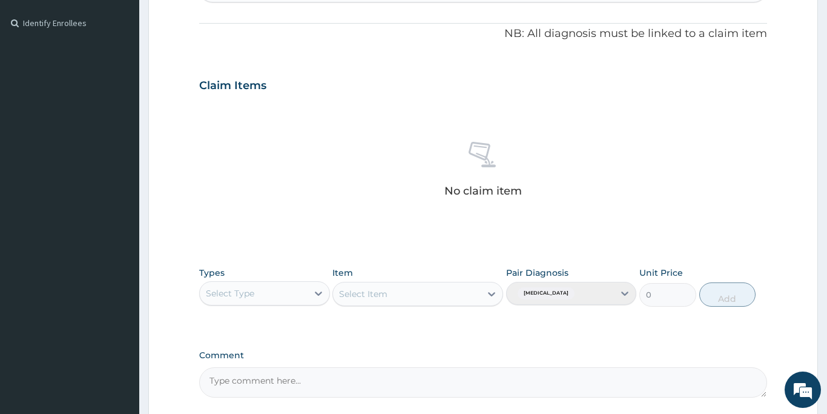
scroll to position [349, 0]
click at [244, 296] on div "Select Type" at bounding box center [230, 292] width 48 height 12
type input "GY"
click at [253, 322] on div "Gym" at bounding box center [264, 323] width 131 height 22
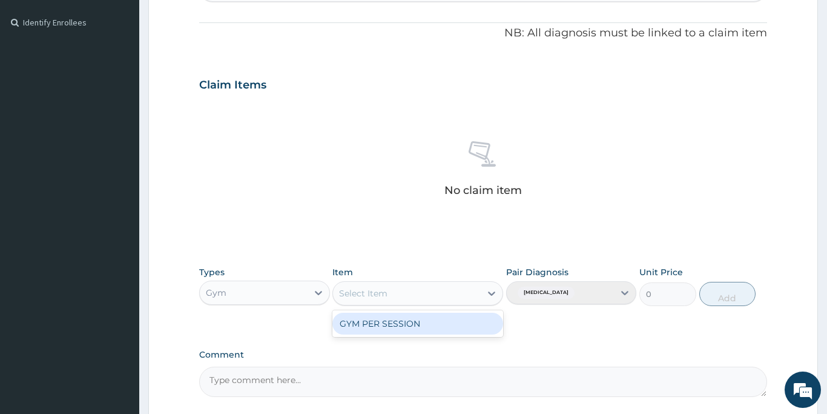
click at [379, 295] on div "Select Item" at bounding box center [363, 293] width 48 height 12
click at [380, 328] on div "GYM PER SESSION" at bounding box center [417, 324] width 171 height 22
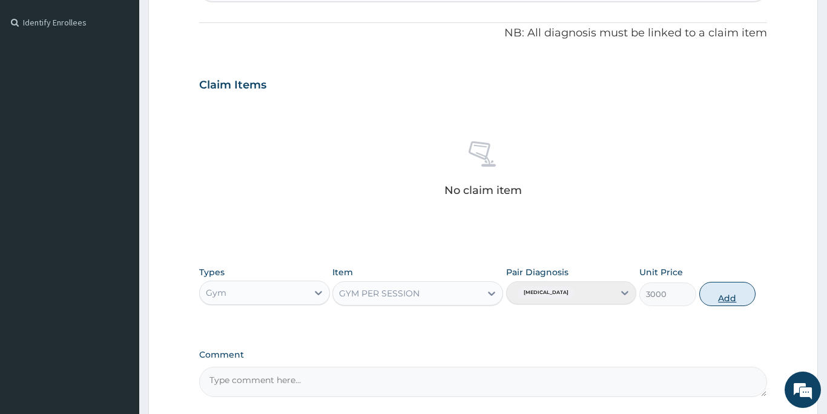
click at [725, 297] on button "Add" at bounding box center [727, 294] width 57 height 24
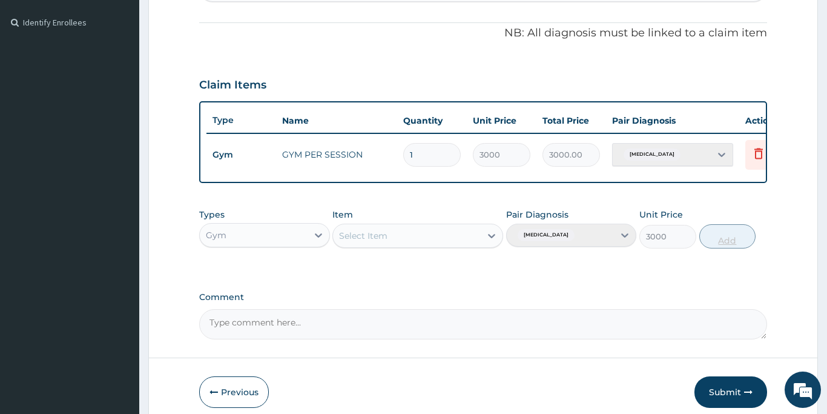
type input "0"
click at [715, 394] on button "Submit" at bounding box center [731, 391] width 73 height 31
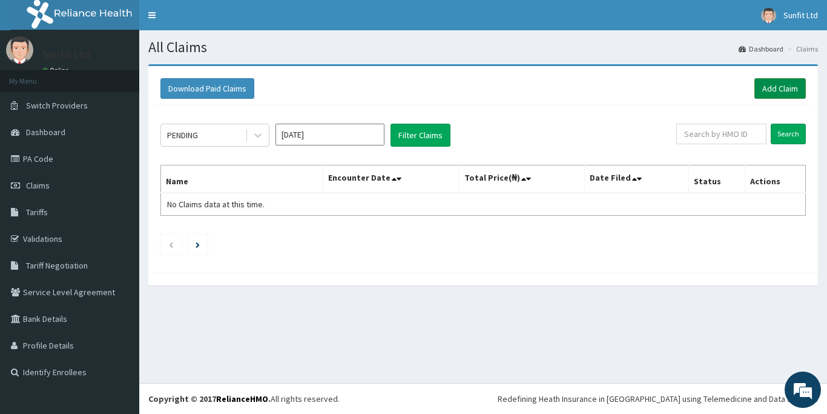
click at [773, 89] on link "Add Claim" at bounding box center [780, 88] width 51 height 21
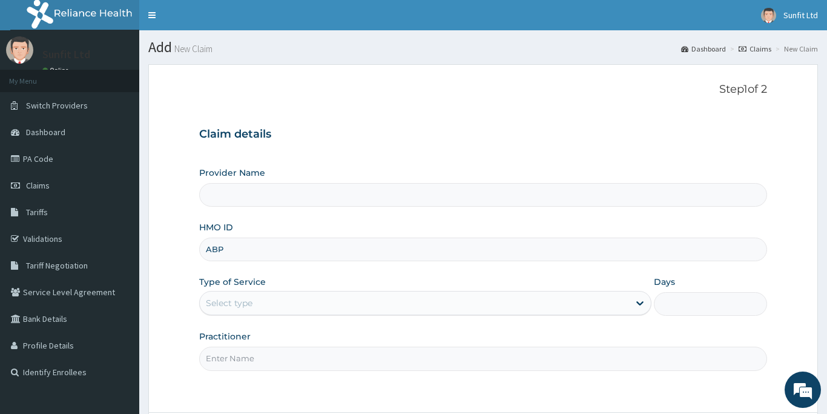
type input "ABP/"
type input "Sunfit International Gym"
type input "1"
type input "ABP/10347/A"
click at [214, 359] on input "Practitioner" at bounding box center [483, 358] width 568 height 24
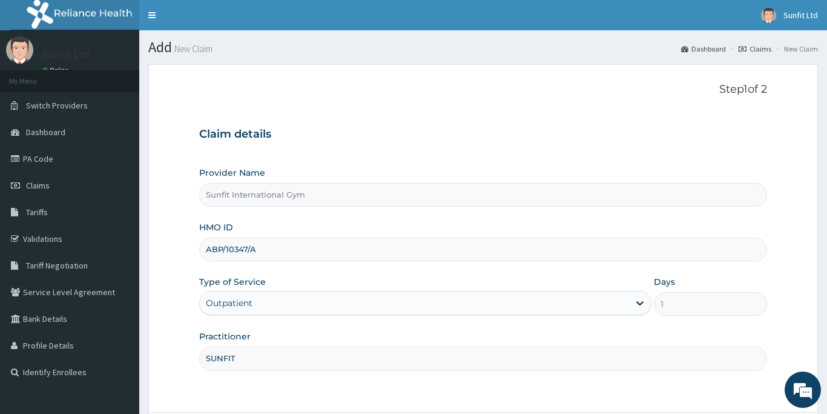
type input "SUNFIT"
click at [349, 397] on form "Step 1 of 2 Claim details Provider Name Sunfit International Gym HMO ID ABP/103…" at bounding box center [483, 272] width 670 height 416
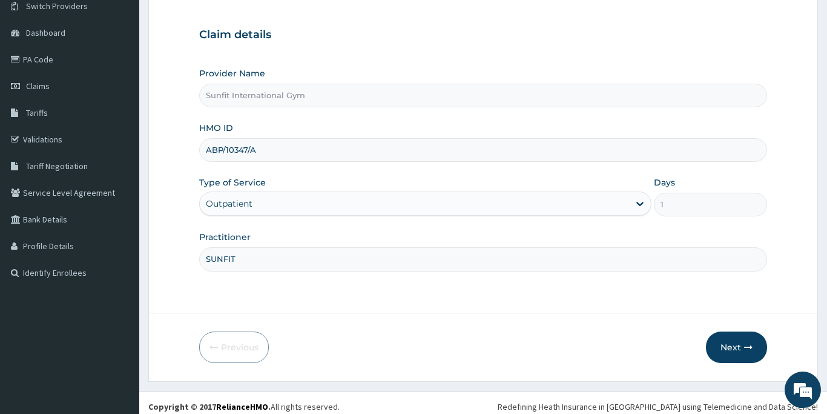
scroll to position [107, 0]
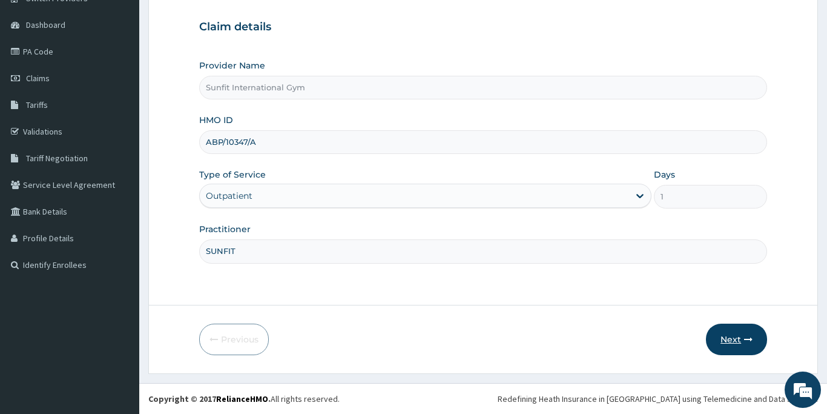
click at [732, 339] on button "Next" at bounding box center [736, 338] width 61 height 31
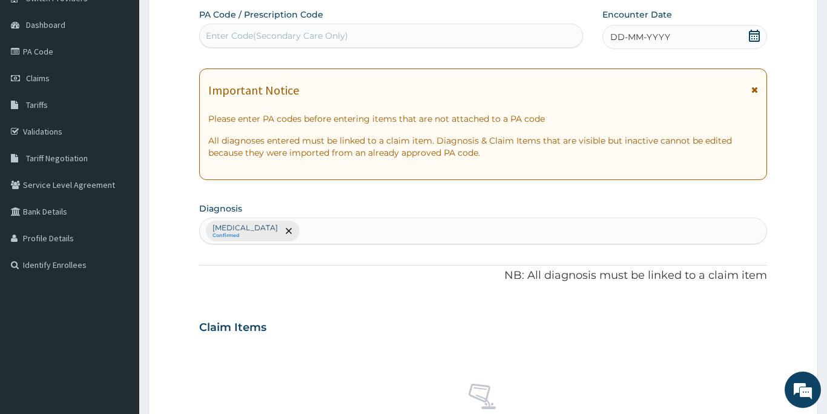
click at [347, 35] on div "Enter Code(Secondary Care Only)" at bounding box center [391, 35] width 383 height 19
click at [223, 377] on div "No claim item" at bounding box center [483, 412] width 568 height 139
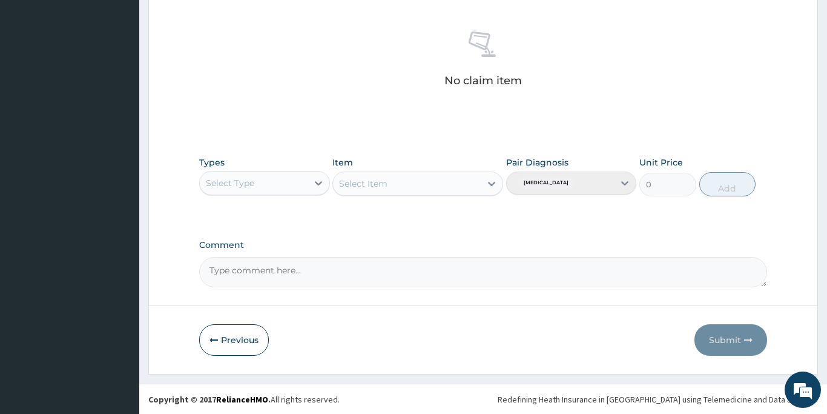
scroll to position [460, 0]
click at [236, 341] on button "Previous" at bounding box center [234, 338] width 70 height 31
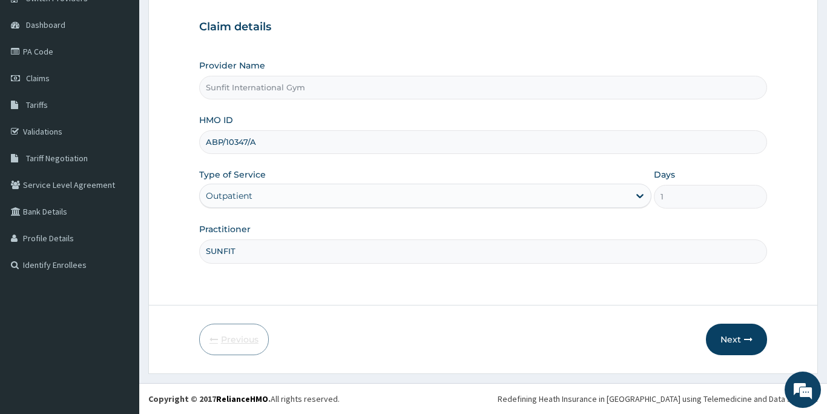
scroll to position [107, 0]
click at [727, 340] on button "Next" at bounding box center [736, 338] width 61 height 31
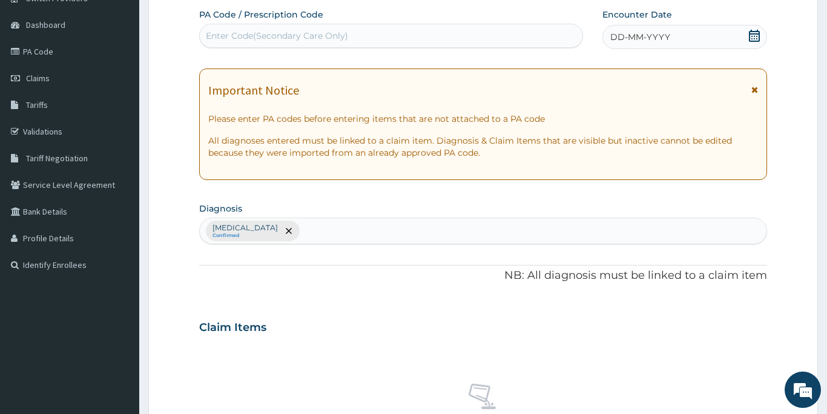
click at [313, 27] on div "Enter Code(Secondary Care Only)" at bounding box center [391, 35] width 383 height 19
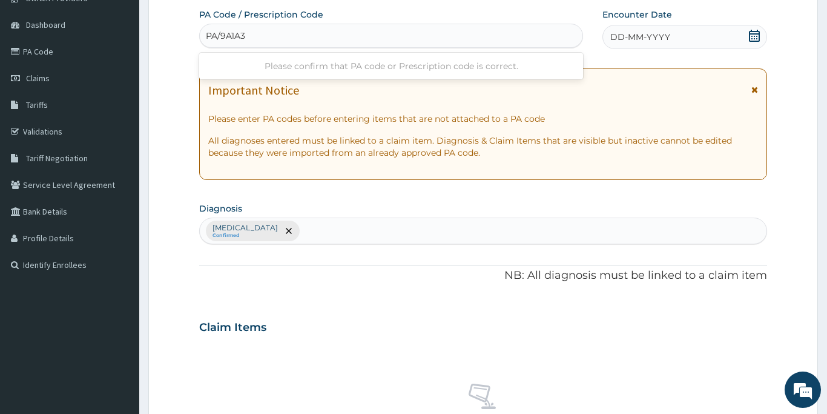
type input "PA/9A1A3E"
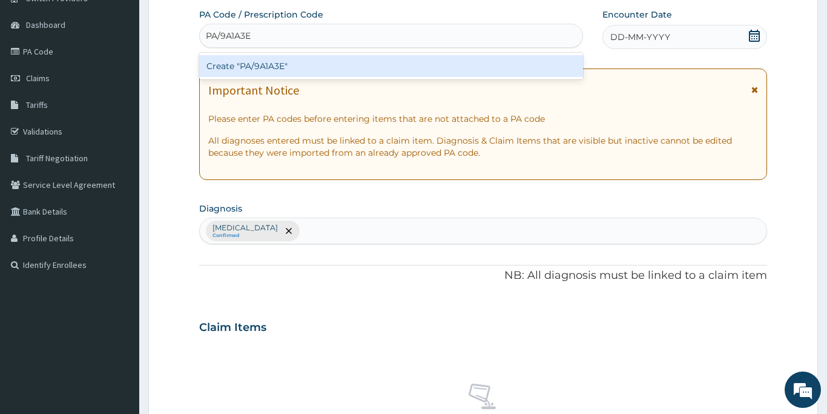
click at [314, 64] on div "Create "PA/9A1A3E"" at bounding box center [391, 66] width 384 height 22
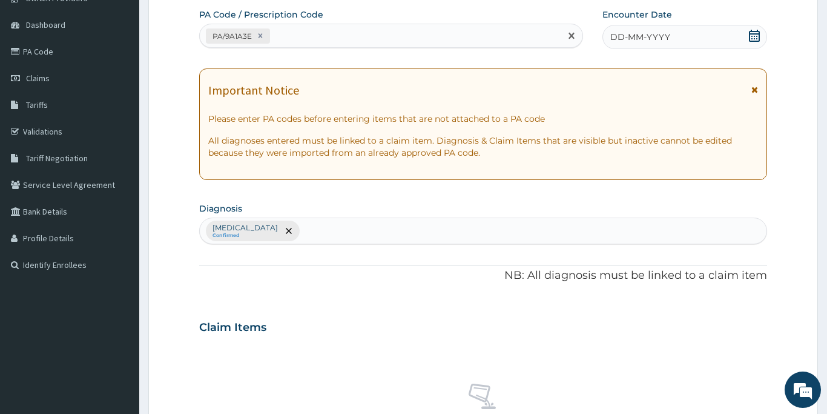
click at [621, 38] on span "DD-MM-YYYY" at bounding box center [640, 37] width 60 height 12
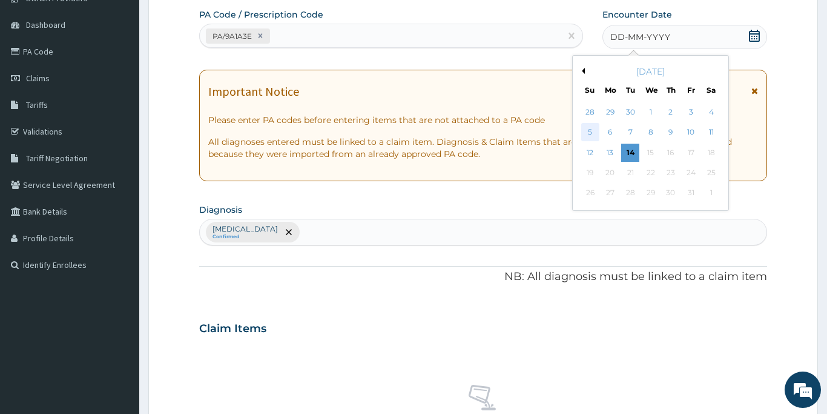
click at [589, 131] on div "5" at bounding box center [590, 133] width 18 height 18
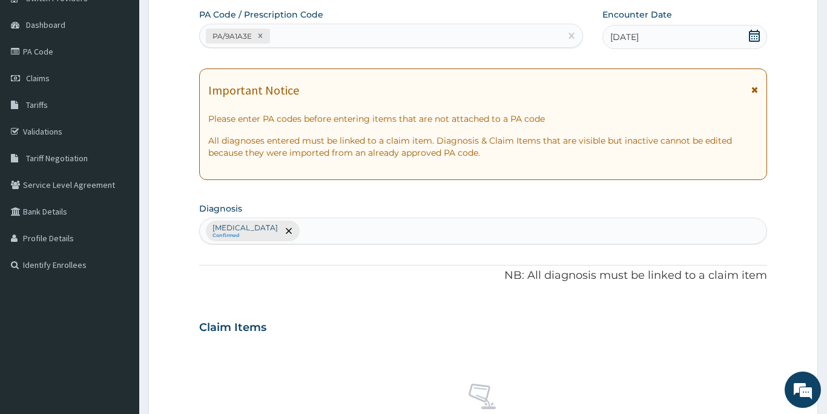
click at [403, 305] on div "PA Code / Prescription Code PA/9A1A3E Encounter Date 05-10-2025 Important Notic…" at bounding box center [483, 323] width 568 height 630
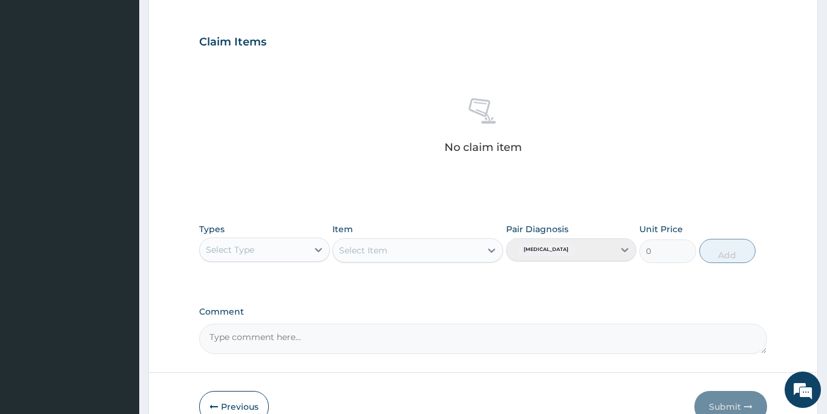
scroll to position [398, 0]
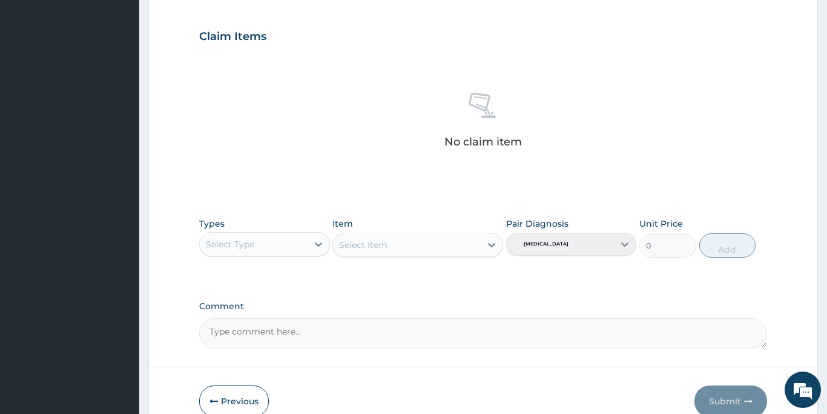
click at [228, 240] on div "Select Type" at bounding box center [230, 244] width 48 height 12
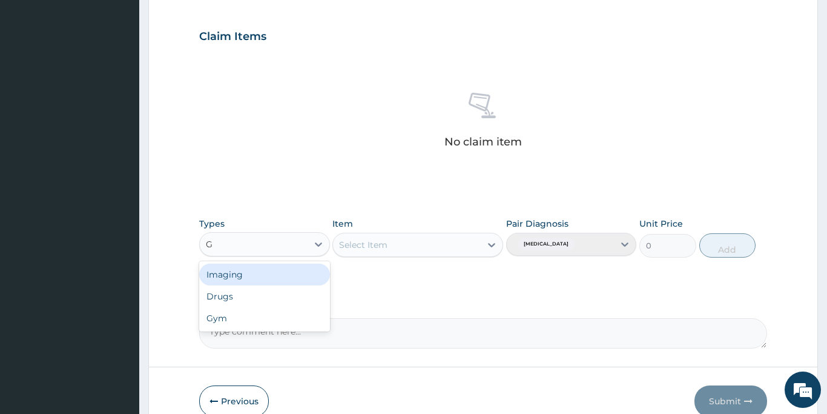
type input "GY"
click at [240, 270] on div "Gym" at bounding box center [264, 274] width 131 height 22
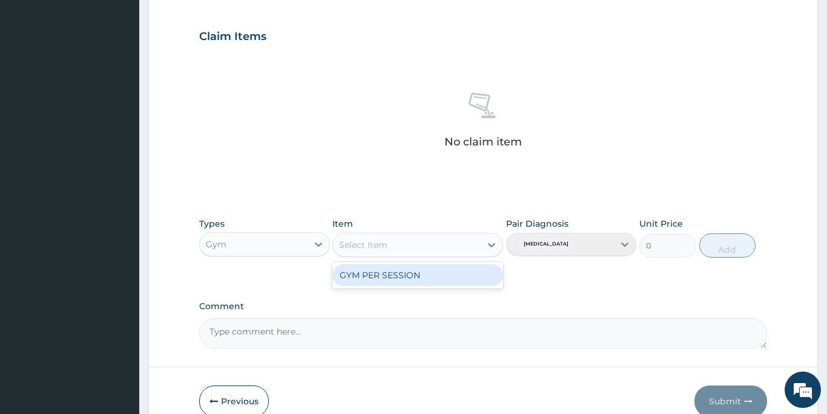
click at [389, 242] on div "Select Item" at bounding box center [407, 244] width 148 height 19
click at [386, 277] on div "GYM PER SESSION" at bounding box center [417, 275] width 171 height 22
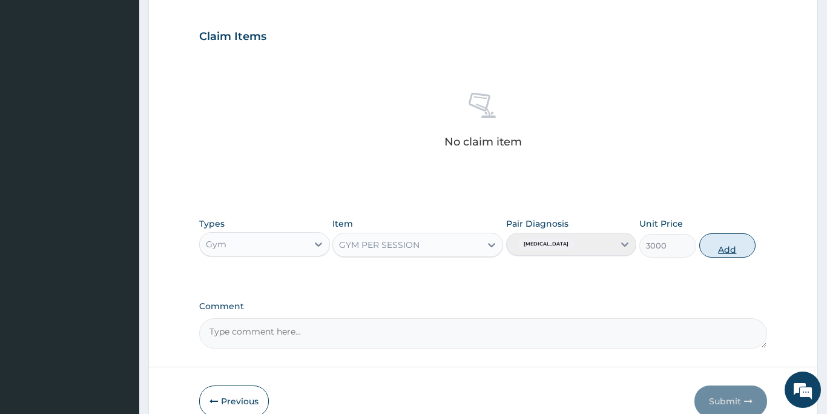
click at [732, 243] on button "Add" at bounding box center [727, 245] width 57 height 24
type input "0"
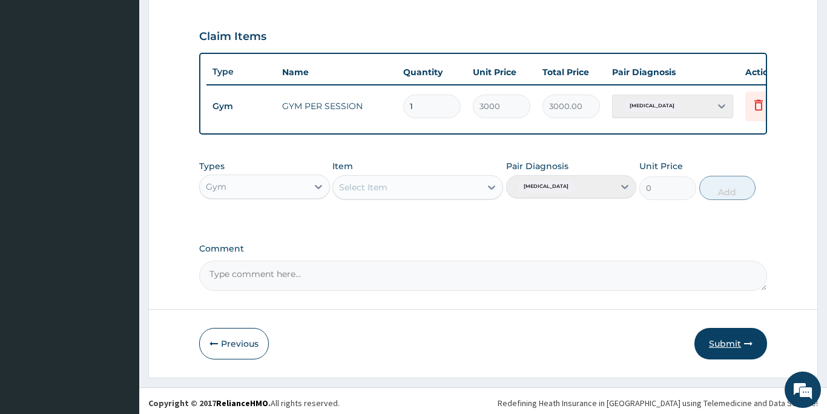
click at [729, 343] on button "Submit" at bounding box center [731, 343] width 73 height 31
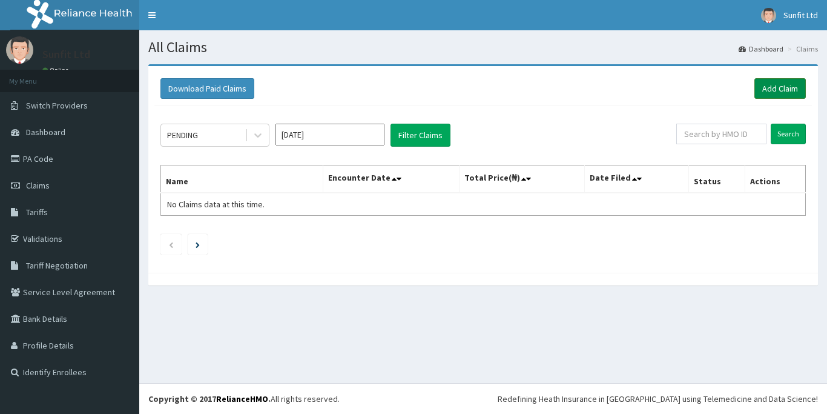
click at [767, 91] on link "Add Claim" at bounding box center [780, 88] width 51 height 21
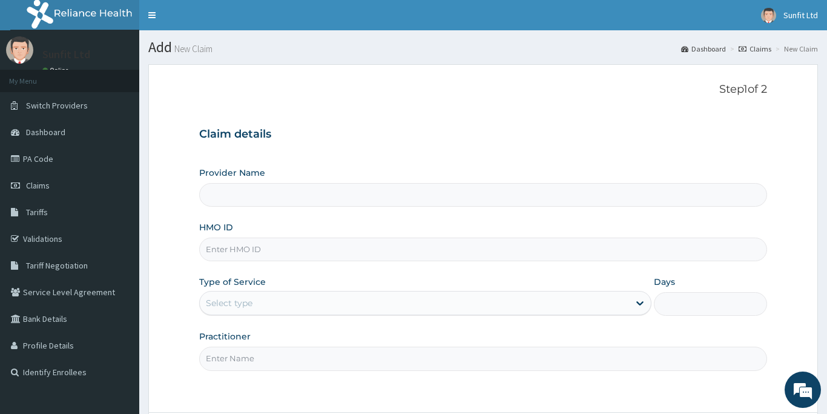
click at [226, 250] on input "HMO ID" at bounding box center [483, 249] width 568 height 24
type input "[DEMOGRAPHIC_DATA]"
type input "Sunfit International Gym"
type input "1"
type input "ISW/10428/A"
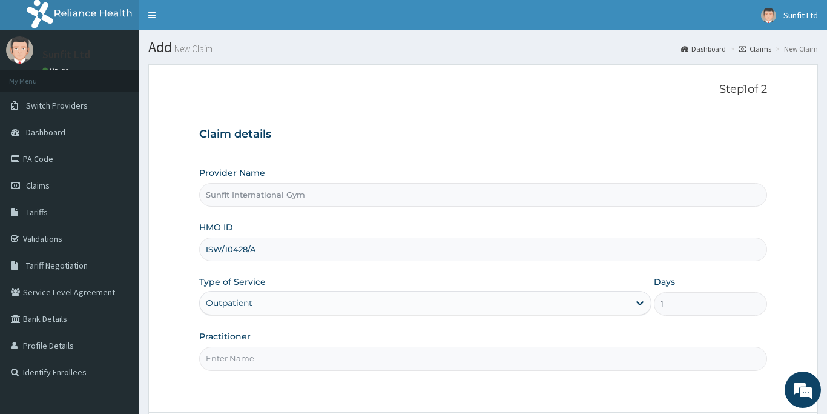
click at [236, 365] on input "Practitioner" at bounding box center [483, 358] width 568 height 24
type input "SUNFIT"
click at [335, 388] on div "Step 1 of 2 Claim details Provider Name Sunfit International Gym HMO ID ISW/104…" at bounding box center [483, 238] width 568 height 310
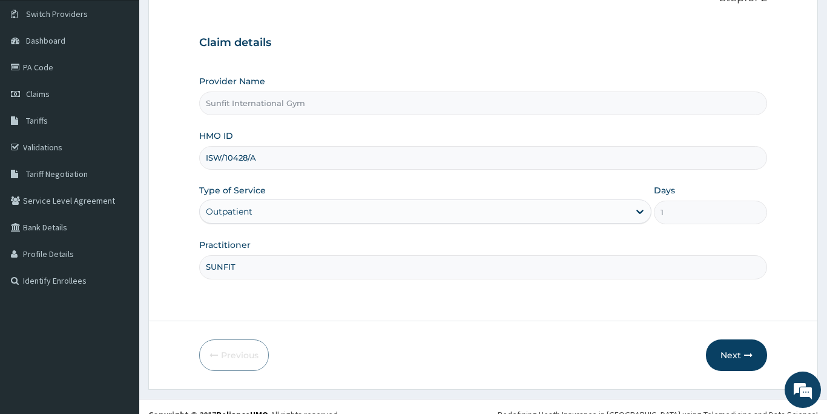
scroll to position [107, 0]
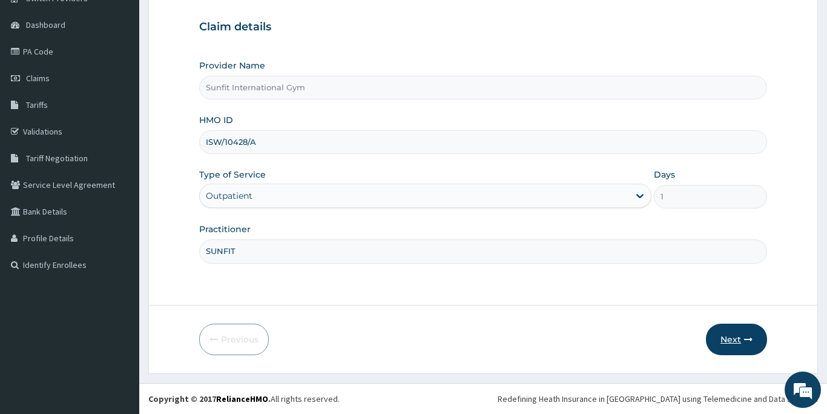
click at [733, 341] on button "Next" at bounding box center [736, 338] width 61 height 31
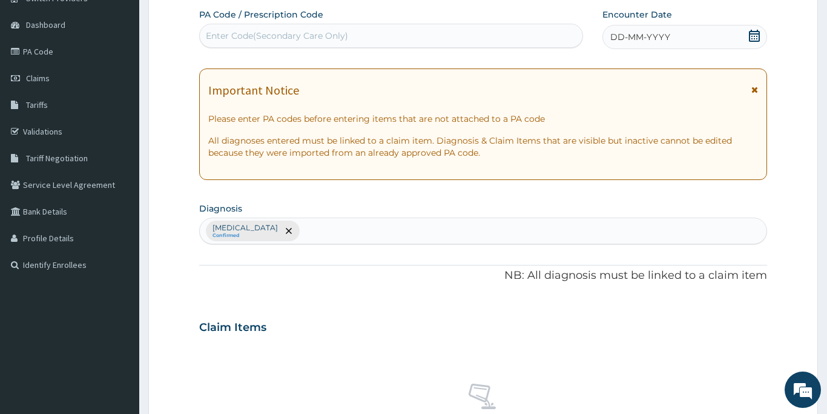
click at [333, 33] on div "Enter Code(Secondary Care Only)" at bounding box center [277, 36] width 142 height 12
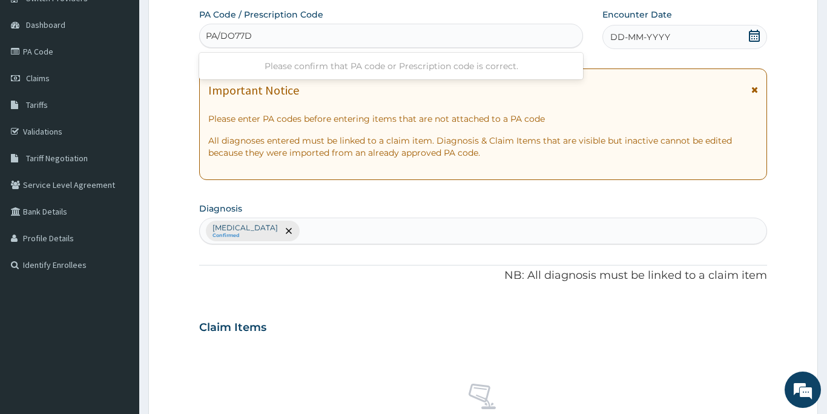
type input "PA/DO77D0"
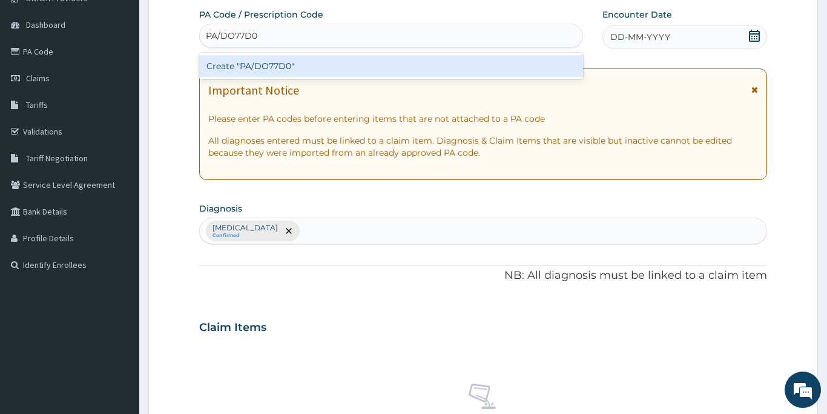
click at [329, 65] on div "Create "PA/DO77D0"" at bounding box center [391, 66] width 384 height 22
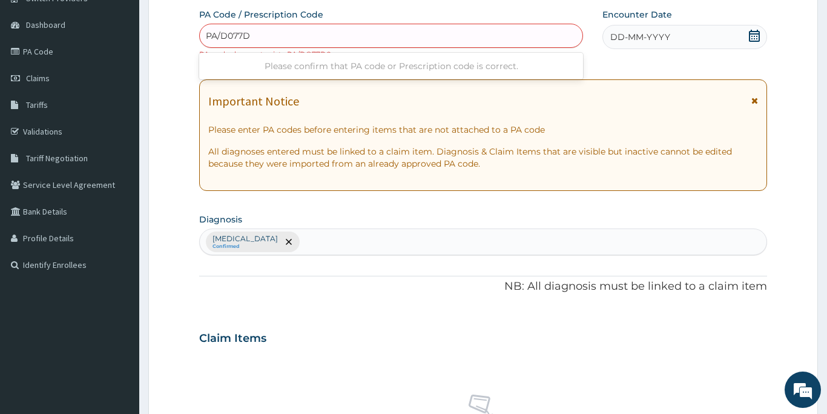
type input "PA/D077DO"
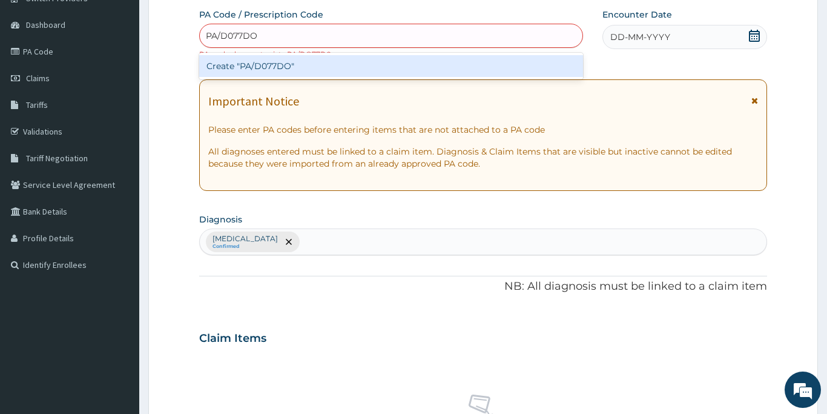
click at [323, 70] on div "Create "PA/D077DO"" at bounding box center [391, 66] width 384 height 22
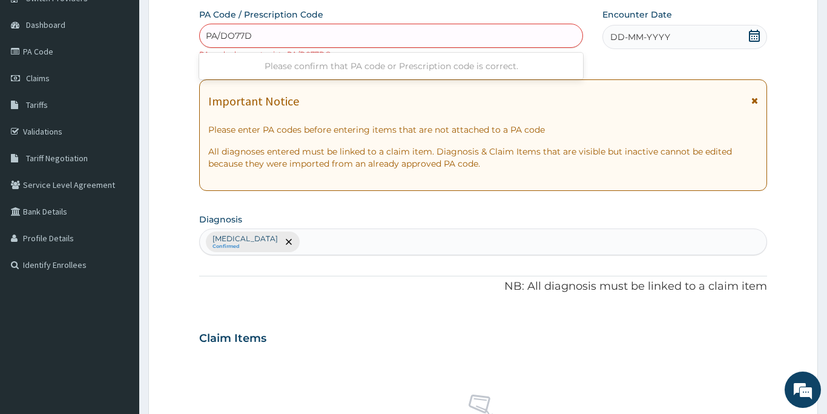
type input "PA/DO77DO"
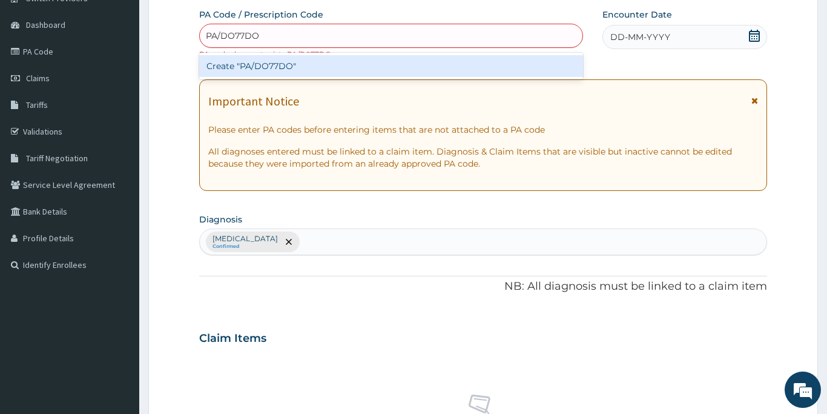
click at [315, 61] on div "Create "PA/DO77DO"" at bounding box center [391, 66] width 384 height 22
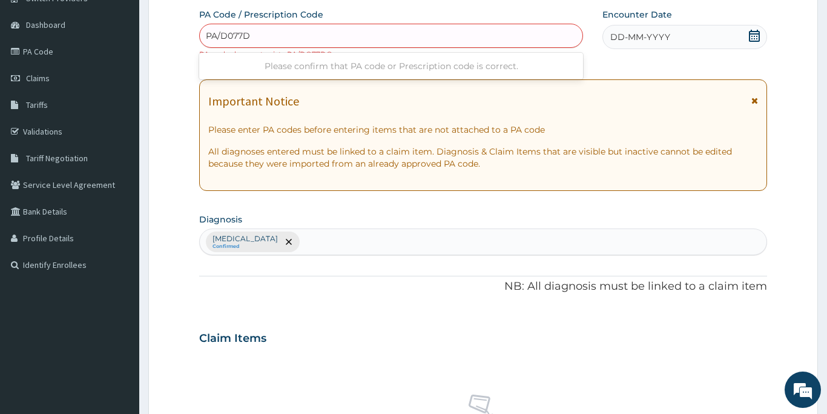
type input "PA/D077D0"
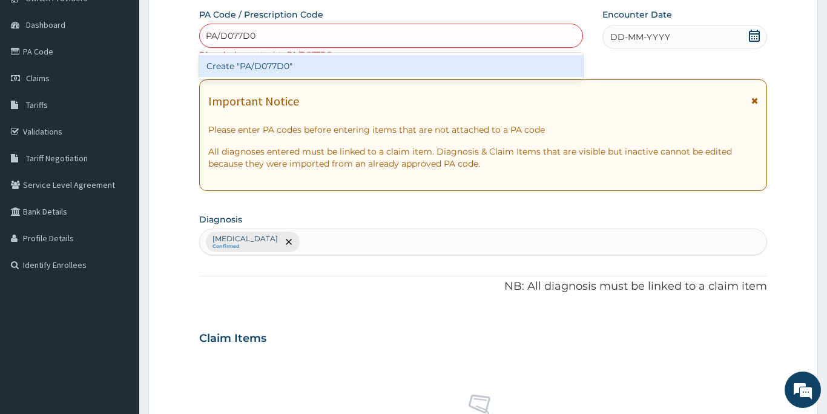
click at [311, 61] on div "Create "PA/D077D0"" at bounding box center [391, 66] width 384 height 22
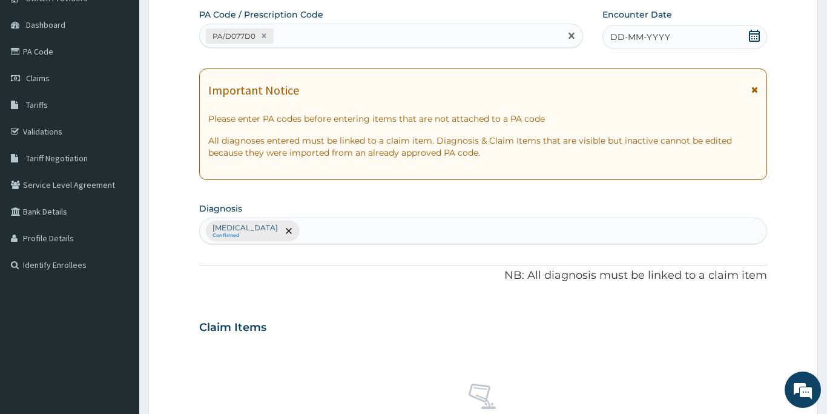
click at [625, 37] on span "DD-MM-YYYY" at bounding box center [640, 37] width 60 height 12
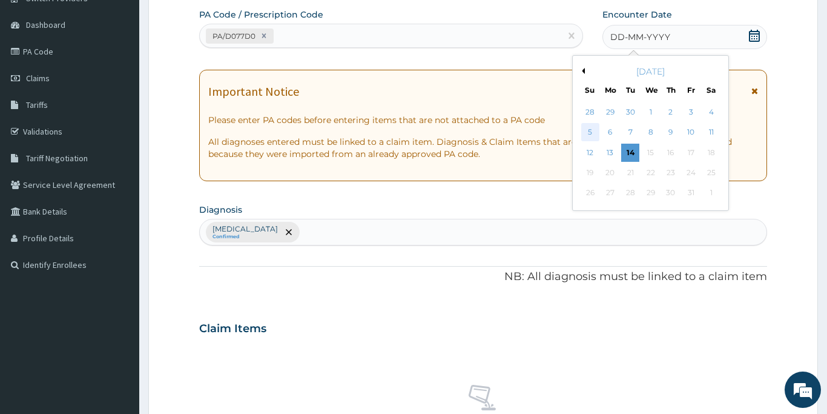
click at [588, 129] on div "5" at bounding box center [590, 133] width 18 height 18
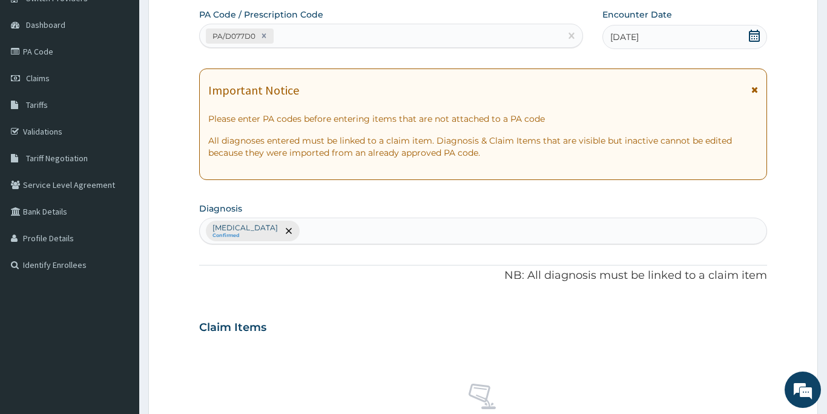
click at [402, 303] on div "PA Code / Prescription Code PA/D077D0 Encounter Date [DATE] Important Notice Pl…" at bounding box center [483, 323] width 568 height 630
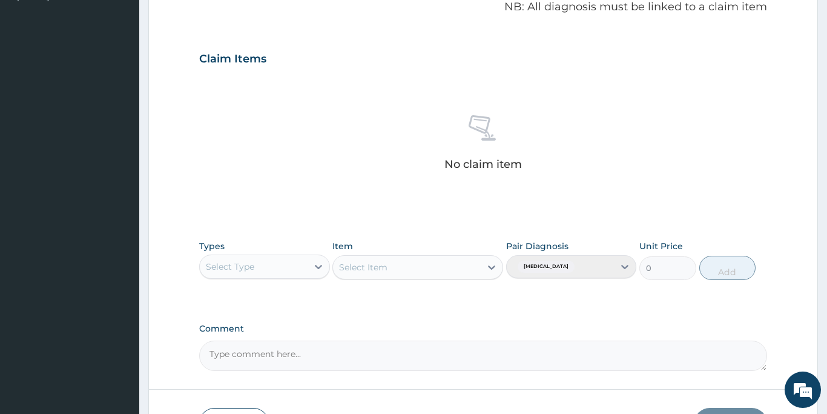
scroll to position [398, 0]
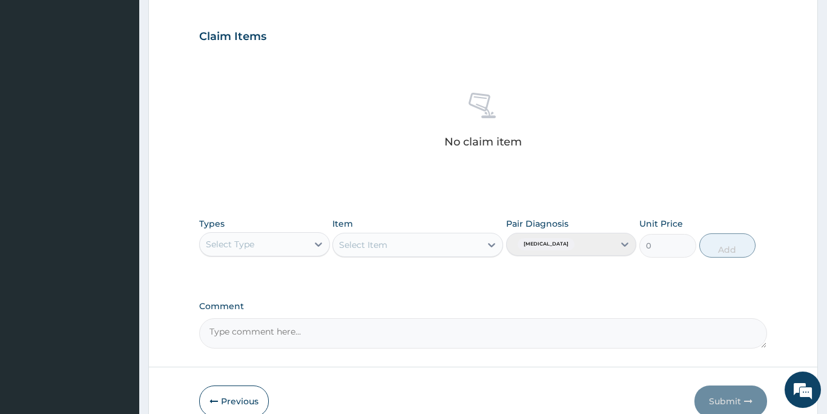
click at [273, 250] on div "Select Type" at bounding box center [254, 243] width 108 height 19
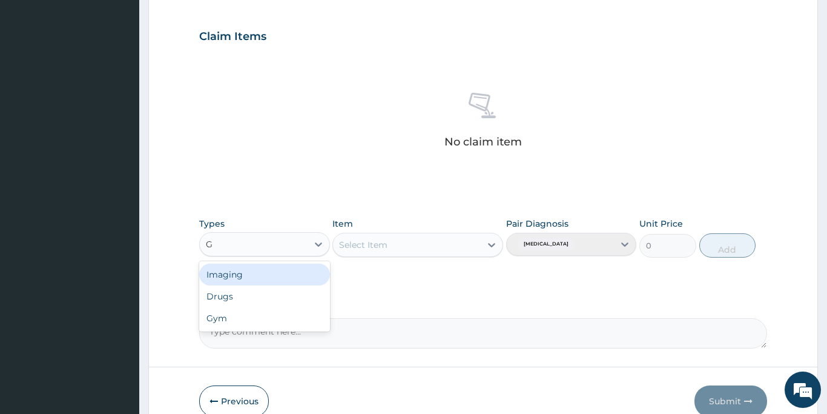
type input "GY"
click at [240, 276] on div "Gym" at bounding box center [264, 274] width 131 height 22
click at [365, 245] on div "Select Item" at bounding box center [363, 245] width 48 height 12
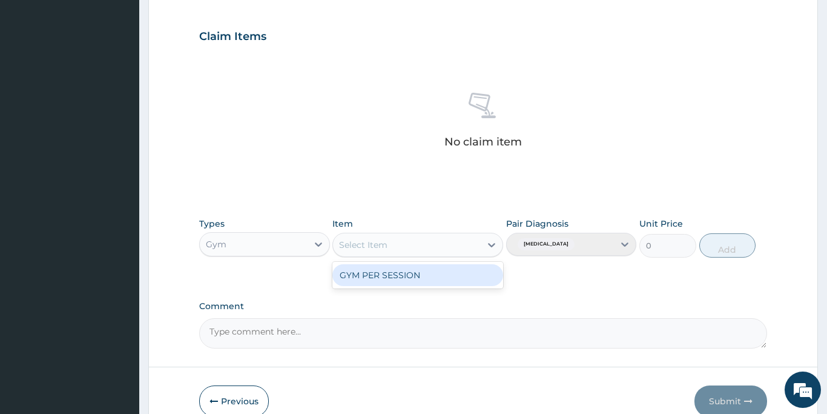
click at [368, 275] on div "GYM PER SESSION" at bounding box center [417, 275] width 171 height 22
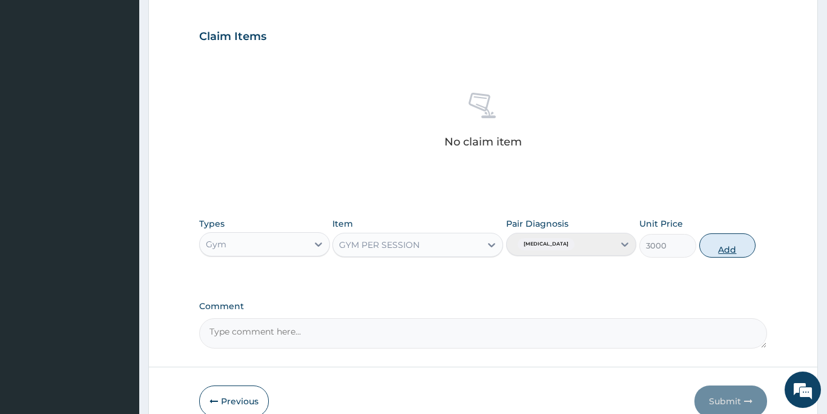
click at [730, 244] on button "Add" at bounding box center [727, 245] width 57 height 24
type input "0"
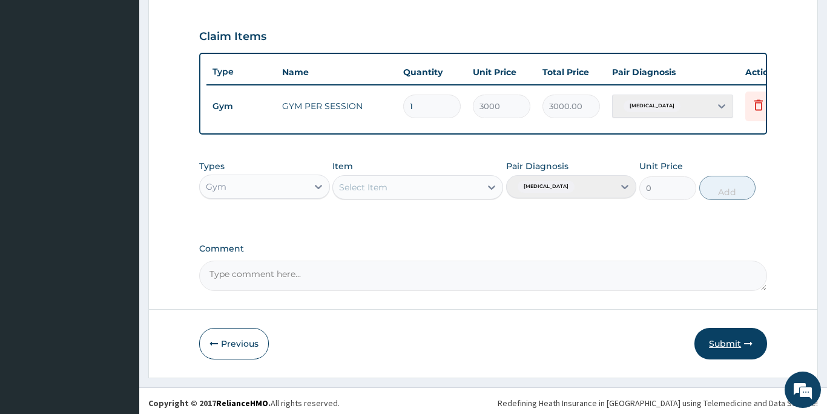
click at [712, 342] on button "Submit" at bounding box center [731, 343] width 73 height 31
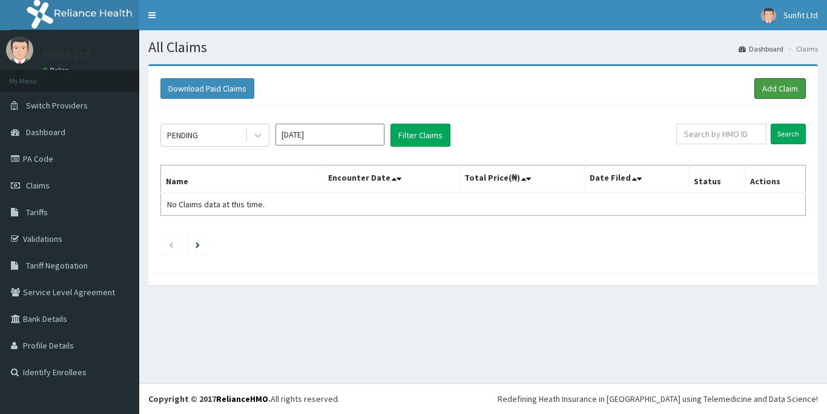
click at [770, 89] on link "Add Claim" at bounding box center [780, 88] width 51 height 21
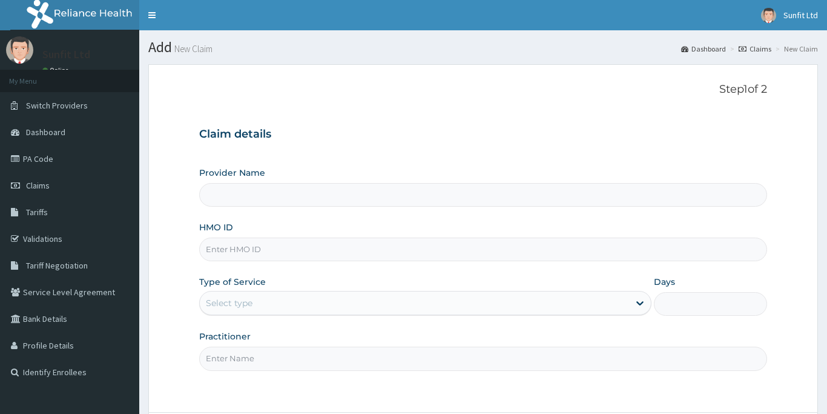
click at [223, 248] on input "HMO ID" at bounding box center [483, 249] width 568 height 24
type input "P"
type input "REL/"
type input "Sunfit International Gym"
type input "1"
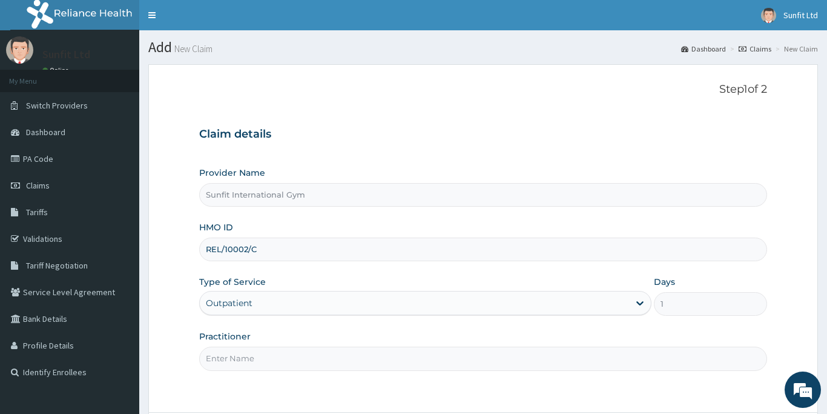
type input "REL/10002/C"
click at [227, 360] on input "Practitioner" at bounding box center [483, 358] width 568 height 24
type input "SUNFIT"
click at [574, 381] on div "Step 1 of 2 Claim details Provider Name Sunfit International Gym HMO ID REL/100…" at bounding box center [483, 238] width 568 height 310
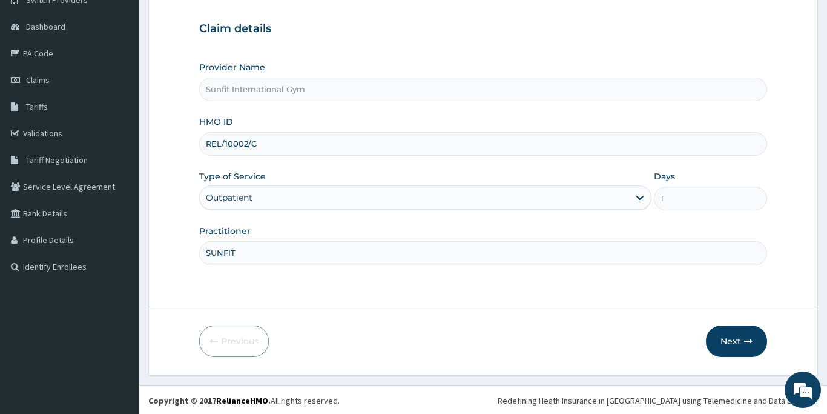
scroll to position [107, 0]
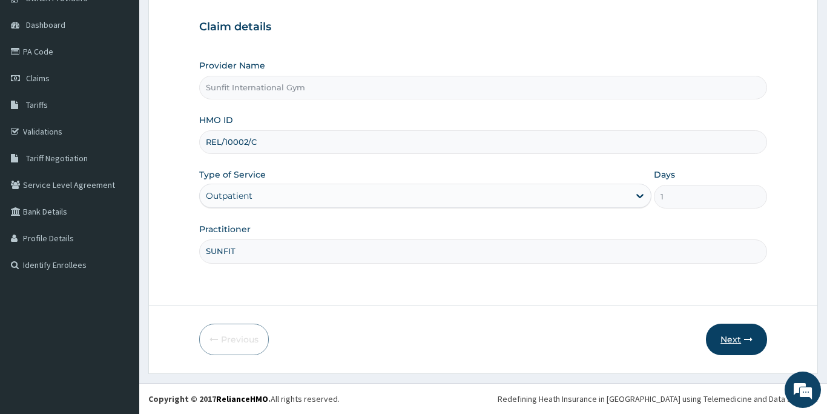
click at [729, 342] on button "Next" at bounding box center [736, 338] width 61 height 31
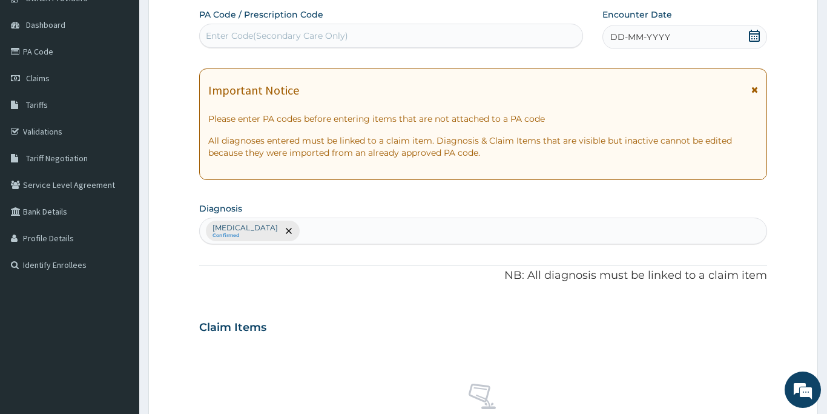
click at [345, 35] on div "Enter Code(Secondary Care Only)" at bounding box center [277, 36] width 142 height 12
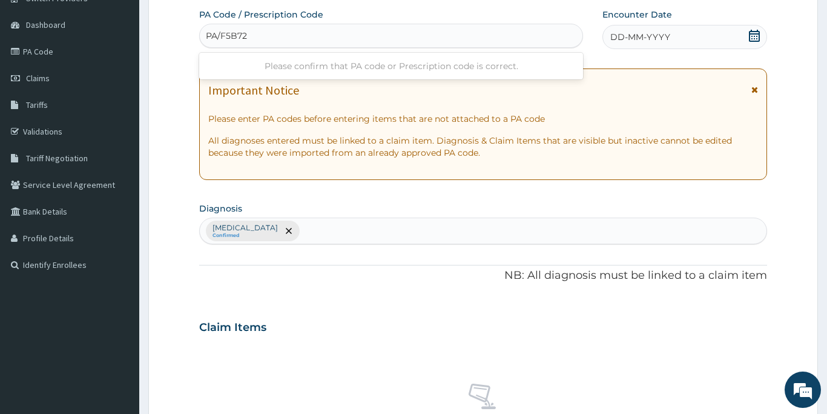
type input "PA/F5B720"
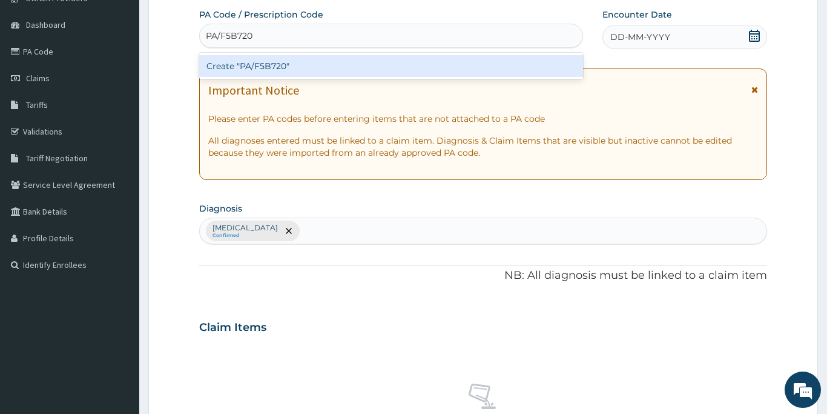
click at [349, 64] on div "Create "PA/F5B720"" at bounding box center [391, 66] width 384 height 22
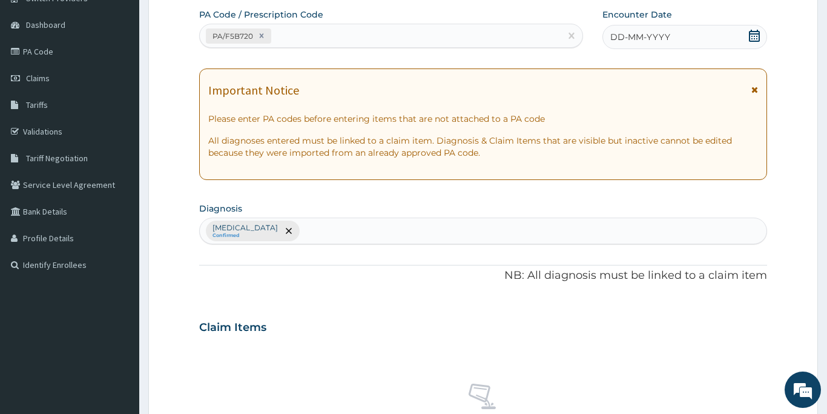
click at [630, 36] on span "DD-MM-YYYY" at bounding box center [640, 37] width 60 height 12
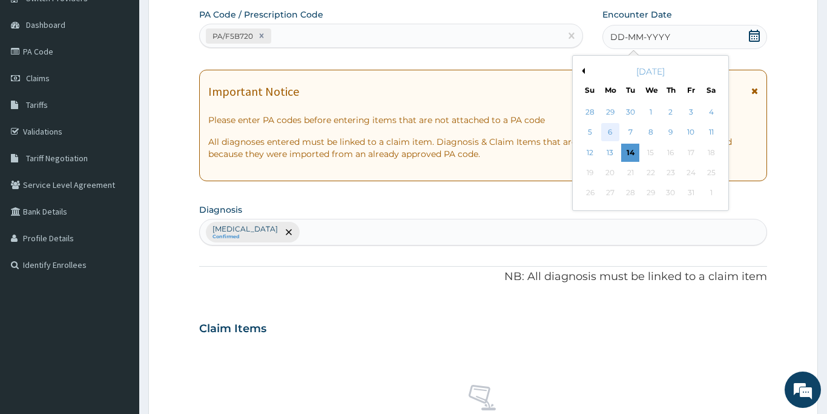
click at [608, 131] on div "6" at bounding box center [610, 133] width 18 height 18
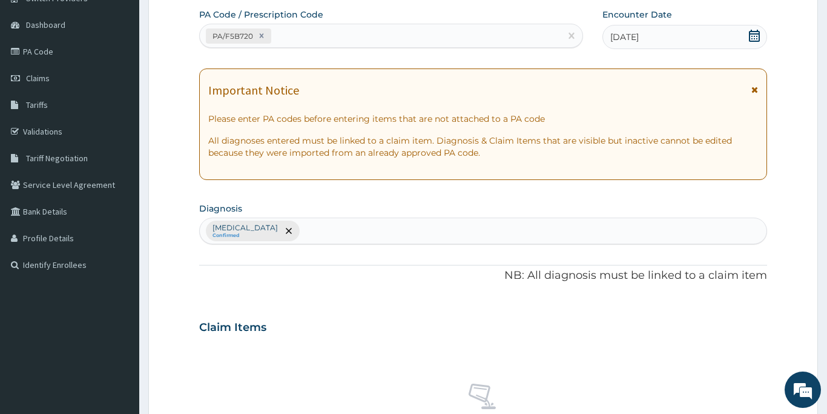
click at [429, 354] on div "No claim item" at bounding box center [483, 412] width 568 height 139
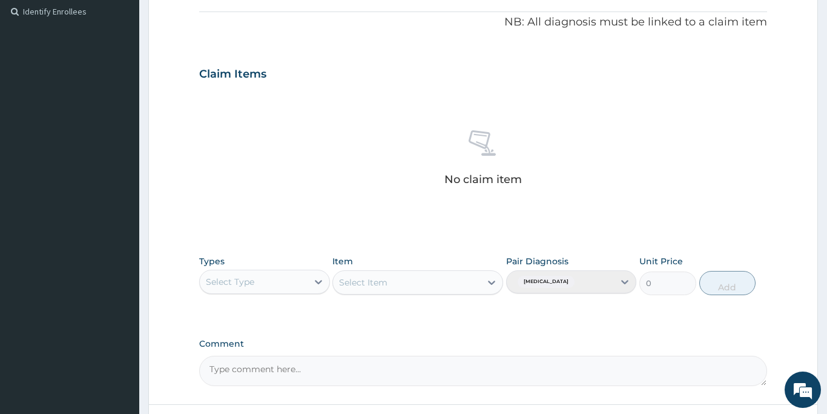
scroll to position [398, 0]
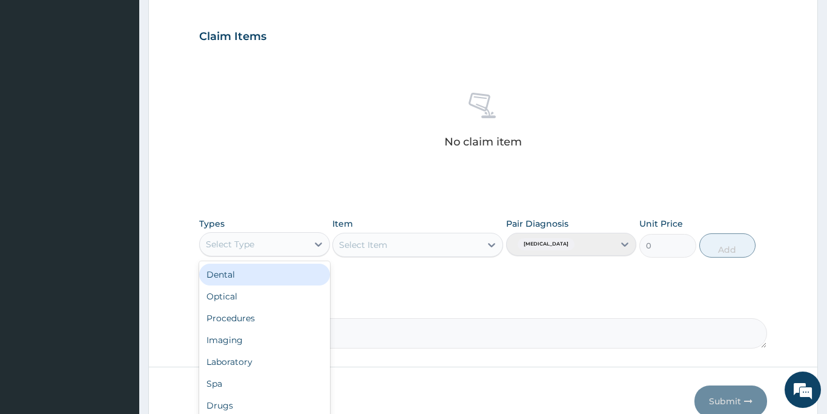
click at [233, 237] on div "Select Type" at bounding box center [254, 243] width 108 height 19
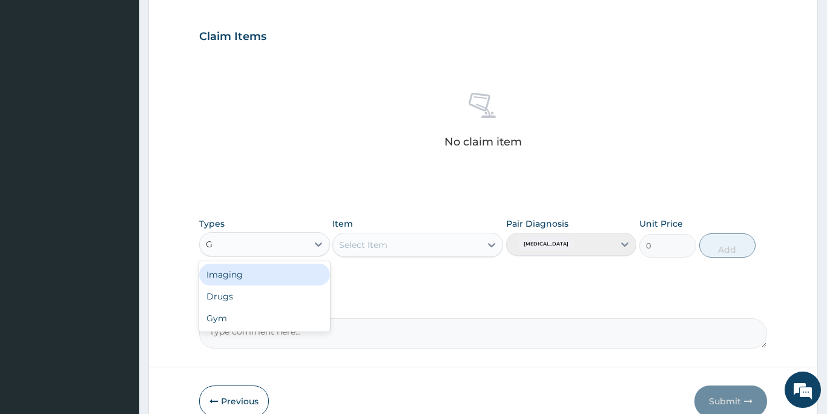
type input "GY"
click at [238, 273] on div "Gym" at bounding box center [264, 274] width 131 height 22
click at [384, 242] on div "Select Item" at bounding box center [363, 245] width 48 height 12
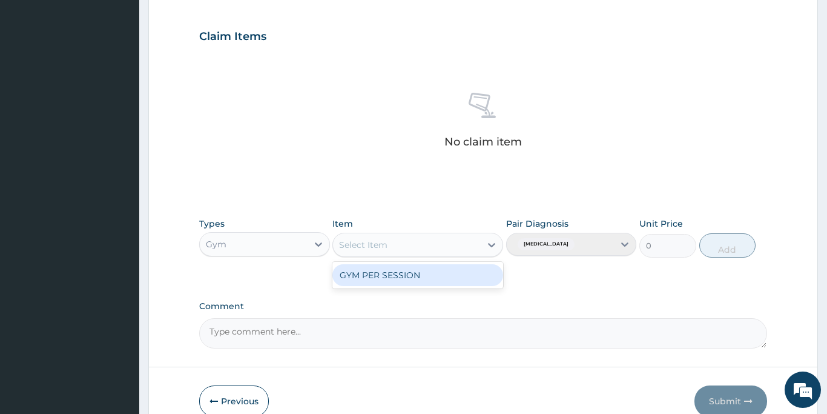
click at [385, 274] on div "GYM PER SESSION" at bounding box center [417, 275] width 171 height 22
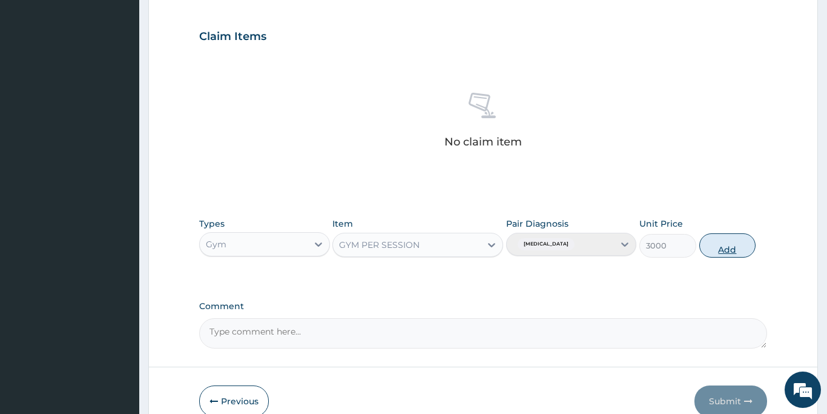
click at [710, 249] on button "Add" at bounding box center [727, 245] width 57 height 24
type input "0"
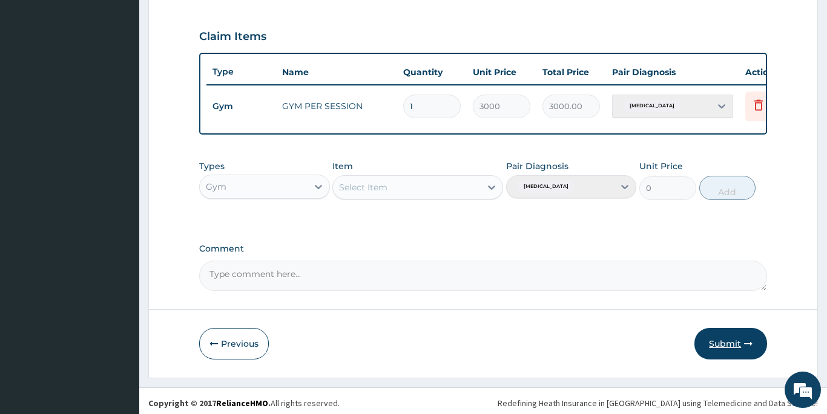
click at [730, 346] on button "Submit" at bounding box center [731, 343] width 73 height 31
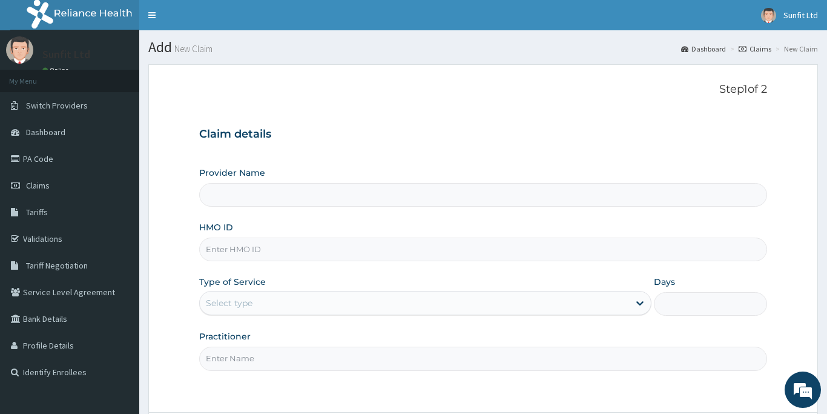
click at [266, 251] on input "HMO ID" at bounding box center [483, 249] width 568 height 24
type input "KGP/"
type input "Sunfit International Gym"
type input "1"
type input "KGP/10298/E"
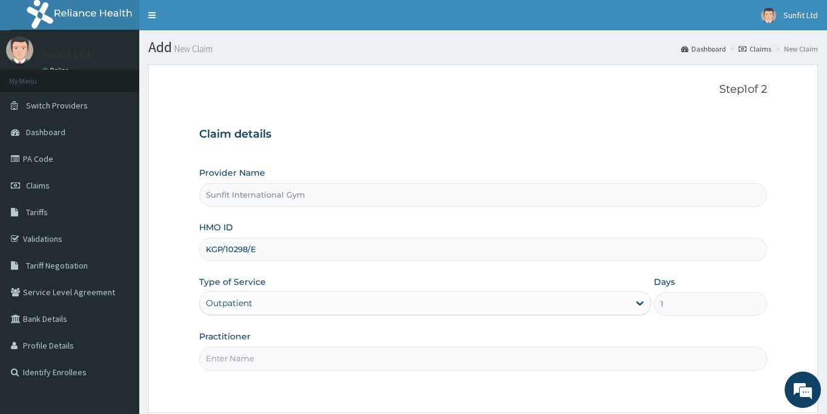
click at [305, 363] on input "Practitioner" at bounding box center [483, 358] width 568 height 24
type input "SUNFIT"
click at [383, 392] on div "Step 1 of 2 Claim details Provider Name Sunfit International Gym HMO ID KGP/102…" at bounding box center [483, 238] width 568 height 310
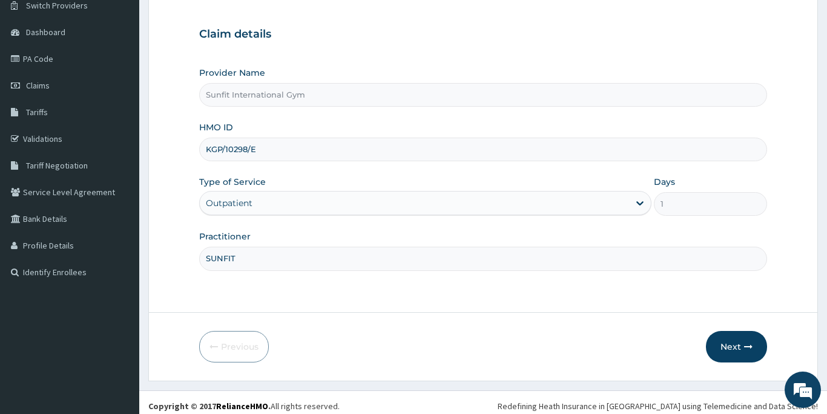
scroll to position [107, 0]
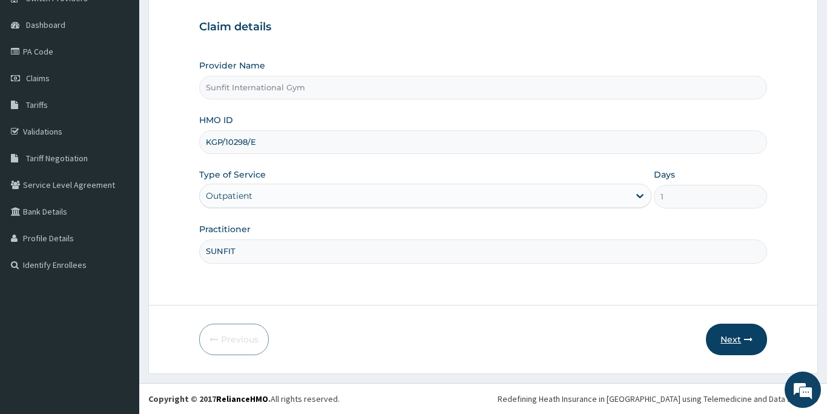
click at [733, 340] on button "Next" at bounding box center [736, 338] width 61 height 31
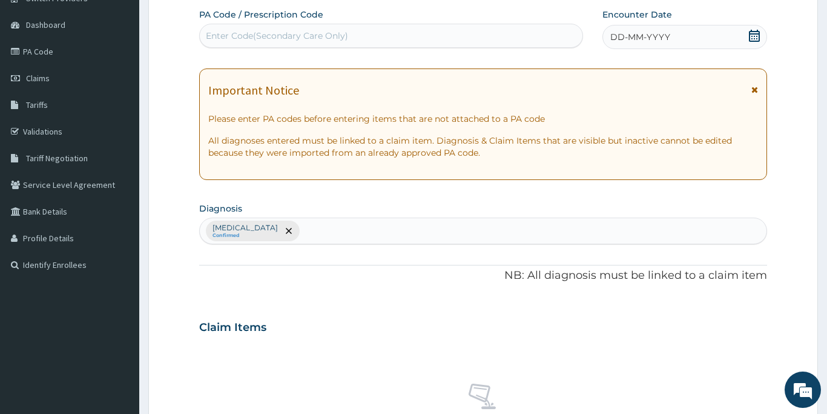
click at [432, 30] on div "Enter Code(Secondary Care Only)" at bounding box center [391, 35] width 383 height 19
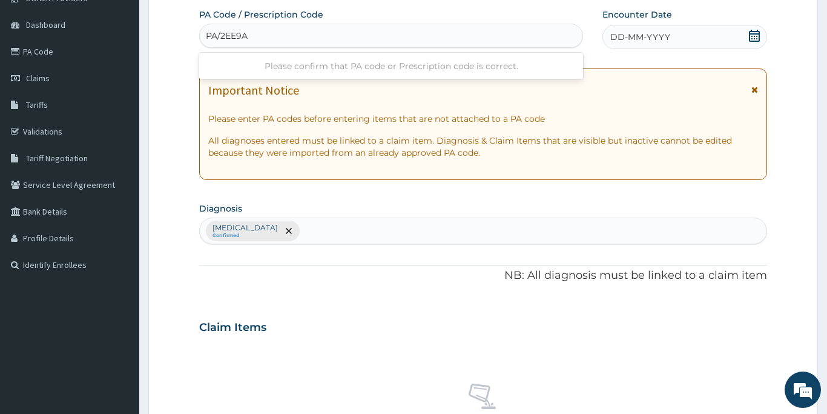
type input "PA/2EE9A4"
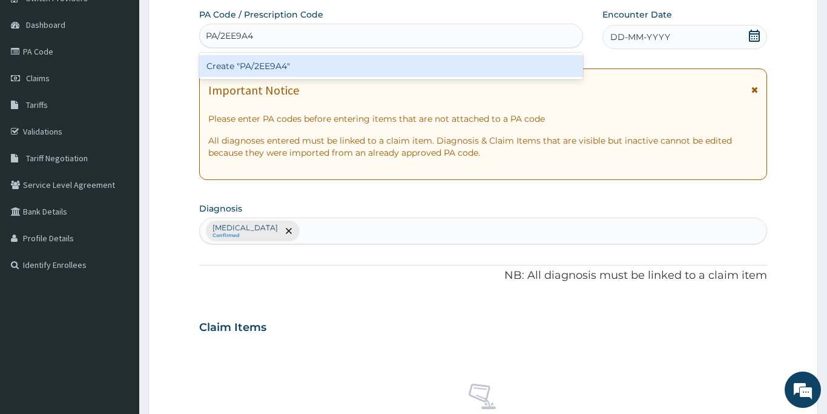
click at [410, 65] on div "Create "PA/2EE9A4"" at bounding box center [391, 66] width 384 height 22
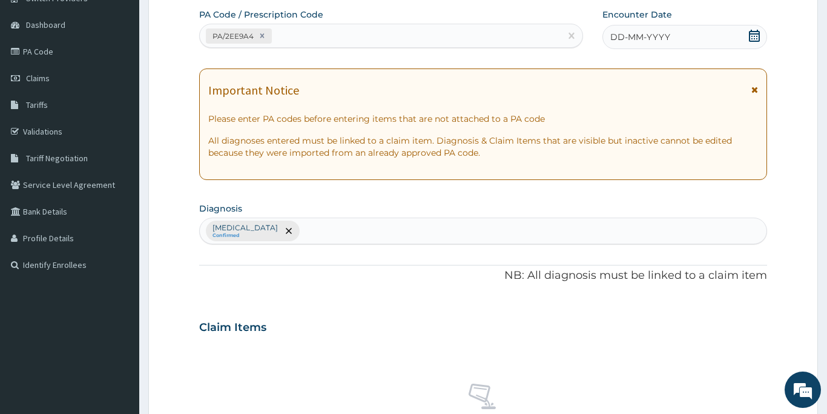
click at [664, 39] on span "DD-MM-YYYY" at bounding box center [640, 37] width 60 height 12
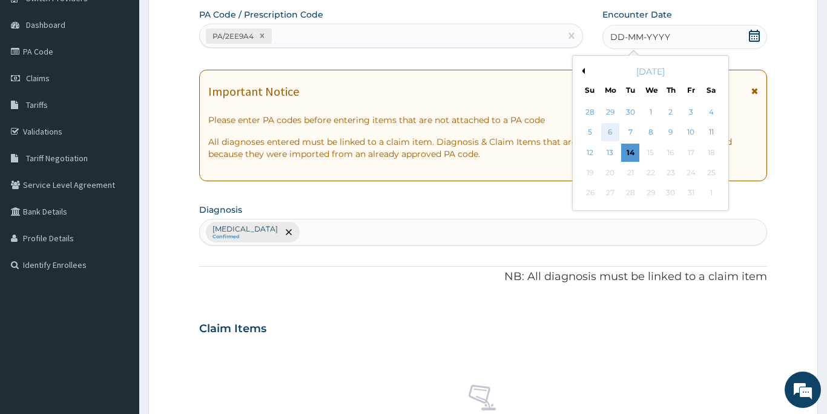
click at [609, 132] on div "6" at bounding box center [610, 133] width 18 height 18
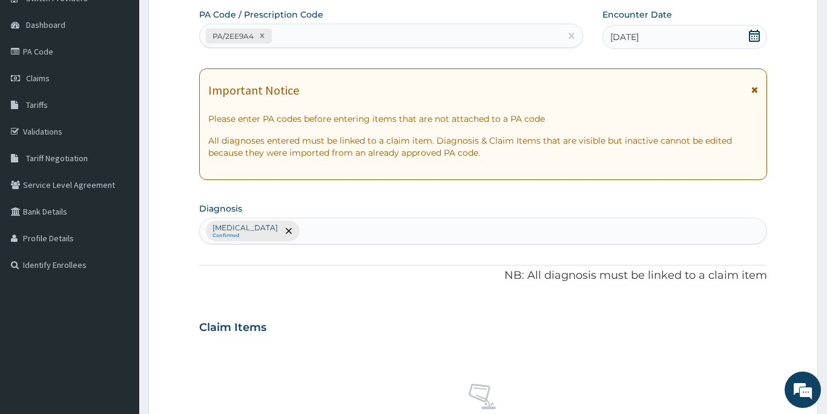
click at [534, 339] on div "Claim Items" at bounding box center [483, 324] width 568 height 31
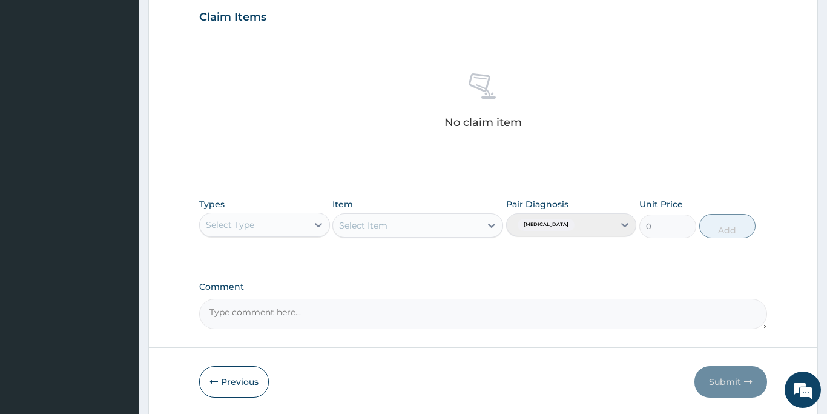
scroll to position [422, 0]
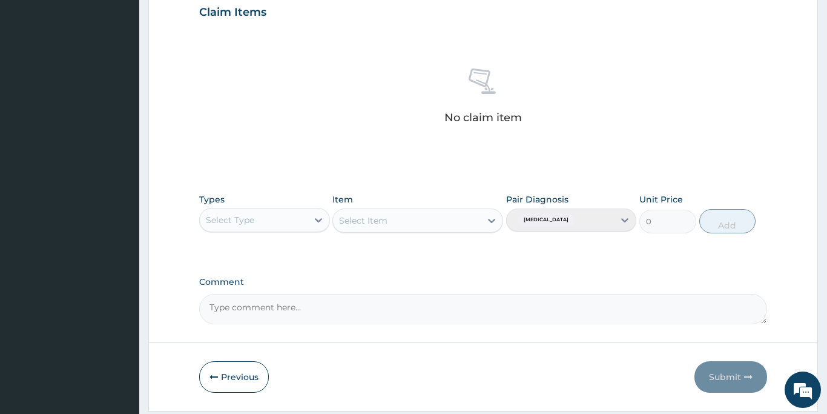
click at [230, 219] on div "Select Type" at bounding box center [230, 220] width 48 height 12
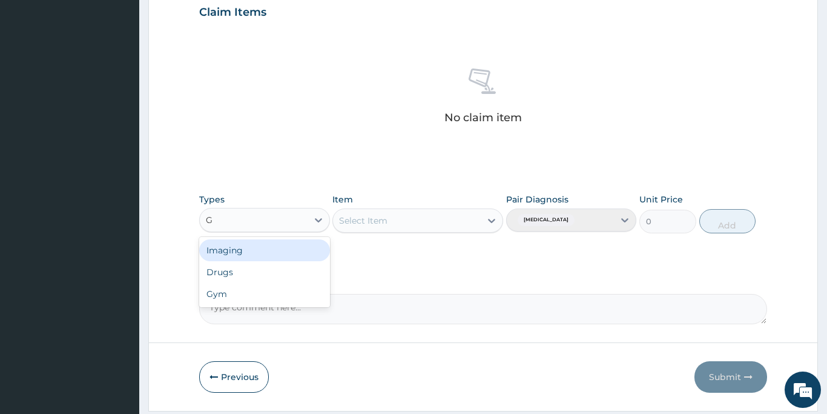
type input "GY"
click at [223, 248] on div "Gym" at bounding box center [264, 250] width 131 height 22
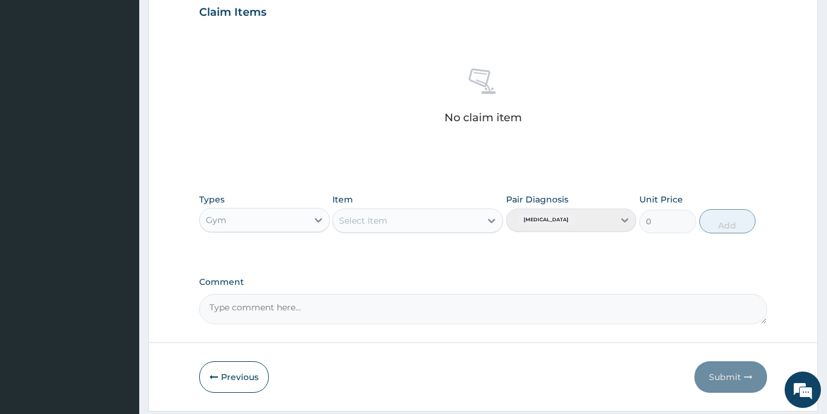
click at [390, 223] on div "Select Item" at bounding box center [407, 220] width 148 height 19
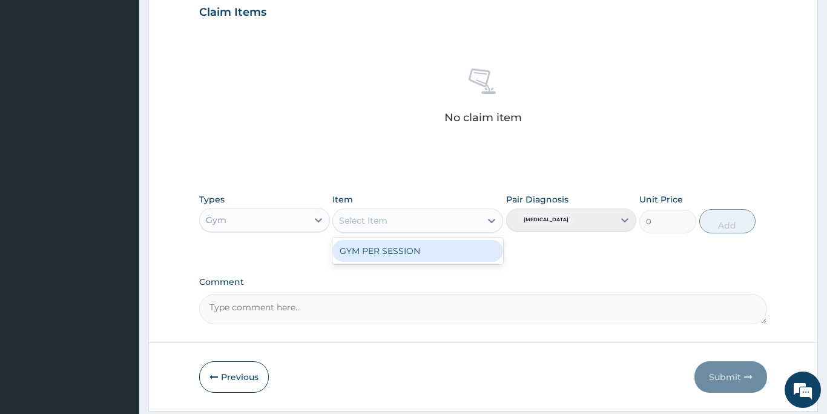
click at [394, 257] on div "GYM PER SESSION" at bounding box center [417, 251] width 171 height 22
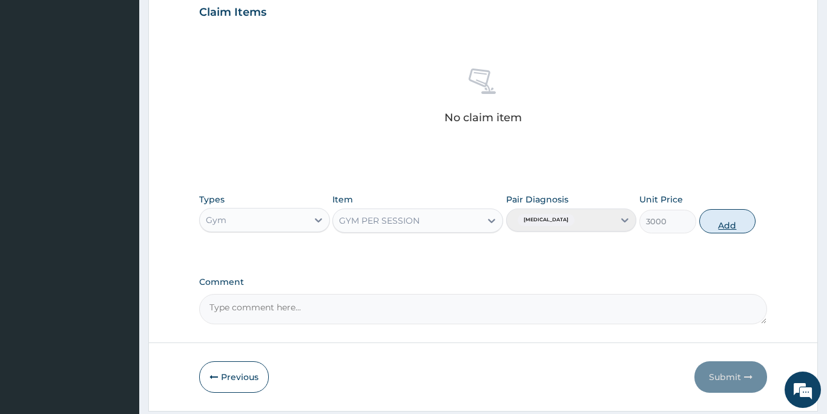
click at [727, 222] on button "Add" at bounding box center [727, 221] width 57 height 24
type input "0"
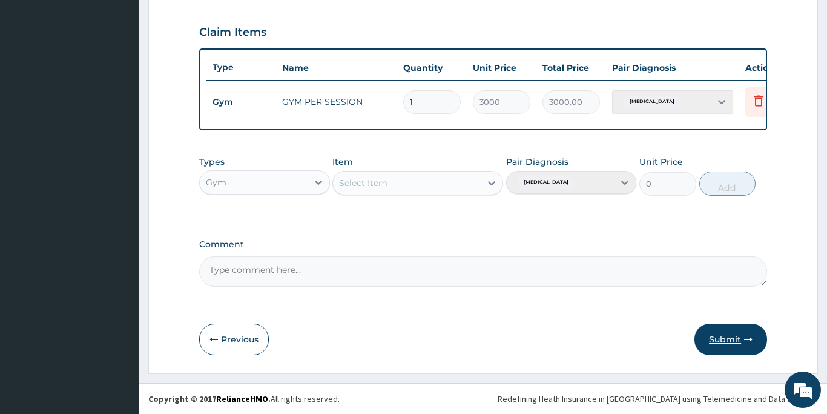
click at [725, 334] on button "Submit" at bounding box center [731, 338] width 73 height 31
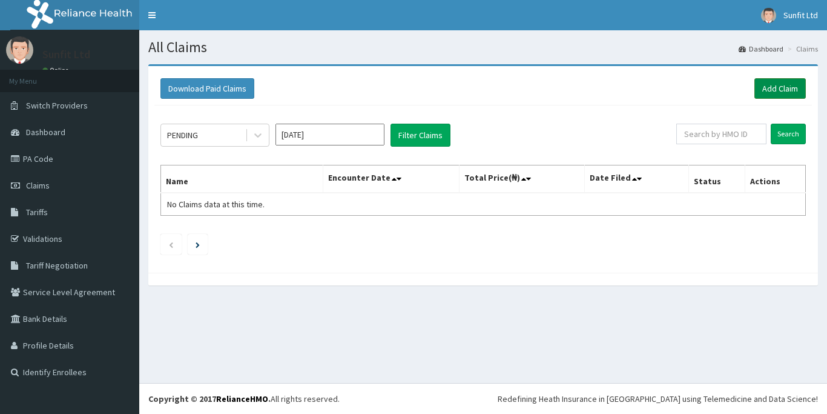
click at [774, 88] on link "Add Claim" at bounding box center [780, 88] width 51 height 21
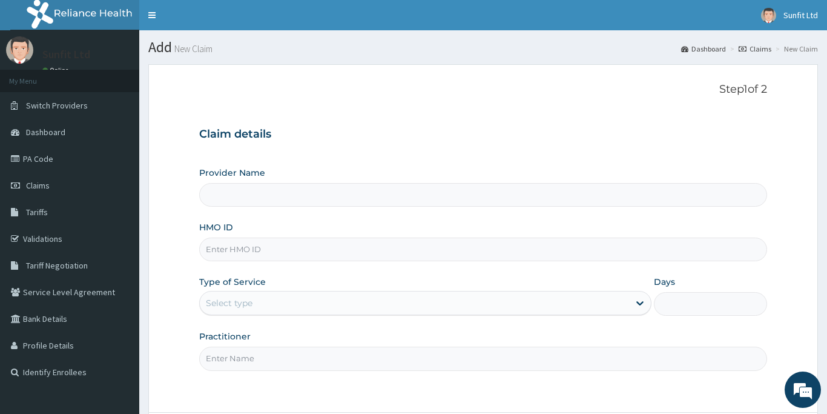
click at [291, 251] on input "HMO ID" at bounding box center [483, 249] width 568 height 24
type input "XMG"
type input "Sunfit International Gym"
type input "1"
type input "XMG/10312/A"
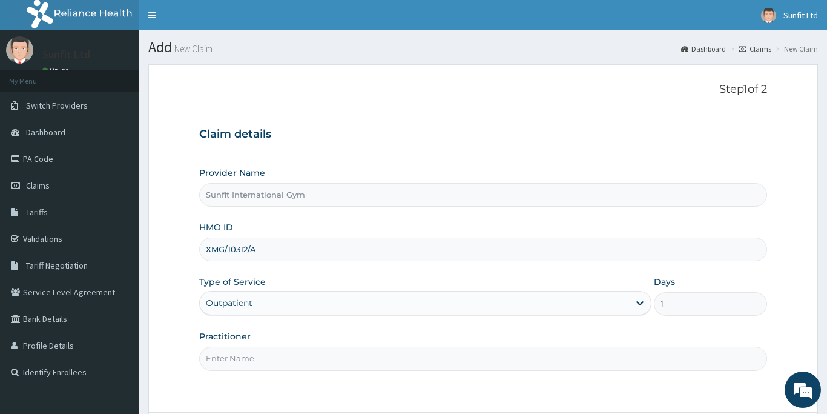
click at [263, 360] on input "Practitioner" at bounding box center [483, 358] width 568 height 24
type input "SUNFIT"
click at [366, 413] on form "Step 1 of 2 Claim details Provider Name Sunfit International Gym HMO ID XMG/103…" at bounding box center [483, 272] width 670 height 416
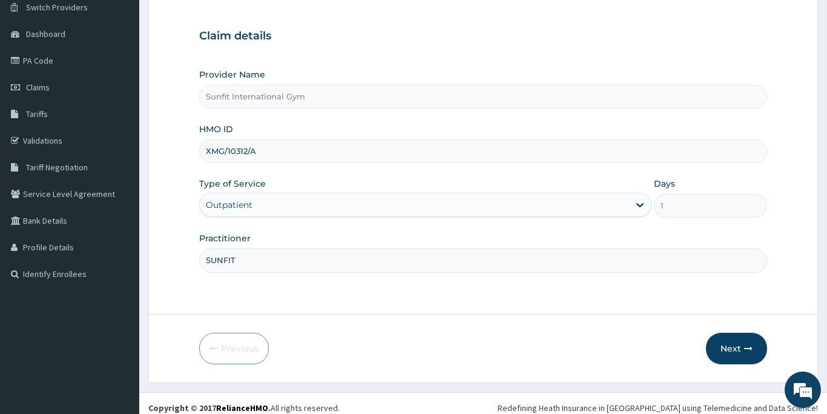
scroll to position [107, 0]
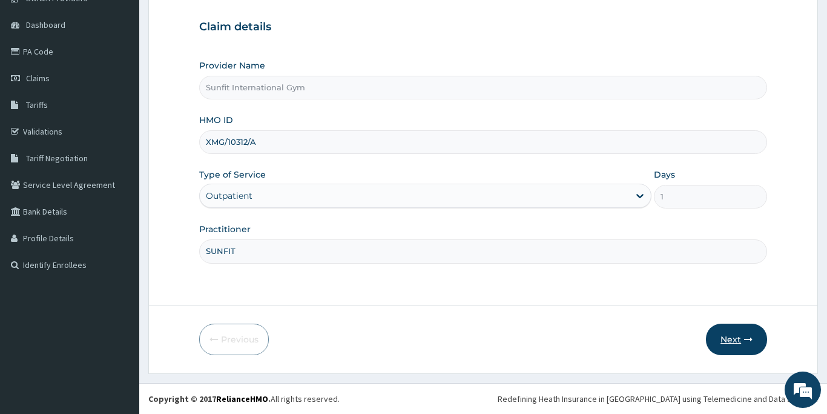
click at [742, 337] on button "Next" at bounding box center [736, 338] width 61 height 31
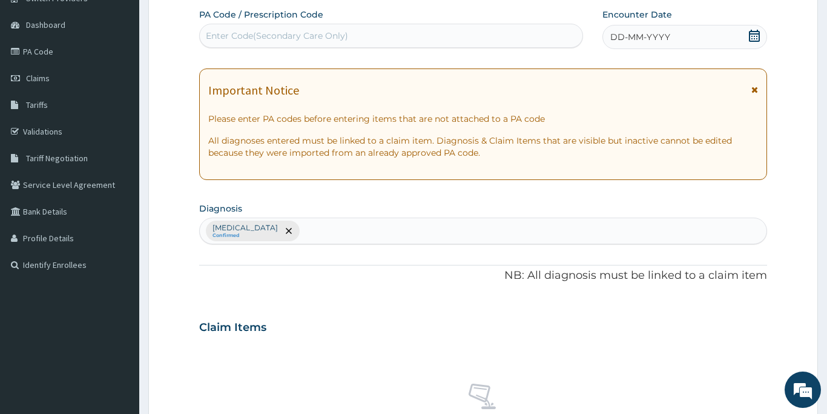
click at [336, 35] on div "Enter Code(Secondary Care Only)" at bounding box center [277, 36] width 142 height 12
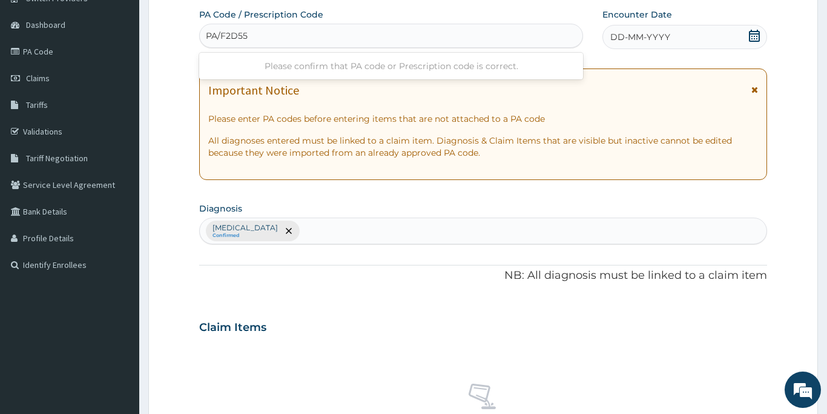
type input "PA/F2D55D"
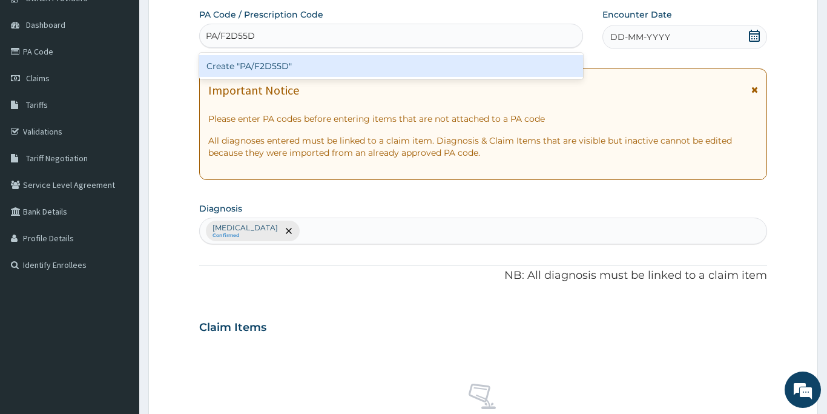
click at [346, 68] on div "Create "PA/F2D55D"" at bounding box center [391, 66] width 384 height 22
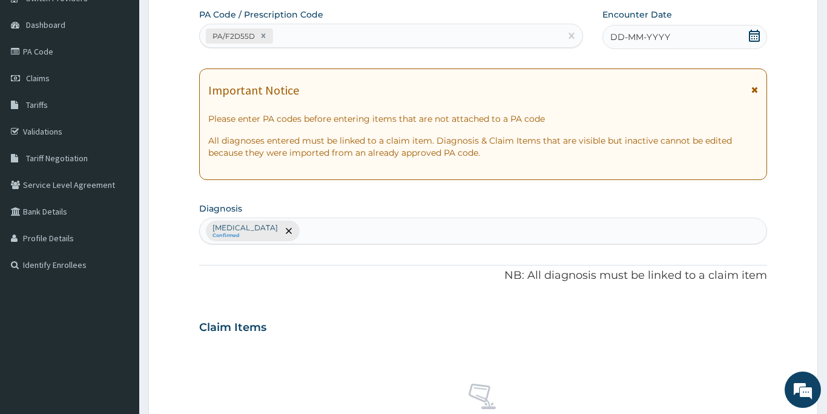
click at [633, 39] on span "DD-MM-YYYY" at bounding box center [640, 37] width 60 height 12
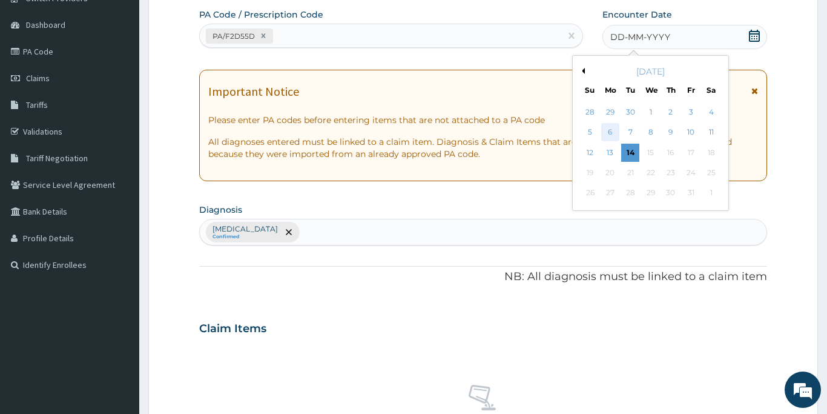
click at [611, 132] on div "6" at bounding box center [610, 133] width 18 height 18
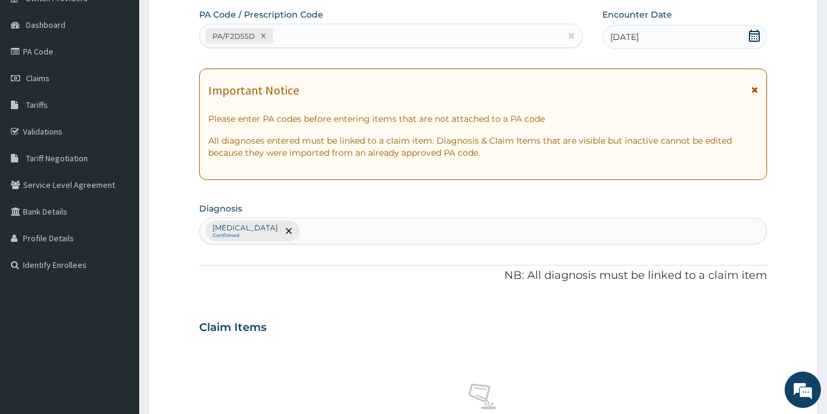
click at [691, 335] on div "Claim Items" at bounding box center [483, 324] width 568 height 31
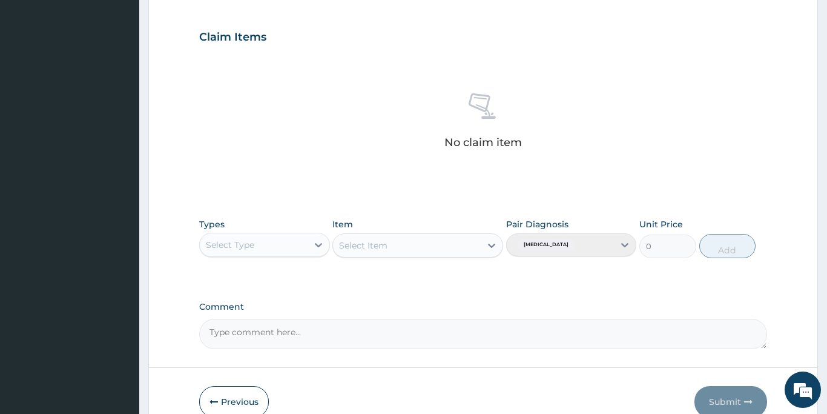
scroll to position [398, 0]
click at [240, 246] on div "Select Type" at bounding box center [230, 244] width 48 height 12
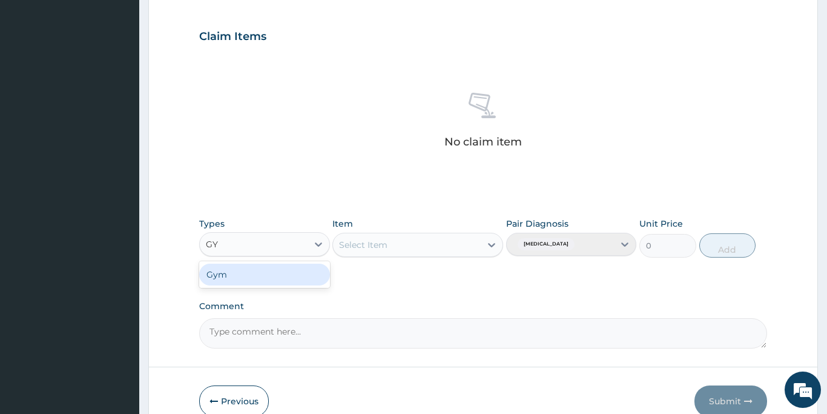
type input "GYM"
click at [228, 274] on div "Gym" at bounding box center [264, 274] width 131 height 22
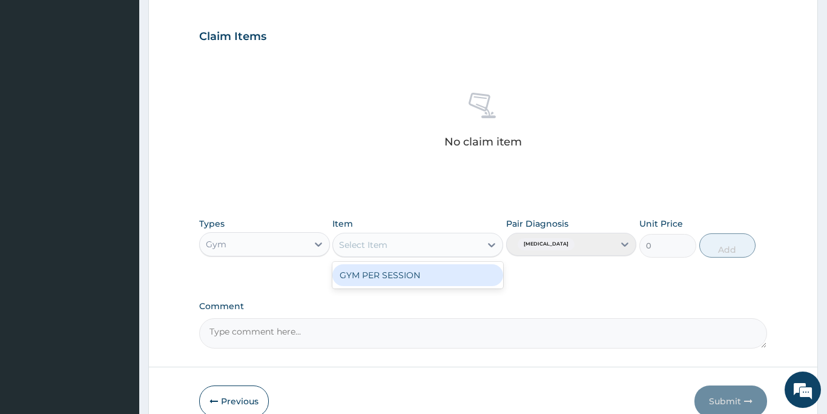
click at [394, 244] on div "Select Item" at bounding box center [407, 244] width 148 height 19
click at [394, 271] on div "GYM PER SESSION" at bounding box center [417, 275] width 171 height 22
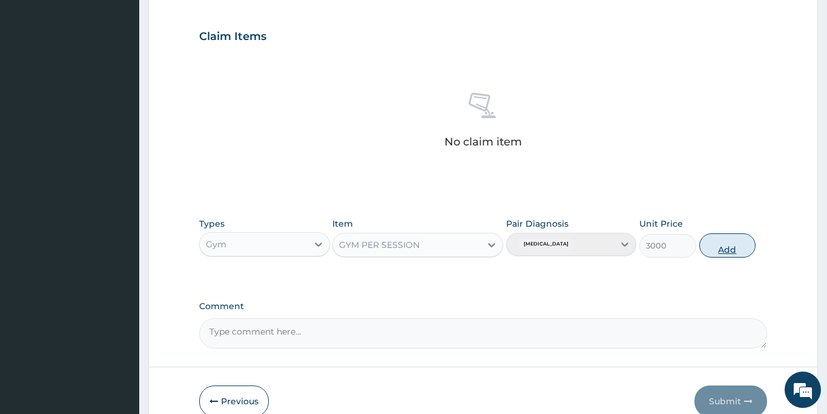
click at [715, 249] on button "Add" at bounding box center [727, 245] width 57 height 24
type input "0"
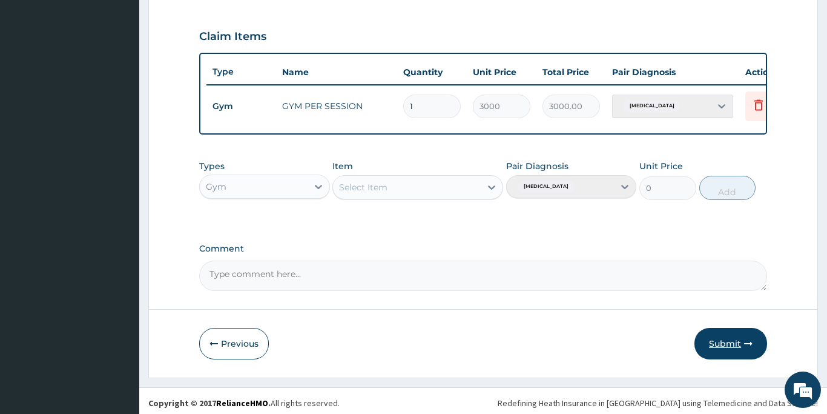
click at [721, 348] on button "Submit" at bounding box center [731, 343] width 73 height 31
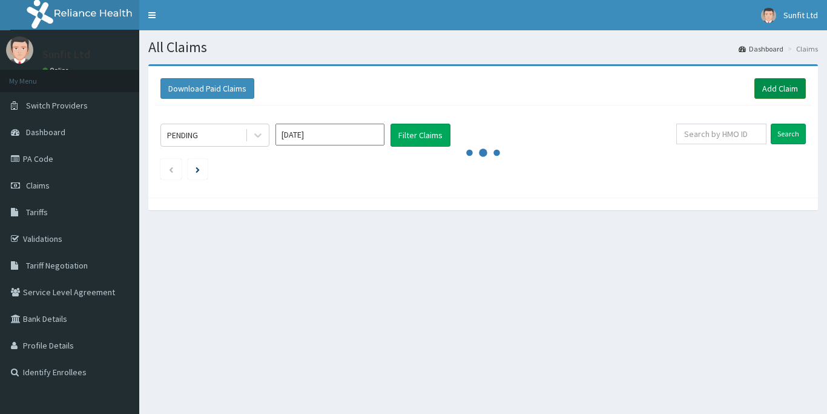
click at [777, 88] on link "Add Claim" at bounding box center [780, 88] width 51 height 21
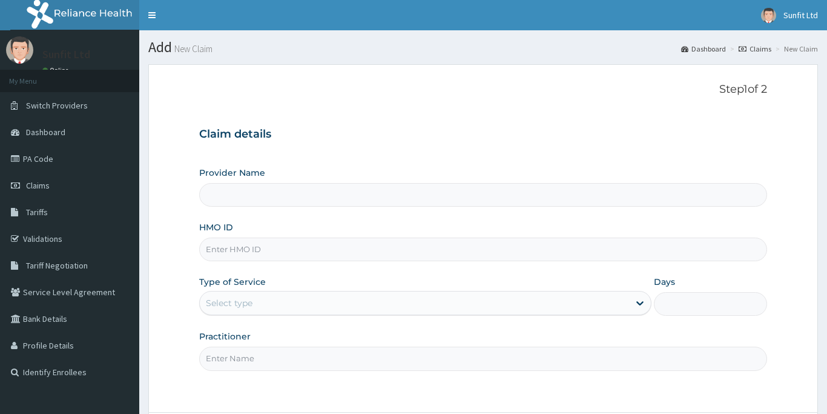
click at [242, 250] on input "HMO ID" at bounding box center [483, 249] width 568 height 24
type input "PPY"
type input "Sunfit International Gym"
type input "1"
type input "PPY/10415/A"
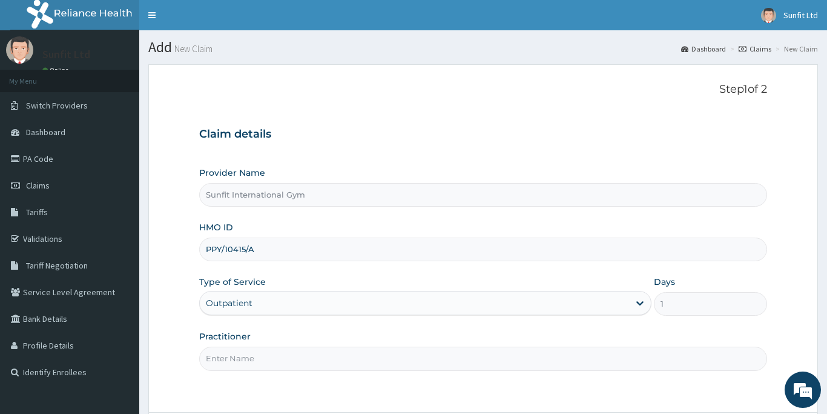
click at [208, 357] on input "Practitioner" at bounding box center [483, 358] width 568 height 24
type input "SUNFIT"
click at [388, 379] on div "Step 1 of 2 Claim details Provider Name Sunfit International Gym HMO ID PPY/104…" at bounding box center [483, 238] width 568 height 310
click at [792, 293] on form "Step 1 of 2 Claim details Provider Name Sunfit International Gym HMO ID PPY/104…" at bounding box center [483, 272] width 670 height 416
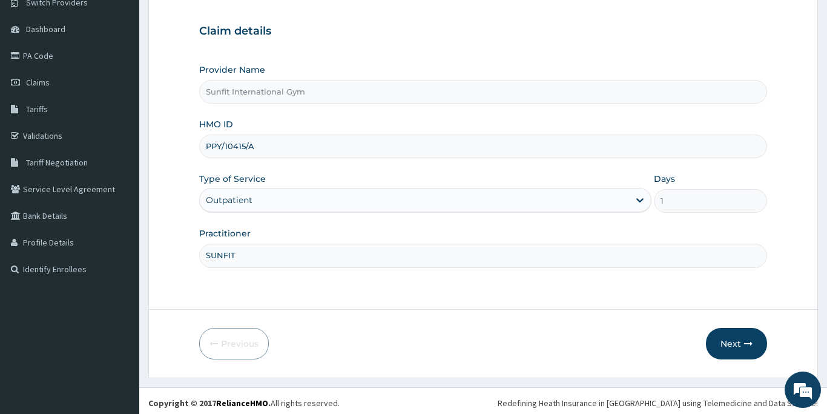
scroll to position [107, 0]
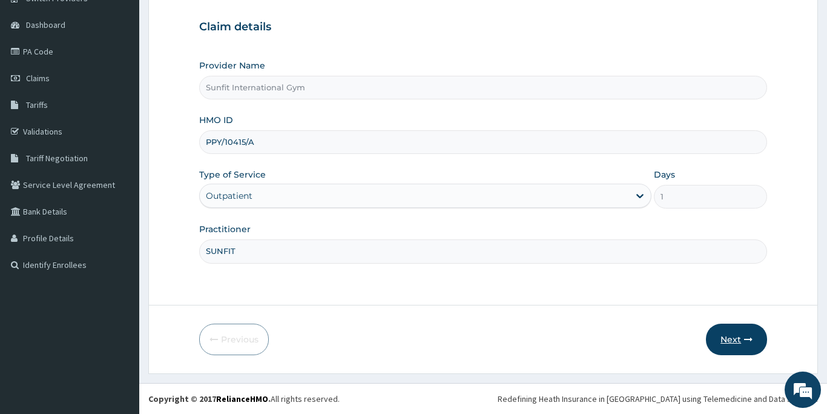
click at [732, 334] on button "Next" at bounding box center [736, 338] width 61 height 31
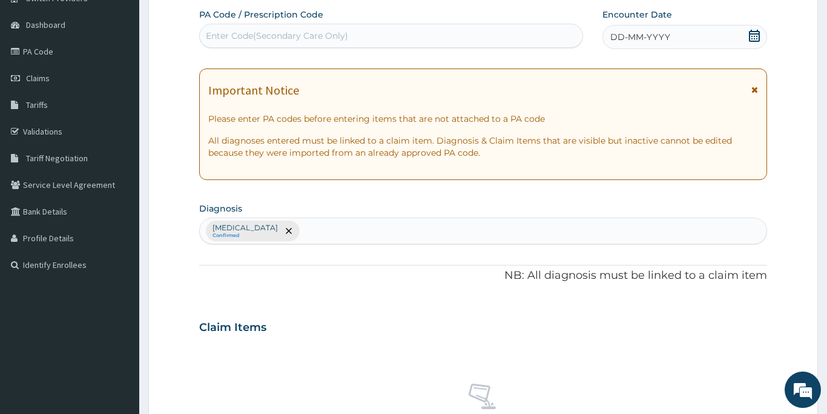
click at [325, 34] on div "Enter Code(Secondary Care Only)" at bounding box center [277, 36] width 142 height 12
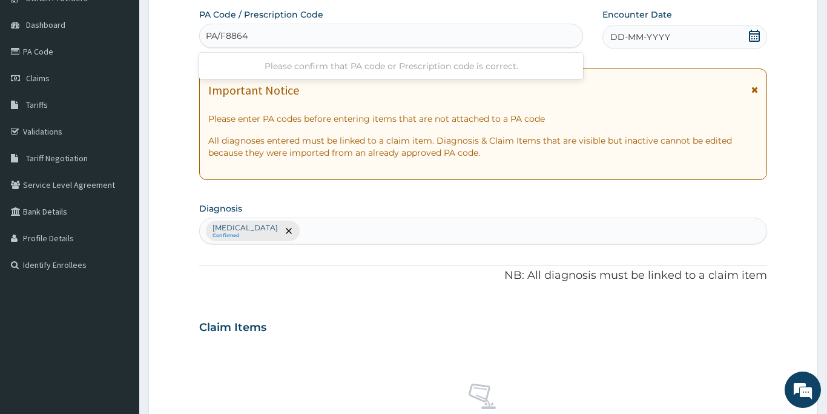
type input "PA/F8864E"
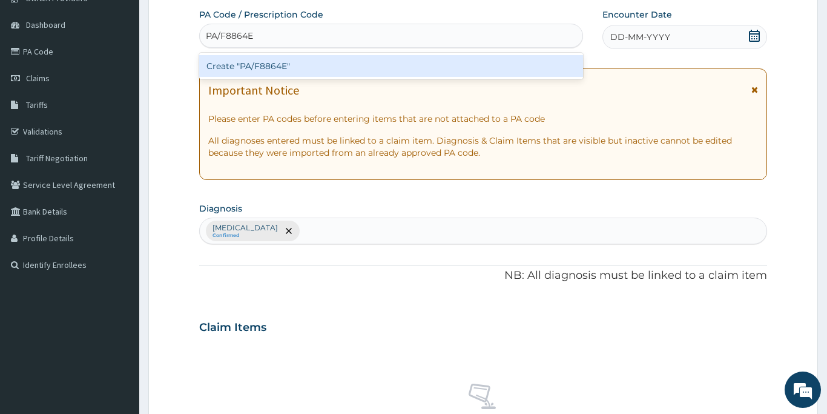
click at [325, 63] on div "Create "PA/F8864E"" at bounding box center [391, 66] width 384 height 22
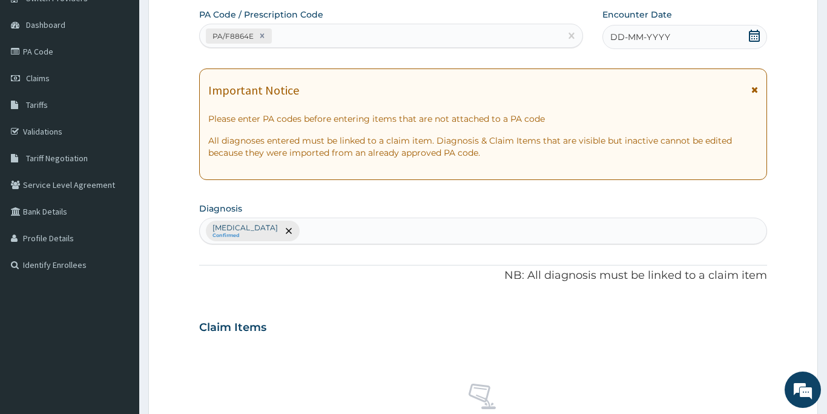
click at [623, 38] on span "DD-MM-YYYY" at bounding box center [640, 37] width 60 height 12
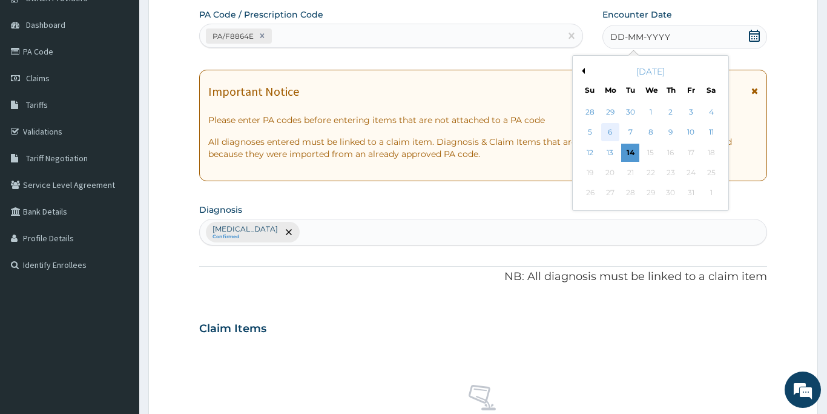
click at [610, 132] on div "6" at bounding box center [610, 133] width 18 height 18
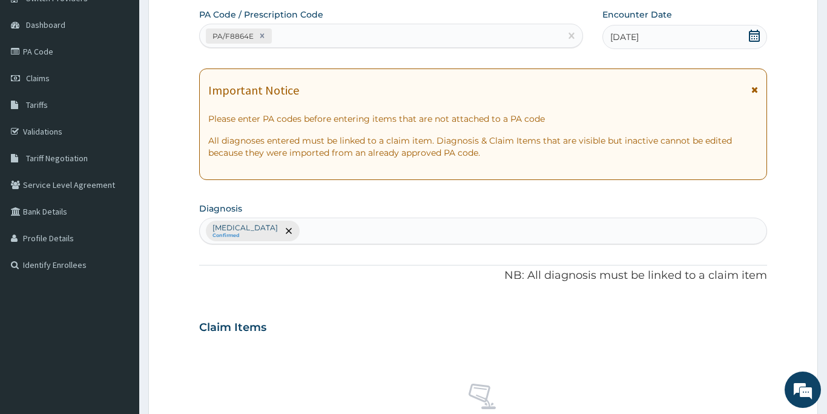
click at [318, 308] on div "PA Code / Prescription Code PA/F8864E Encounter Date 06-10-2025 Important Notic…" at bounding box center [483, 323] width 568 height 630
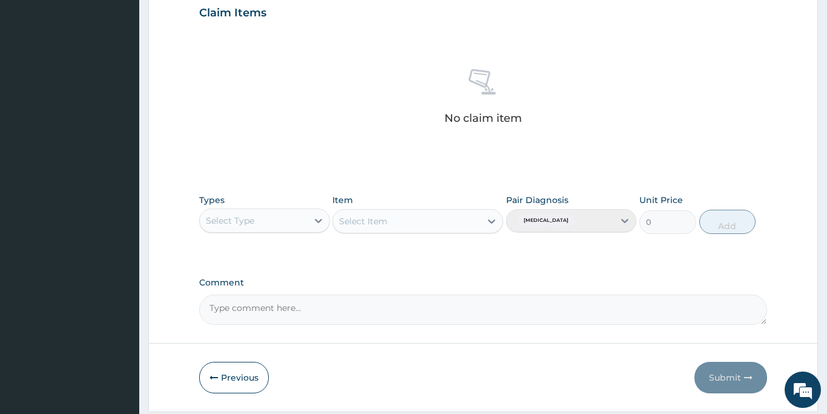
scroll to position [422, 0]
click at [248, 217] on div "Select Type" at bounding box center [230, 220] width 48 height 12
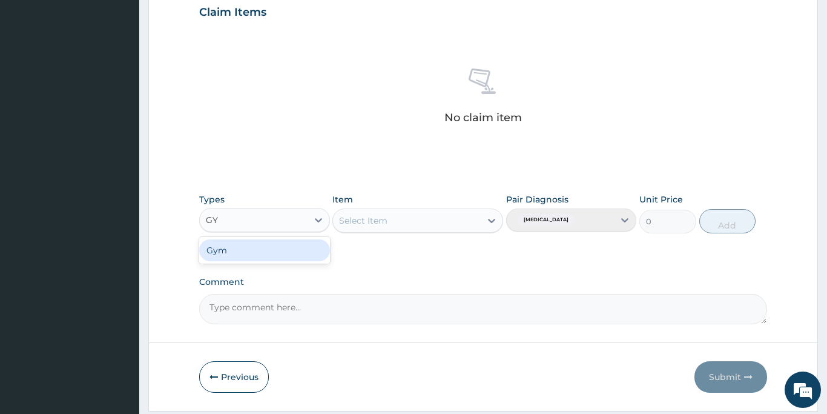
type input "GYM"
click at [248, 253] on div "Gym" at bounding box center [264, 250] width 131 height 22
click at [414, 220] on div "Select Item" at bounding box center [407, 220] width 148 height 19
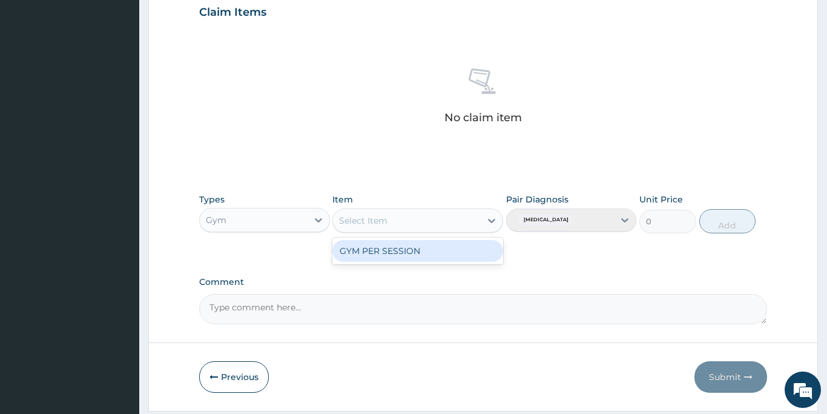
click at [409, 253] on div "GYM PER SESSION" at bounding box center [417, 251] width 171 height 22
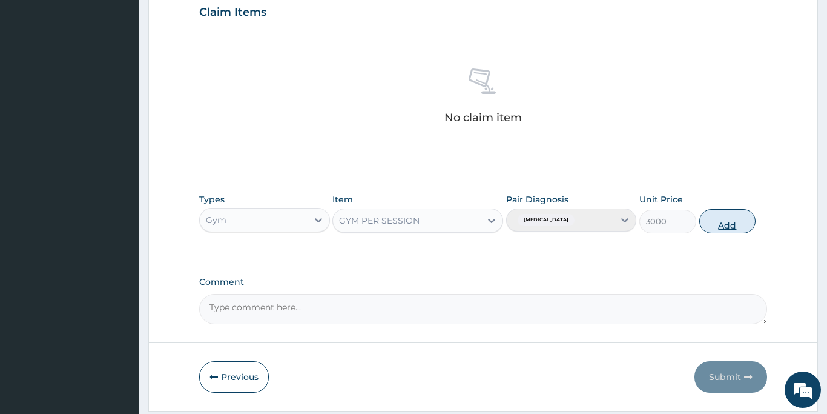
click at [738, 223] on button "Add" at bounding box center [727, 221] width 57 height 24
type input "0"
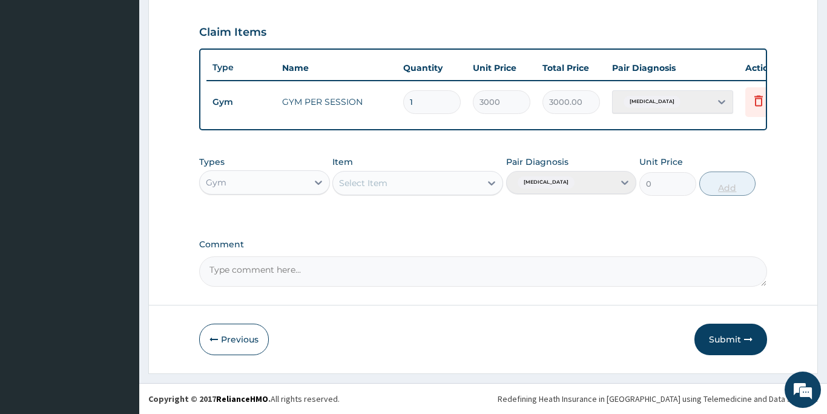
scroll to position [402, 0]
click at [715, 332] on button "Submit" at bounding box center [731, 338] width 73 height 31
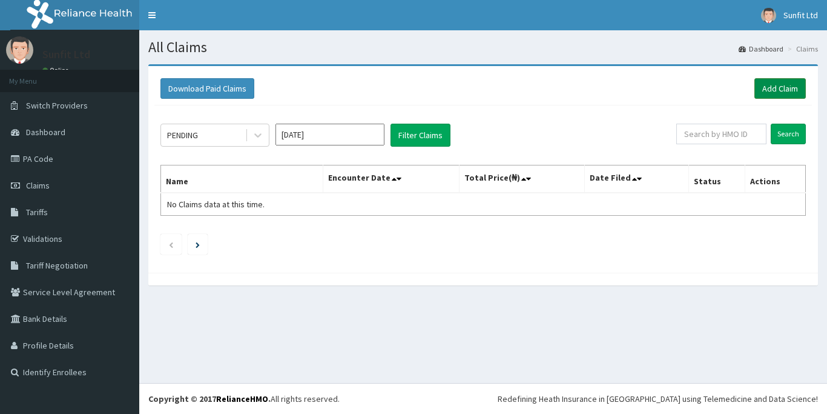
click at [773, 85] on link "Add Claim" at bounding box center [780, 88] width 51 height 21
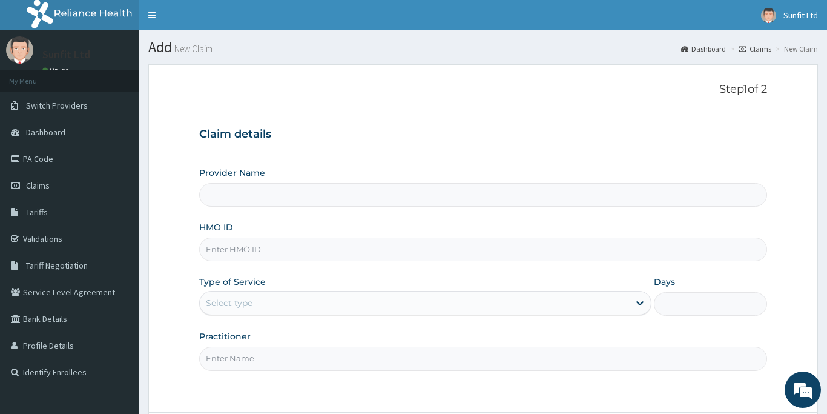
click at [219, 247] on input "HMO ID" at bounding box center [483, 249] width 568 height 24
type input "Sunfit International Gym"
type input "1"
type input "DQE/10002/A"
click at [222, 360] on input "Practitioner" at bounding box center [483, 358] width 568 height 24
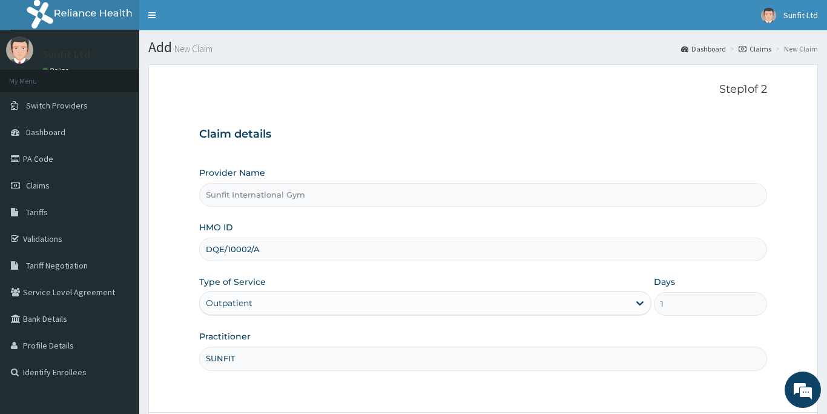
type input "SUNFIT"
click at [266, 384] on div "Step 1 of 2 Claim details Provider Name Sunfit International Gym HMO ID DQE/100…" at bounding box center [483, 238] width 568 height 310
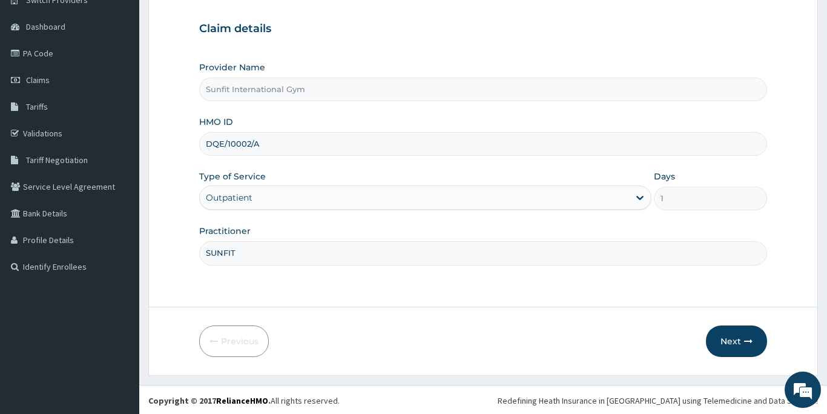
scroll to position [107, 0]
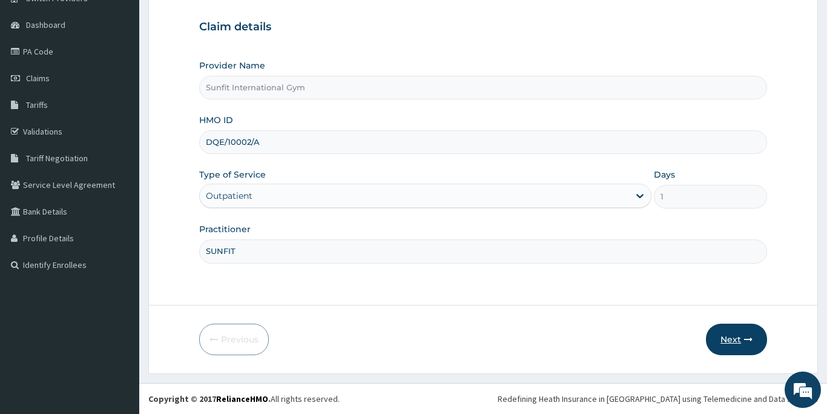
click at [724, 335] on button "Next" at bounding box center [736, 338] width 61 height 31
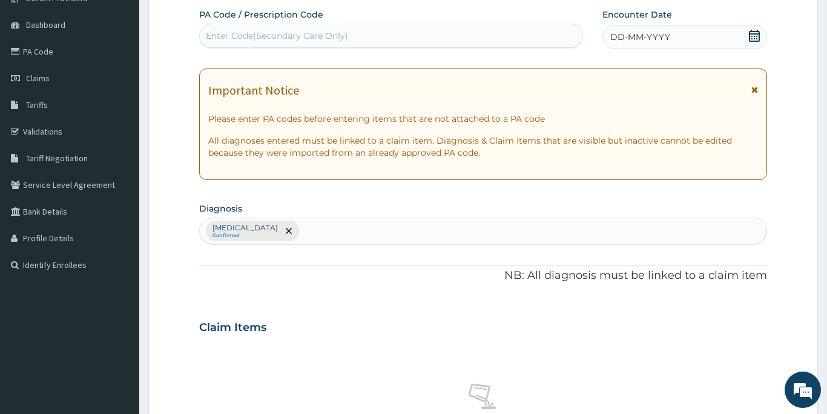
click at [274, 28] on div "Enter Code(Secondary Care Only)" at bounding box center [391, 35] width 383 height 19
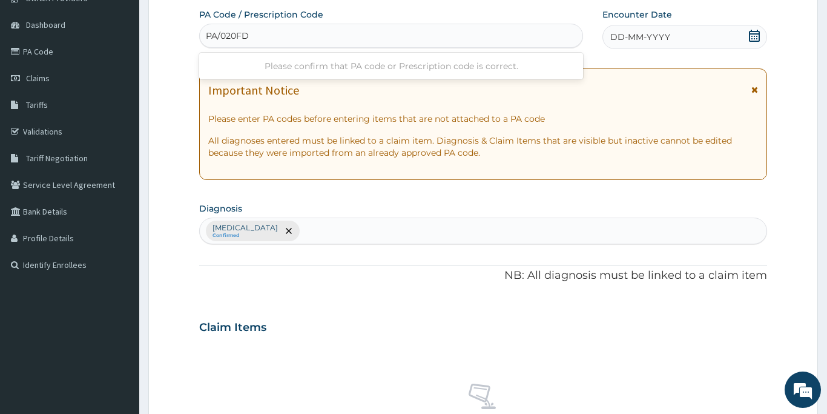
type input "PA/020FDF"
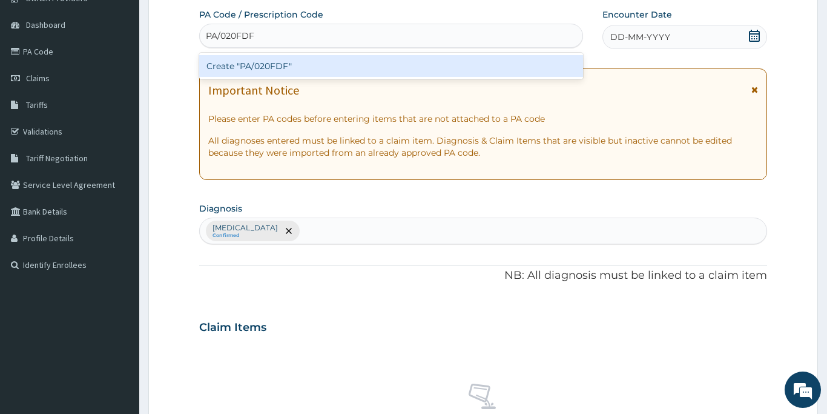
click at [257, 58] on div "Create "PA/020FDF"" at bounding box center [391, 66] width 384 height 22
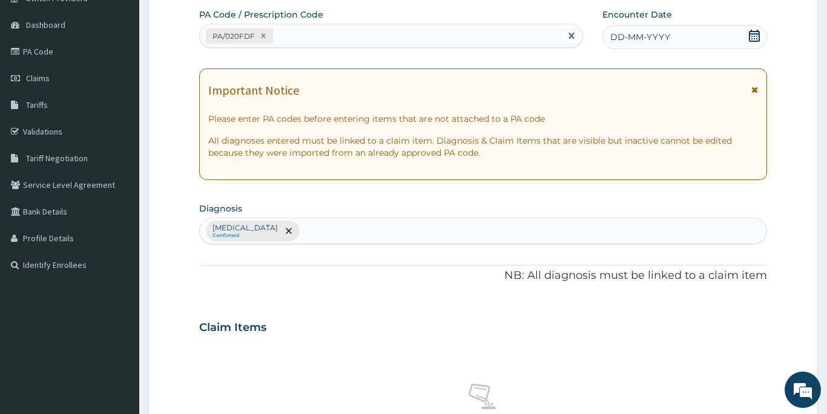
click at [623, 43] on div "DD-MM-YYYY" at bounding box center [685, 37] width 165 height 24
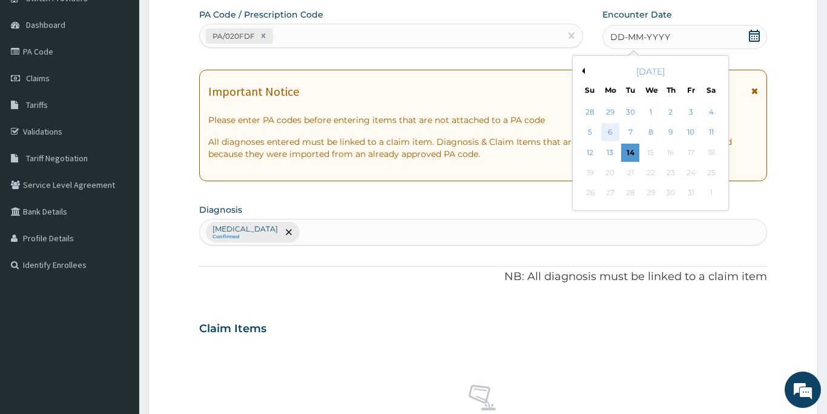
click at [612, 136] on div "6" at bounding box center [610, 133] width 18 height 18
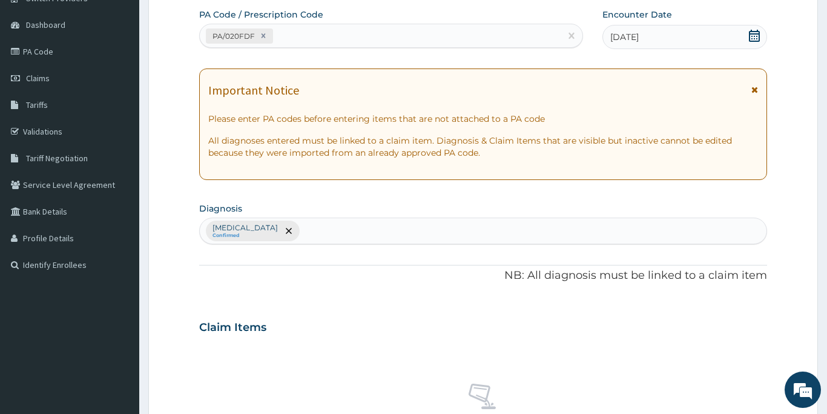
click at [604, 385] on div "No claim item" at bounding box center [483, 412] width 568 height 139
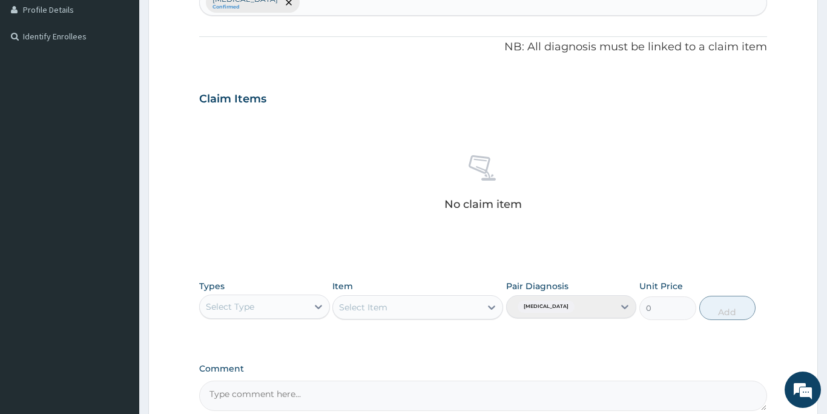
scroll to position [374, 0]
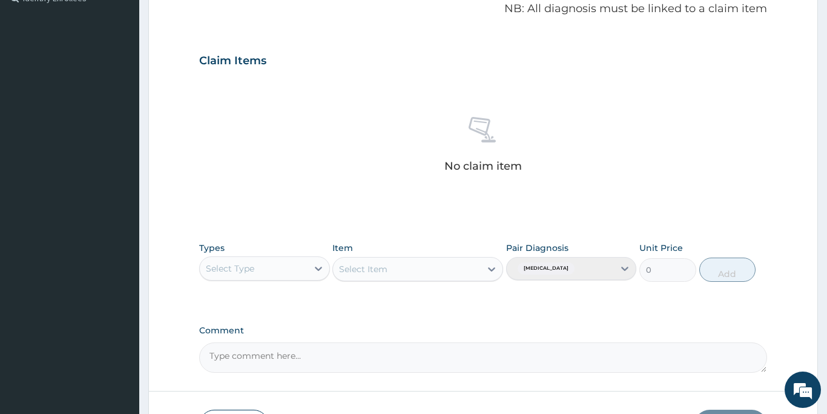
click at [240, 273] on div "Select Type" at bounding box center [230, 268] width 48 height 12
type input "GYM"
click at [231, 299] on div "Gym" at bounding box center [264, 299] width 131 height 22
click at [364, 268] on div "Select Item" at bounding box center [363, 269] width 48 height 12
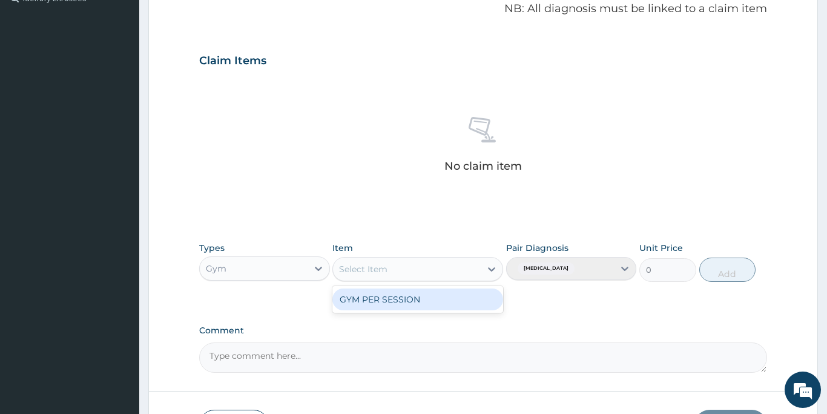
click at [374, 297] on div "GYM PER SESSION" at bounding box center [417, 299] width 171 height 22
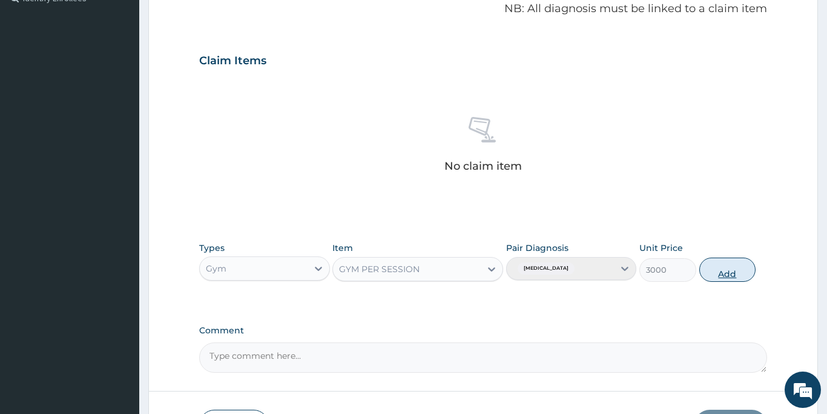
click at [719, 264] on button "Add" at bounding box center [727, 269] width 57 height 24
type input "0"
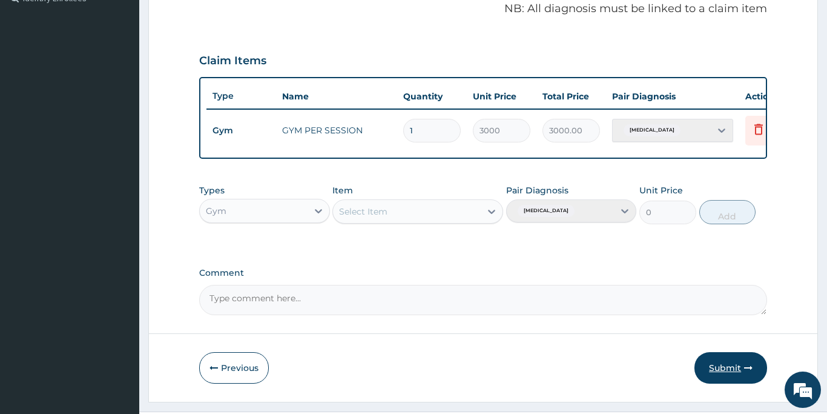
click at [727, 367] on button "Submit" at bounding box center [731, 367] width 73 height 31
click at [724, 366] on button "Submit" at bounding box center [731, 367] width 73 height 31
click at [718, 366] on button "Submit" at bounding box center [731, 367] width 73 height 31
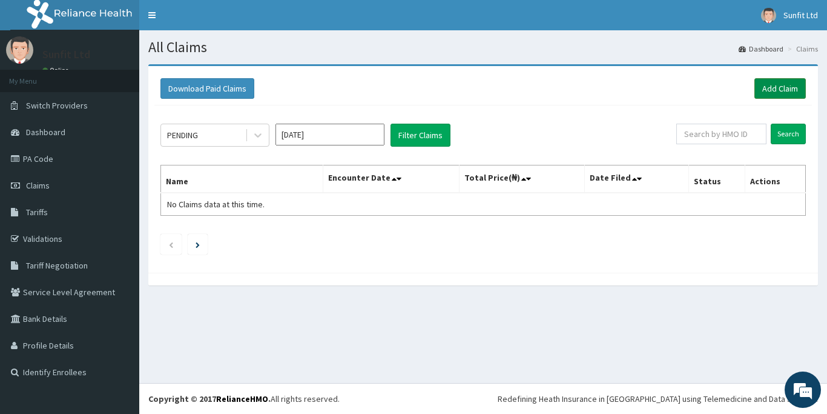
click at [769, 88] on link "Add Claim" at bounding box center [780, 88] width 51 height 21
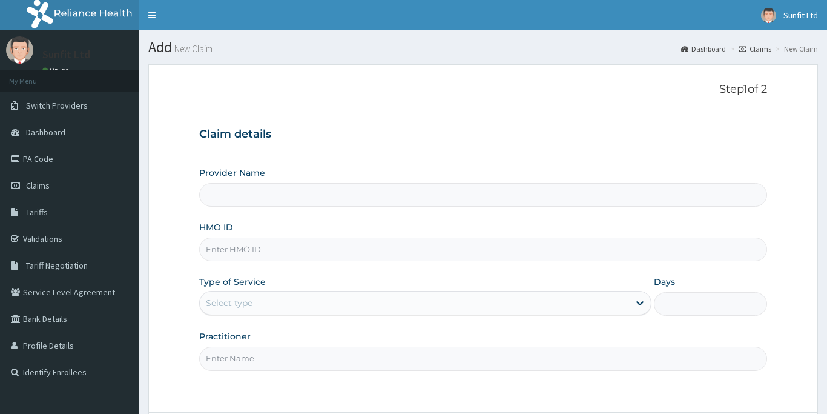
click at [351, 256] on input "HMO ID" at bounding box center [483, 249] width 568 height 24
type input "REL/10"
type input "Sunfit International Gym"
type input "1"
type input "REL/10002/C"
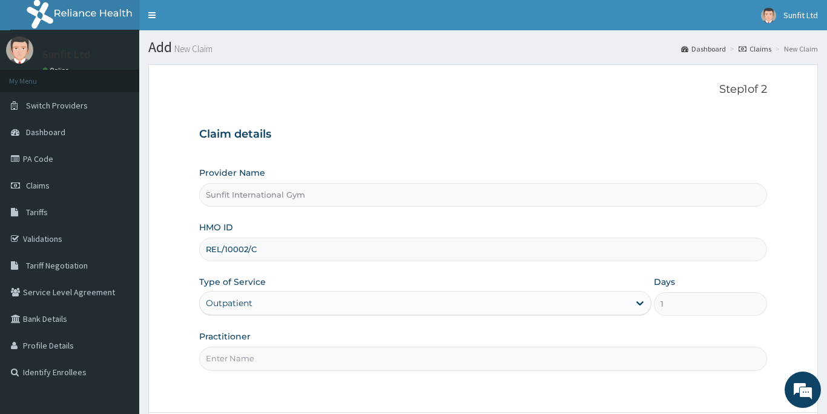
click at [309, 360] on input "Practitioner" at bounding box center [483, 358] width 568 height 24
type input "SUNFIT"
click at [471, 381] on div "Step 1 of 2 Claim details Provider Name Sunfit International Gym HMO ID REL/100…" at bounding box center [483, 238] width 568 height 310
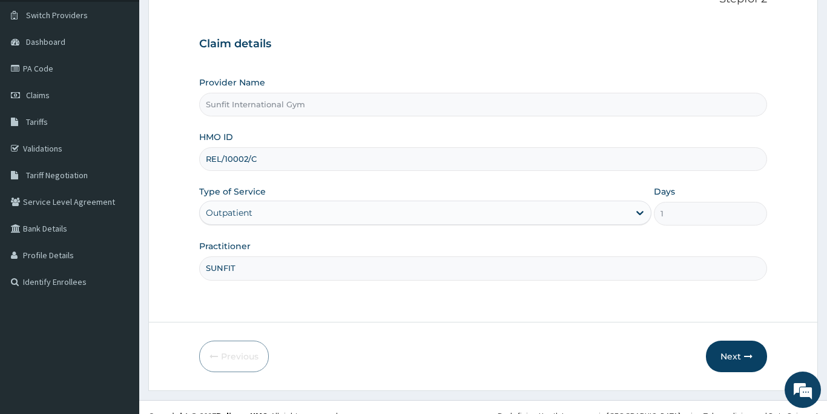
scroll to position [107, 0]
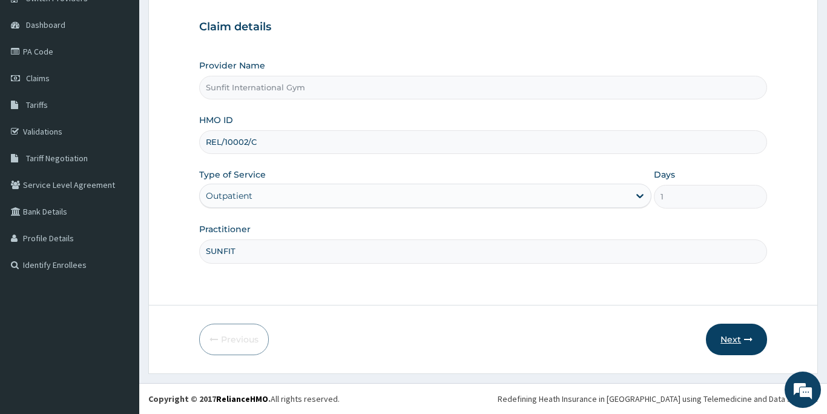
click at [730, 338] on button "Next" at bounding box center [736, 338] width 61 height 31
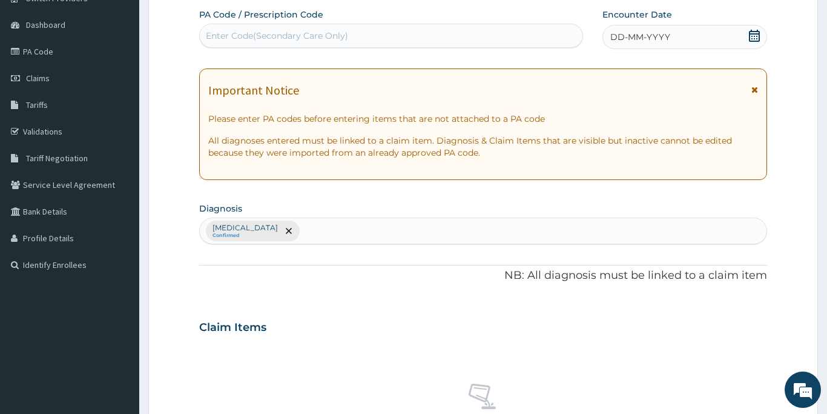
click at [390, 30] on div "Enter Code(Secondary Care Only)" at bounding box center [391, 35] width 383 height 19
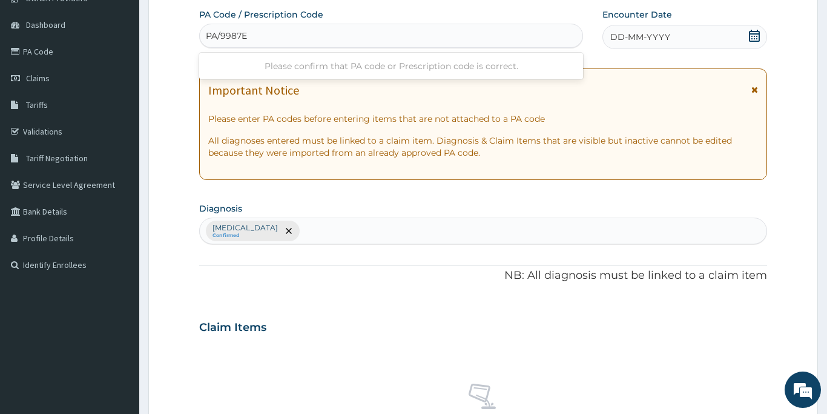
type input "PA/9987E2"
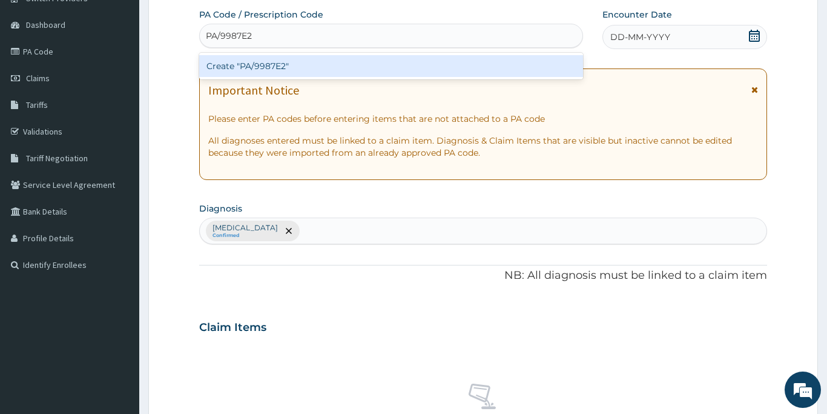
click at [379, 68] on div "Create "PA/9987E2"" at bounding box center [391, 66] width 384 height 22
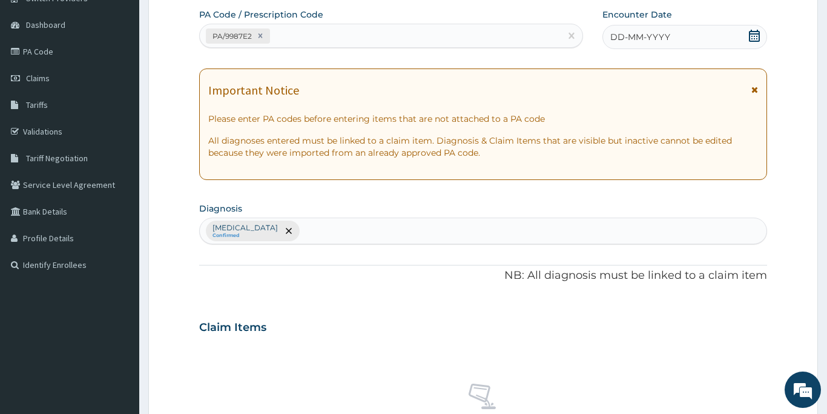
click at [646, 36] on span "DD-MM-YYYY" at bounding box center [640, 37] width 60 height 12
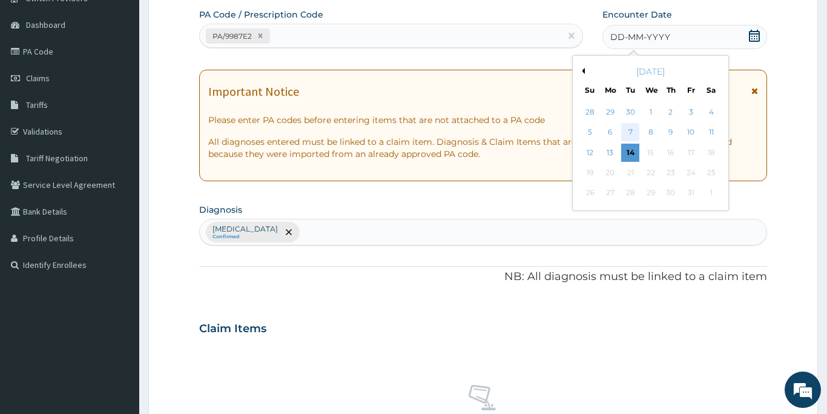
click at [626, 130] on div "7" at bounding box center [631, 133] width 18 height 18
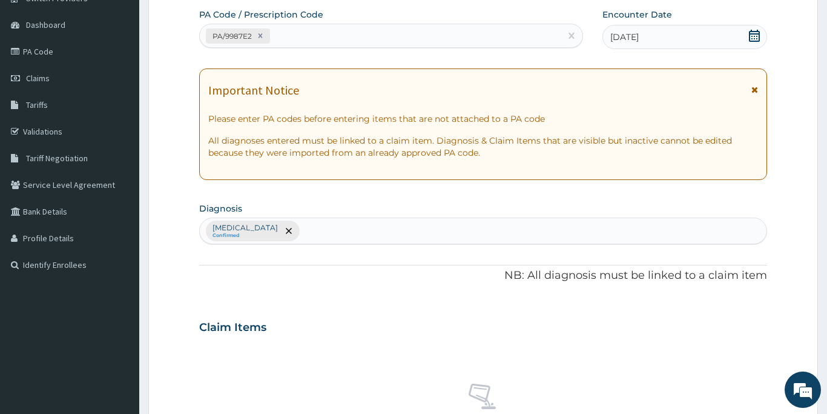
click at [521, 315] on div "Claim Items" at bounding box center [483, 324] width 568 height 31
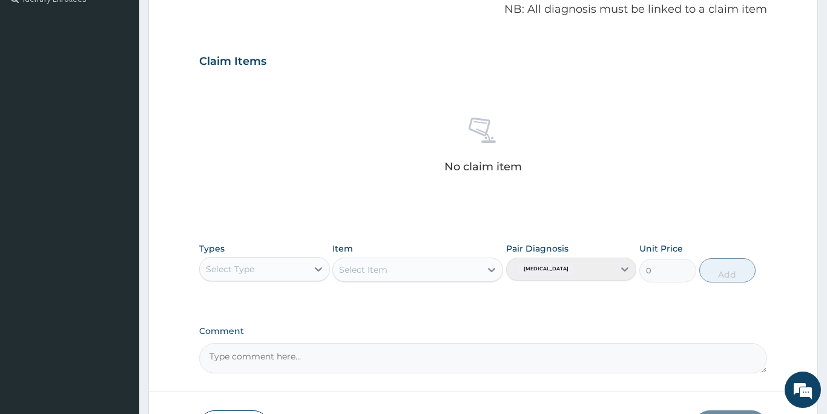
scroll to position [374, 0]
click at [286, 270] on div "Select Type" at bounding box center [254, 268] width 108 height 19
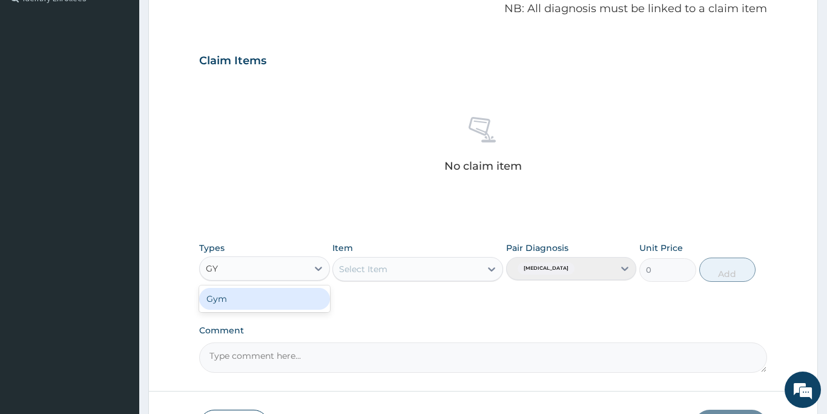
type input "GYM"
click at [270, 300] on div "Gym" at bounding box center [264, 299] width 131 height 22
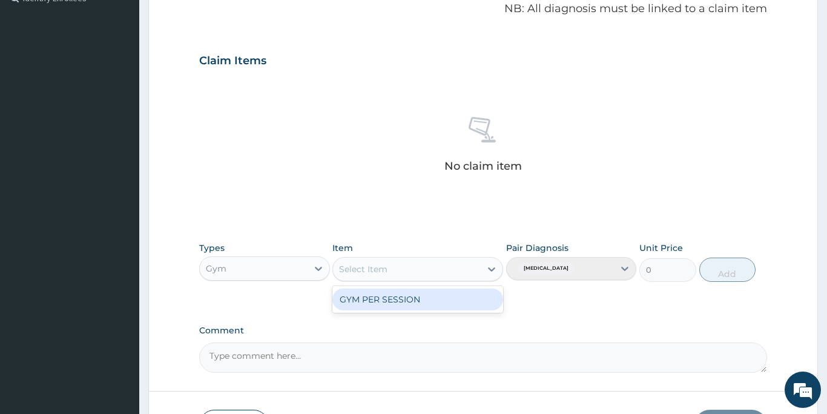
click at [411, 262] on div "Select Item" at bounding box center [407, 268] width 148 height 19
click at [409, 301] on div "GYM PER SESSION" at bounding box center [417, 299] width 171 height 22
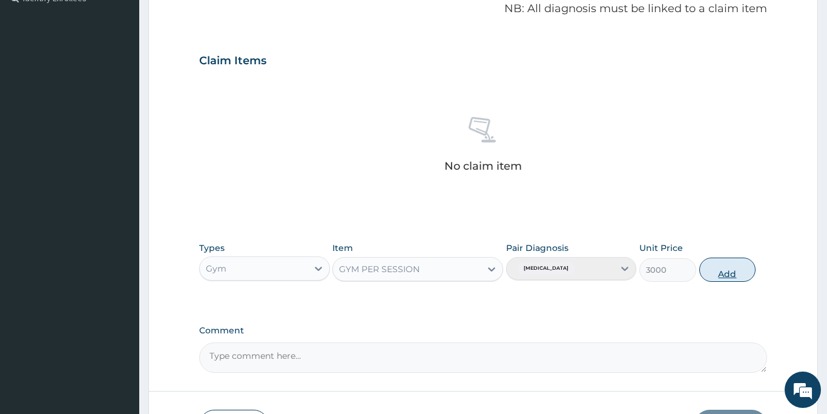
click at [721, 267] on button "Add" at bounding box center [727, 269] width 57 height 24
type input "0"
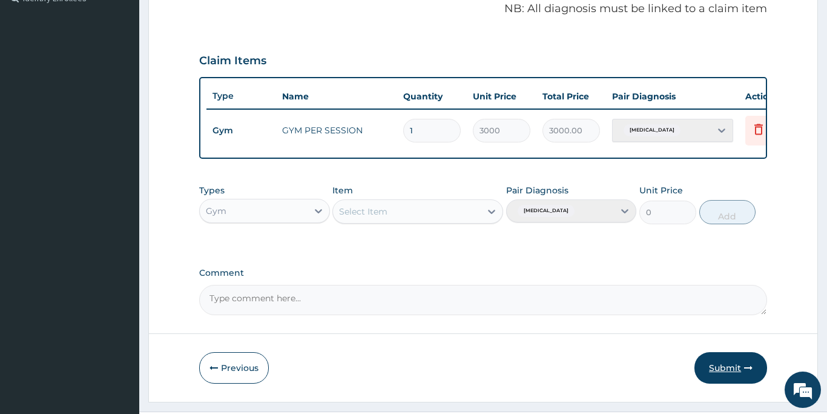
click at [724, 365] on button "Submit" at bounding box center [731, 367] width 73 height 31
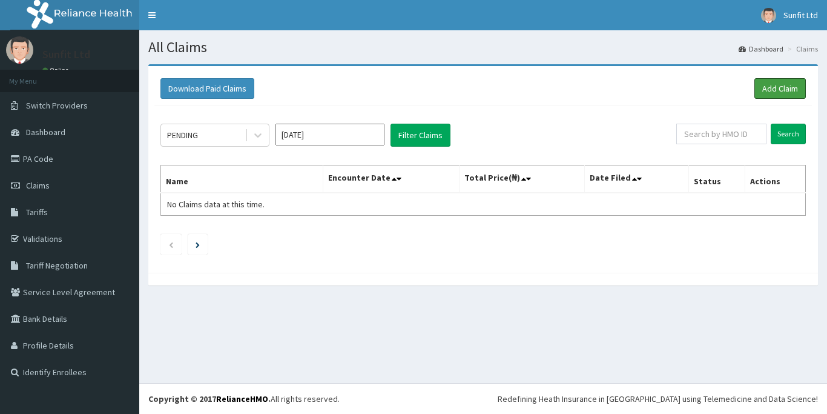
click at [776, 89] on link "Add Claim" at bounding box center [780, 88] width 51 height 21
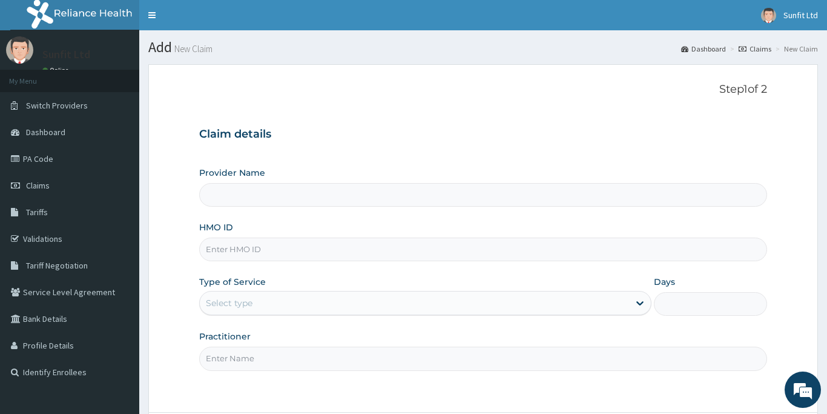
click at [311, 250] on input "HMO ID" at bounding box center [483, 249] width 568 height 24
type input "PRN/"
type input "Sunfit International Gym"
type input "1"
type input "PRN/10194/A"
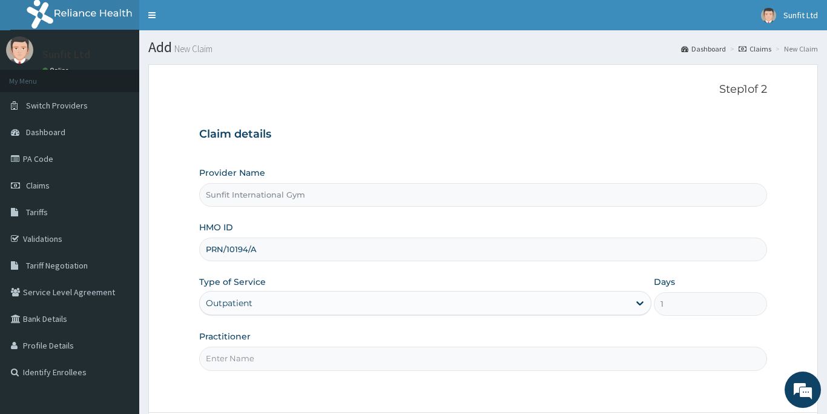
click at [288, 365] on input "Practitioner" at bounding box center [483, 358] width 568 height 24
type input "SUNFIT"
click at [357, 390] on div "Step 1 of 2 Claim details Provider Name Sunfit International Gym HMO ID PRN/101…" at bounding box center [483, 238] width 568 height 310
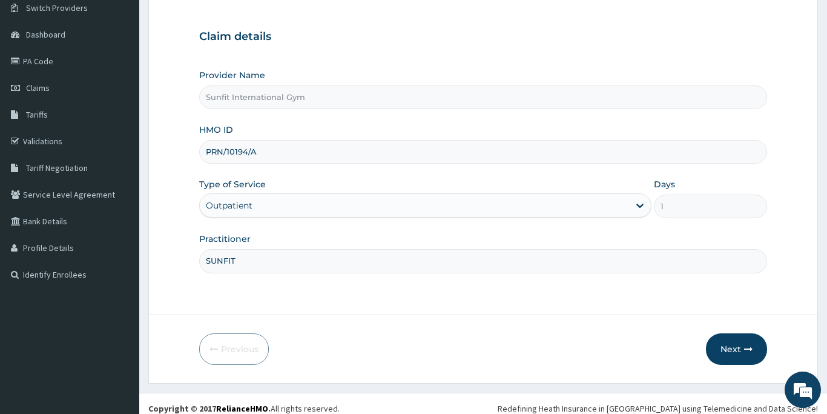
scroll to position [107, 0]
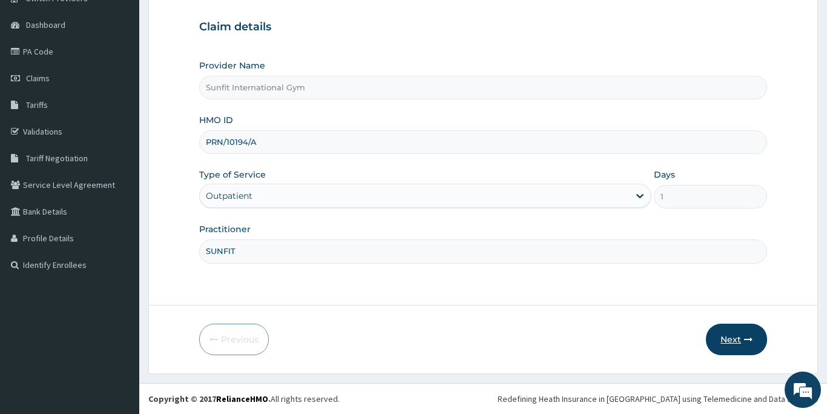
click at [735, 338] on button "Next" at bounding box center [736, 338] width 61 height 31
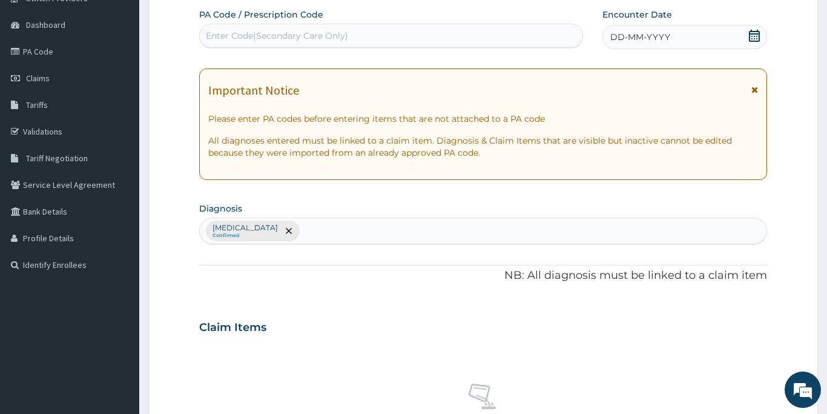
click at [303, 36] on div "Enter Code(Secondary Care Only)" at bounding box center [277, 36] width 142 height 12
type input "A"
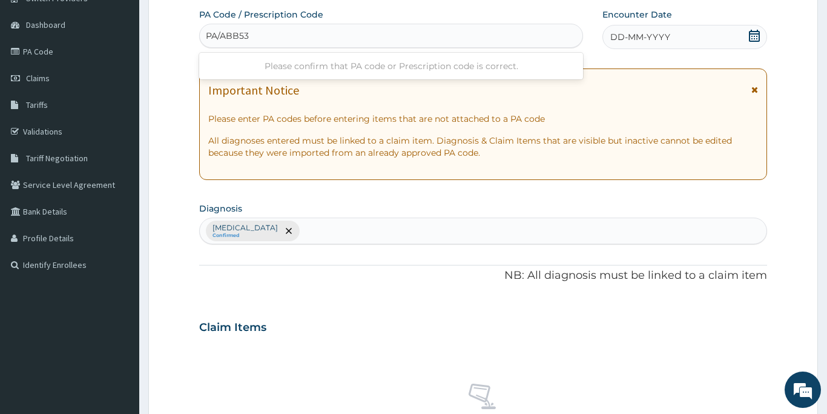
type input "PA/ABB539"
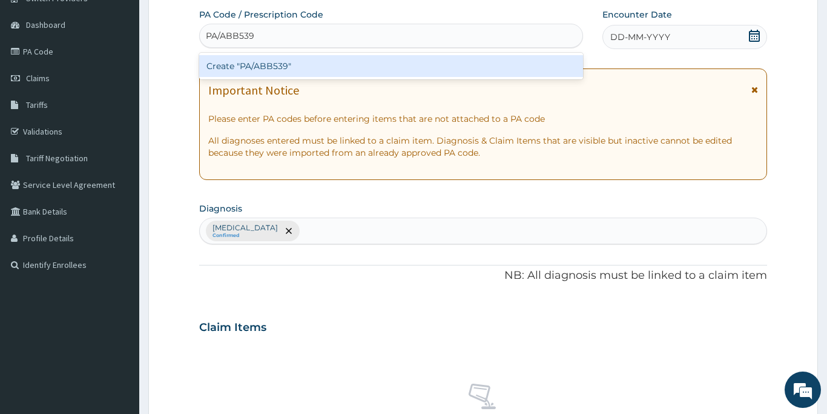
click at [285, 62] on div "Create "PA/ABB539"" at bounding box center [391, 66] width 384 height 22
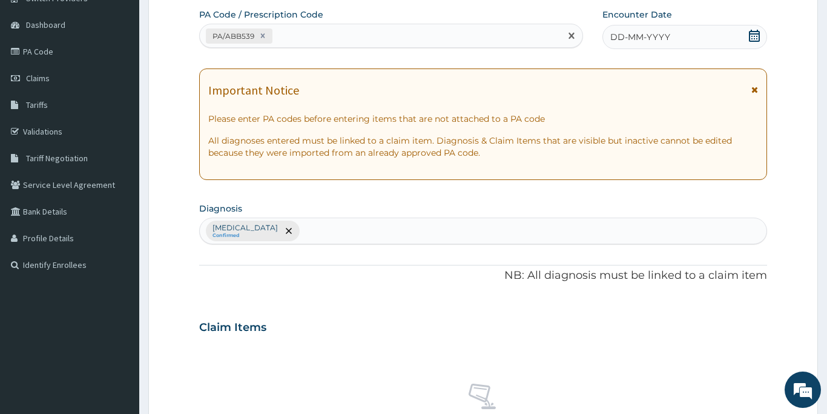
click at [630, 38] on span "DD-MM-YYYY" at bounding box center [640, 37] width 60 height 12
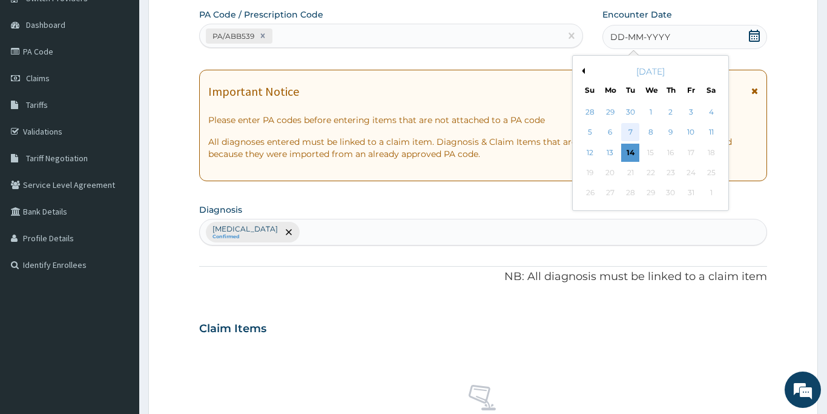
click at [630, 134] on div "7" at bounding box center [631, 133] width 18 height 18
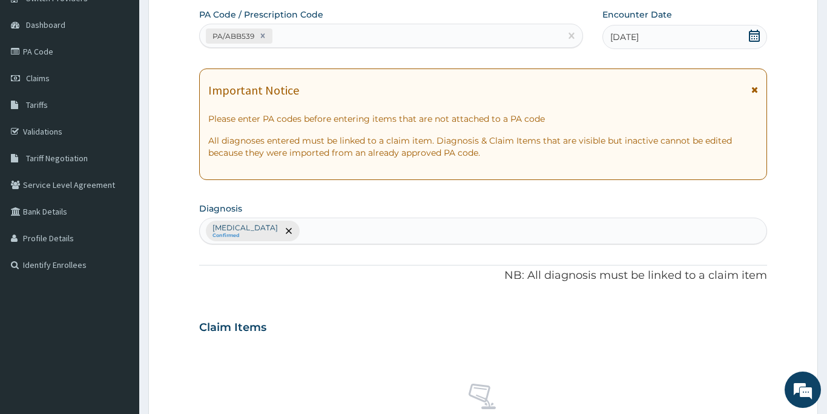
click at [480, 289] on div "PA Code / Prescription Code PA/ABB539 Encounter Date 07-10-2025 Important Notic…" at bounding box center [483, 323] width 568 height 630
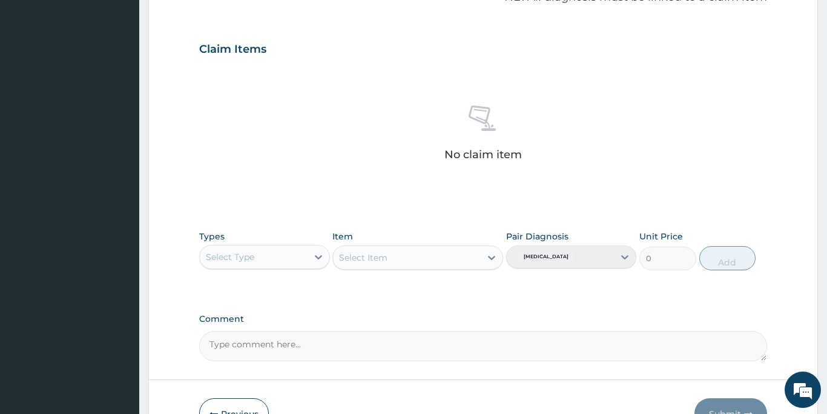
scroll to position [398, 0]
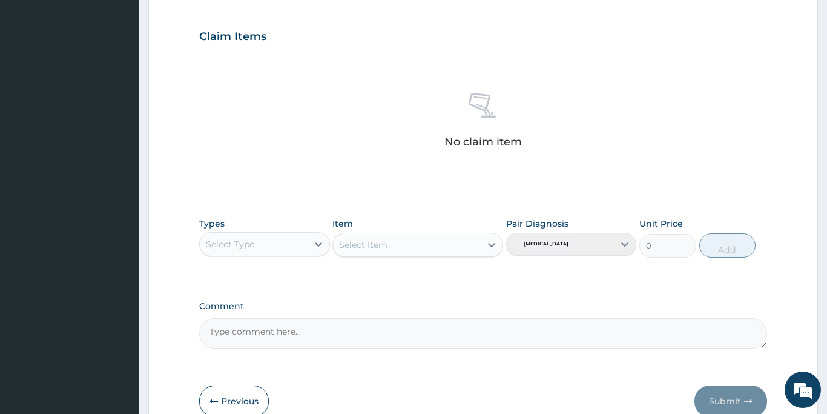
click at [271, 245] on div "Select Type" at bounding box center [254, 243] width 108 height 19
type input "GYM"
click at [258, 275] on div "Gym" at bounding box center [264, 274] width 131 height 22
click at [383, 246] on div "Select Item" at bounding box center [363, 245] width 48 height 12
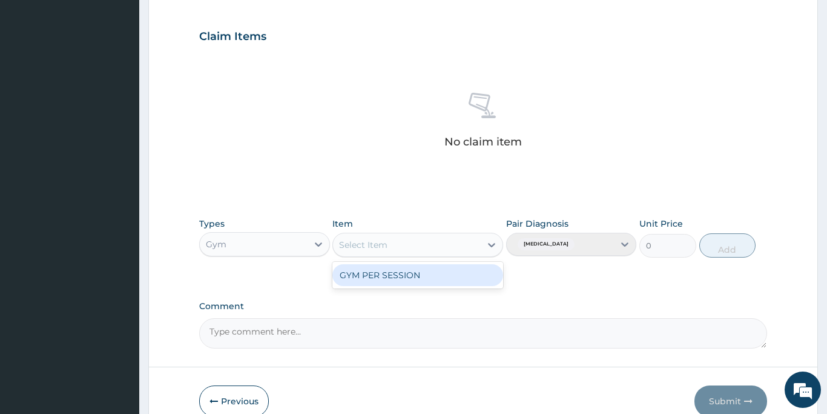
click at [388, 272] on div "GYM PER SESSION" at bounding box center [417, 275] width 171 height 22
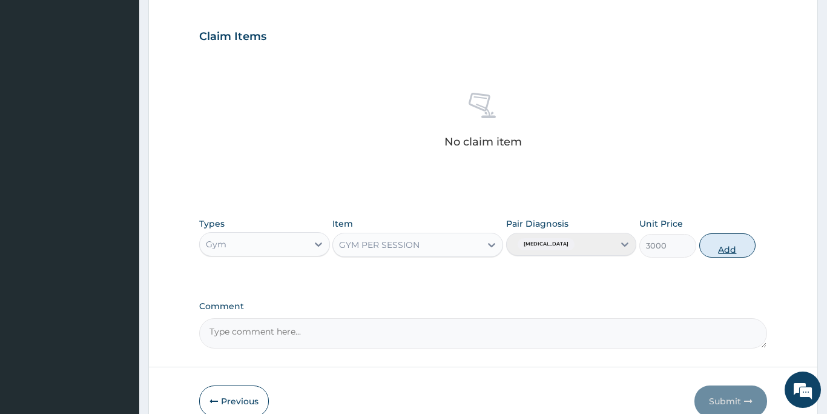
click at [726, 250] on button "Add" at bounding box center [727, 245] width 57 height 24
type input "0"
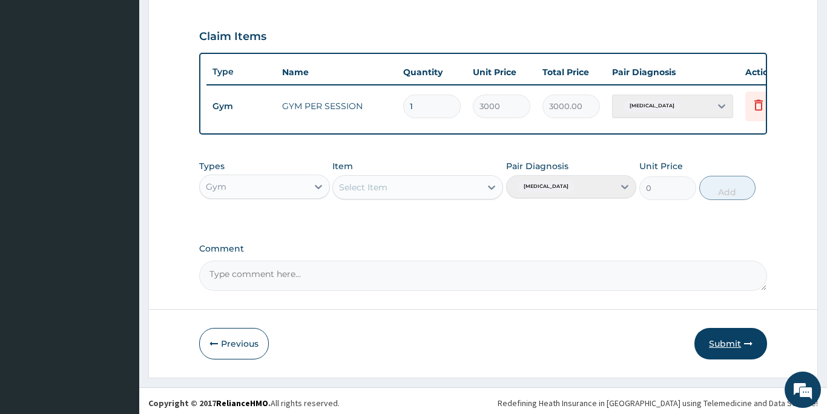
click at [727, 340] on button "Submit" at bounding box center [731, 343] width 73 height 31
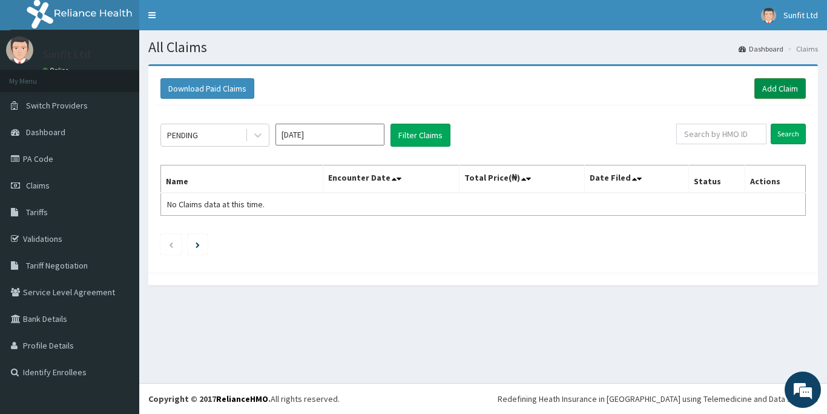
click at [775, 88] on link "Add Claim" at bounding box center [780, 88] width 51 height 21
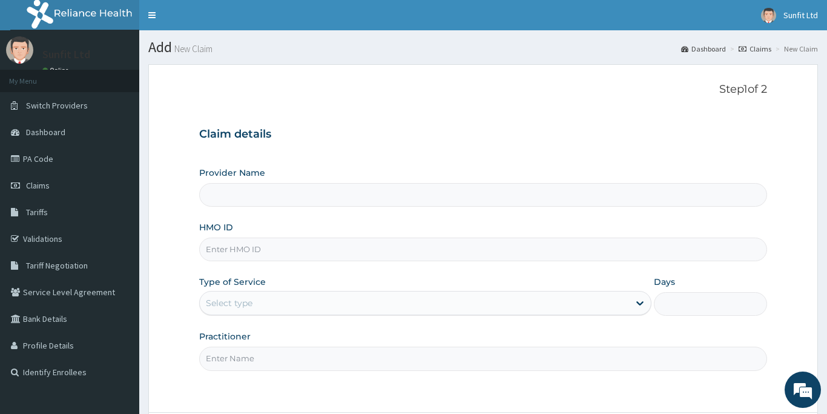
type input "Sunfit International Gym"
type input "1"
type input "RBP/10025/A"
click at [263, 358] on input "Practitioner" at bounding box center [483, 358] width 568 height 24
type input "SUNFIT"
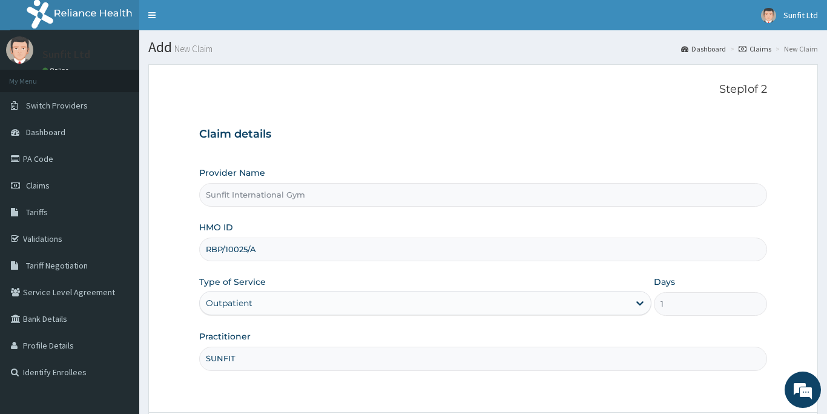
click at [326, 397] on form "Step 1 of 2 Claim details Provider Name Sunfit International Gym HMO ID RBP/100…" at bounding box center [483, 272] width 670 height 416
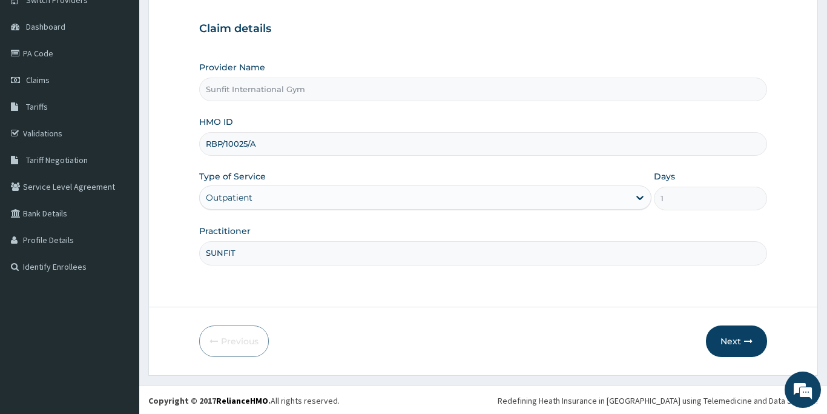
scroll to position [107, 0]
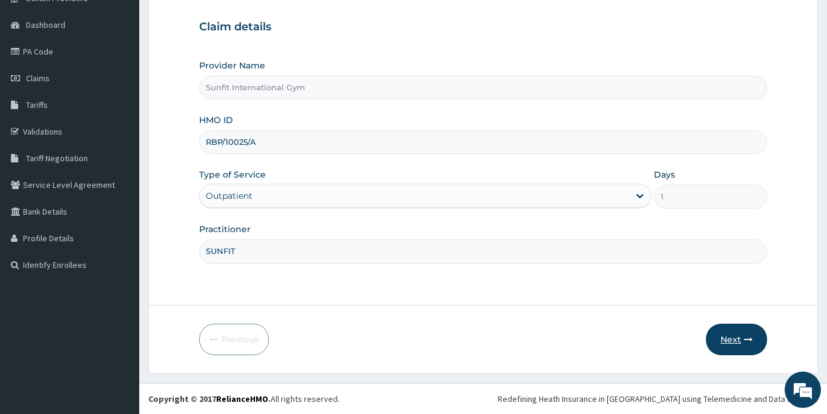
click at [722, 339] on button "Next" at bounding box center [736, 338] width 61 height 31
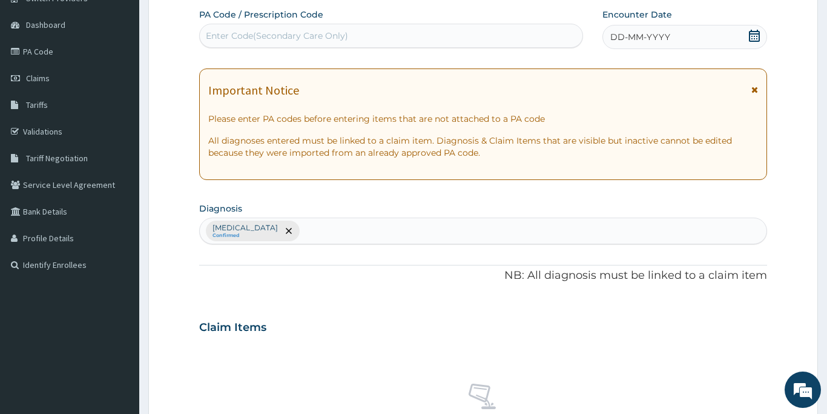
click at [263, 33] on div "Enter Code(Secondary Care Only)" at bounding box center [277, 36] width 142 height 12
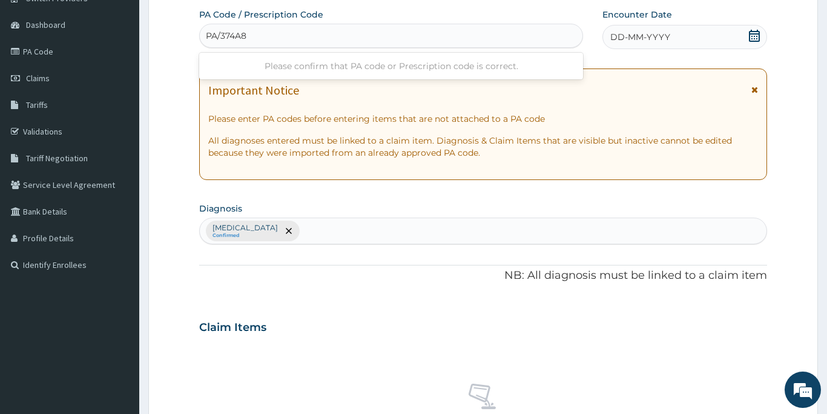
type input "PA/374A83"
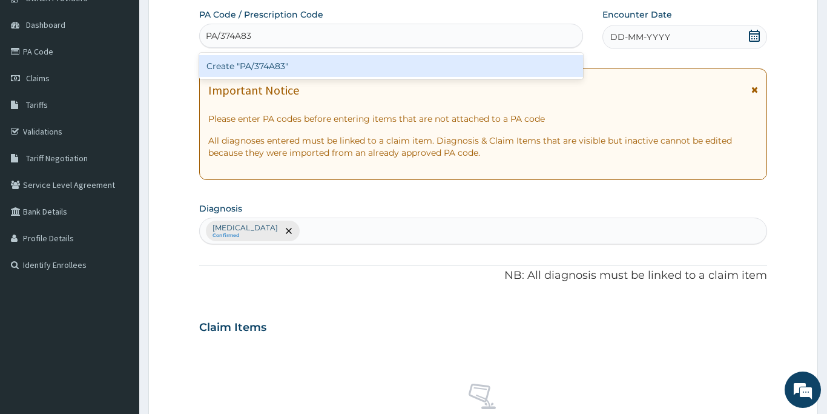
click at [263, 66] on div "Create "PA/374A83"" at bounding box center [391, 66] width 384 height 22
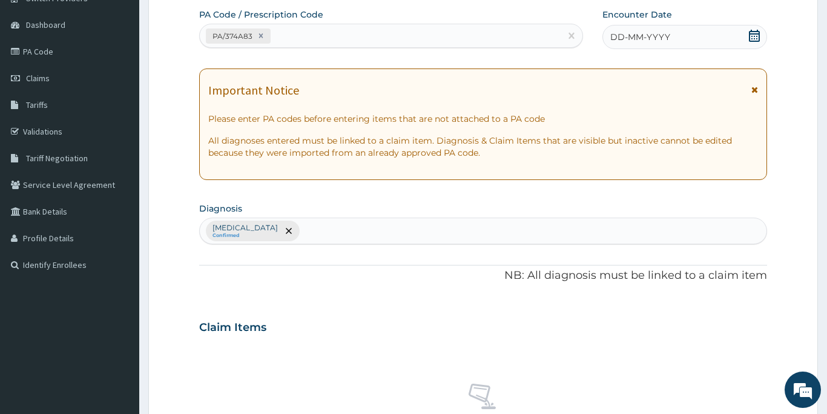
click at [623, 38] on span "DD-MM-YYYY" at bounding box center [640, 37] width 60 height 12
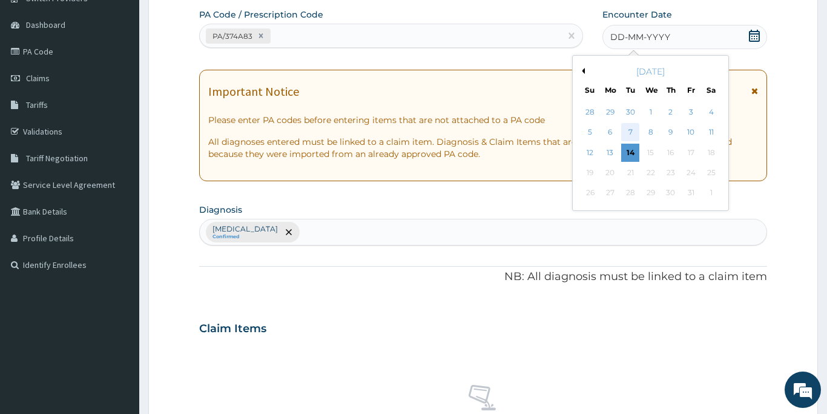
click at [629, 129] on div "7" at bounding box center [631, 133] width 18 height 18
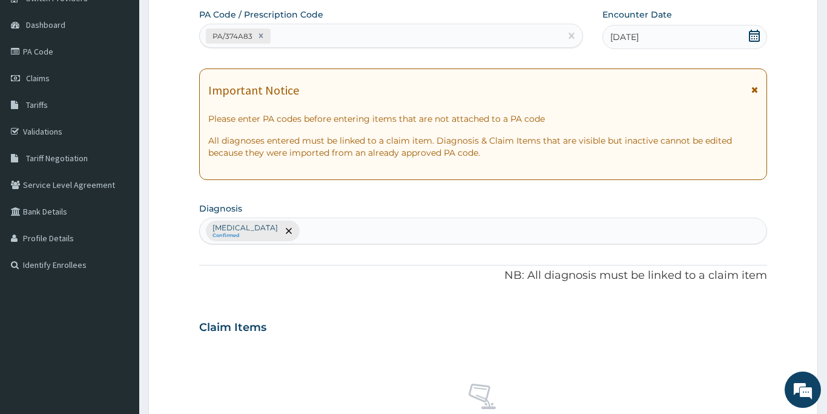
click at [462, 309] on div "Claim Items" at bounding box center [483, 324] width 568 height 31
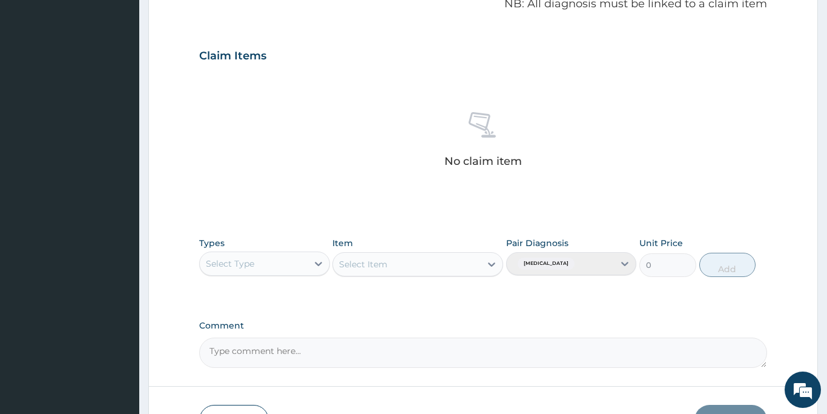
scroll to position [398, 0]
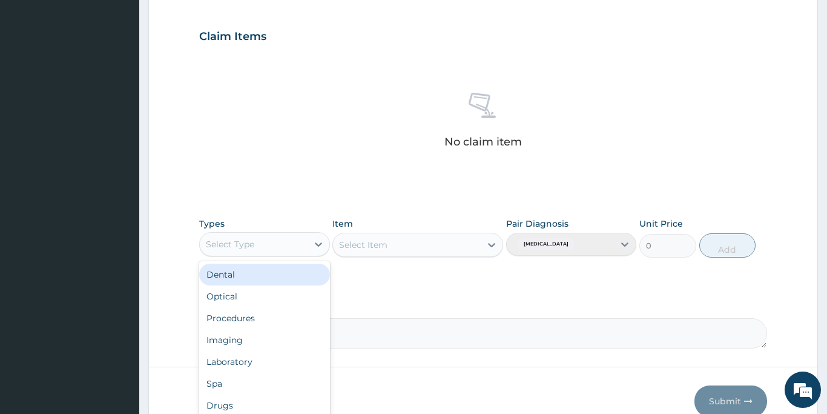
click at [297, 244] on div "Select Type" at bounding box center [254, 243] width 108 height 19
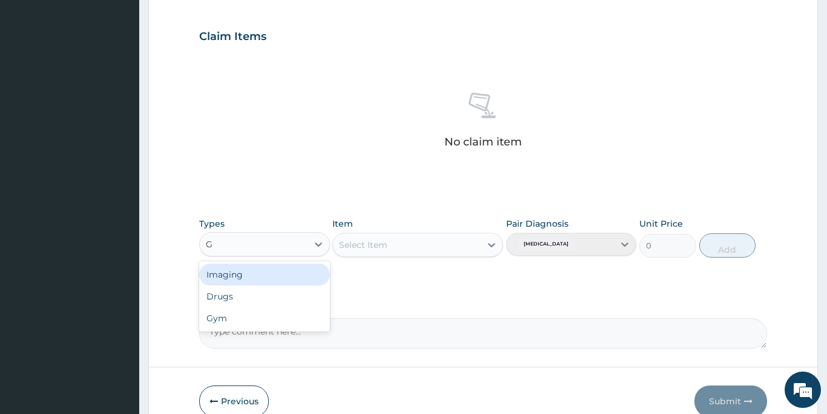
type input "GY"
click at [279, 277] on div "Gym" at bounding box center [264, 274] width 131 height 22
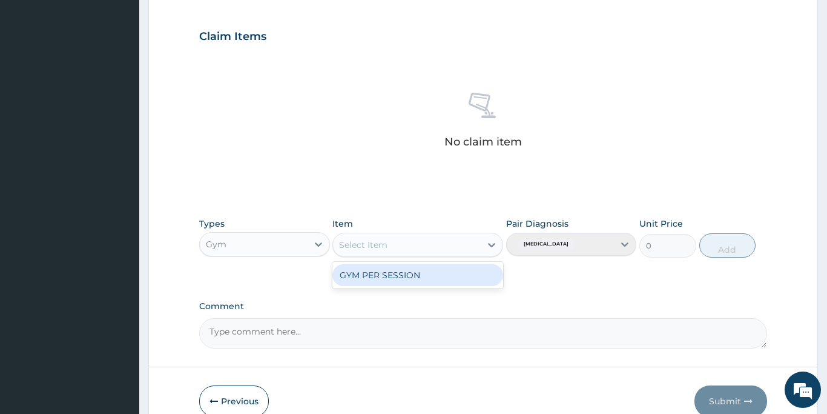
click at [400, 244] on div "Select Item" at bounding box center [407, 244] width 148 height 19
click at [397, 274] on div "GYM PER SESSION" at bounding box center [417, 275] width 171 height 22
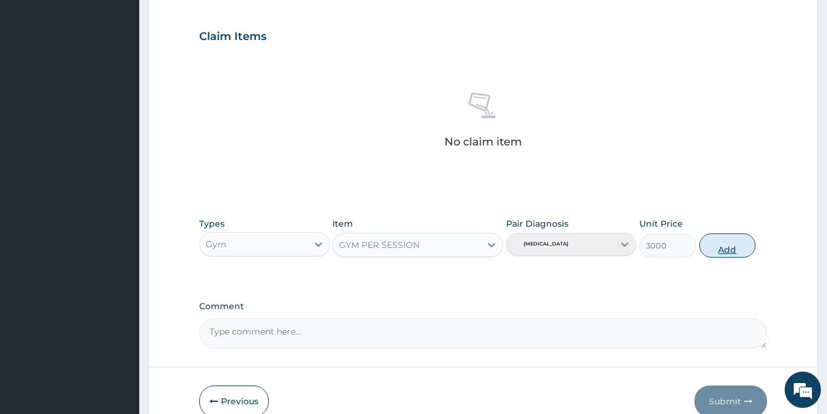
click at [715, 244] on button "Add" at bounding box center [727, 245] width 57 height 24
type input "0"
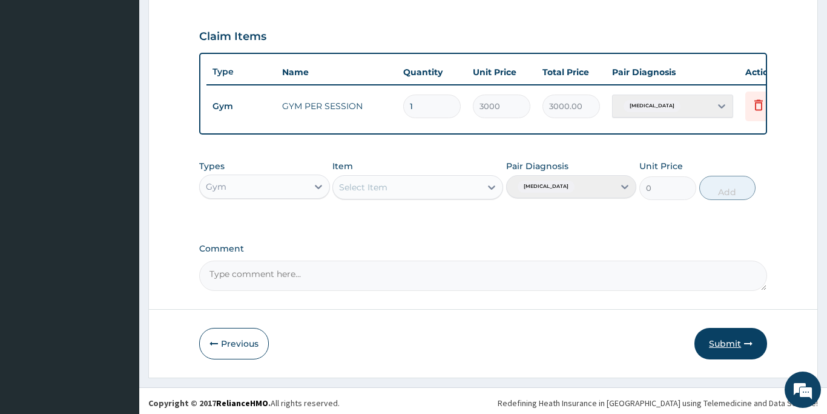
click at [725, 336] on button "Submit" at bounding box center [731, 343] width 73 height 31
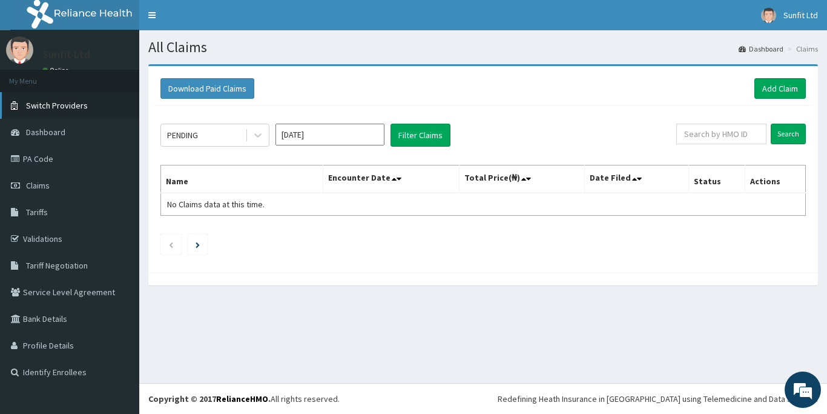
click at [67, 102] on span "Switch Providers" at bounding box center [57, 105] width 62 height 11
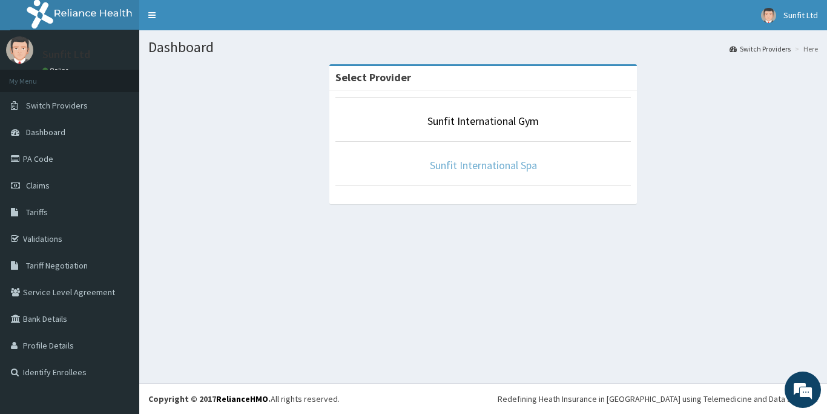
click at [465, 168] on link "Sunfit International Spa" at bounding box center [483, 165] width 107 height 14
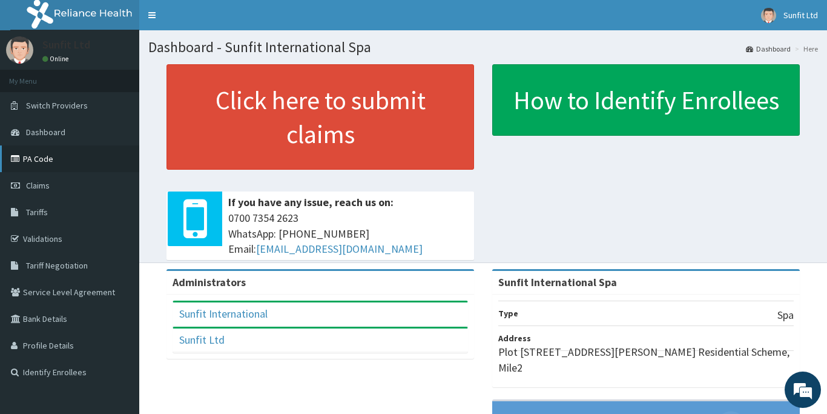
click at [24, 160] on link "PA Code" at bounding box center [69, 158] width 139 height 27
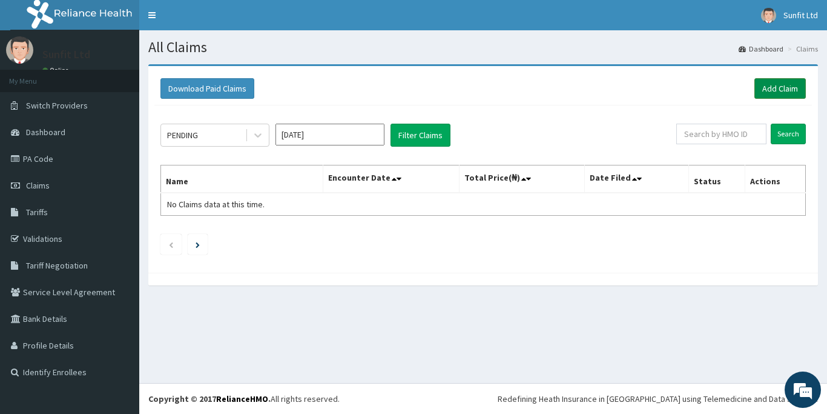
click at [769, 90] on link "Add Claim" at bounding box center [780, 88] width 51 height 21
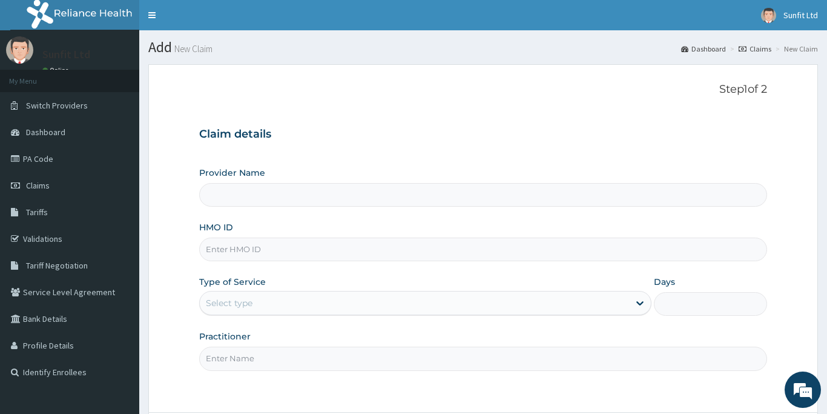
click at [222, 253] on input "HMO ID" at bounding box center [483, 249] width 568 height 24
type input "Sunfit International Spa"
type input "1"
type input "GBM/10018/A"
click at [231, 362] on input "Practitioner" at bounding box center [483, 358] width 568 height 24
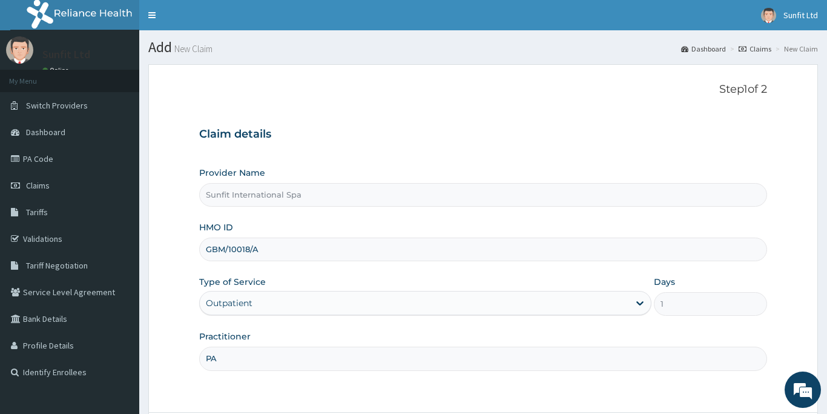
type input "P"
type input "SUNFIT"
click at [290, 389] on div "Step 1 of 2 Claim details Provider Name Sunfit International Spa HMO ID GBM/100…" at bounding box center [483, 238] width 568 height 310
click at [408, 388] on div "Step 1 of 2 Claim details Provider Name Sunfit International Spa HMO ID GBM/100…" at bounding box center [483, 238] width 568 height 310
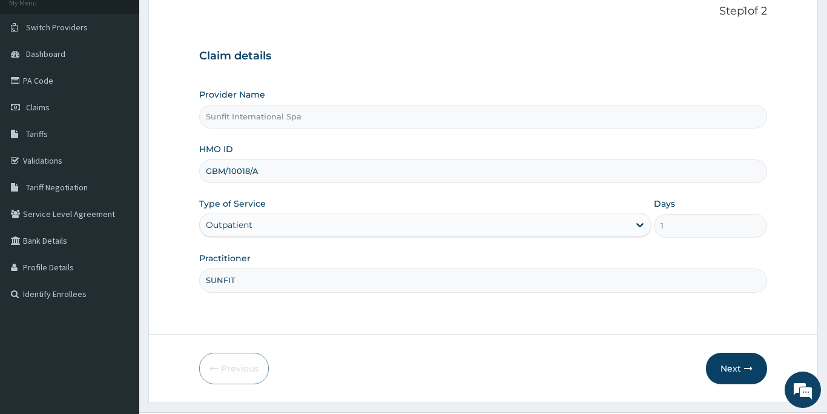
scroll to position [107, 0]
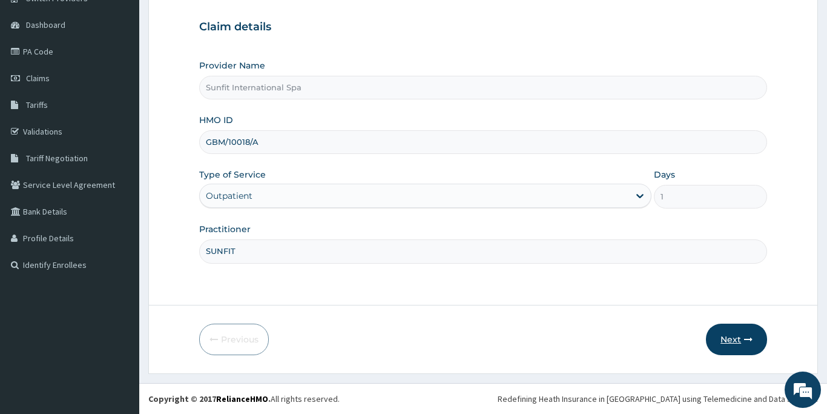
click at [737, 337] on button "Next" at bounding box center [736, 338] width 61 height 31
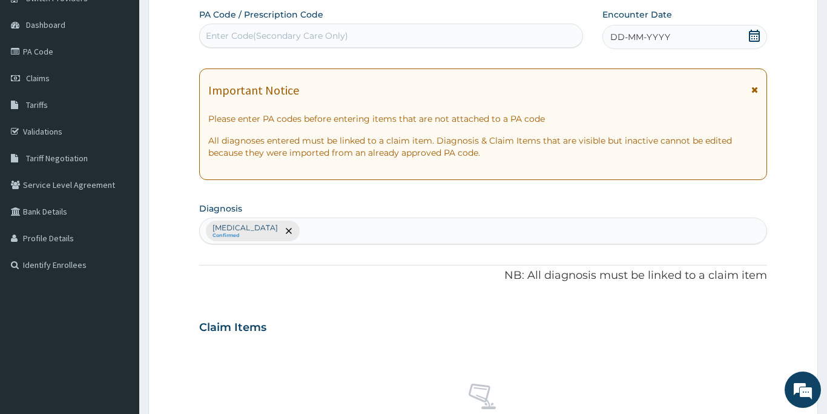
click at [237, 28] on div "Enter Code(Secondary Care Only)" at bounding box center [391, 35] width 383 height 19
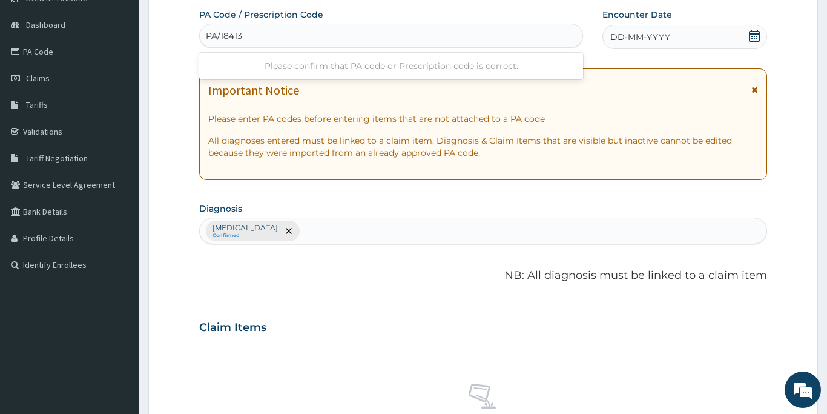
type input "PA/184135"
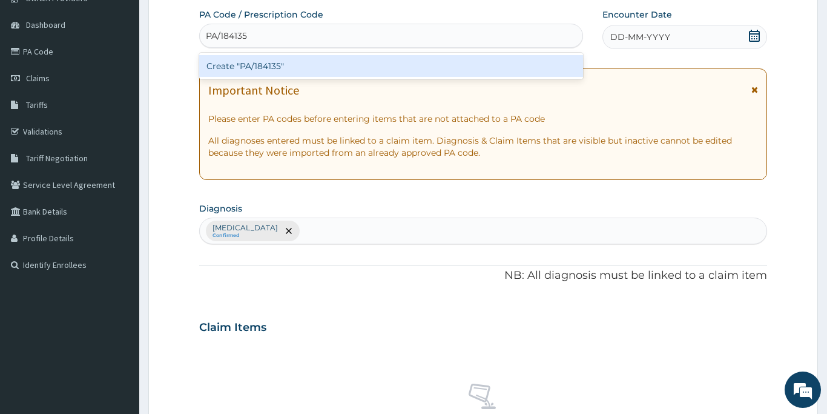
click at [271, 69] on div "Create "PA/184135"" at bounding box center [391, 66] width 384 height 22
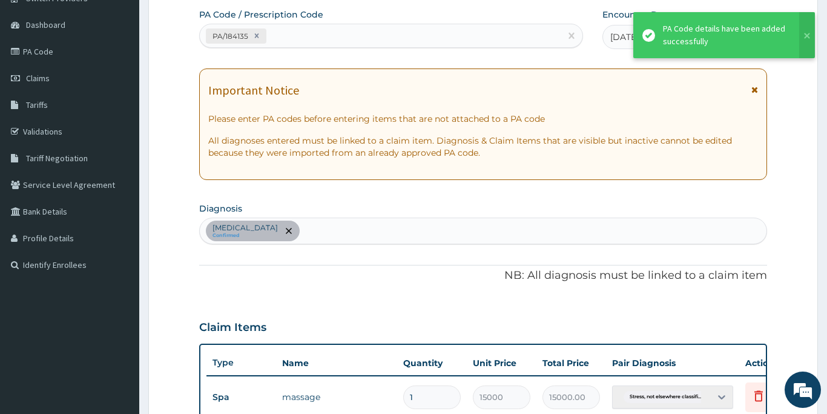
click at [417, 256] on div "PA Code / Prescription Code PA/184135 Encounter Date 13-10-2025 Important Notic…" at bounding box center [483, 294] width 568 height 573
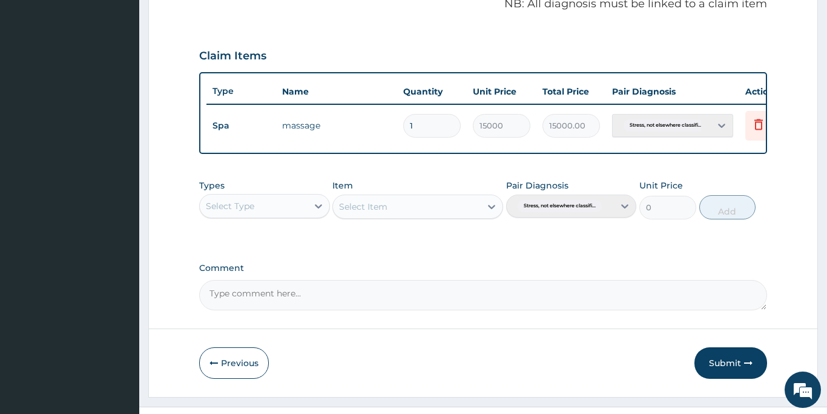
scroll to position [402, 0]
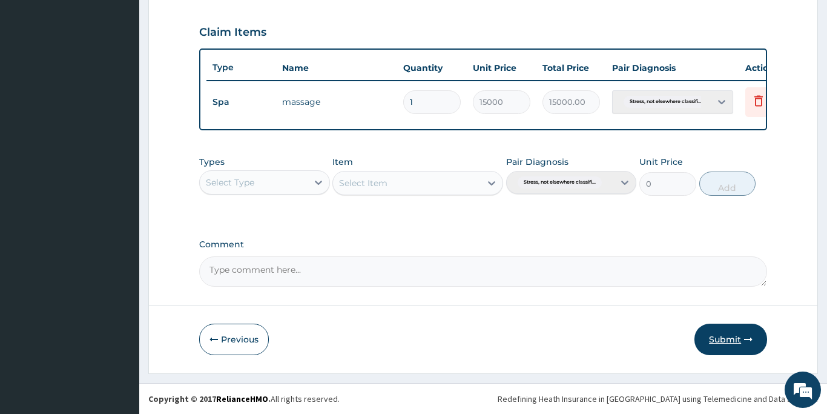
click at [715, 336] on button "Submit" at bounding box center [731, 338] width 73 height 31
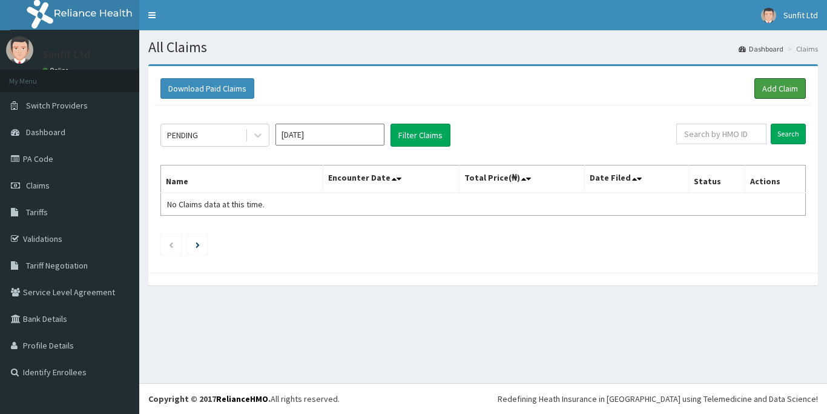
click at [778, 90] on link "Add Claim" at bounding box center [780, 88] width 51 height 21
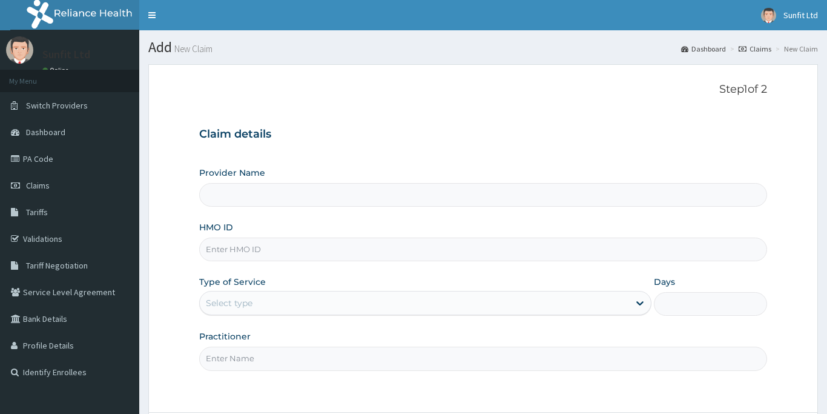
click at [220, 251] on input "HMO ID" at bounding box center [483, 249] width 568 height 24
type input "A"
type input "Sunfit International Spa"
type input "1"
type input "AIP/10465/A"
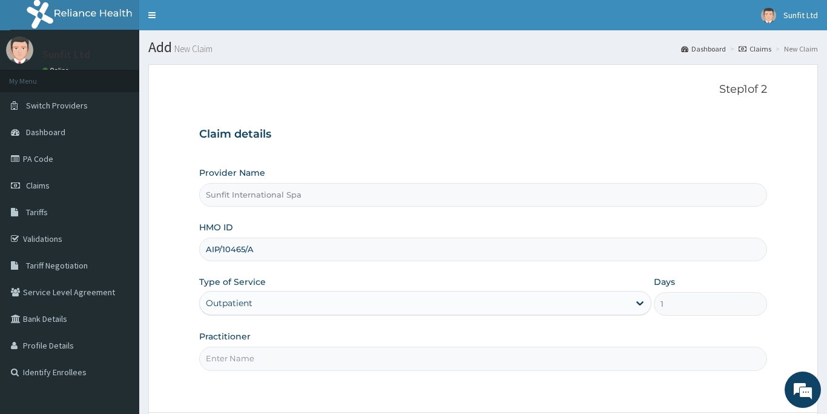
click at [220, 363] on input "Practitioner" at bounding box center [483, 358] width 568 height 24
type input "SUNFIT"
click at [271, 391] on div "Step 1 of 2 Claim details Provider Name Sunfit International Spa HMO ID AIP/104…" at bounding box center [483, 238] width 568 height 310
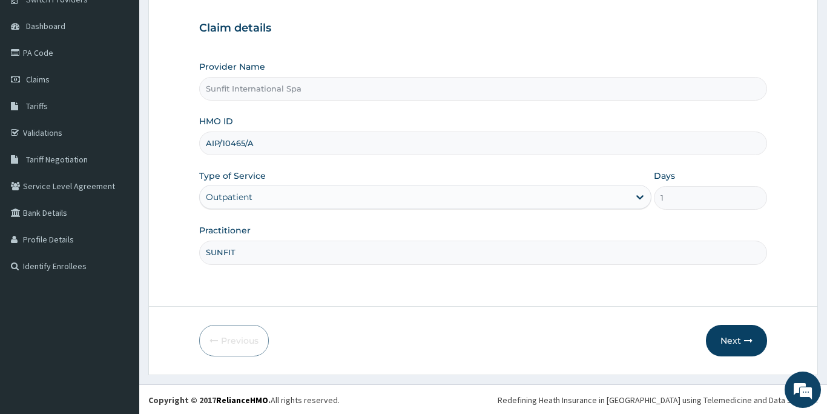
scroll to position [107, 0]
click at [732, 335] on button "Next" at bounding box center [736, 338] width 61 height 31
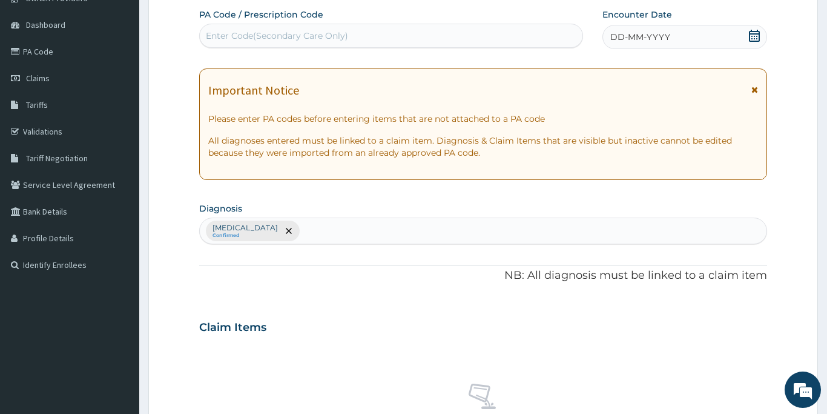
click at [223, 31] on div "Enter Code(Secondary Care Only)" at bounding box center [277, 36] width 142 height 12
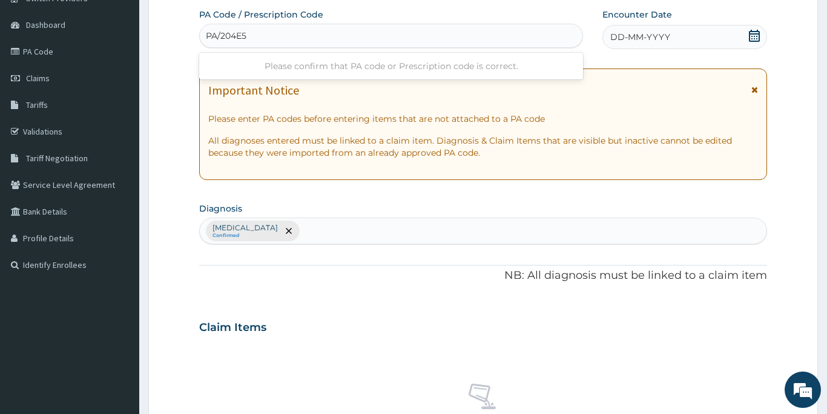
type input "PA/204E5F"
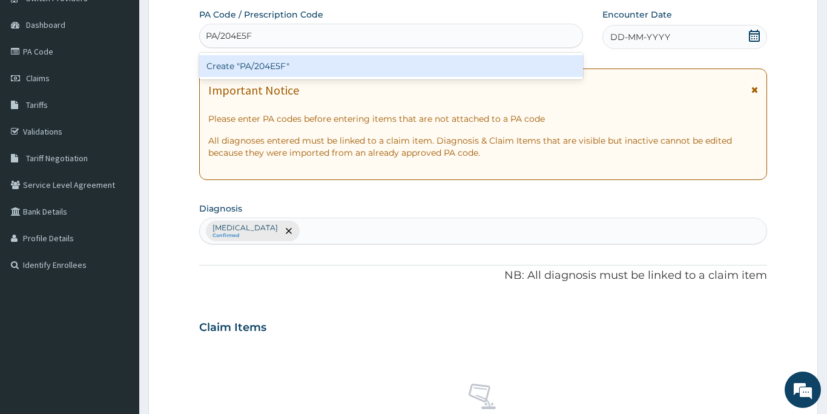
click at [243, 65] on div "Create "PA/204E5F"" at bounding box center [391, 66] width 384 height 22
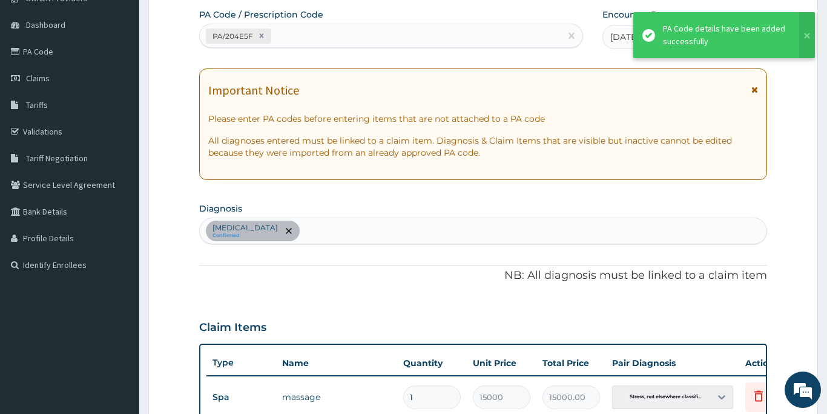
click at [776, 270] on form "Step 2 of 2 PA Code / Prescription Code PA/204E5F Encounter Date 13-10-2025 Imp…" at bounding box center [483, 312] width 670 height 711
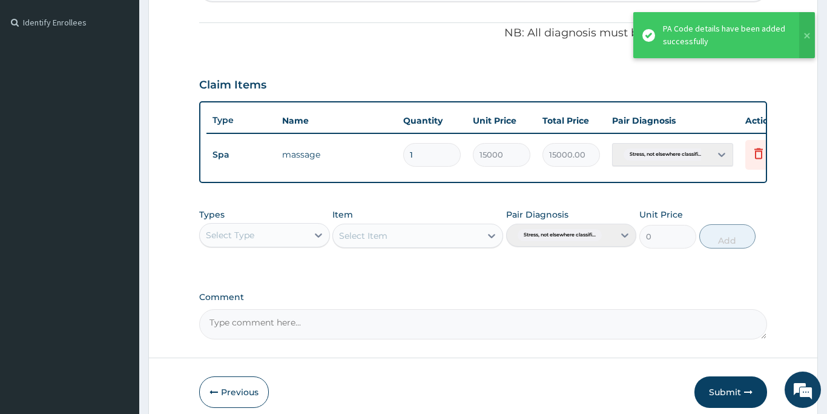
scroll to position [374, 0]
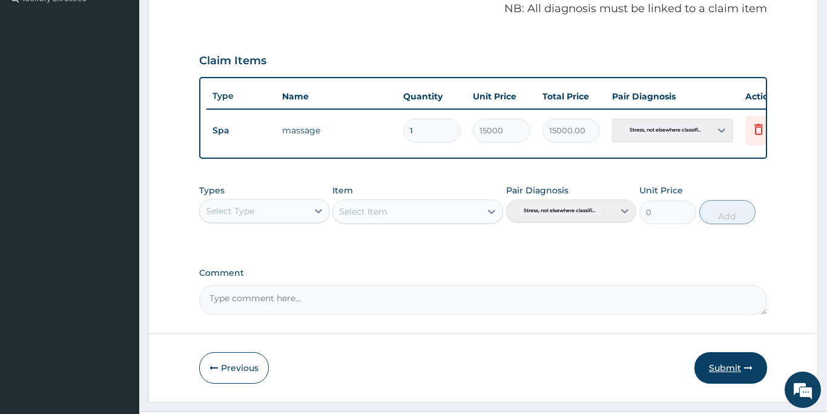
click at [723, 362] on button "Submit" at bounding box center [731, 367] width 73 height 31
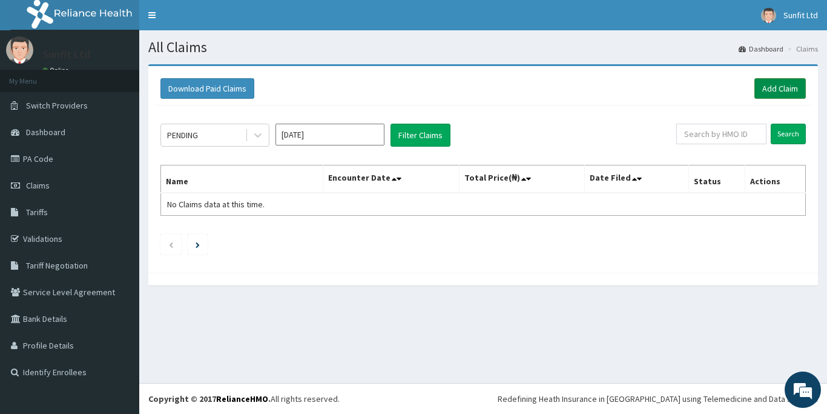
click at [774, 84] on link "Add Claim" at bounding box center [780, 88] width 51 height 21
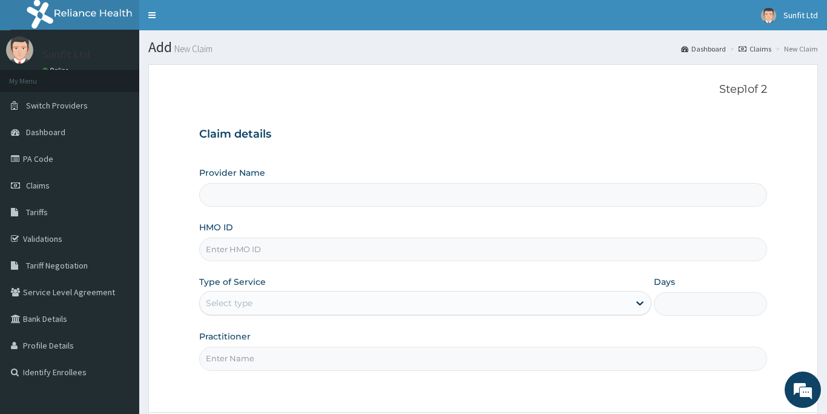
click at [232, 250] on input "HMO ID" at bounding box center [483, 249] width 568 height 24
type input "Sunfit International Spa"
type input "1"
type input "ENP/10069/A"
click at [228, 354] on input "Practitioner" at bounding box center [483, 358] width 568 height 24
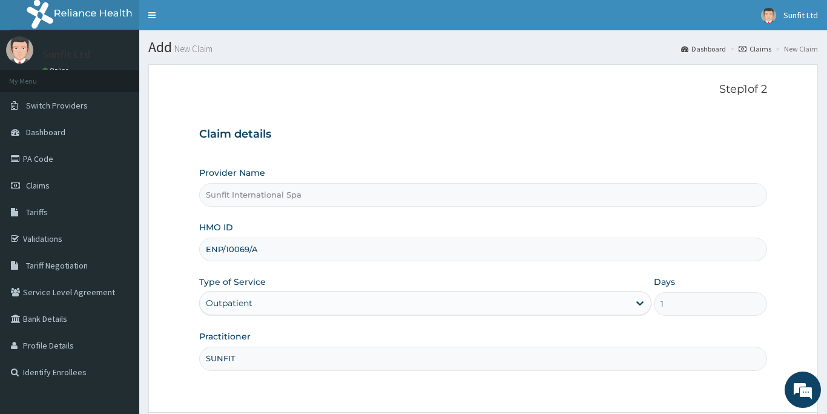
type input "SUNFIT"
click at [325, 389] on div "Step 1 of 2 Claim details Provider Name Sunfit International Spa HMO ID ENP/100…" at bounding box center [483, 238] width 568 height 310
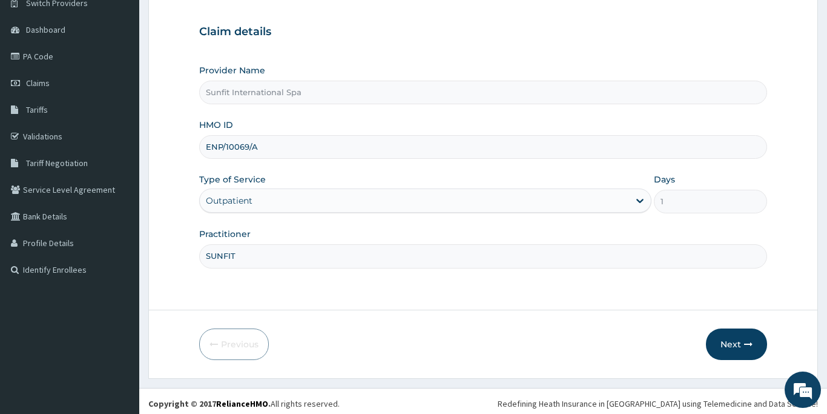
scroll to position [107, 0]
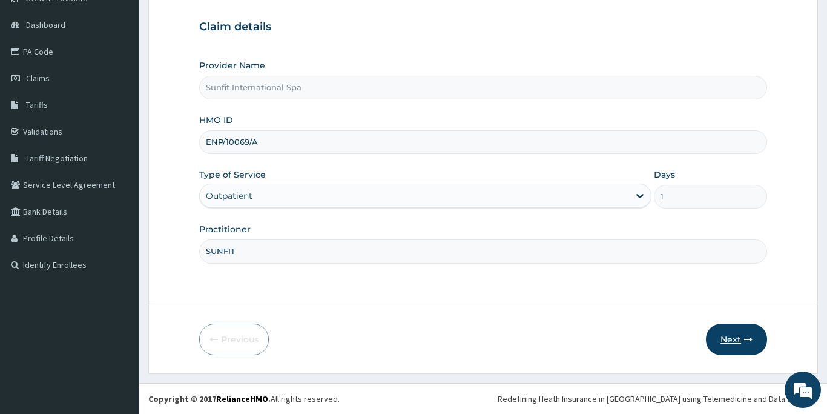
click at [739, 335] on button "Next" at bounding box center [736, 338] width 61 height 31
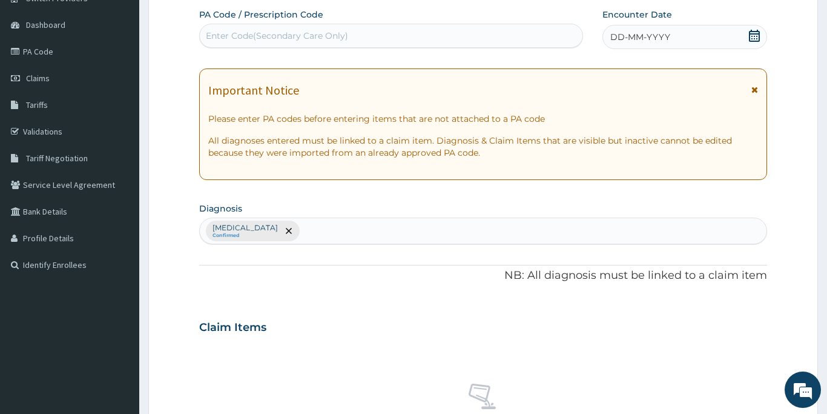
click at [274, 34] on div "Enter Code(Secondary Care Only)" at bounding box center [277, 36] width 142 height 12
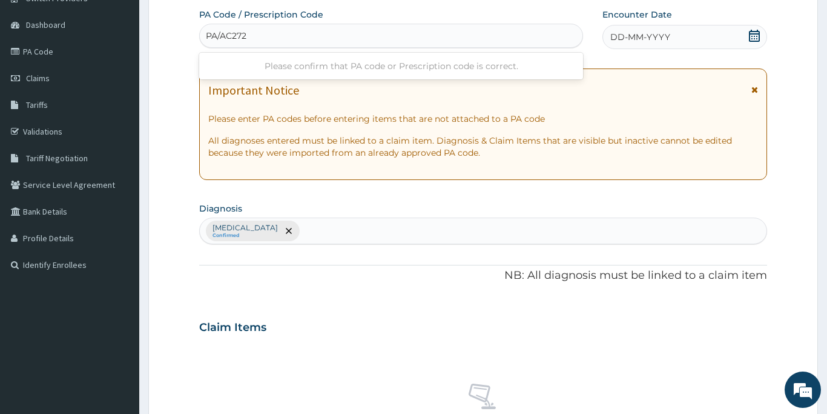
type input "PA/AC2724"
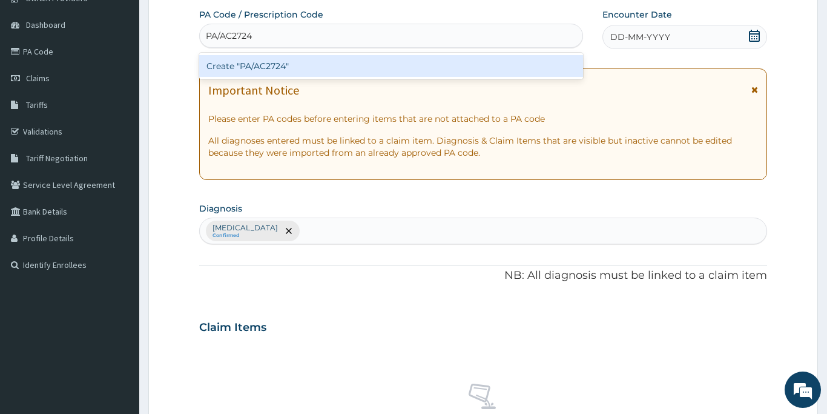
click at [280, 63] on div "Create "PA/AC2724"" at bounding box center [391, 66] width 384 height 22
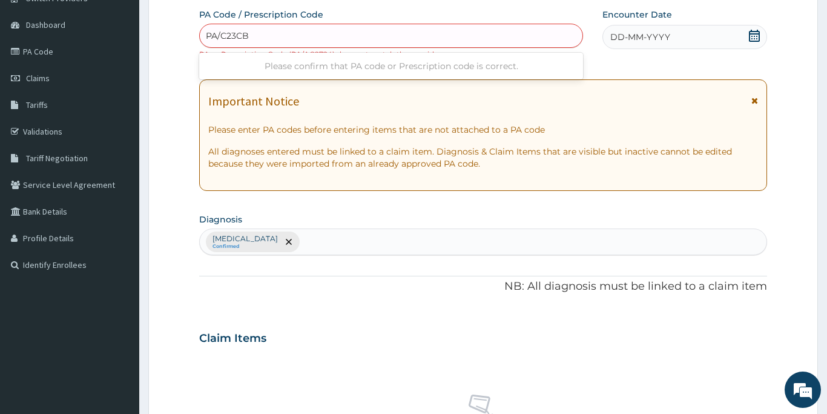
type input "PA/C23CB2"
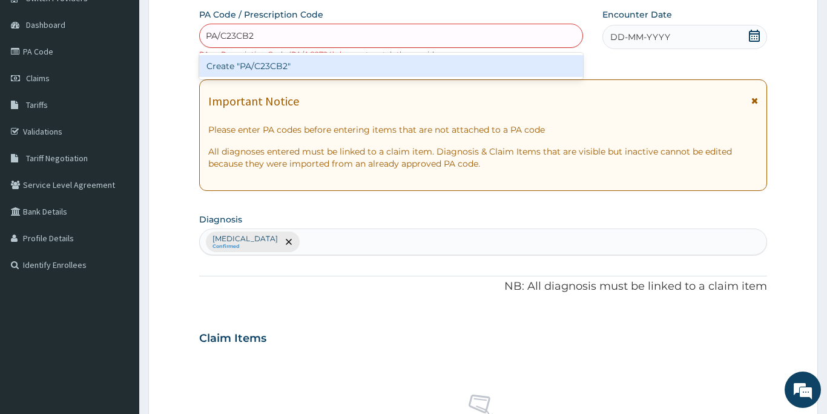
click at [362, 61] on div "Create "PA/C23CB2"" at bounding box center [391, 66] width 384 height 22
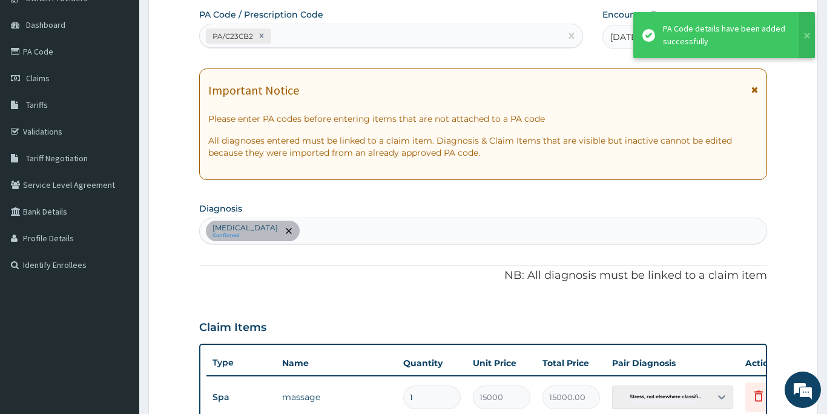
click at [796, 239] on form "Step 2 of 2 PA Code / Prescription Code PA/C23CB2 Encounter Date 12-10-2025 Imp…" at bounding box center [483, 312] width 670 height 711
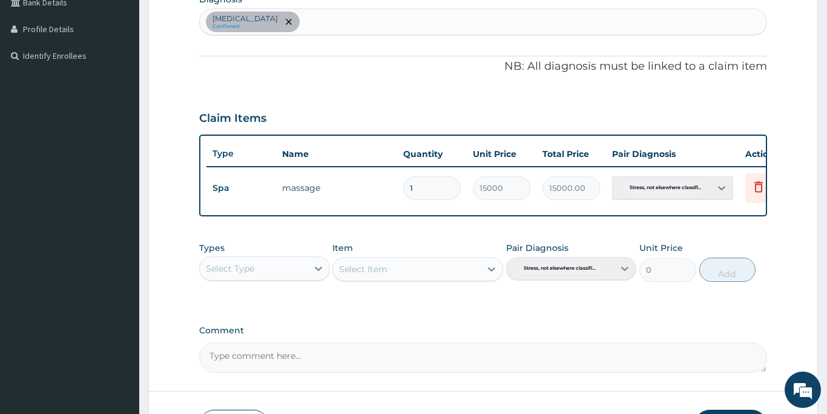
scroll to position [325, 0]
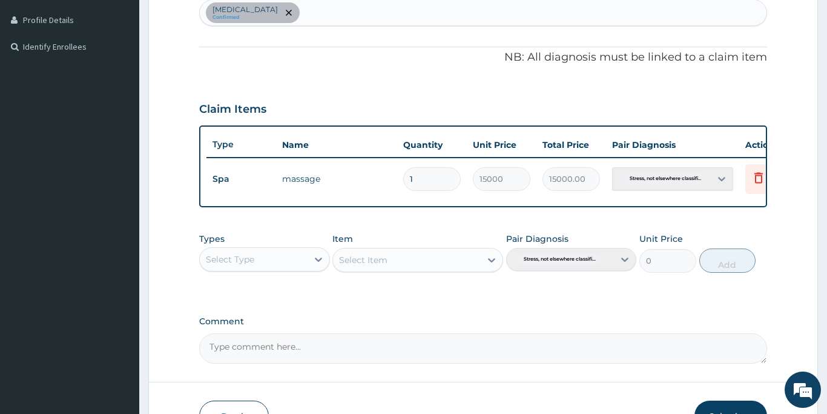
click at [718, 407] on button "Submit" at bounding box center [731, 415] width 73 height 31
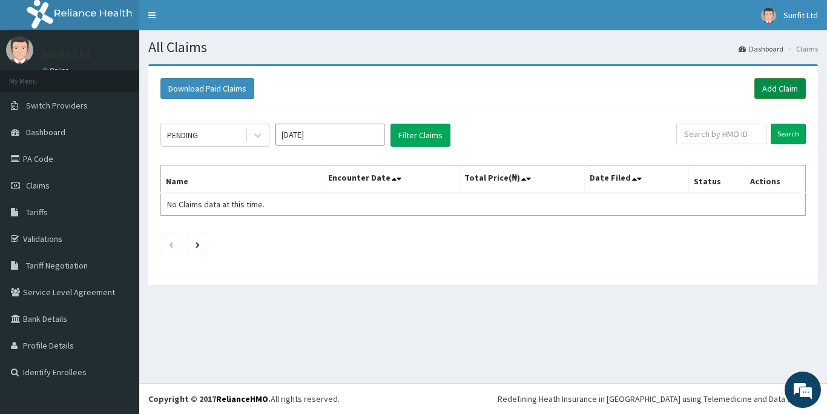
click at [769, 88] on link "Add Claim" at bounding box center [780, 88] width 51 height 21
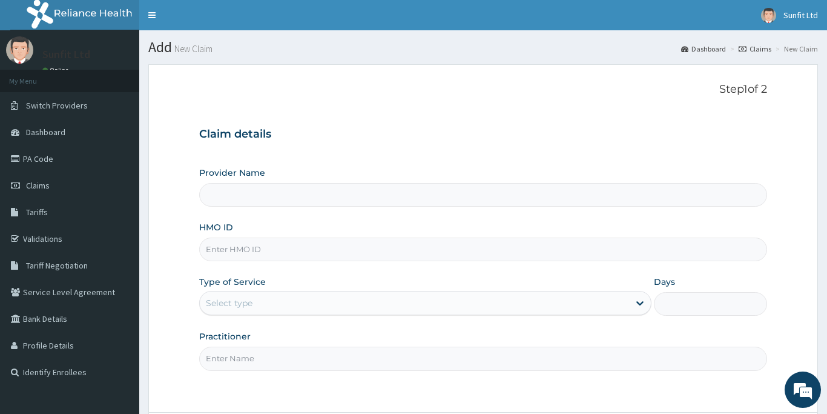
type input "Sunfit International Spa"
type input "1"
click at [231, 250] on input "HMO ID" at bounding box center [483, 249] width 568 height 24
type input "PPY/10321/D"
click at [257, 363] on input "Practitioner" at bounding box center [483, 358] width 568 height 24
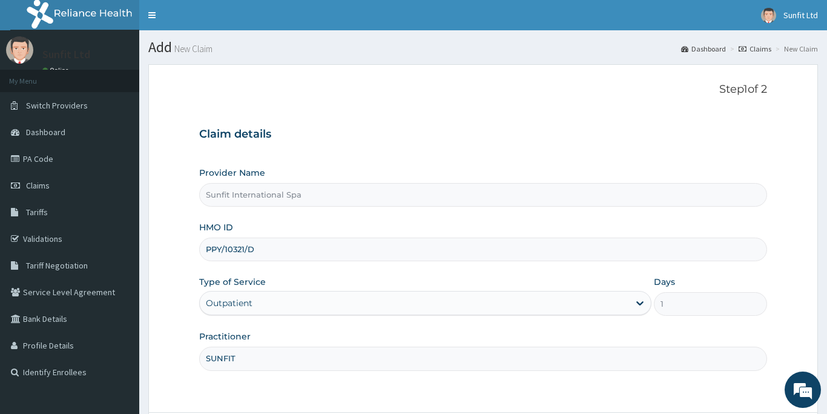
type input "SUNFIT"
click at [298, 399] on form "Step 1 of 2 Claim details Provider Name Sunfit International Spa HMO ID PPY/103…" at bounding box center [483, 272] width 670 height 416
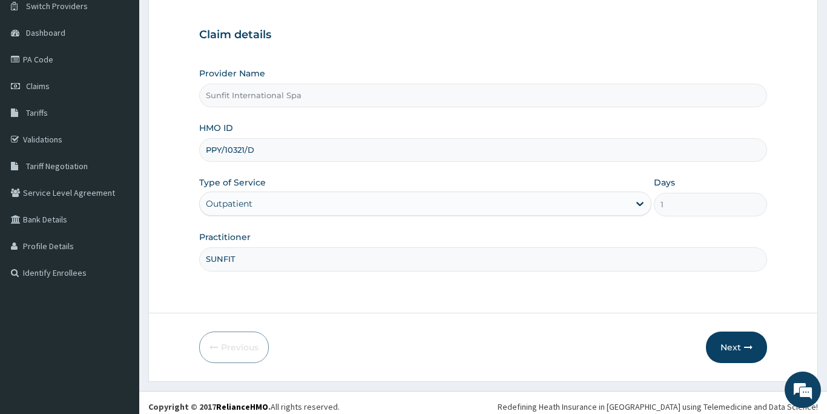
scroll to position [107, 0]
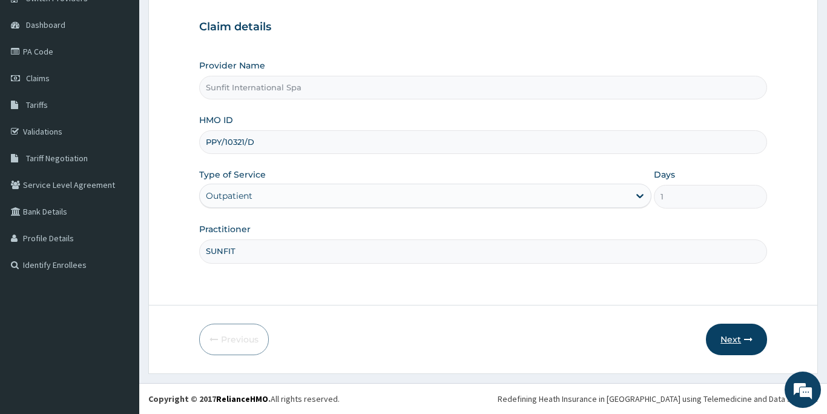
click at [735, 340] on button "Next" at bounding box center [736, 338] width 61 height 31
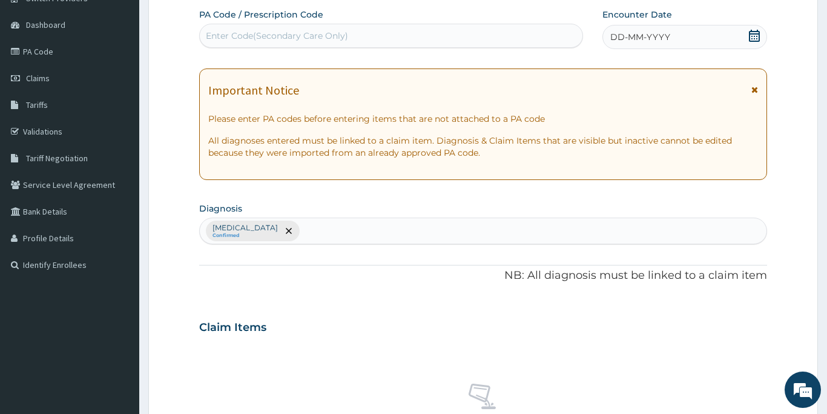
click at [274, 37] on div "Enter Code(Secondary Care Only)" at bounding box center [277, 36] width 142 height 12
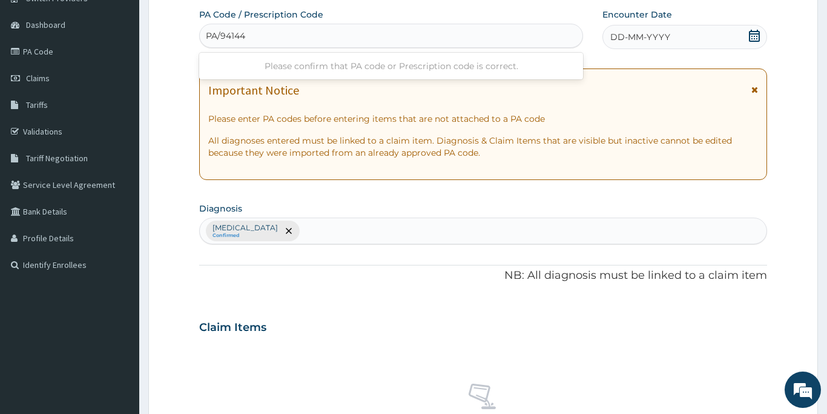
type input "PA/941448"
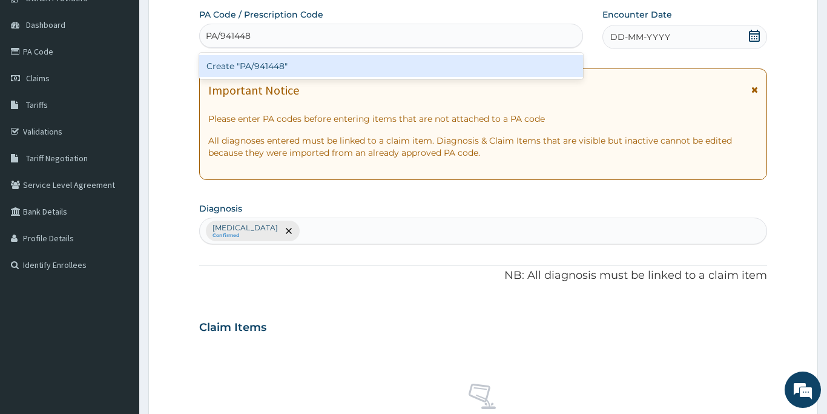
click at [267, 64] on div "Create "PA/941448"" at bounding box center [391, 66] width 384 height 22
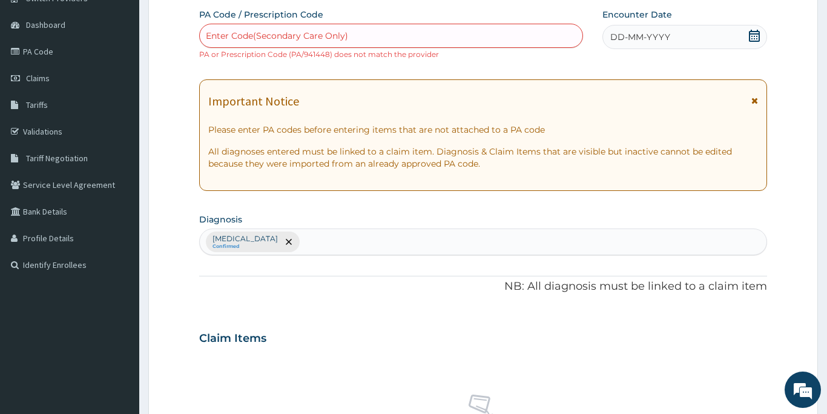
click at [220, 309] on div "PA Code / Prescription Code Enter Code(Secondary Care Only) PA or Prescription …" at bounding box center [483, 328] width 568 height 641
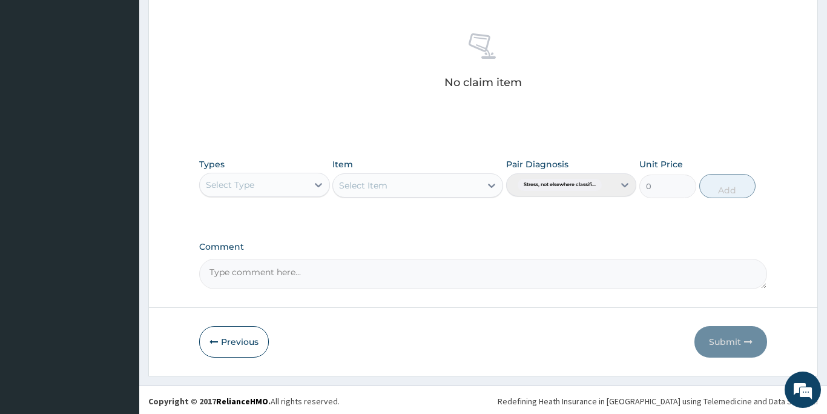
scroll to position [471, 0]
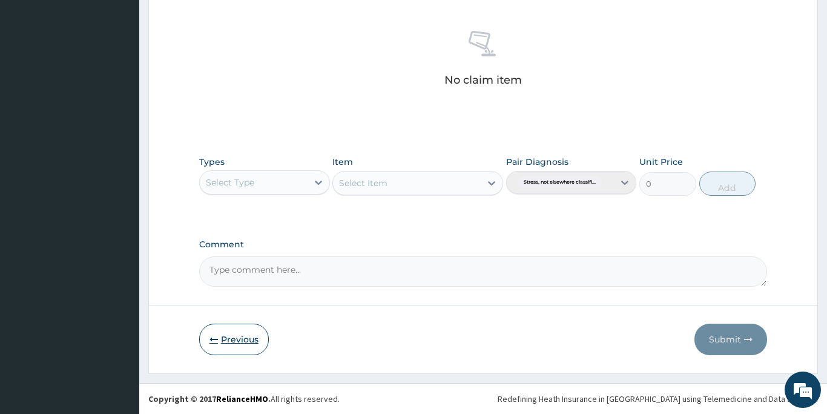
click at [217, 337] on icon "button" at bounding box center [214, 339] width 8 height 8
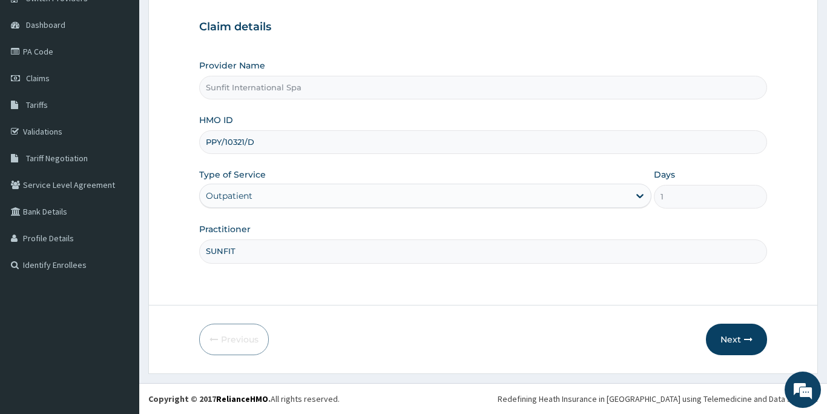
click at [258, 145] on input "PPY/10321/D" at bounding box center [483, 142] width 568 height 24
type input "P"
type input "VUR/10014/A"
click at [735, 339] on button "Next" at bounding box center [736, 338] width 61 height 31
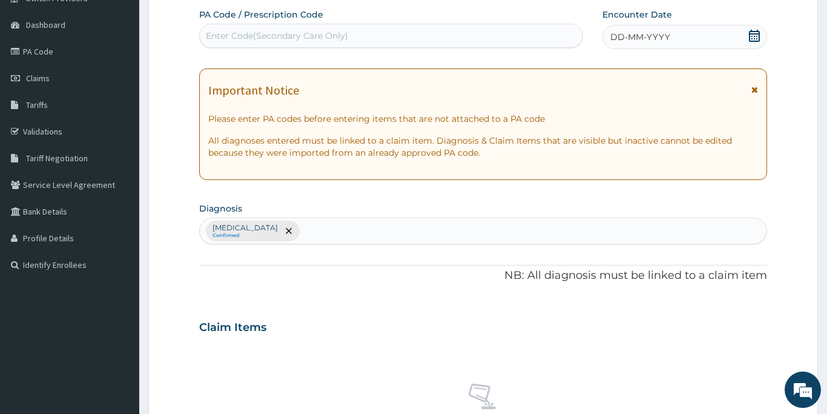
click at [374, 31] on div "Enter Code(Secondary Care Only)" at bounding box center [391, 35] width 383 height 19
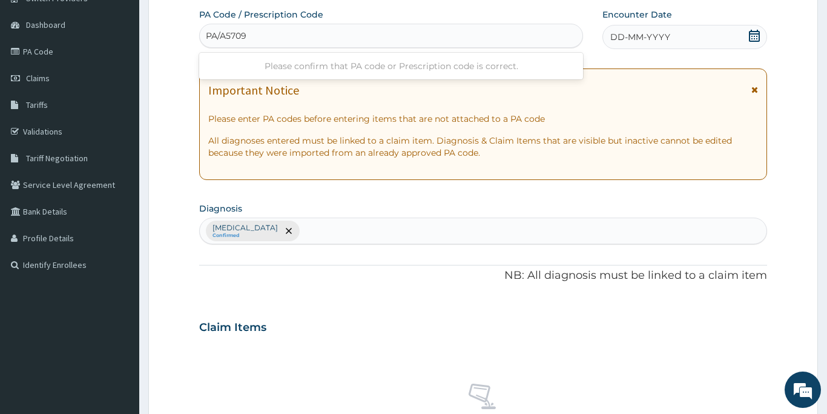
type input "PA/A57099"
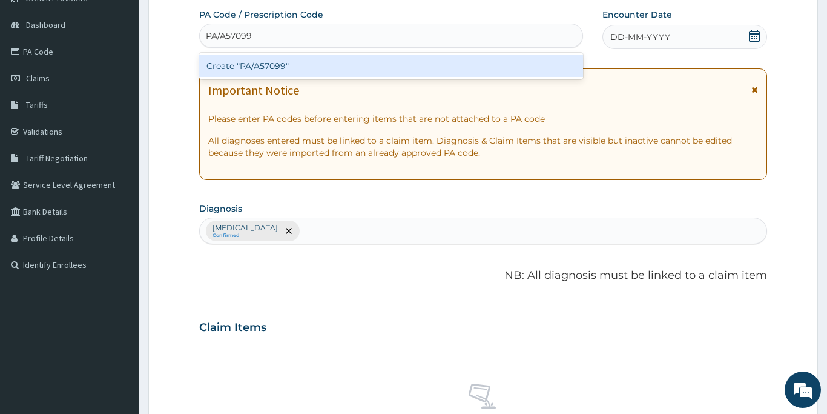
click at [365, 65] on div "Create "PA/A57099"" at bounding box center [391, 66] width 384 height 22
